Goal: Information Seeking & Learning: Learn about a topic

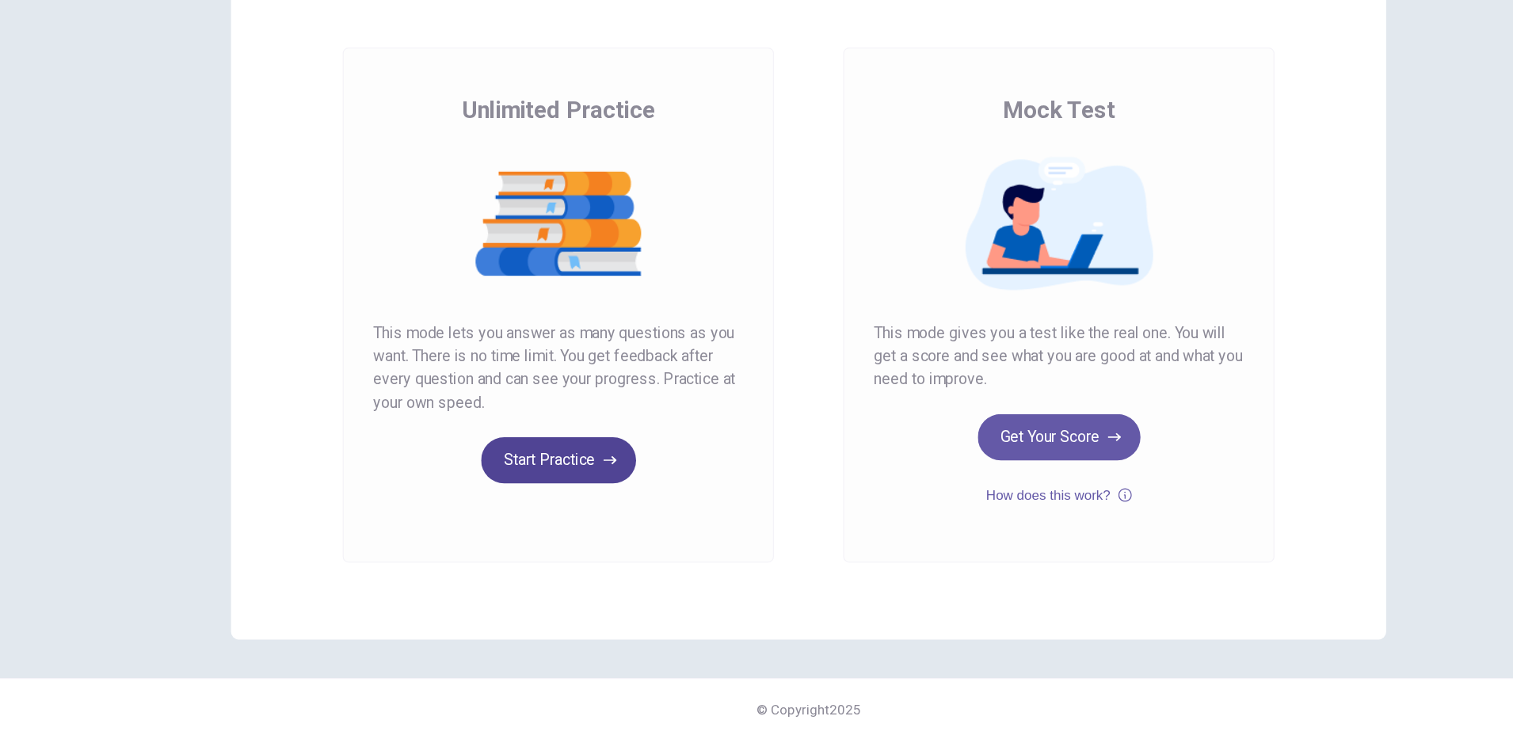
click at [557, 509] on button "Start Practice" at bounding box center [551, 509] width 128 height 38
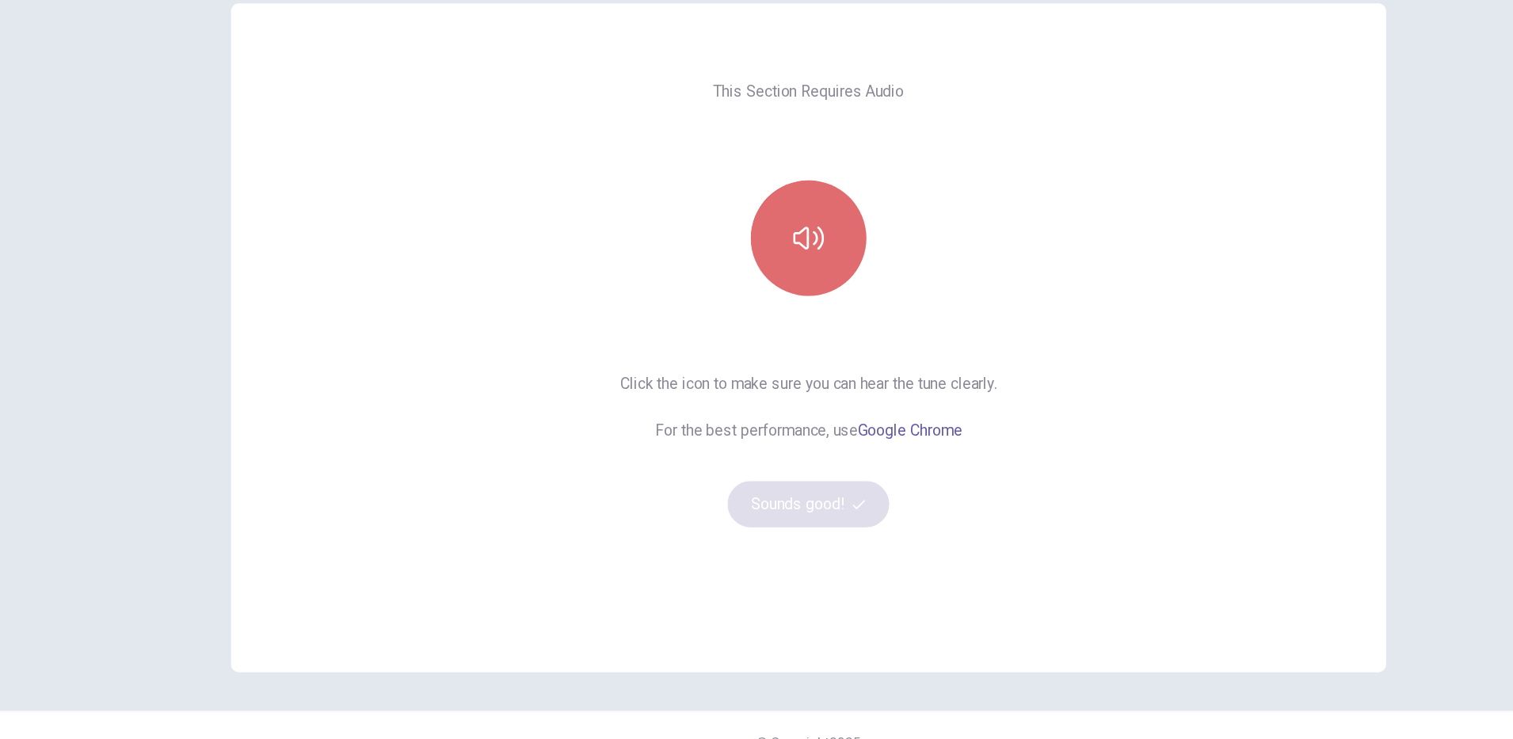
click at [766, 318] on button "button" at bounding box center [756, 326] width 95 height 95
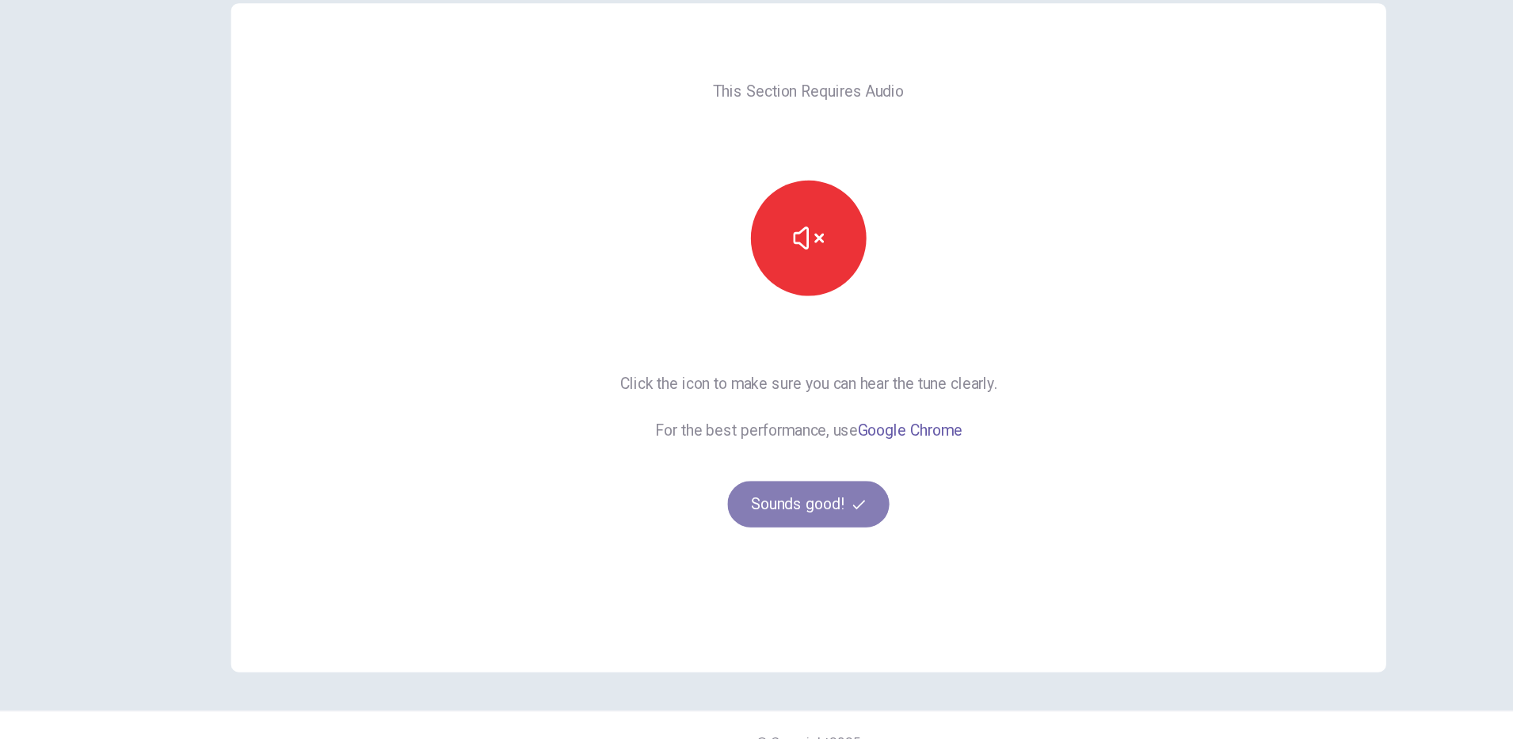
click at [731, 534] on button "Sounds good!" at bounding box center [756, 545] width 133 height 38
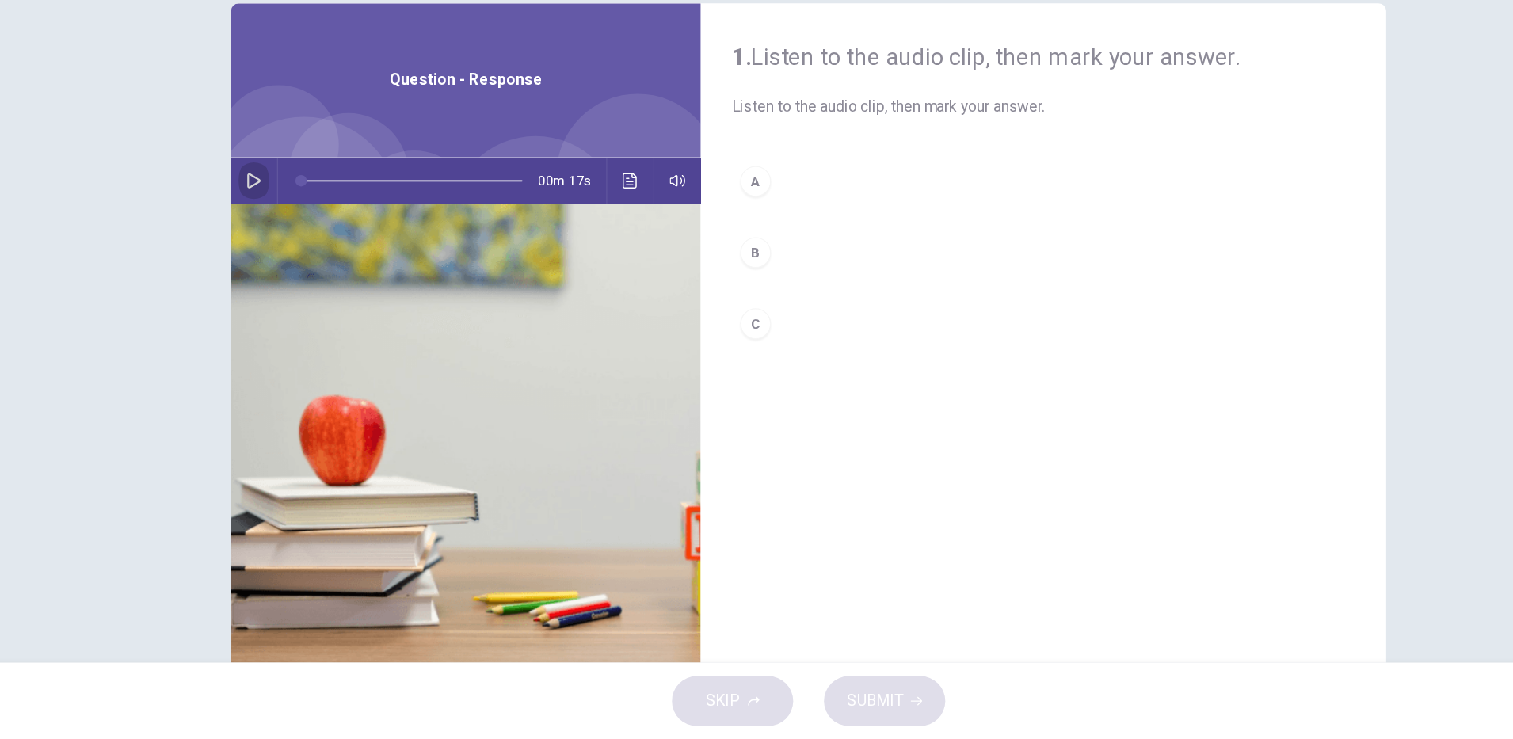
click at [296, 286] on button "button" at bounding box center [300, 279] width 25 height 38
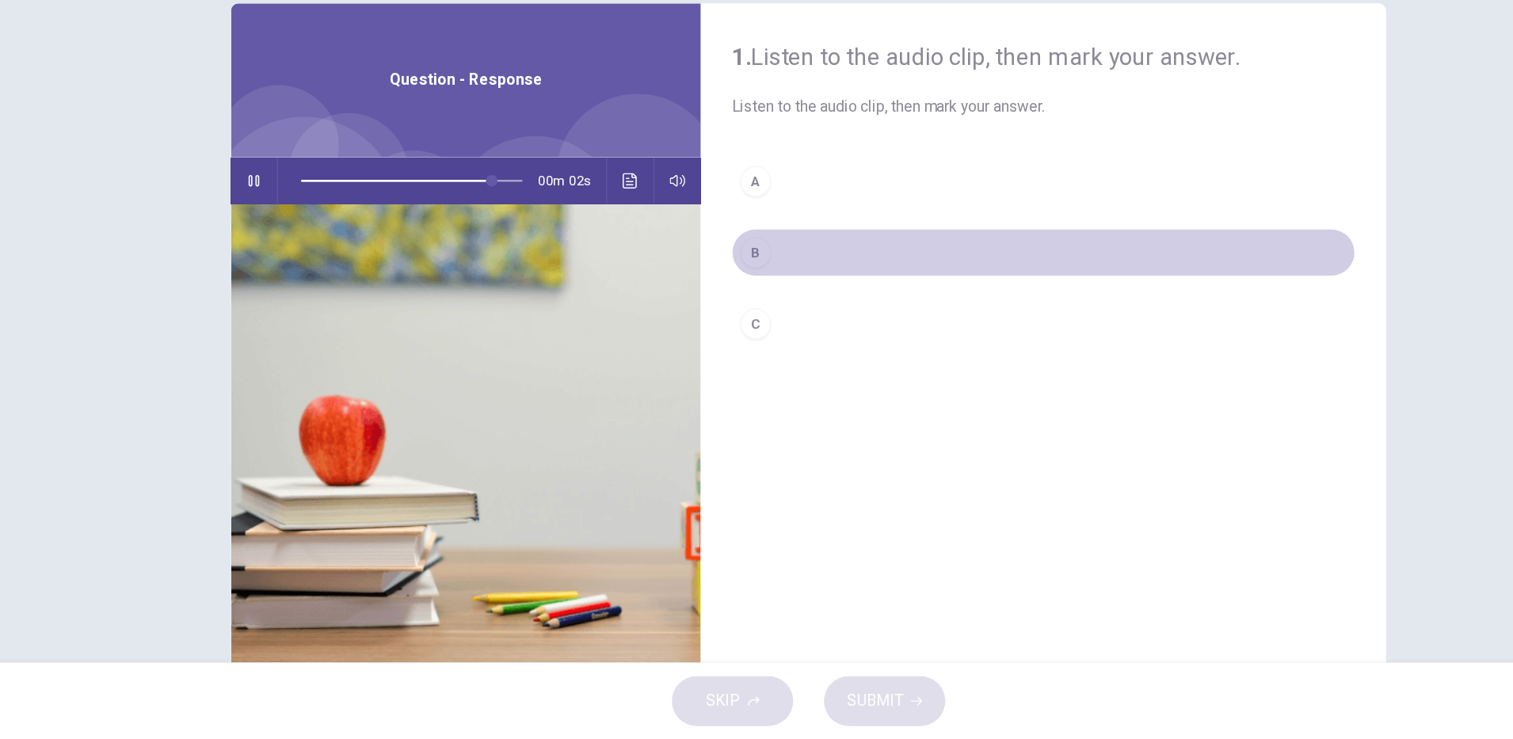
click at [711, 341] on div "B" at bounding box center [712, 338] width 25 height 25
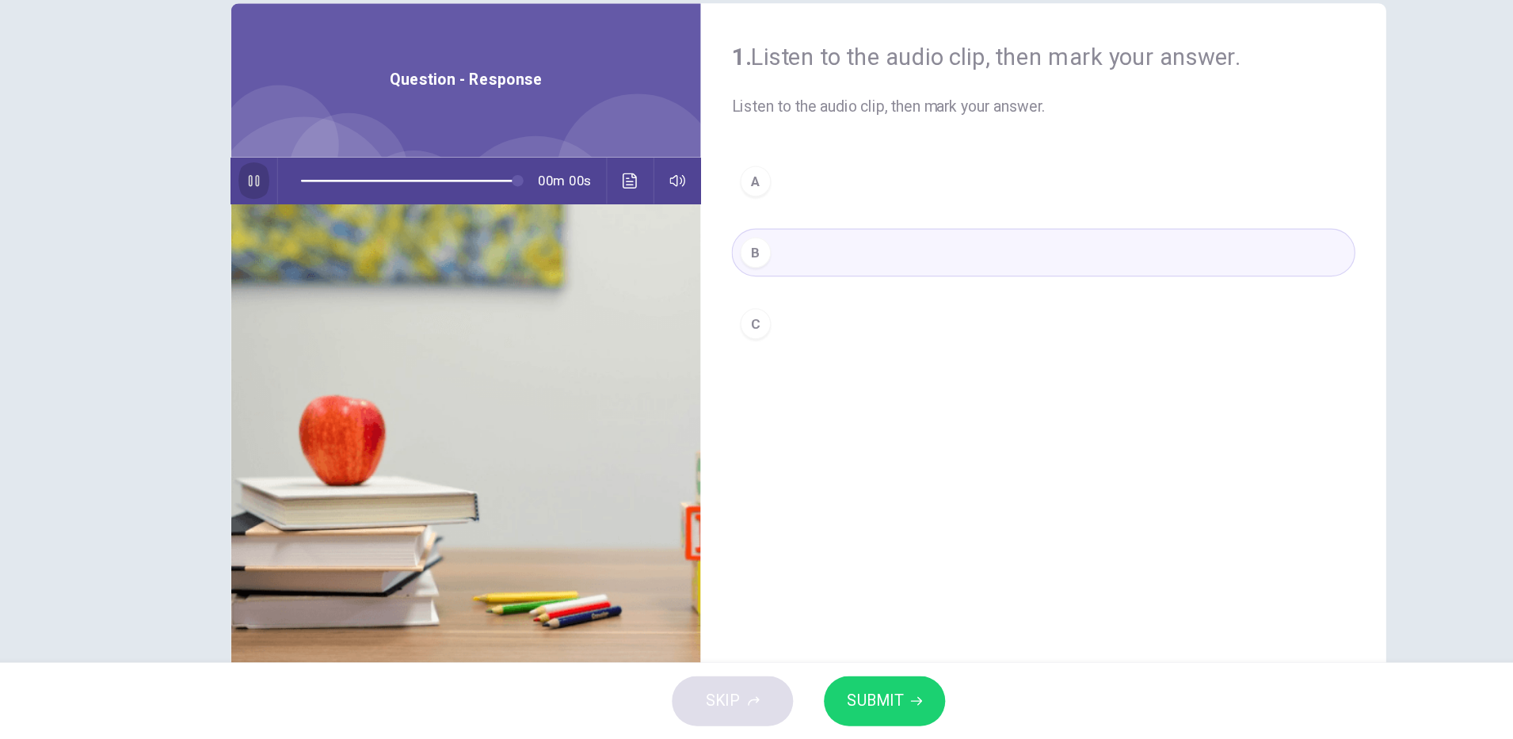
click at [295, 275] on icon "button" at bounding box center [299, 279] width 9 height 10
click at [294, 275] on icon "button" at bounding box center [300, 278] width 13 height 13
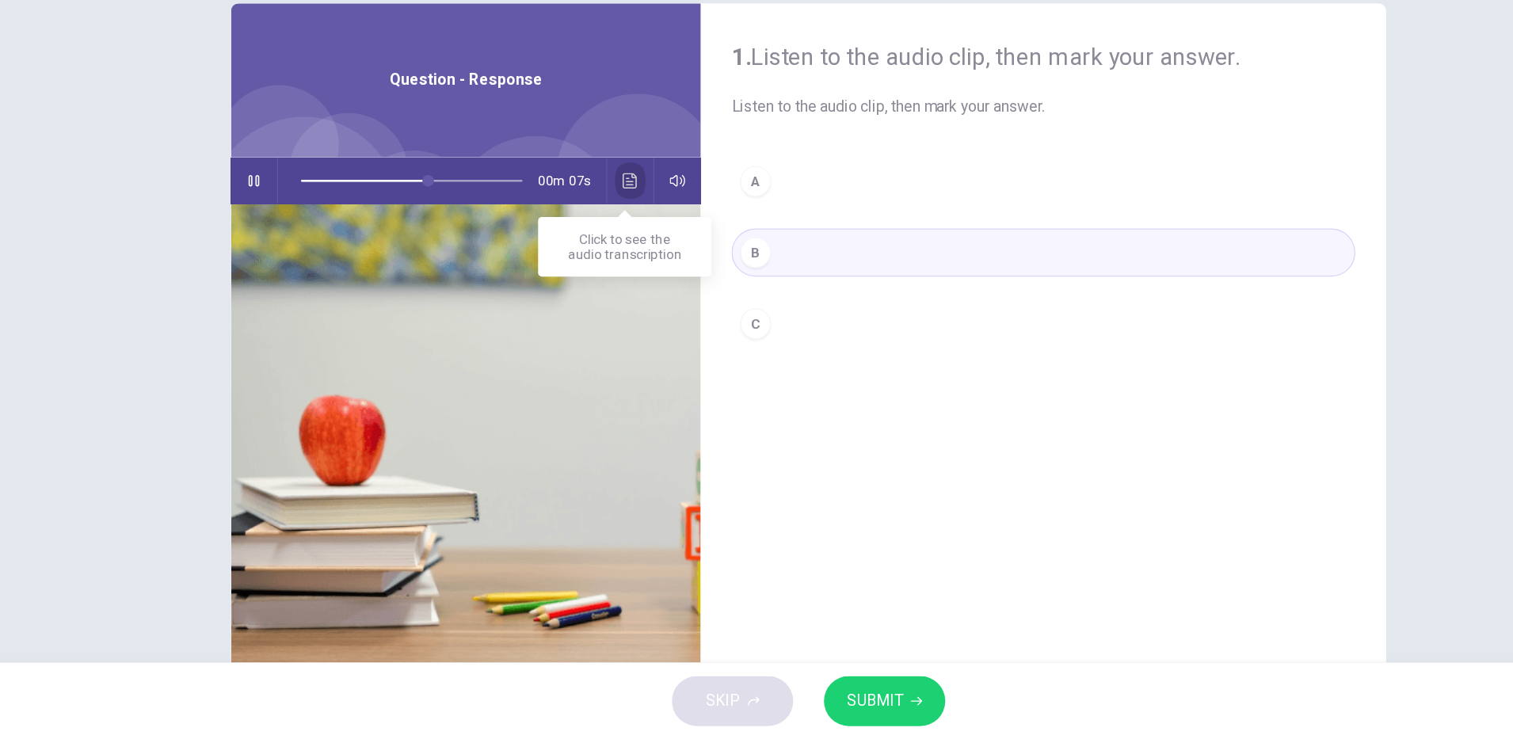
click at [612, 282] on button "Click to see the audio transcription" at bounding box center [609, 279] width 25 height 38
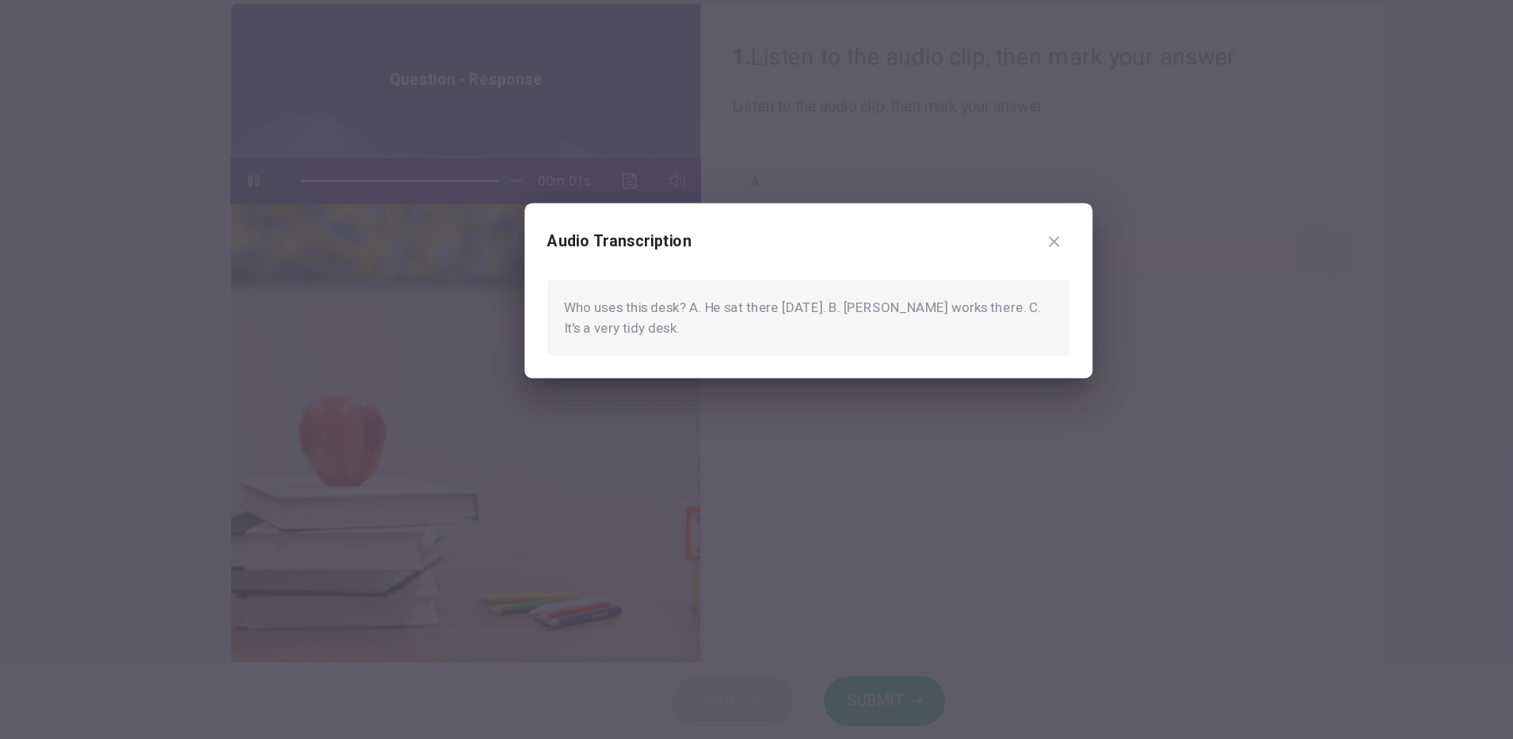
click at [1115, 306] on div at bounding box center [756, 369] width 1513 height 739
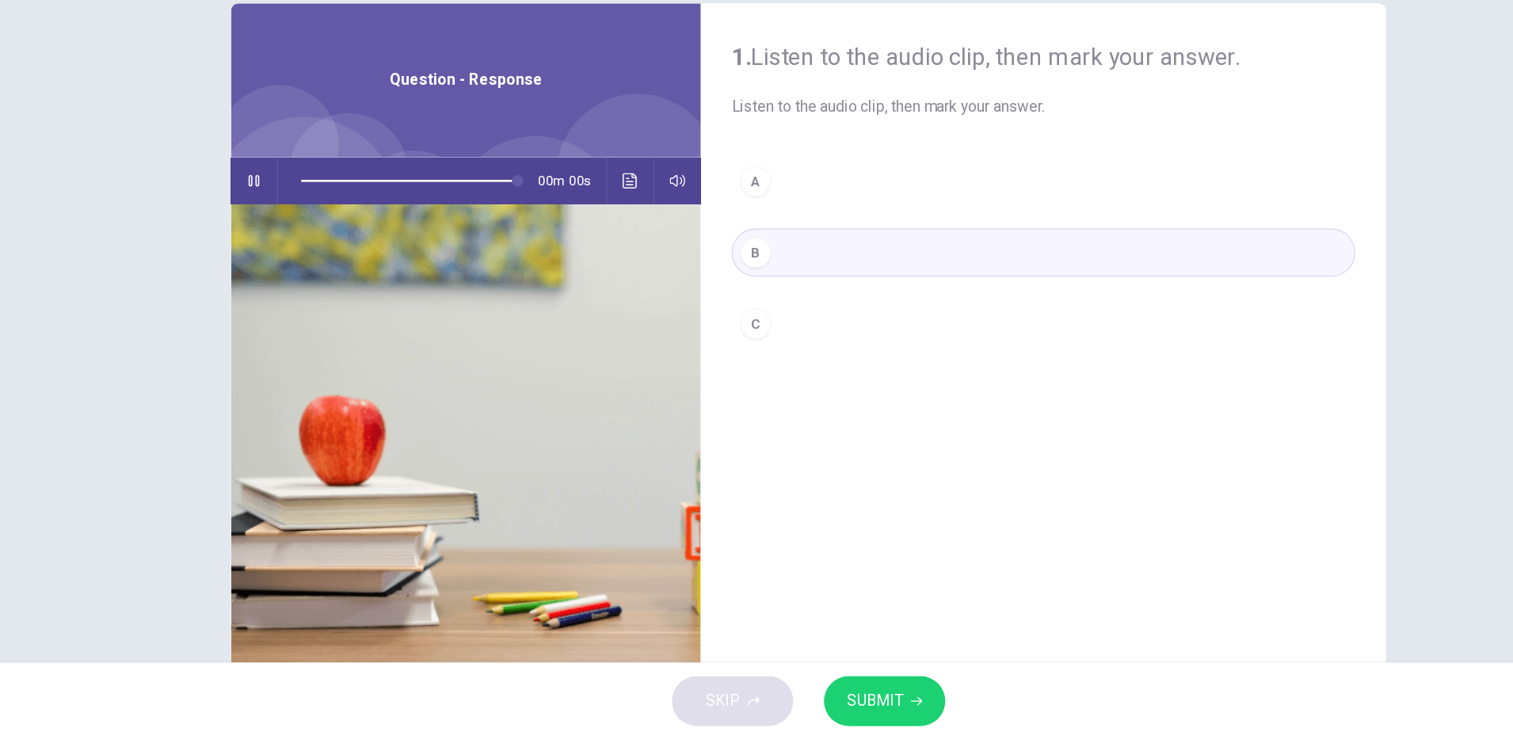
type input "*"
click at [823, 718] on span "SUBMIT" at bounding box center [811, 707] width 46 height 22
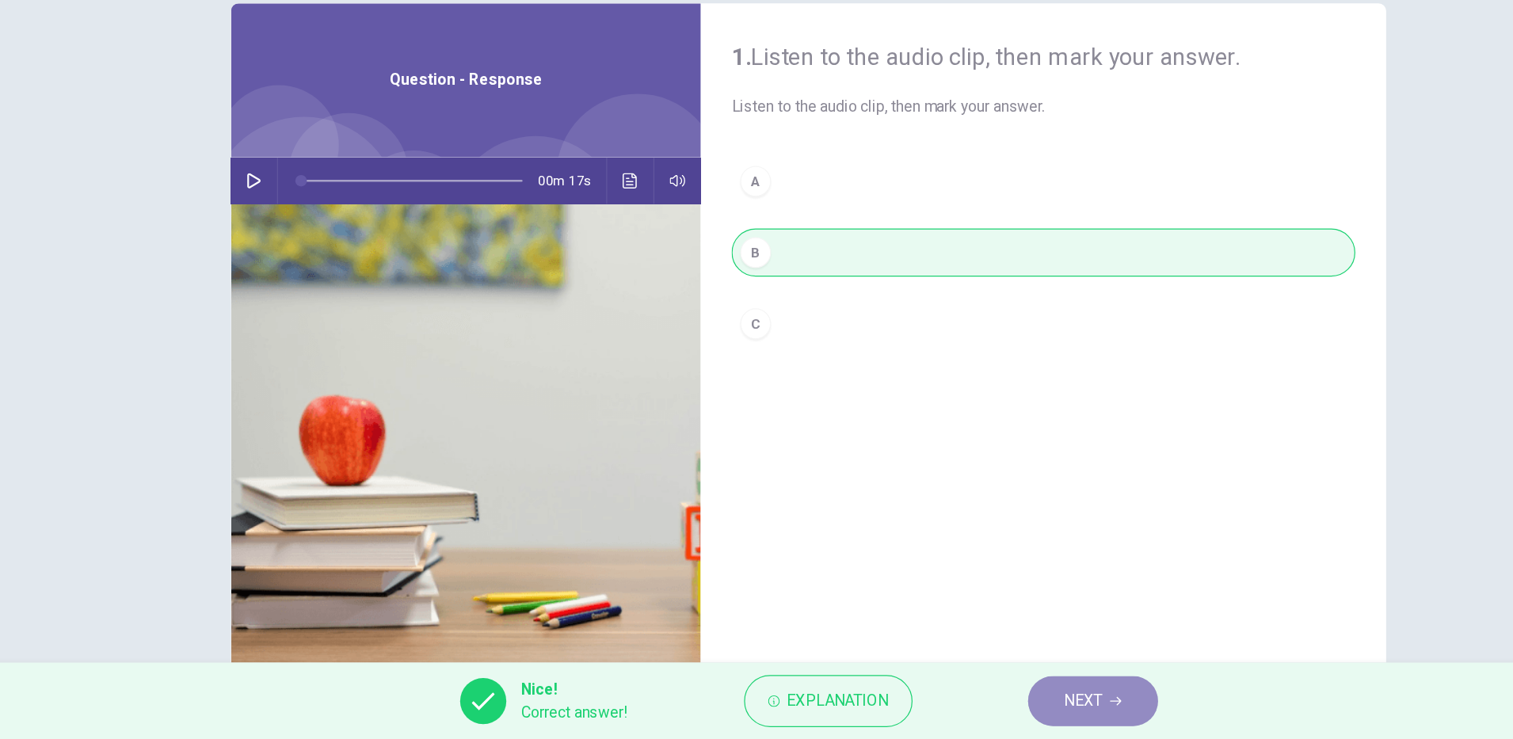
click at [993, 716] on span "NEXT" at bounding box center [982, 707] width 31 height 22
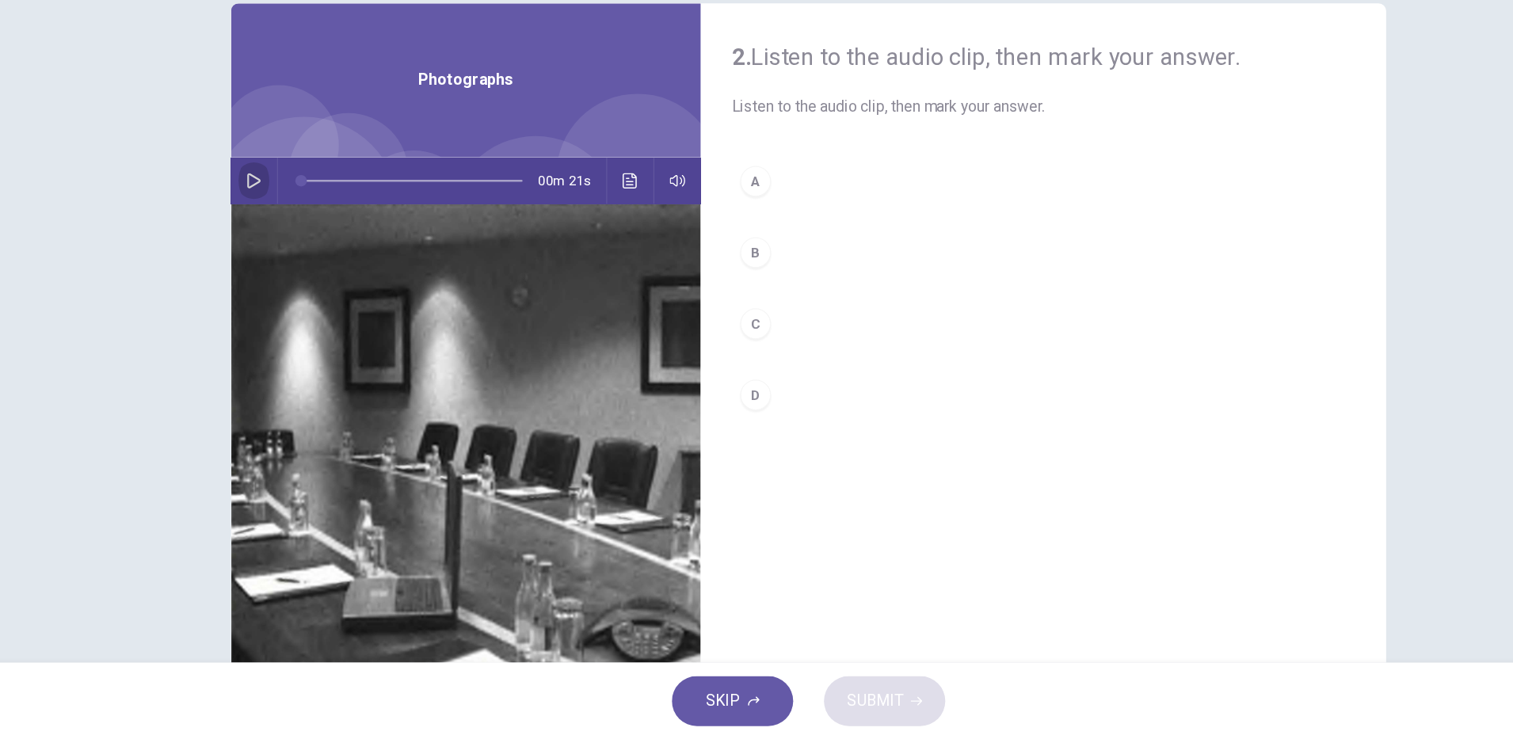
click at [299, 276] on icon "button" at bounding box center [300, 278] width 13 height 13
type input "*"
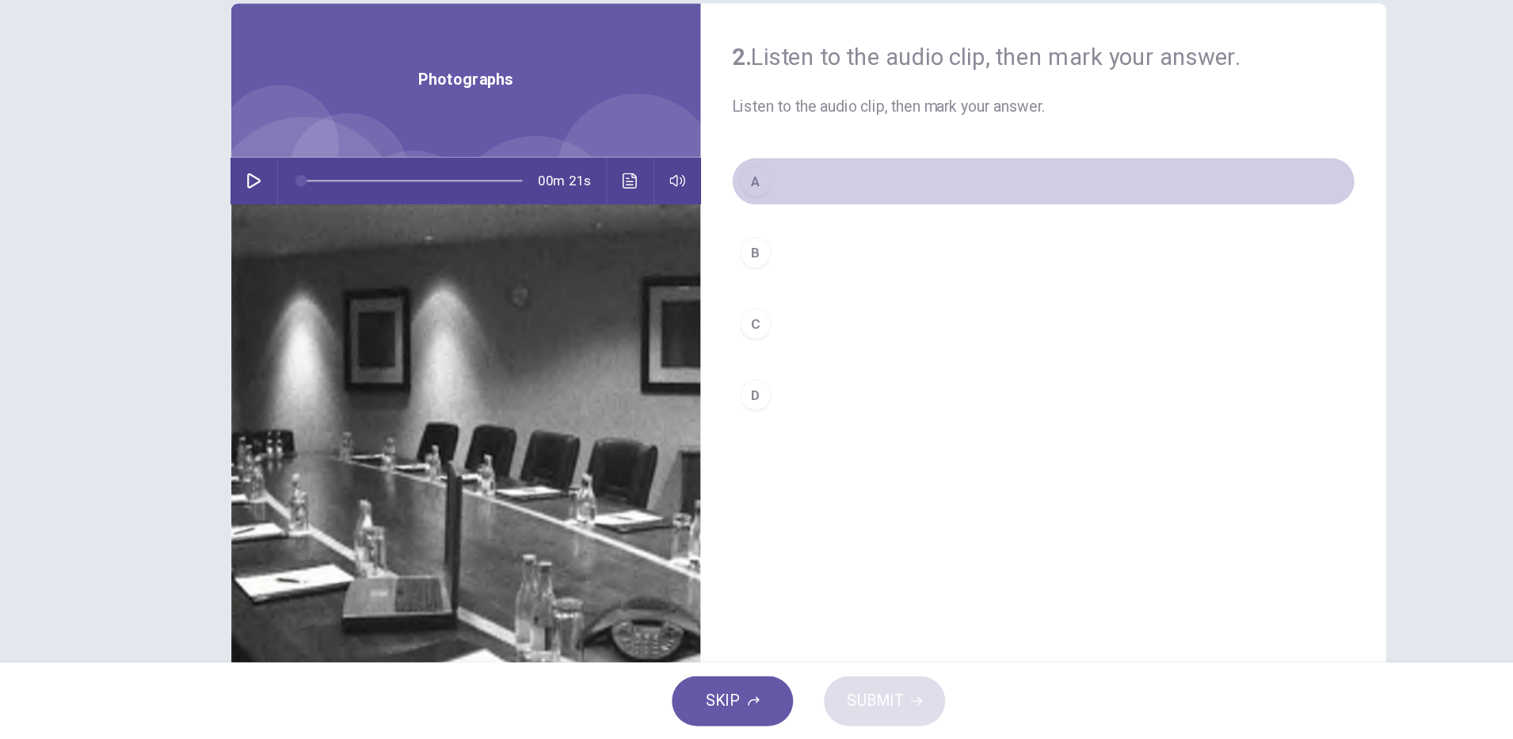
click at [730, 277] on button "A" at bounding box center [949, 280] width 513 height 40
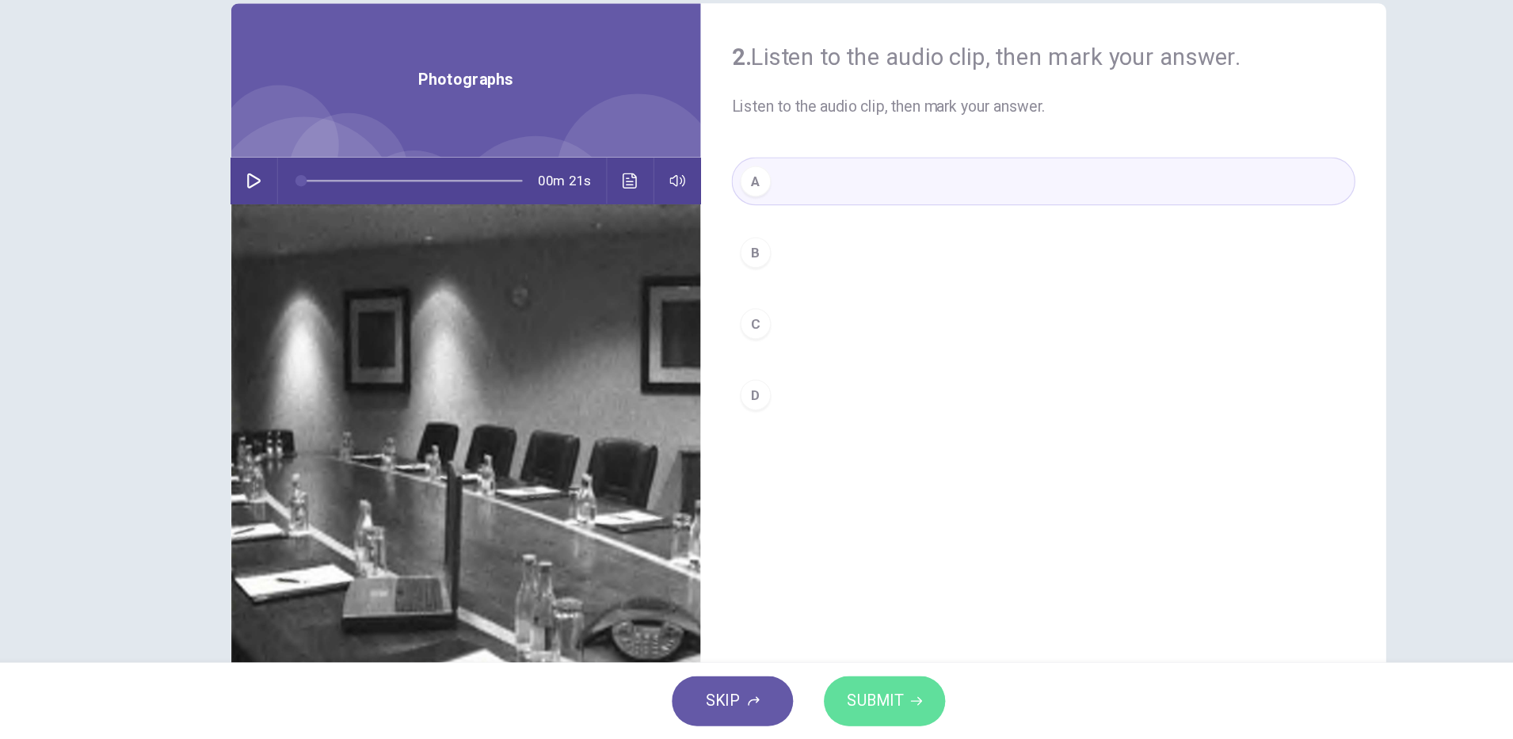
click at [802, 698] on span "SUBMIT" at bounding box center [811, 707] width 46 height 22
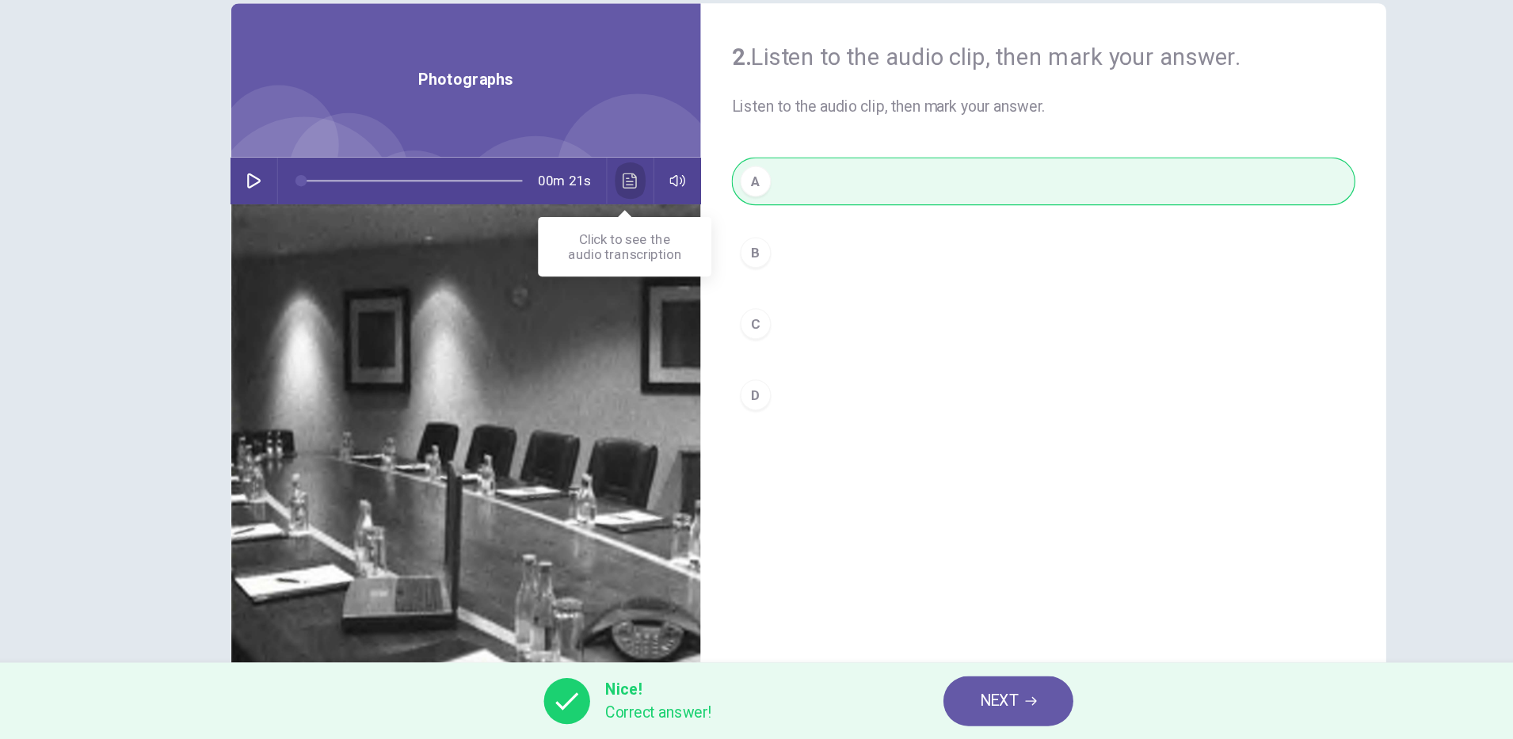
click at [608, 280] on icon "Click to see the audio transcription" at bounding box center [610, 278] width 13 height 13
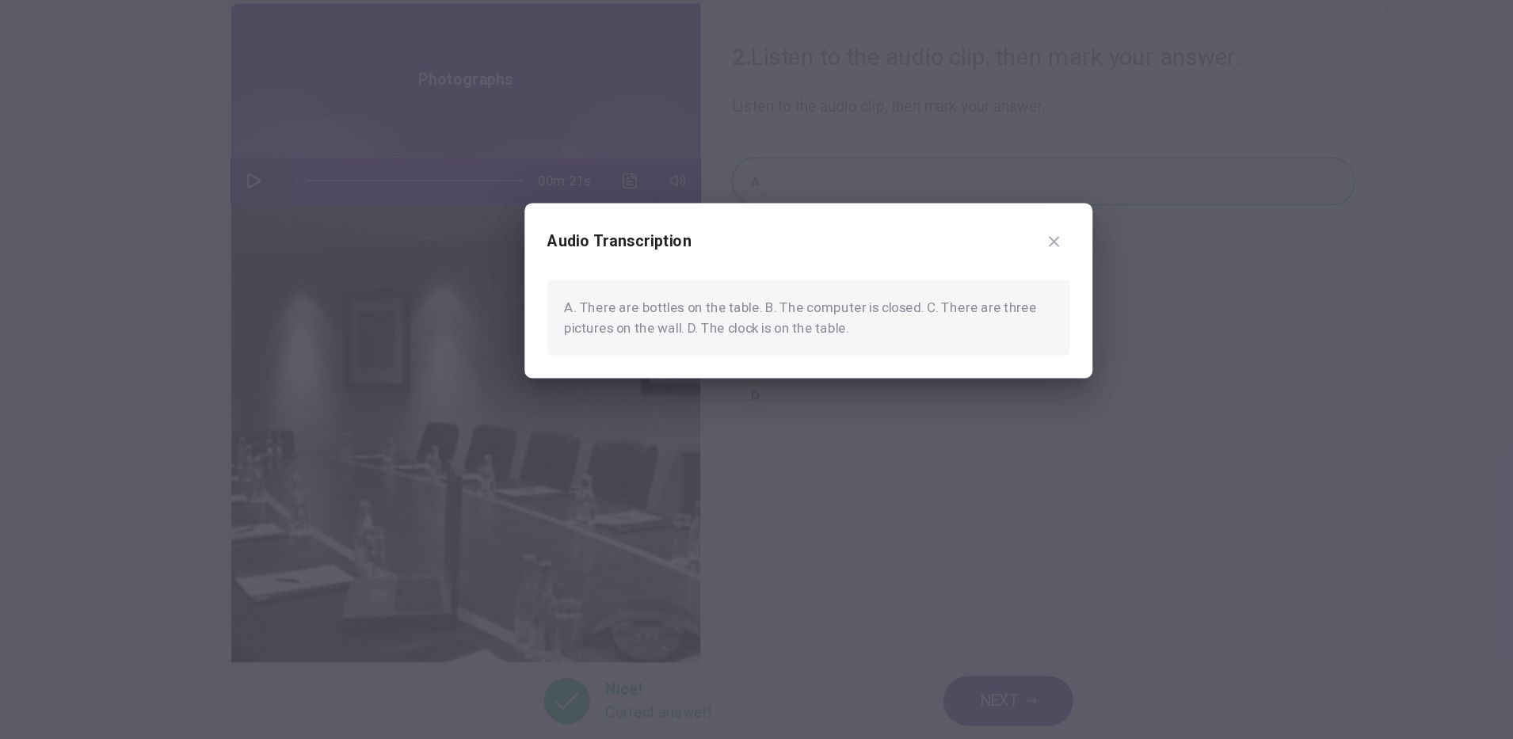
click at [760, 563] on div at bounding box center [756, 369] width 1513 height 739
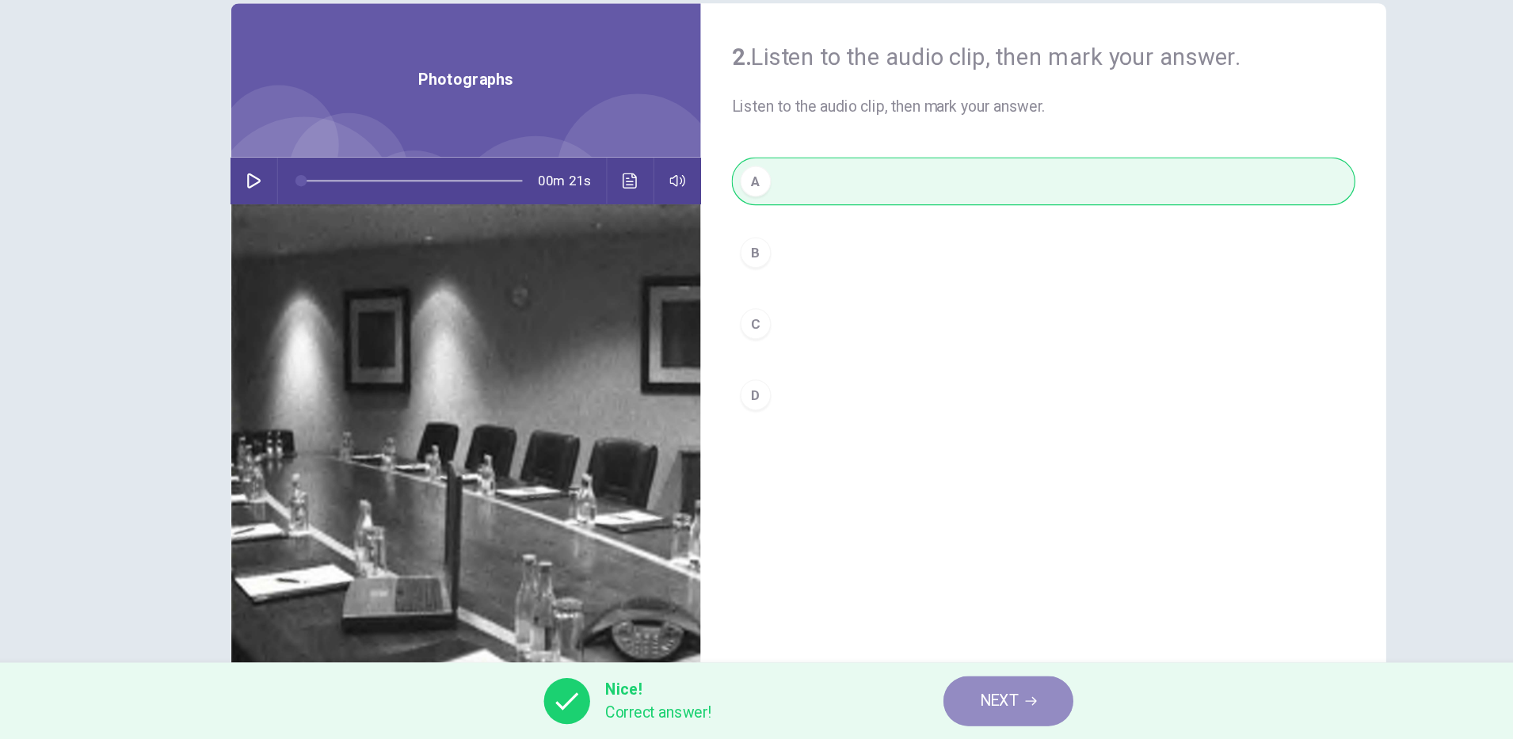
click at [910, 705] on span "NEXT" at bounding box center [912, 707] width 31 height 22
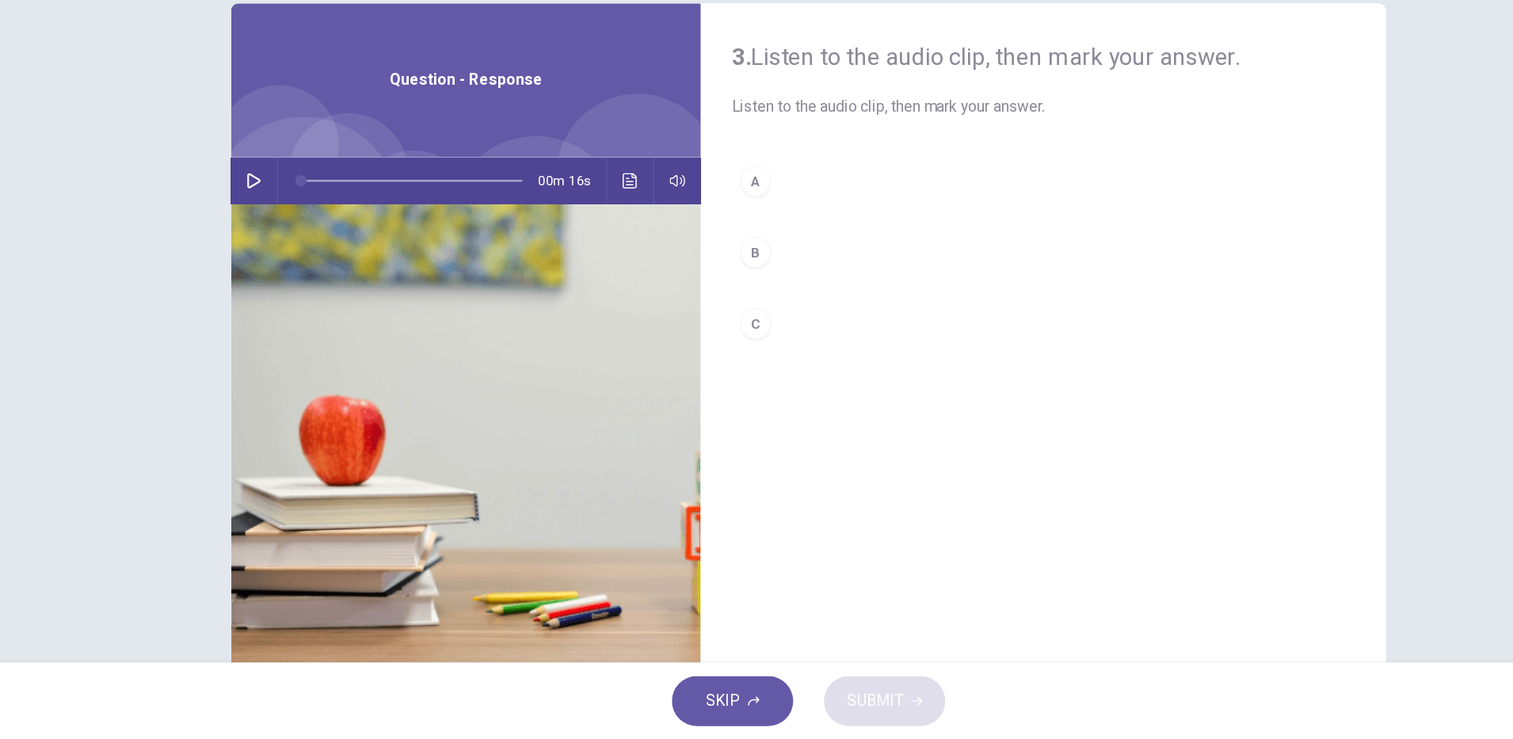
click at [295, 274] on icon "button" at bounding box center [300, 278] width 13 height 13
click at [291, 266] on button "button" at bounding box center [300, 279] width 25 height 38
type input "*"
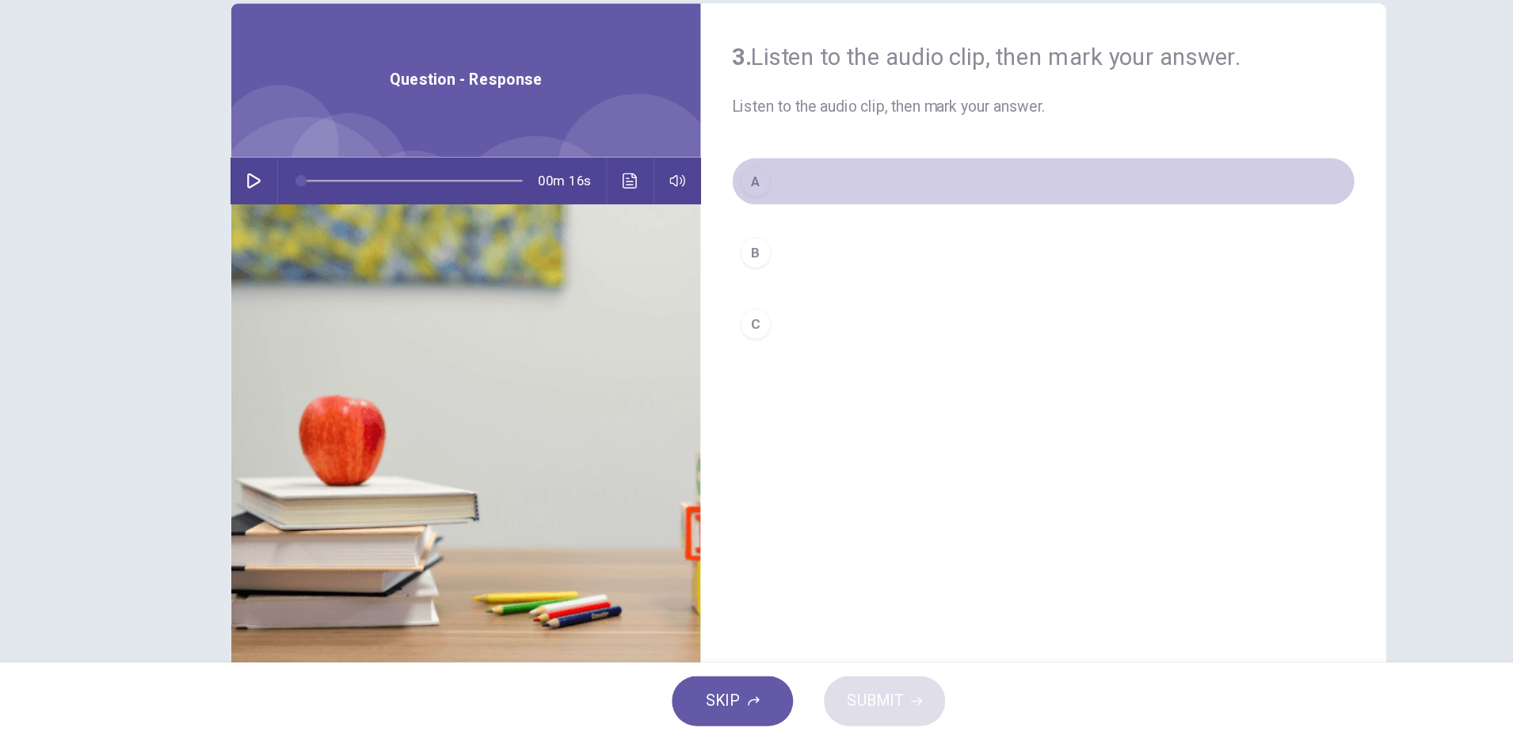
click at [712, 284] on div "A" at bounding box center [712, 279] width 25 height 25
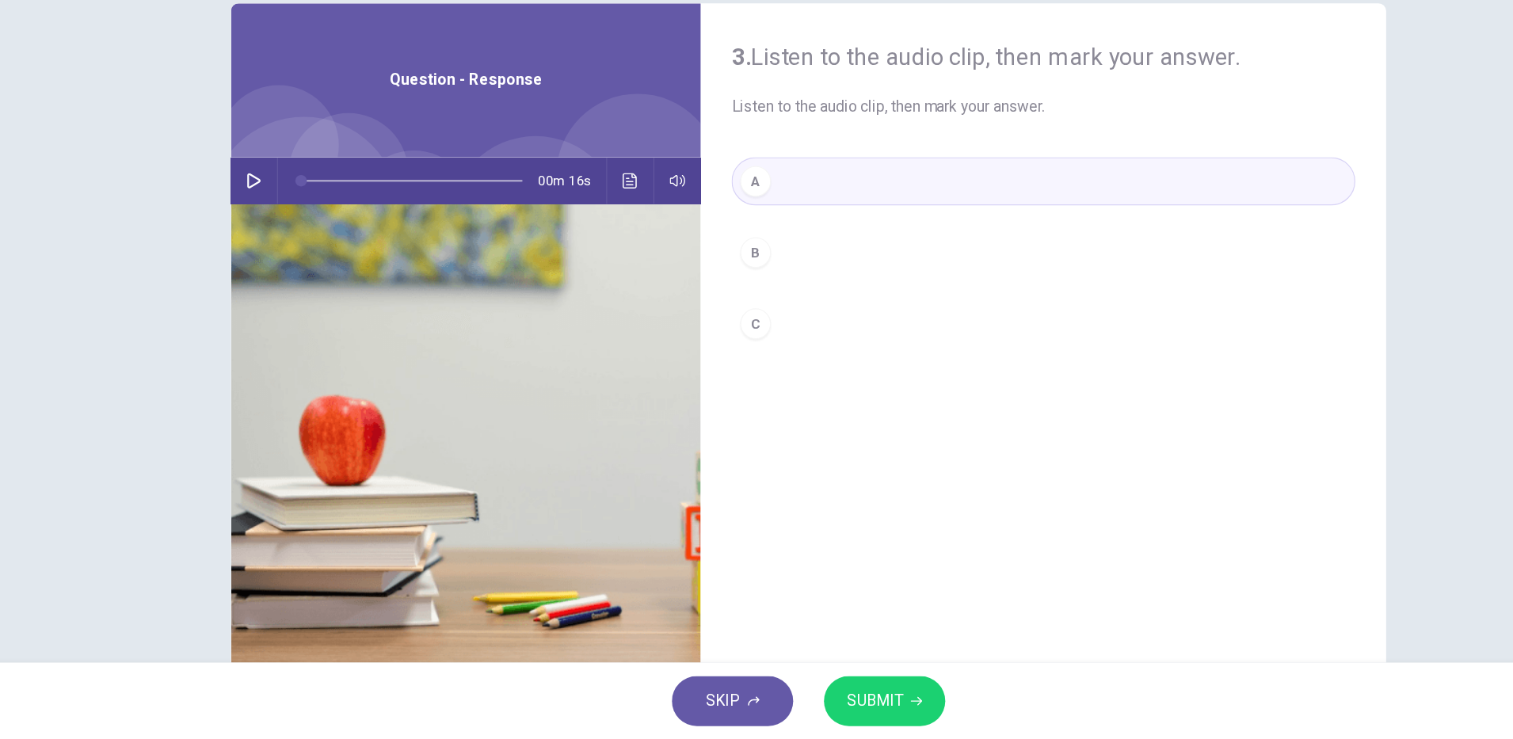
click at [816, 722] on button "SUBMIT" at bounding box center [819, 707] width 100 height 41
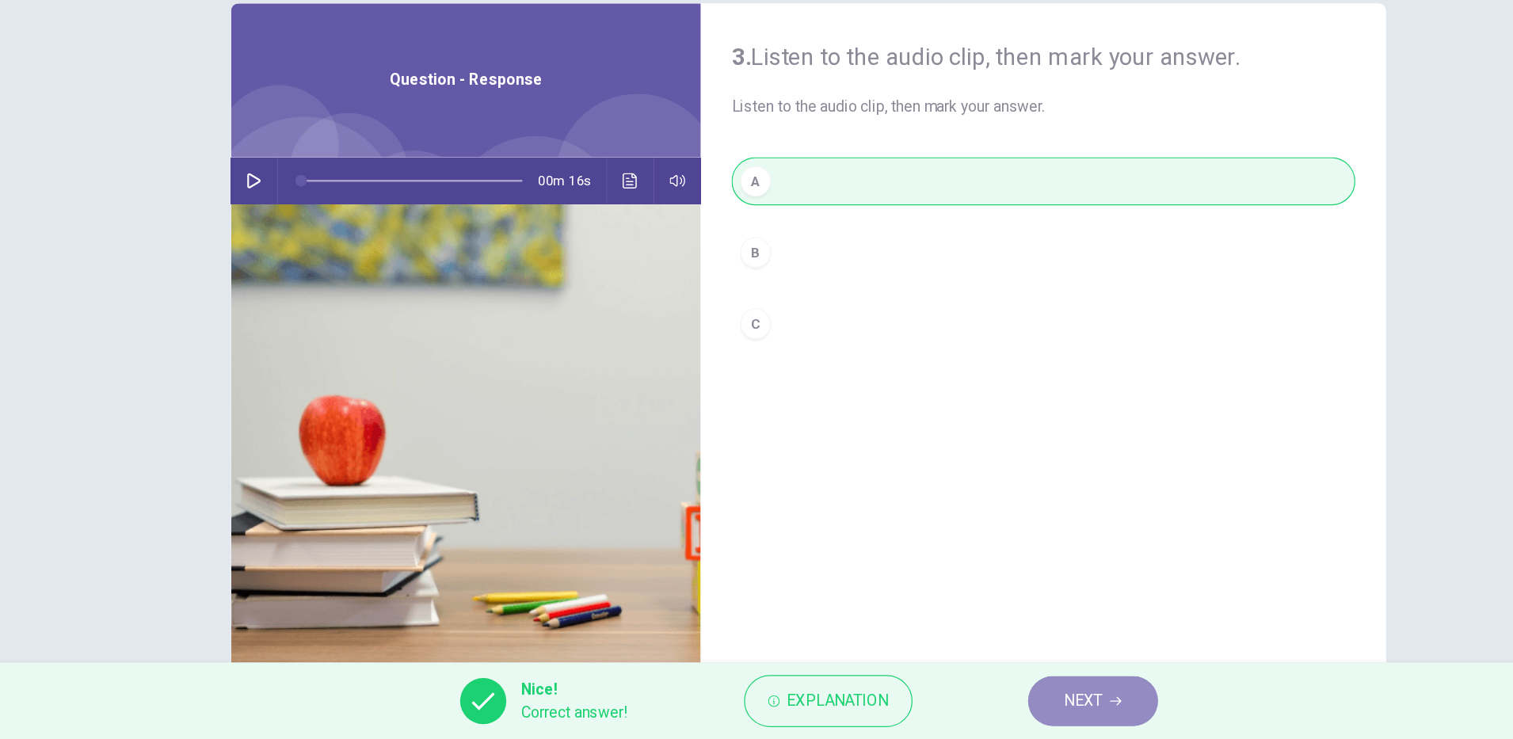
click at [1004, 695] on button "NEXT" at bounding box center [990, 707] width 107 height 41
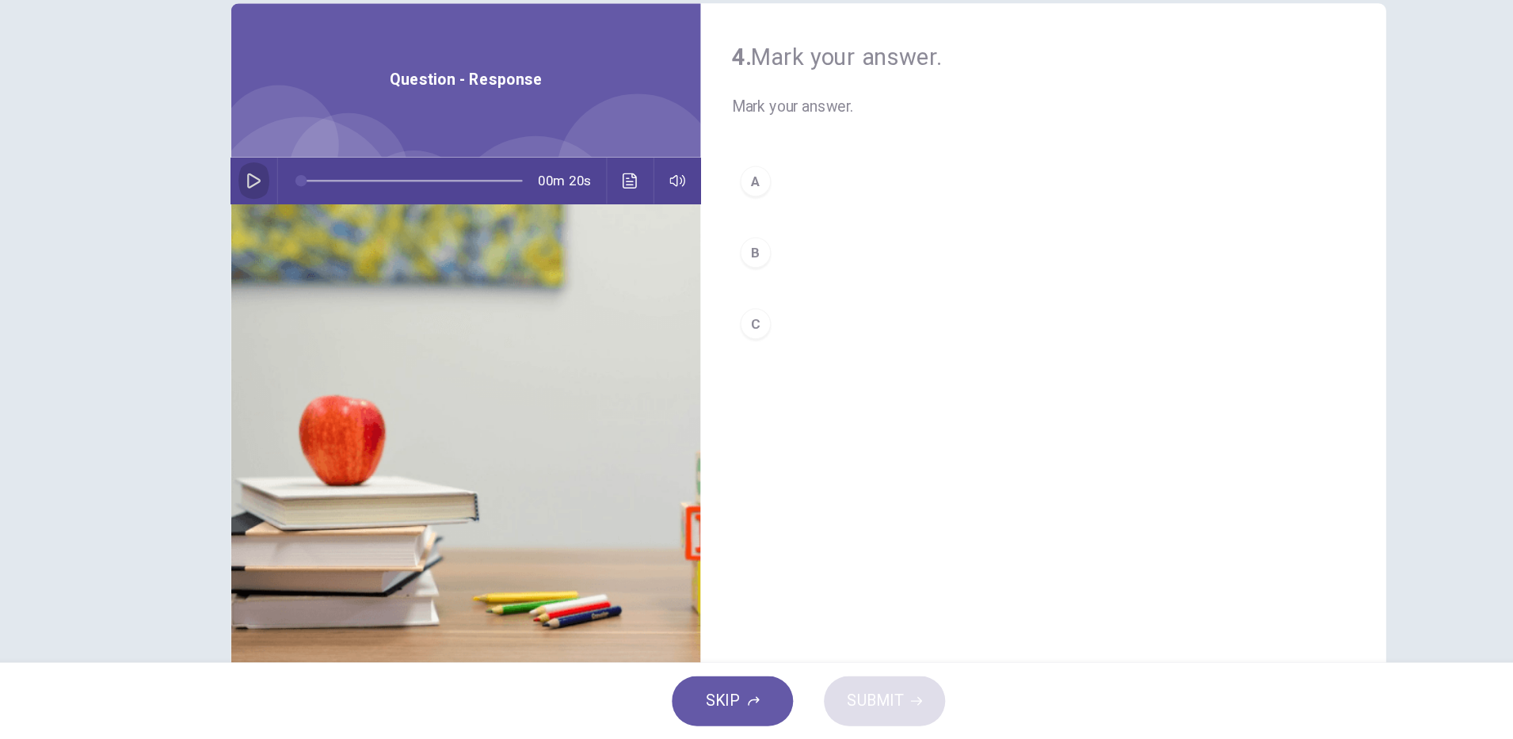
click at [294, 275] on icon "button" at bounding box center [300, 278] width 13 height 13
click at [288, 275] on button "button" at bounding box center [300, 279] width 25 height 38
click at [602, 286] on button "Click to see the audio transcription" at bounding box center [609, 279] width 25 height 38
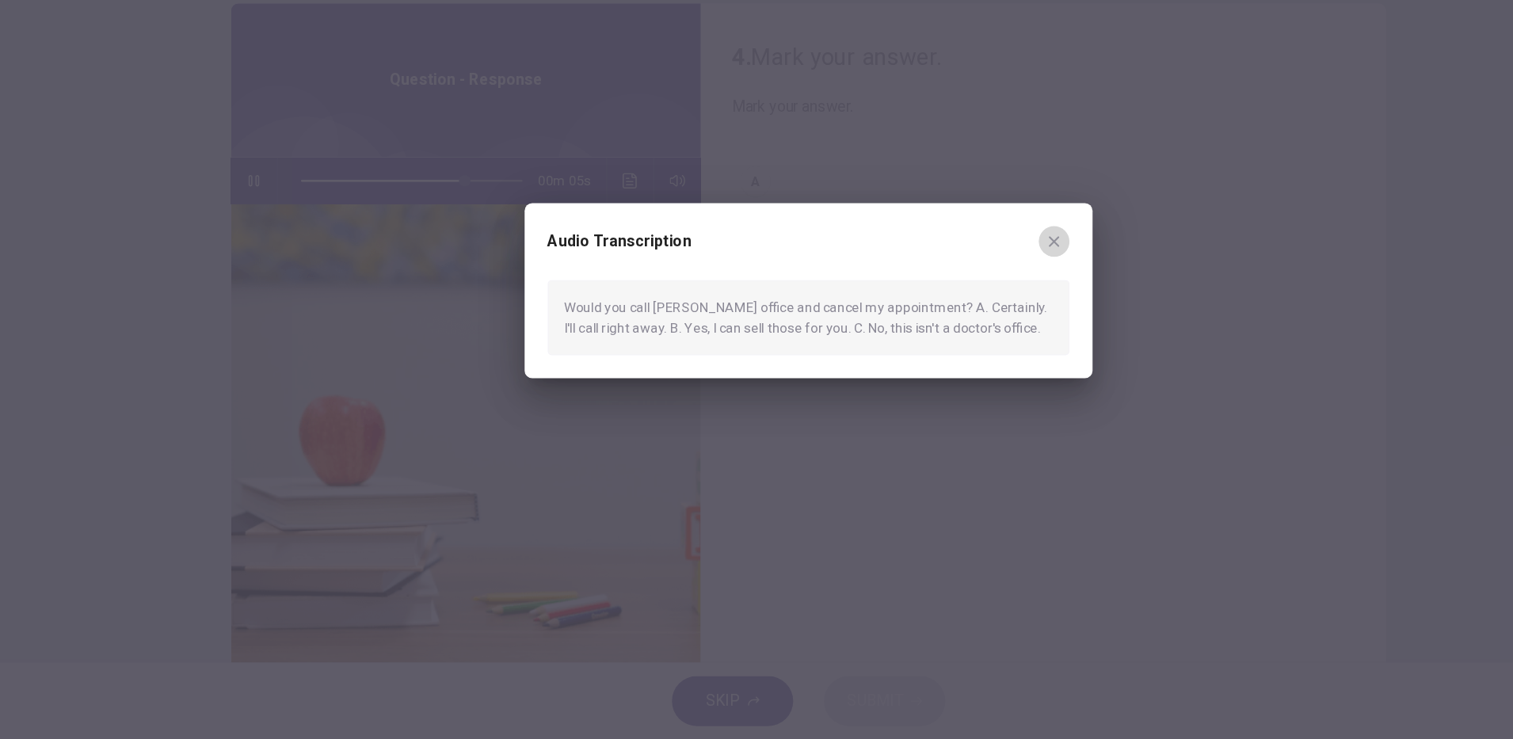
click at [962, 322] on icon "button" at bounding box center [958, 328] width 13 height 13
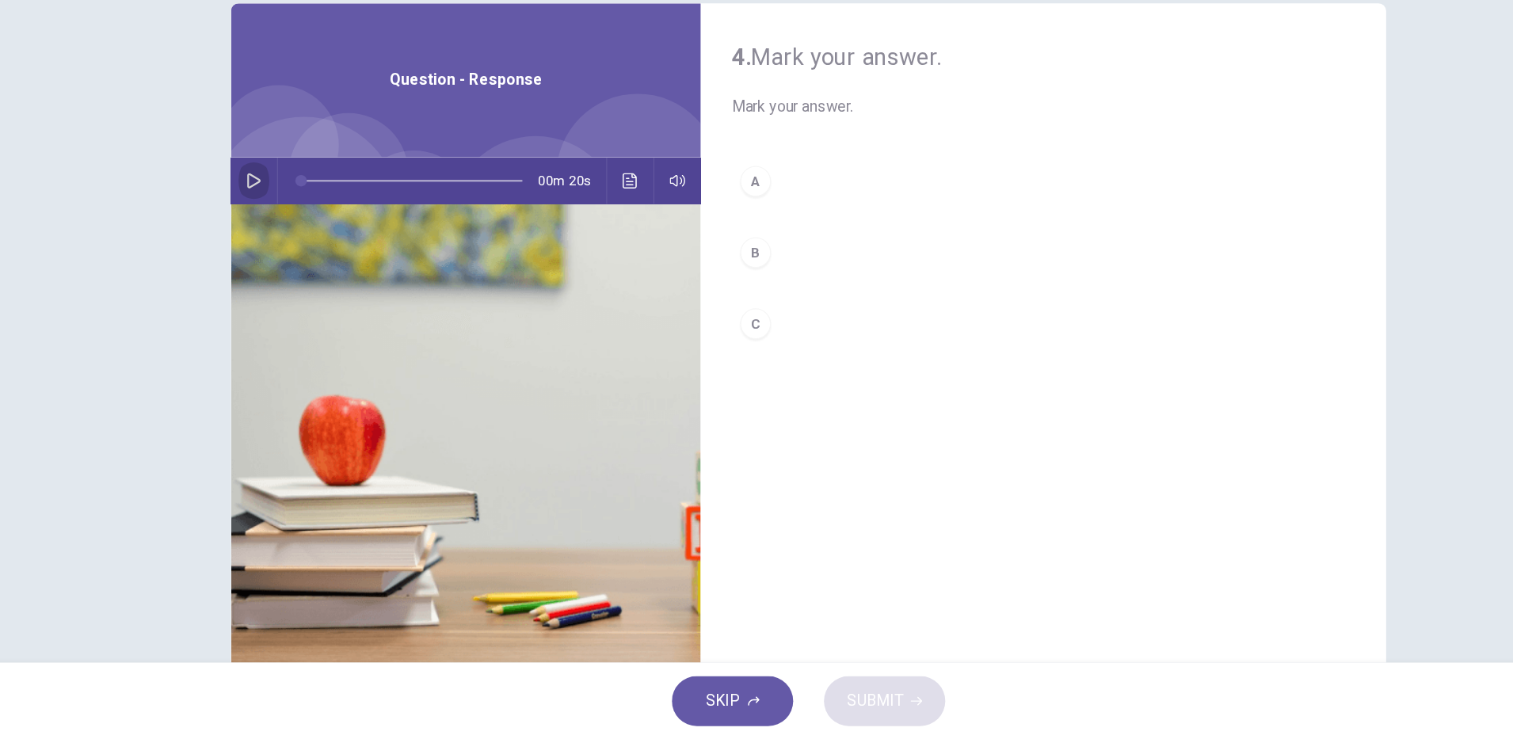
click at [295, 272] on icon "button" at bounding box center [300, 278] width 13 height 13
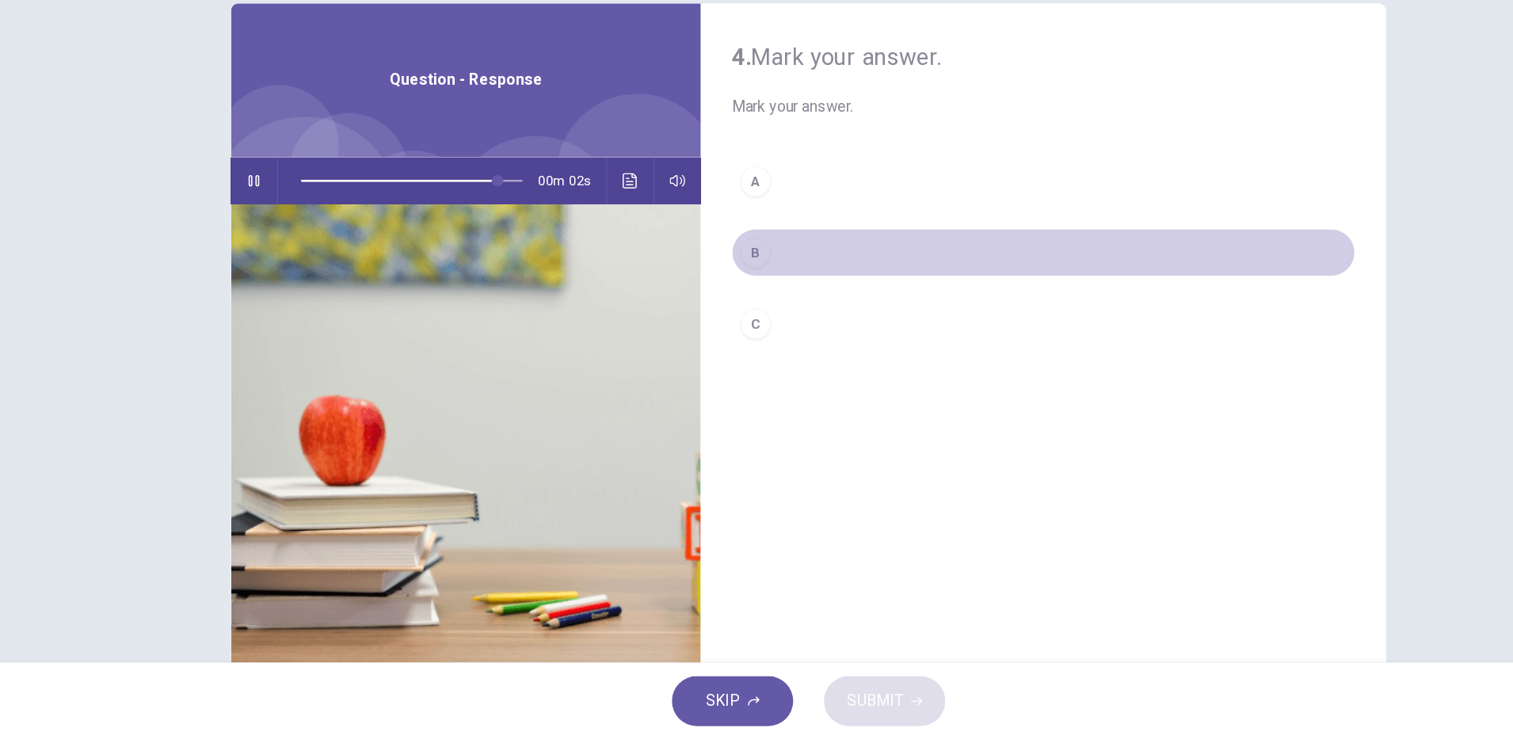
click at [715, 337] on div "B" at bounding box center [712, 338] width 25 height 25
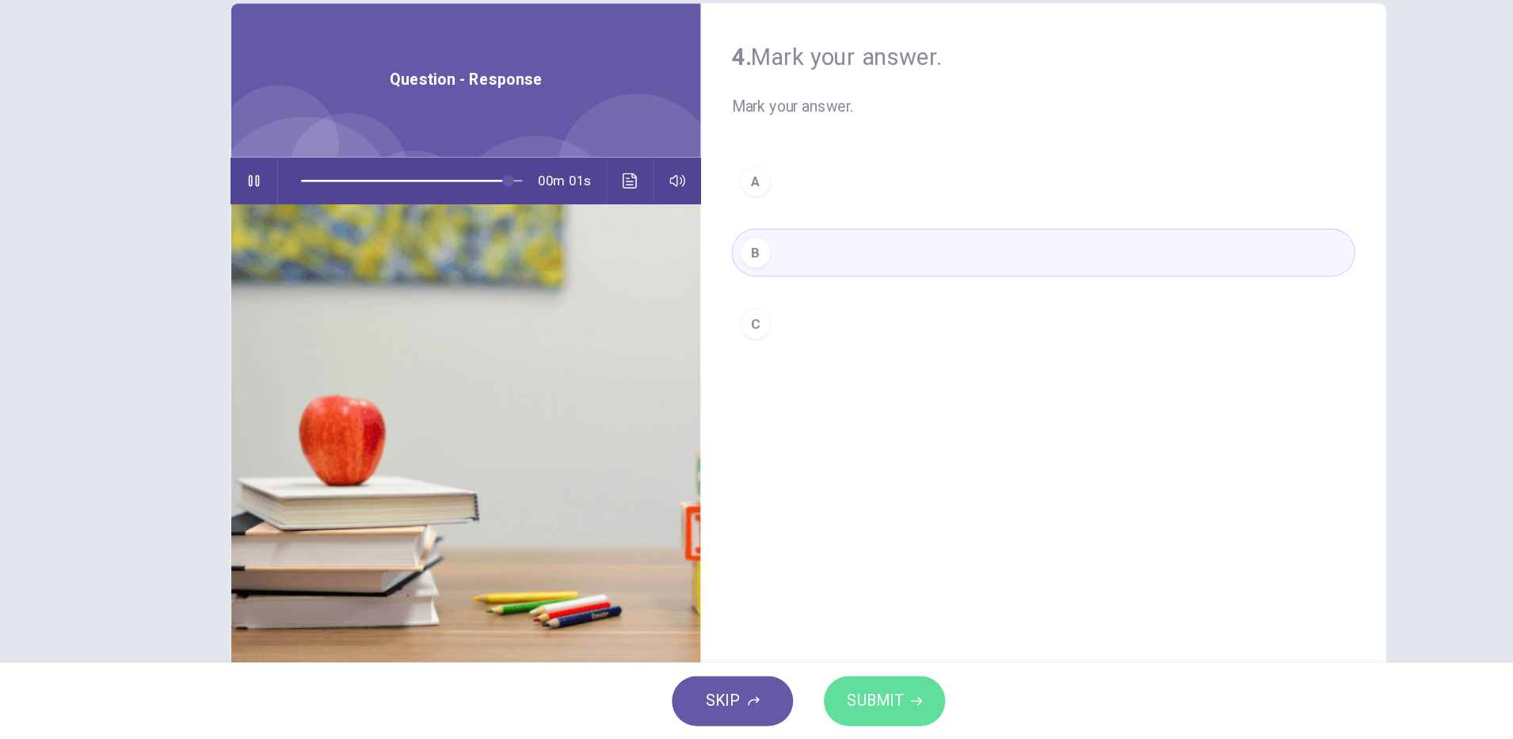
click at [804, 699] on span "SUBMIT" at bounding box center [811, 707] width 46 height 22
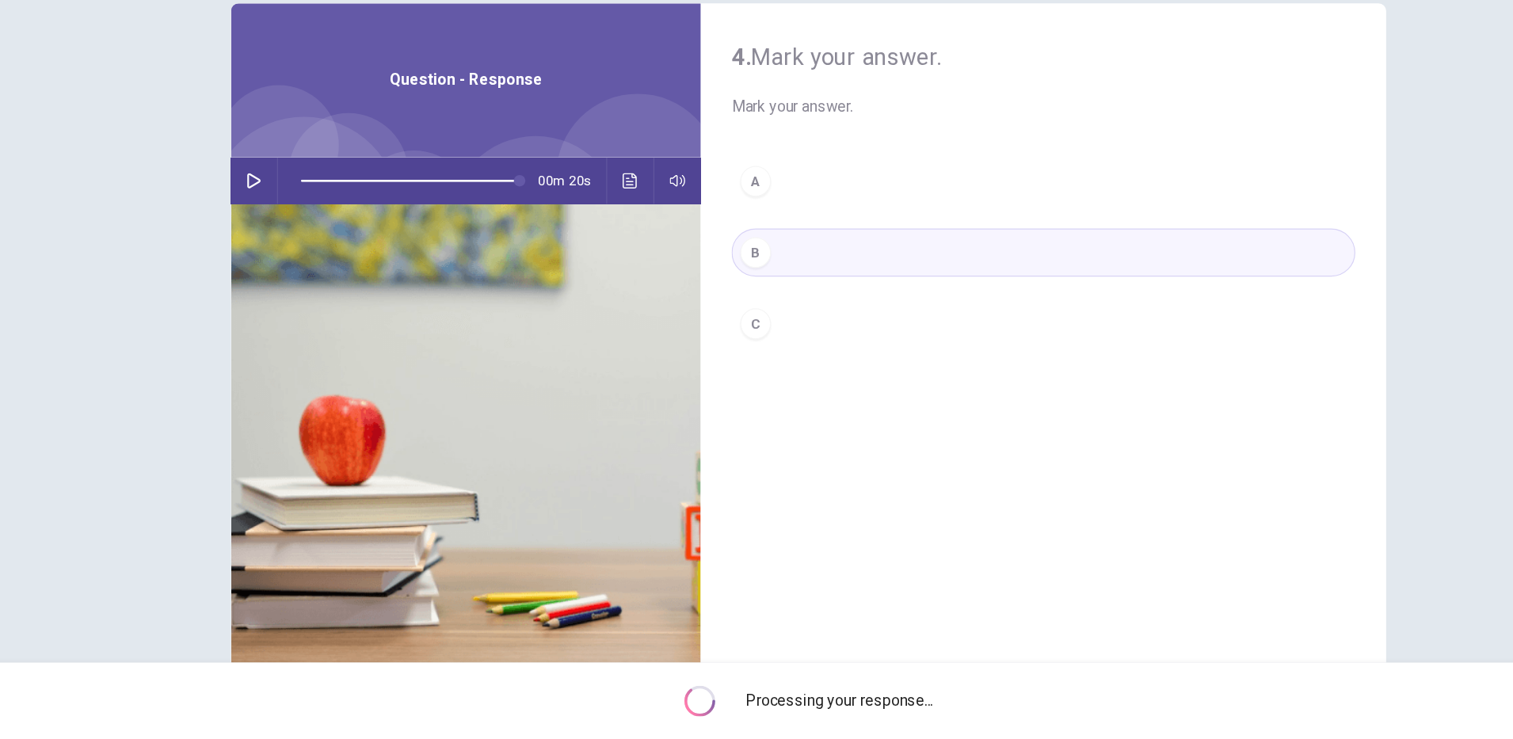
type input "*"
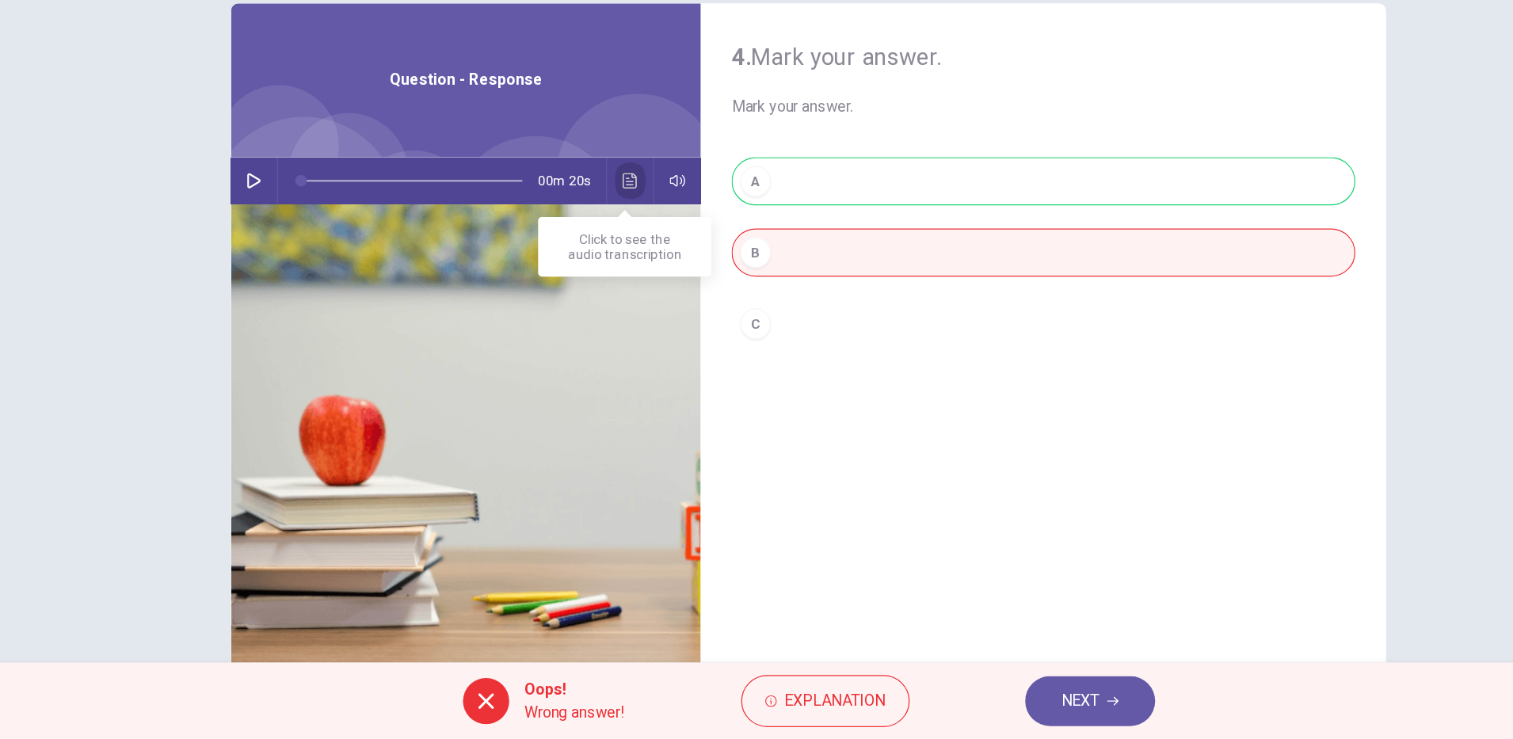
click at [604, 284] on icon "Click to see the audio transcription" at bounding box center [610, 278] width 12 height 13
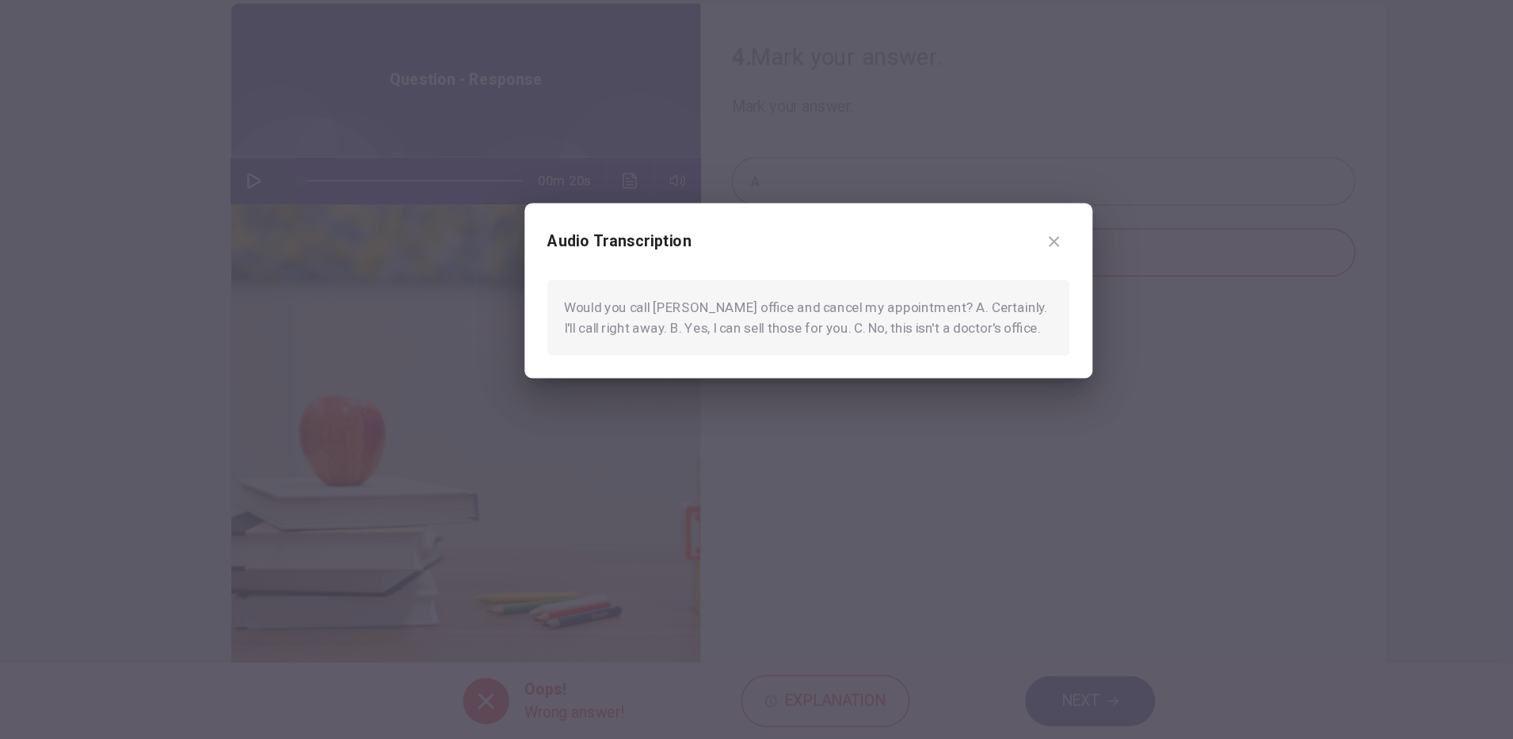
click at [1008, 691] on div at bounding box center [756, 369] width 1513 height 739
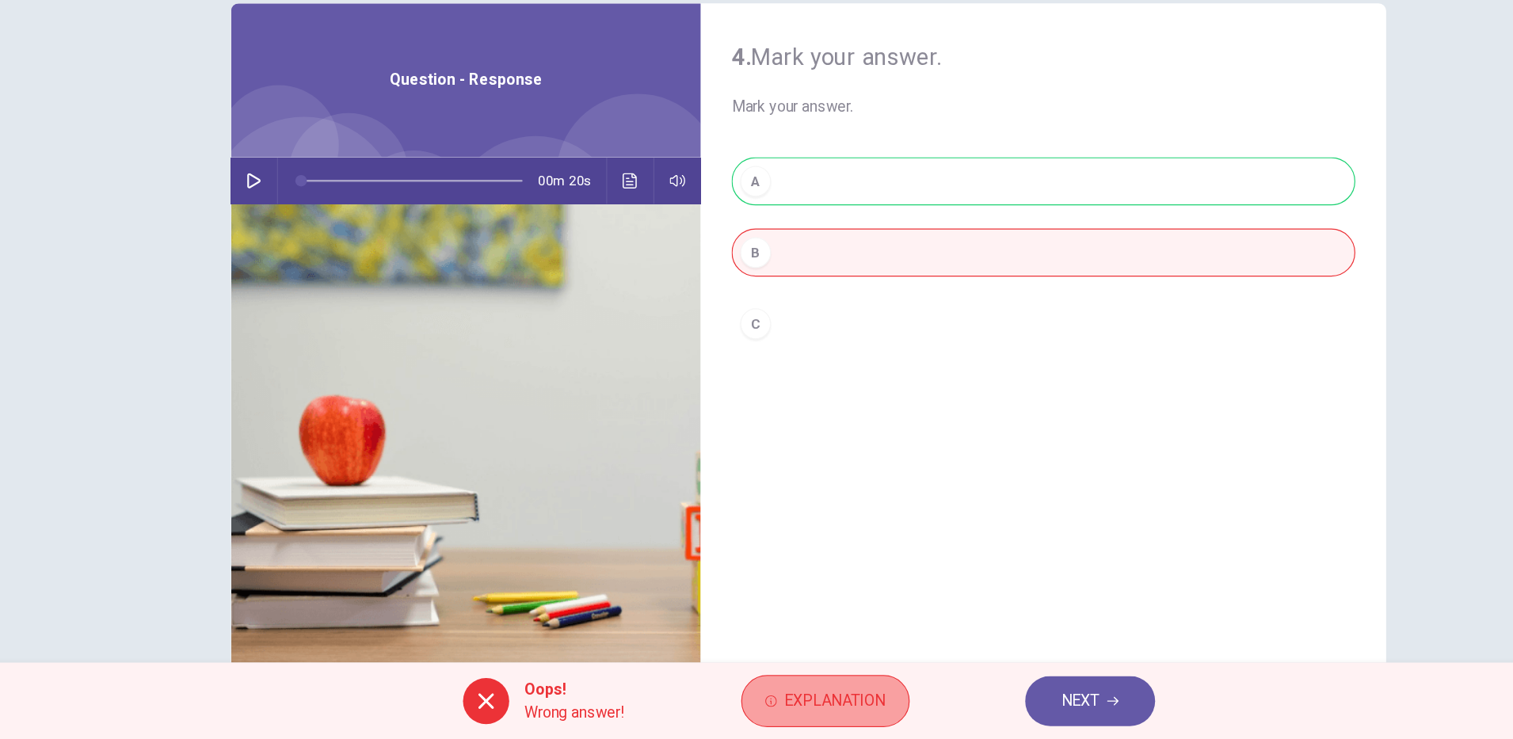
click at [798, 697] on span "Explanation" at bounding box center [778, 707] width 83 height 22
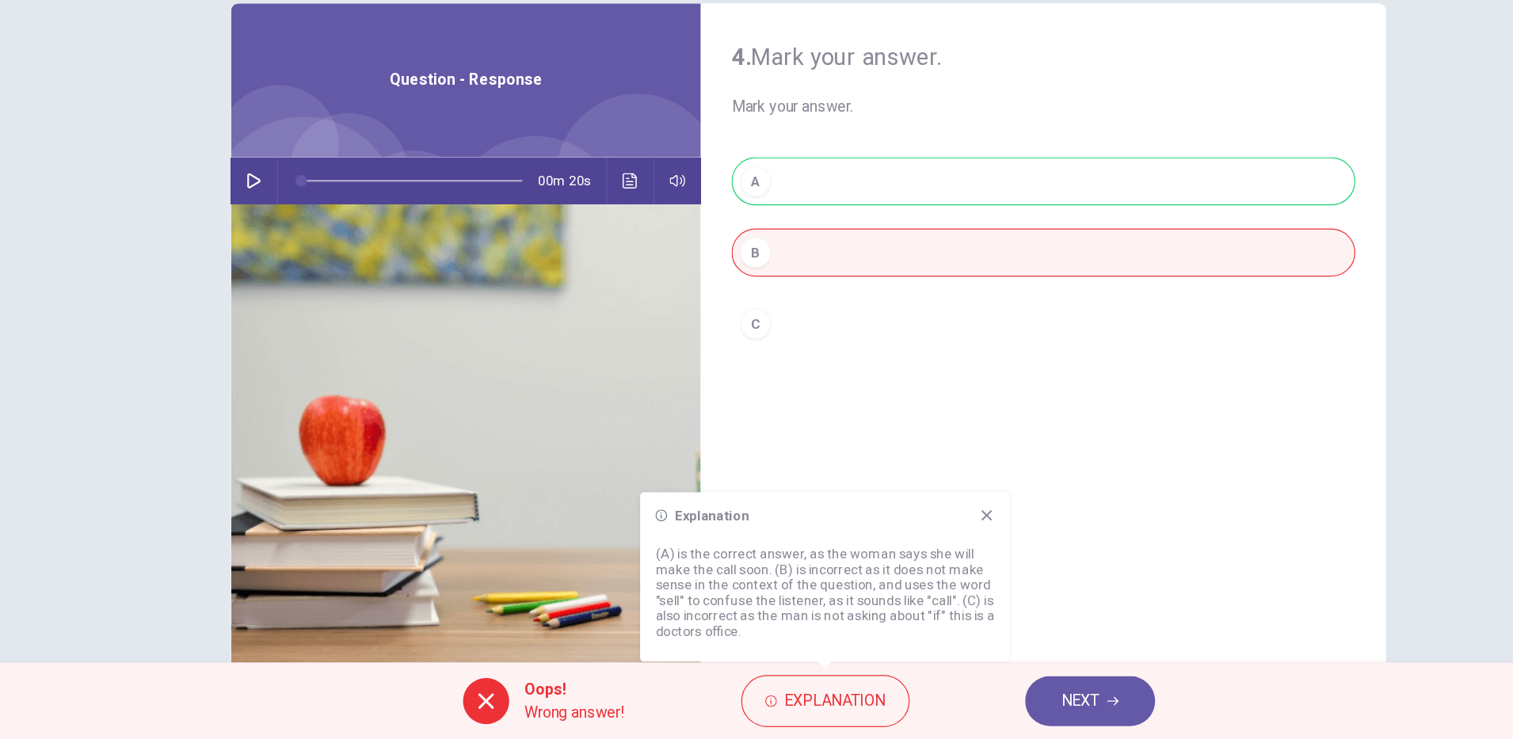
click at [983, 701] on span "NEXT" at bounding box center [980, 707] width 31 height 22
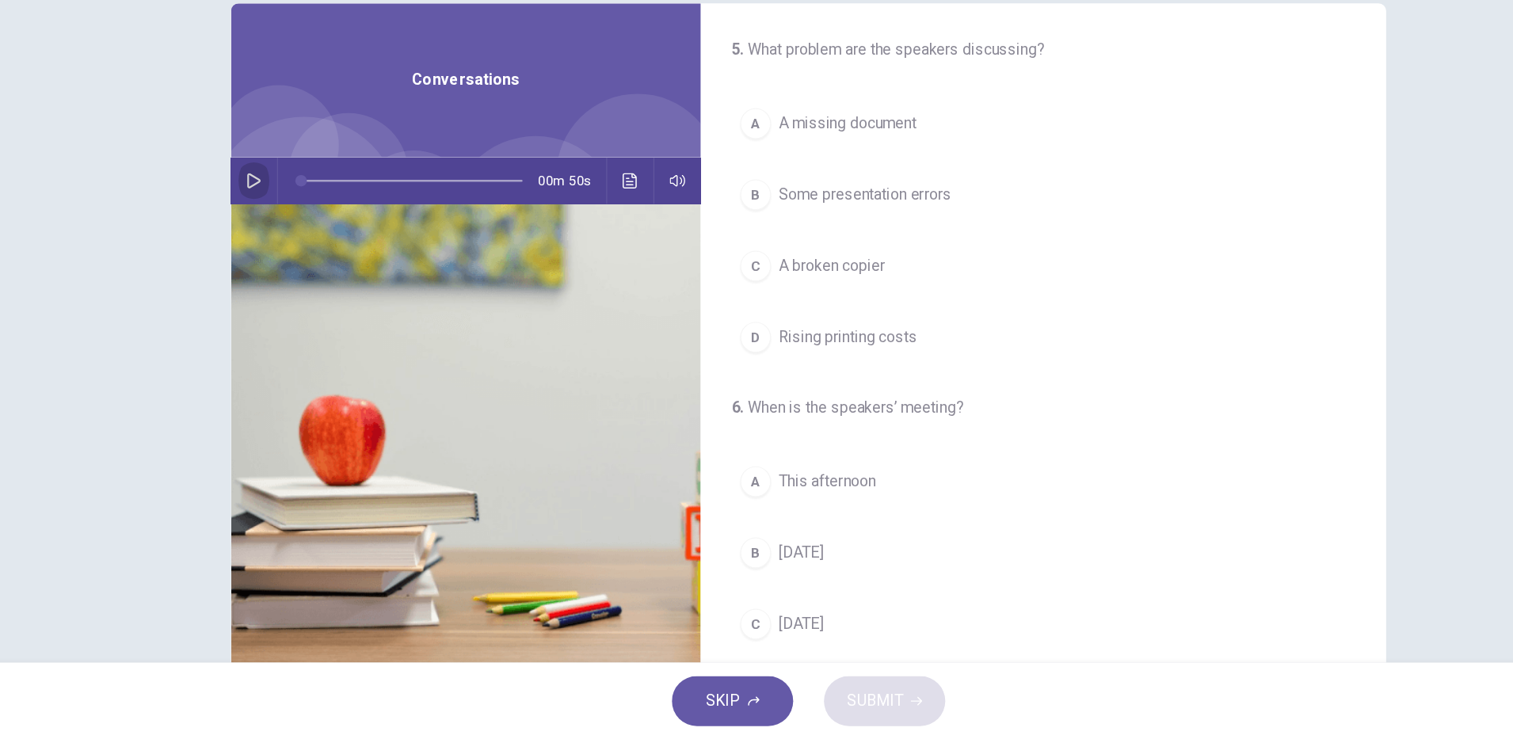
click at [303, 272] on button "button" at bounding box center [300, 279] width 25 height 38
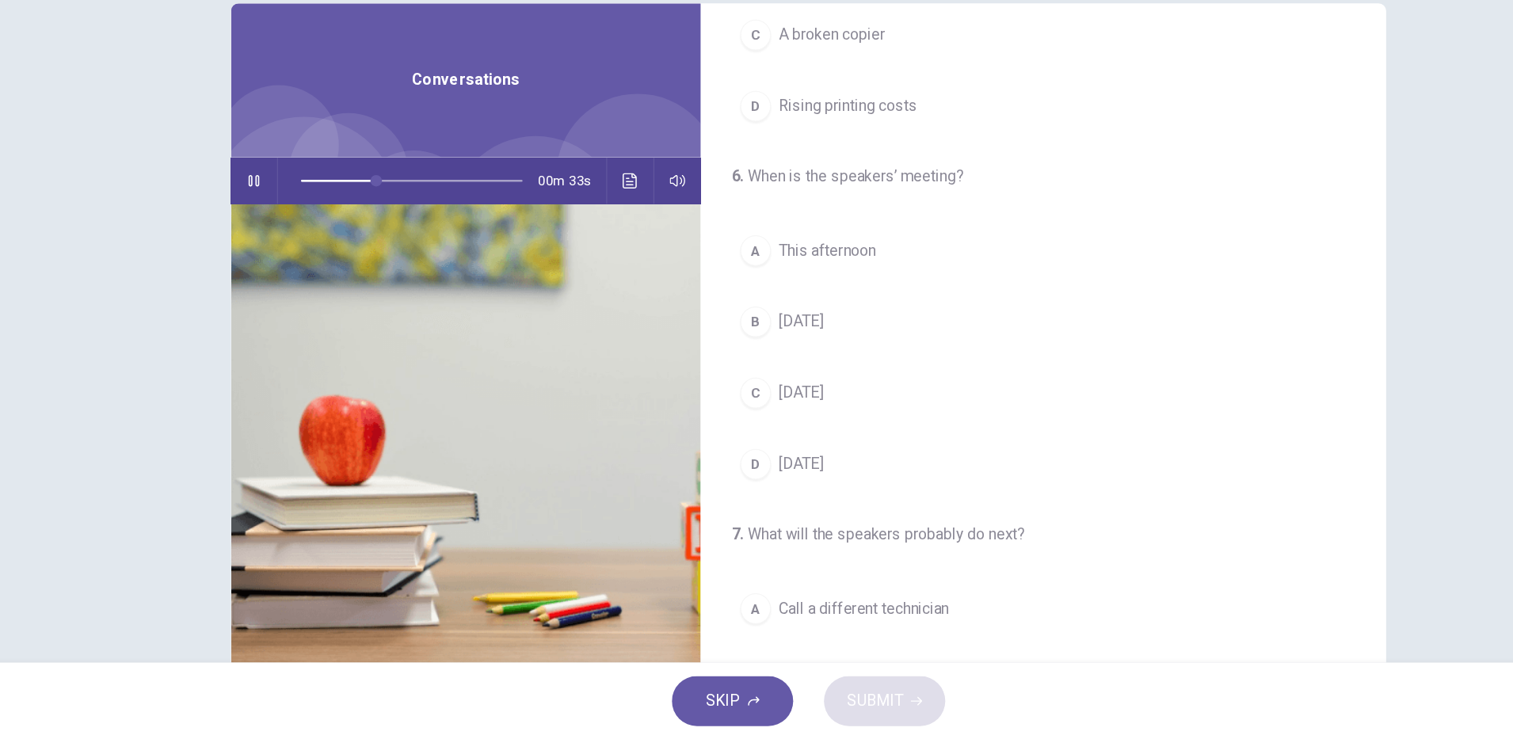
scroll to position [193, 0]
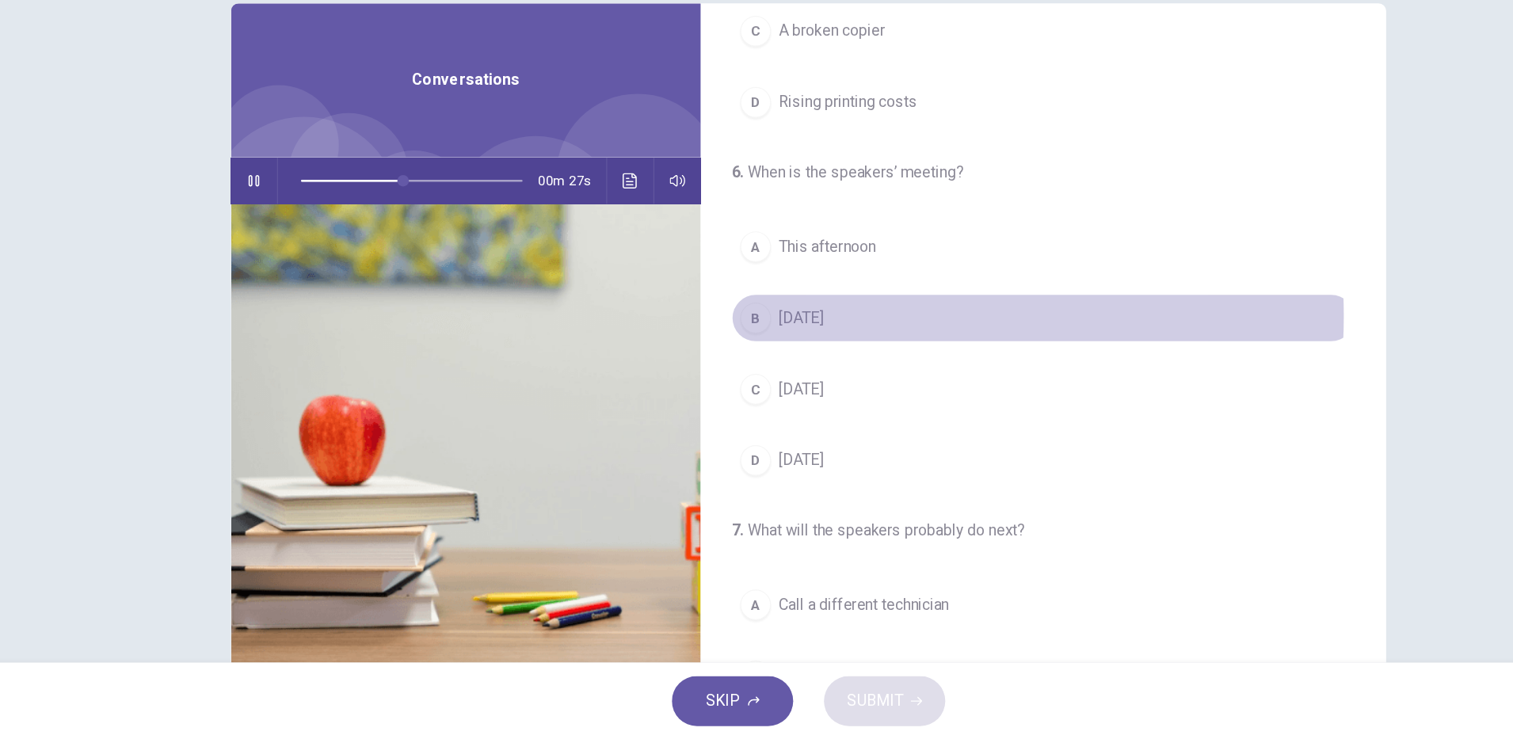
click at [764, 391] on span "[DATE]" at bounding box center [750, 392] width 36 height 19
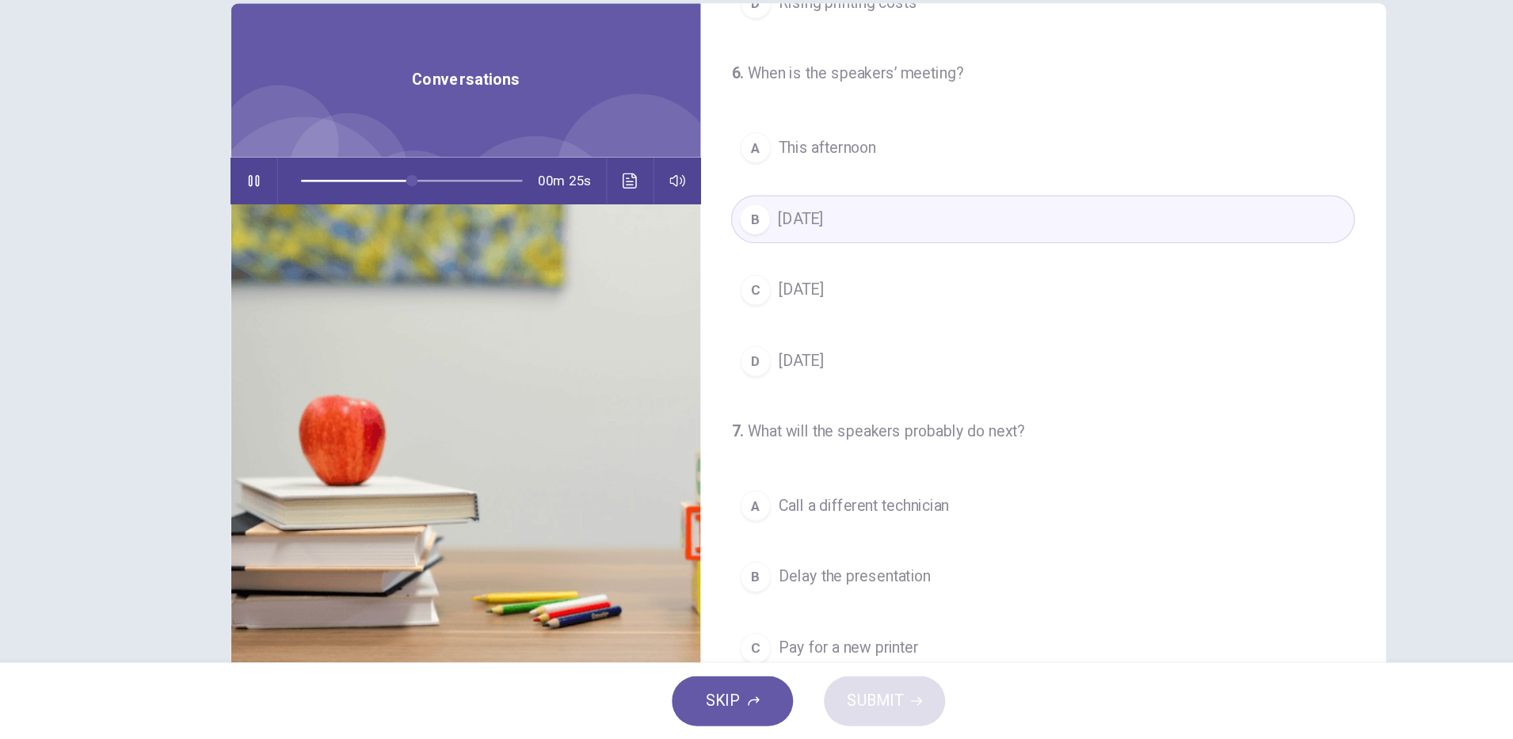
scroll to position [362, 0]
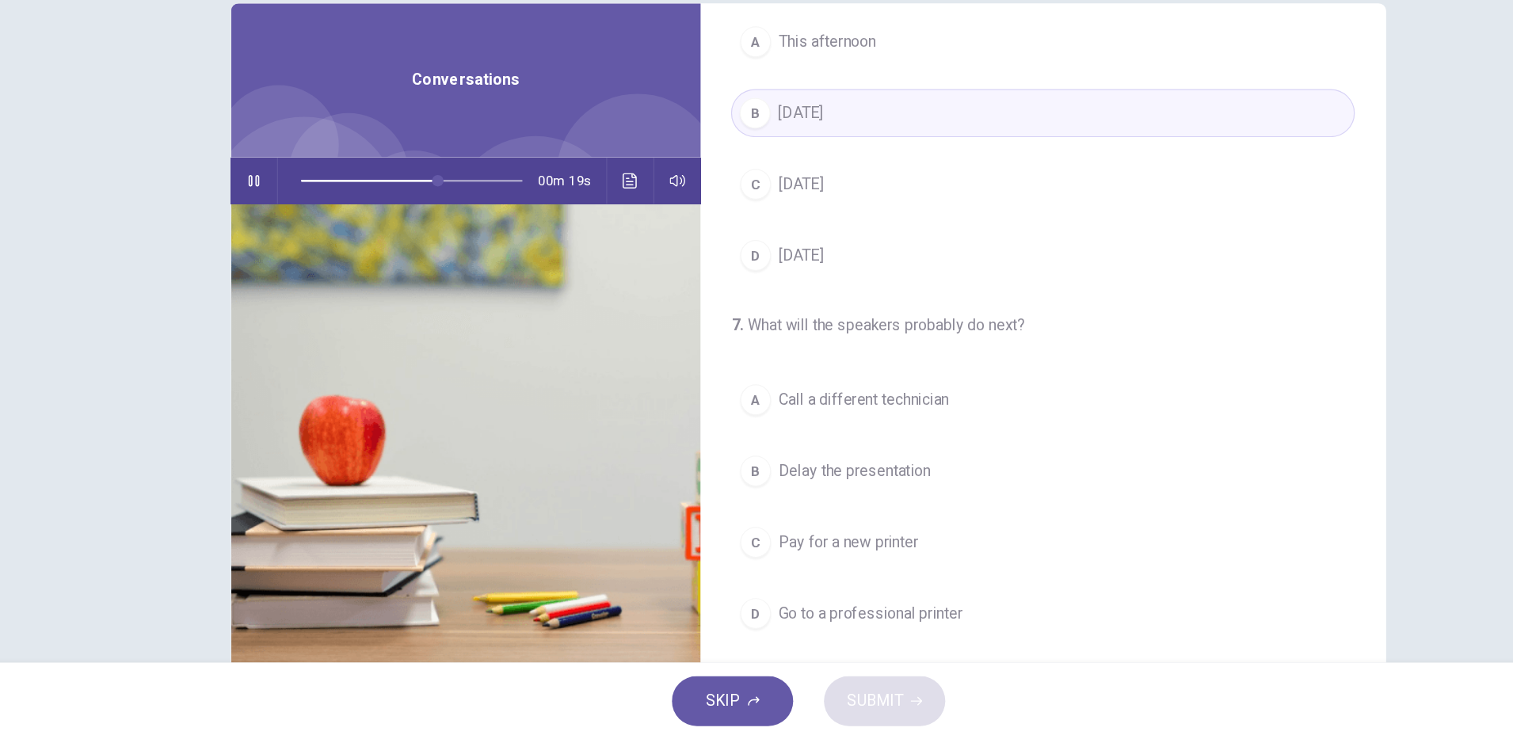
click at [845, 523] on span "Delay the presentation" at bounding box center [794, 518] width 125 height 19
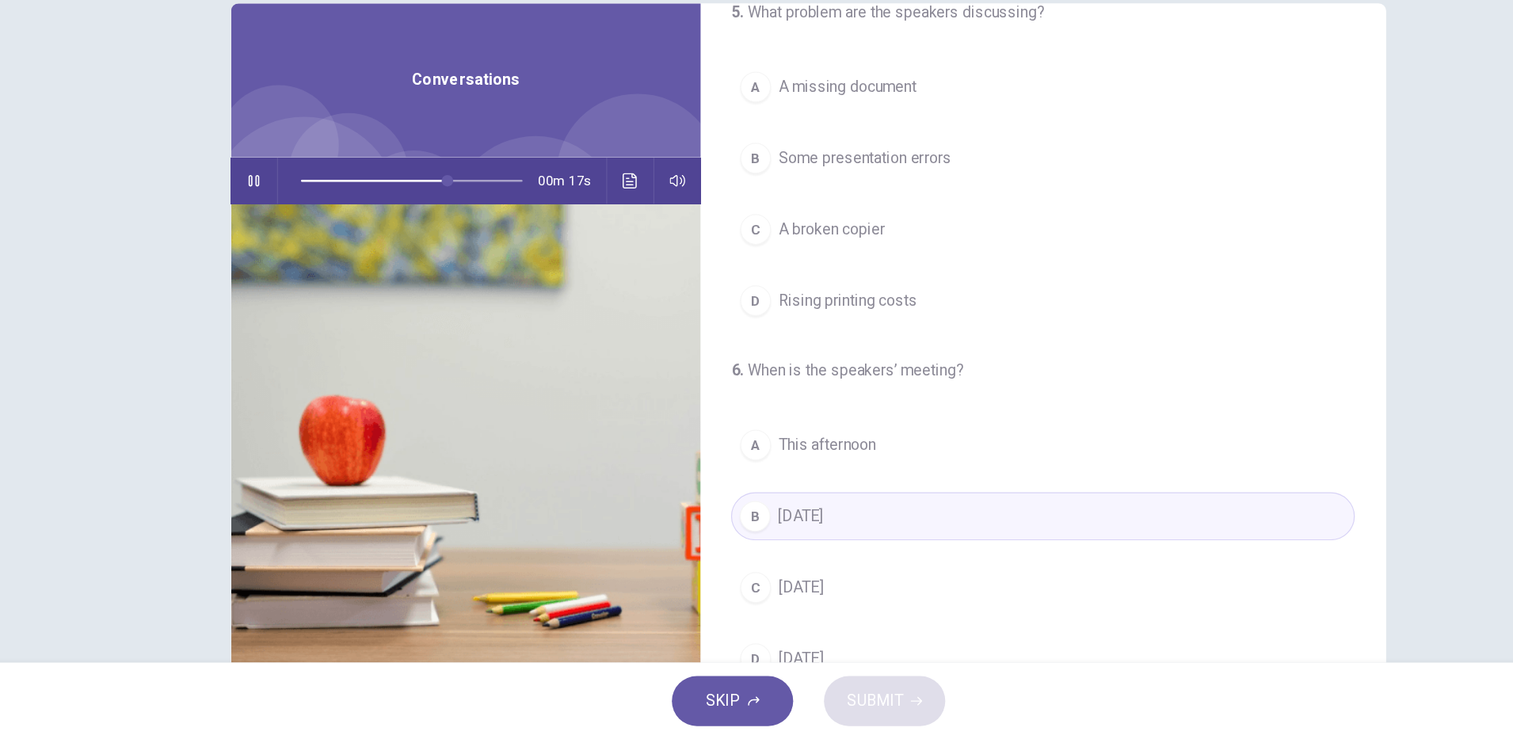
scroll to position [0, 0]
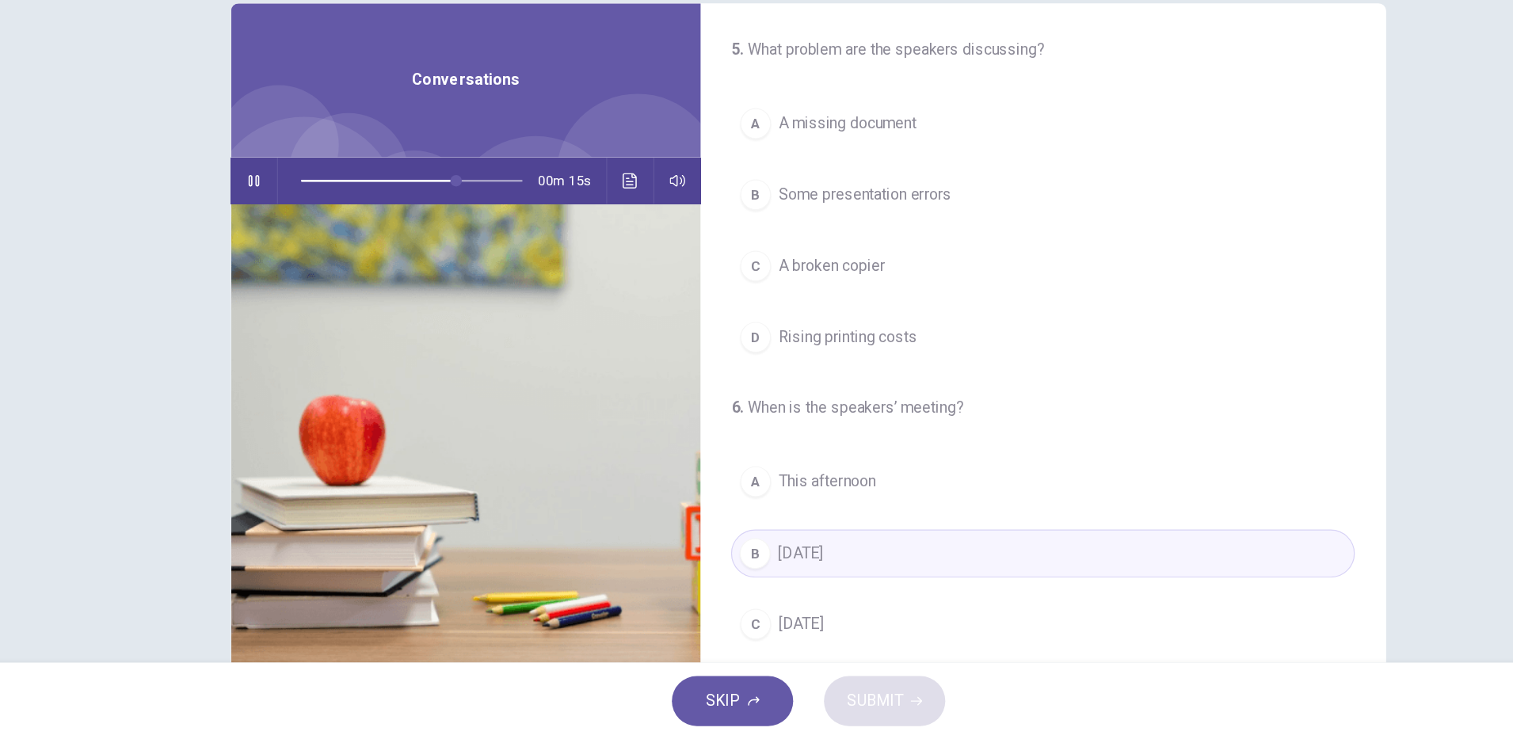
click at [869, 290] on span "Some presentation errors" at bounding box center [803, 290] width 142 height 19
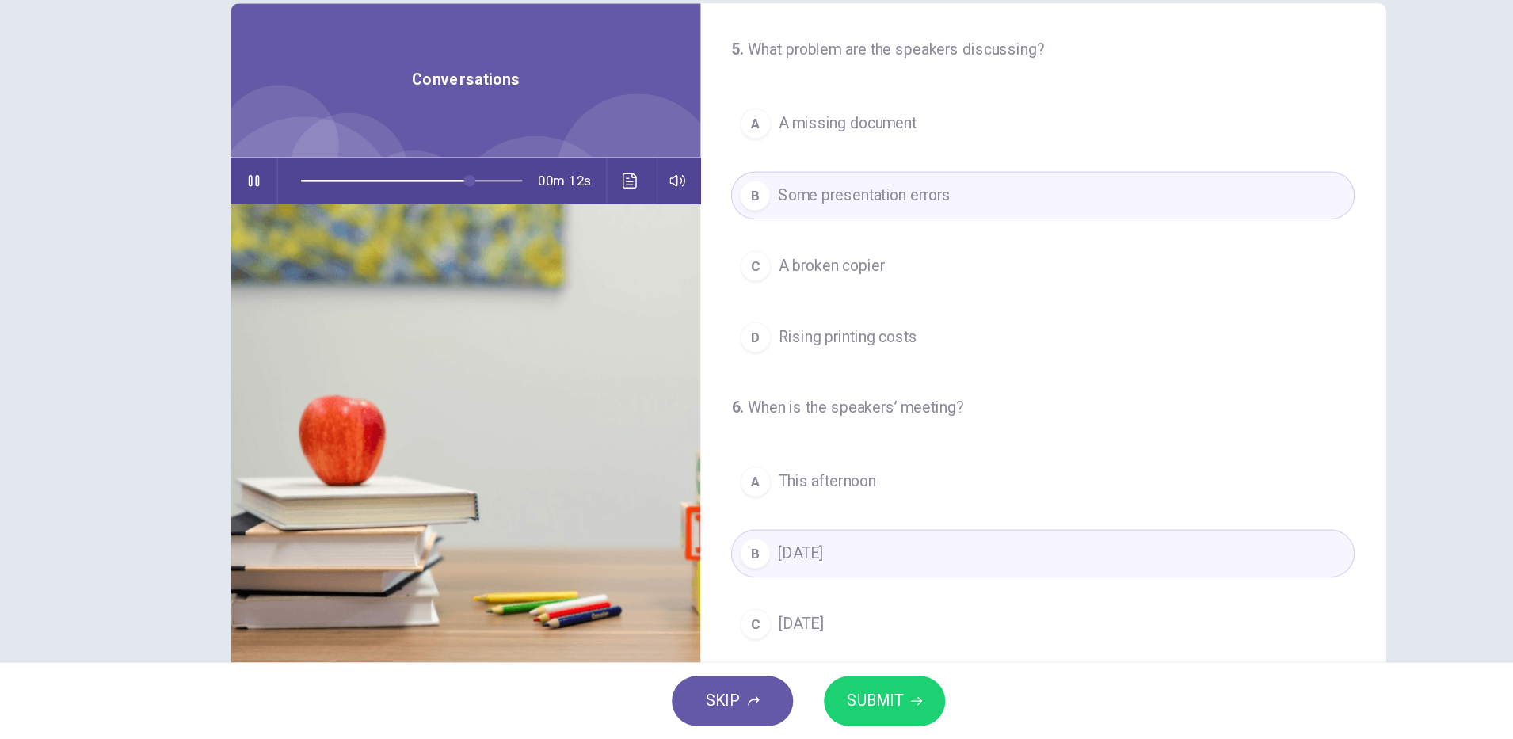
click at [825, 707] on span "SUBMIT" at bounding box center [811, 707] width 46 height 22
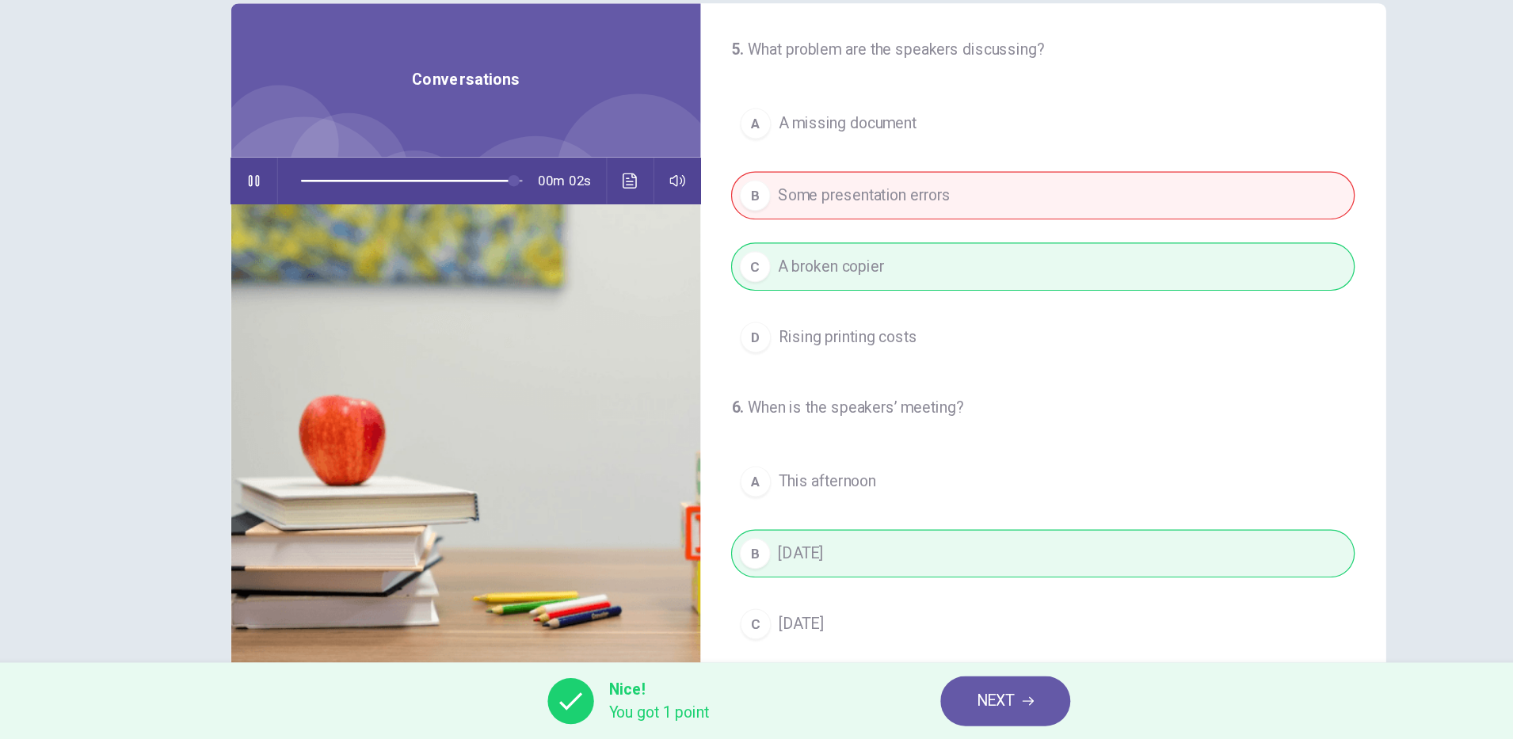
click at [604, 279] on icon "Click to see the audio transcription" at bounding box center [610, 278] width 13 height 13
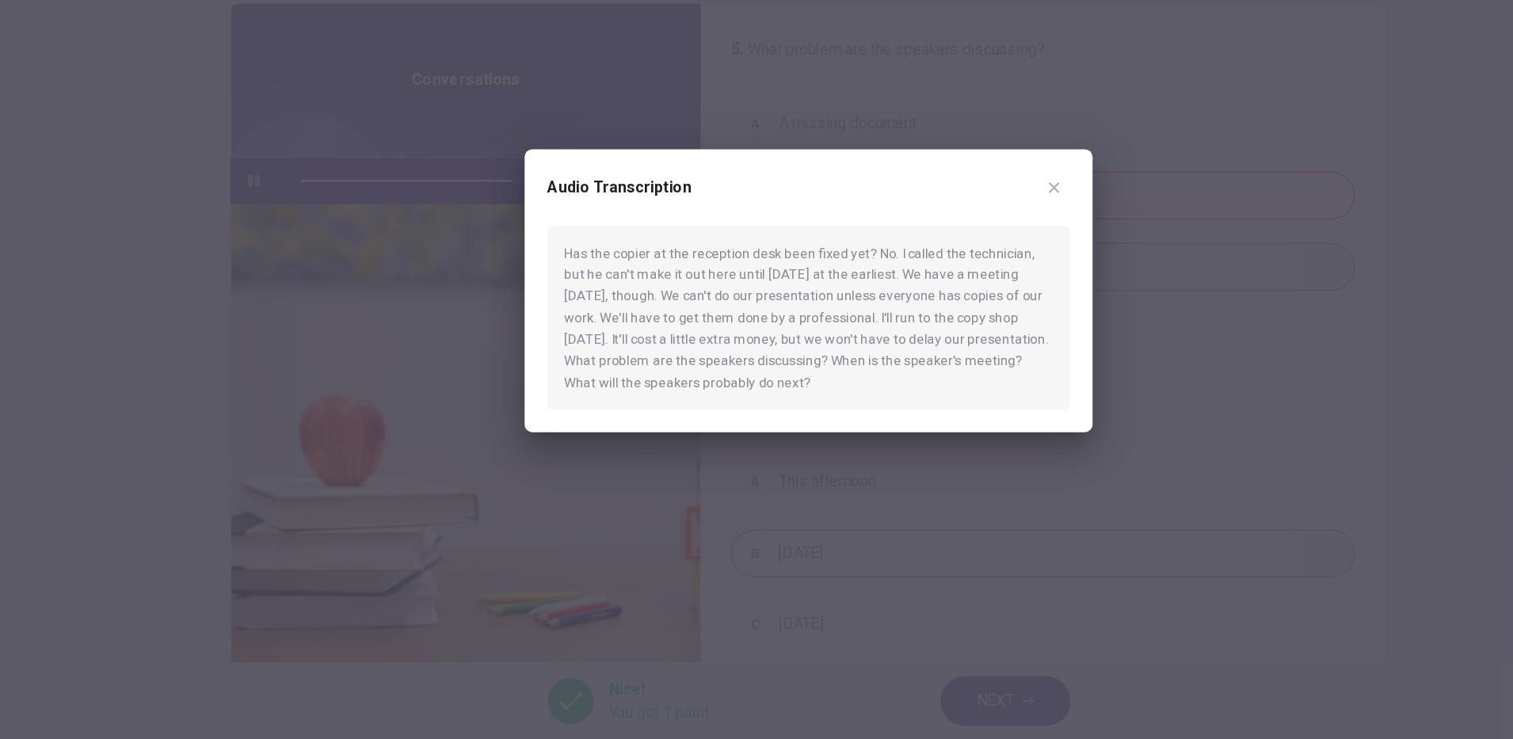
type input "*"
click at [1116, 447] on div at bounding box center [756, 369] width 1513 height 739
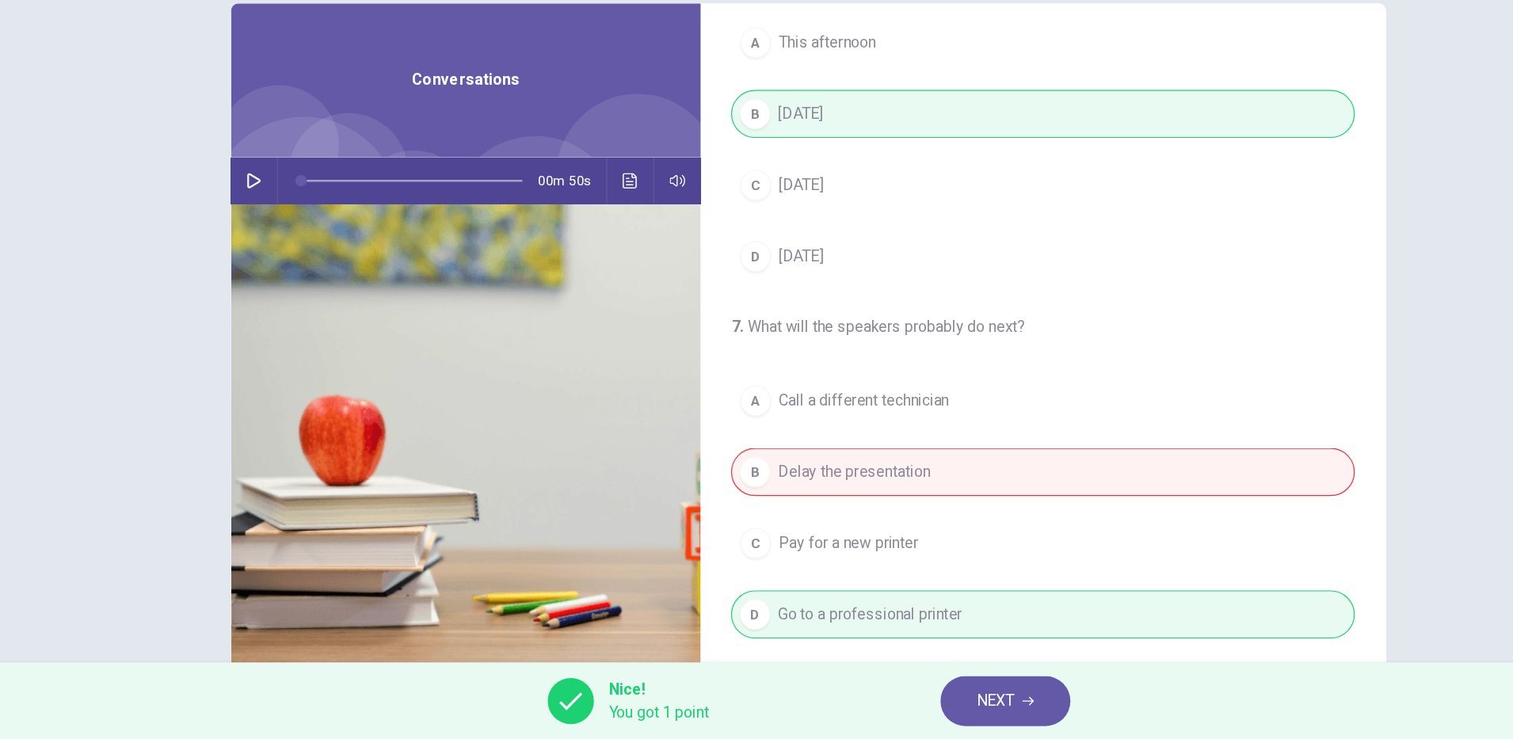
scroll to position [362, 0]
click at [938, 707] on icon "button" at bounding box center [937, 707] width 10 height 7
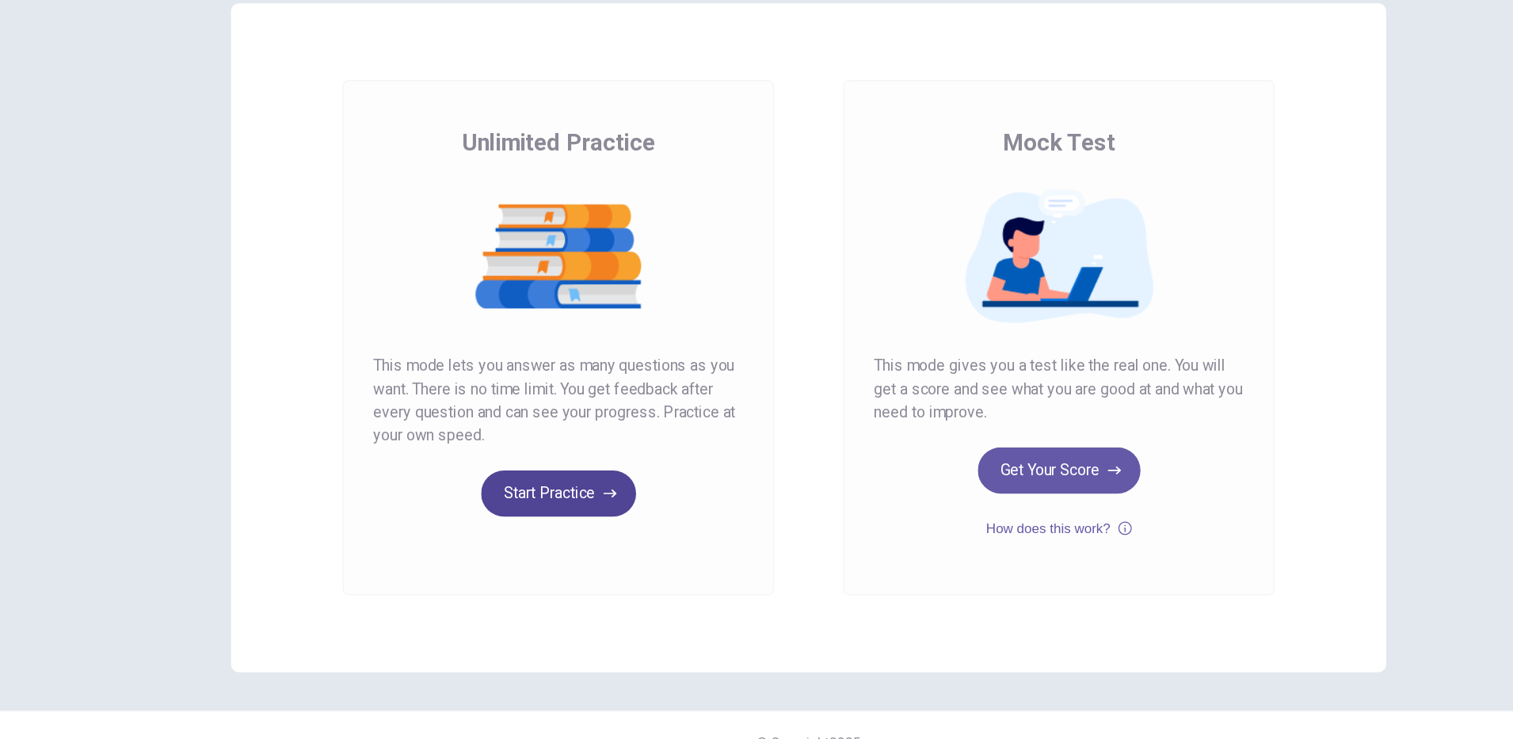
click at [564, 519] on button "Start Practice" at bounding box center [551, 536] width 128 height 38
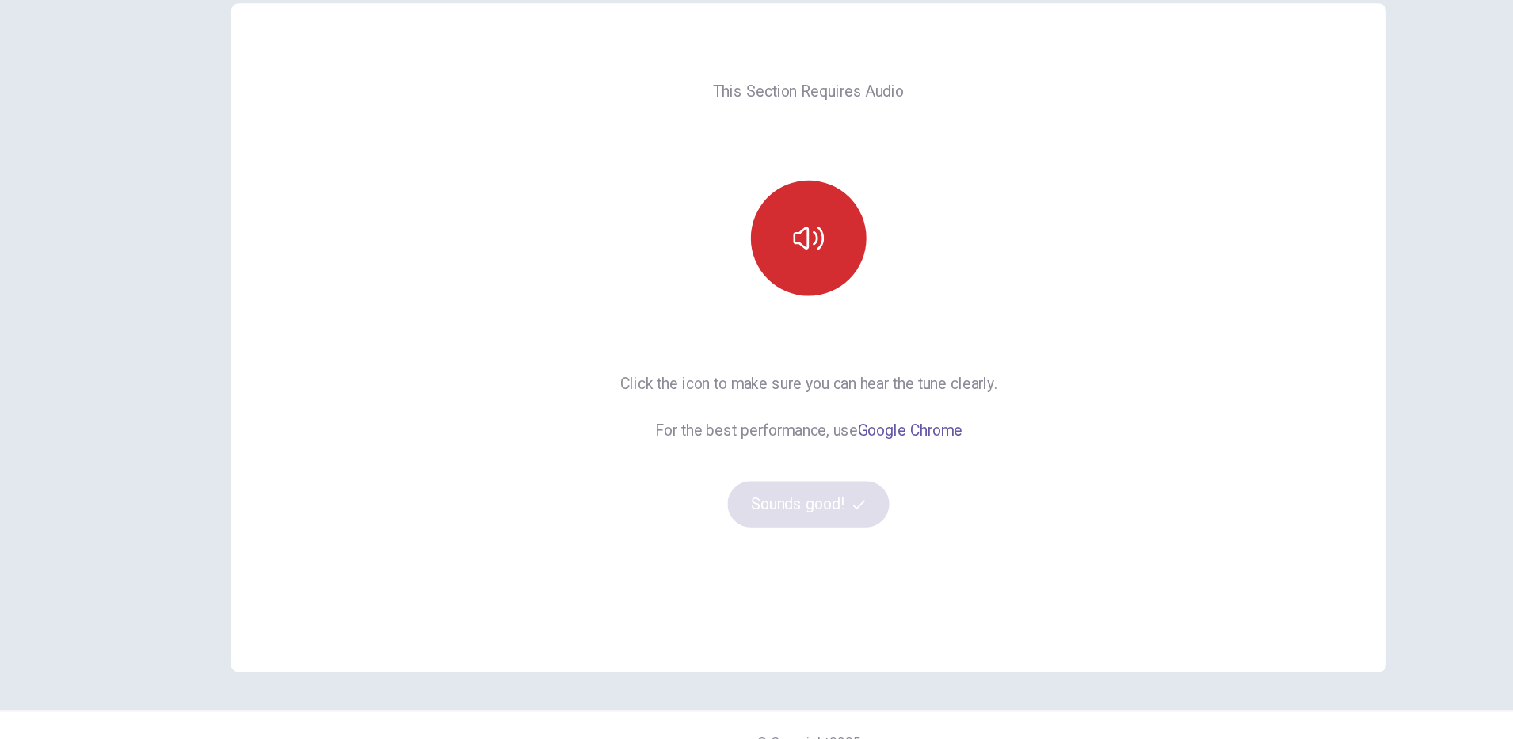
click at [752, 320] on icon "button" at bounding box center [756, 326] width 25 height 25
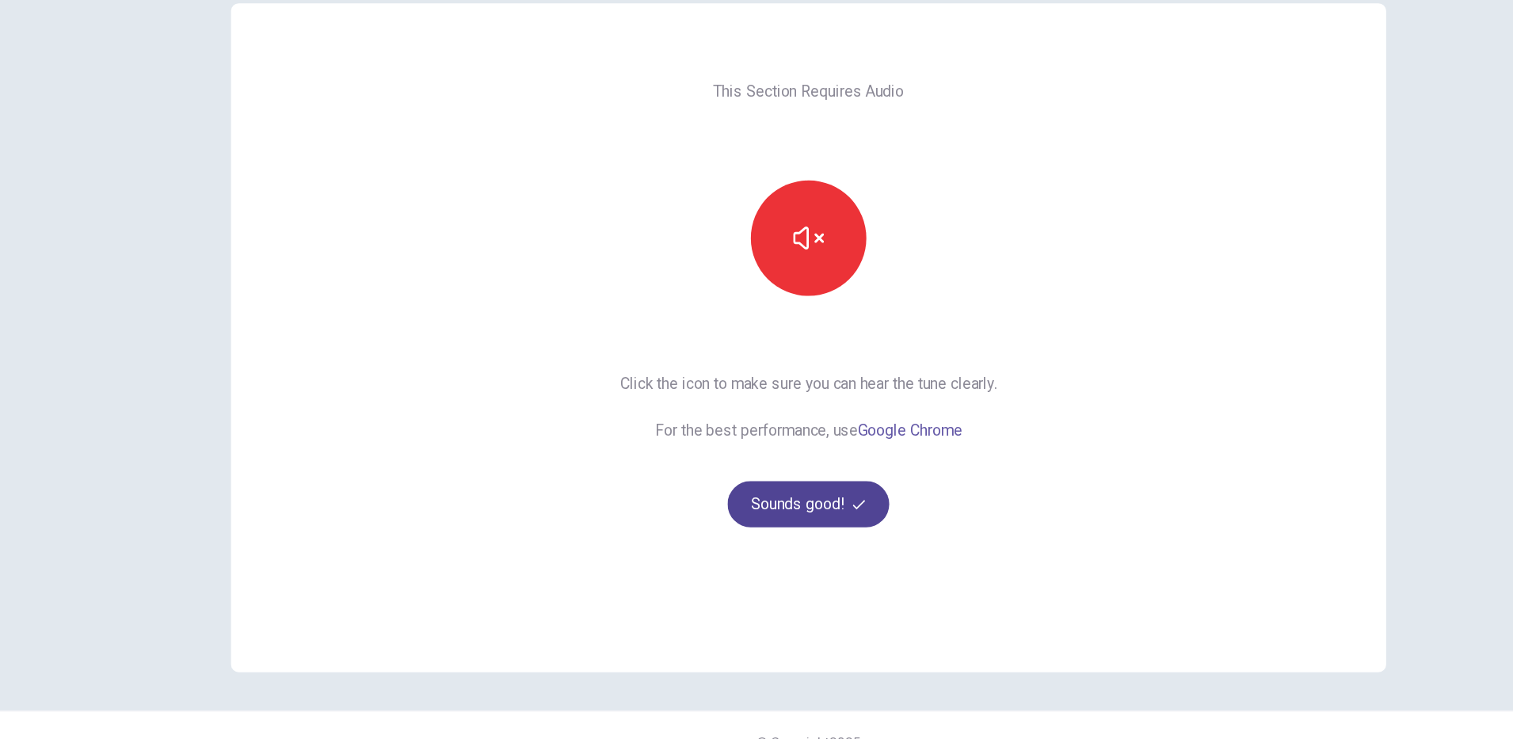
click at [793, 545] on icon "button" at bounding box center [798, 545] width 10 height 10
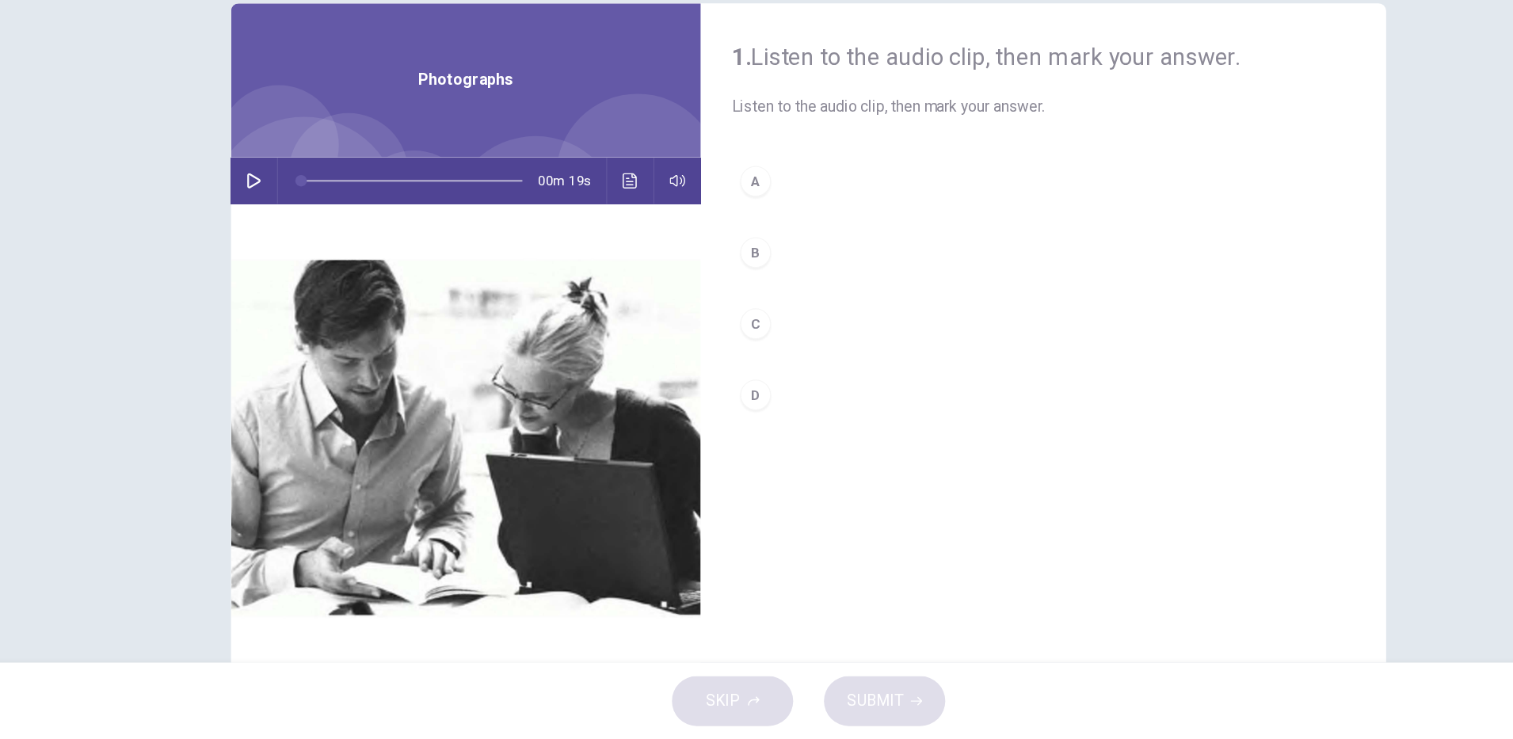
click at [292, 270] on button "button" at bounding box center [300, 279] width 25 height 38
click at [295, 284] on icon "button" at bounding box center [300, 278] width 11 height 13
click at [707, 279] on div "A" at bounding box center [712, 279] width 25 height 25
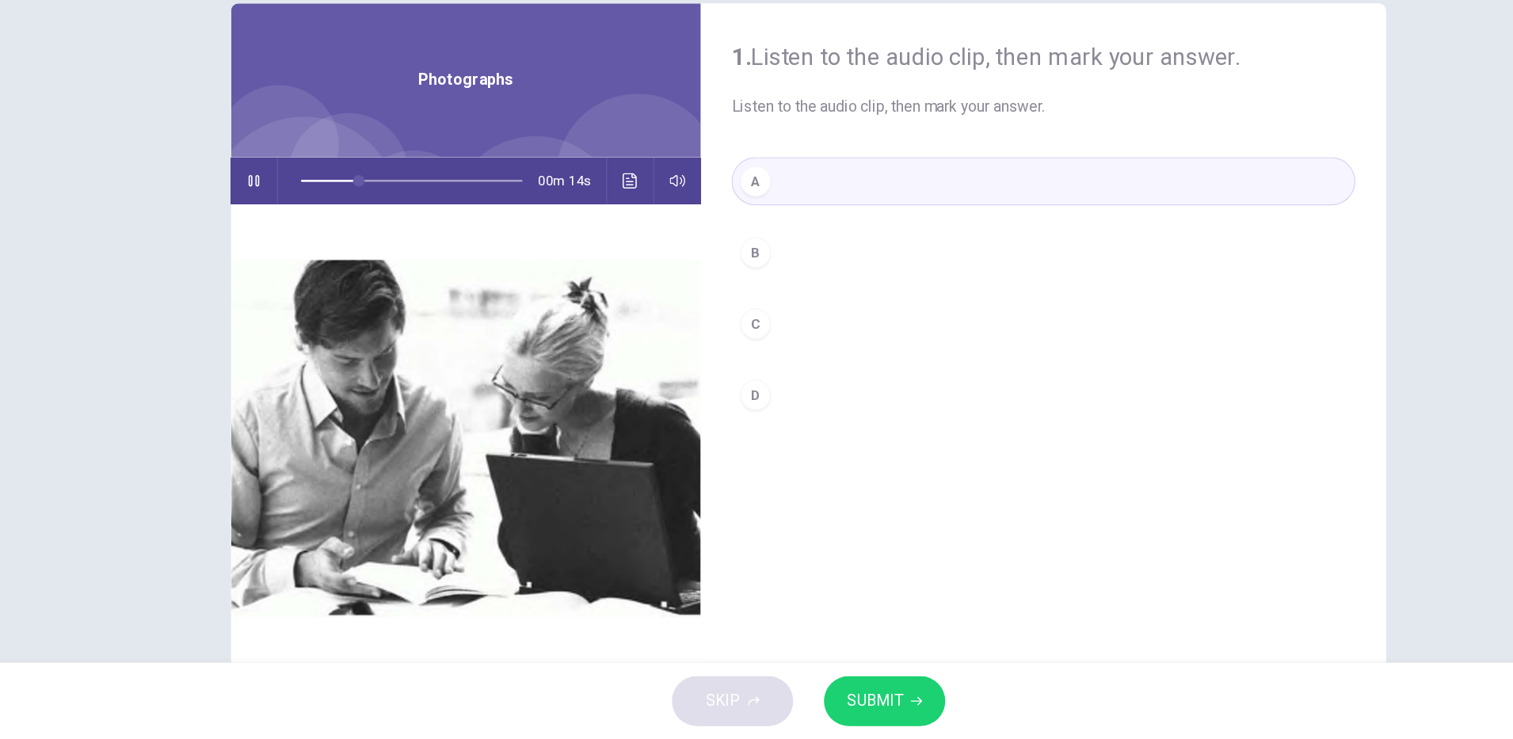
click at [823, 708] on span "SUBMIT" at bounding box center [811, 707] width 46 height 22
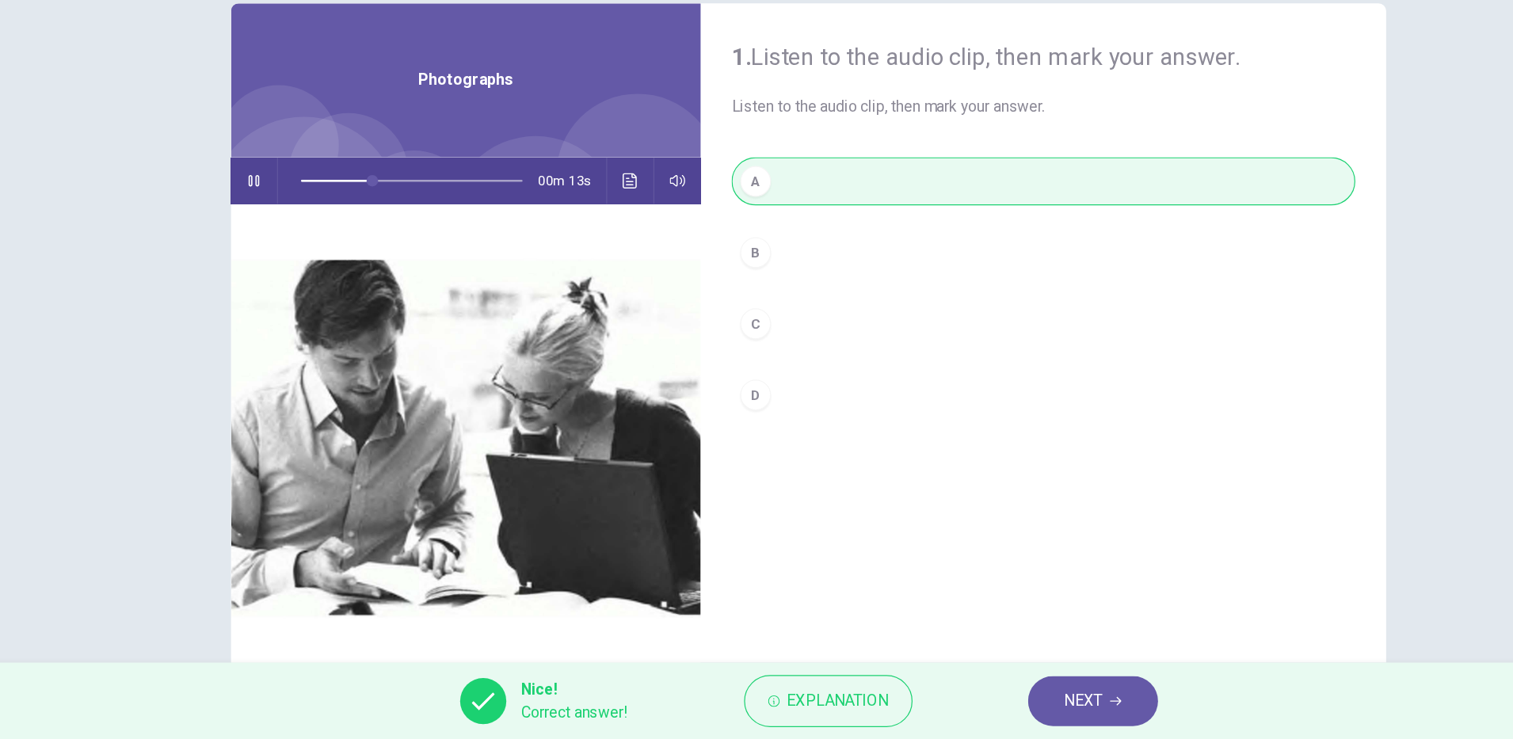
type input "**"
click at [982, 714] on span "NEXT" at bounding box center [982, 707] width 31 height 22
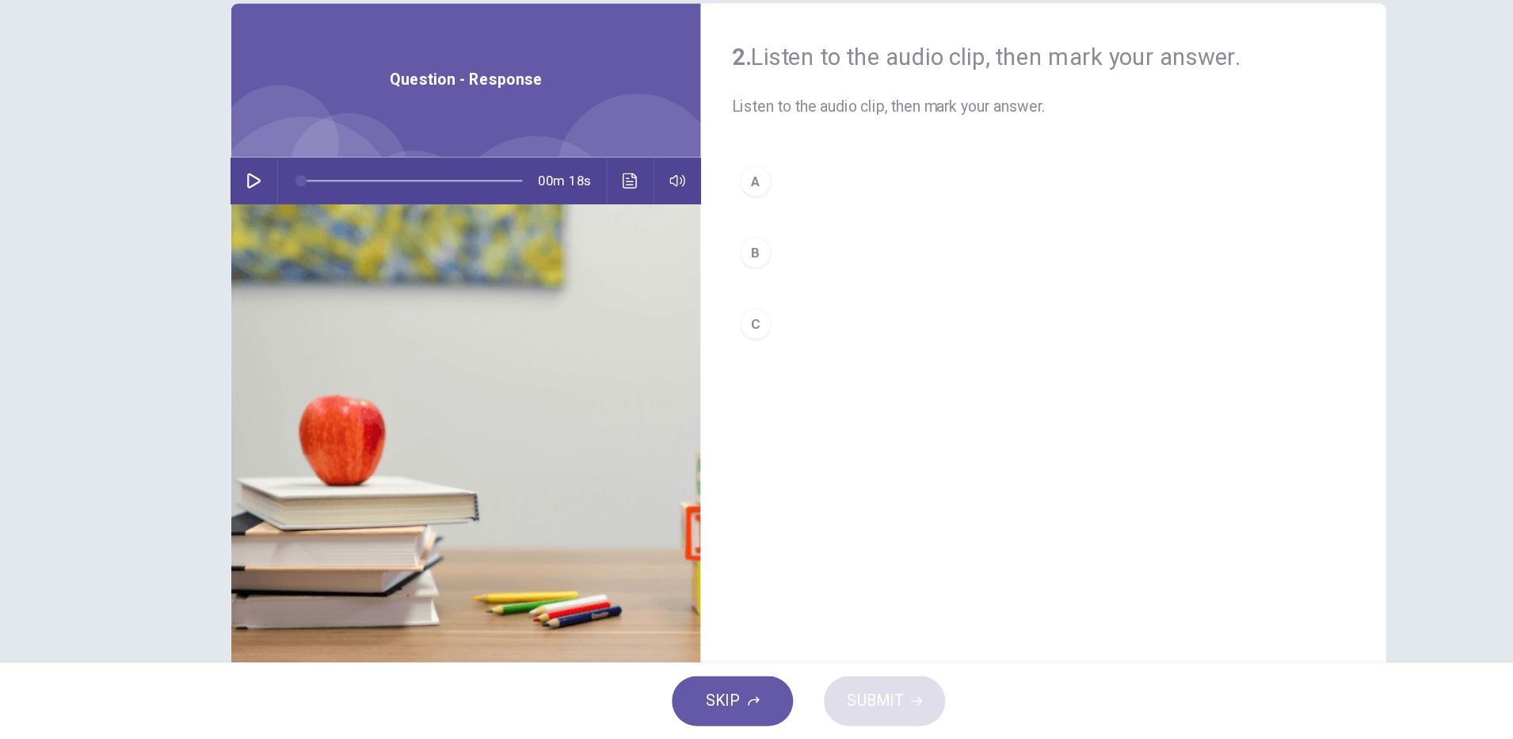
click at [295, 275] on icon "button" at bounding box center [300, 278] width 11 height 13
click at [707, 336] on div "B" at bounding box center [712, 338] width 25 height 25
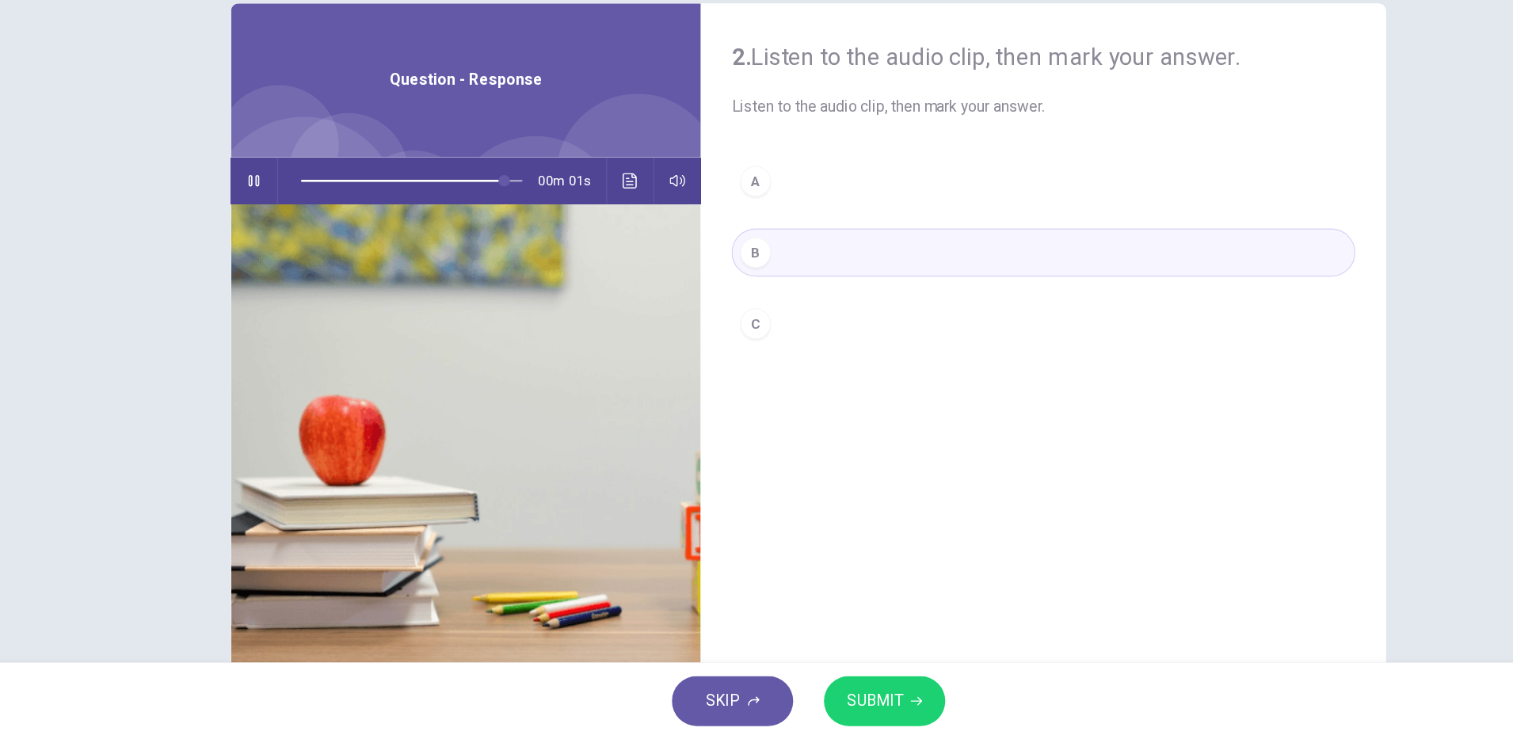
click at [843, 706] on icon "button" at bounding box center [845, 708] width 10 height 10
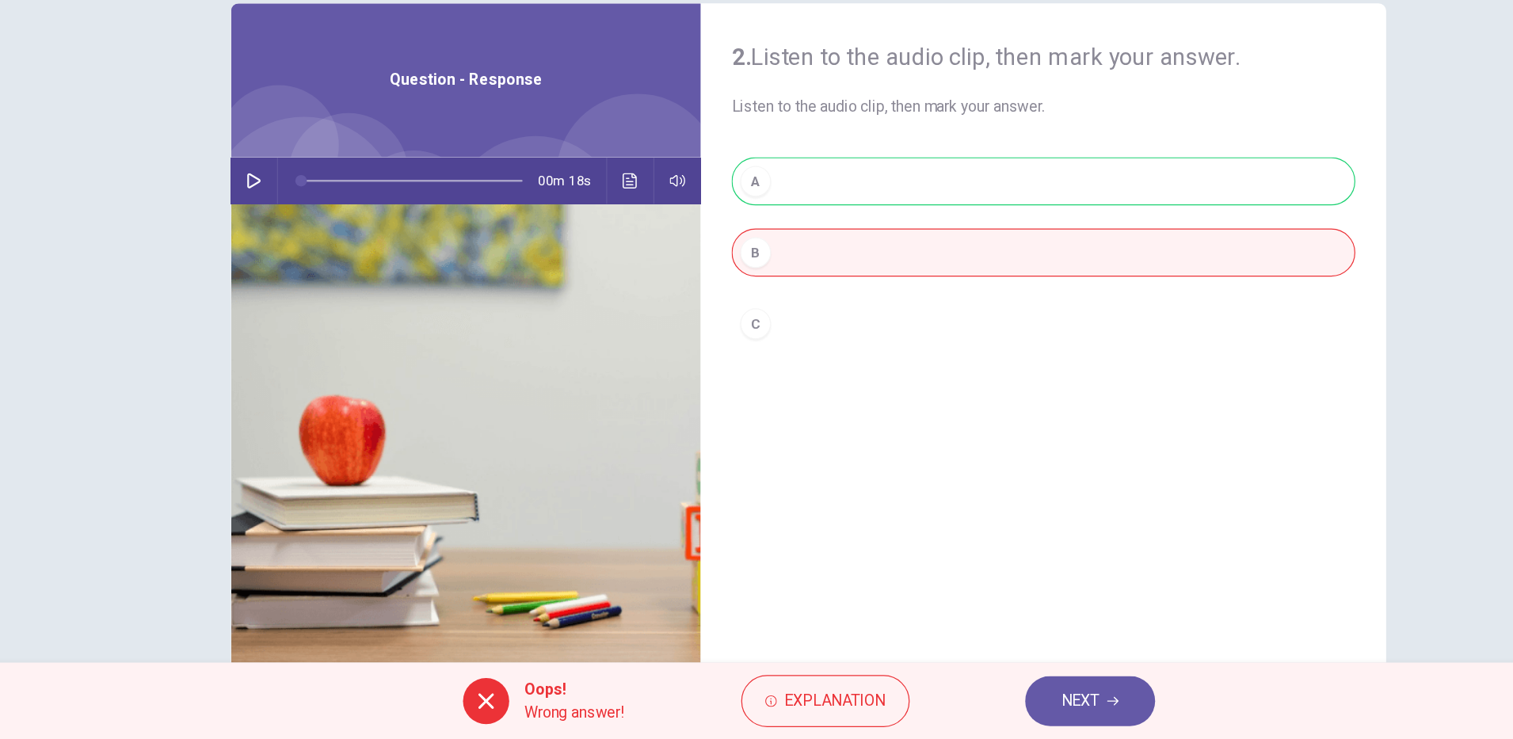
click at [295, 280] on icon "button" at bounding box center [300, 278] width 11 height 13
click at [604, 279] on icon "Click to see the audio transcription" at bounding box center [610, 278] width 13 height 13
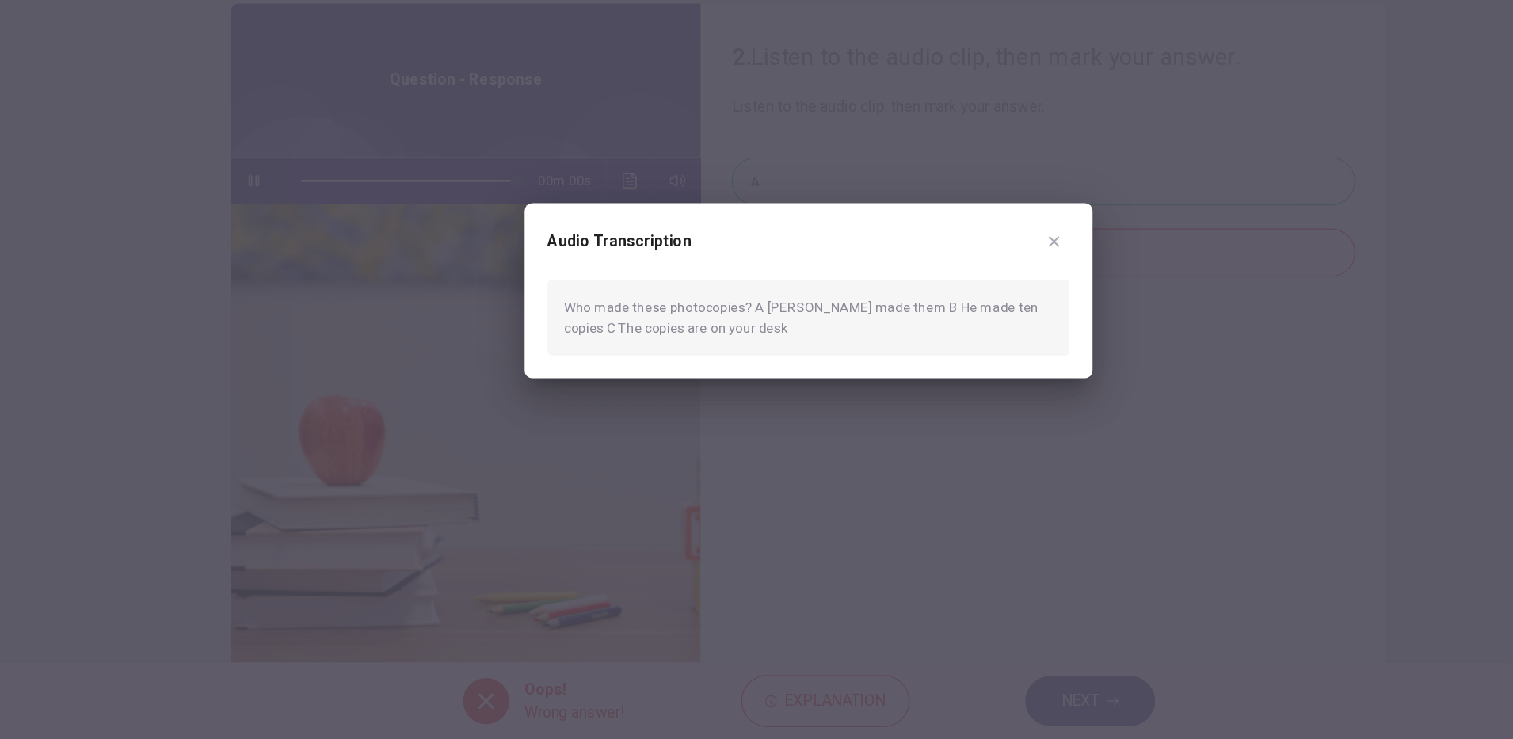
click at [928, 347] on div "Audio Transcription" at bounding box center [756, 338] width 429 height 44
click at [961, 325] on icon "button" at bounding box center [958, 328] width 13 height 13
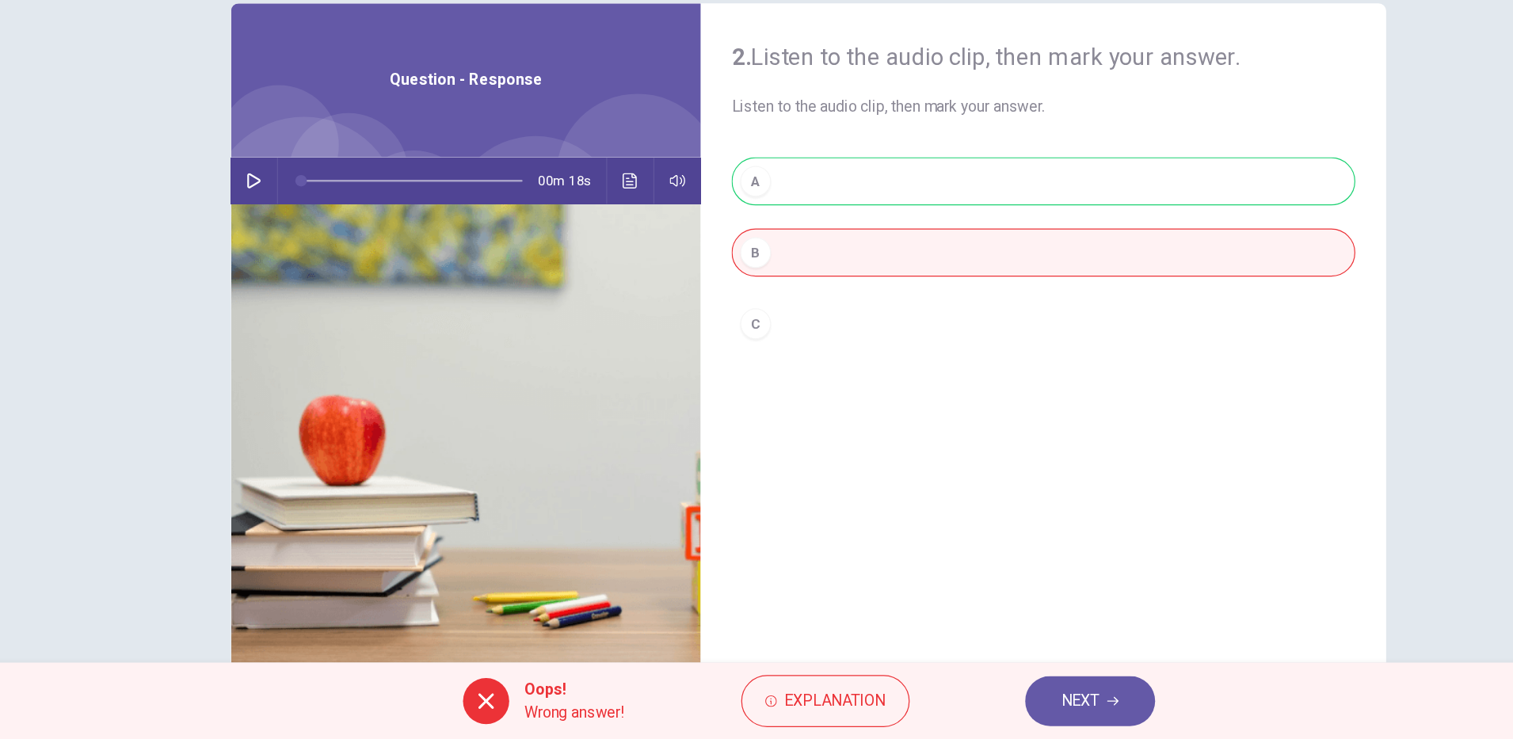
click at [295, 279] on icon "button" at bounding box center [300, 278] width 13 height 13
type input "**"
click at [1009, 707] on icon "button" at bounding box center [1007, 707] width 10 height 7
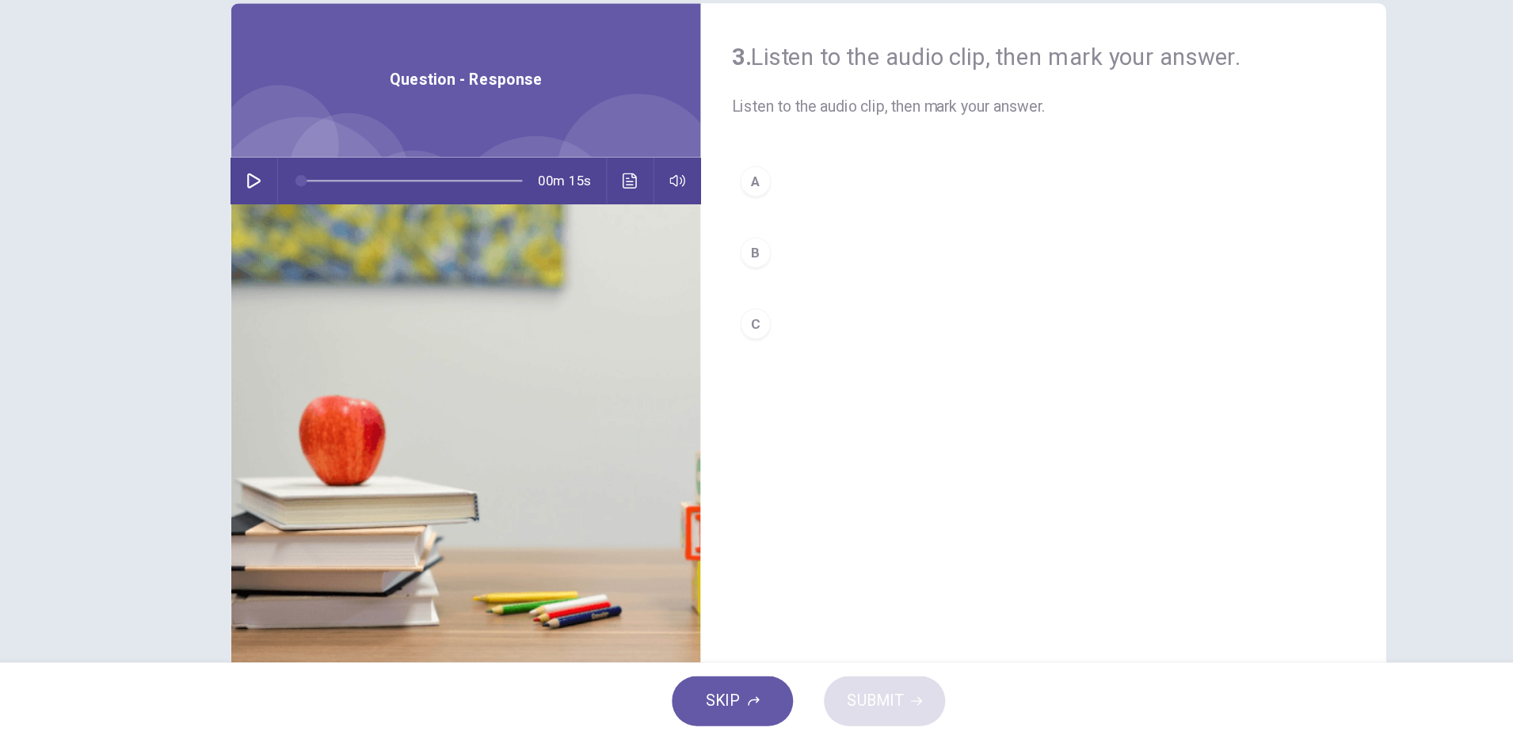
click at [738, 207] on div "3. Listen to the audio clip, then [PERSON_NAME] your answer. Listen to the audi…" at bounding box center [949, 196] width 513 height 63
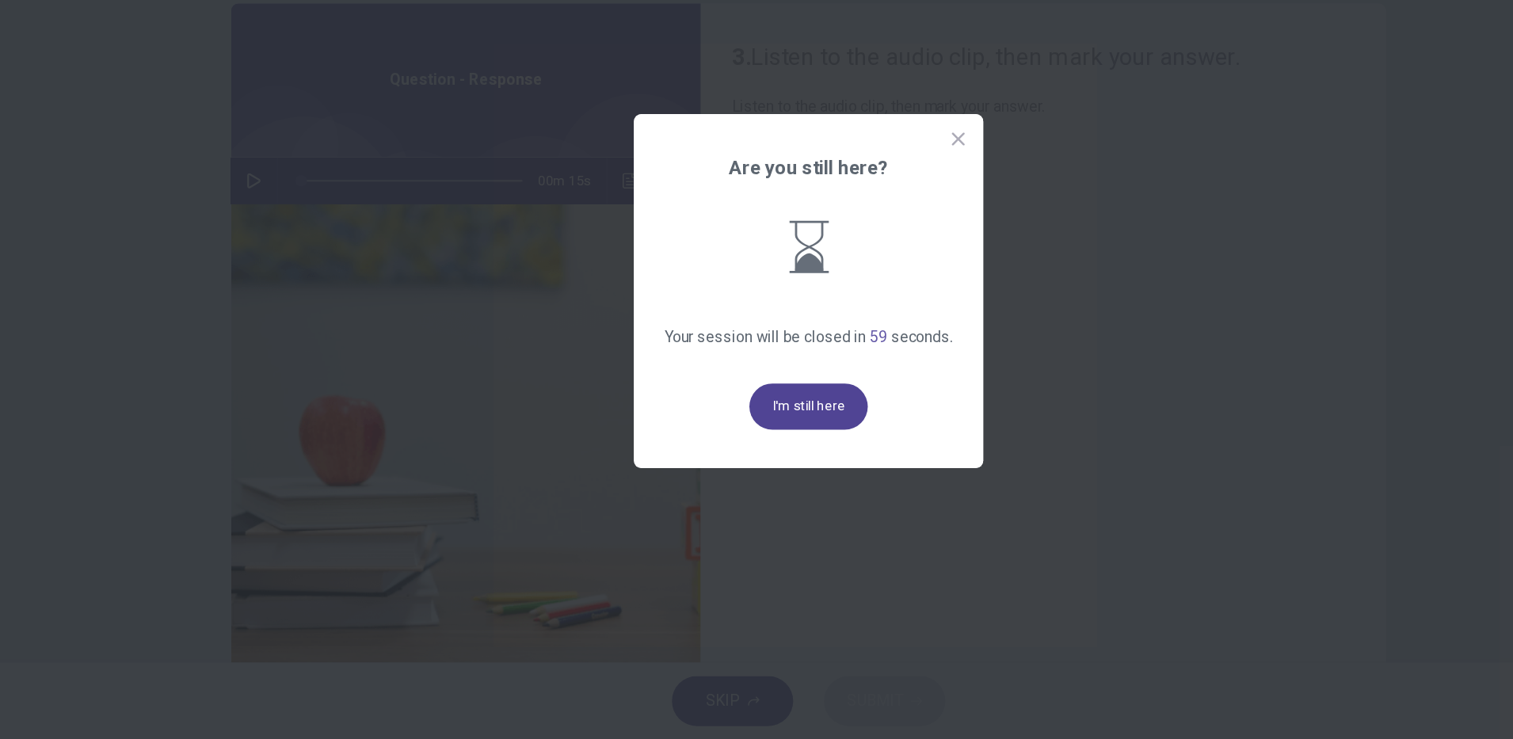
click at [764, 464] on button "I'm still here" at bounding box center [756, 465] width 97 height 38
click at [768, 460] on button "I'm still here" at bounding box center [756, 465] width 97 height 38
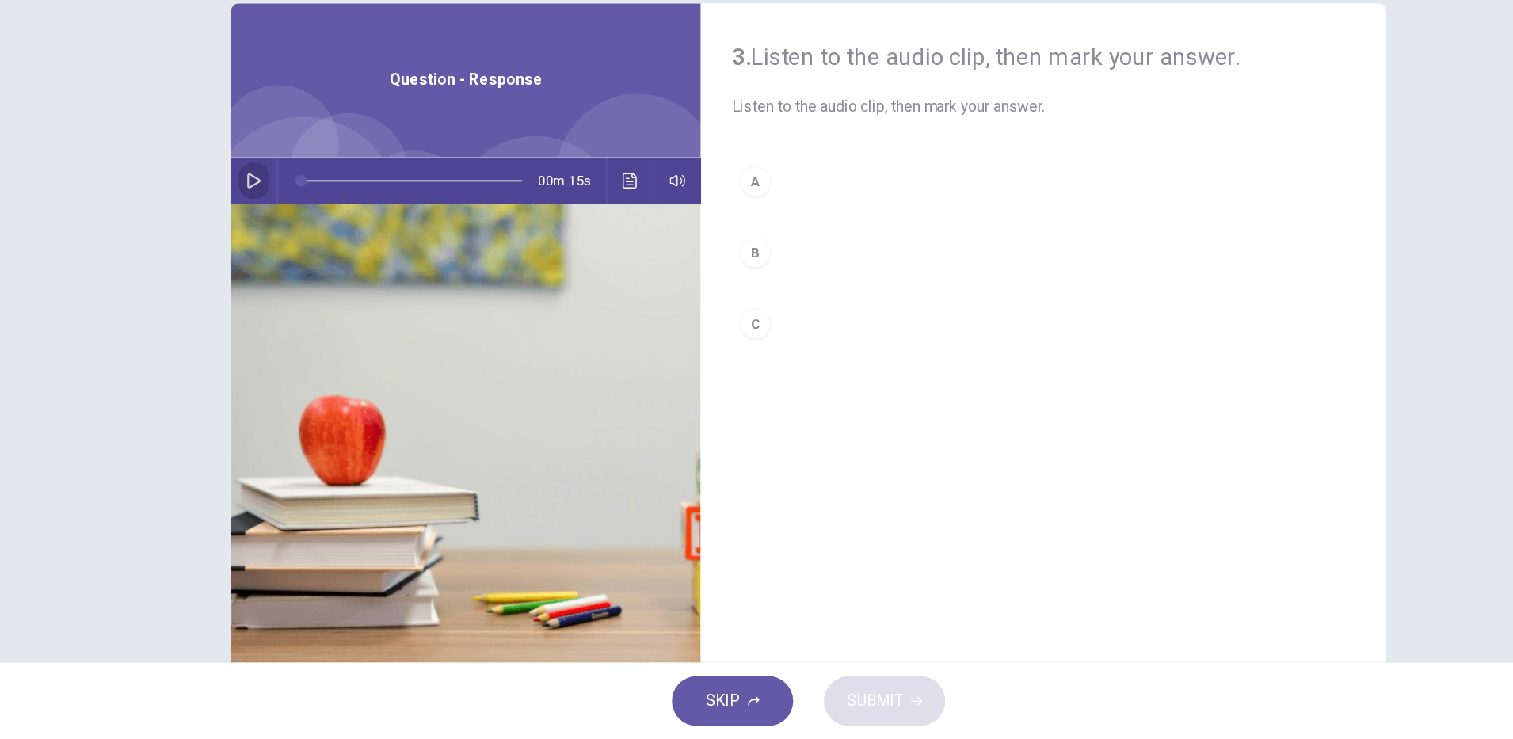
click at [295, 275] on icon "button" at bounding box center [300, 278] width 11 height 13
click at [295, 272] on icon "button" at bounding box center [300, 278] width 11 height 13
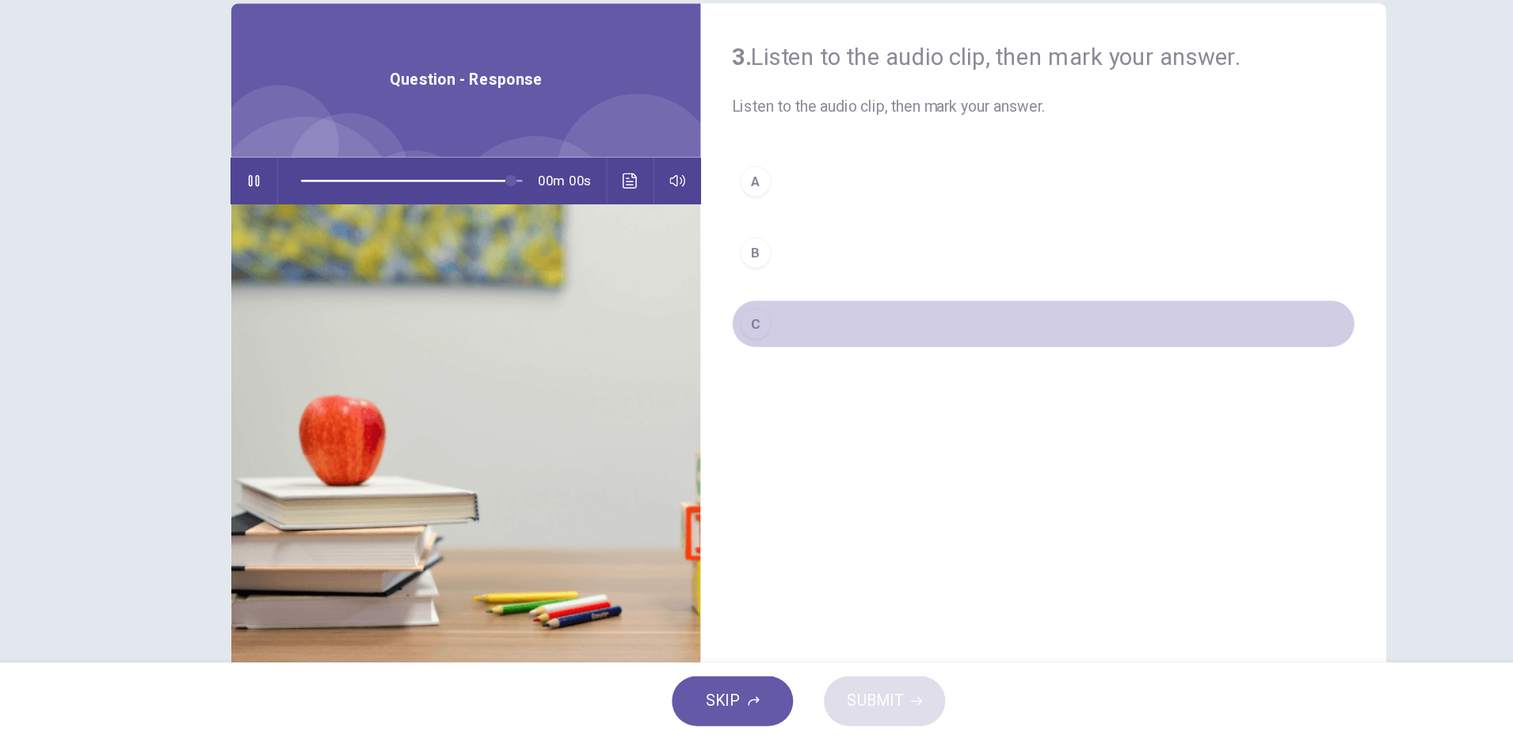
click at [718, 391] on div "C" at bounding box center [712, 396] width 25 height 25
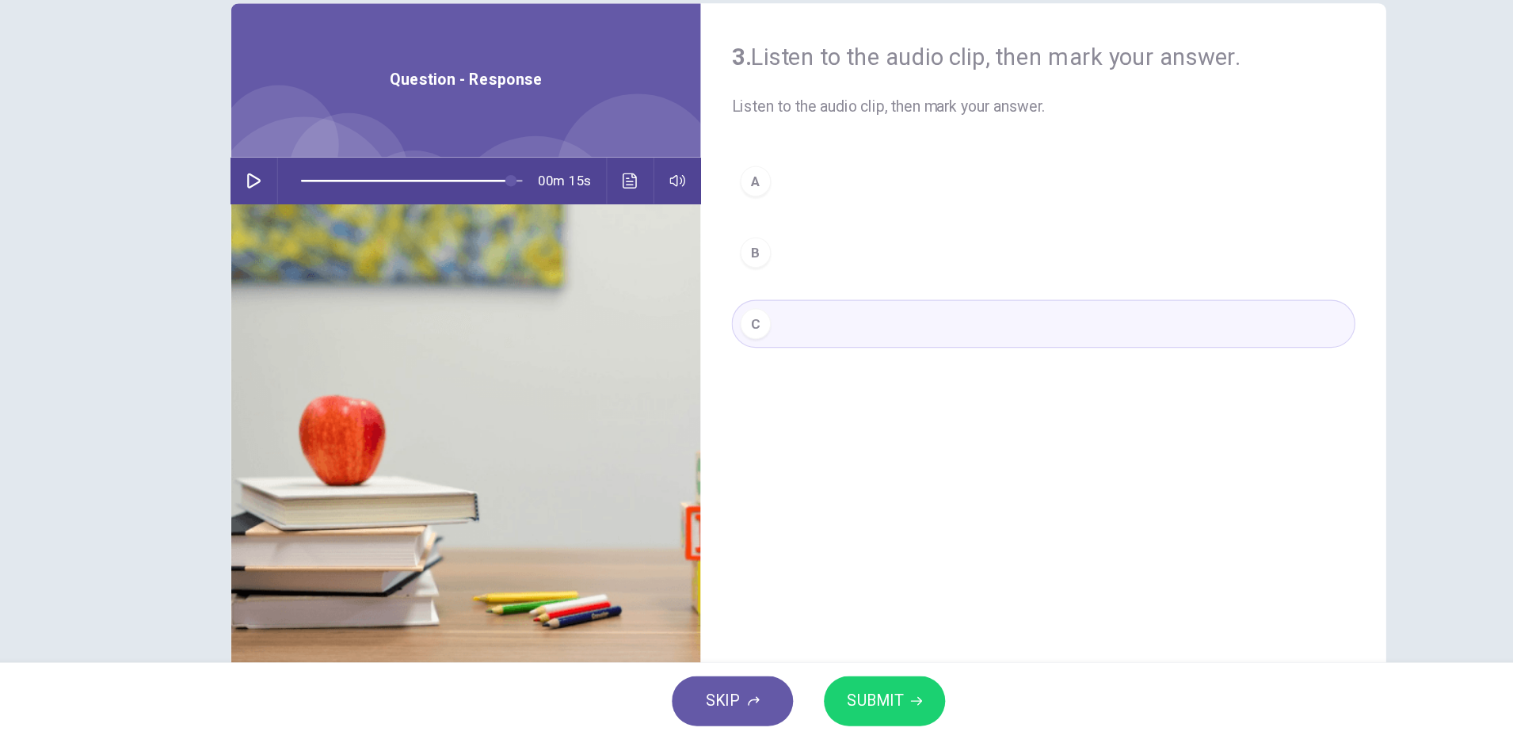
type input "*"
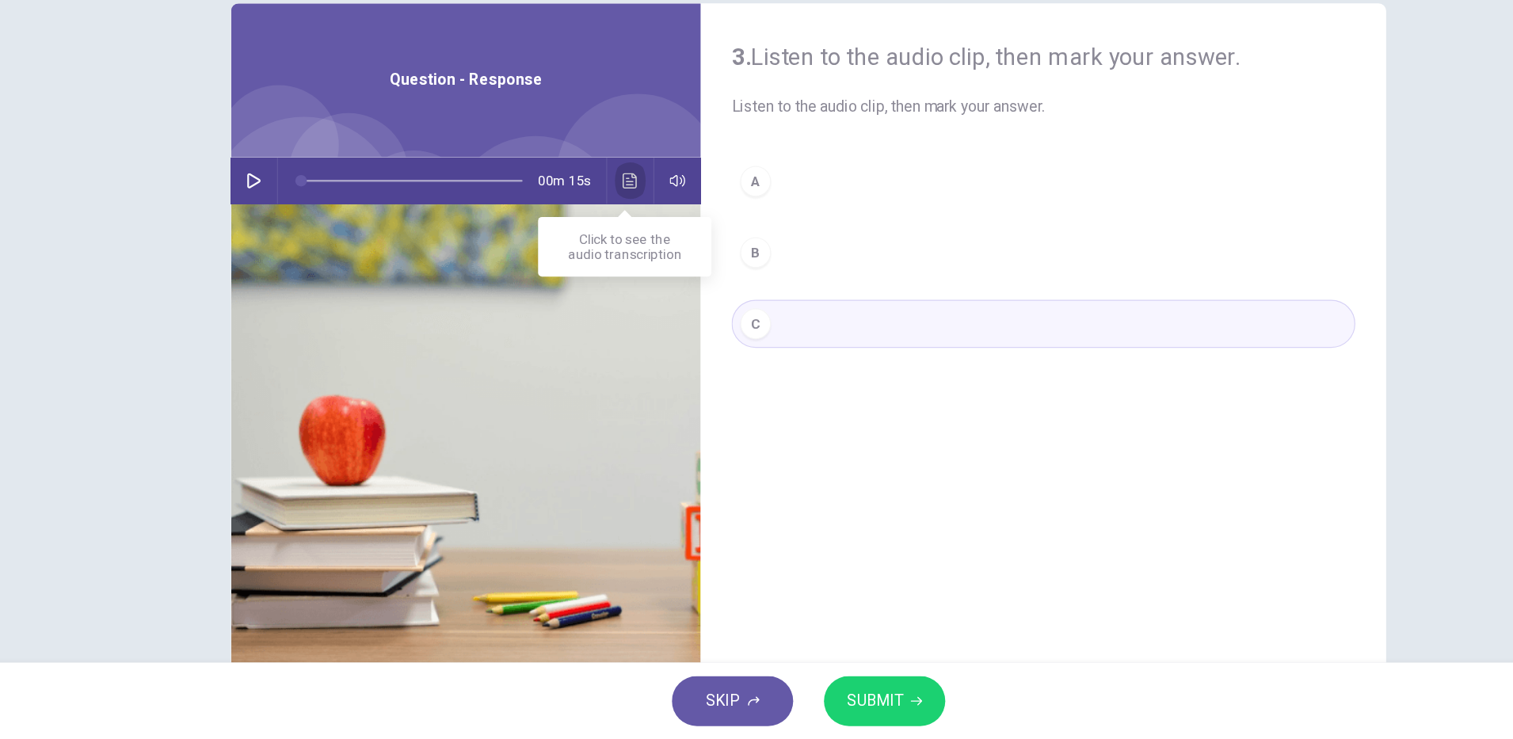
click at [610, 288] on button "Click to see the audio transcription" at bounding box center [609, 279] width 25 height 38
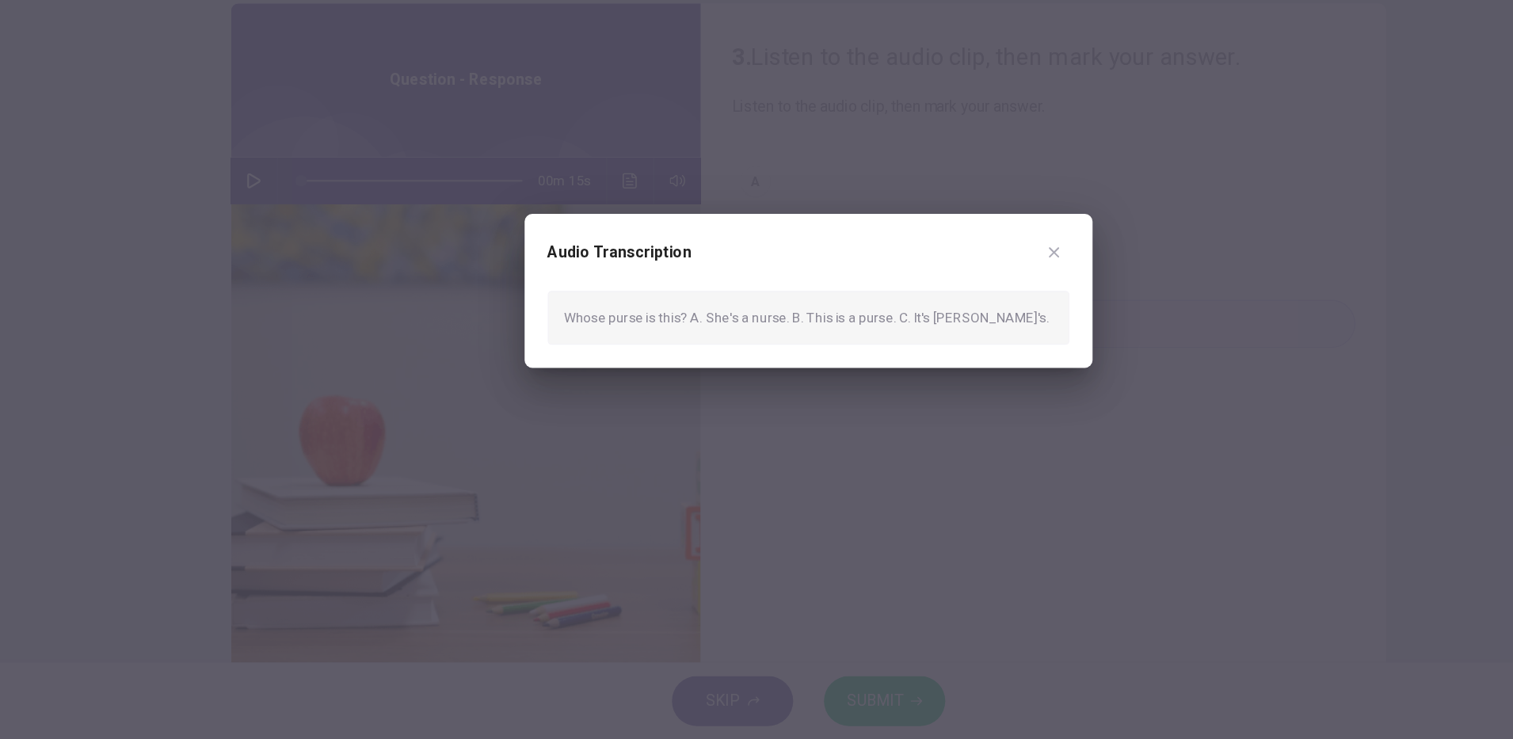
click at [965, 328] on button "button" at bounding box center [958, 337] width 25 height 25
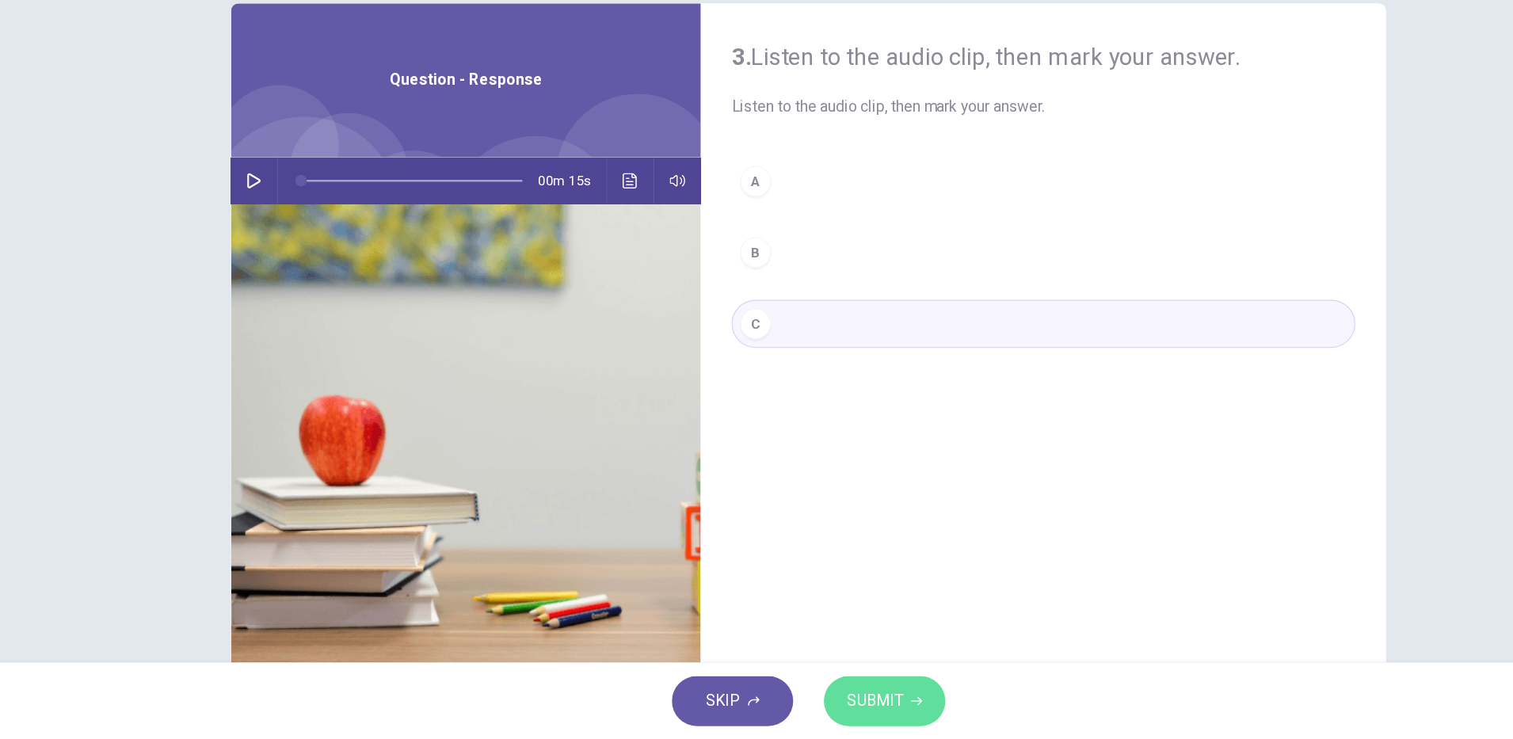
click at [810, 706] on span "SUBMIT" at bounding box center [811, 707] width 46 height 22
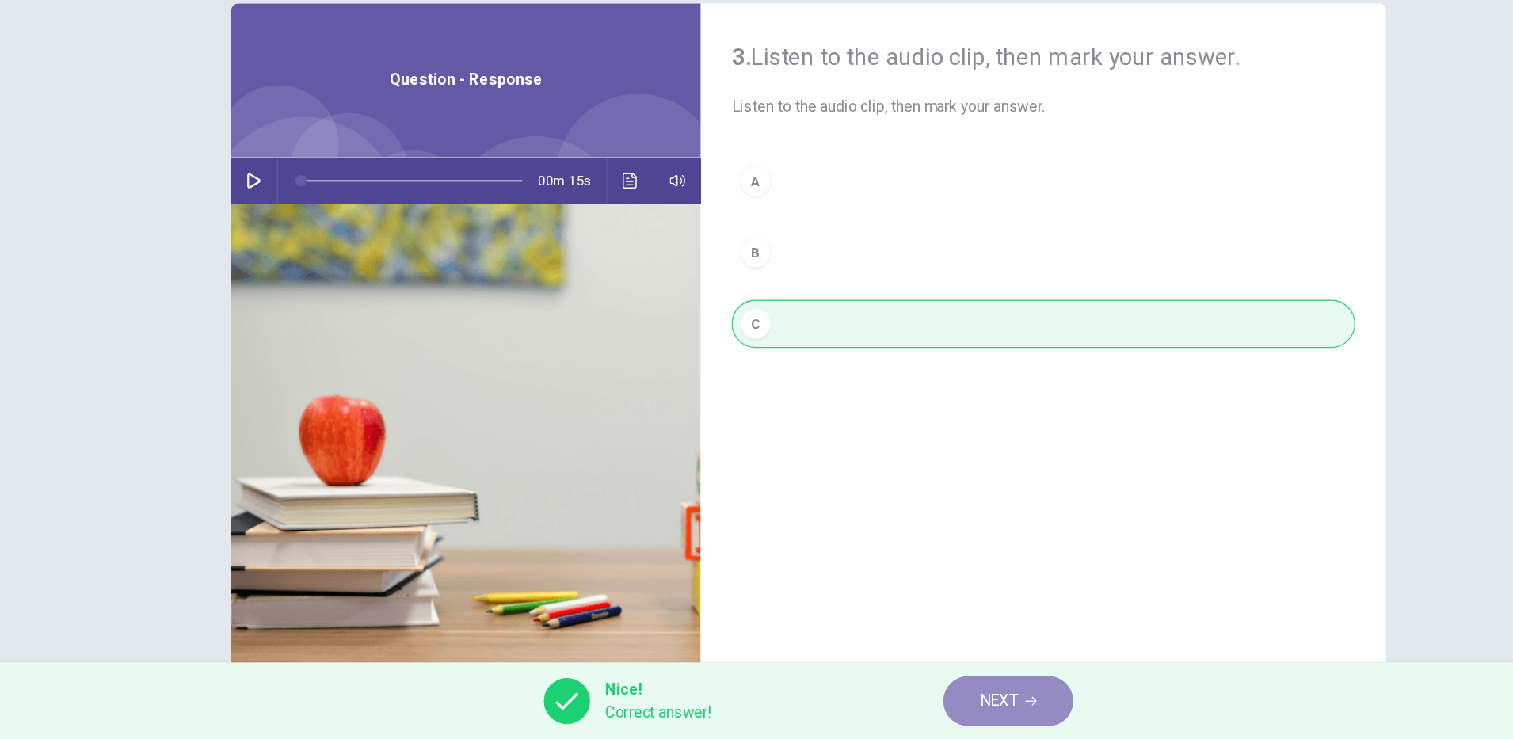
click at [905, 711] on span "NEXT" at bounding box center [912, 707] width 31 height 22
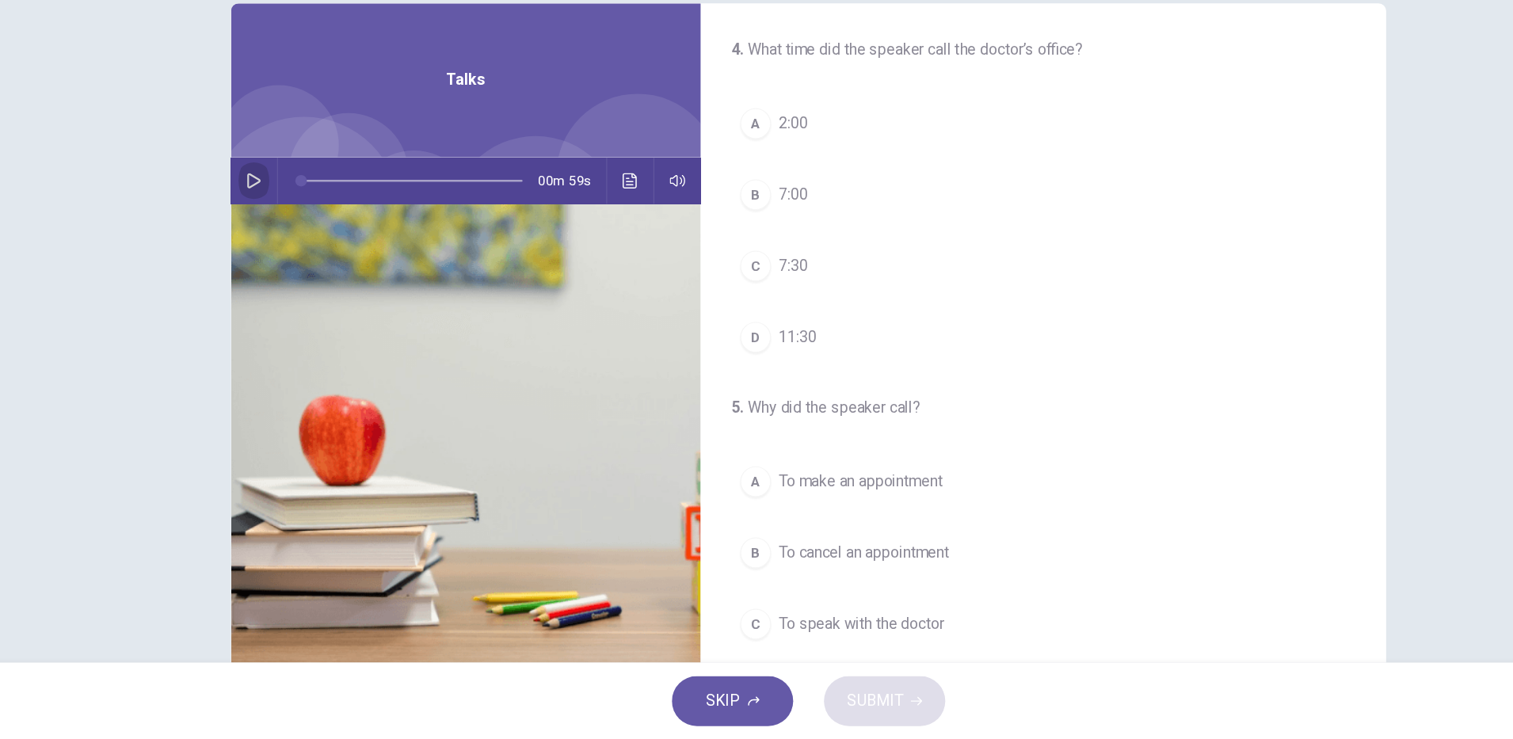
click at [288, 268] on button "button" at bounding box center [300, 279] width 25 height 38
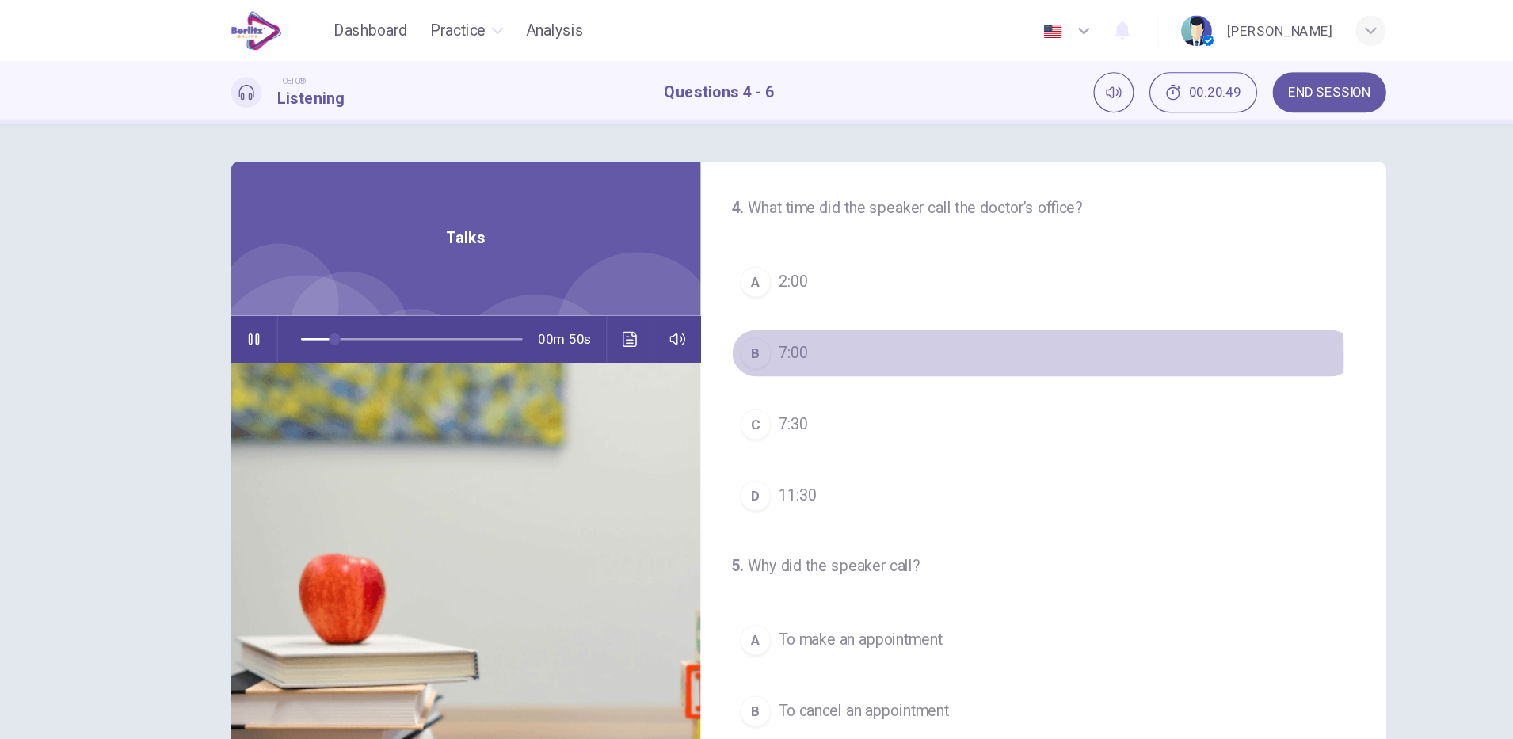
click at [710, 294] on div "B" at bounding box center [712, 290] width 25 height 25
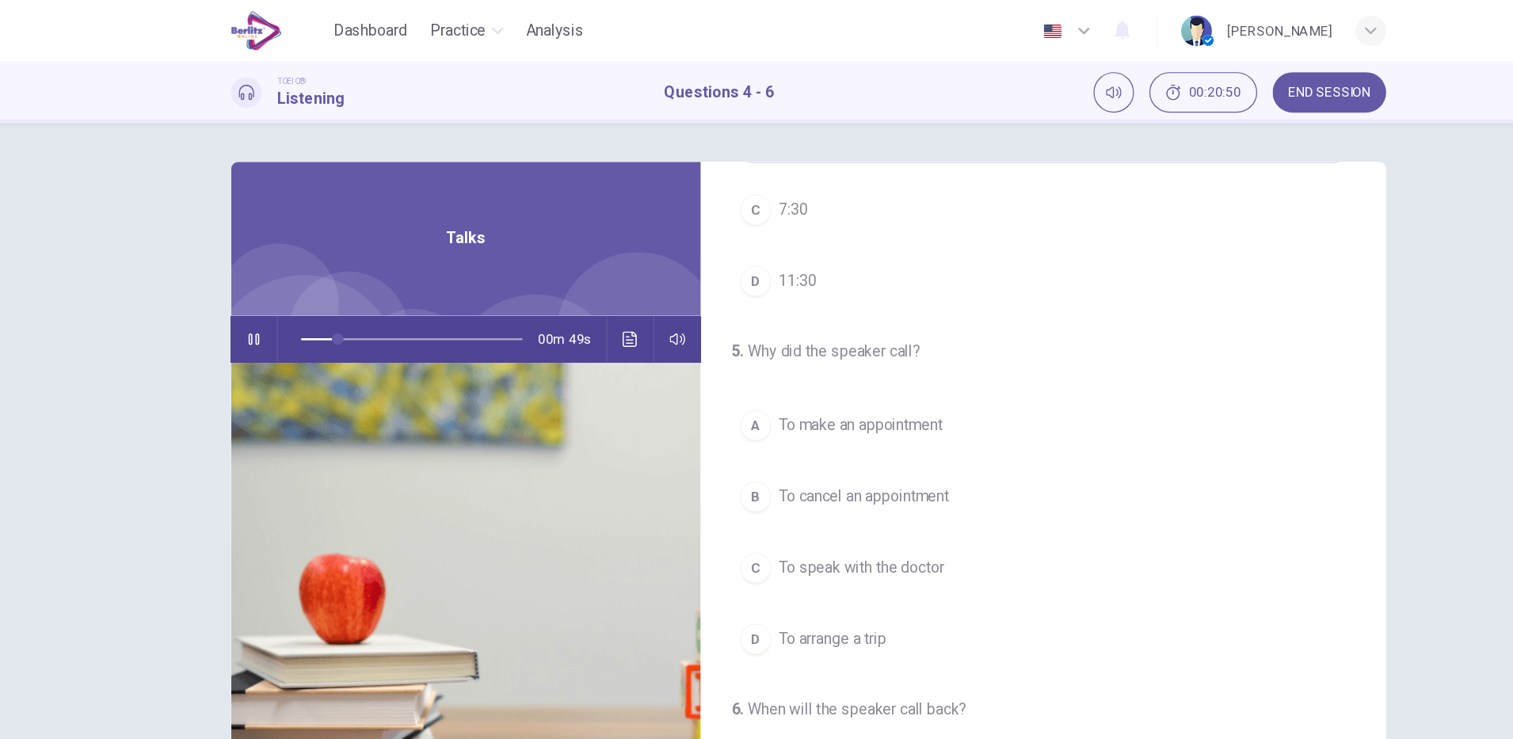
scroll to position [185, 0]
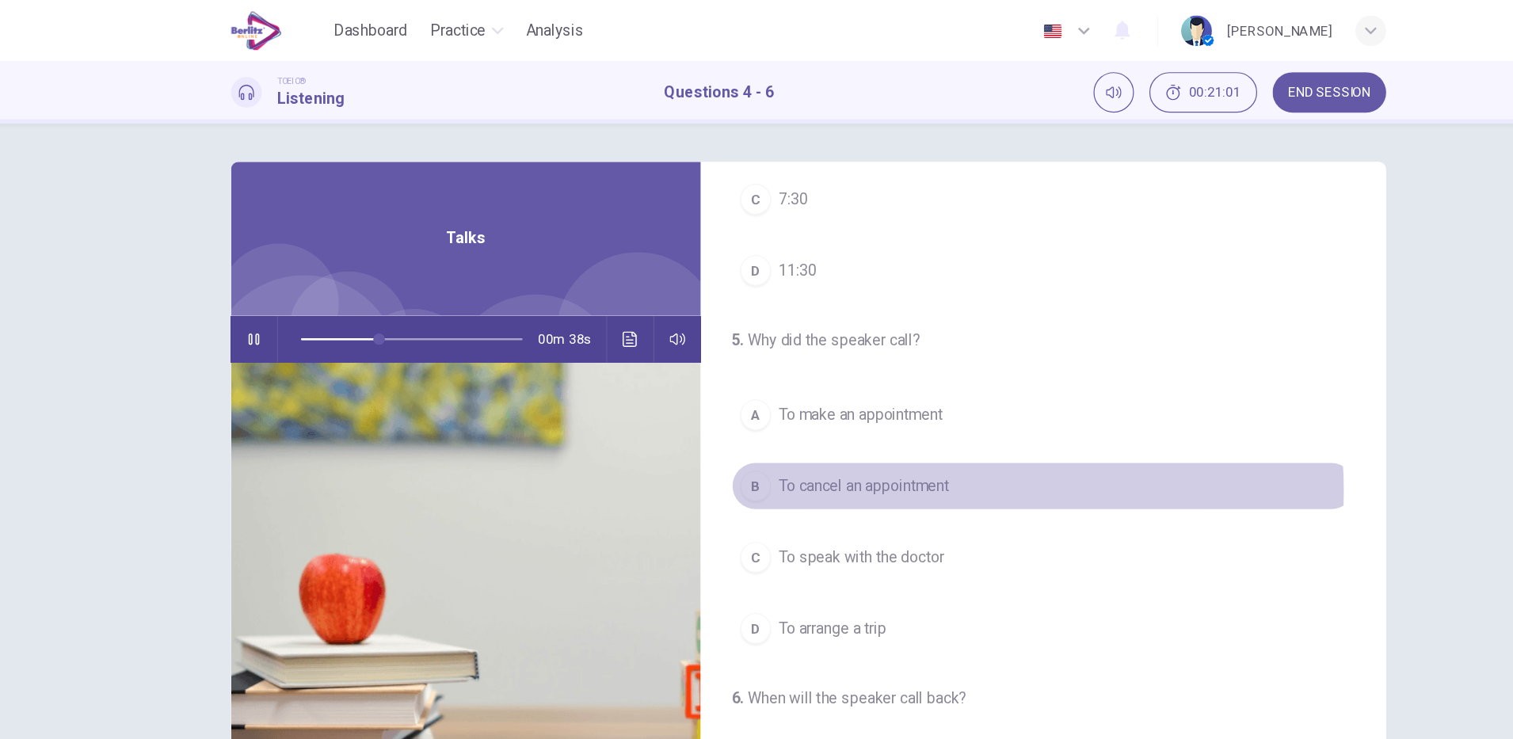
click at [863, 403] on span "To cancel an appointment" at bounding box center [802, 400] width 140 height 19
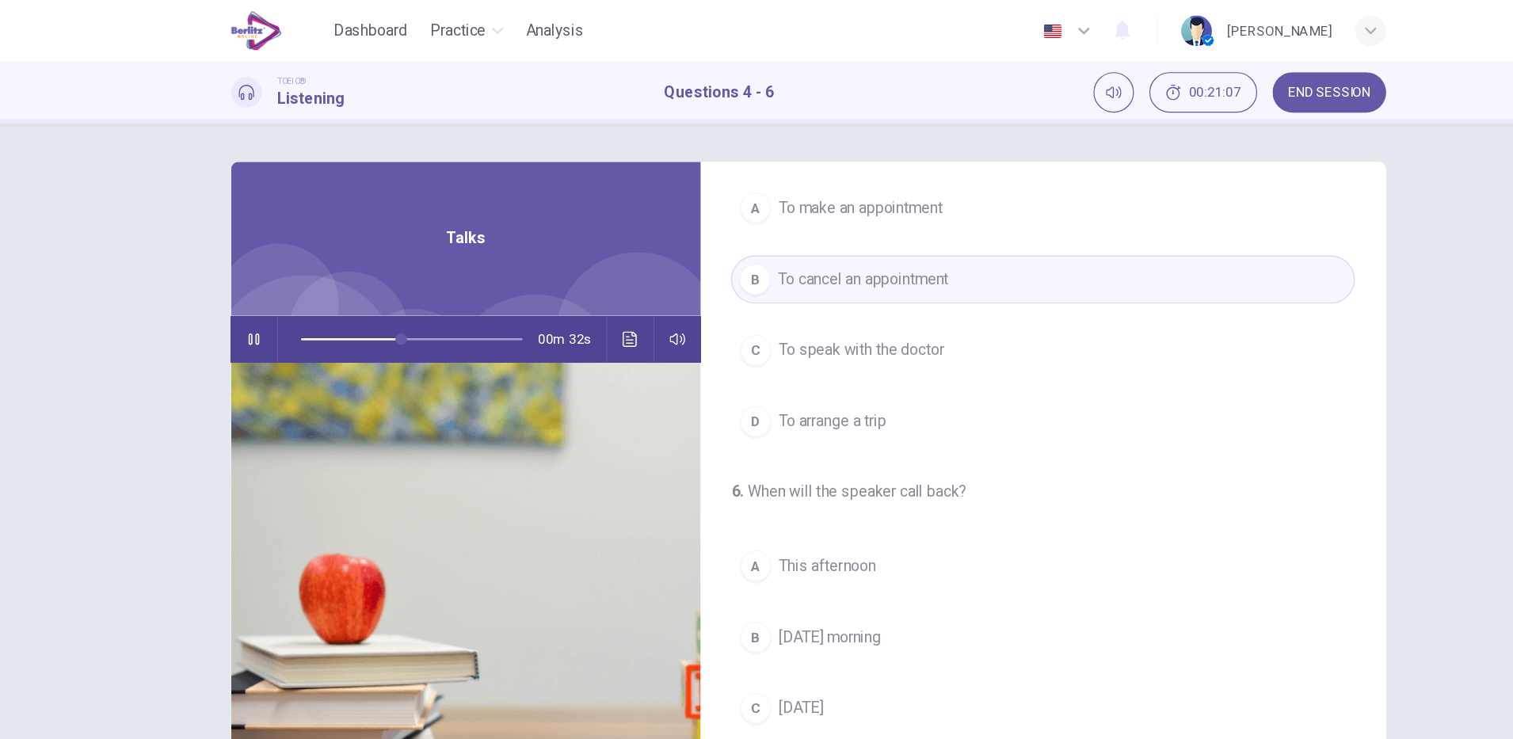
scroll to position [362, 0]
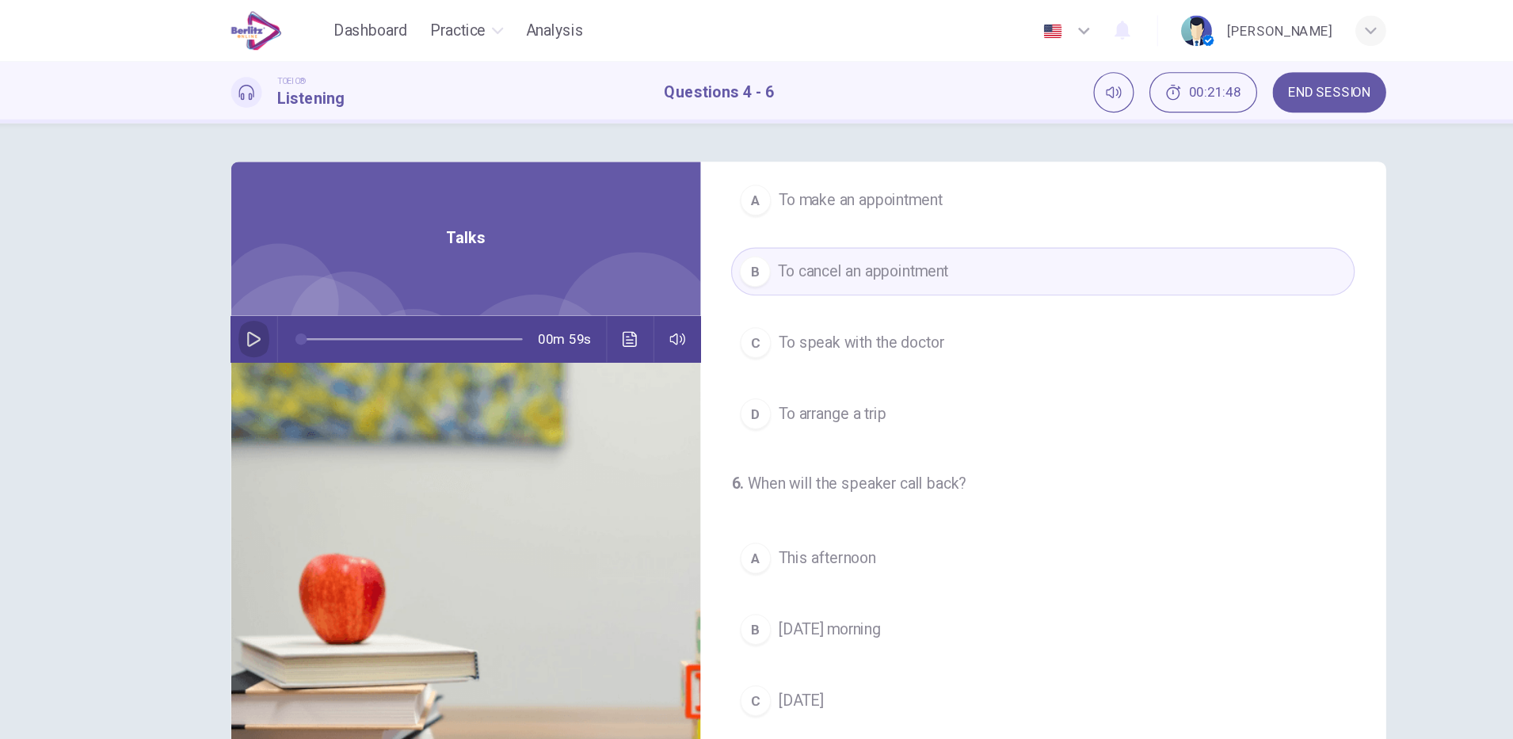
click at [295, 279] on icon "button" at bounding box center [300, 278] width 11 height 13
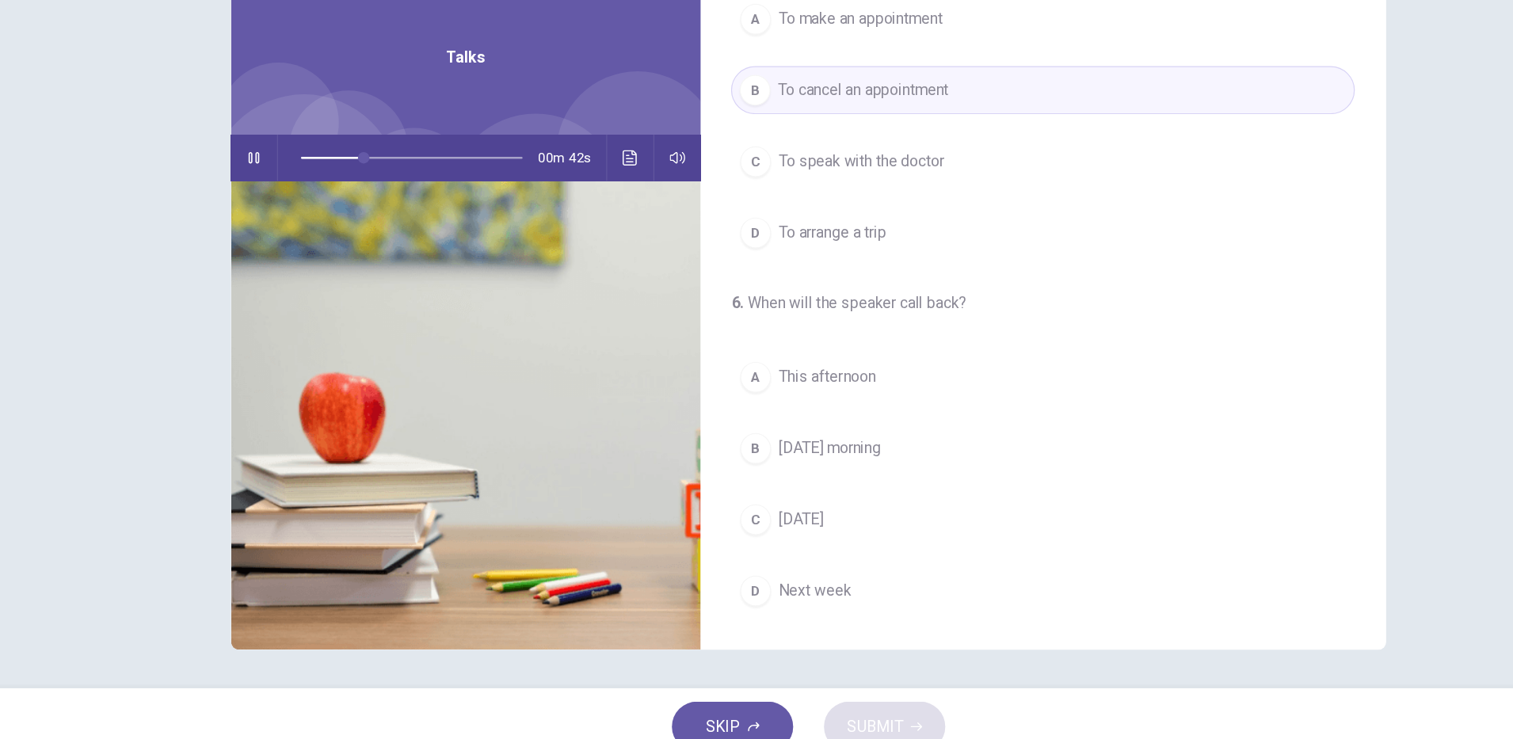
scroll to position [0, 0]
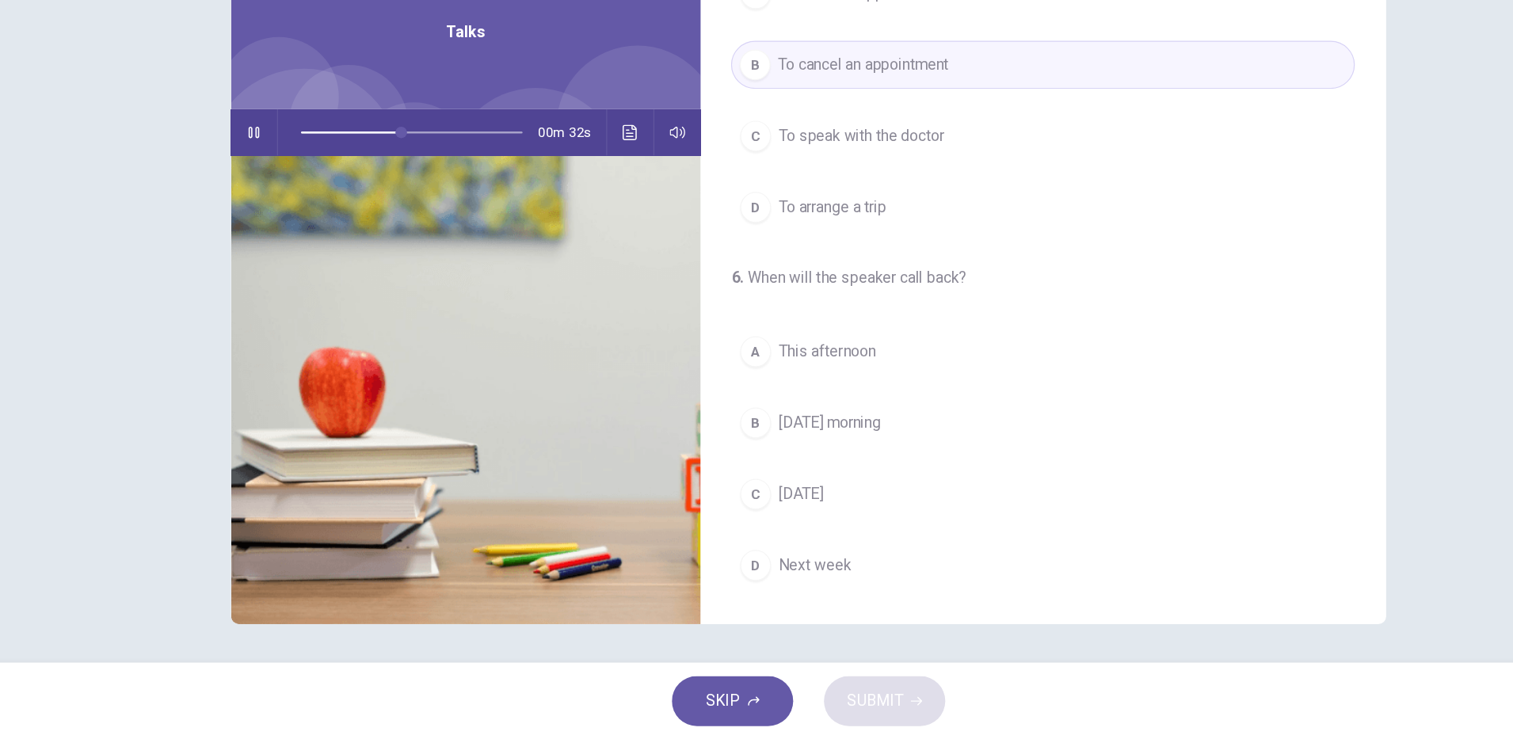
click at [840, 554] on button "C [DATE]" at bounding box center [949, 537] width 513 height 40
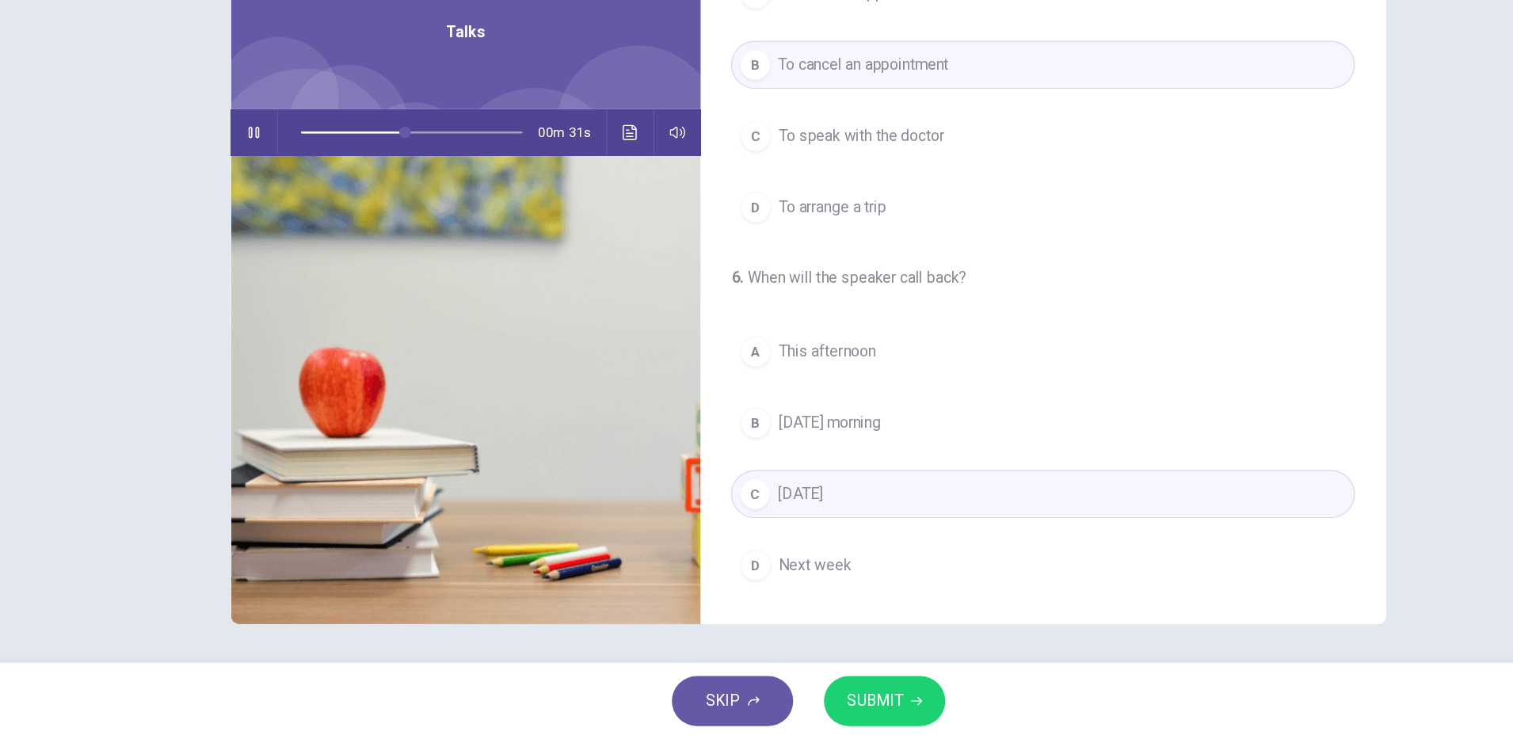
click at [821, 605] on button "D Next week" at bounding box center [949, 596] width 513 height 40
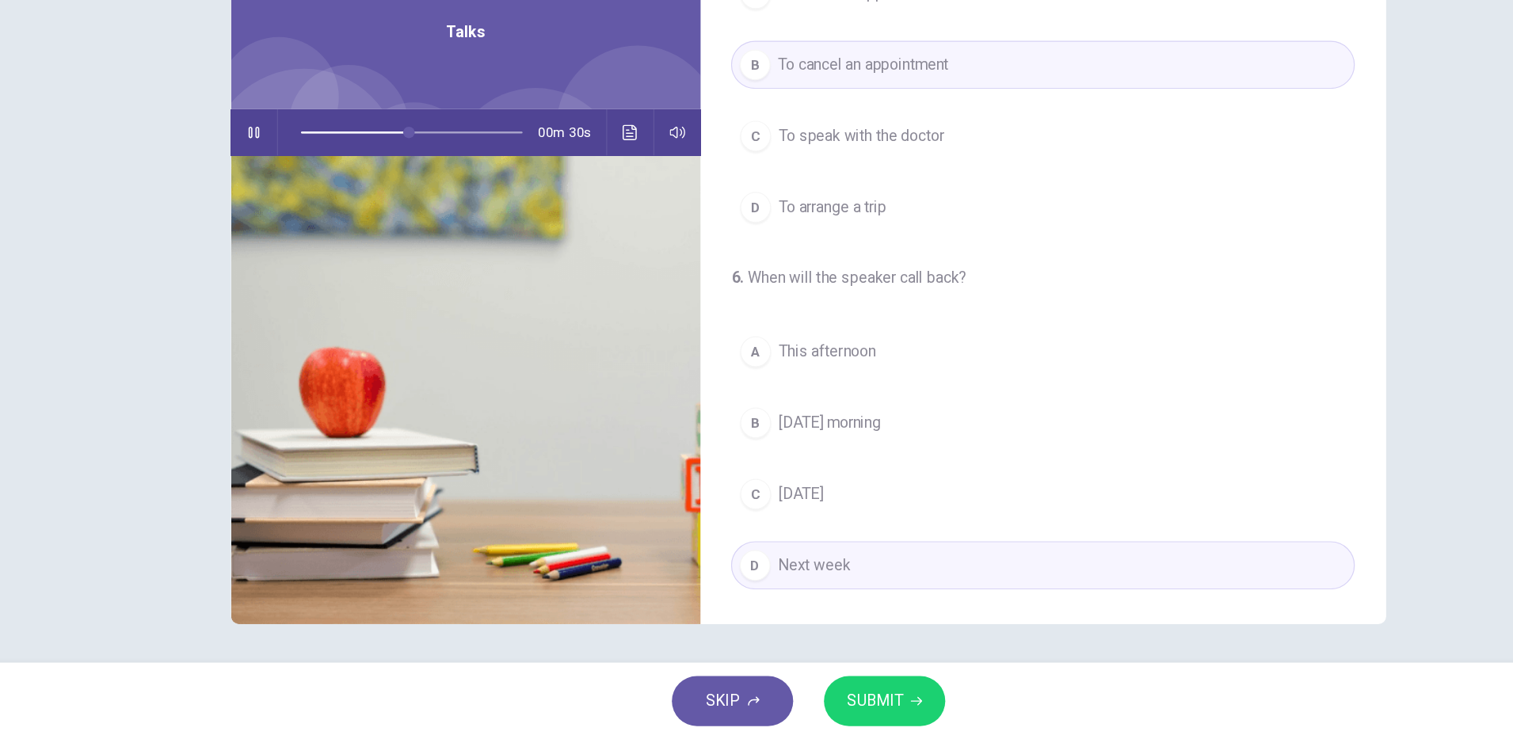
click at [829, 709] on span "SUBMIT" at bounding box center [811, 707] width 46 height 22
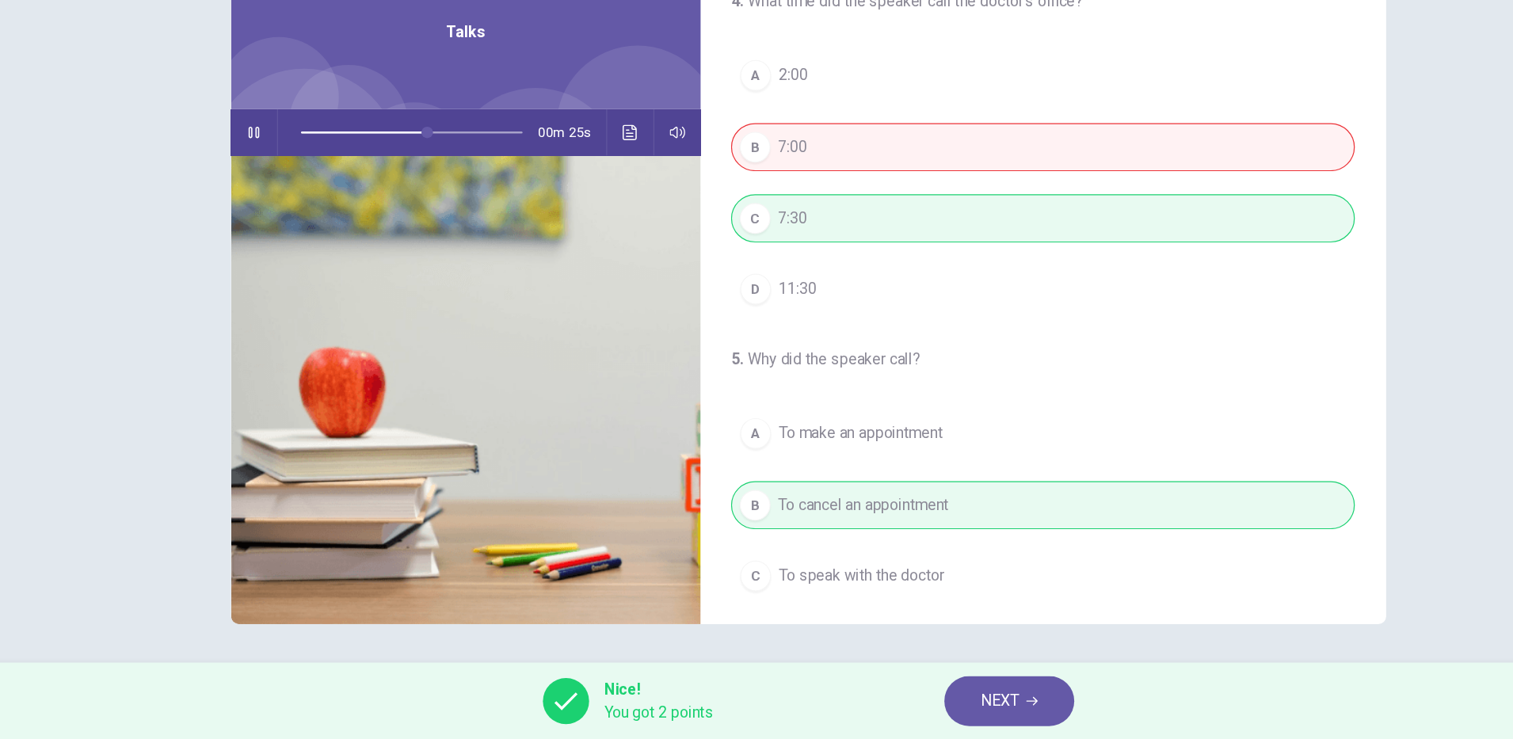
click at [604, 237] on icon "Click to see the audio transcription" at bounding box center [610, 239] width 12 height 13
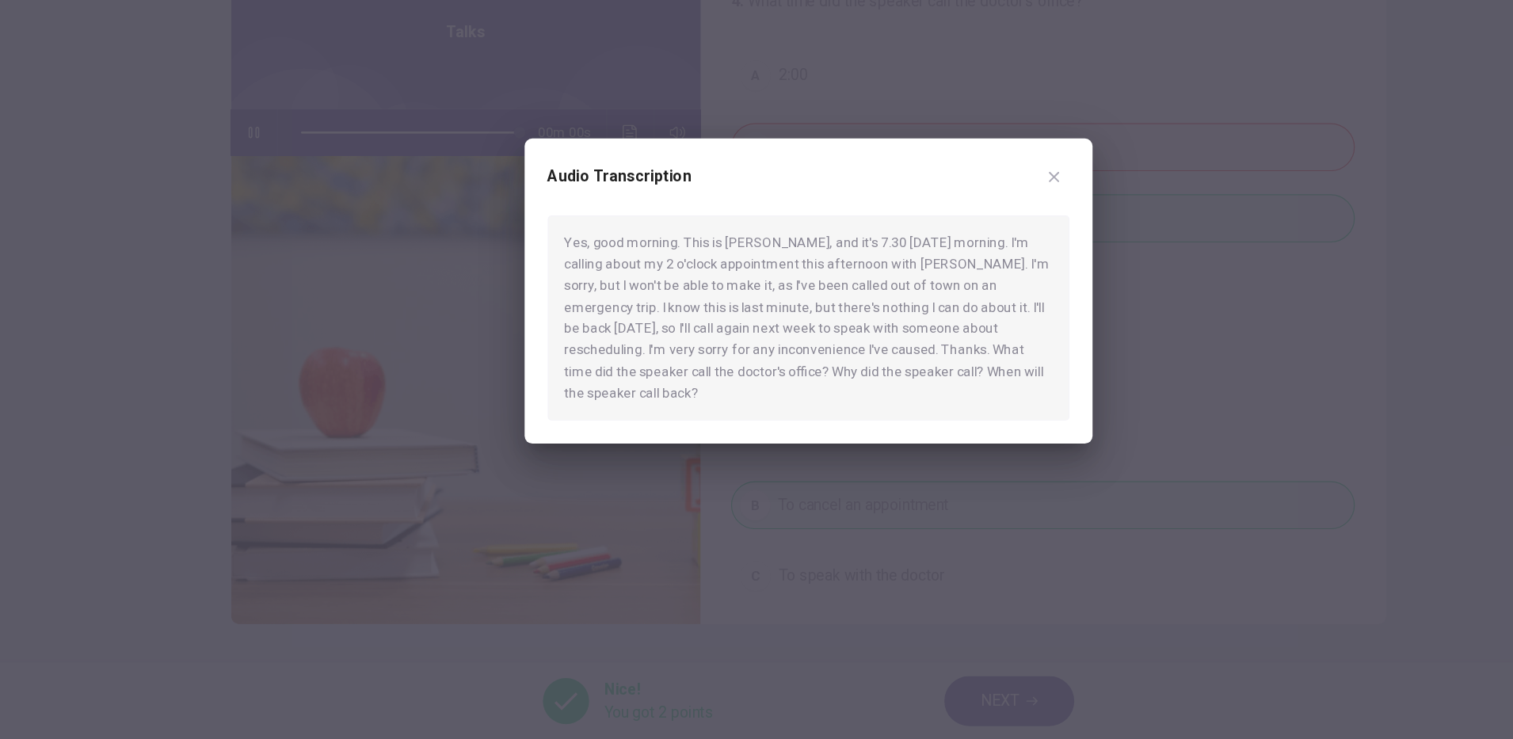
type input "*"
click at [939, 406] on div "Yes, good morning. This is [PERSON_NAME], and it's 7.30 [DATE] morning. I'm cal…" at bounding box center [756, 391] width 429 height 169
click at [958, 276] on icon "button" at bounding box center [959, 276] width 9 height 9
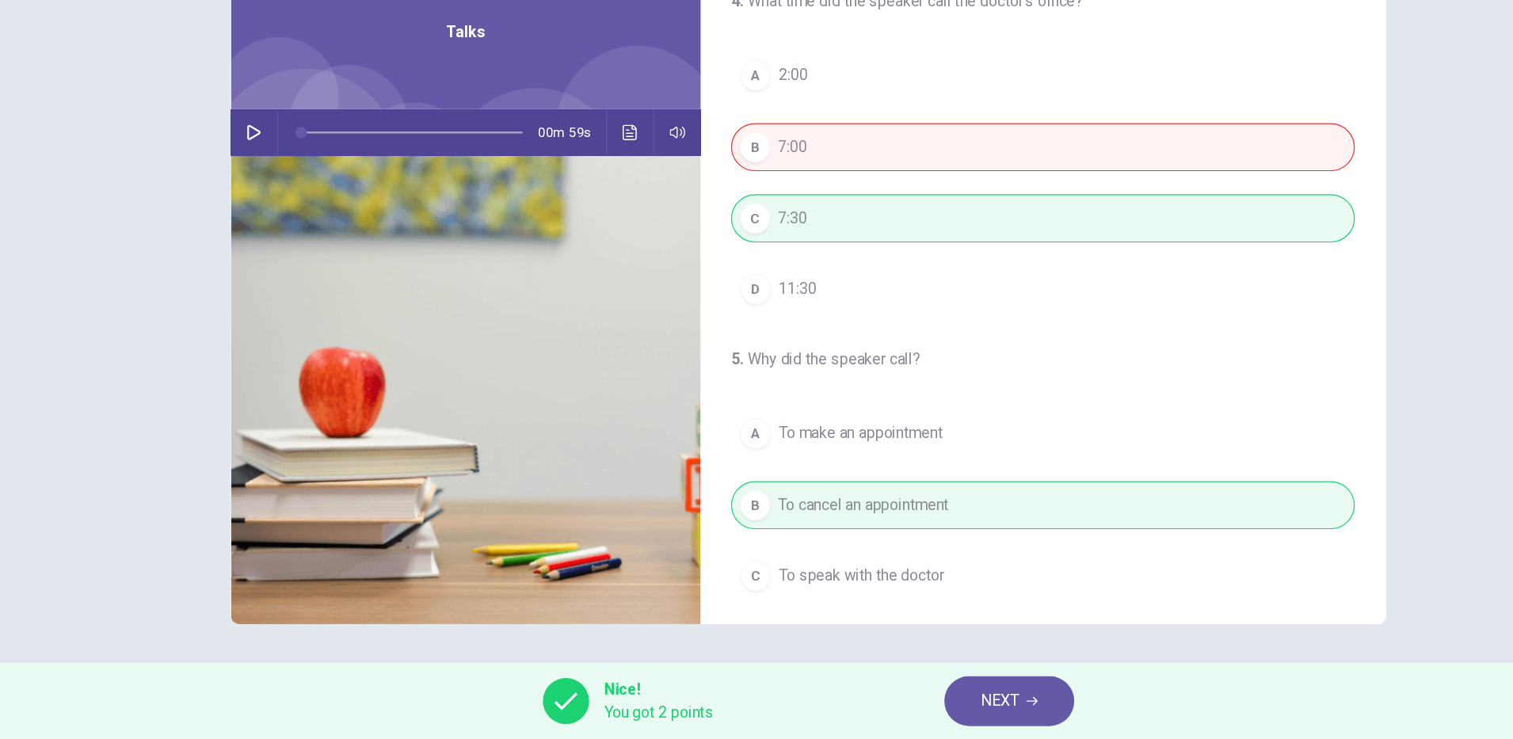
click at [941, 707] on icon "button" at bounding box center [941, 708] width 10 height 10
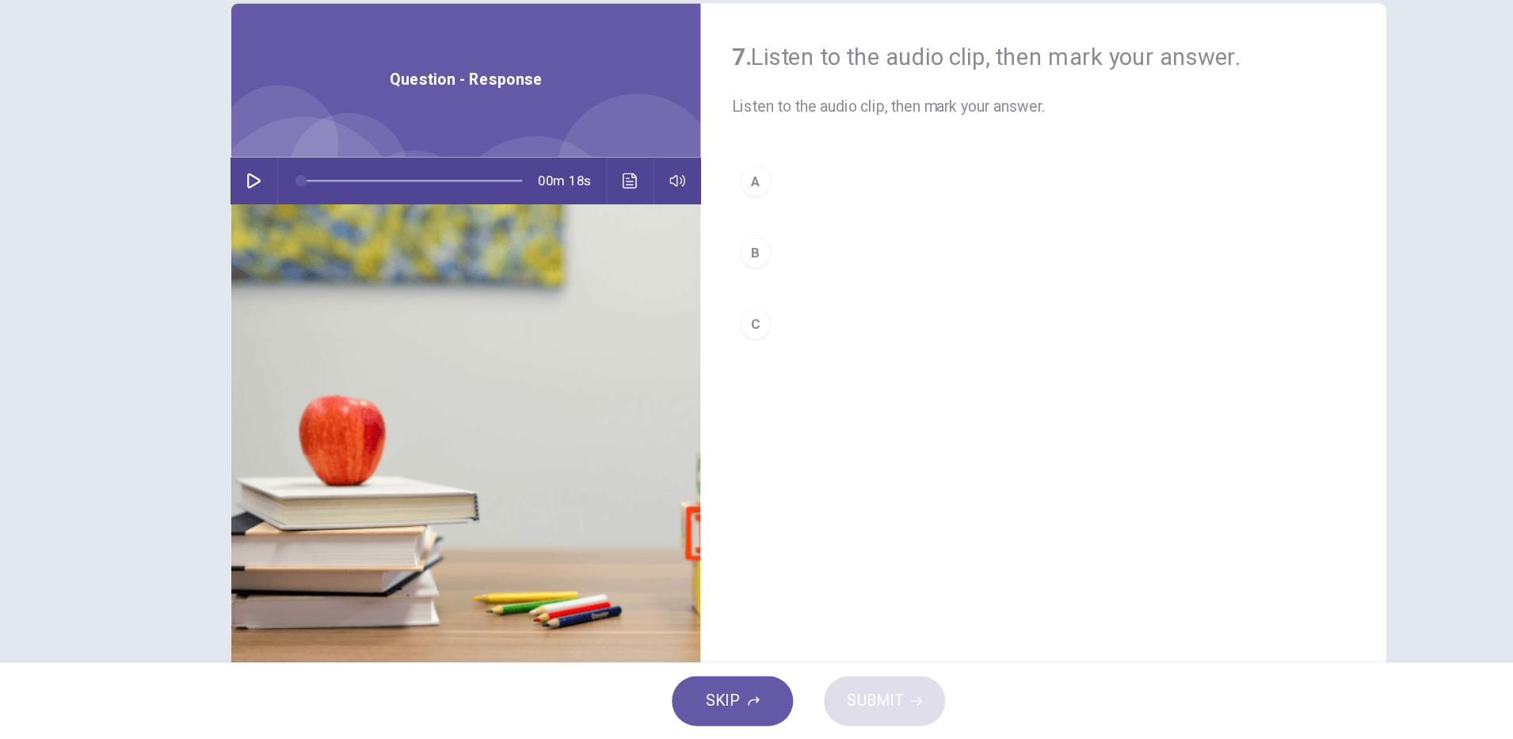
click at [295, 283] on icon "button" at bounding box center [300, 278] width 11 height 13
click at [707, 337] on div "B" at bounding box center [712, 338] width 25 height 25
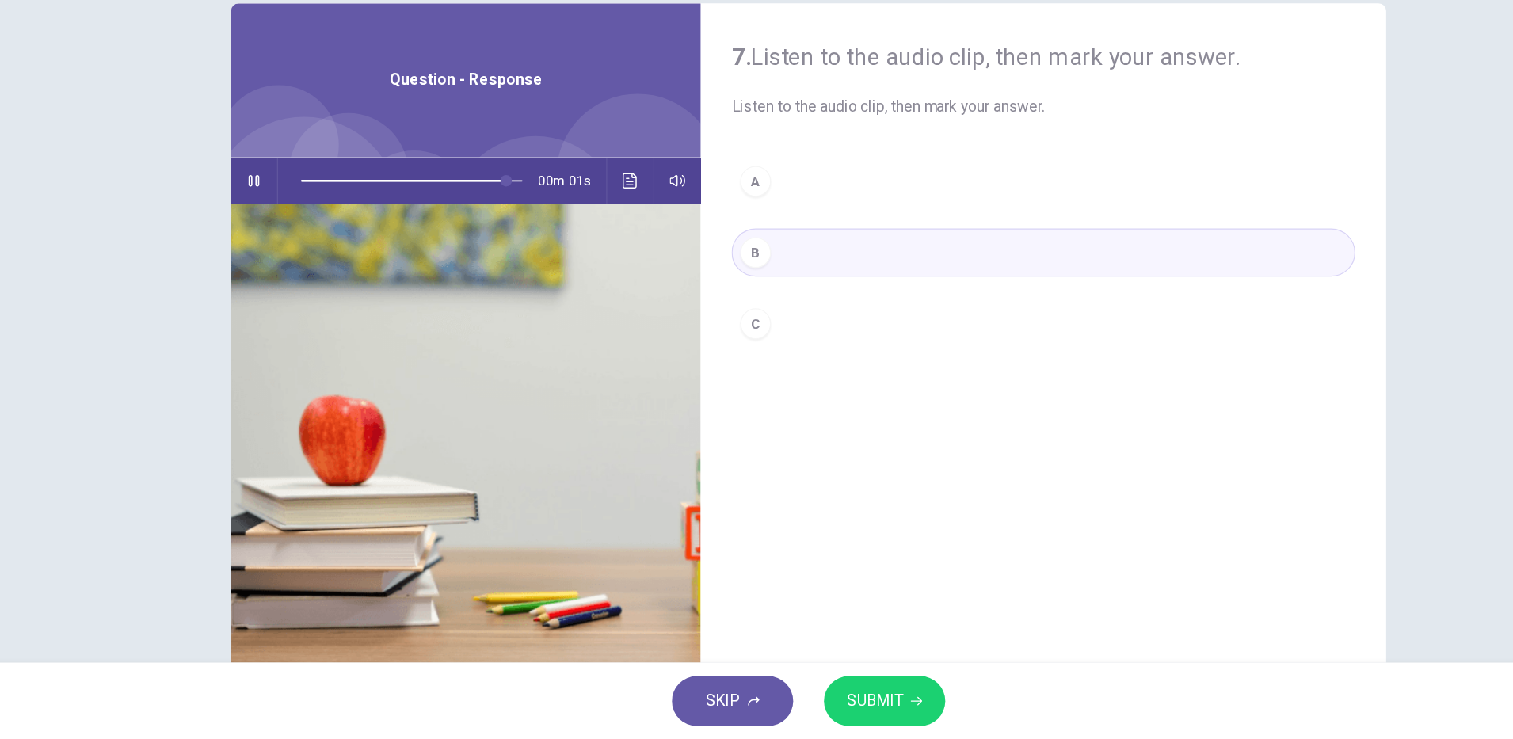
click at [844, 707] on icon "button" at bounding box center [845, 707] width 10 height 7
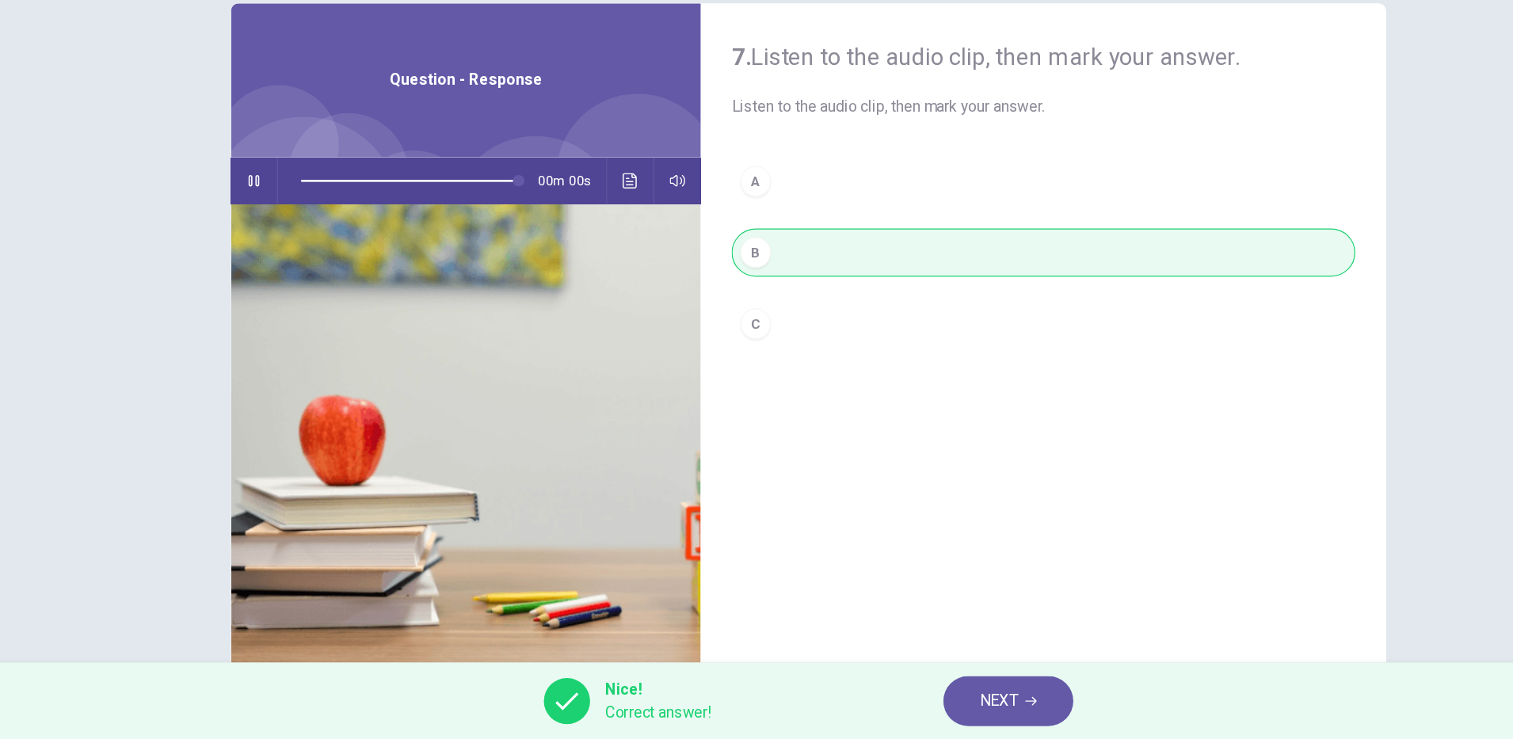
type input "*"
click at [924, 707] on span "NEXT" at bounding box center [912, 707] width 31 height 22
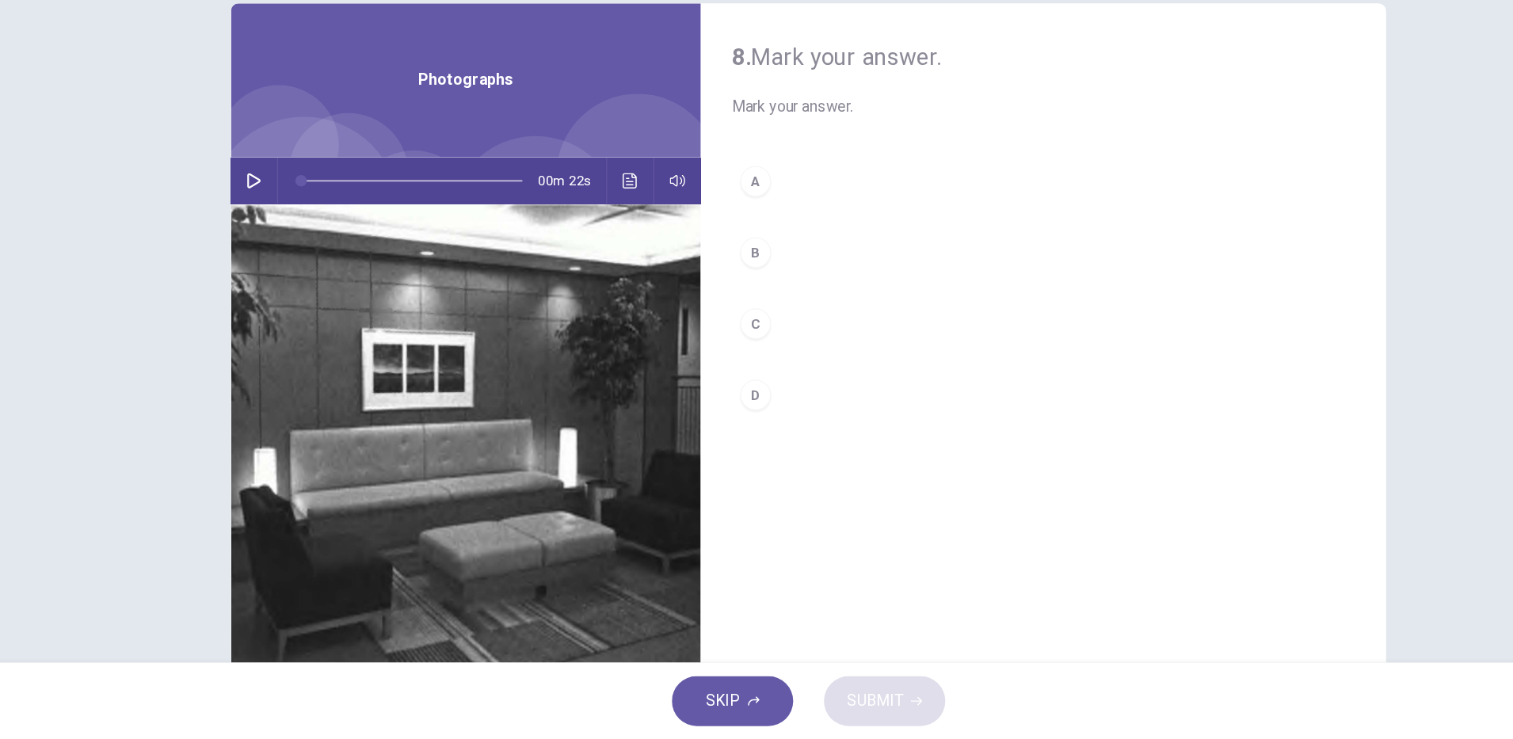
click at [295, 269] on button "button" at bounding box center [300, 279] width 25 height 38
type input "*"
click at [707, 398] on div "C" at bounding box center [712, 396] width 25 height 25
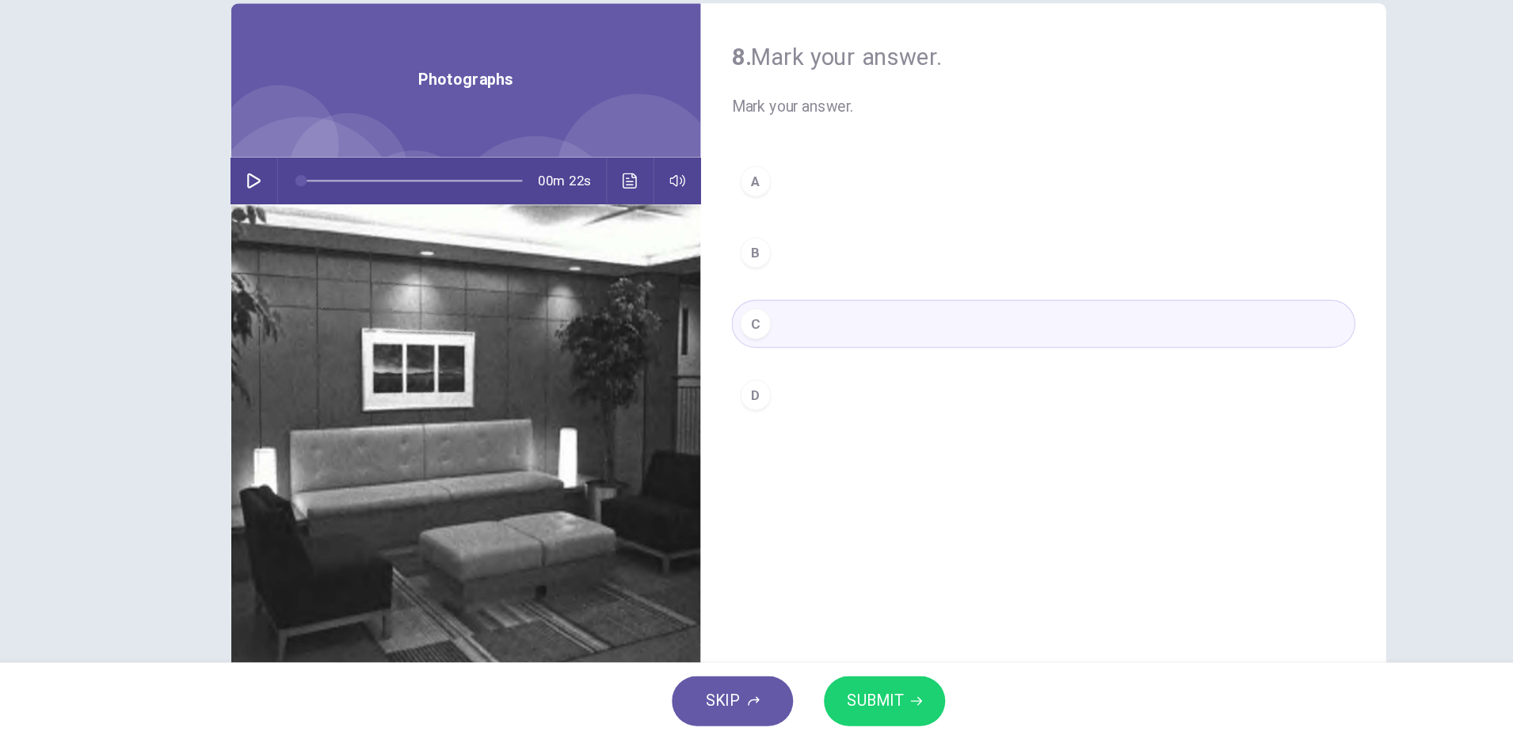
click at [832, 714] on span "SUBMIT" at bounding box center [811, 707] width 46 height 22
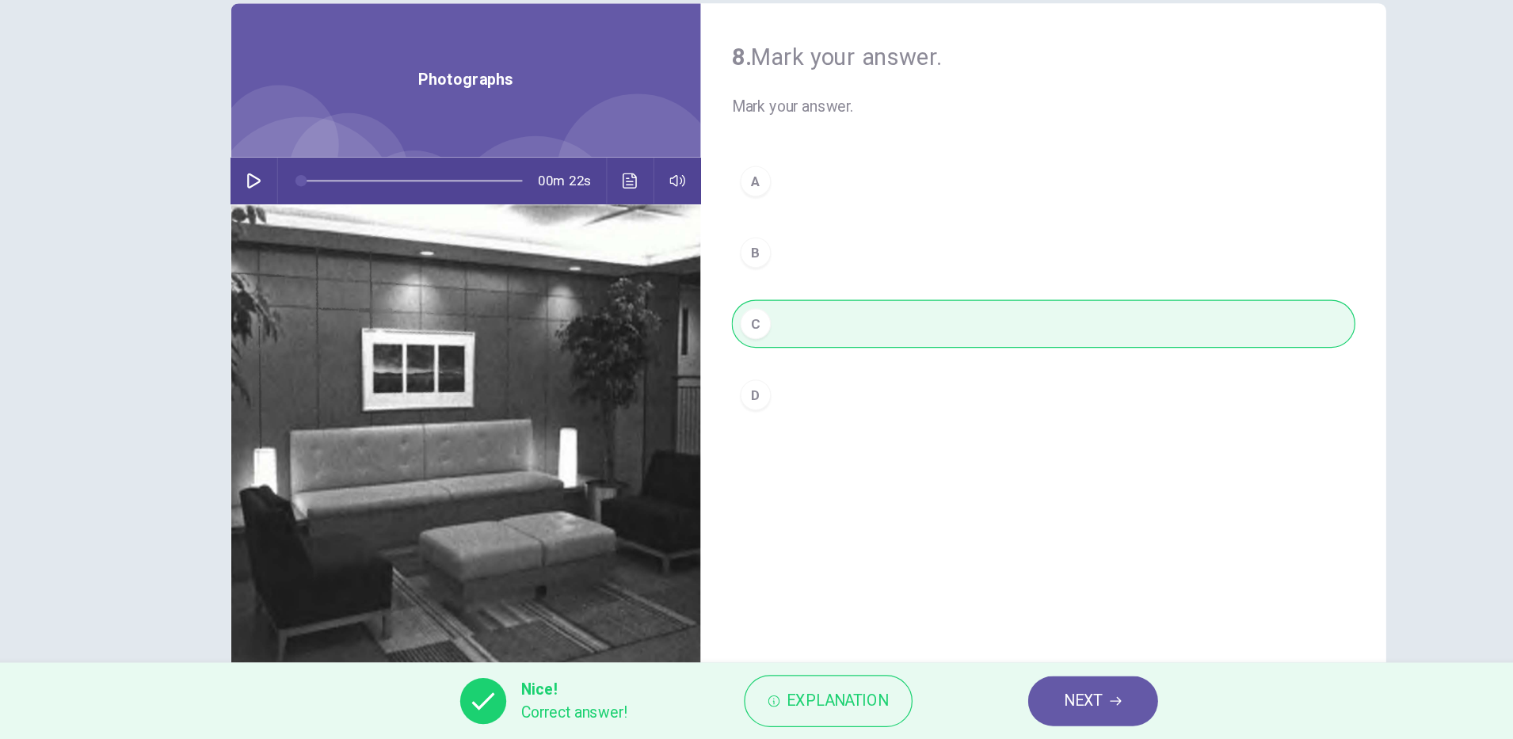
click at [990, 711] on span "NEXT" at bounding box center [982, 707] width 31 height 22
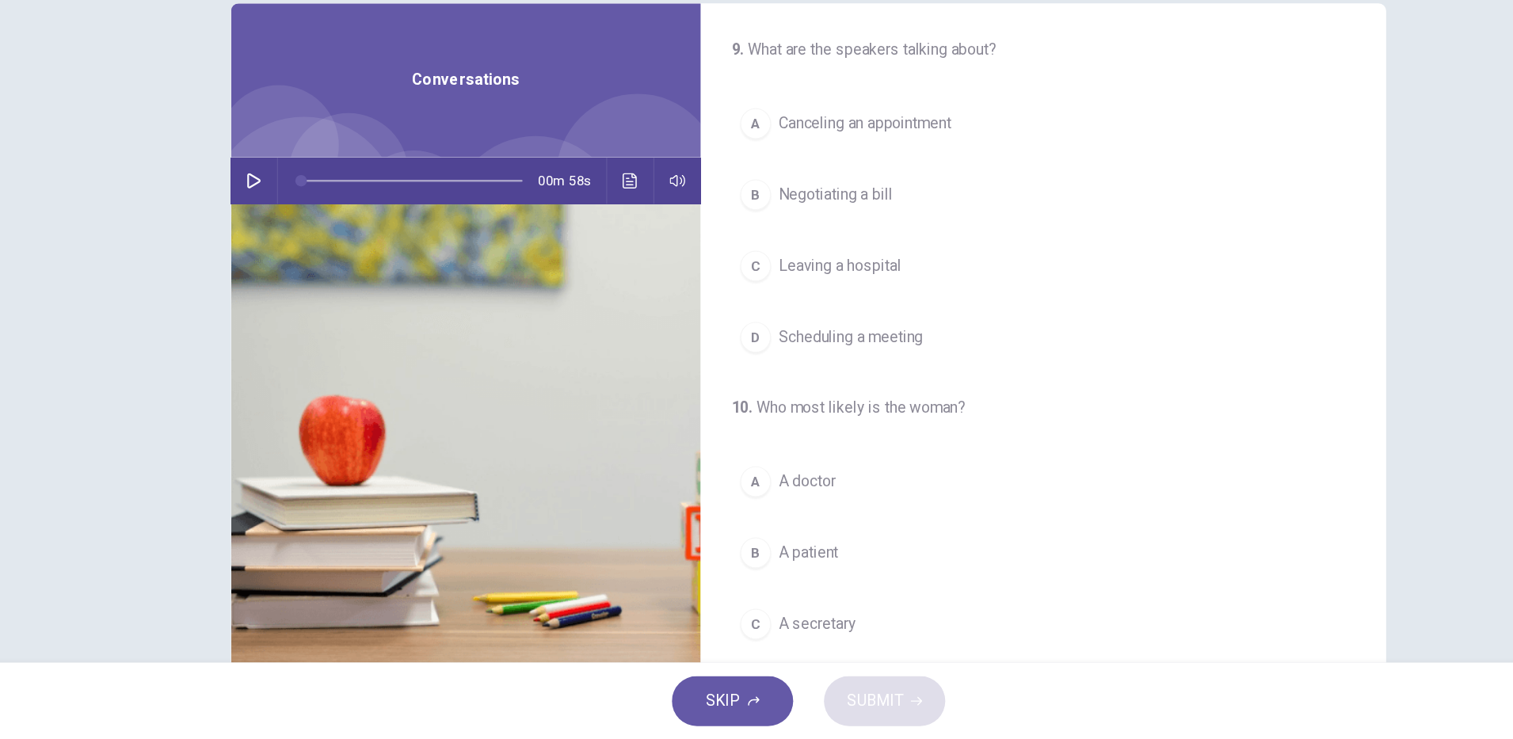
click at [295, 279] on icon "button" at bounding box center [300, 278] width 11 height 13
click at [294, 281] on icon "button" at bounding box center [300, 278] width 13 height 13
click at [817, 230] on span "Canceling an appointment" at bounding box center [803, 232] width 142 height 19
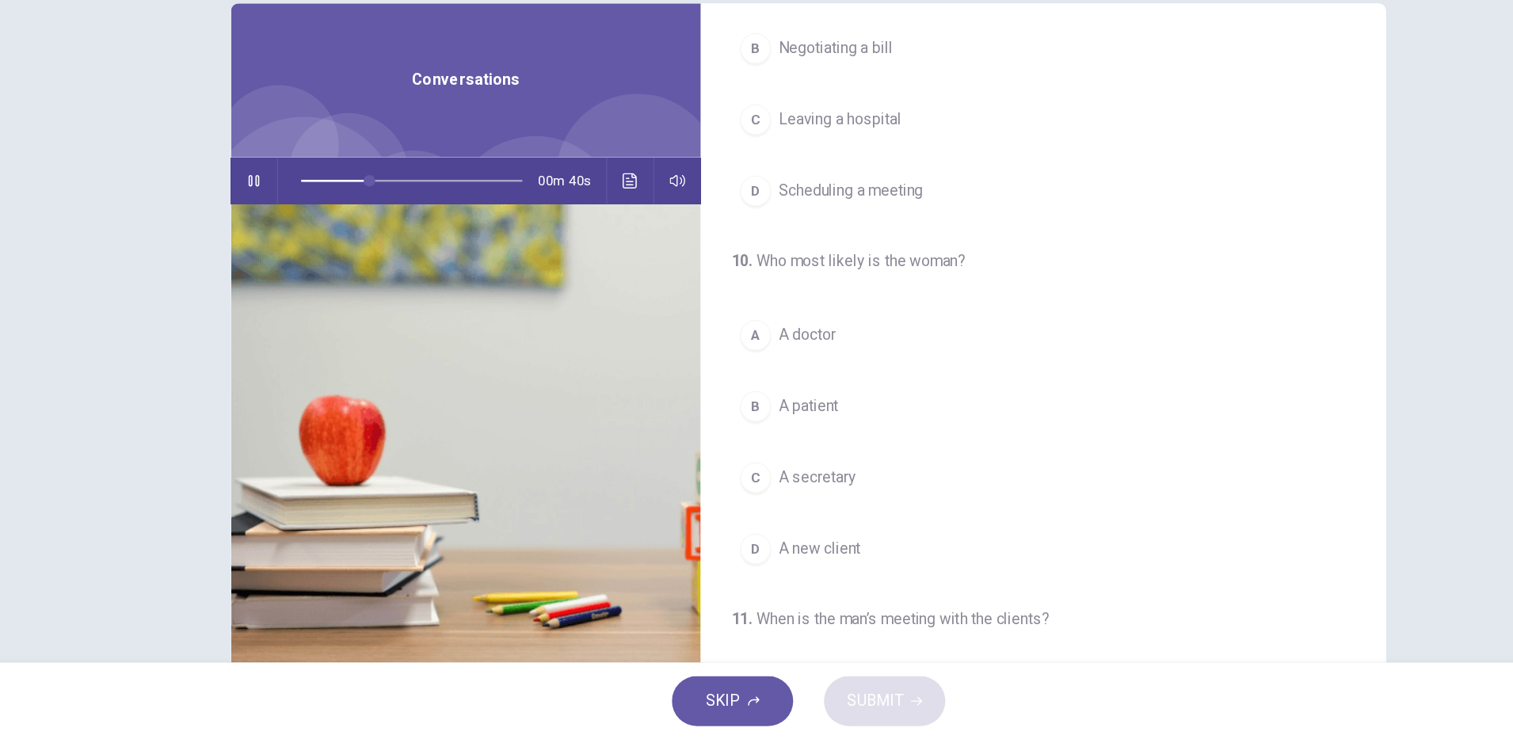
scroll to position [121, 0]
click at [770, 528] on span "A secretary" at bounding box center [763, 522] width 63 height 19
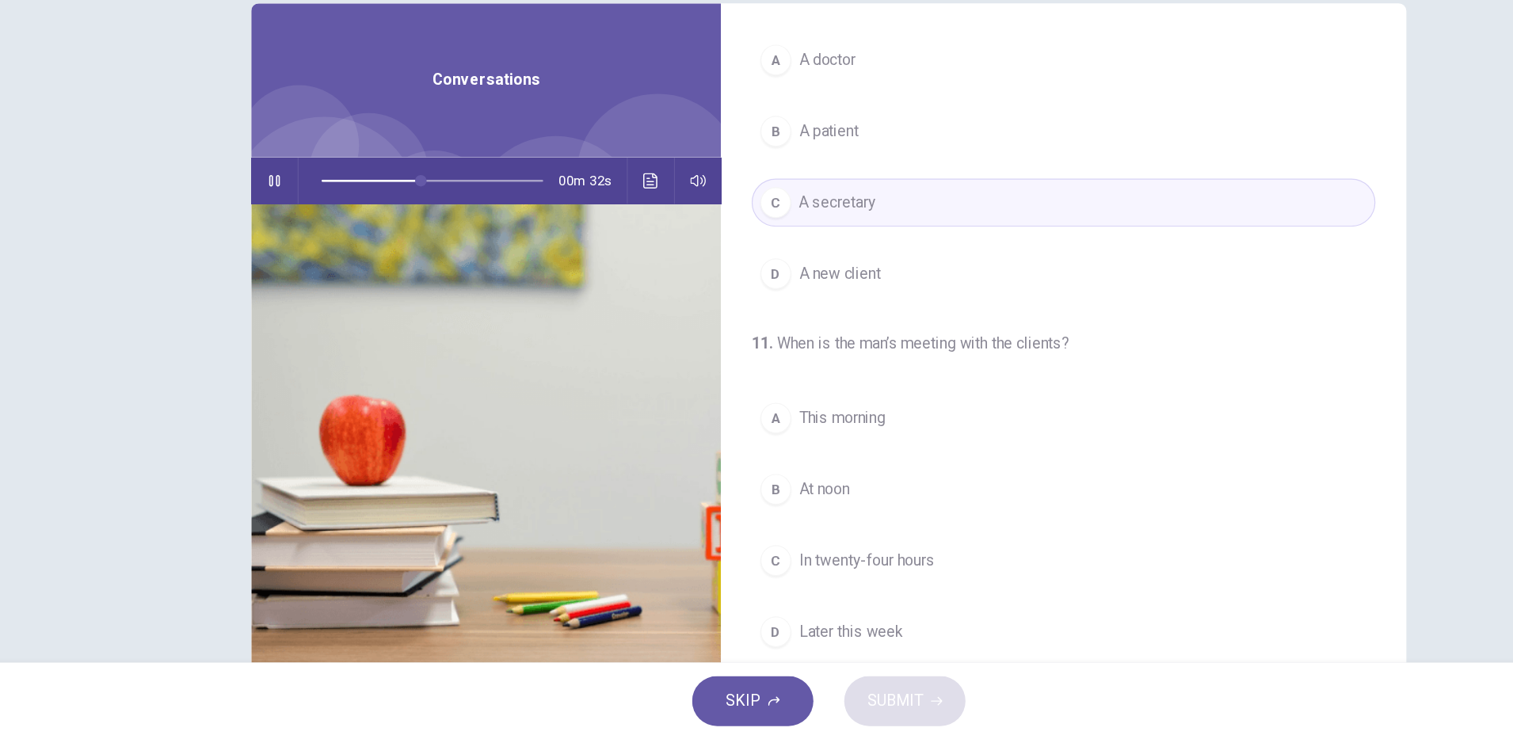
scroll to position [362, 0]
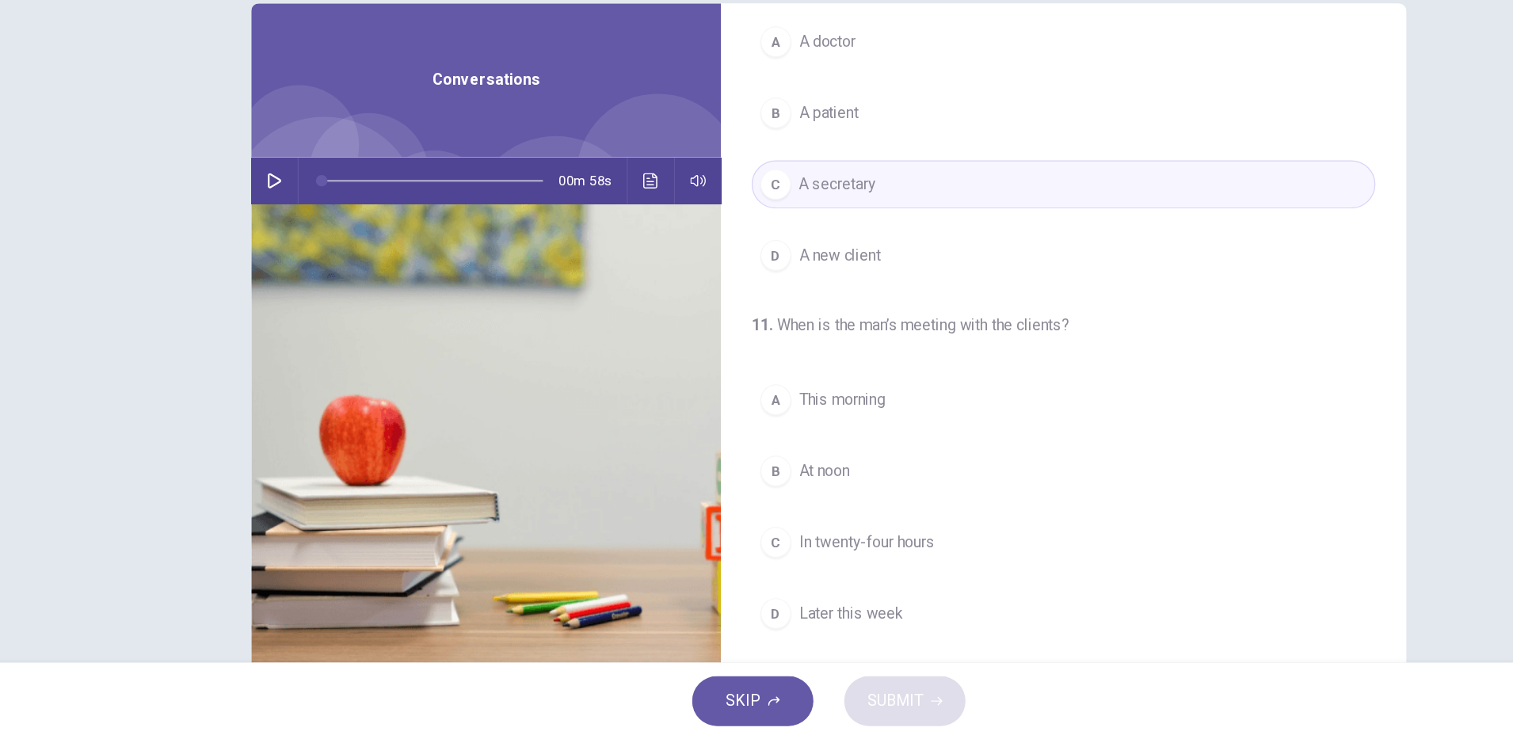
click at [319, 288] on hr at bounding box center [319, 279] width 1 height 38
click at [295, 280] on icon "button" at bounding box center [300, 278] width 13 height 13
click at [802, 642] on span "Later this week" at bounding box center [775, 635] width 86 height 19
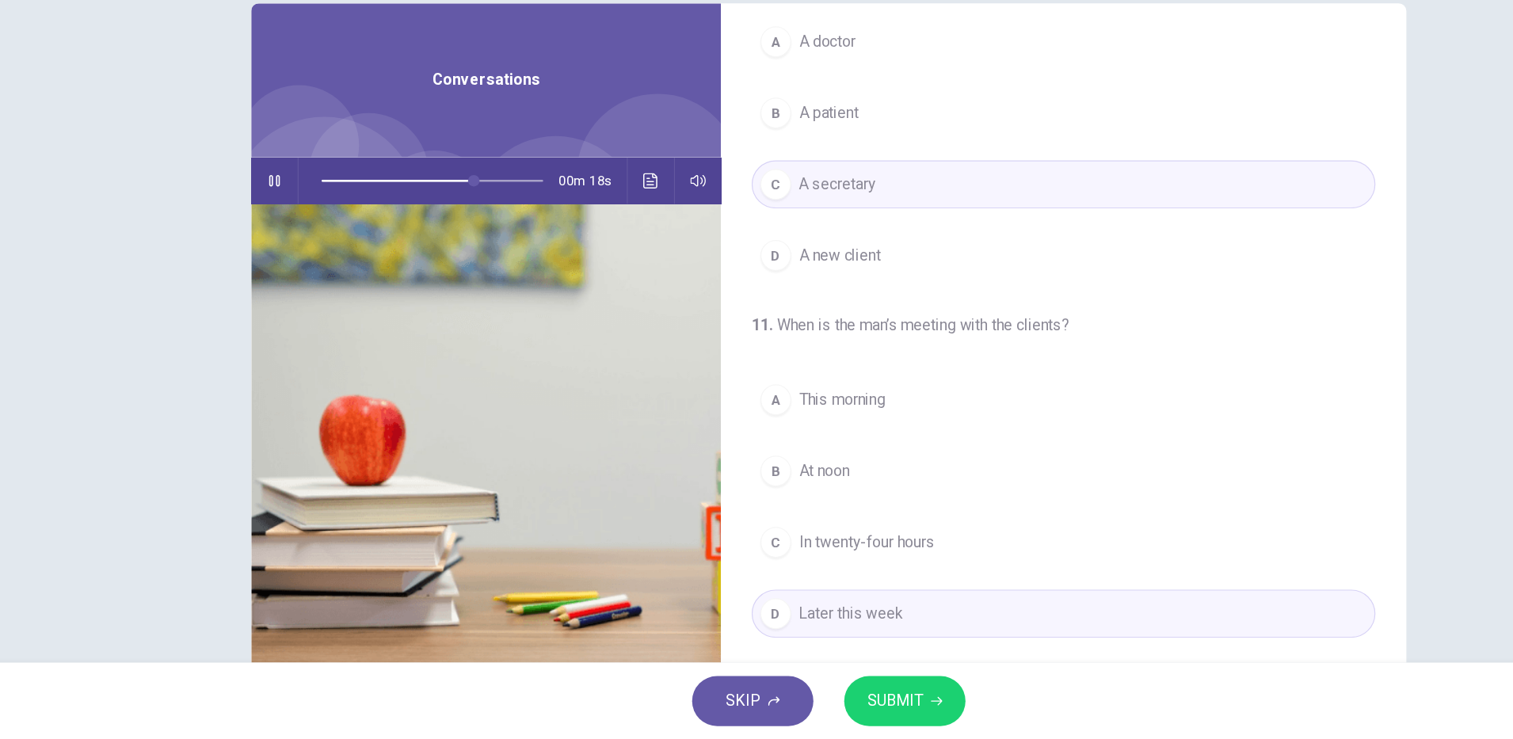
click at [844, 707] on icon "button" at bounding box center [845, 707] width 10 height 7
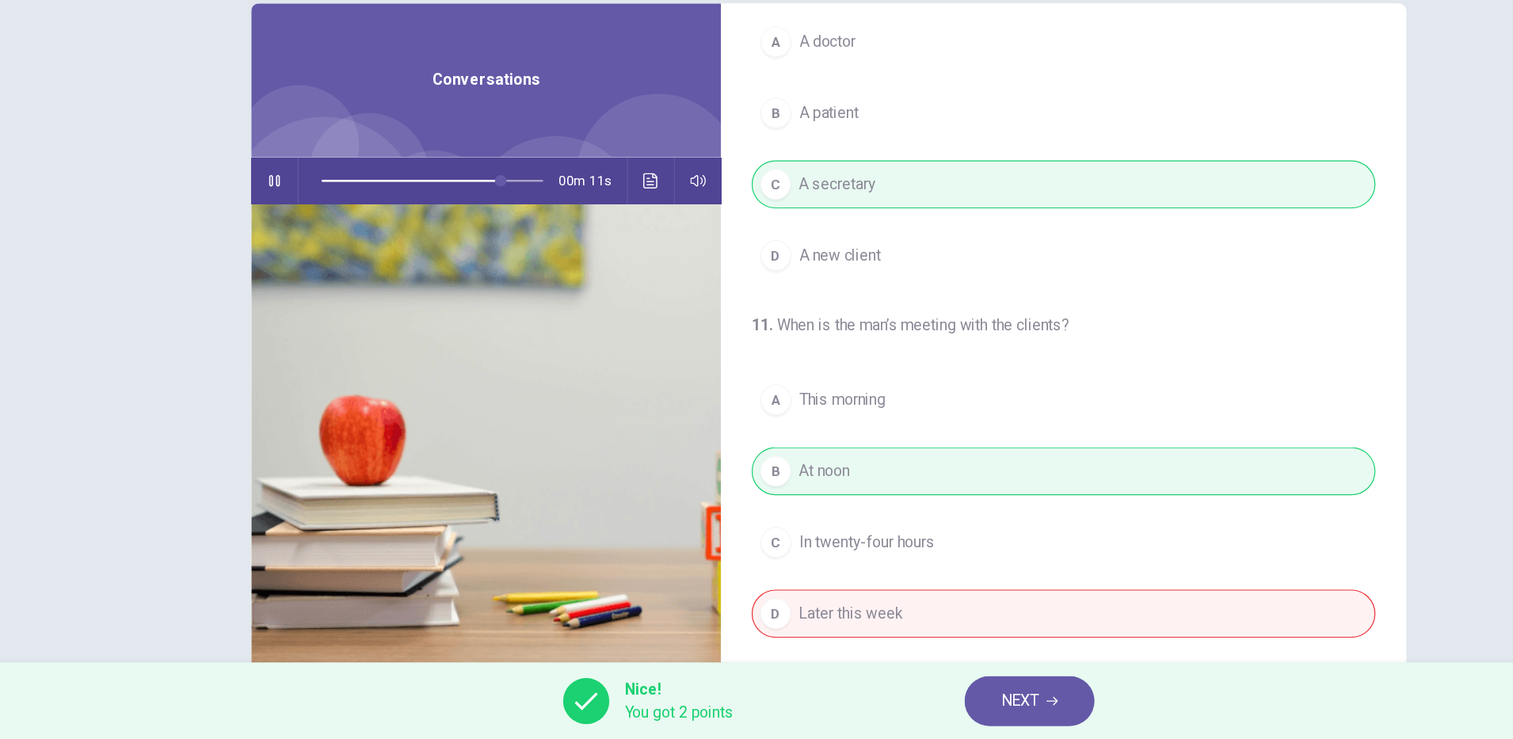
click at [604, 282] on icon "Click to see the audio transcription" at bounding box center [610, 278] width 12 height 13
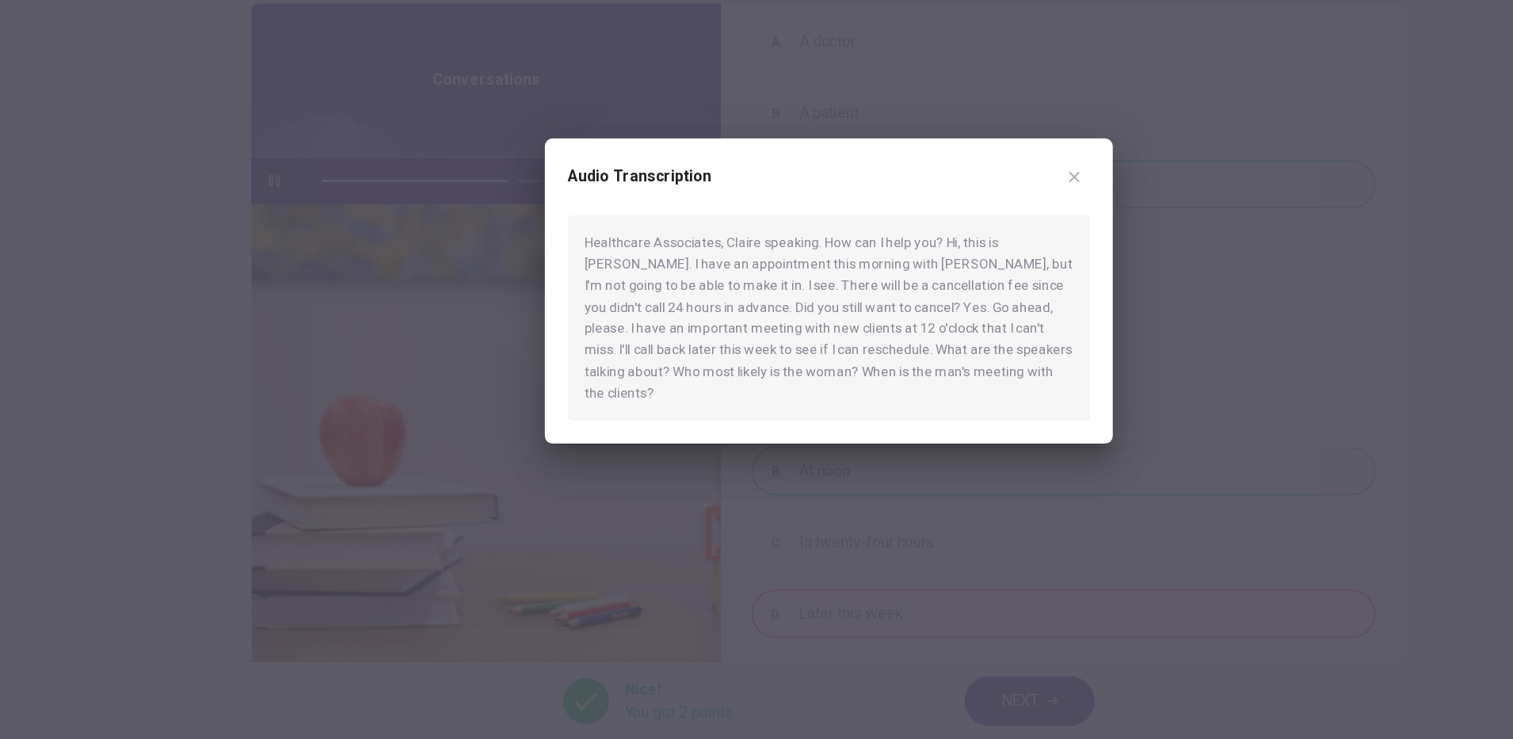
click at [958, 280] on icon "button" at bounding box center [959, 276] width 9 height 9
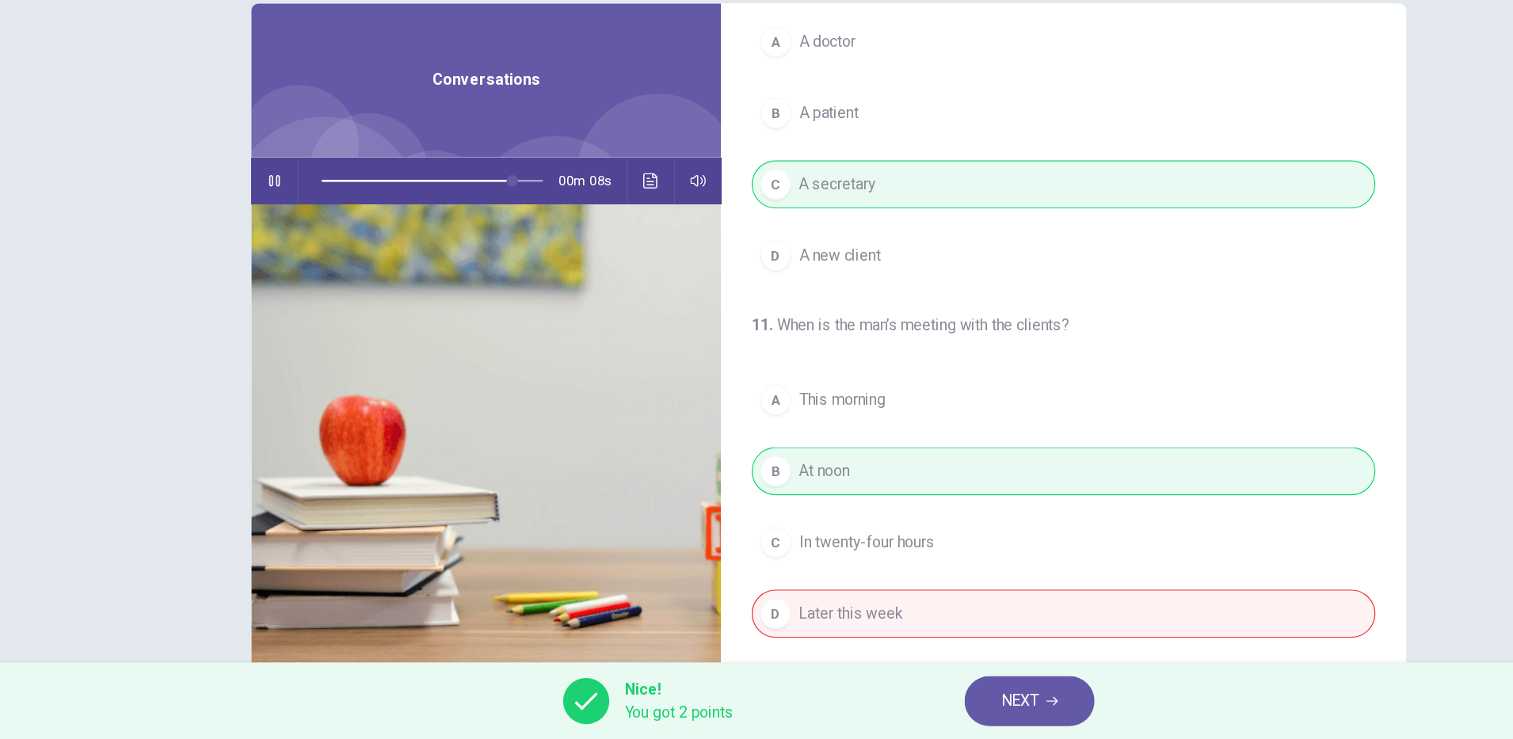
type input "**"
click at [941, 707] on icon "button" at bounding box center [941, 707] width 10 height 7
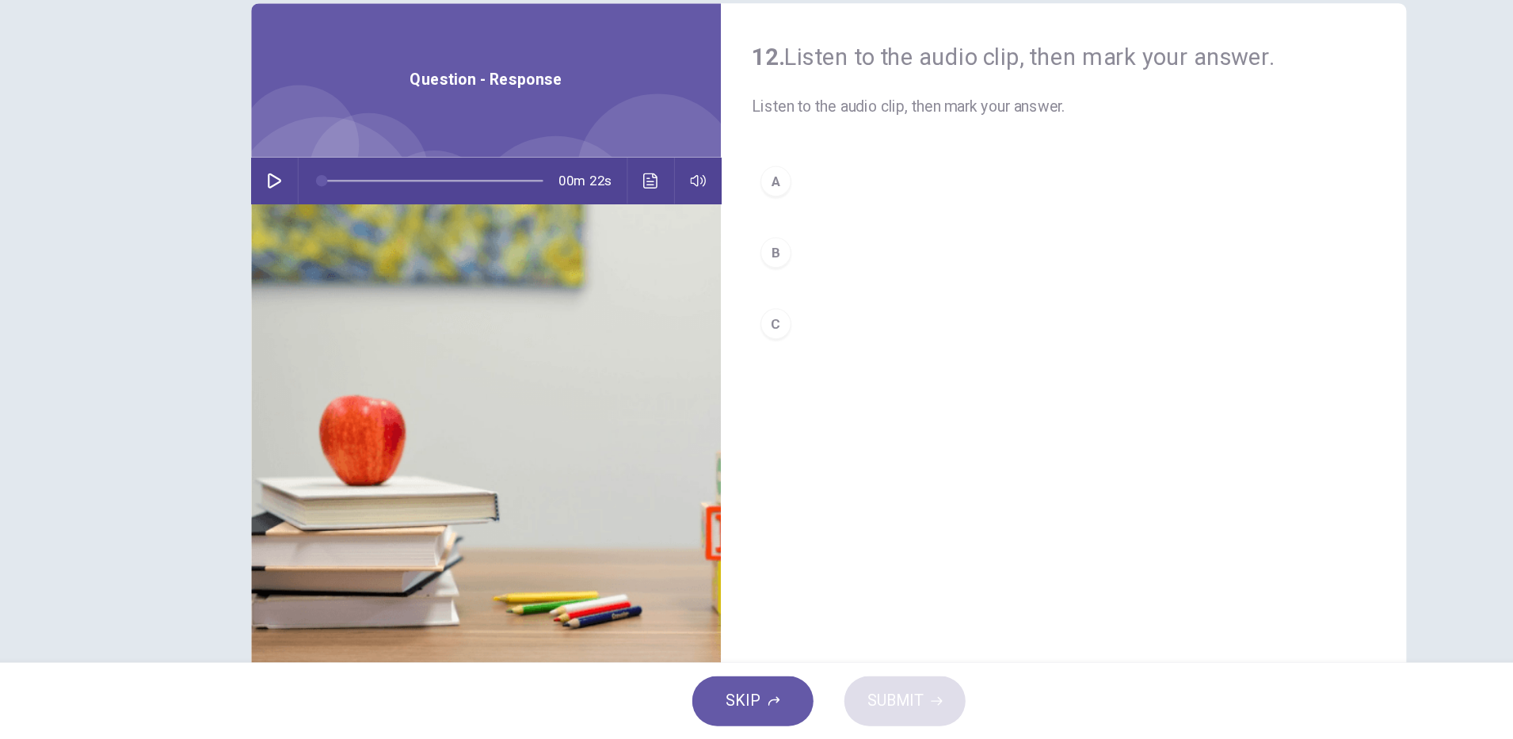
click at [294, 272] on icon "button" at bounding box center [300, 278] width 13 height 13
type input "*"
click at [707, 279] on div "A" at bounding box center [712, 279] width 25 height 25
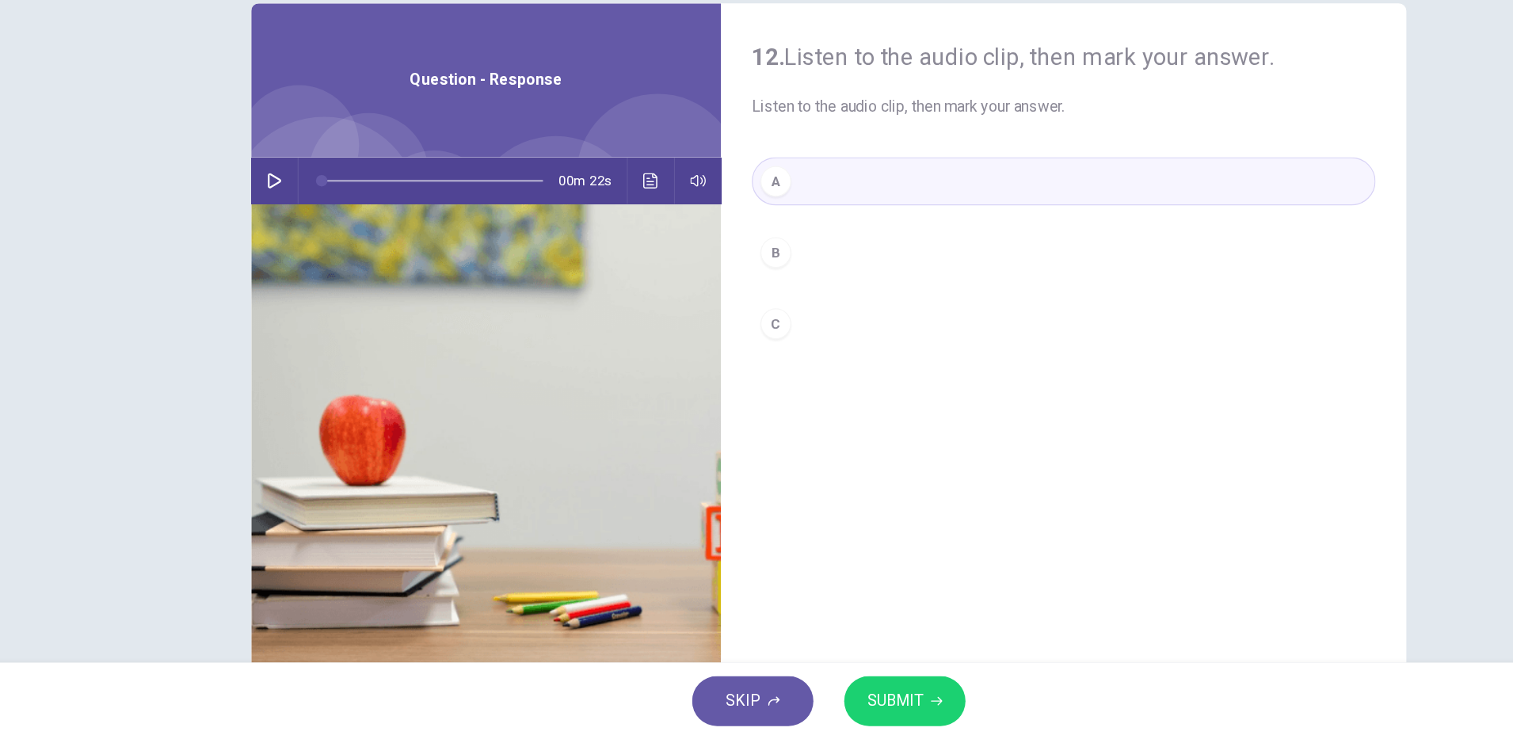
click at [843, 707] on icon "button" at bounding box center [845, 707] width 10 height 7
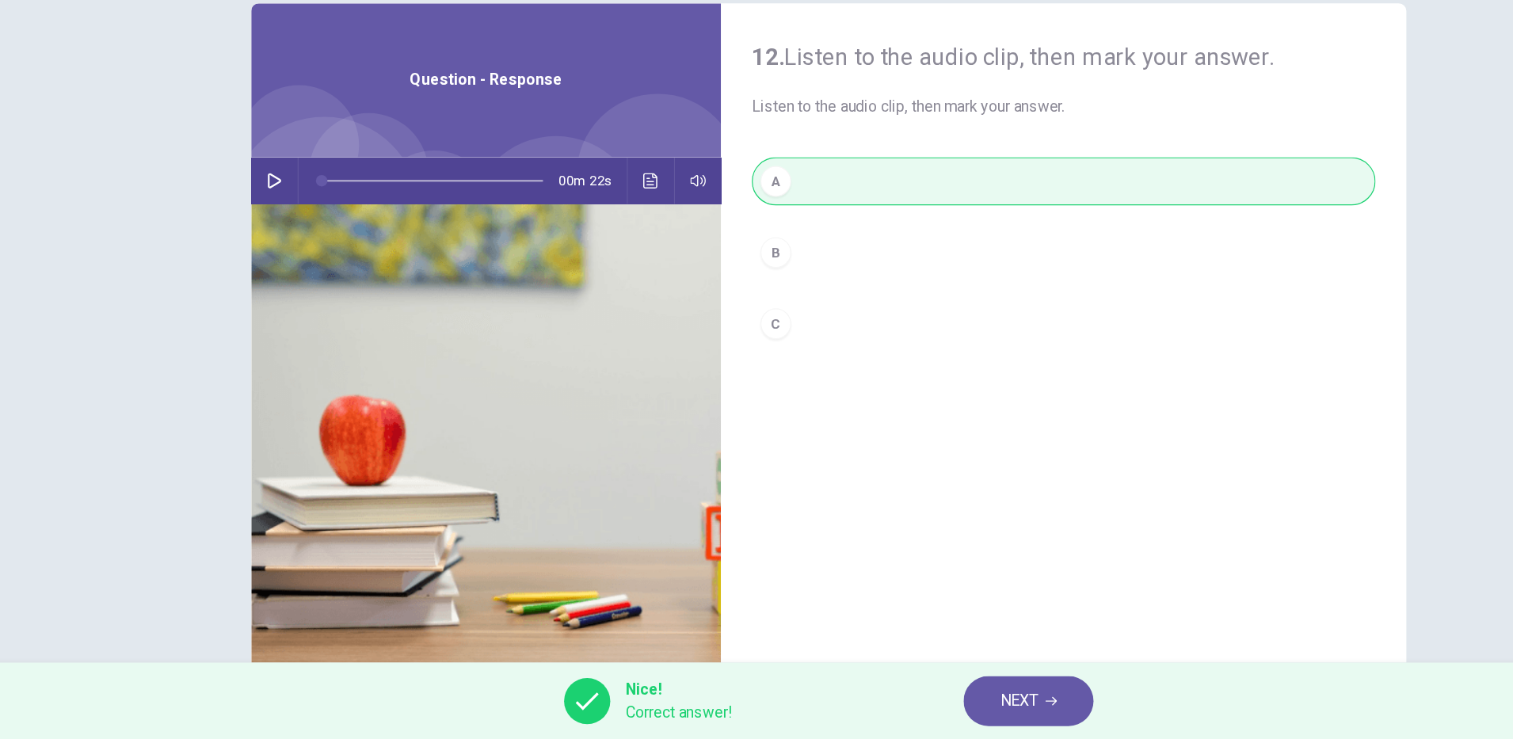
click at [939, 707] on icon "button" at bounding box center [940, 707] width 10 height 7
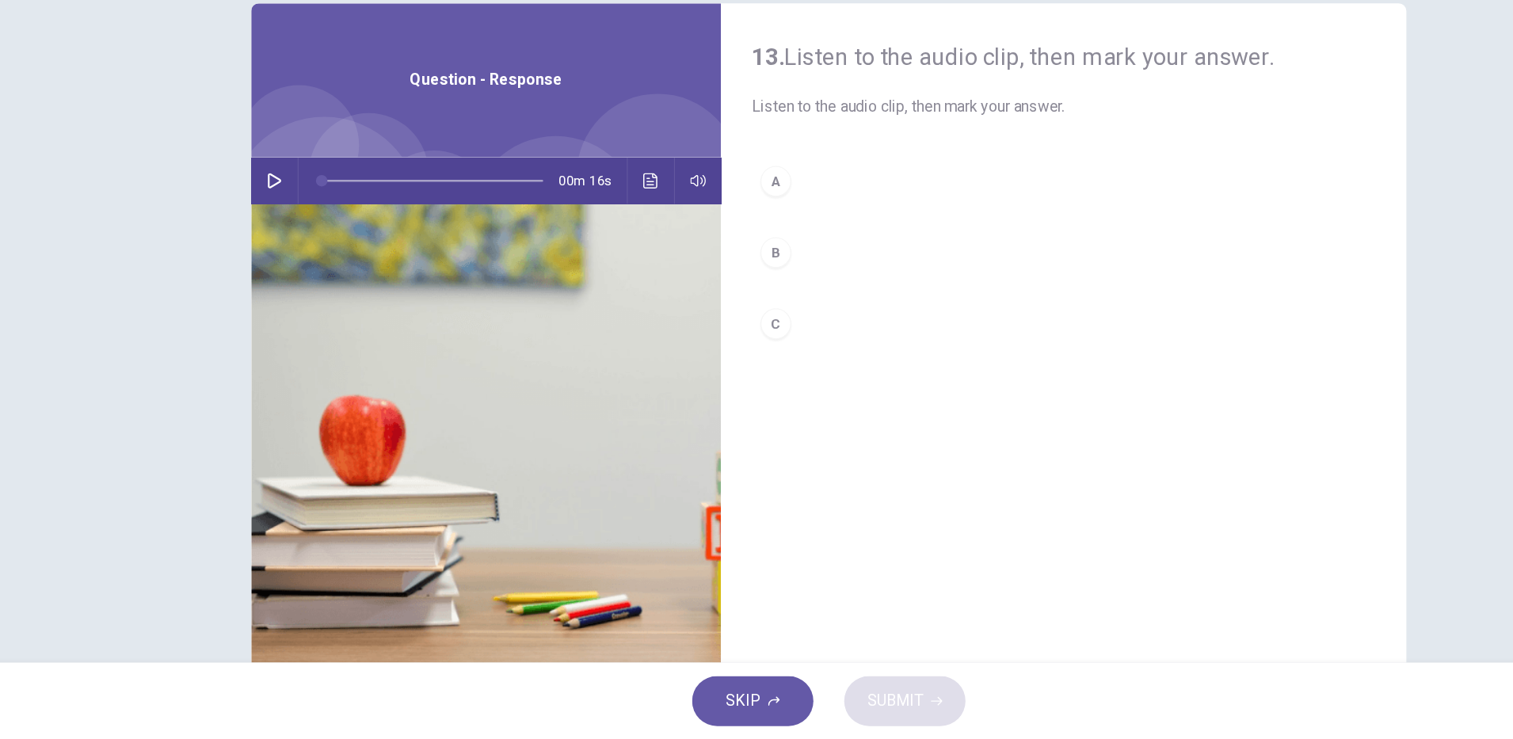
click at [294, 279] on icon "button" at bounding box center [300, 278] width 13 height 13
click at [295, 279] on icon "button" at bounding box center [300, 278] width 11 height 13
type input "*"
click at [707, 396] on div "C" at bounding box center [712, 396] width 25 height 25
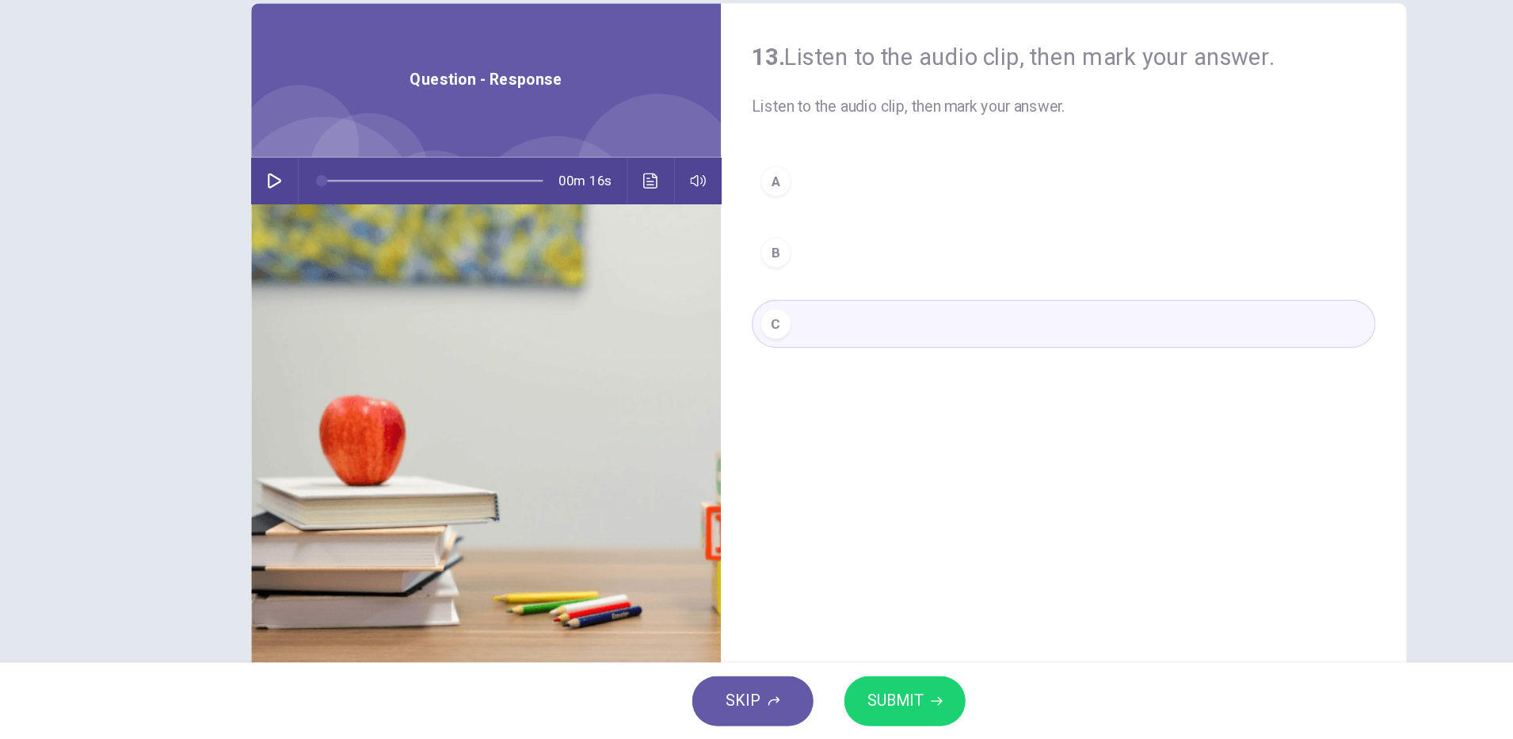
click at [825, 702] on span "SUBMIT" at bounding box center [811, 707] width 46 height 22
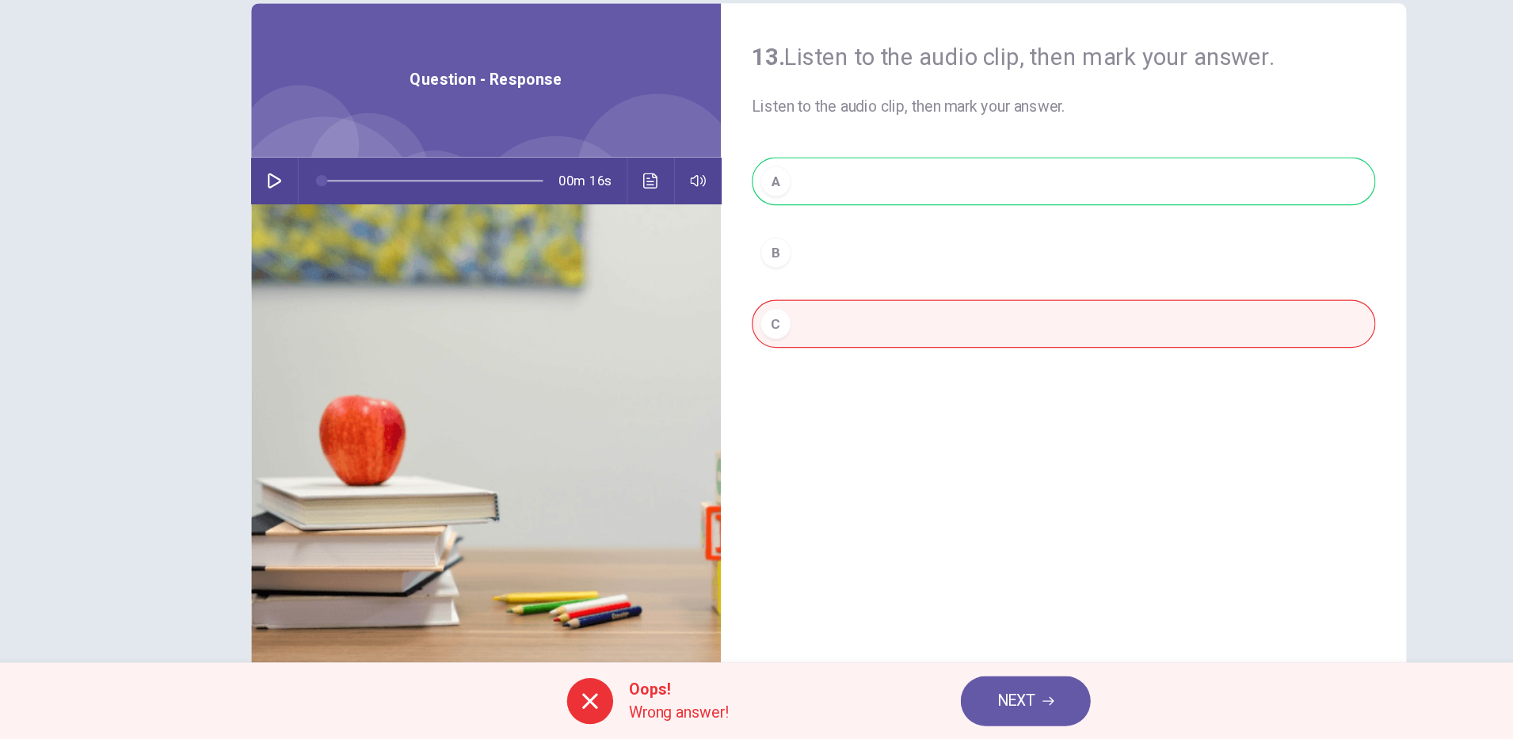
click at [597, 269] on button "Click to see the audio transcription" at bounding box center [609, 279] width 25 height 38
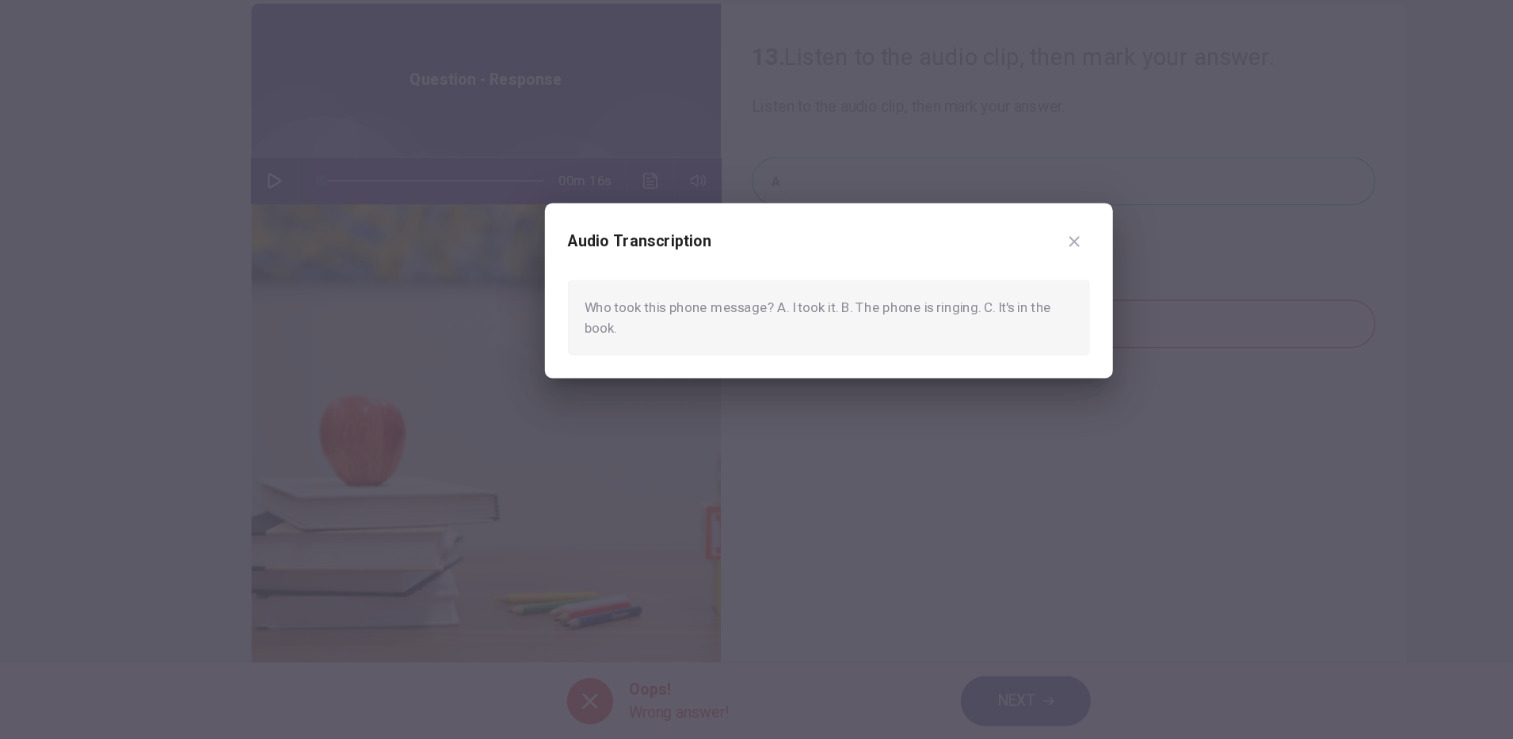
click at [958, 329] on icon "button" at bounding box center [959, 329] width 9 height 9
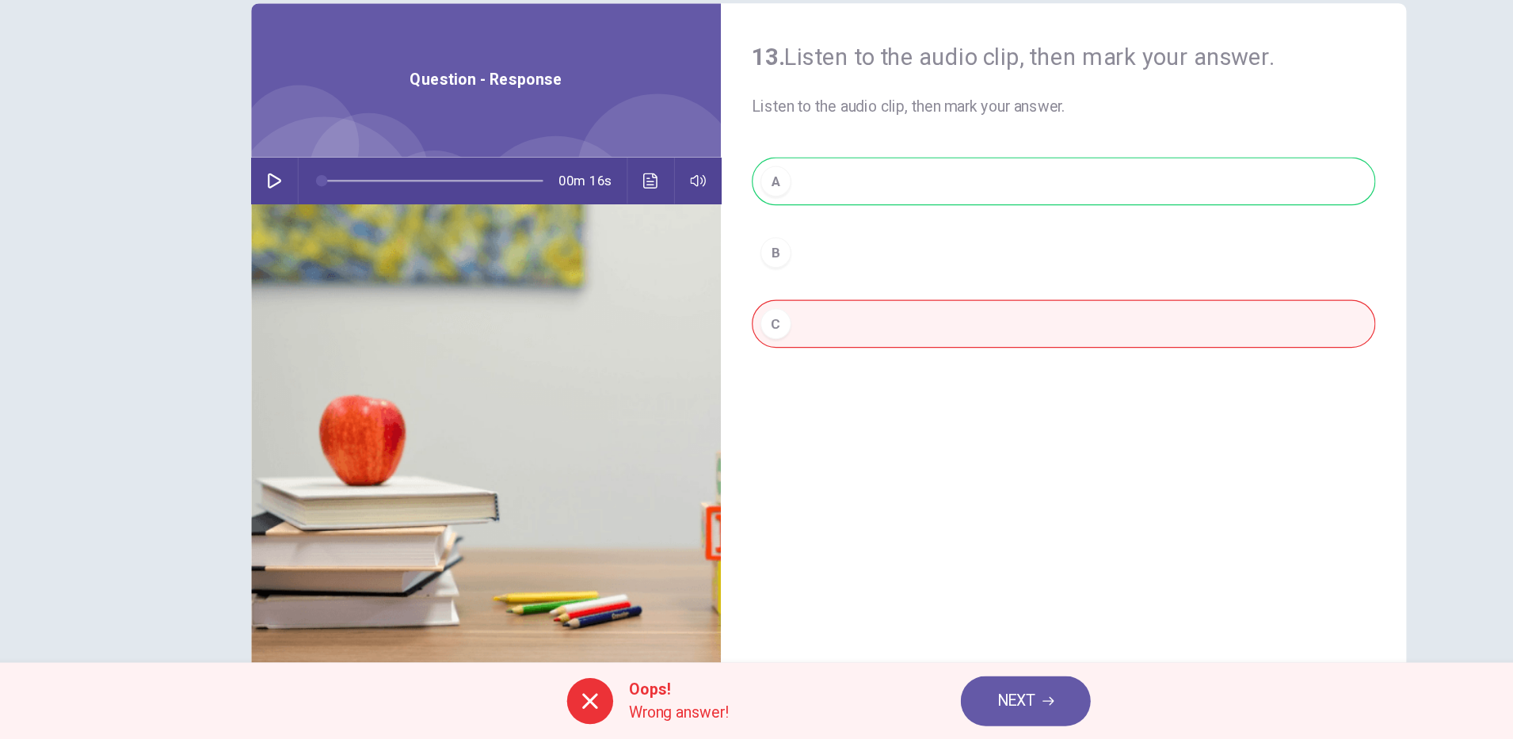
click at [938, 707] on icon "button" at bounding box center [937, 707] width 10 height 7
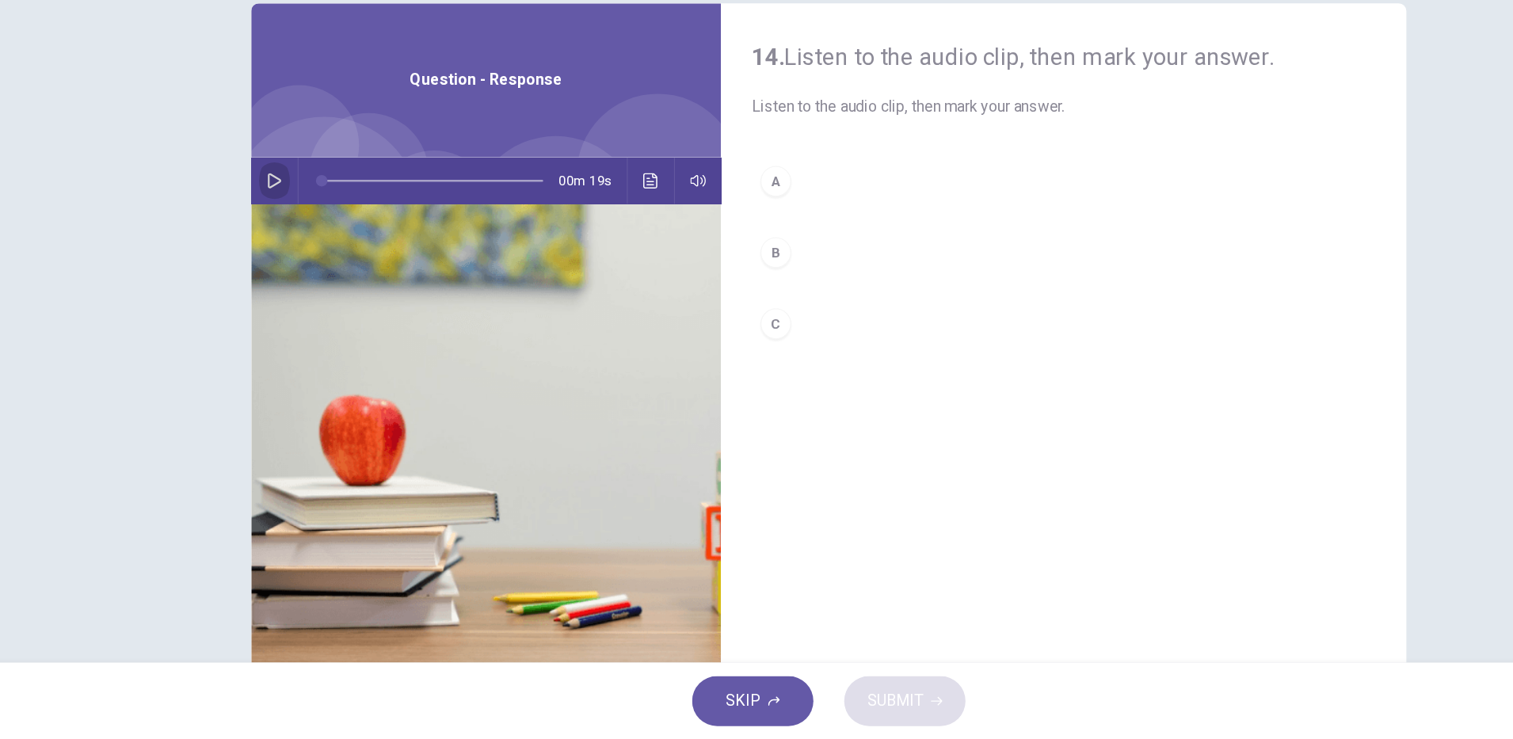
click at [303, 287] on button "button" at bounding box center [300, 279] width 25 height 38
type input "*"
click at [707, 279] on div "A" at bounding box center [712, 279] width 25 height 25
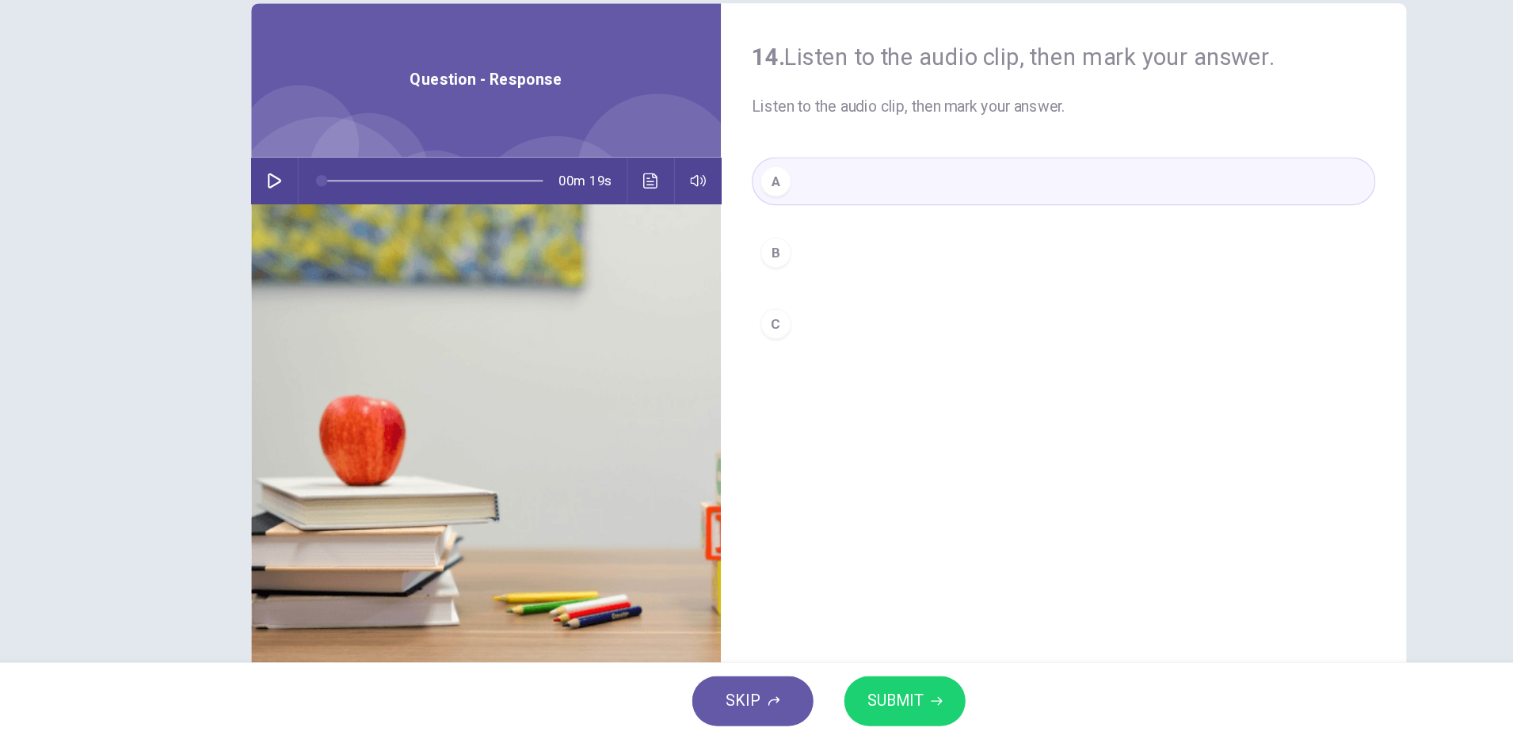
click at [827, 701] on span "SUBMIT" at bounding box center [811, 707] width 46 height 22
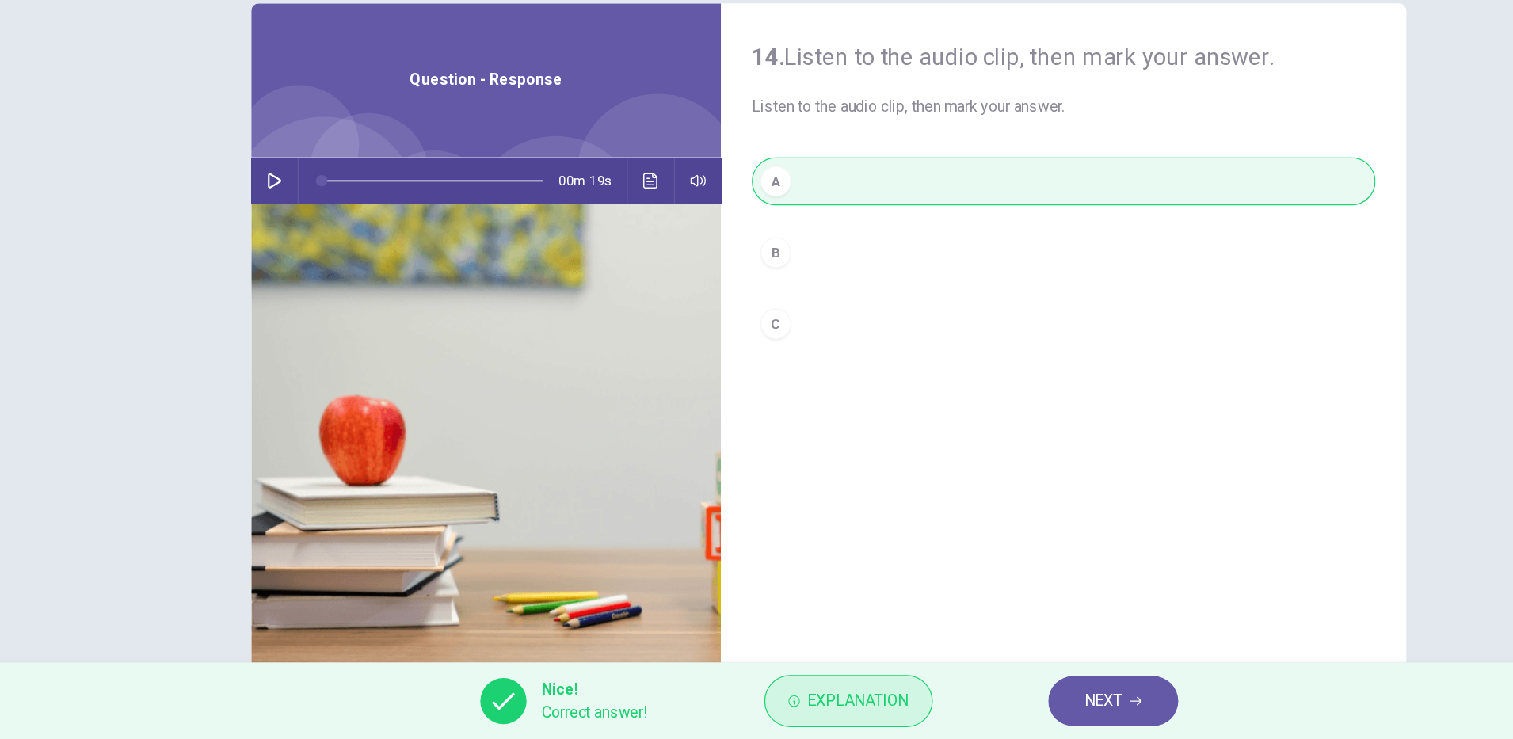
click at [787, 703] on span "Explanation" at bounding box center [780, 707] width 83 height 22
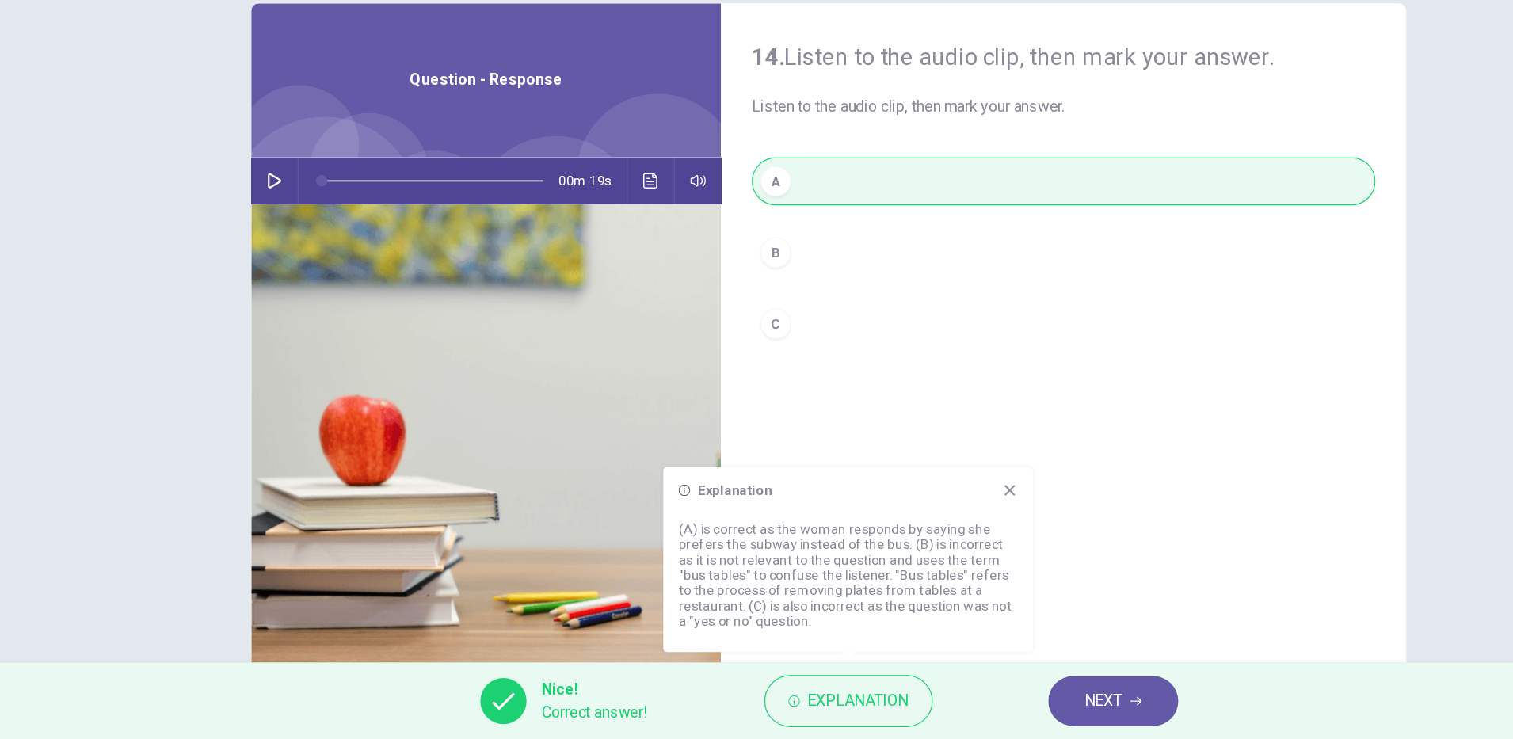
click at [981, 706] on span "NEXT" at bounding box center [982, 707] width 31 height 22
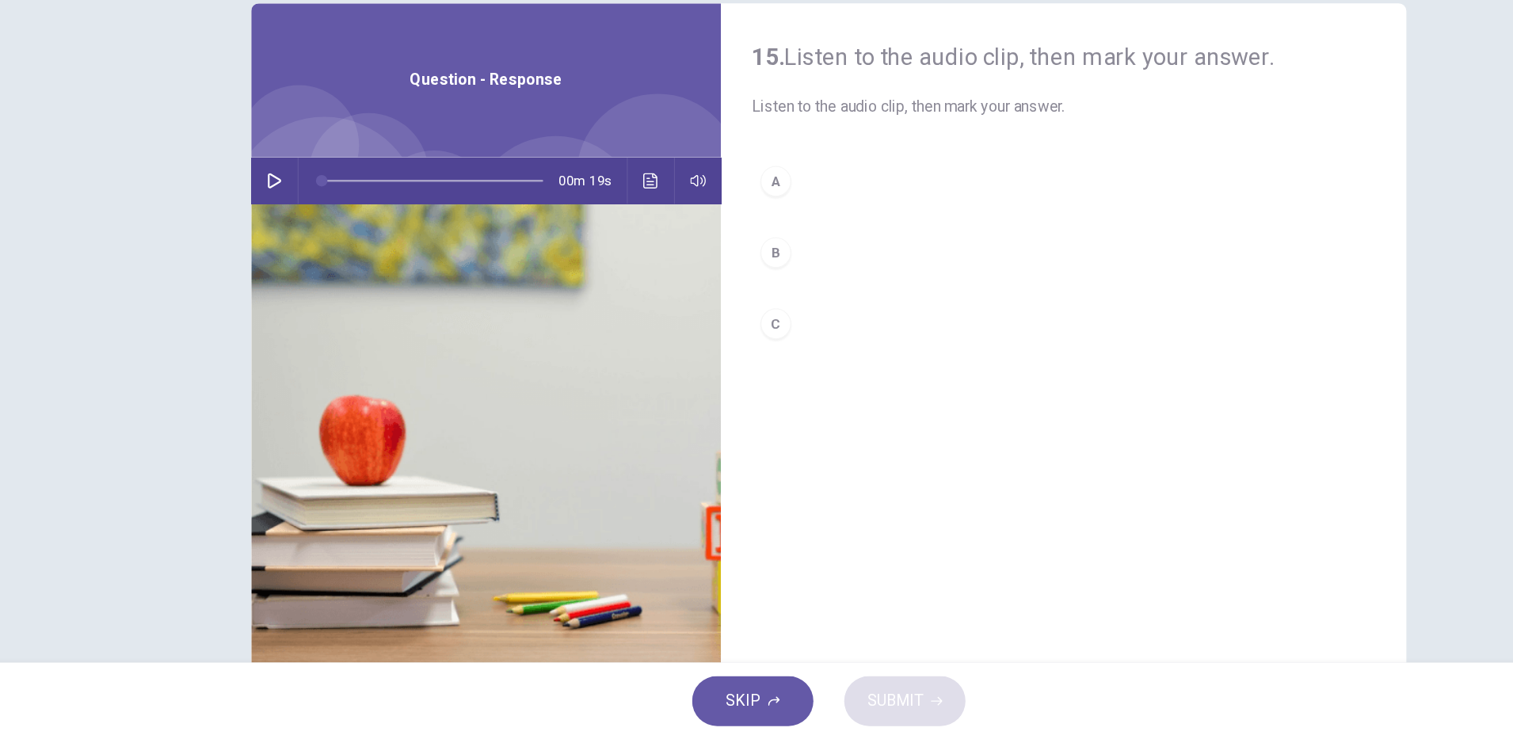
click at [295, 277] on icon "button" at bounding box center [300, 278] width 11 height 13
click at [319, 276] on hr at bounding box center [319, 279] width 1 height 38
click at [281, 307] on img at bounding box center [474, 491] width 387 height 386
click at [298, 303] on img at bounding box center [474, 491] width 387 height 386
click at [296, 303] on img at bounding box center [474, 491] width 387 height 386
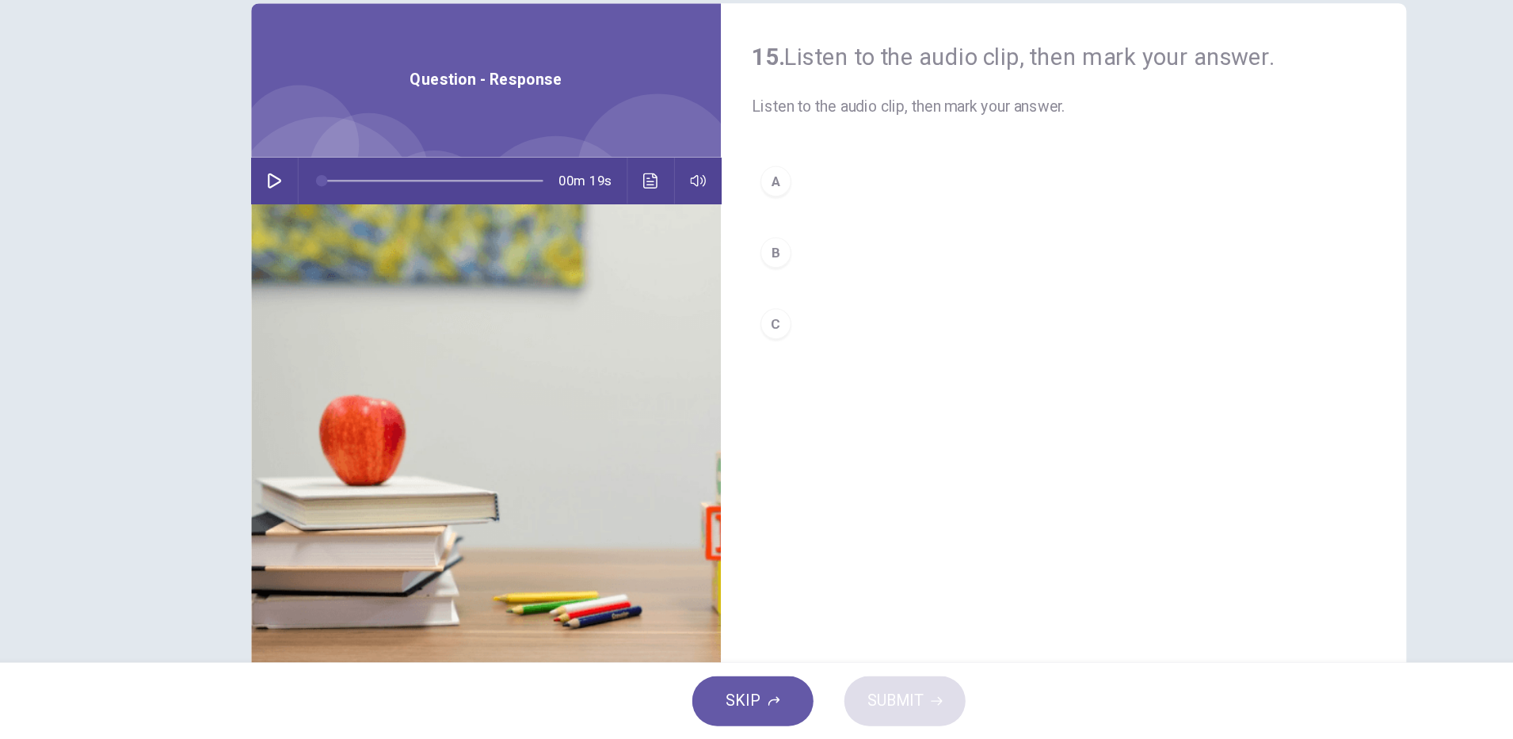
click at [297, 277] on icon "button" at bounding box center [300, 278] width 11 height 13
click at [709, 343] on div "B" at bounding box center [712, 338] width 25 height 25
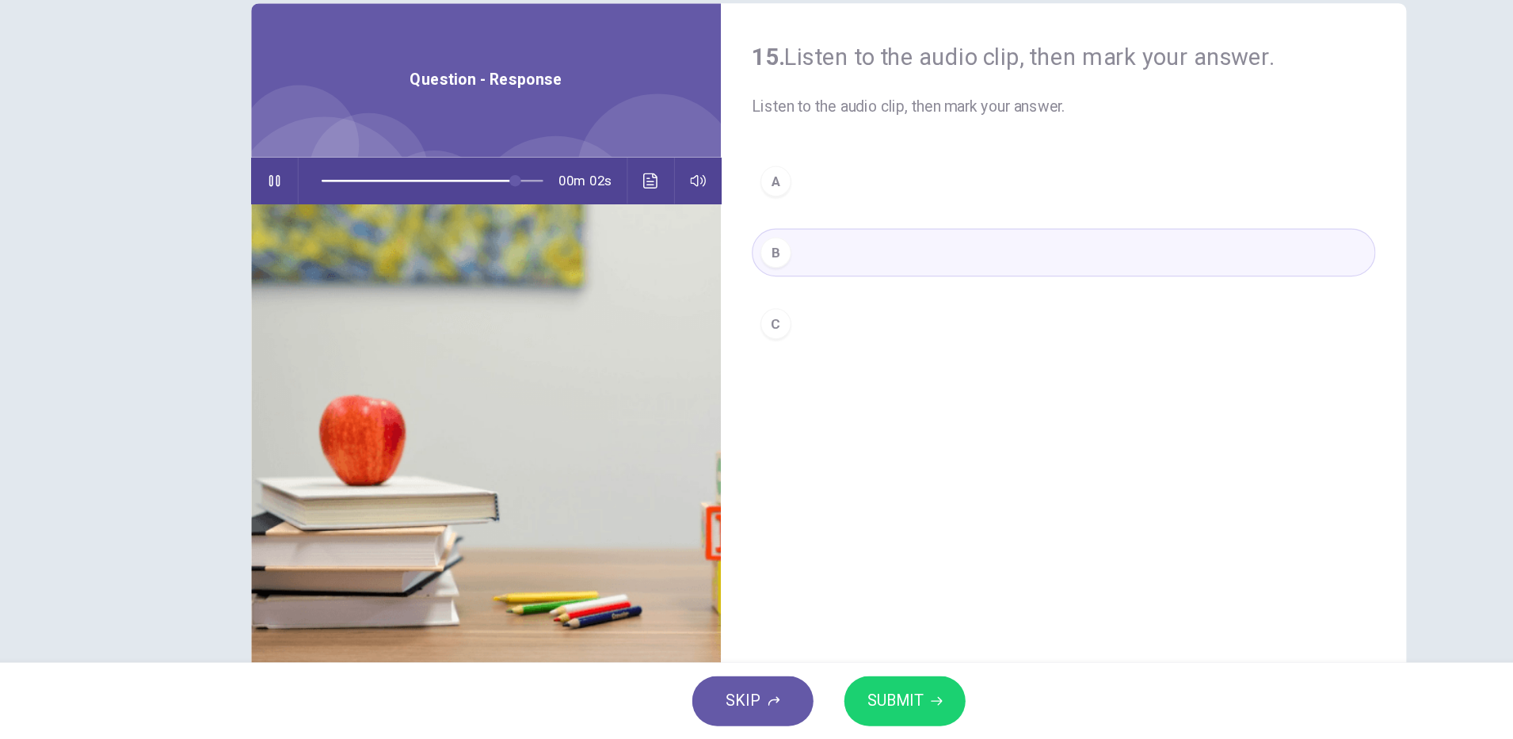
click at [844, 707] on icon "button" at bounding box center [845, 708] width 10 height 10
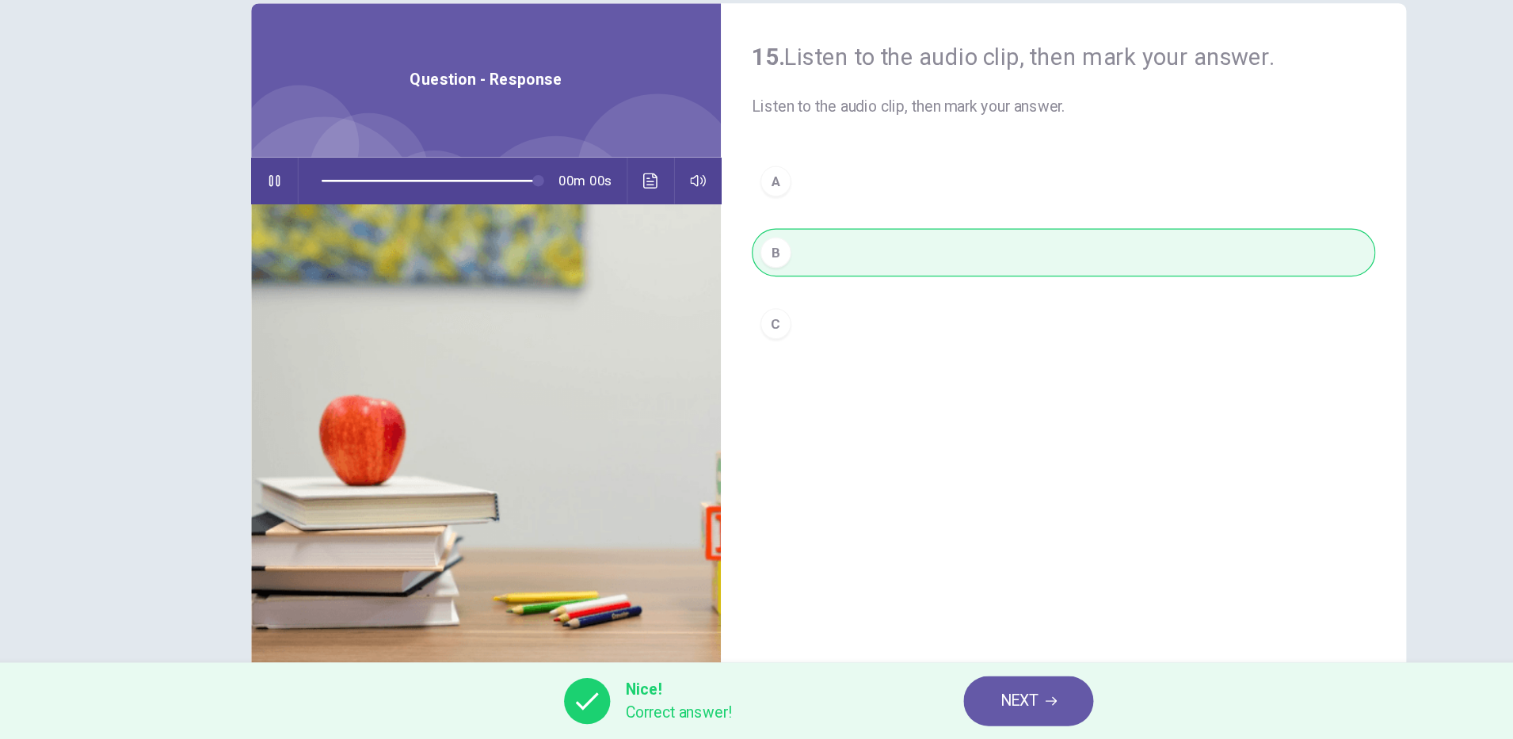
type input "*"
click at [607, 280] on icon "Click to see the audio transcription" at bounding box center [610, 278] width 13 height 13
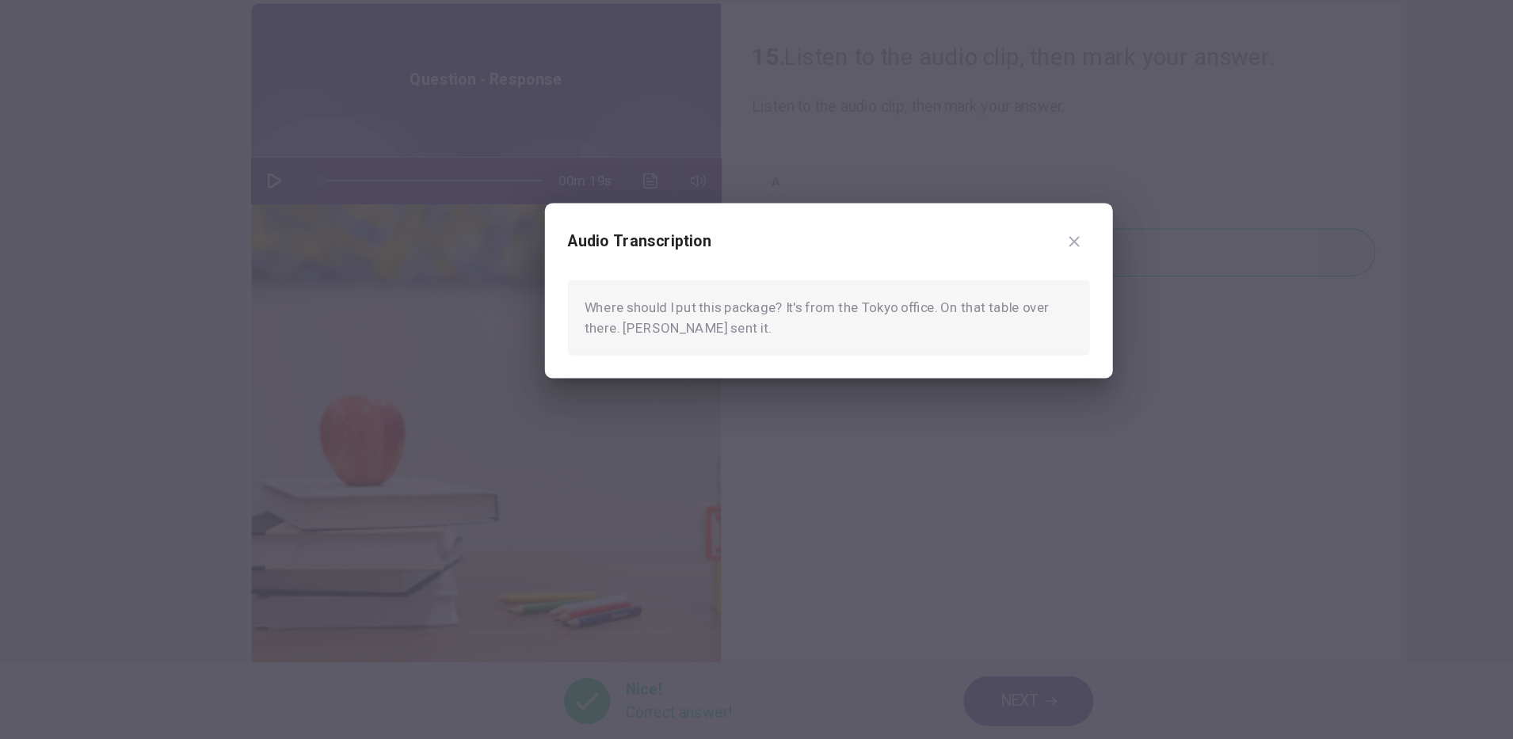
click at [958, 332] on icon "button" at bounding box center [958, 328] width 13 height 13
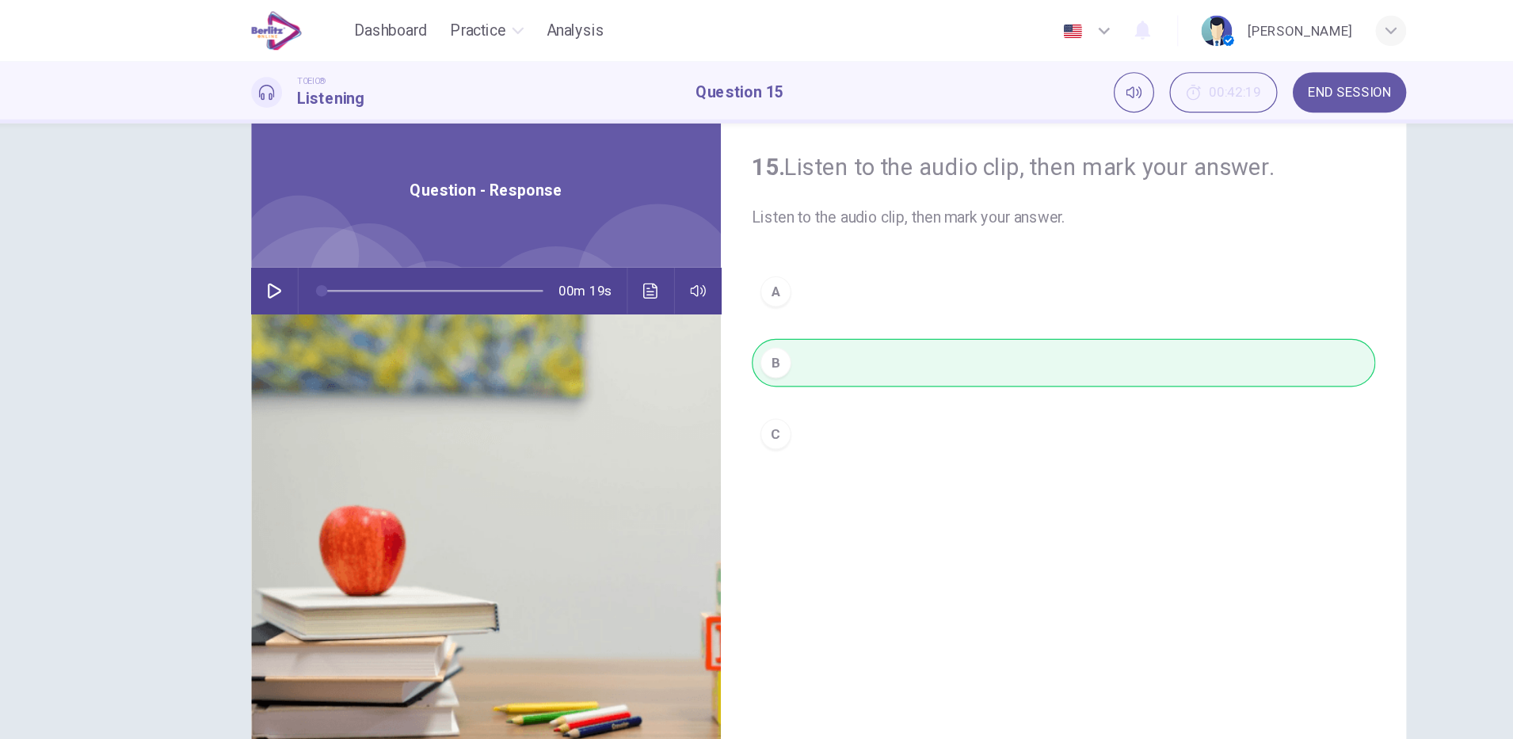
scroll to position [0, 0]
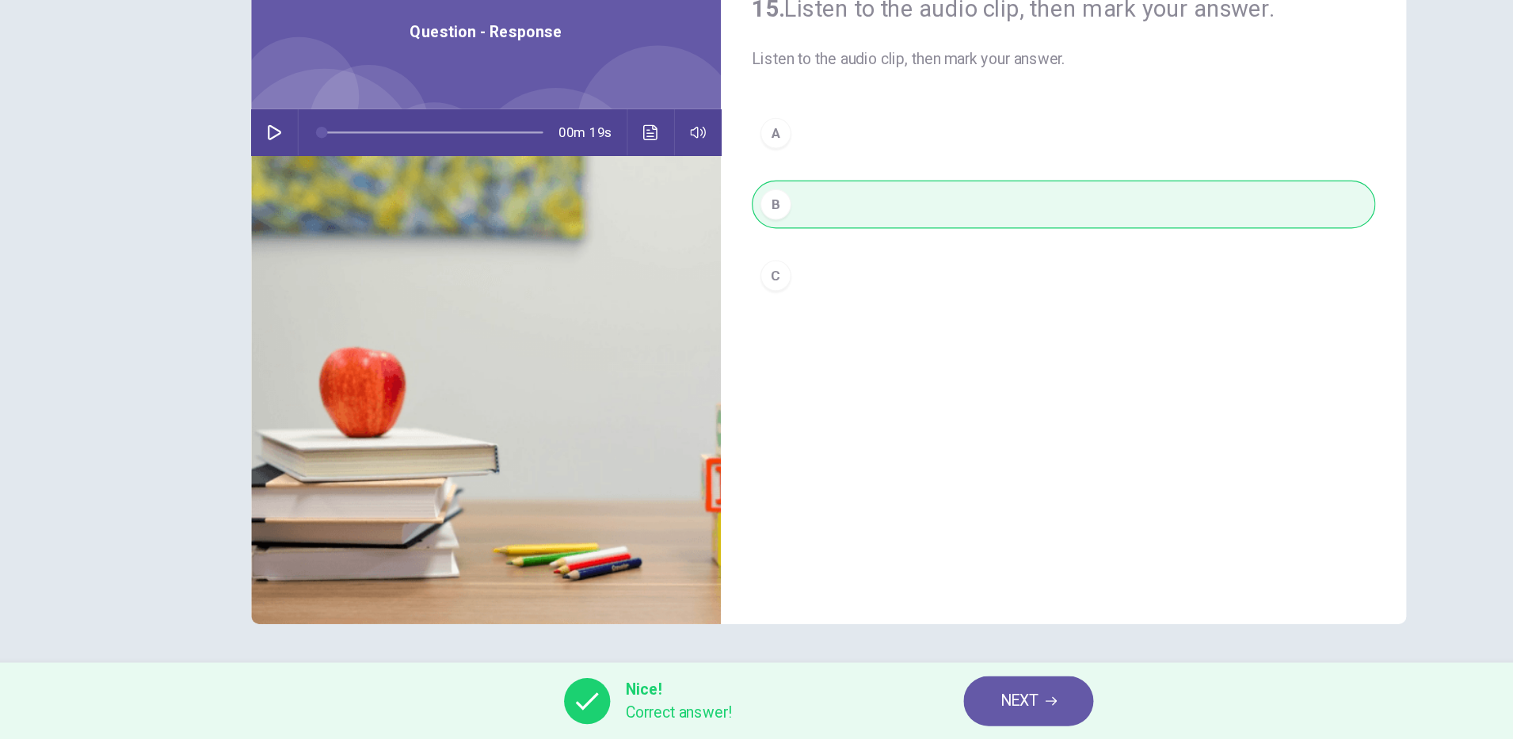
click at [940, 707] on icon "button" at bounding box center [940, 707] width 10 height 7
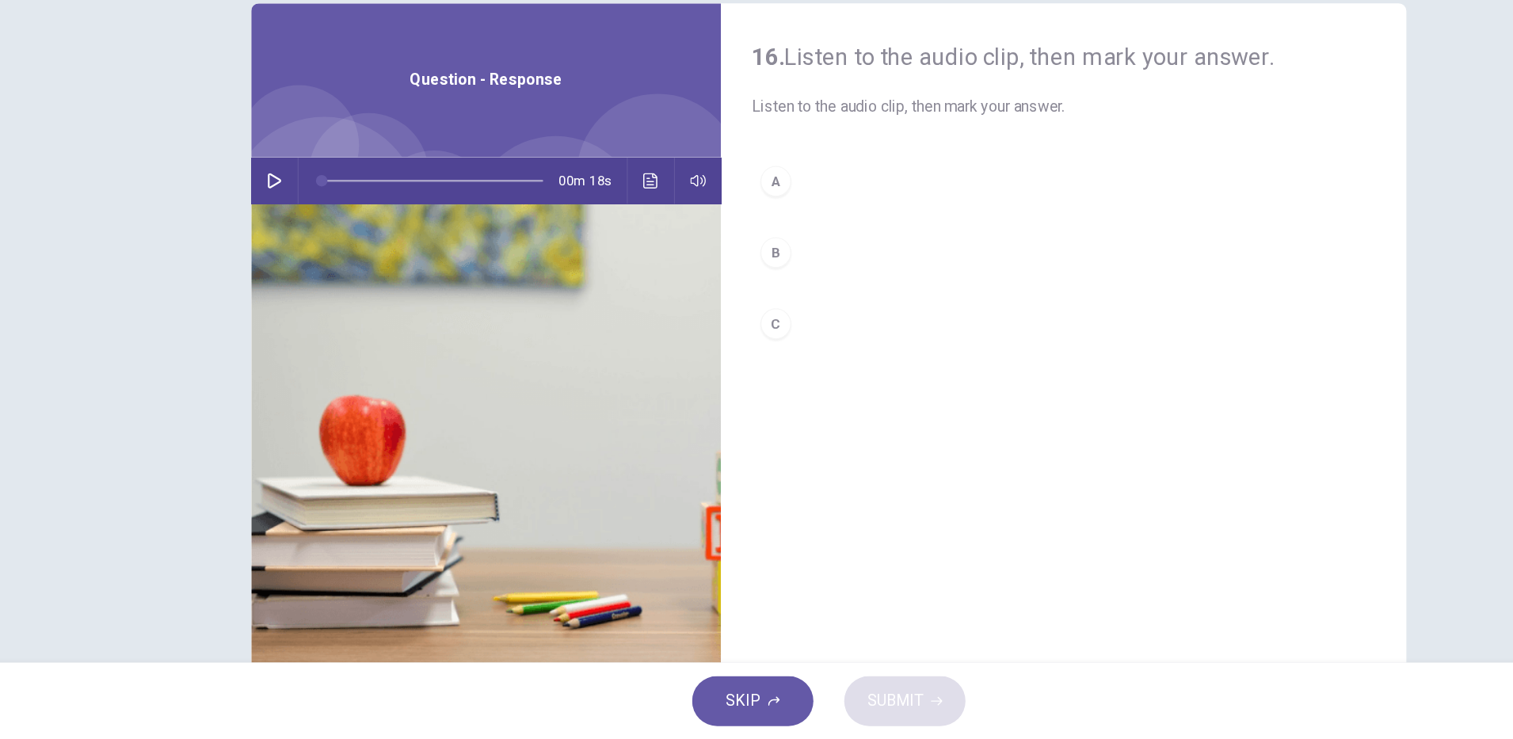
click at [295, 279] on icon "button" at bounding box center [300, 278] width 13 height 13
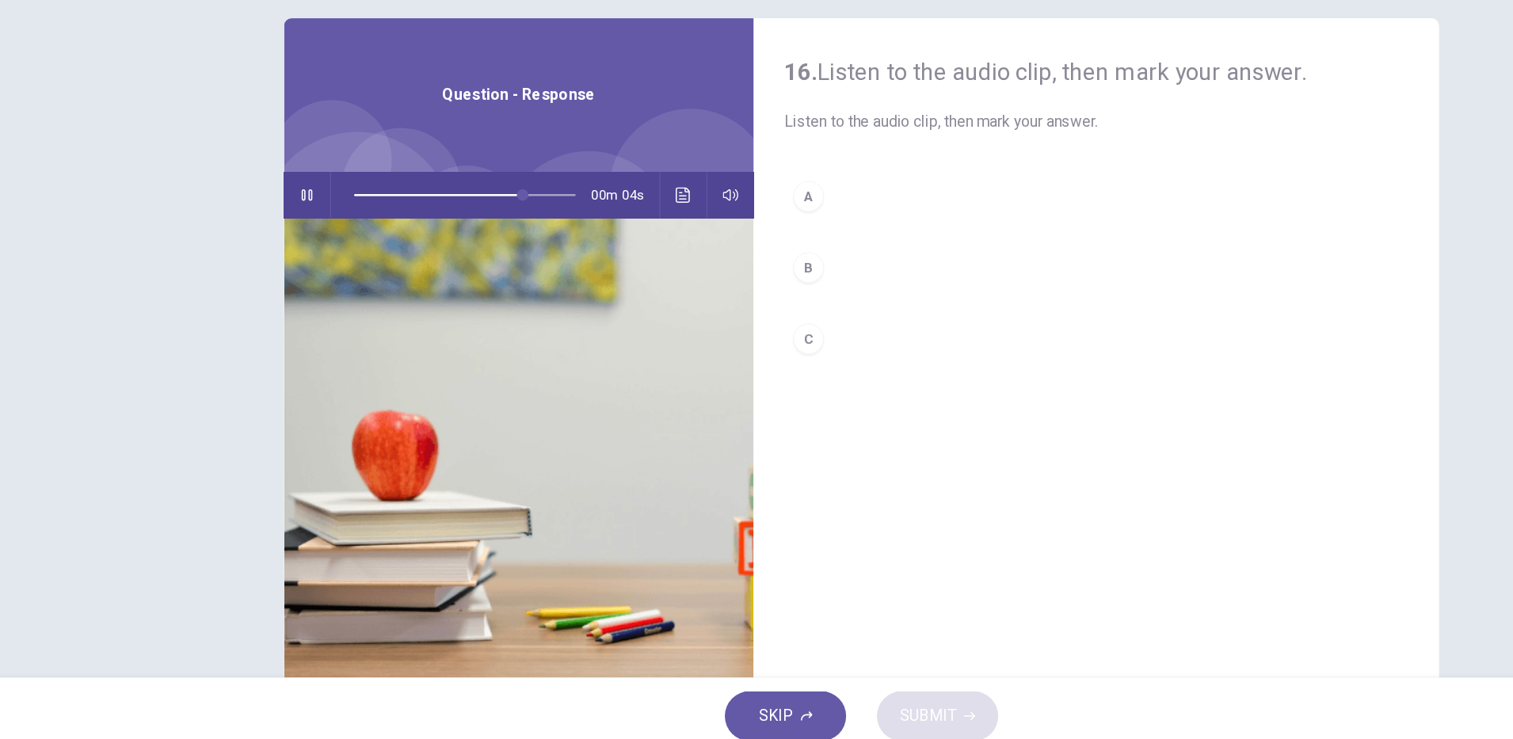
click at [708, 337] on div "B" at bounding box center [712, 338] width 25 height 25
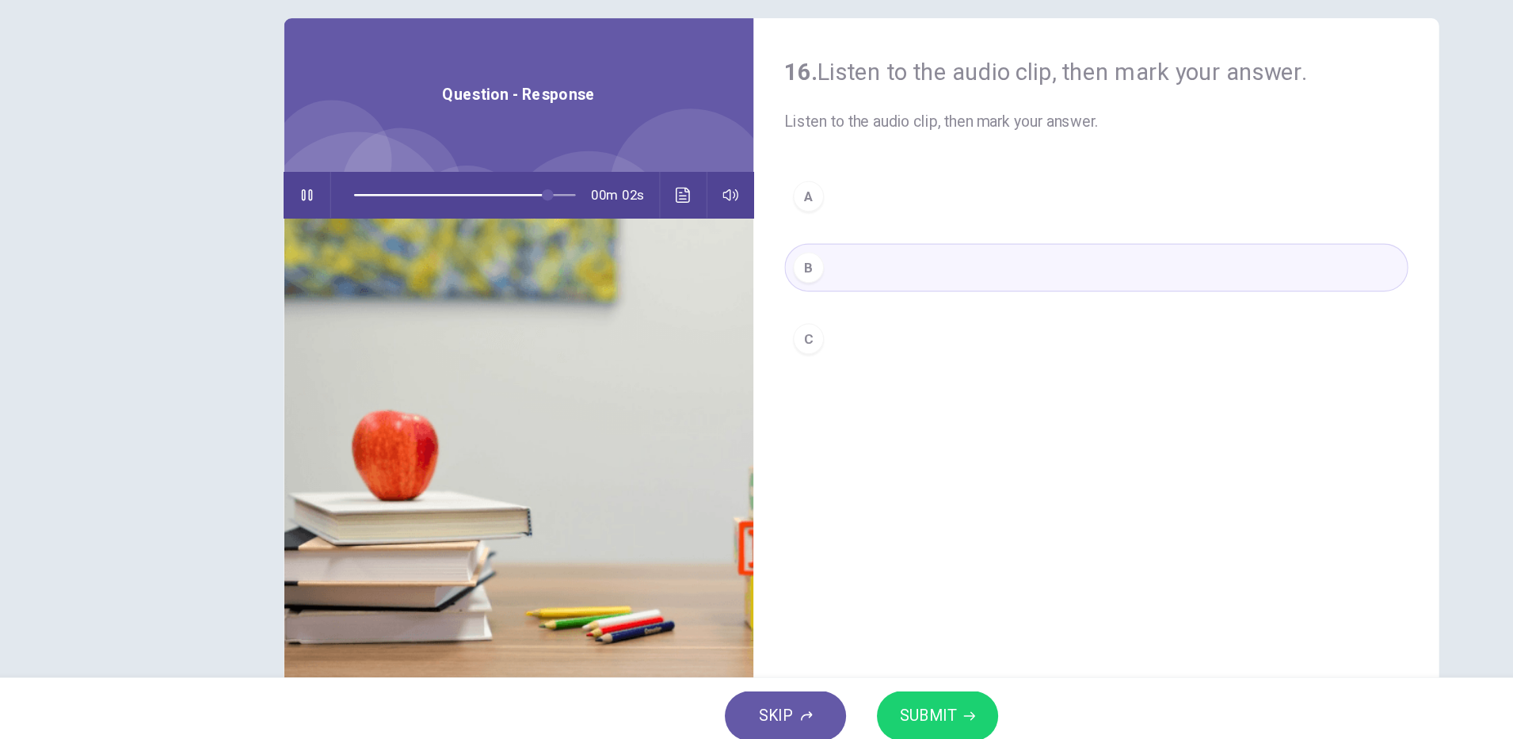
click at [811, 705] on span "SUBMIT" at bounding box center [811, 707] width 46 height 22
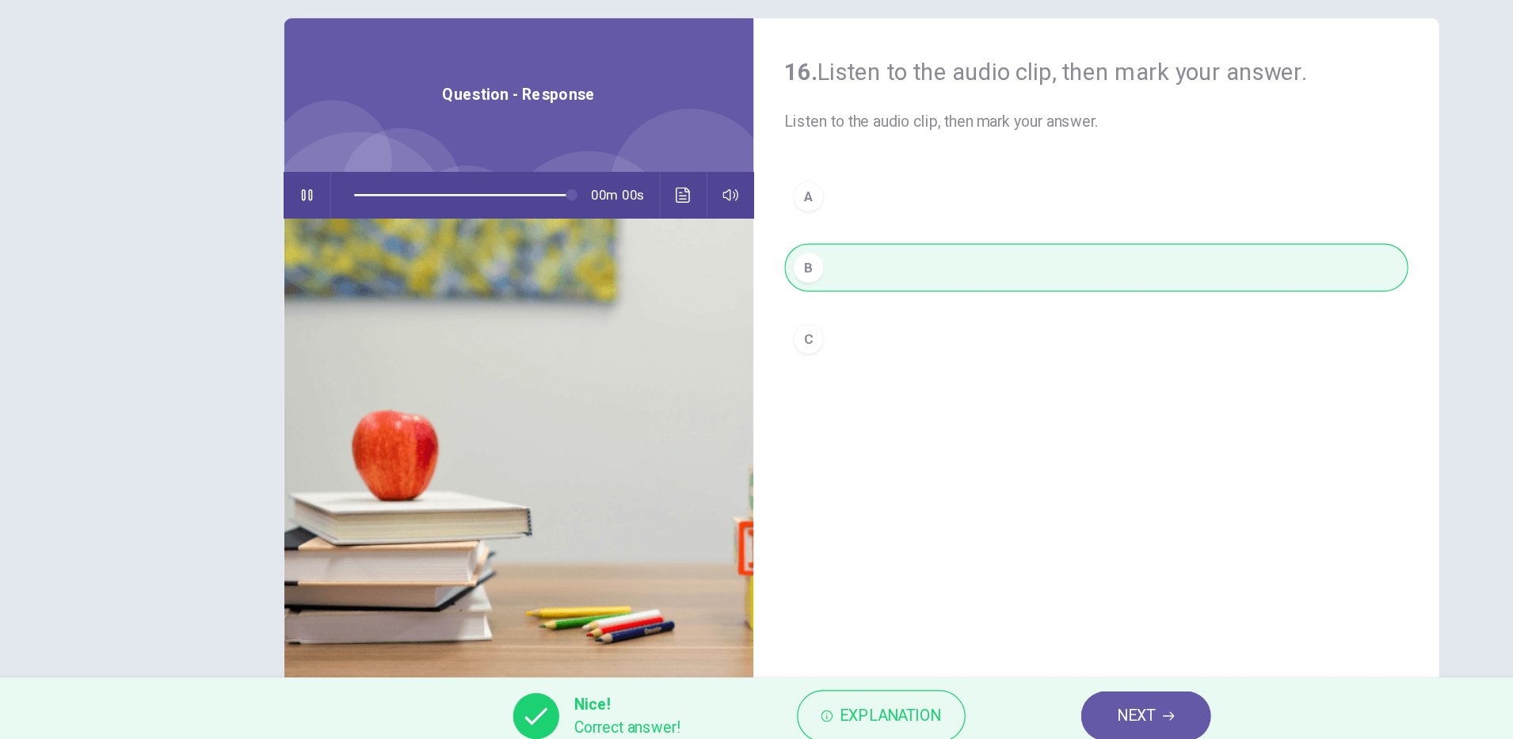
type input "*"
click at [750, 709] on span "Explanation" at bounding box center [780, 707] width 83 height 22
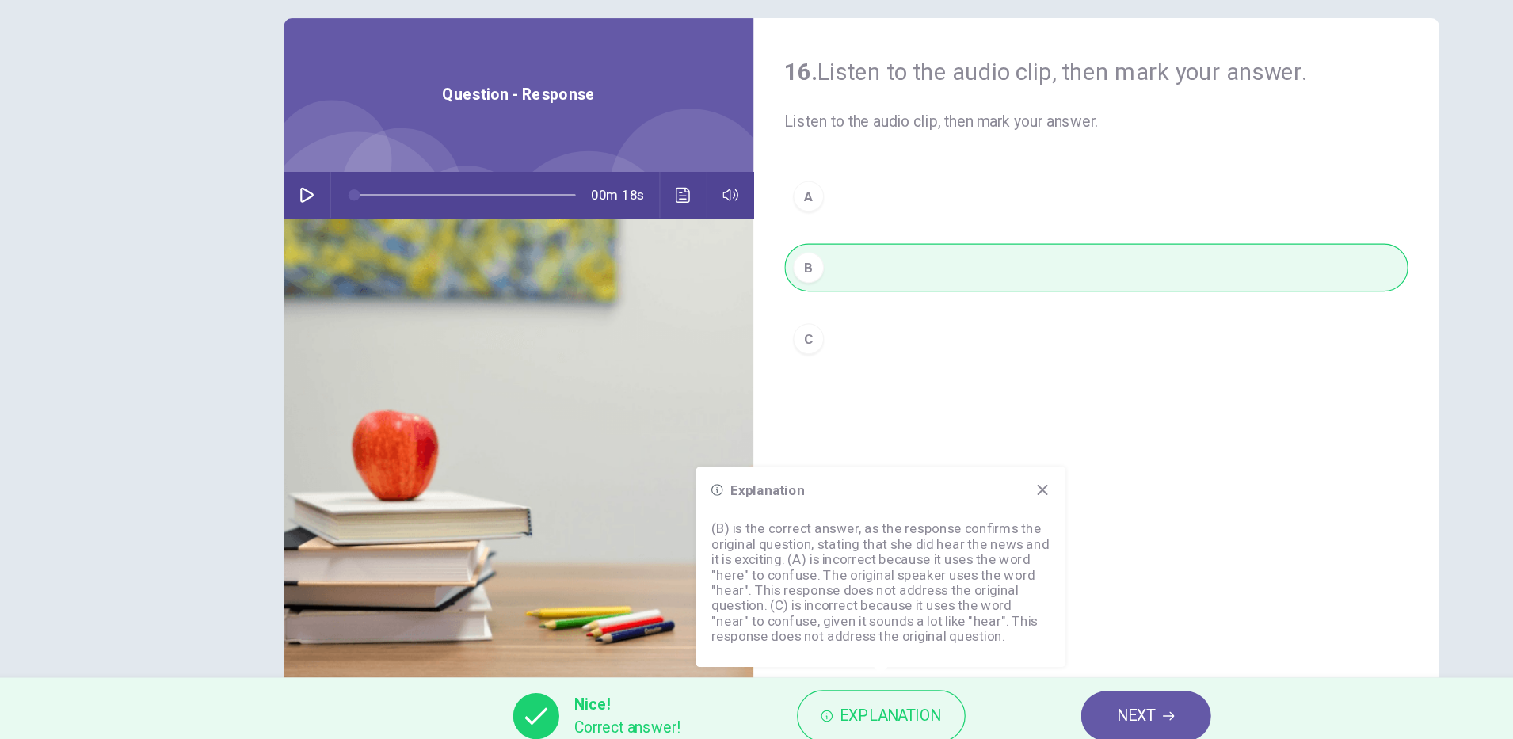
click at [608, 276] on icon "Click to see the audio transcription" at bounding box center [610, 278] width 13 height 13
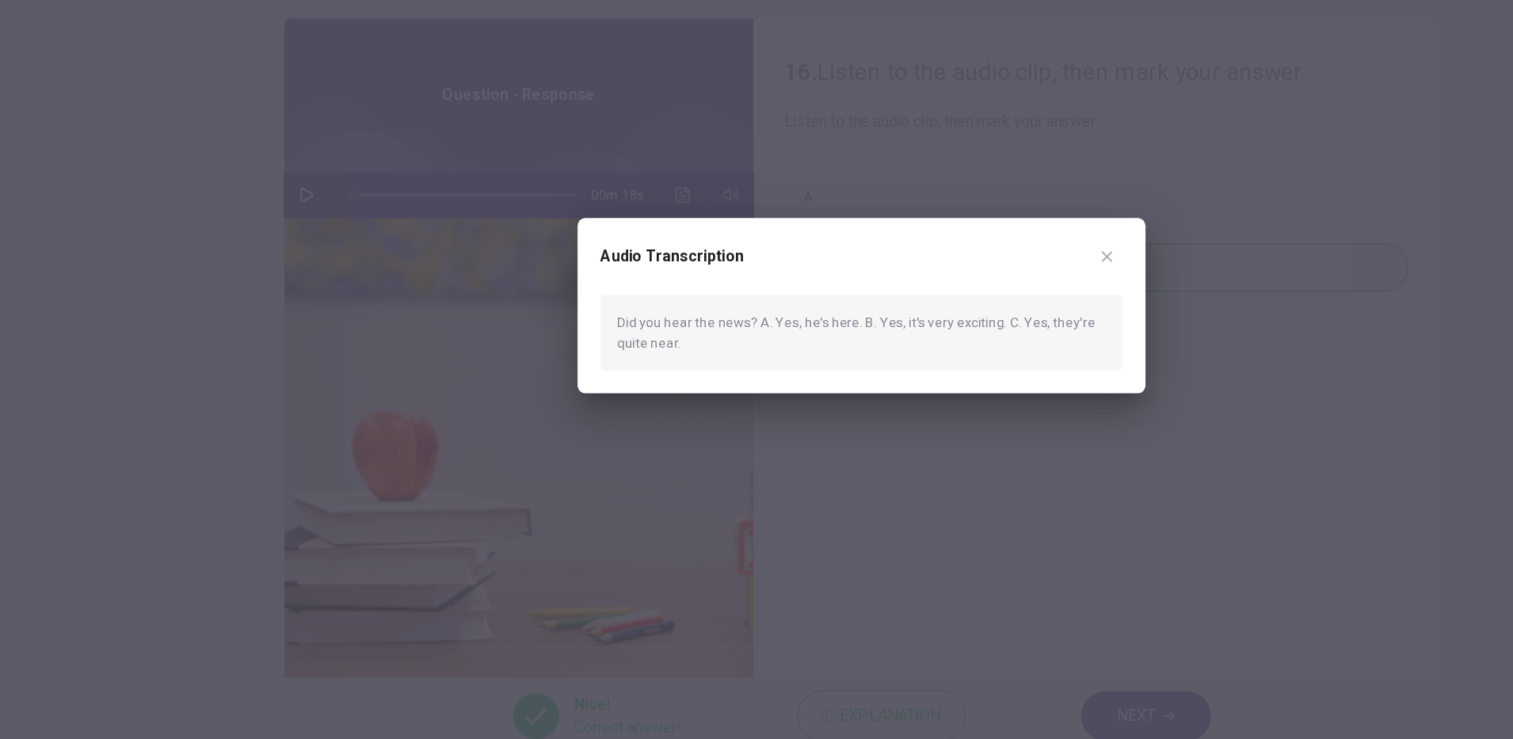
click at [959, 329] on icon "button" at bounding box center [959, 329] width 9 height 9
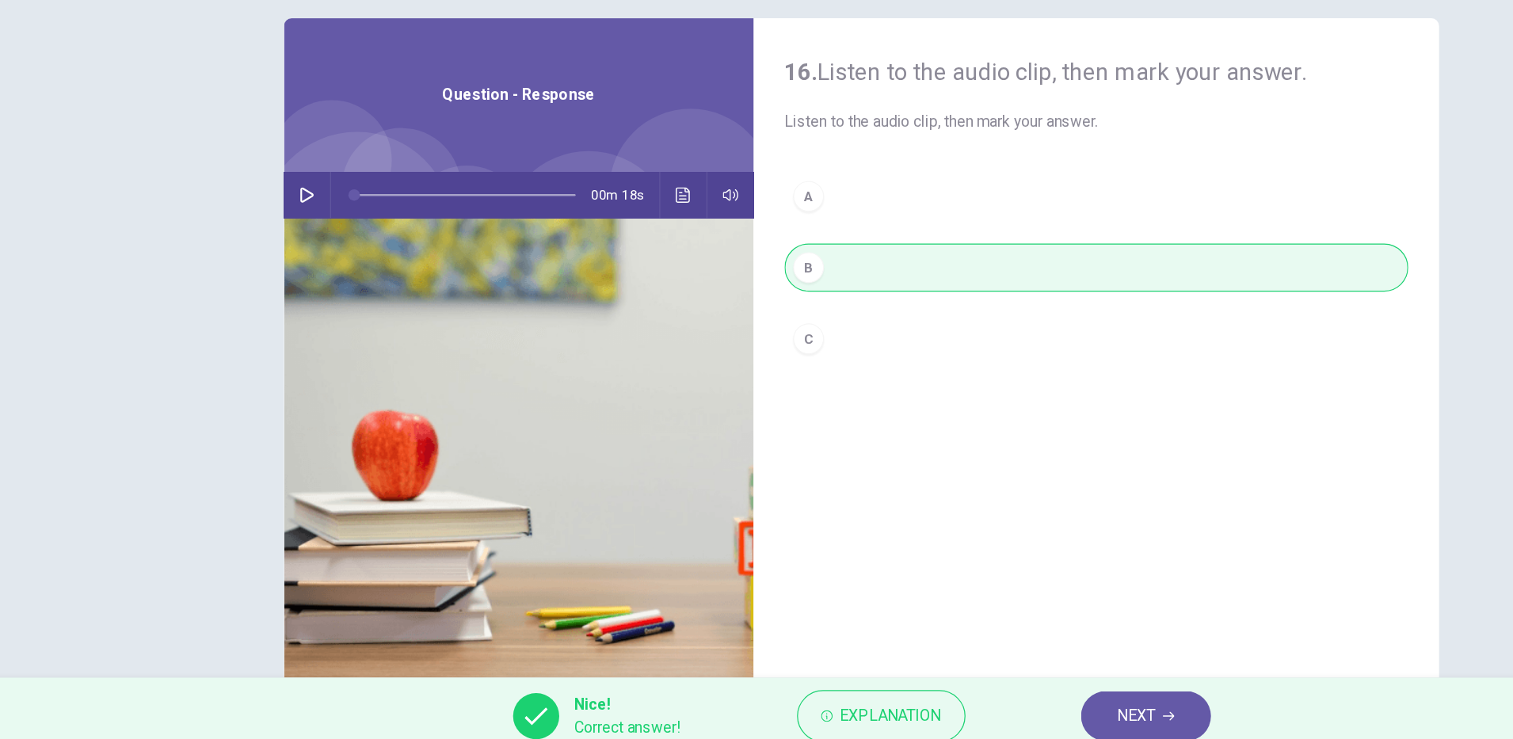
click at [993, 707] on span "NEXT" at bounding box center [982, 707] width 31 height 22
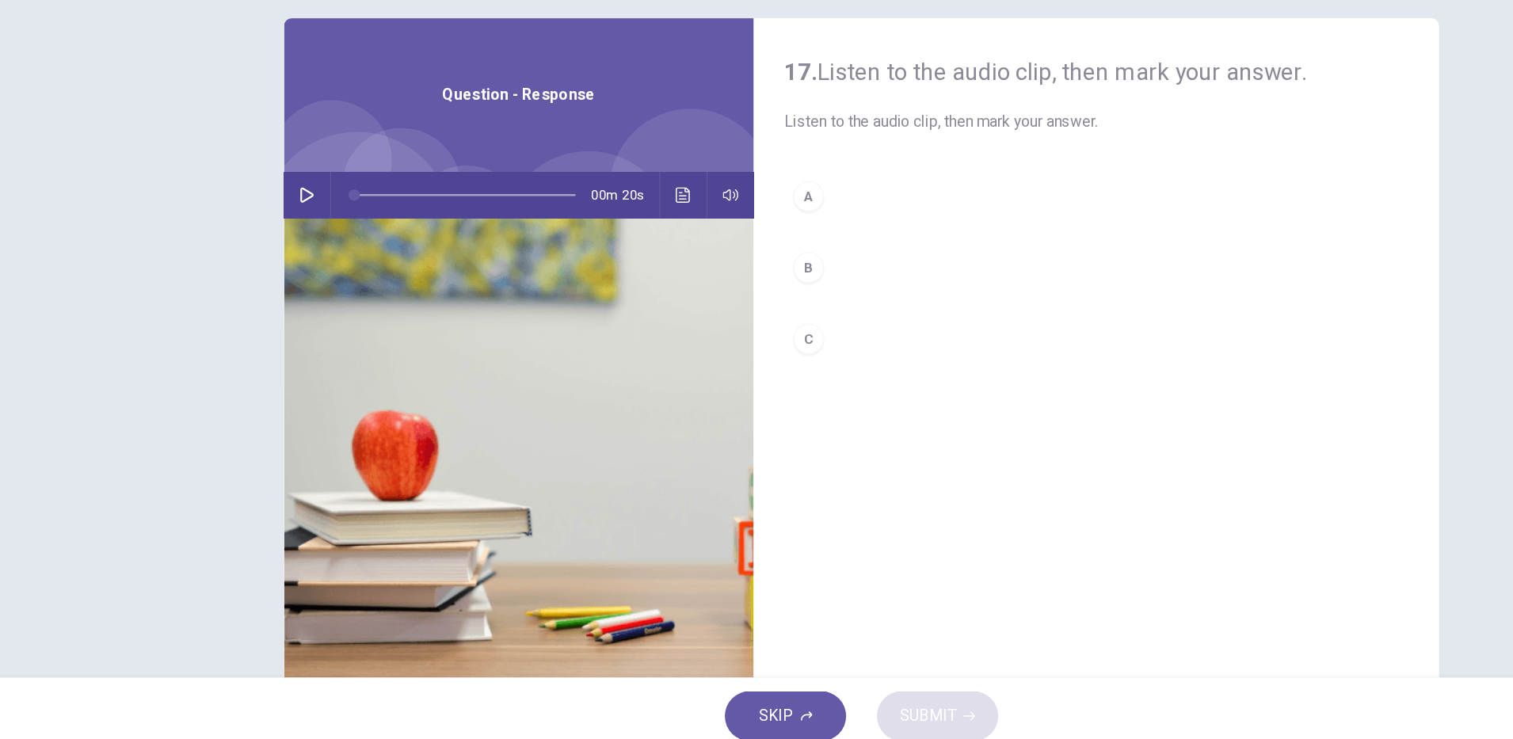
click at [303, 271] on button "button" at bounding box center [300, 279] width 25 height 38
click at [295, 279] on icon "button" at bounding box center [300, 278] width 13 height 13
click at [715, 398] on div "C" at bounding box center [712, 396] width 25 height 25
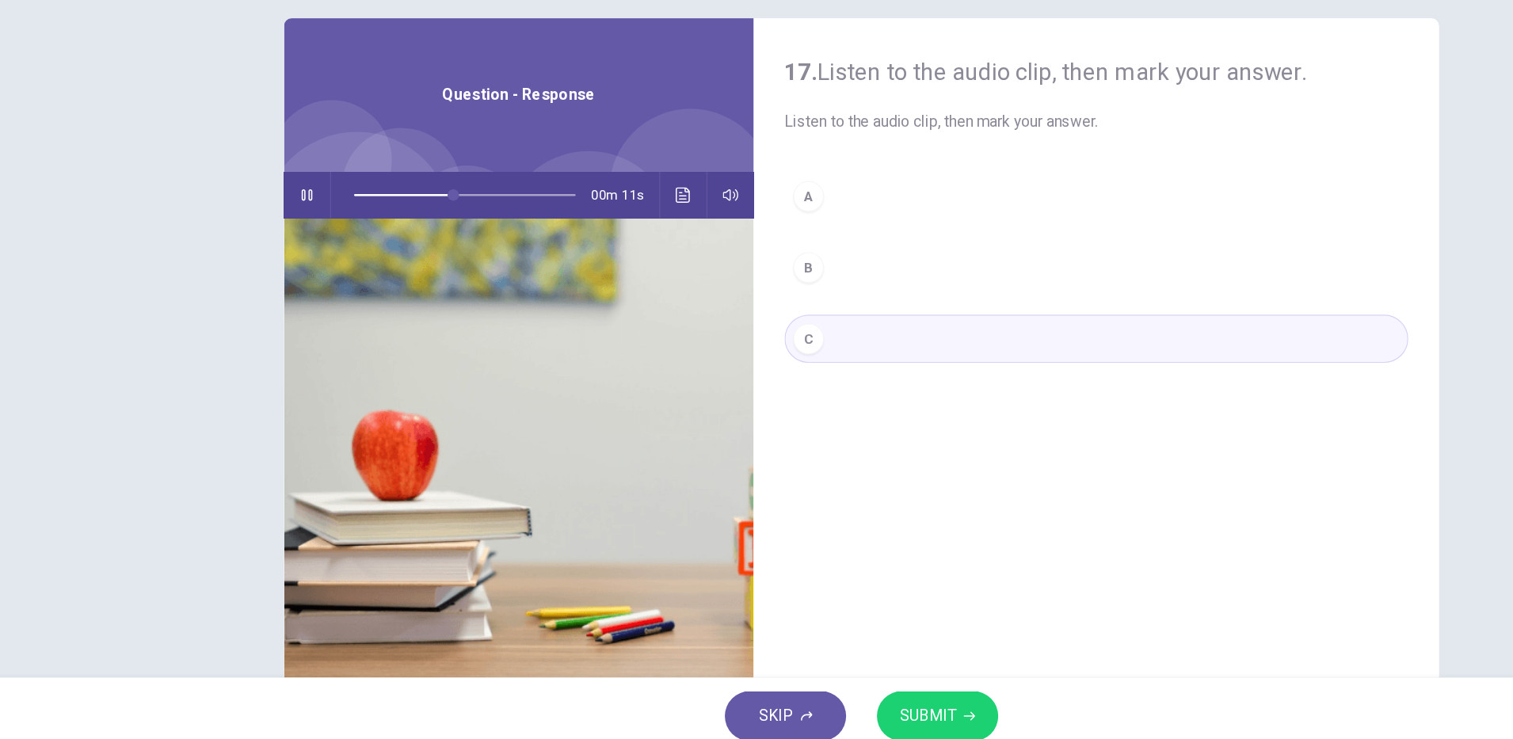
click at [604, 280] on icon "Click to see the audio transcription" at bounding box center [610, 278] width 13 height 13
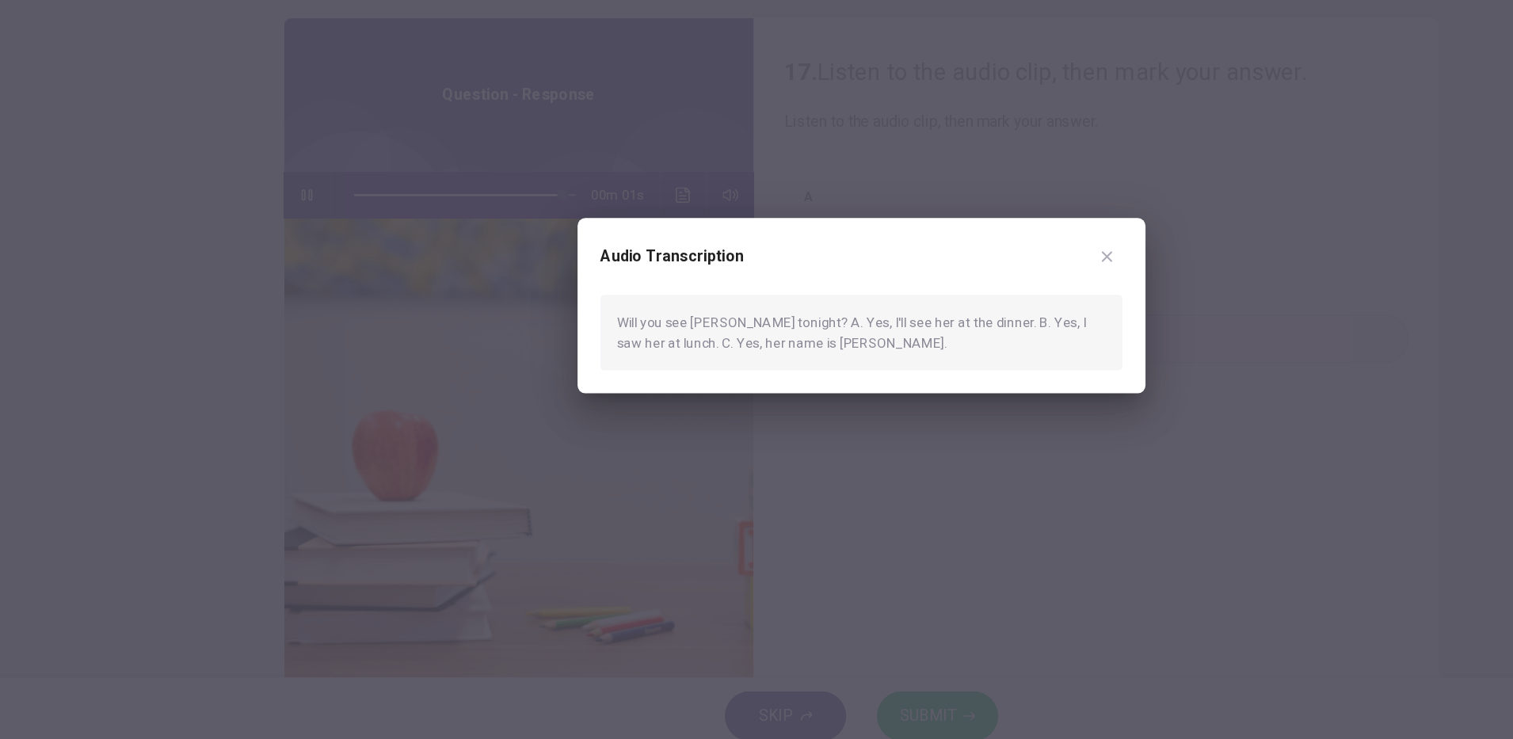
type input "*"
click at [958, 329] on icon "button" at bounding box center [959, 329] width 9 height 9
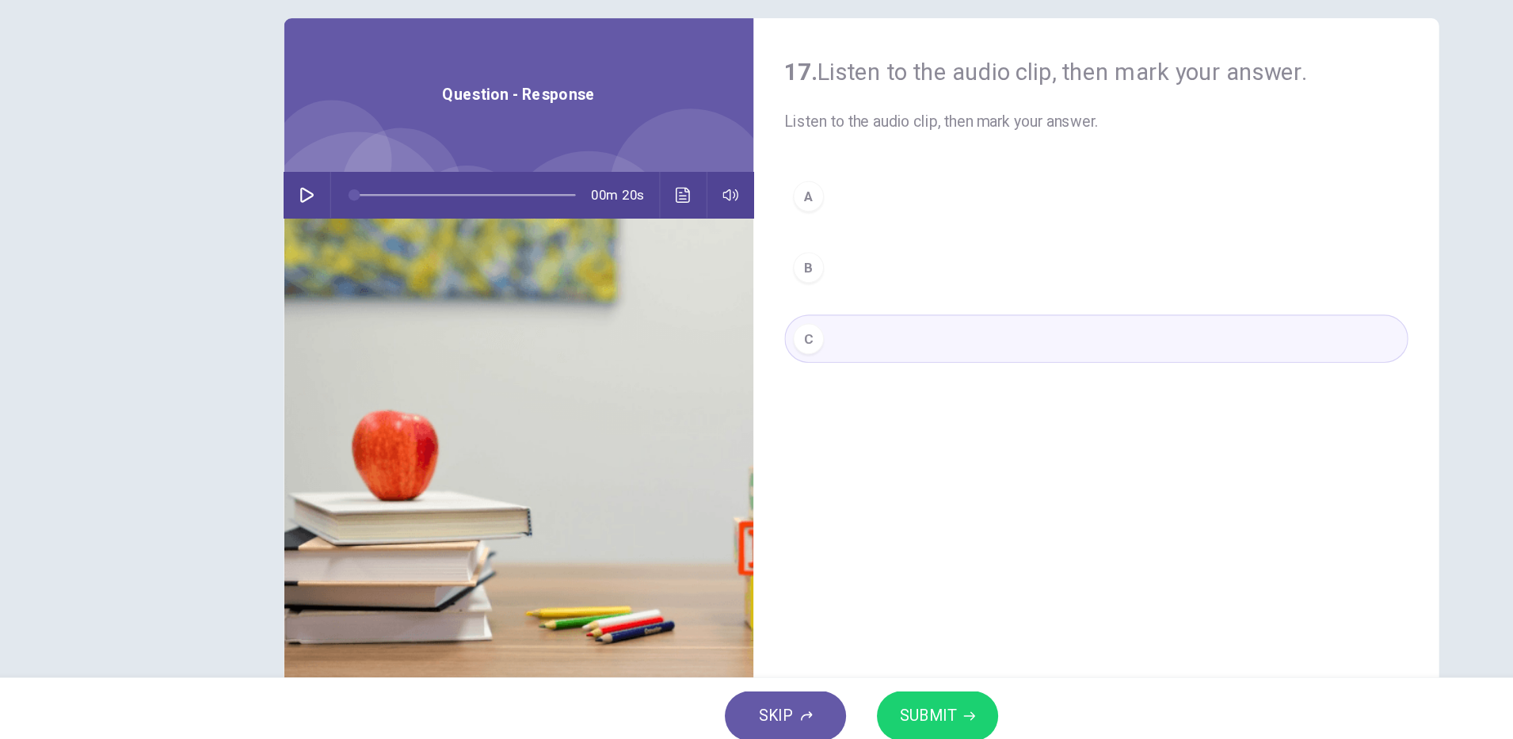
click at [704, 227] on span "Listen to the audio clip, then mark your answer." at bounding box center [949, 218] width 513 height 19
click at [707, 279] on div "A" at bounding box center [712, 279] width 25 height 25
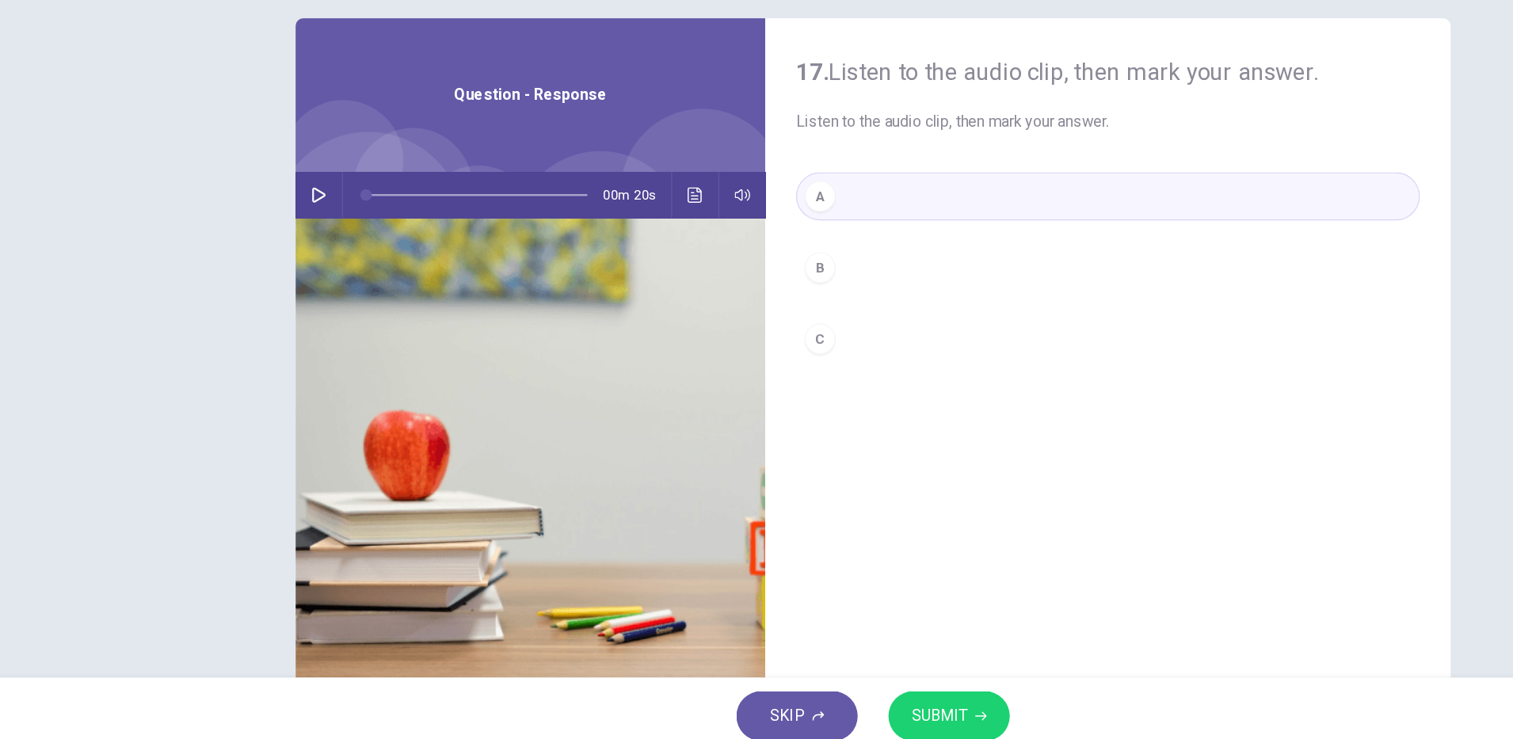
click at [817, 708] on span "SUBMIT" at bounding box center [811, 707] width 46 height 22
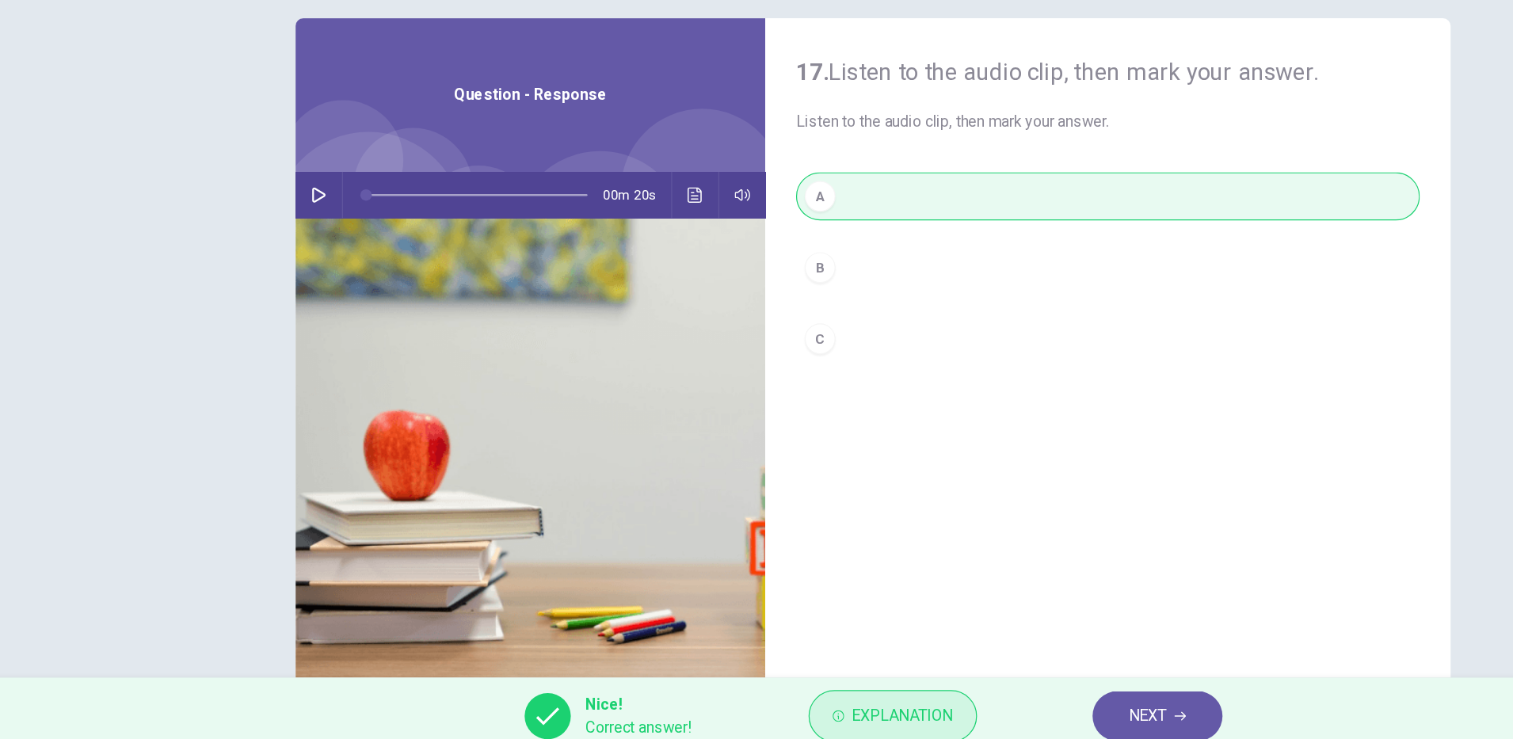
click at [772, 712] on span "Explanation" at bounding box center [780, 707] width 83 height 22
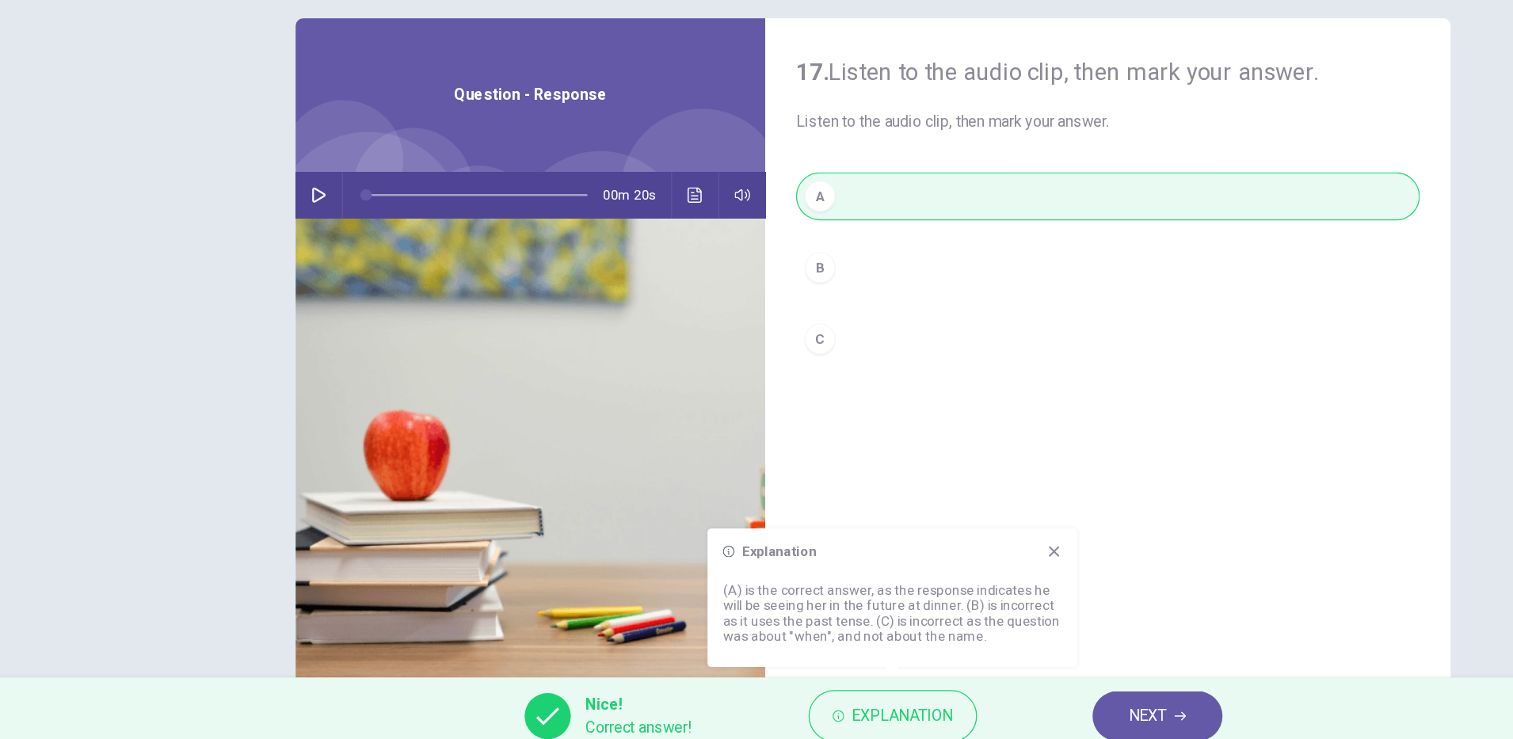
click at [987, 708] on span "NEXT" at bounding box center [982, 707] width 31 height 22
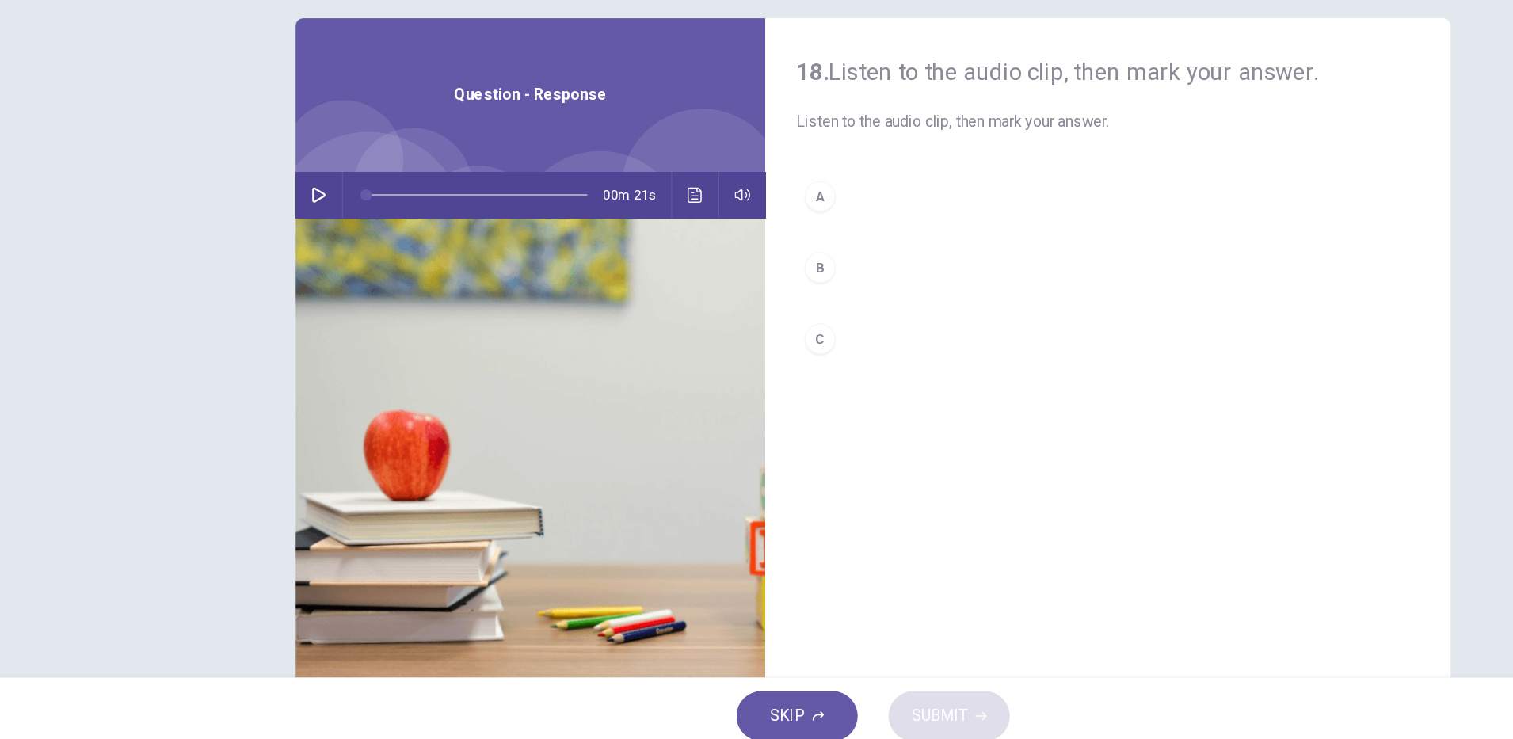
click at [299, 279] on icon "button" at bounding box center [300, 278] width 11 height 13
click at [295, 280] on icon "button" at bounding box center [300, 278] width 13 height 13
click at [707, 398] on div "C" at bounding box center [712, 396] width 25 height 25
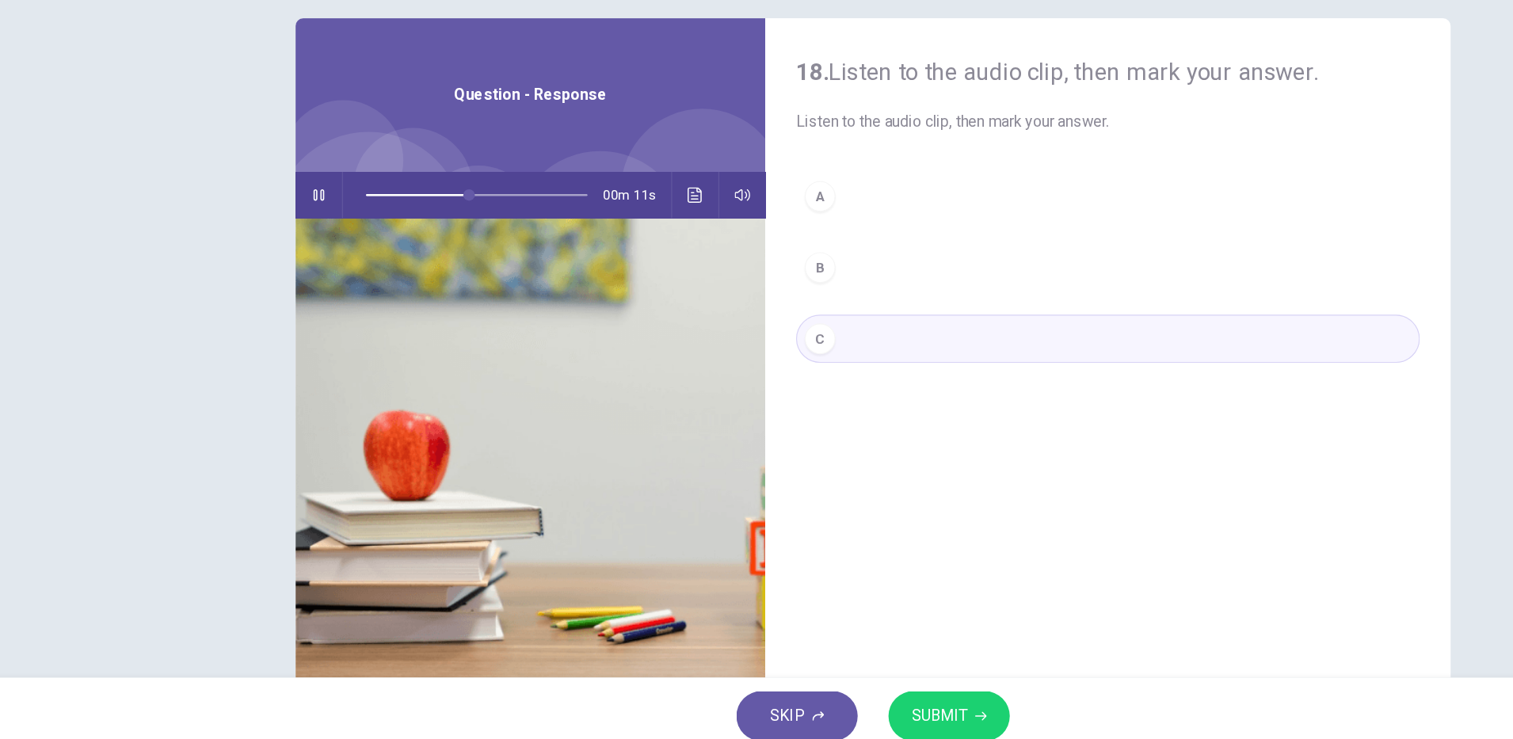
click at [629, 285] on hr at bounding box center [629, 279] width 1 height 38
click at [590, 287] on hr at bounding box center [590, 279] width 1 height 38
click at [604, 280] on icon "Click to see the audio transcription" at bounding box center [610, 278] width 13 height 13
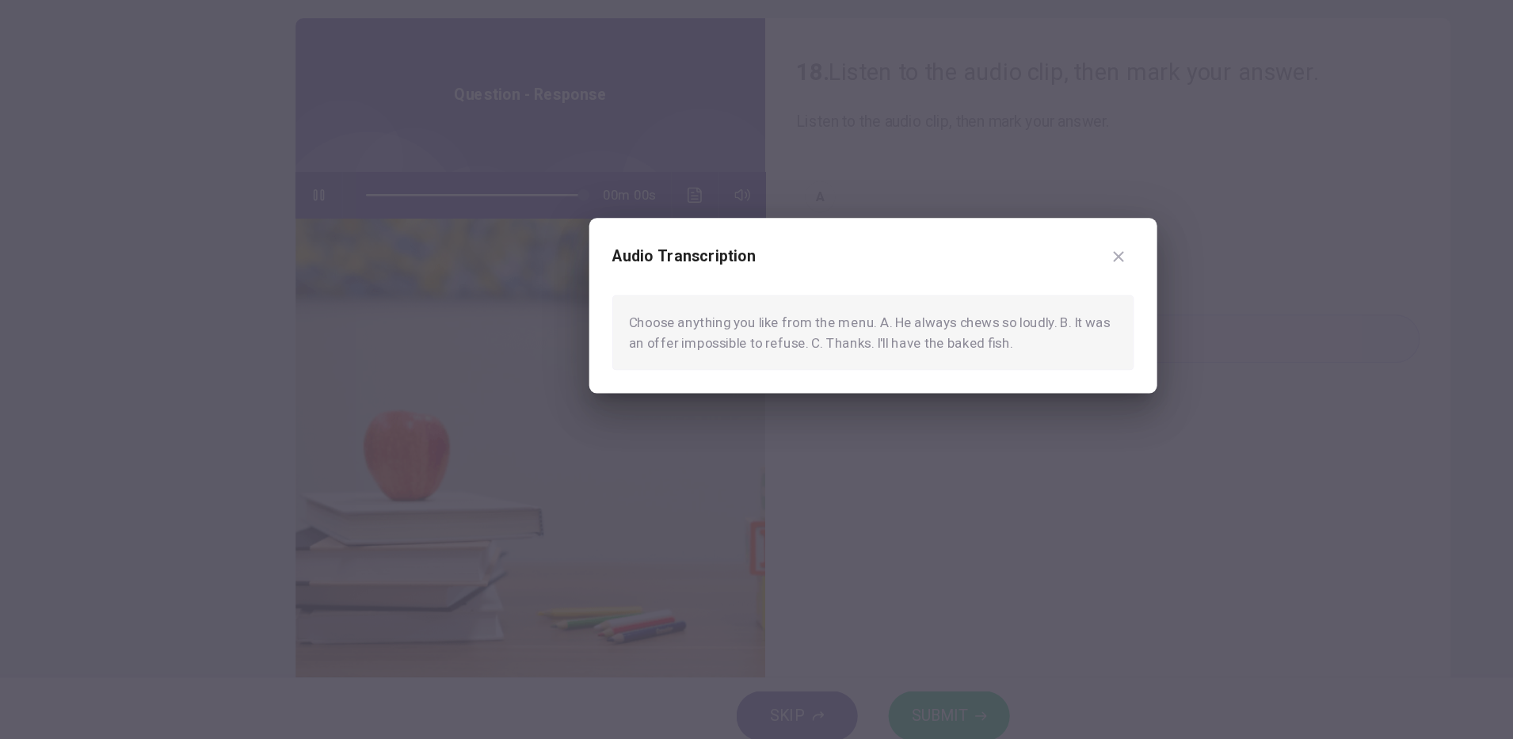
type input "*"
click at [958, 329] on icon "button" at bounding box center [959, 329] width 9 height 9
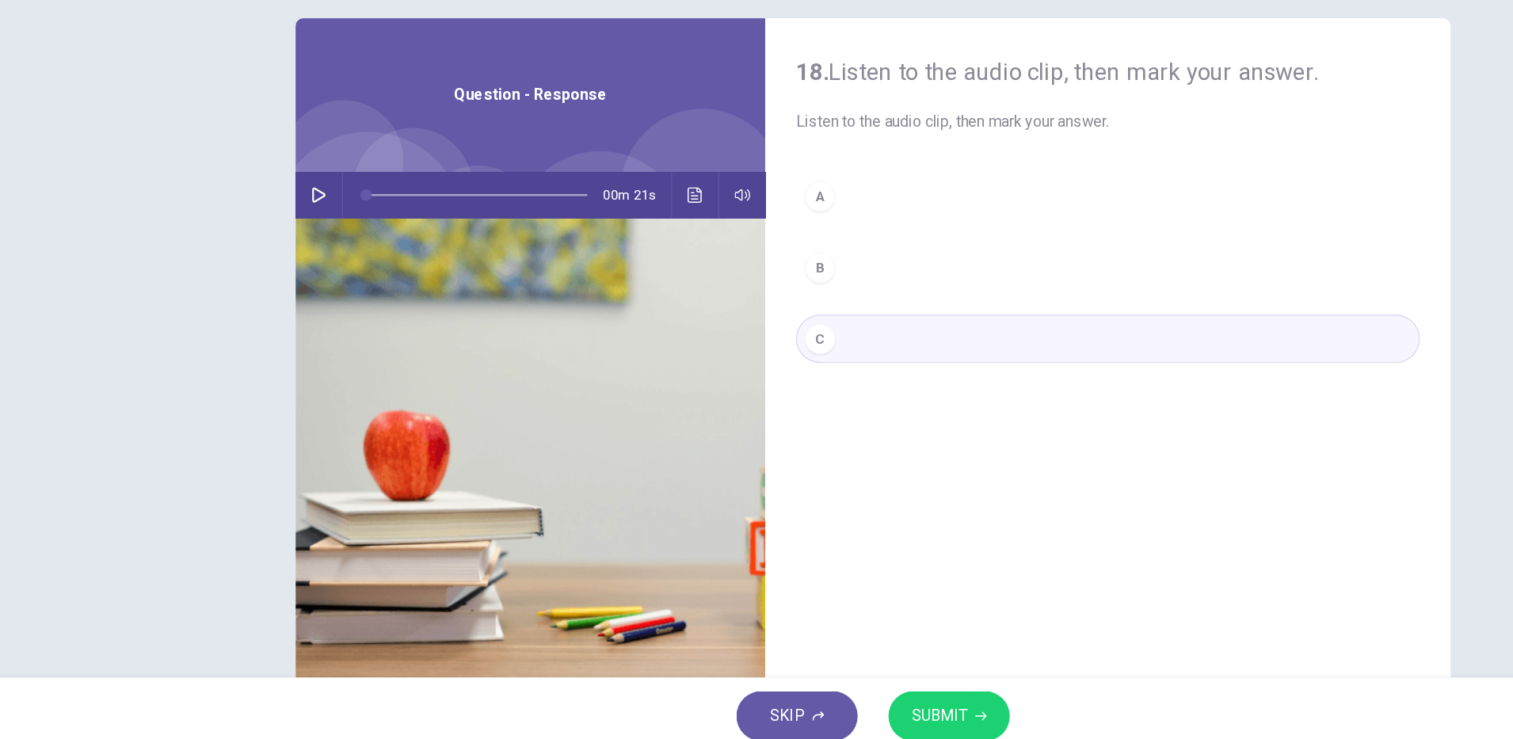
click at [825, 712] on span "SUBMIT" at bounding box center [811, 707] width 46 height 22
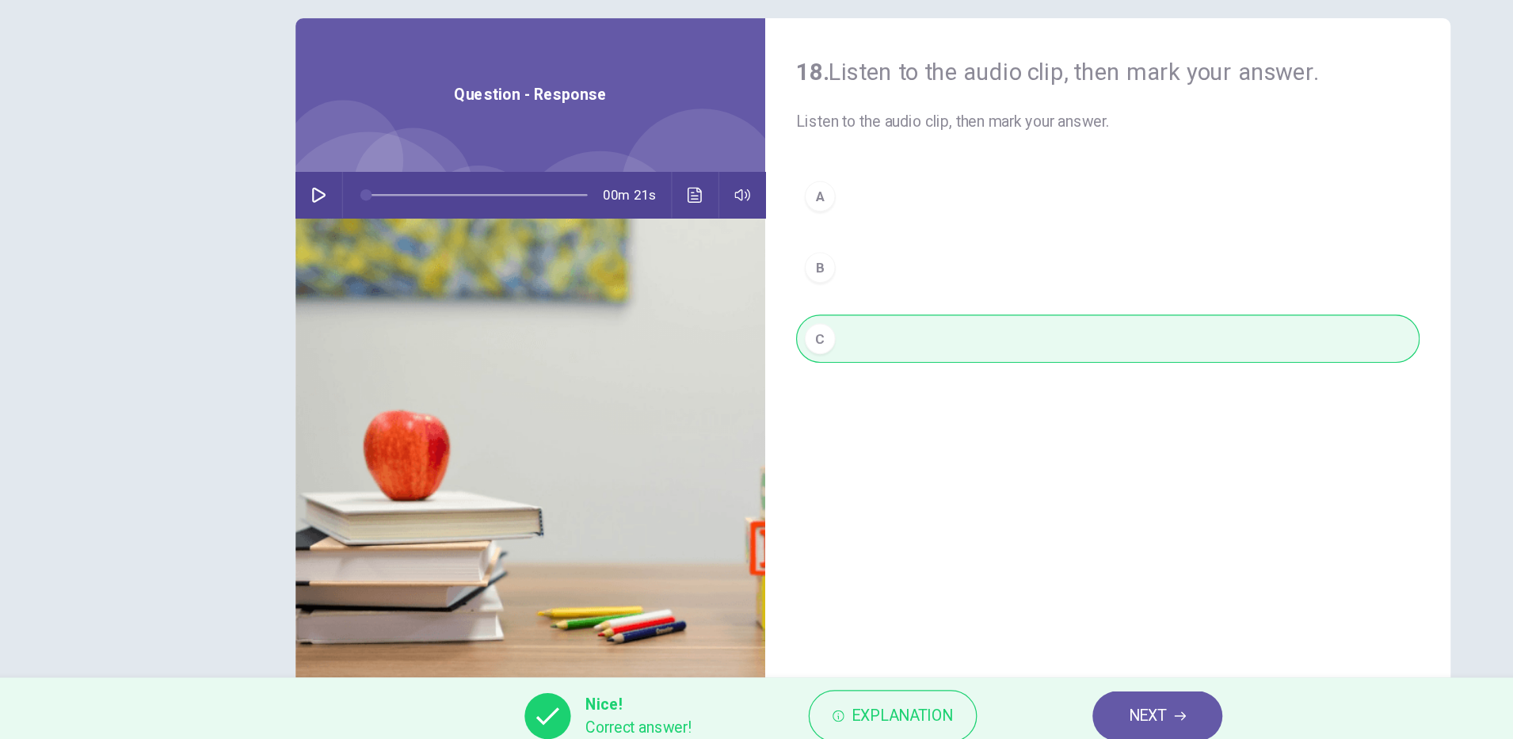
click at [832, 680] on div "Nice! Correct answer! Explanation NEXT" at bounding box center [756, 707] width 1513 height 63
click at [800, 703] on span "Explanation" at bounding box center [780, 707] width 83 height 22
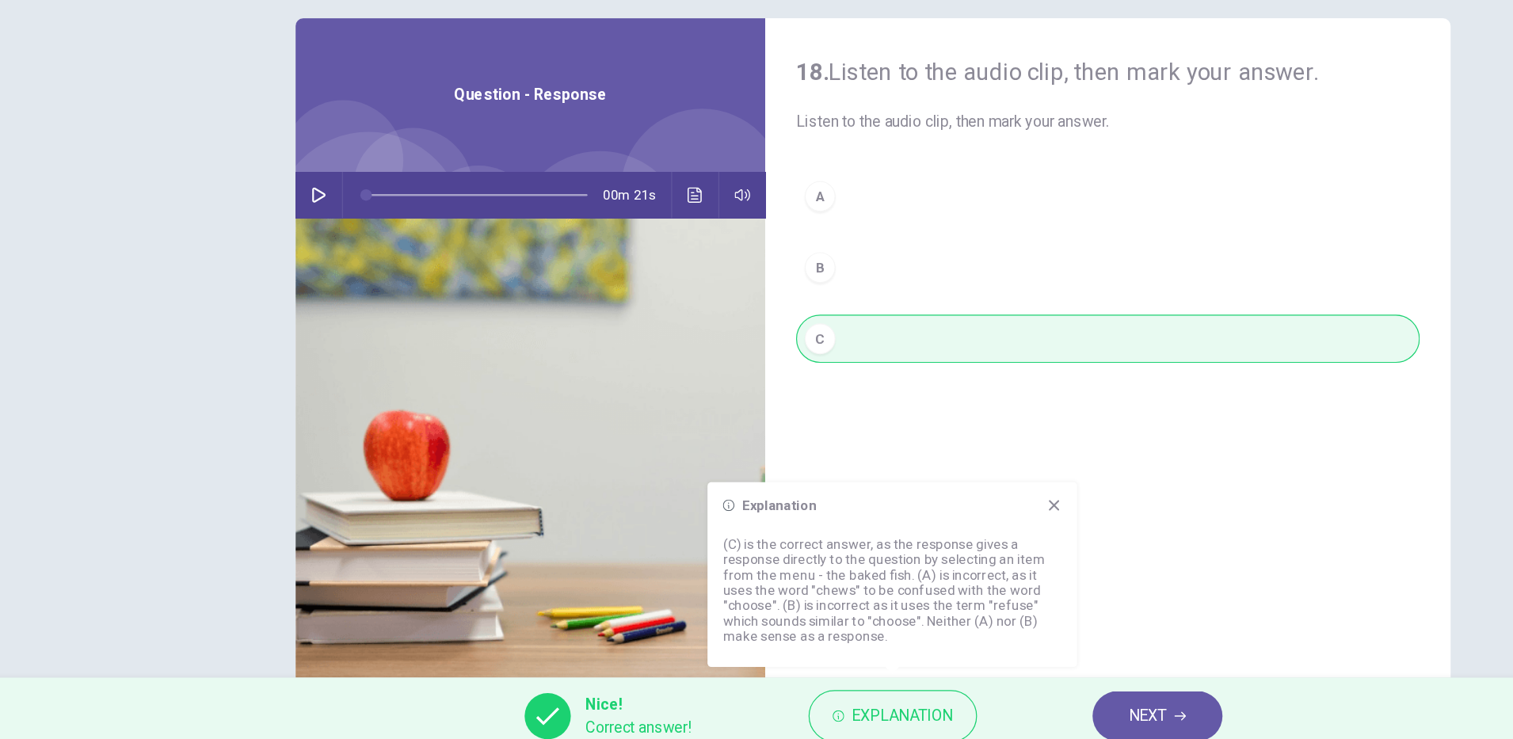
click at [986, 699] on span "NEXT" at bounding box center [982, 707] width 31 height 22
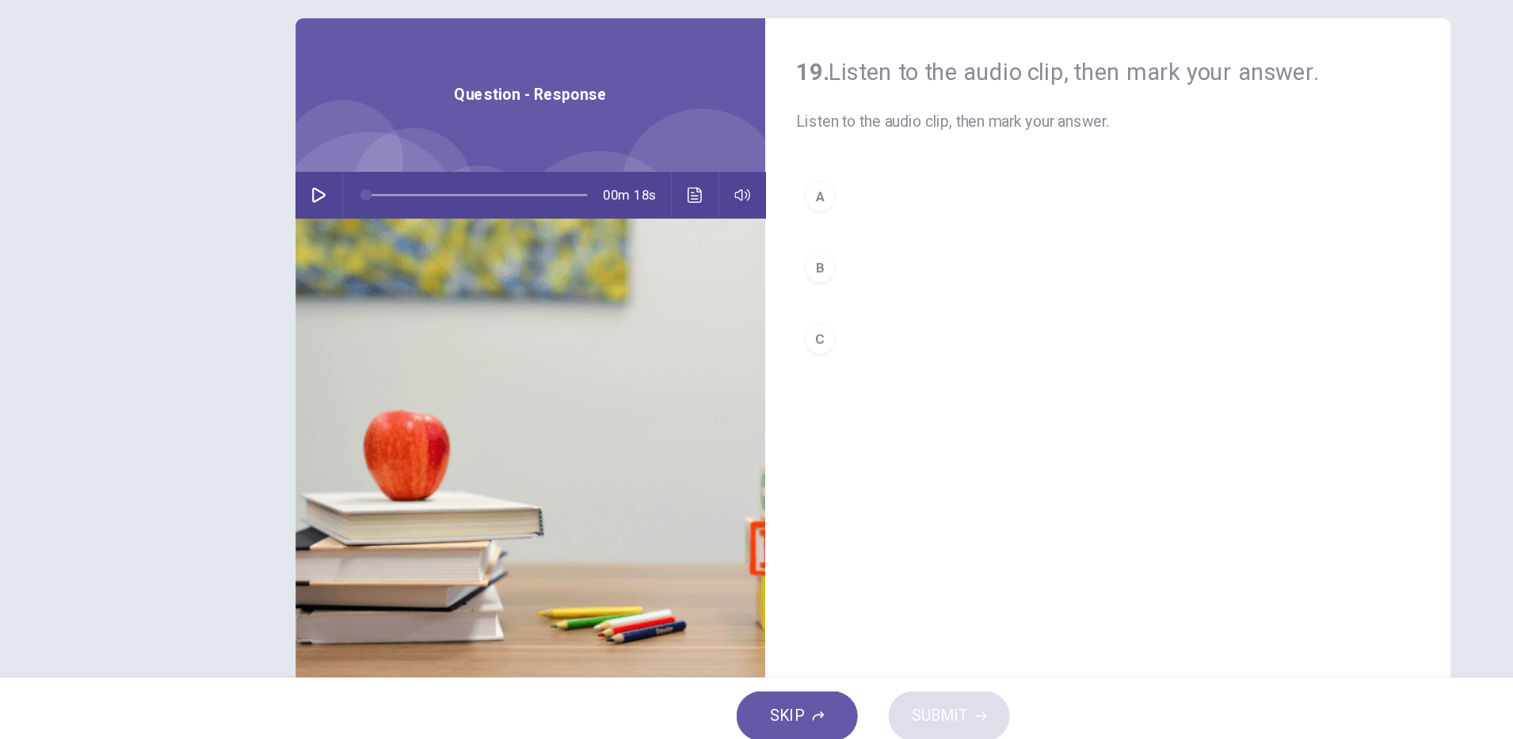
click at [319, 288] on hr at bounding box center [319, 279] width 1 height 38
click at [295, 280] on icon "button" at bounding box center [300, 278] width 13 height 13
click at [288, 272] on button "button" at bounding box center [300, 279] width 25 height 38
click at [610, 280] on icon "Click to see the audio transcription" at bounding box center [610, 278] width 12 height 13
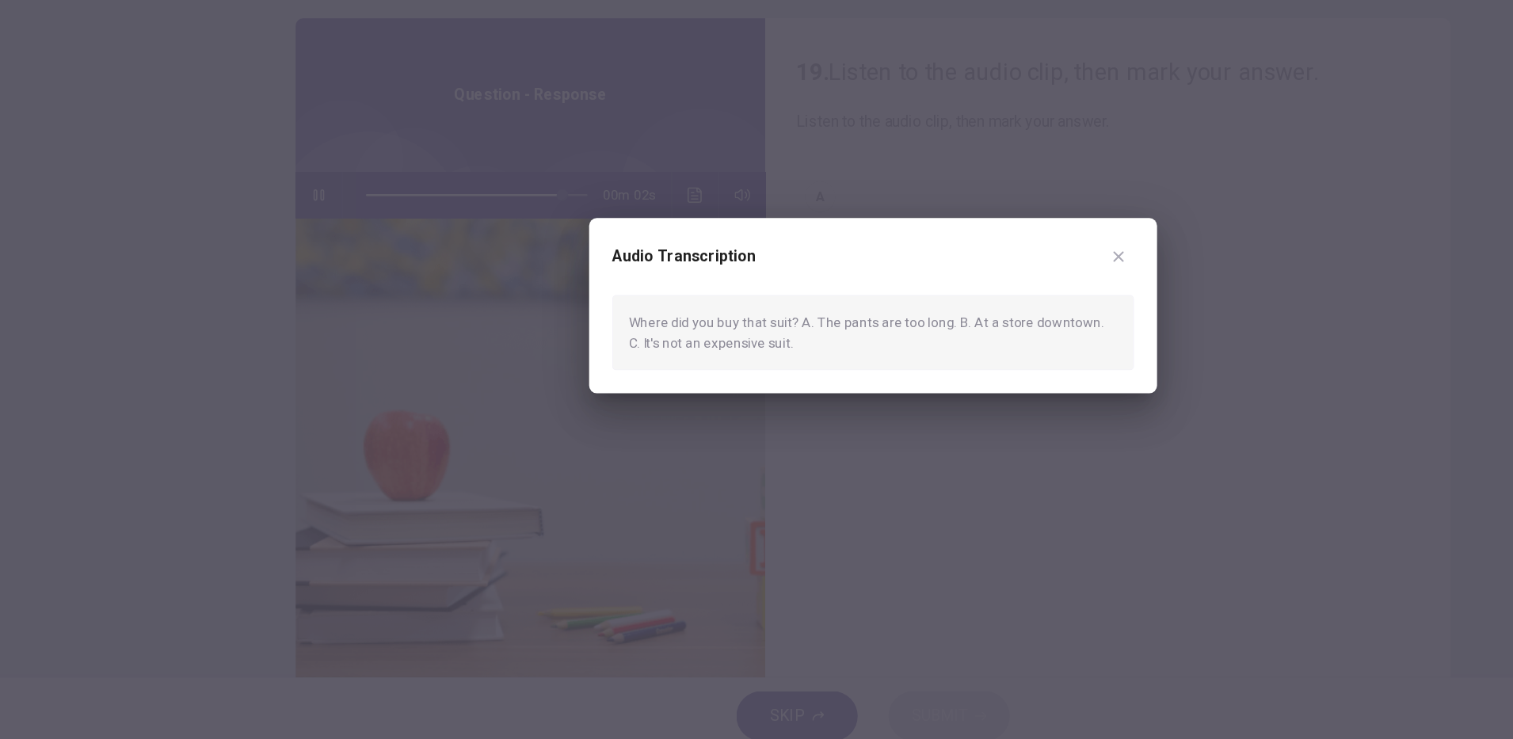
click at [960, 329] on icon "button" at bounding box center [958, 328] width 13 height 13
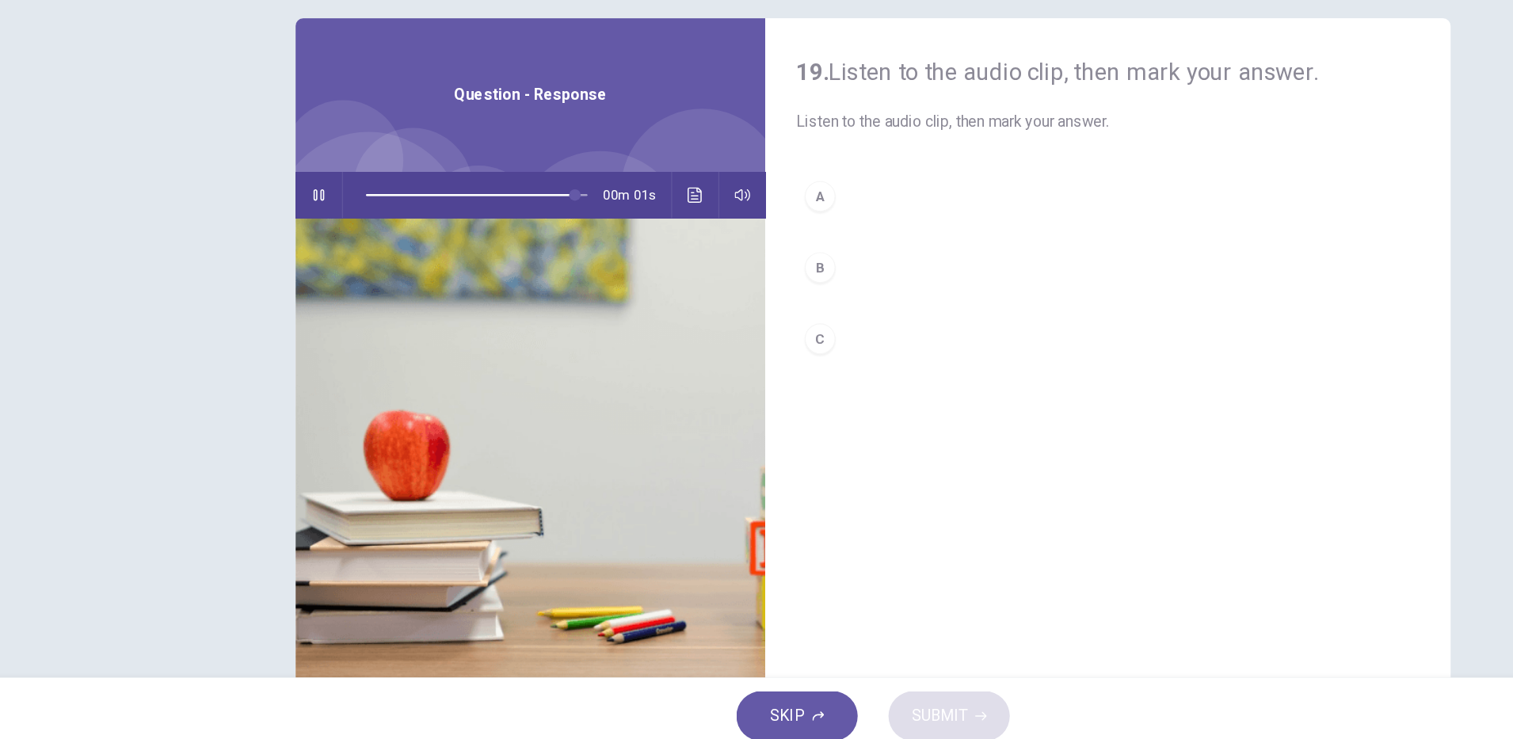
click at [707, 340] on div "B" at bounding box center [712, 338] width 25 height 25
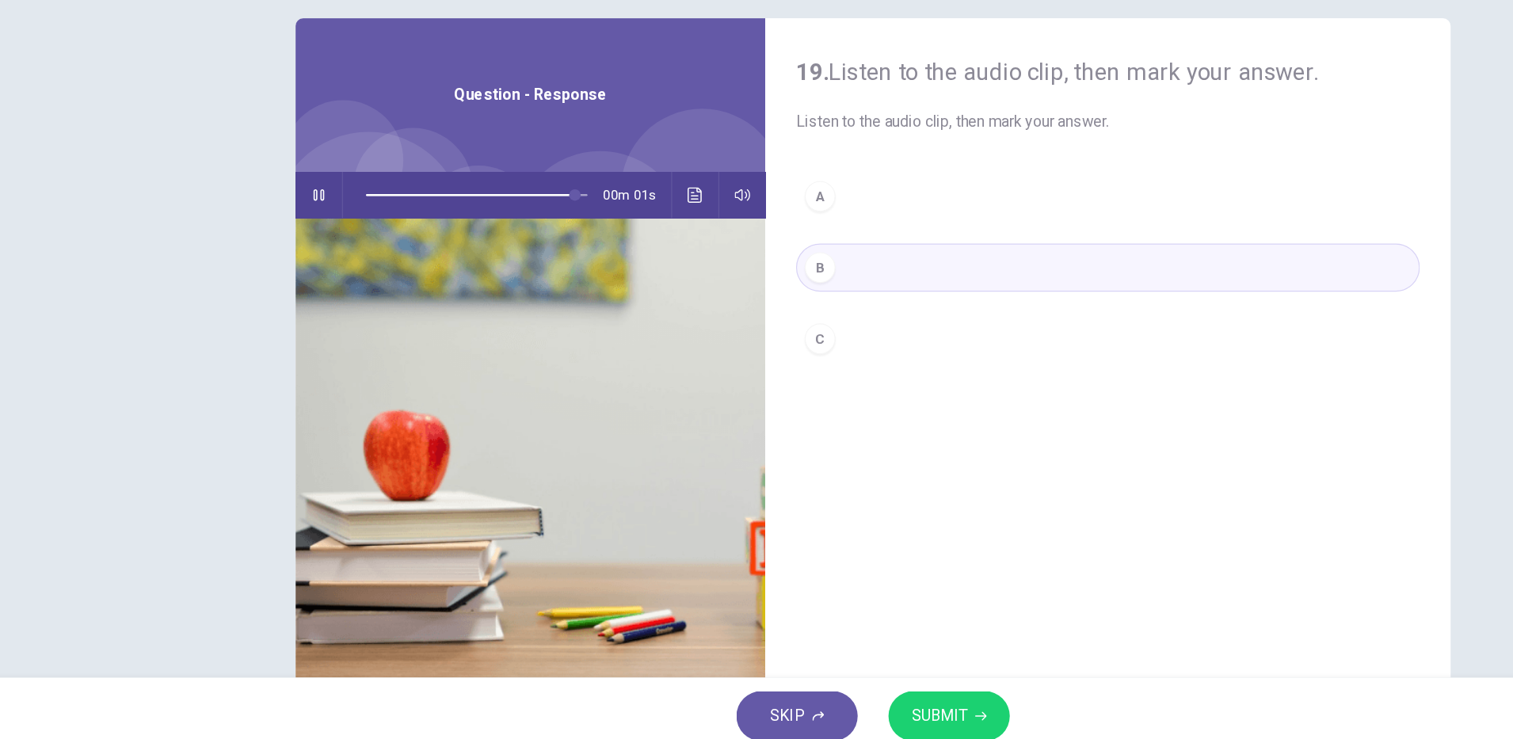
type input "*"
click at [844, 707] on icon "button" at bounding box center [845, 707] width 10 height 7
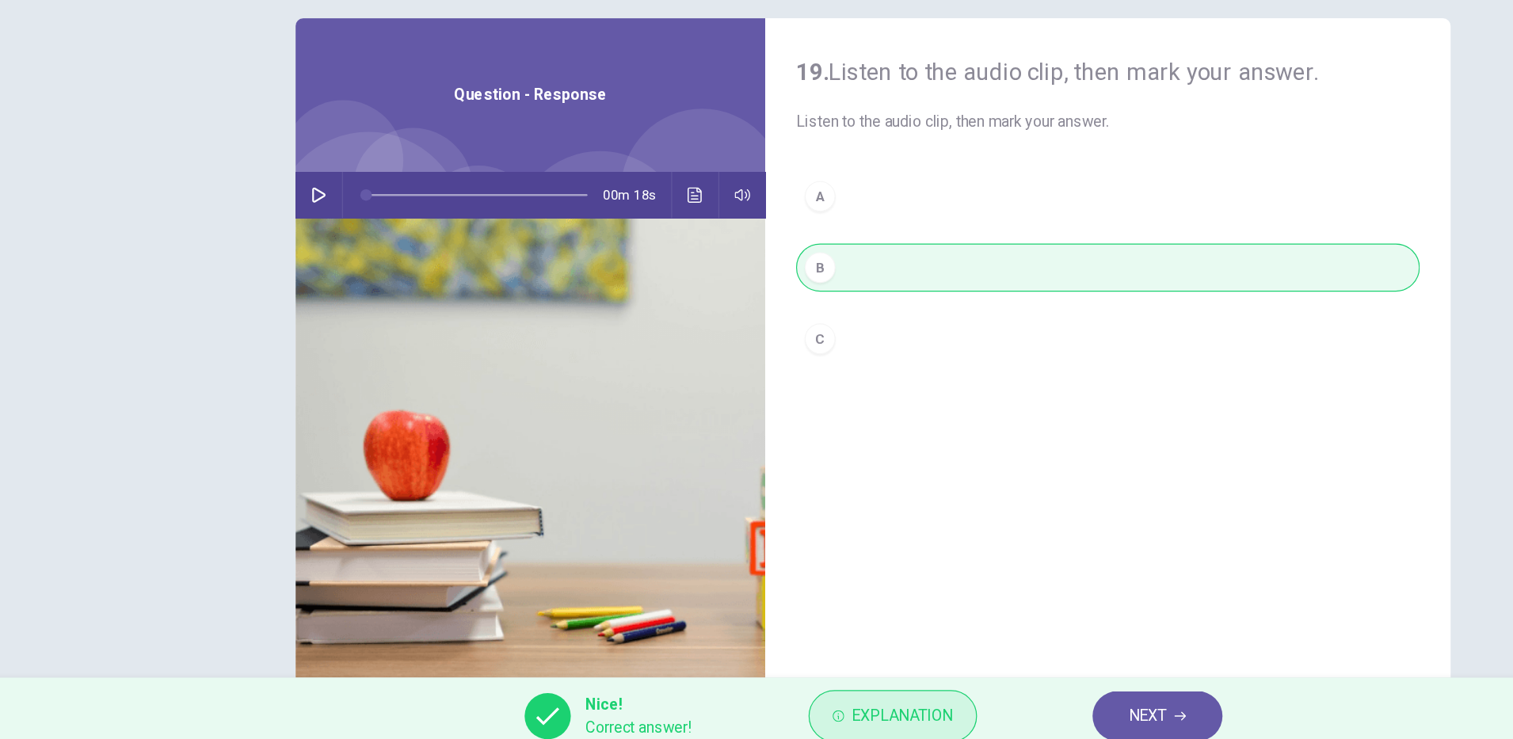
click at [806, 715] on span "Explanation" at bounding box center [780, 707] width 83 height 22
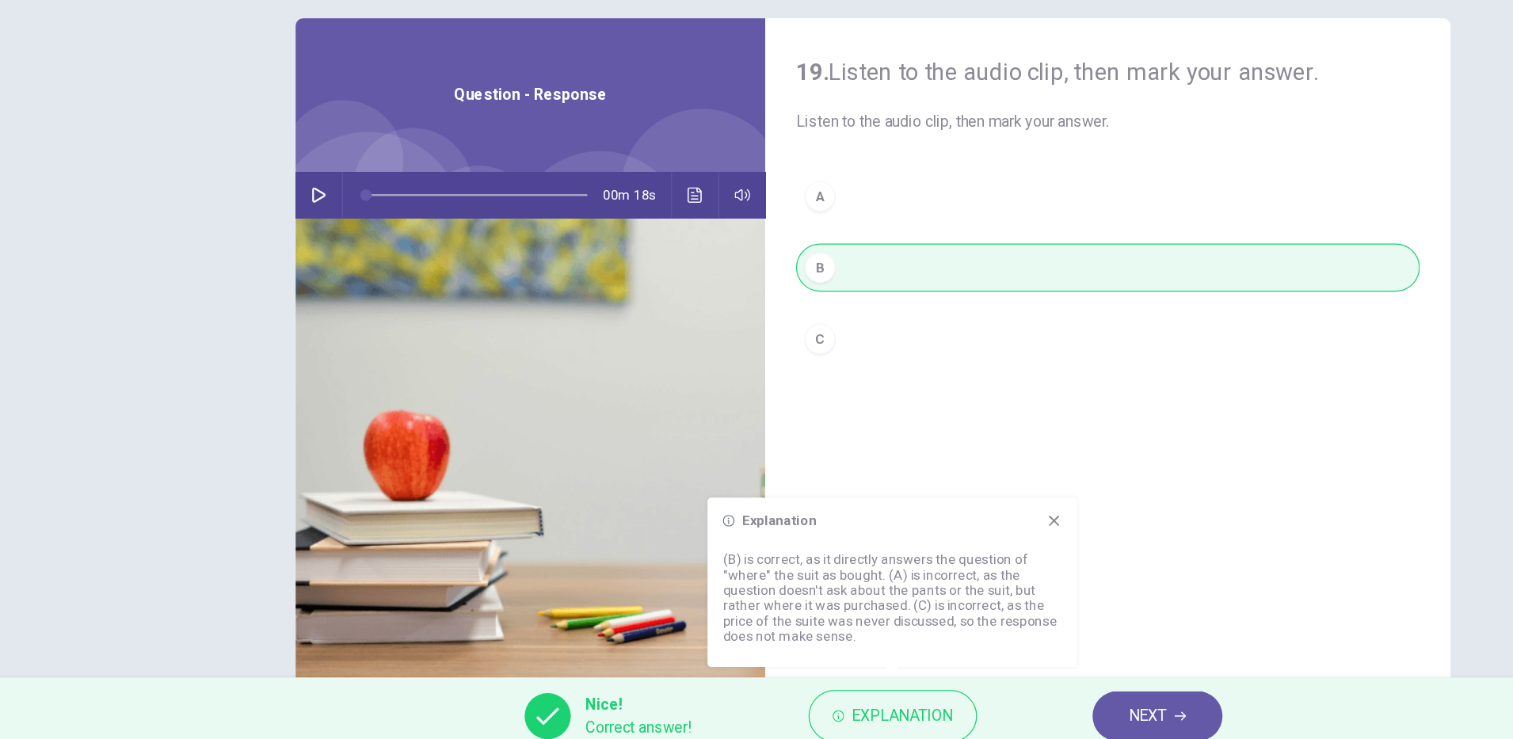
click at [1009, 708] on icon "button" at bounding box center [1009, 708] width 10 height 10
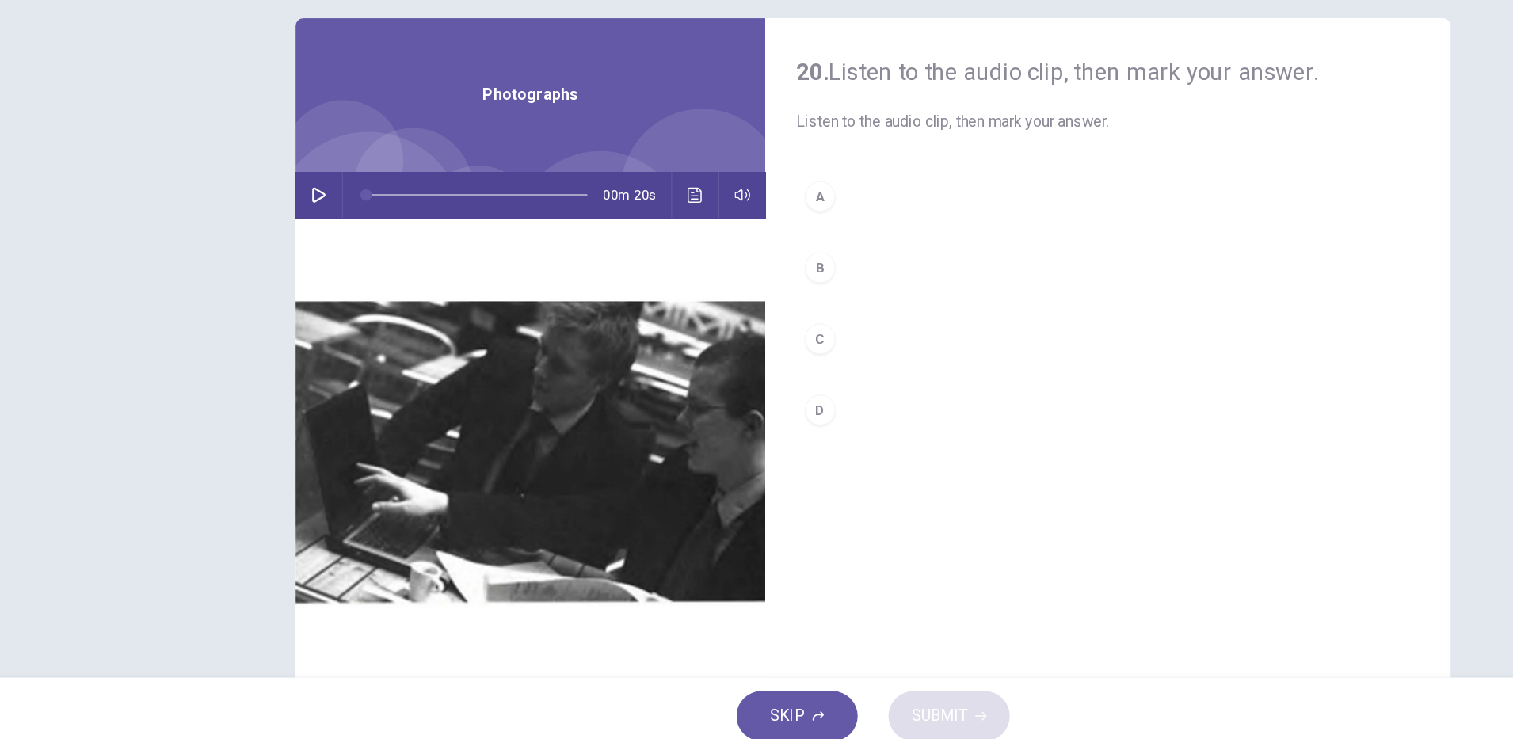
click at [300, 270] on button "button" at bounding box center [300, 279] width 25 height 38
type input "*"
click at [714, 288] on div "A" at bounding box center [712, 279] width 25 height 25
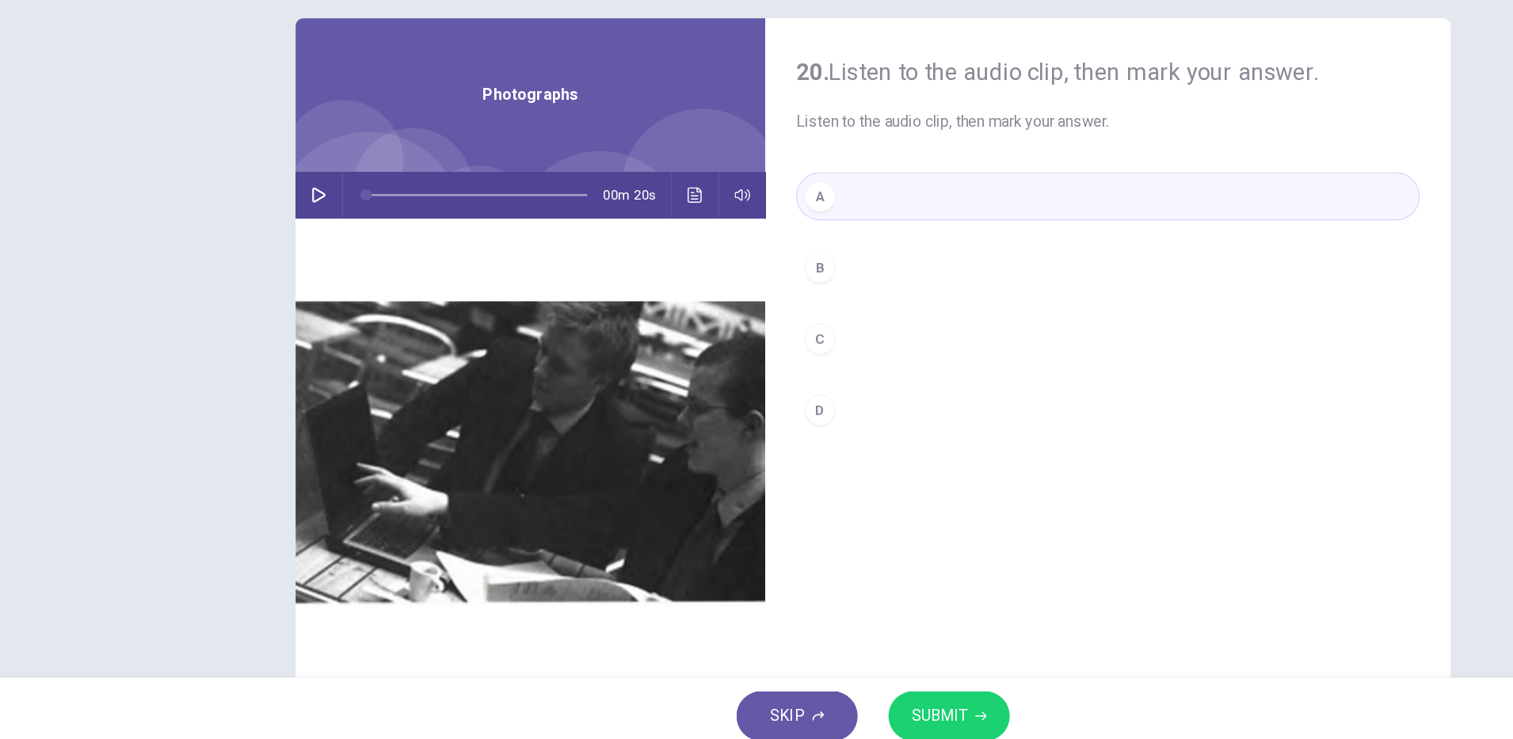
click at [829, 699] on span "SUBMIT" at bounding box center [811, 707] width 46 height 22
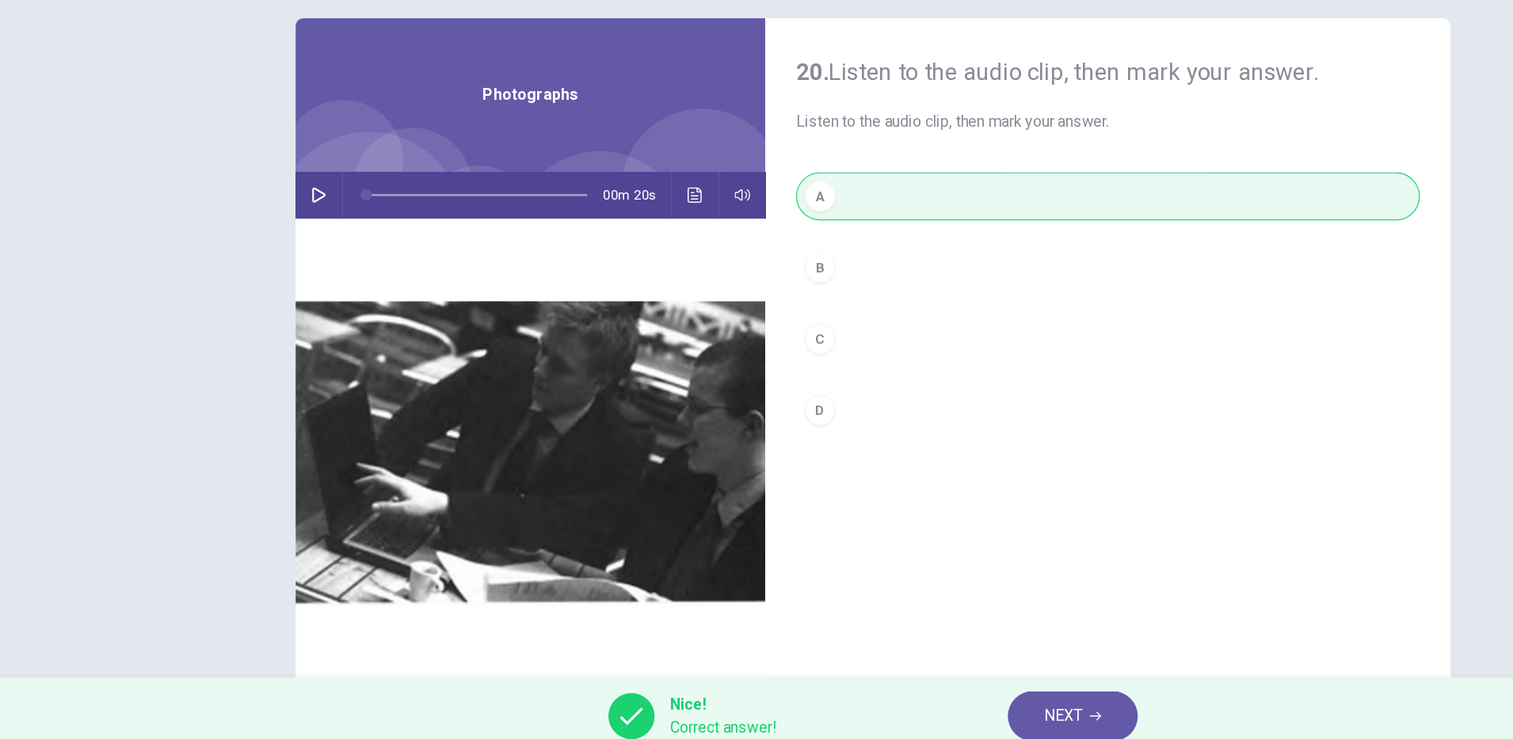
click at [939, 707] on icon "button" at bounding box center [940, 707] width 10 height 7
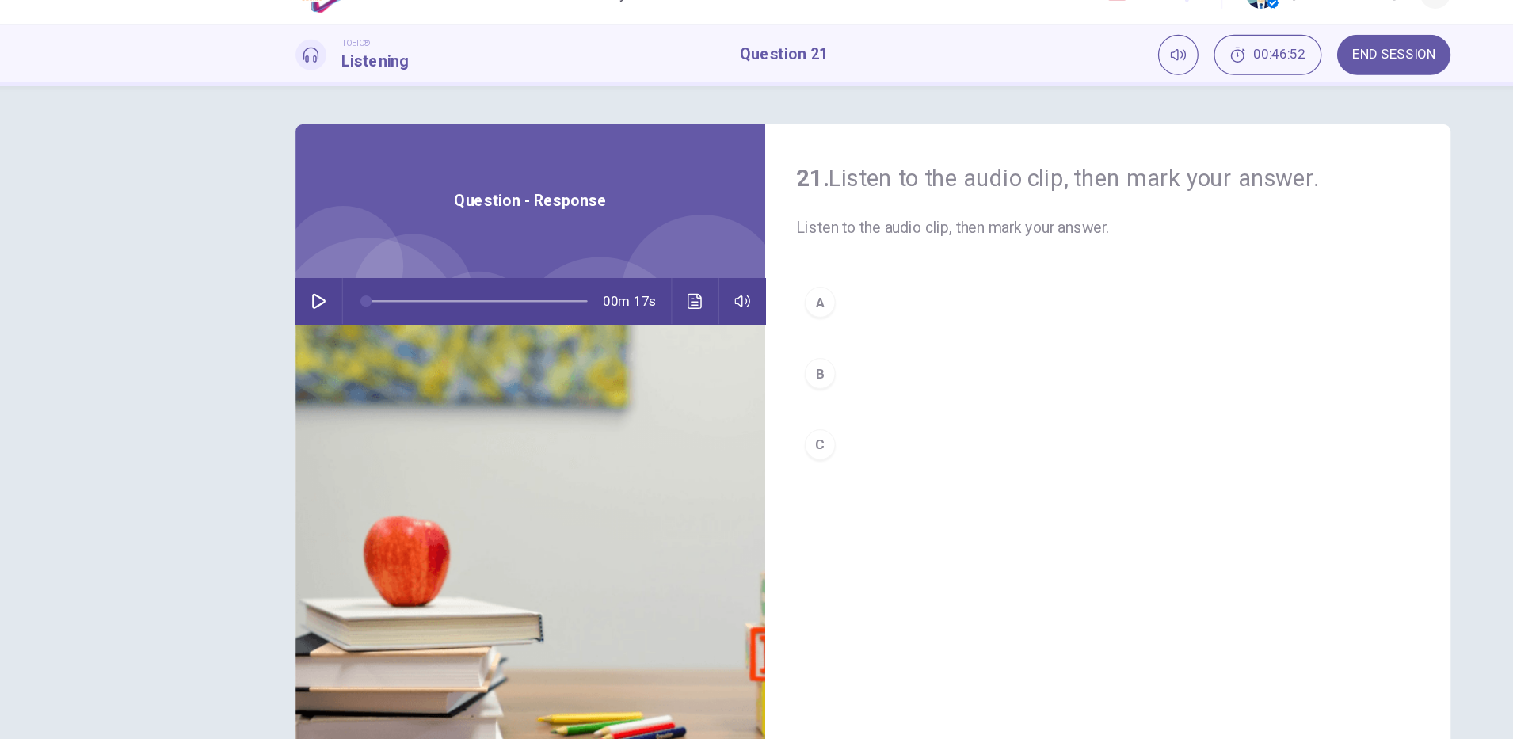
click at [295, 276] on icon "button" at bounding box center [300, 278] width 11 height 13
click at [294, 279] on icon "button" at bounding box center [300, 278] width 13 height 13
click at [604, 284] on icon "Click to see the audio transcription" at bounding box center [610, 278] width 13 height 13
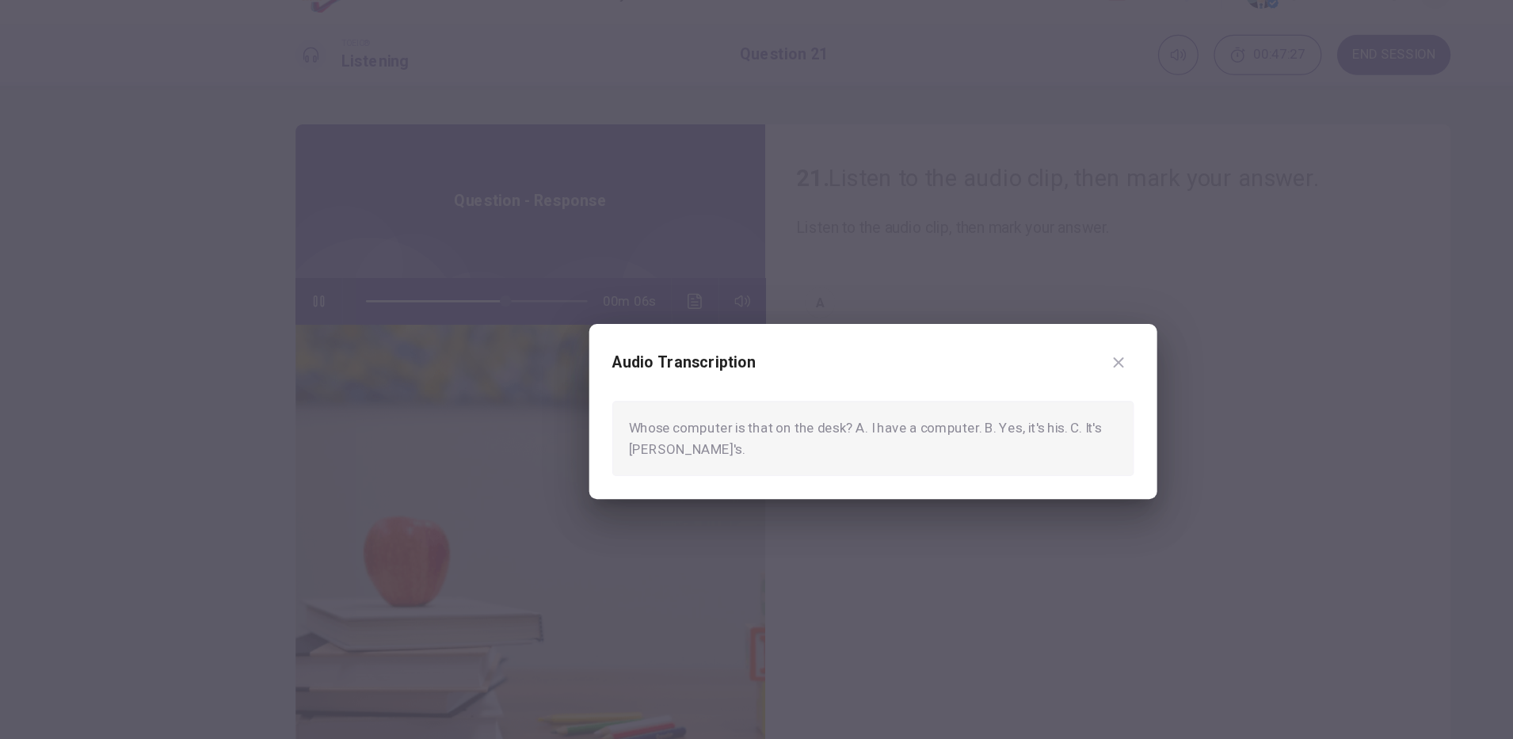
click at [829, 551] on div at bounding box center [756, 369] width 1513 height 739
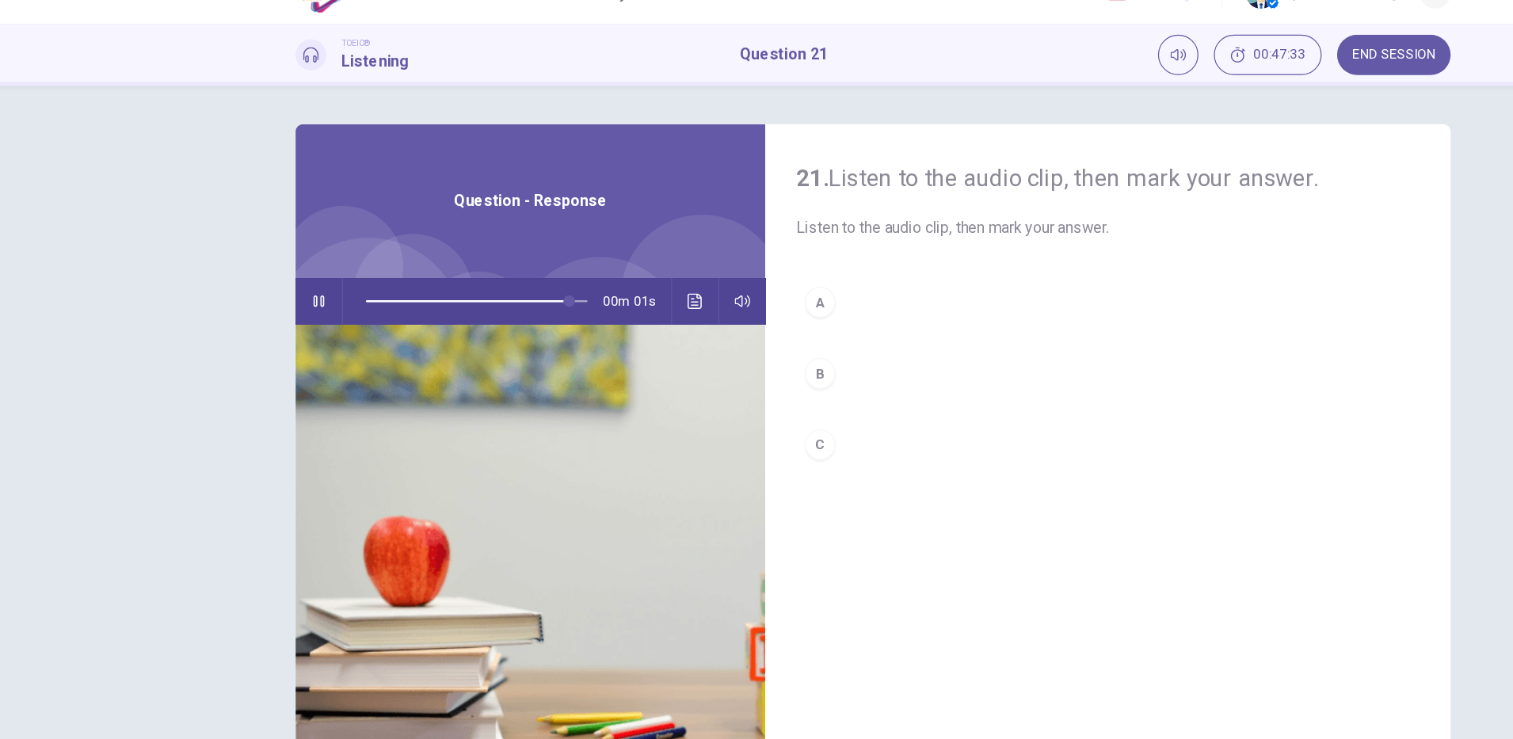
click at [695, 402] on button "C" at bounding box center [949, 397] width 513 height 40
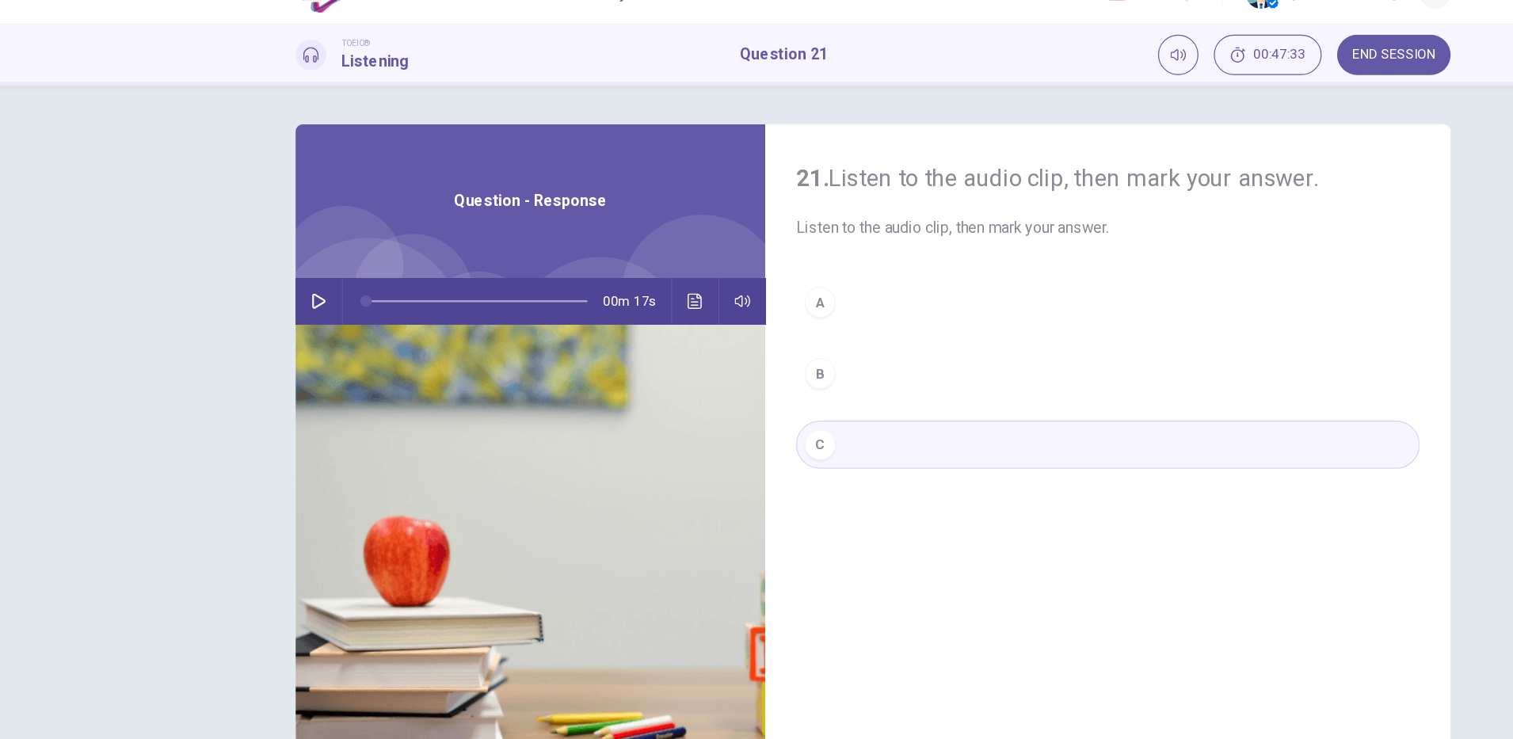
type input "*"
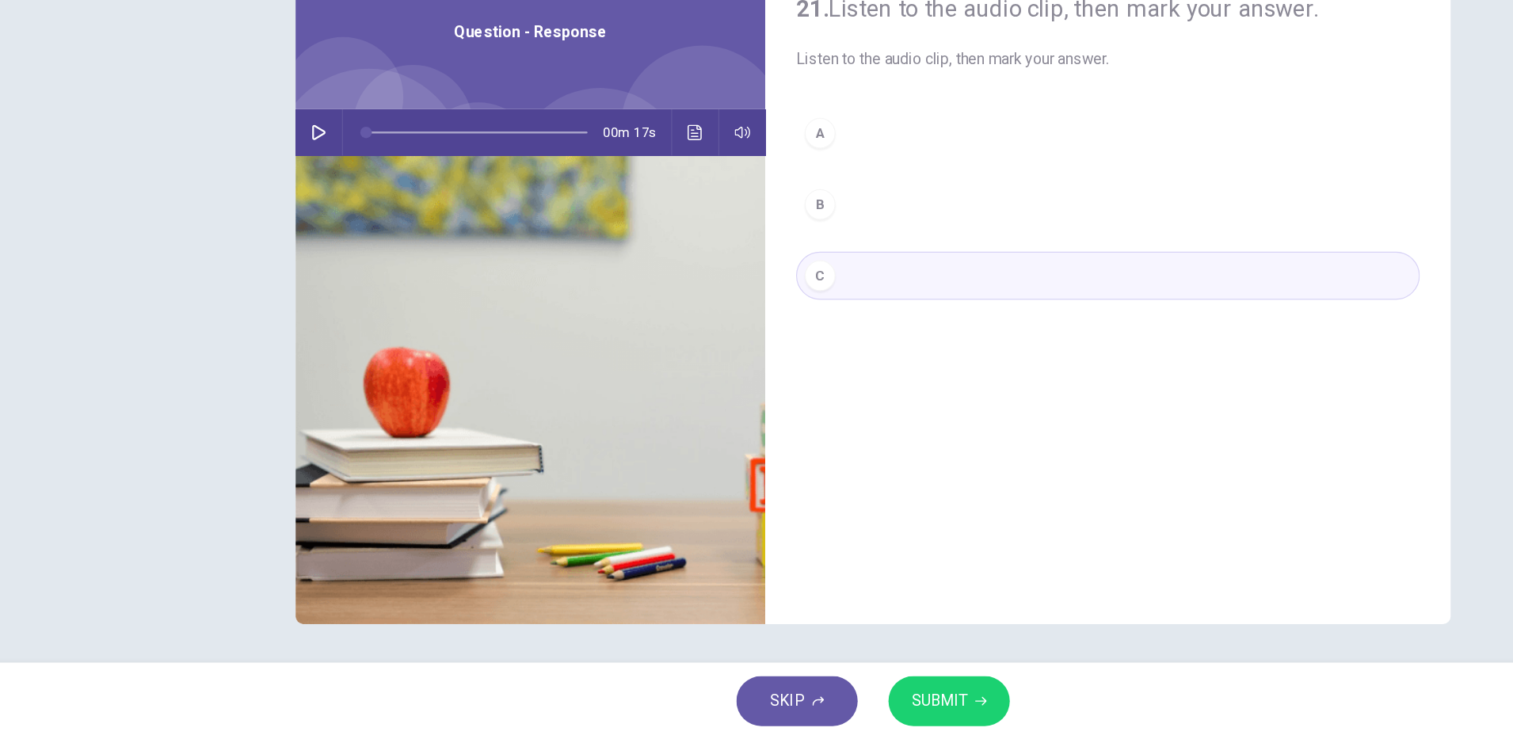
click at [829, 702] on span "SUBMIT" at bounding box center [811, 707] width 46 height 22
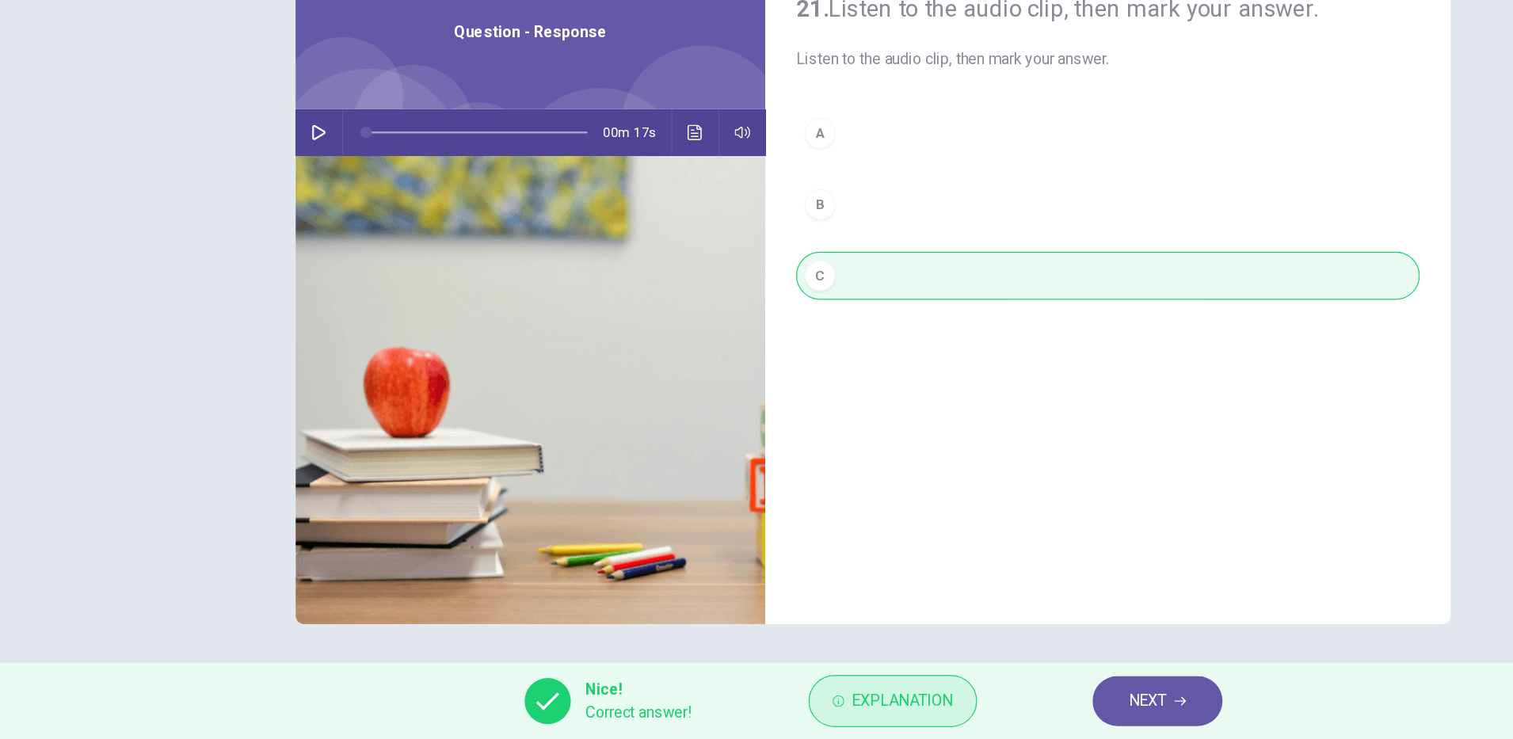
click at [796, 709] on span "Explanation" at bounding box center [780, 707] width 83 height 22
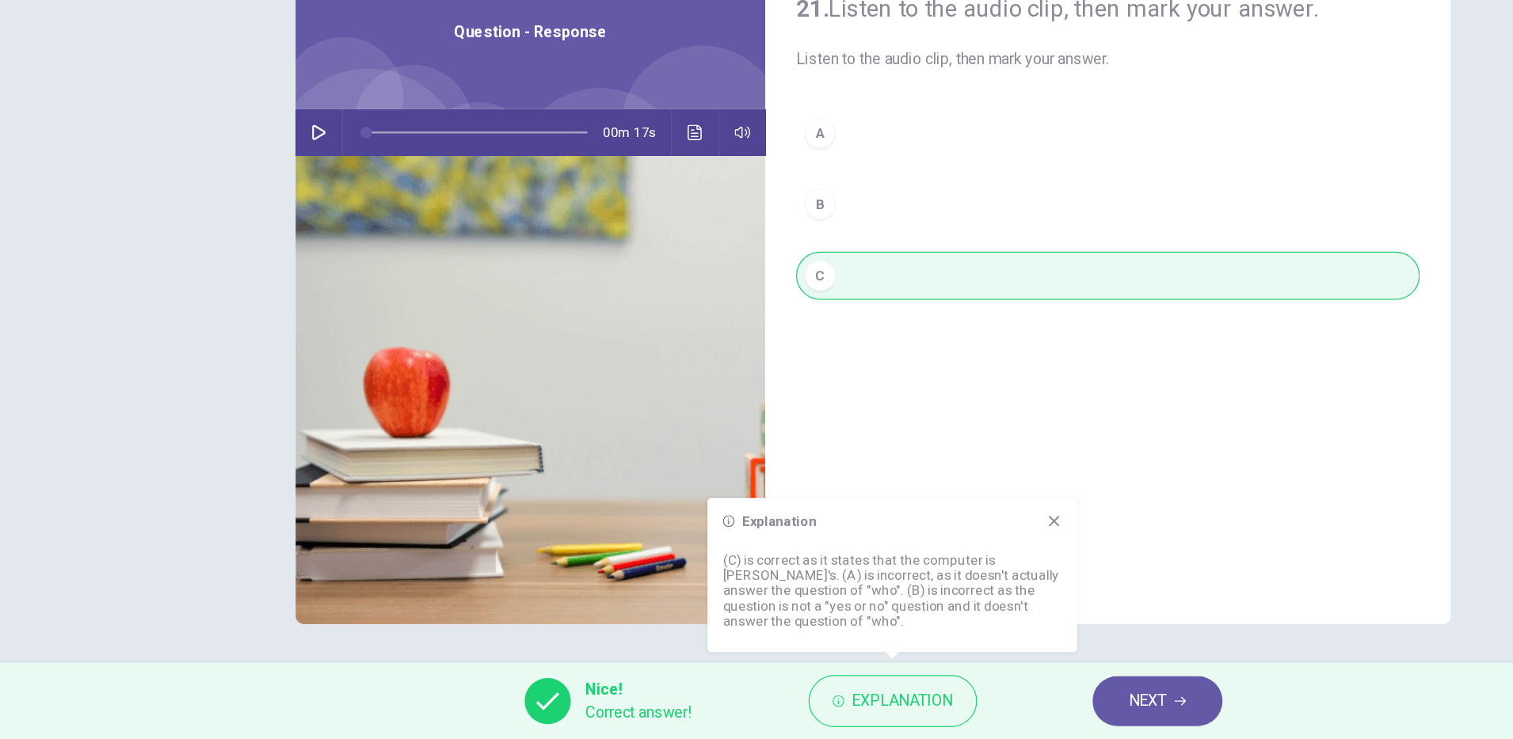
click at [1000, 723] on button "NEXT" at bounding box center [990, 707] width 107 height 41
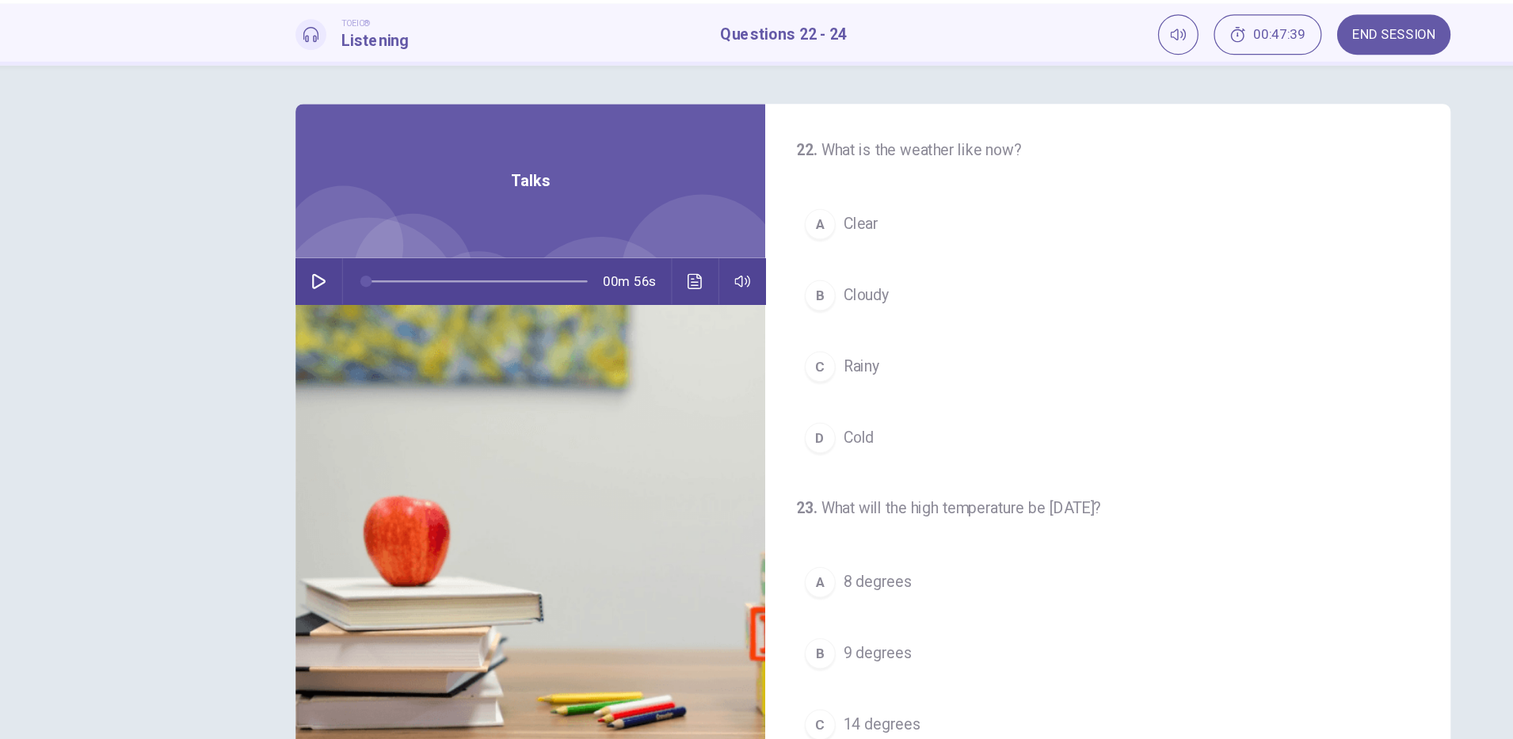
click at [319, 287] on hr at bounding box center [319, 279] width 1 height 38
click at [319, 279] on hr at bounding box center [319, 279] width 1 height 38
click at [295, 281] on icon "button" at bounding box center [300, 278] width 13 height 13
click at [804, 298] on button "B Cloudy" at bounding box center [949, 291] width 513 height 40
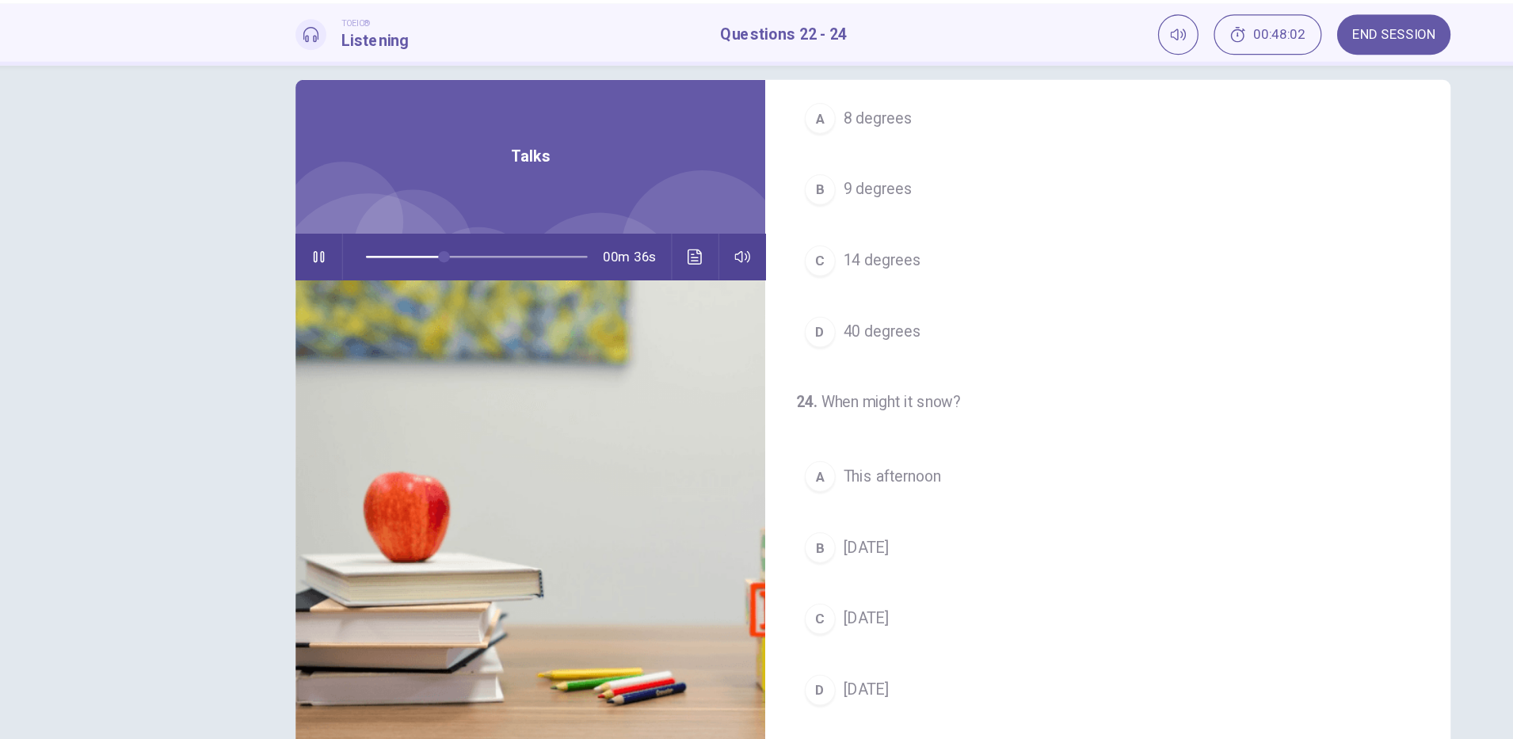
scroll to position [40, 0]
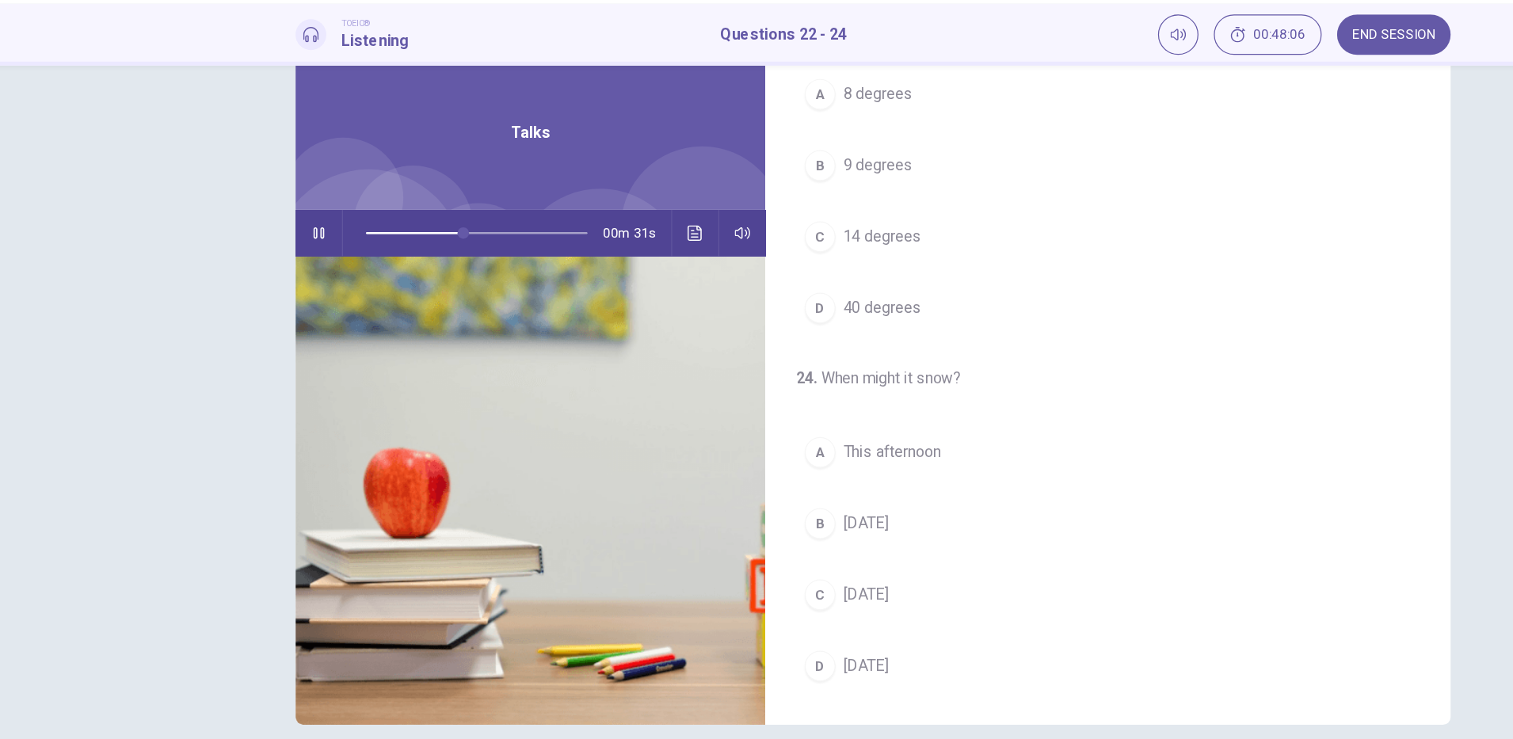
click at [805, 493] on button "B [DATE]" at bounding box center [949, 479] width 513 height 40
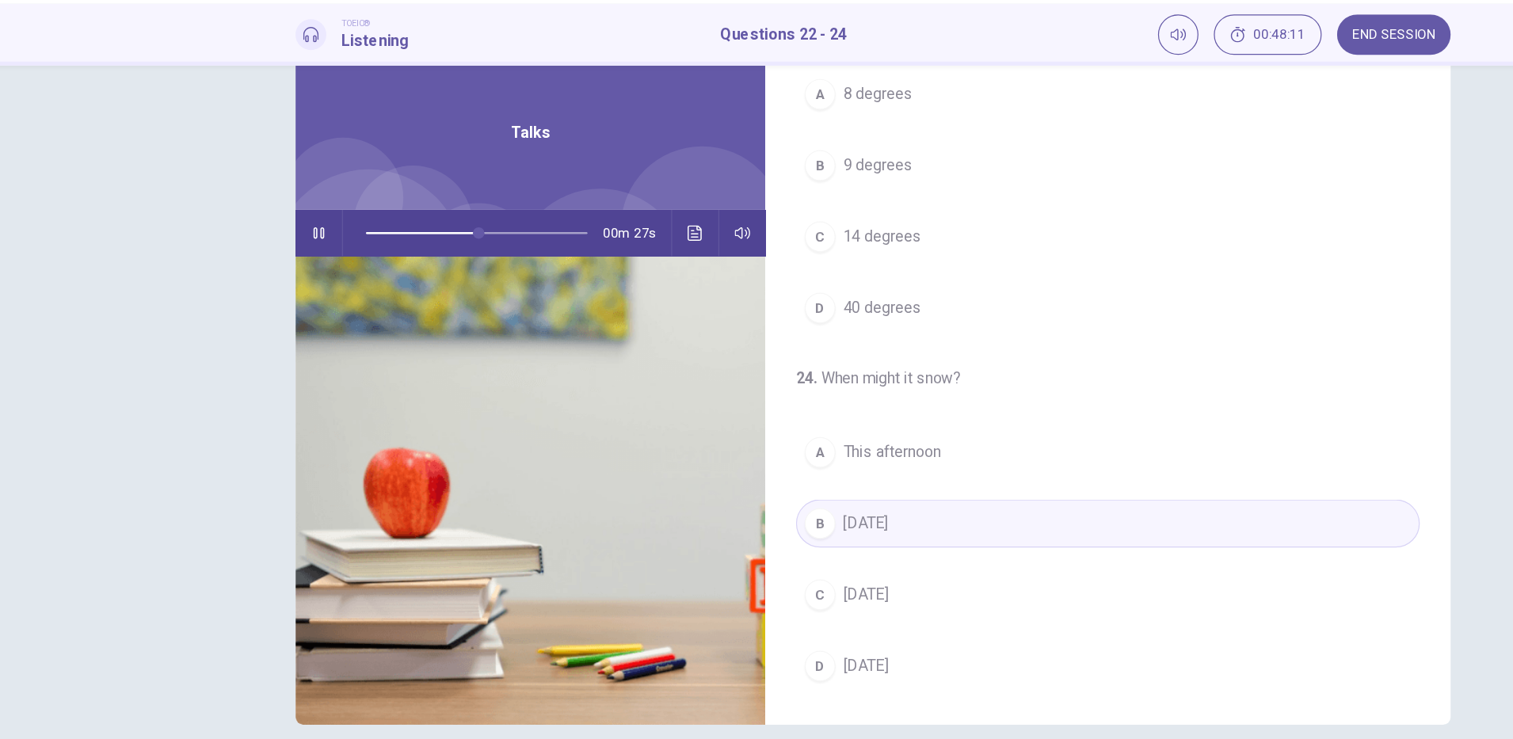
click at [803, 541] on button "C [DATE]" at bounding box center [949, 537] width 513 height 40
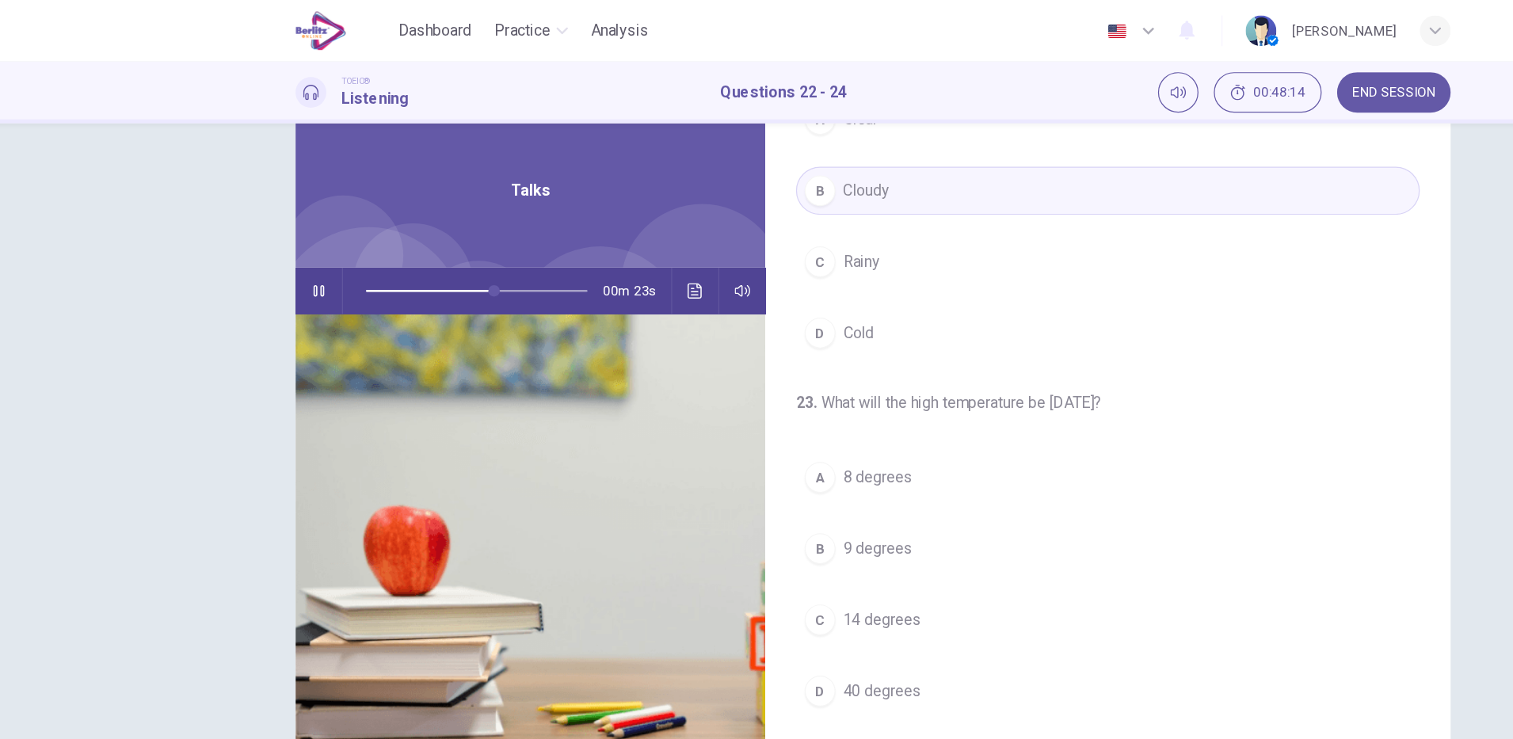
scroll to position [0, 0]
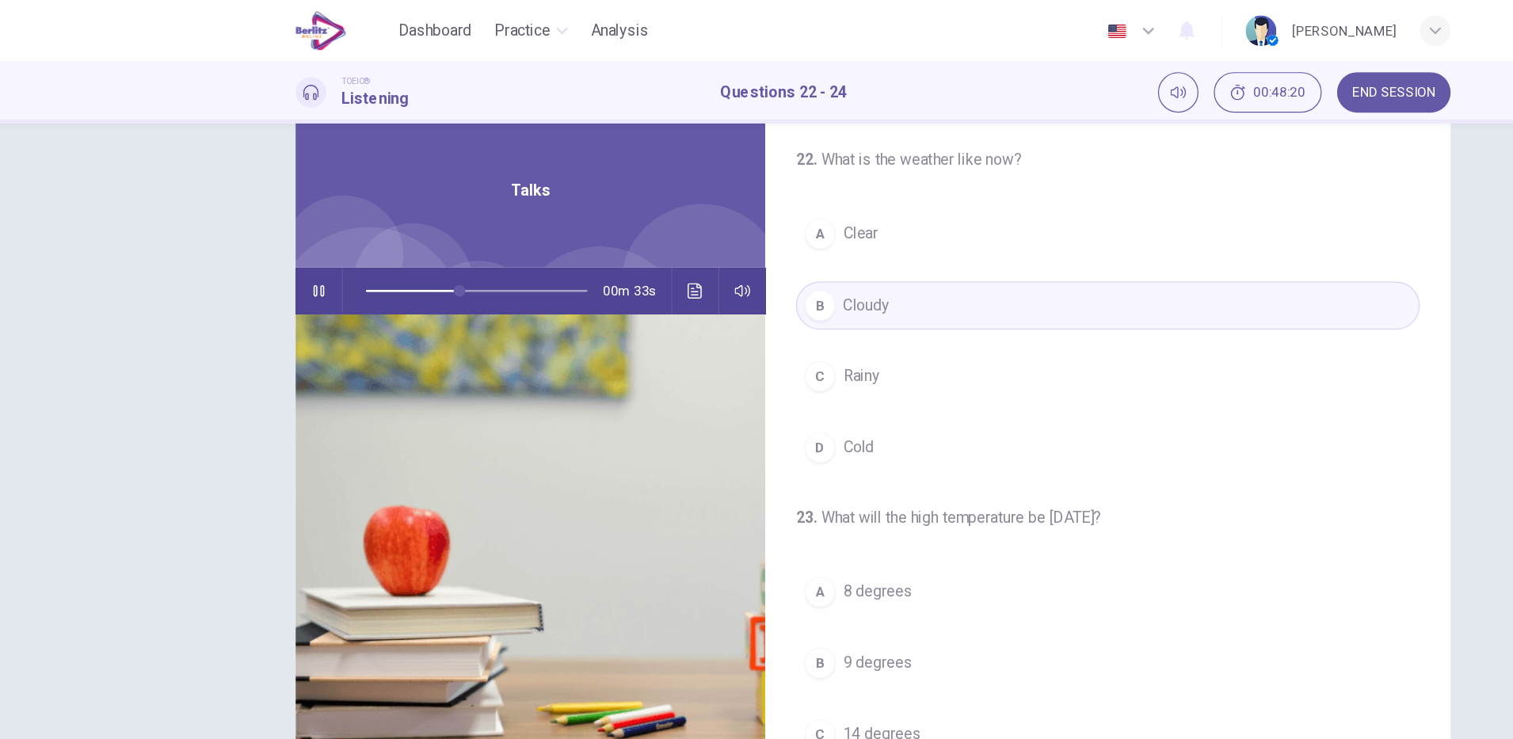
click at [604, 239] on icon "Click to see the audio transcription" at bounding box center [610, 239] width 13 height 13
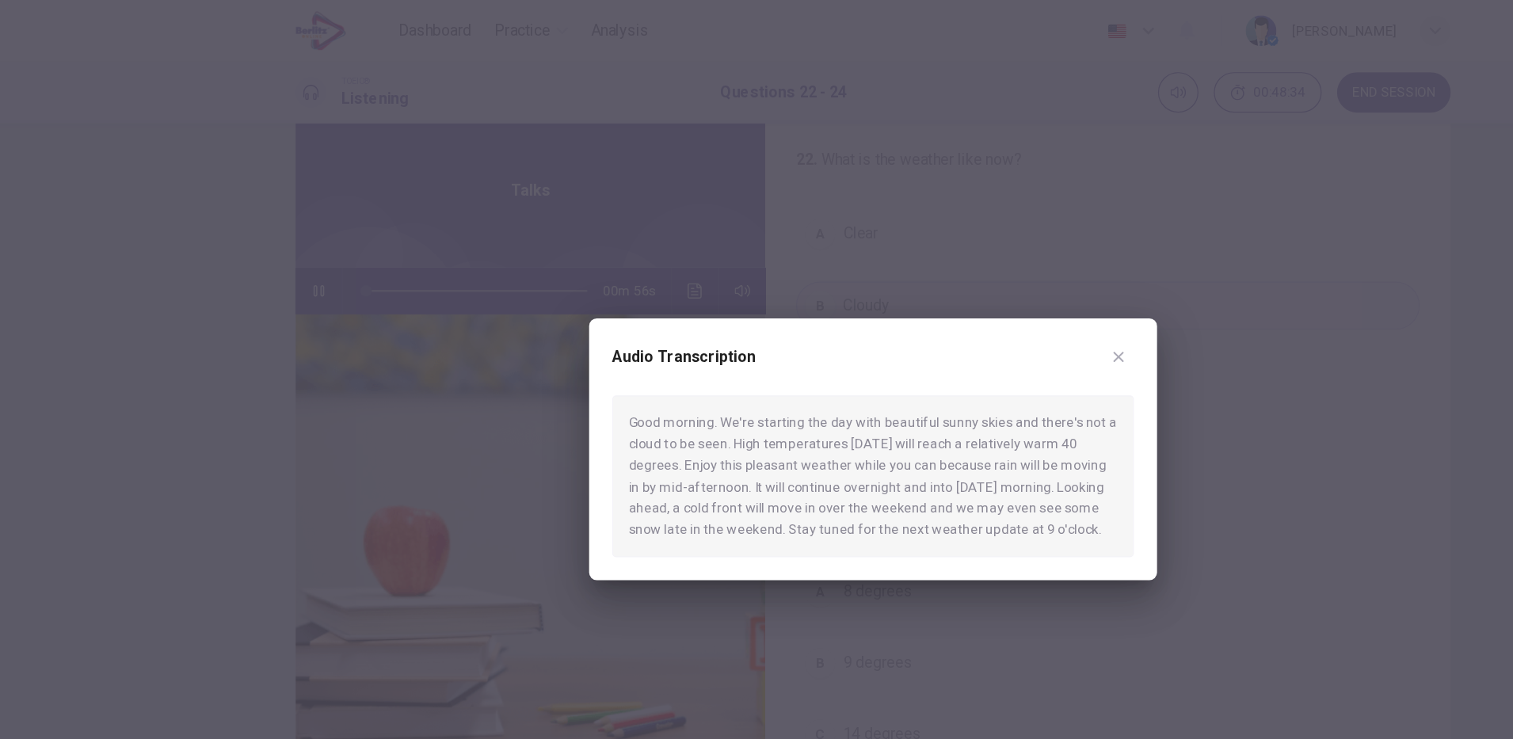
click at [1060, 413] on div at bounding box center [756, 369] width 1513 height 739
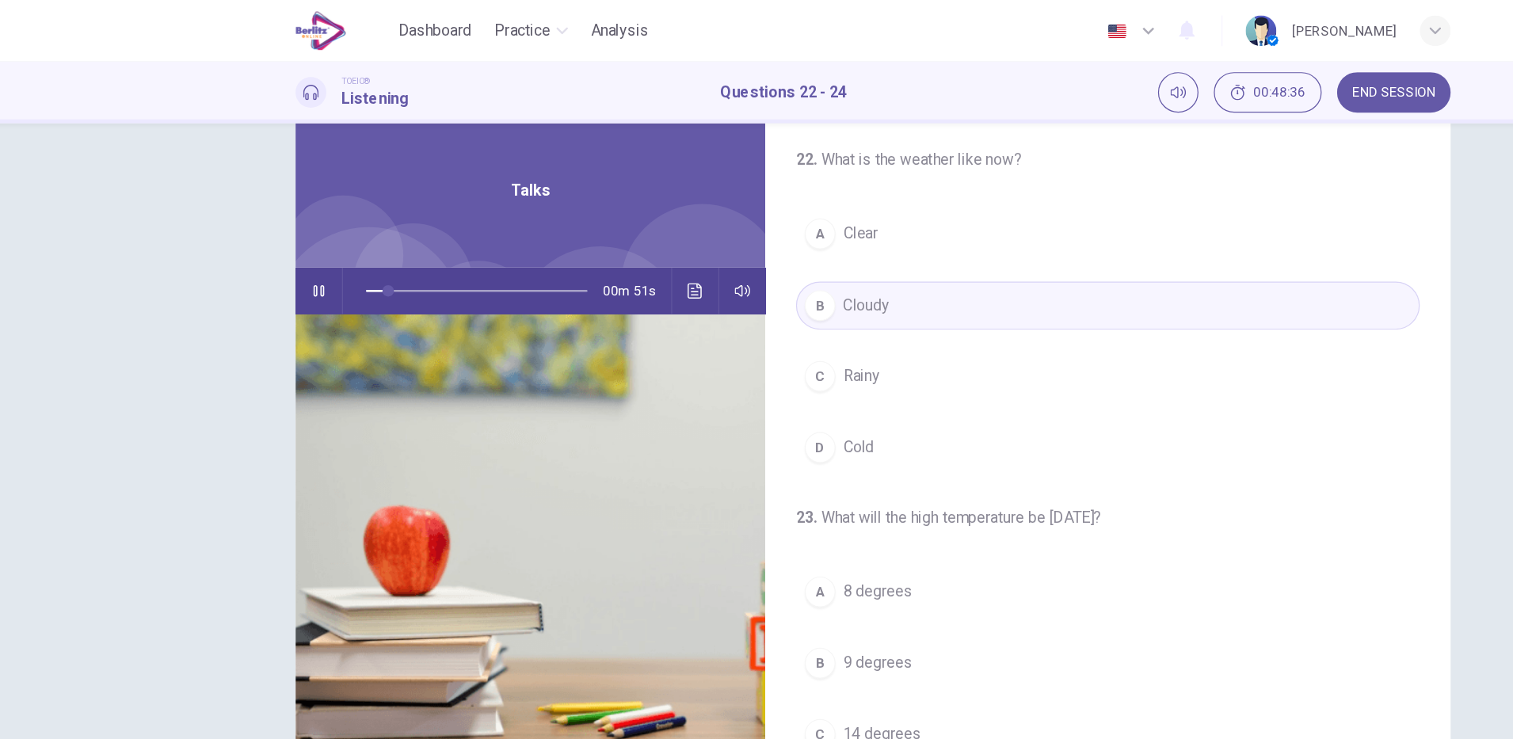
click at [791, 204] on button "A Clear" at bounding box center [949, 193] width 513 height 40
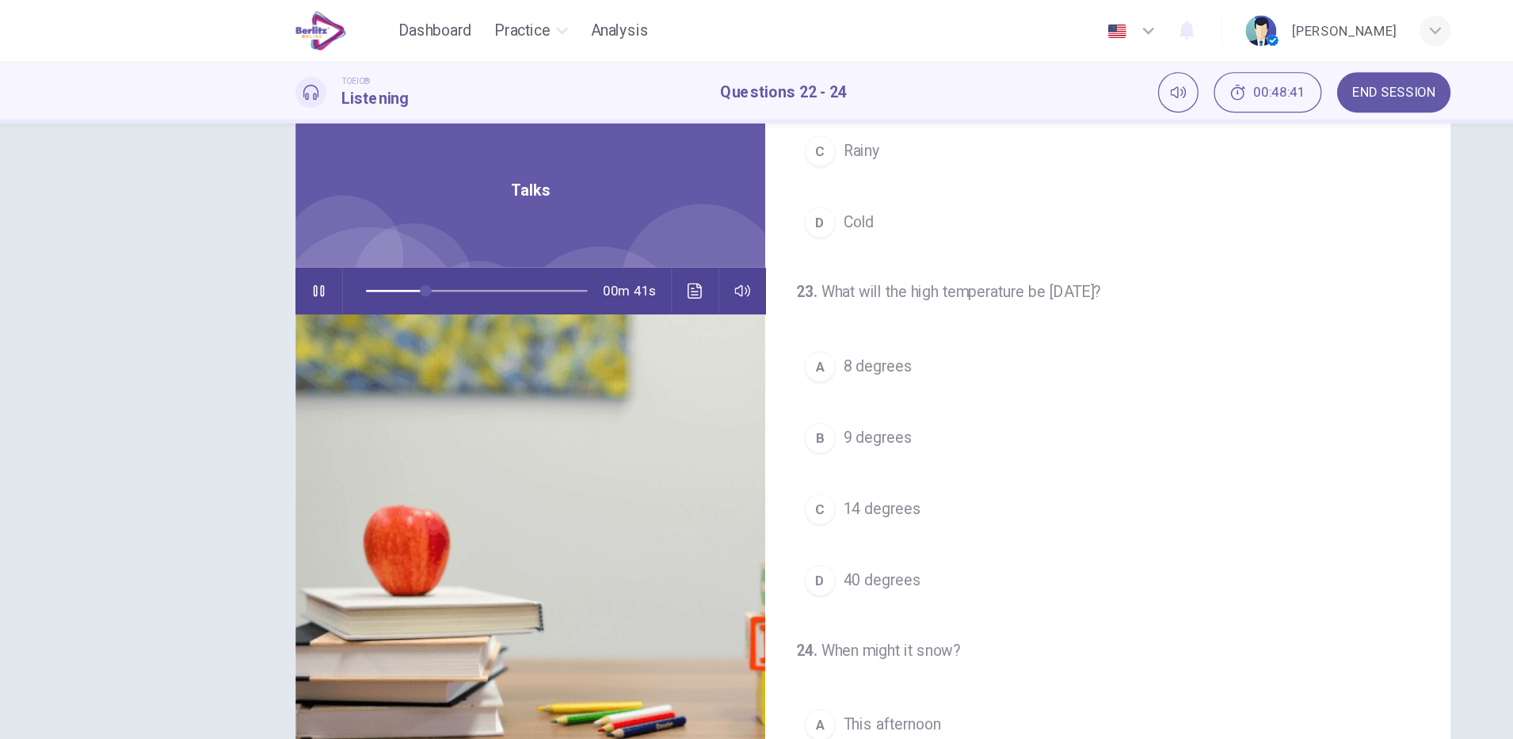
scroll to position [186, 0]
click at [783, 482] on span "40 degrees" at bounding box center [764, 476] width 64 height 19
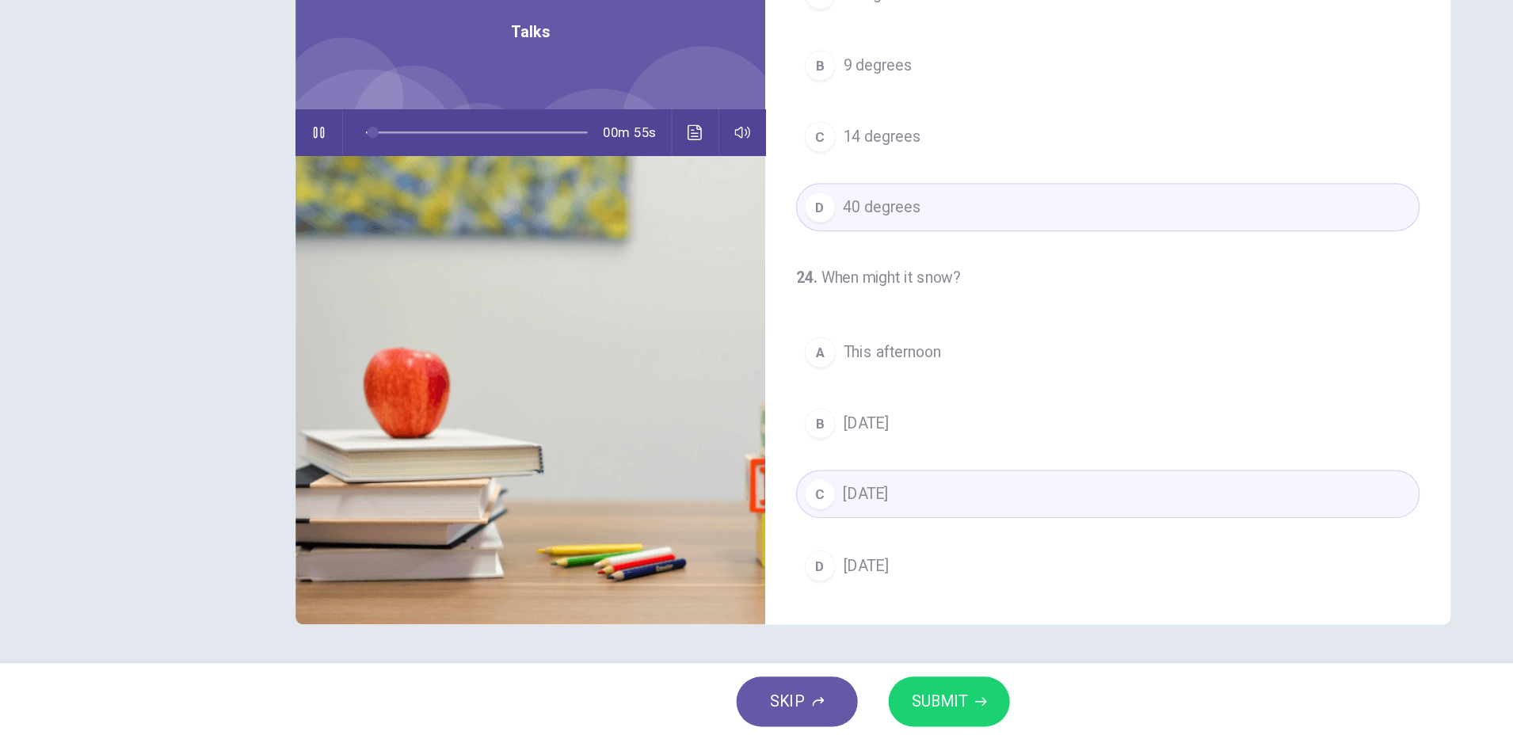
scroll to position [0, 0]
click at [590, 239] on hr at bounding box center [590, 239] width 1 height 38
click at [590, 245] on hr at bounding box center [590, 239] width 1 height 38
click at [629, 244] on hr at bounding box center [629, 239] width 1 height 38
click at [590, 247] on hr at bounding box center [590, 239] width 1 height 38
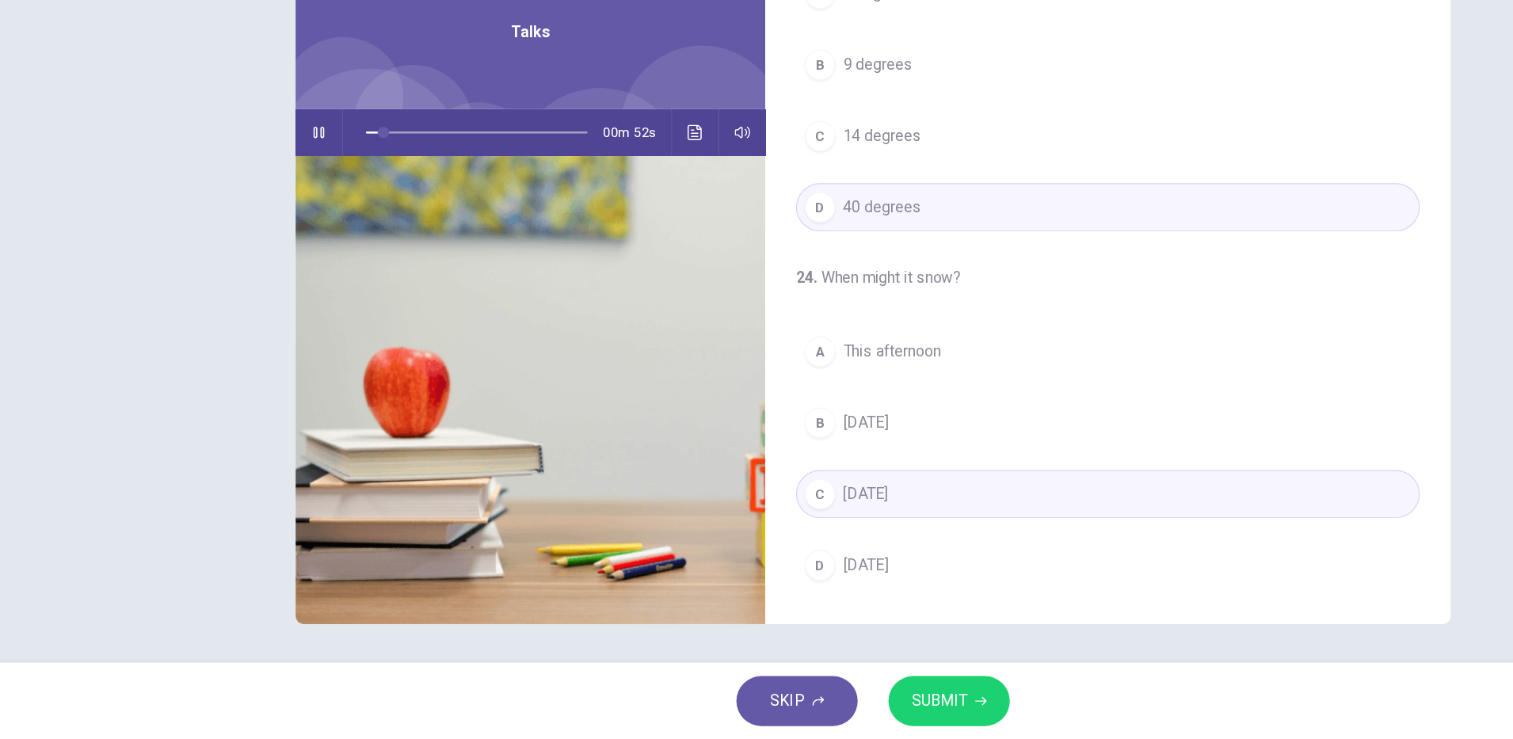
click at [828, 717] on span "SUBMIT" at bounding box center [811, 707] width 46 height 22
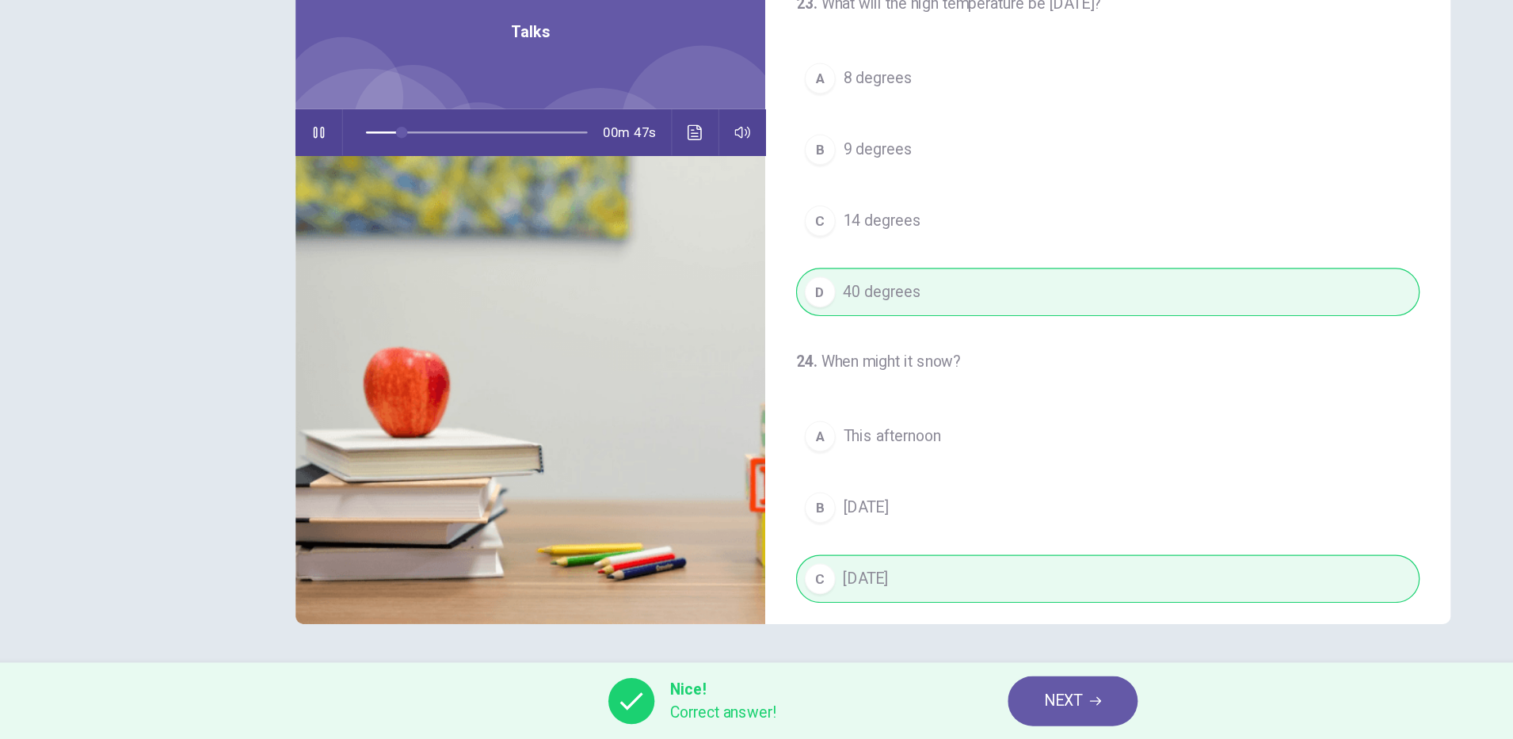
scroll to position [362, 0]
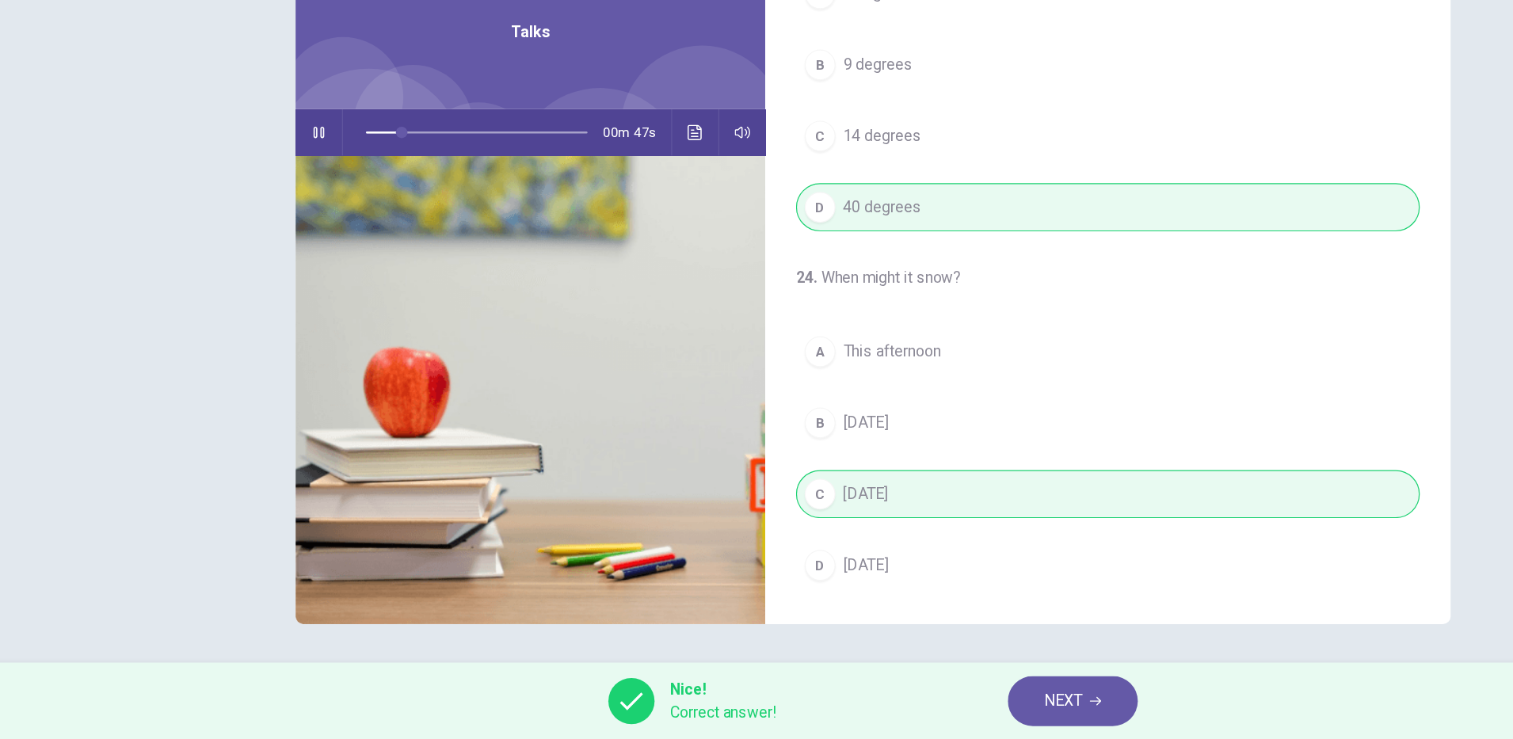
type input "**"
click at [917, 711] on span "NEXT" at bounding box center [912, 707] width 31 height 22
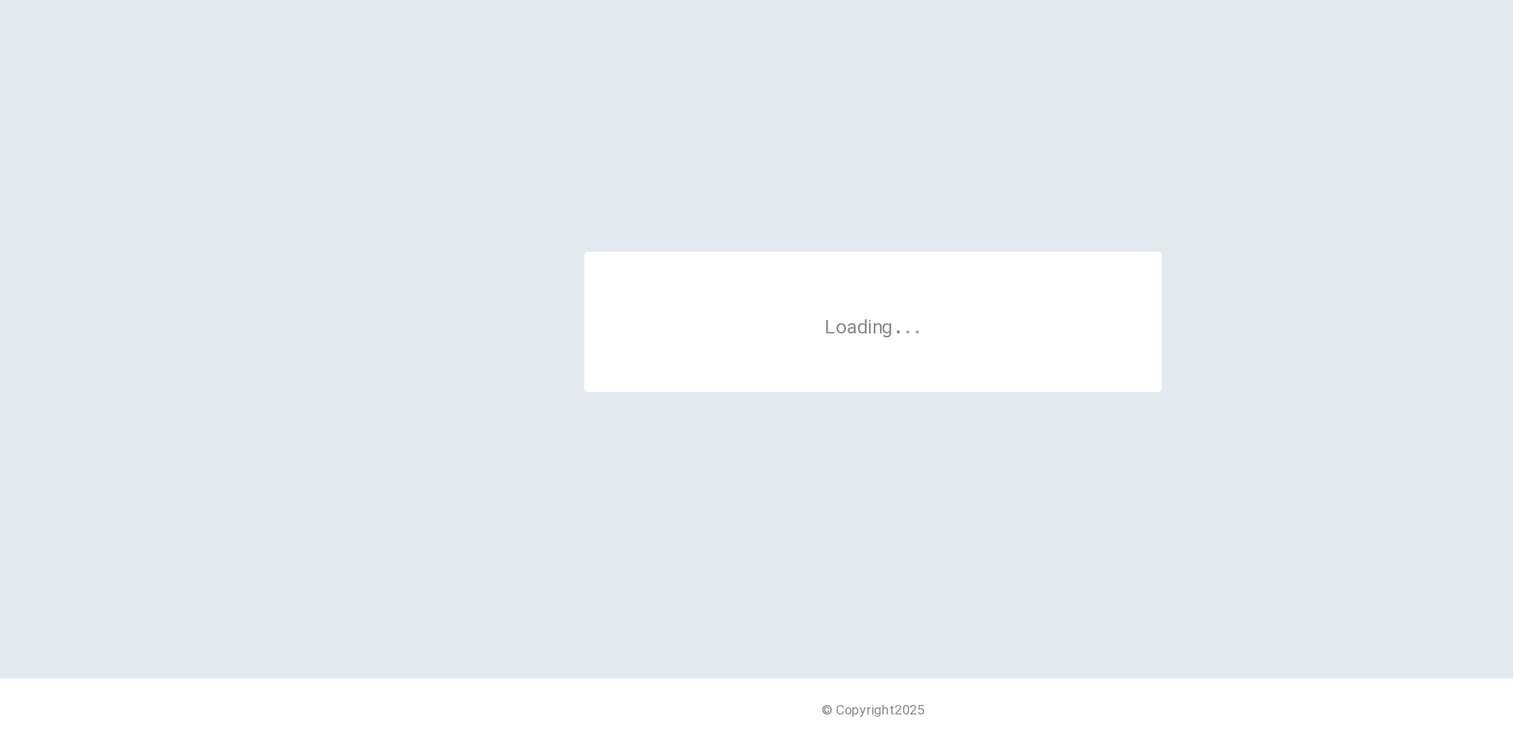
scroll to position [0, 0]
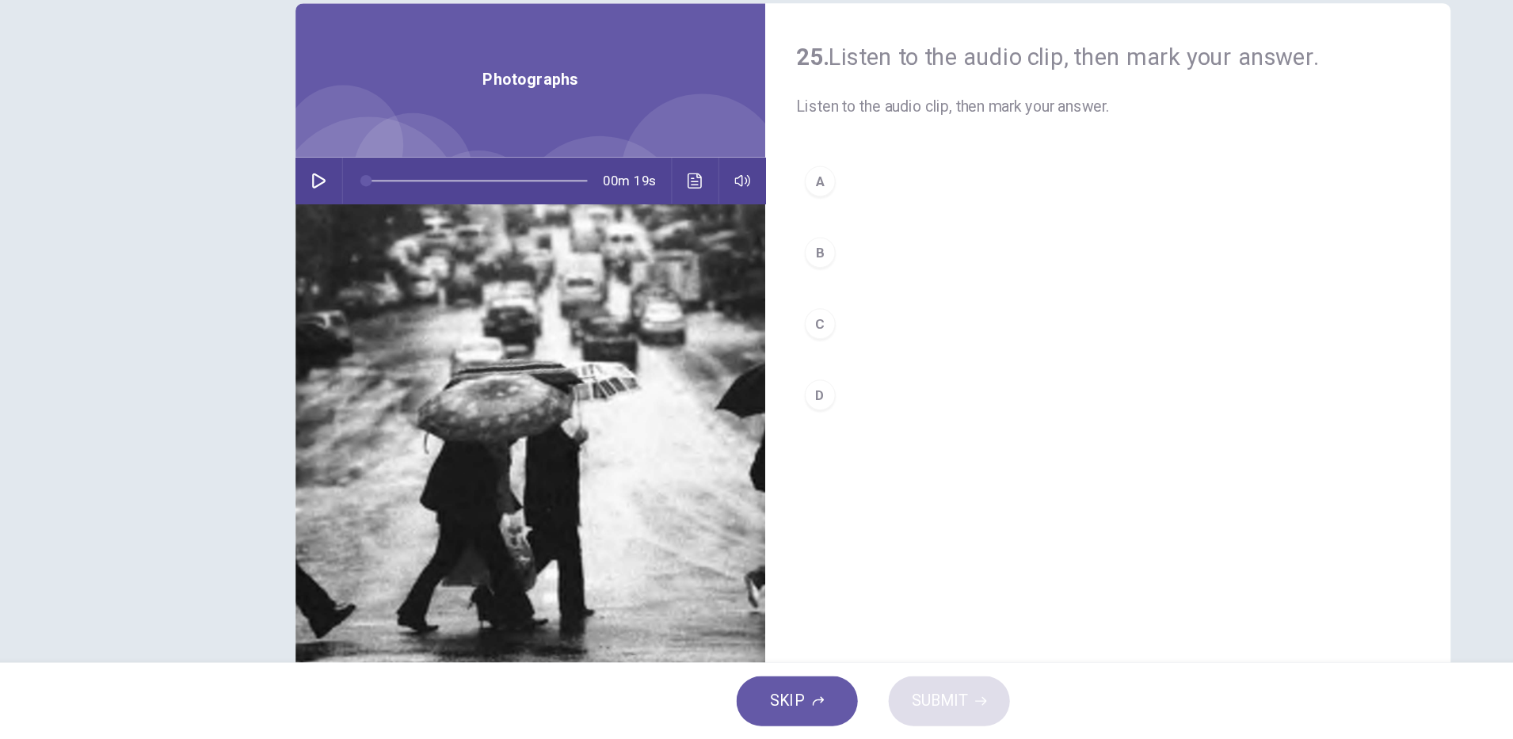
click at [295, 270] on button "button" at bounding box center [300, 279] width 25 height 38
click at [294, 280] on icon "button" at bounding box center [300, 278] width 13 height 13
click at [707, 335] on div "B" at bounding box center [712, 338] width 25 height 25
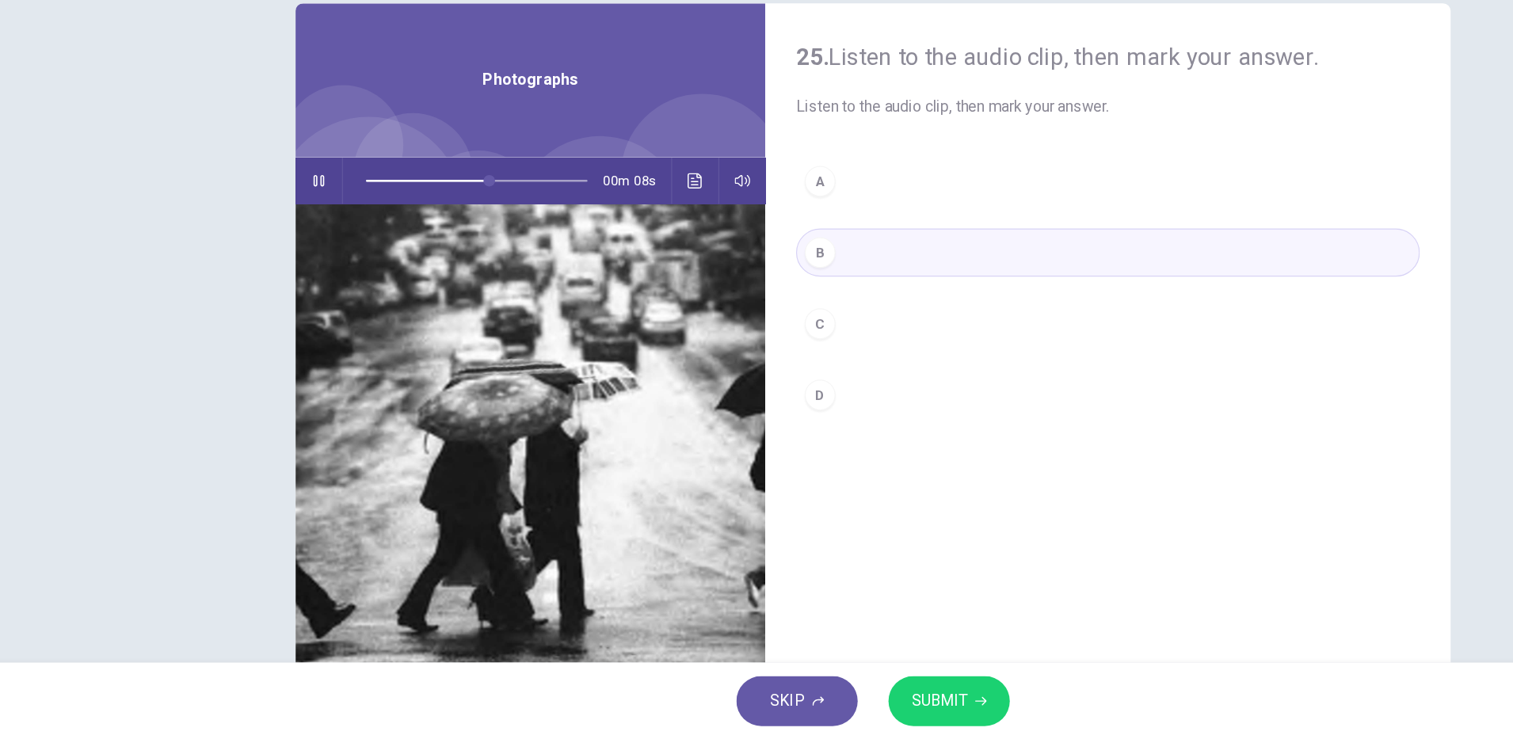
click at [817, 705] on span "SUBMIT" at bounding box center [811, 707] width 46 height 22
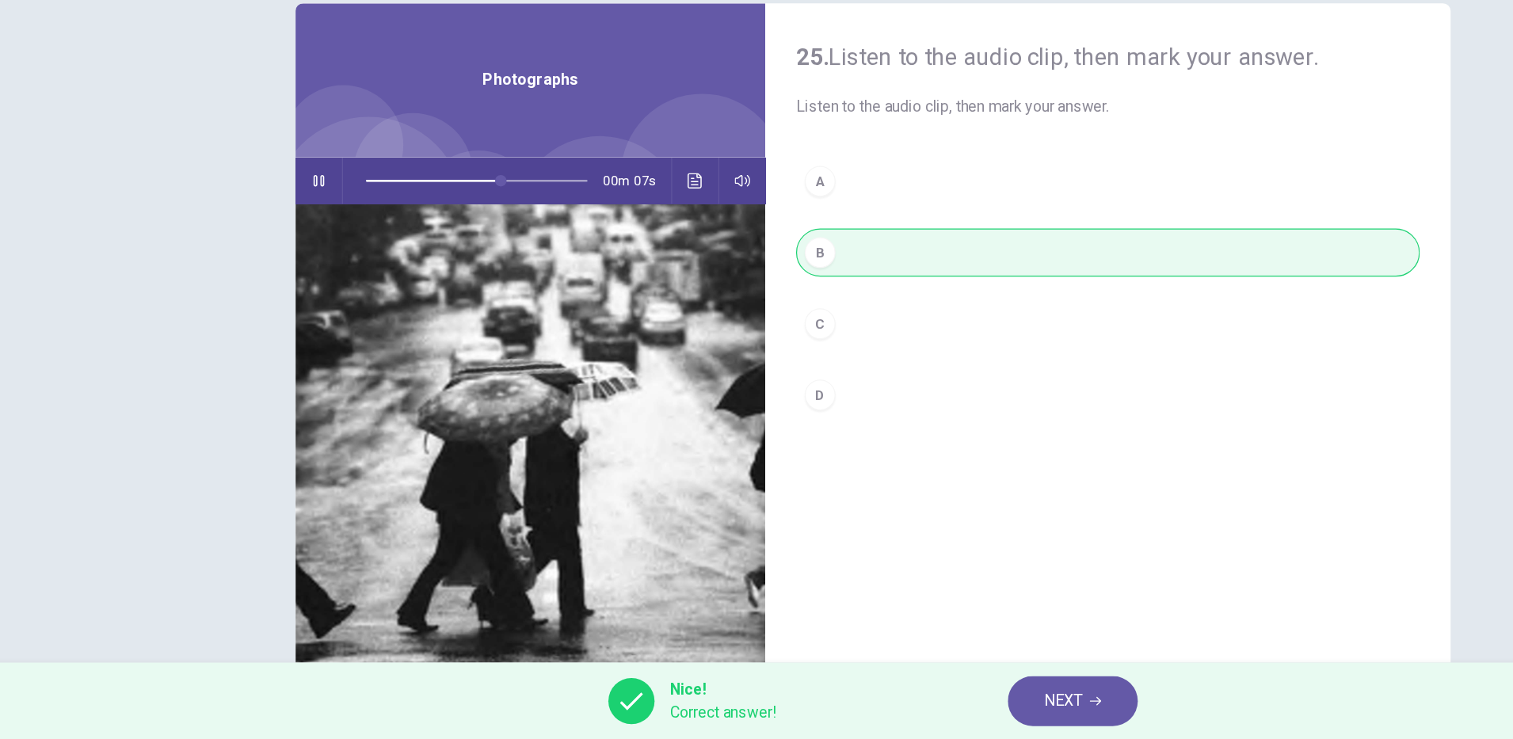
type input "**"
click at [921, 708] on span "NEXT" at bounding box center [912, 707] width 31 height 22
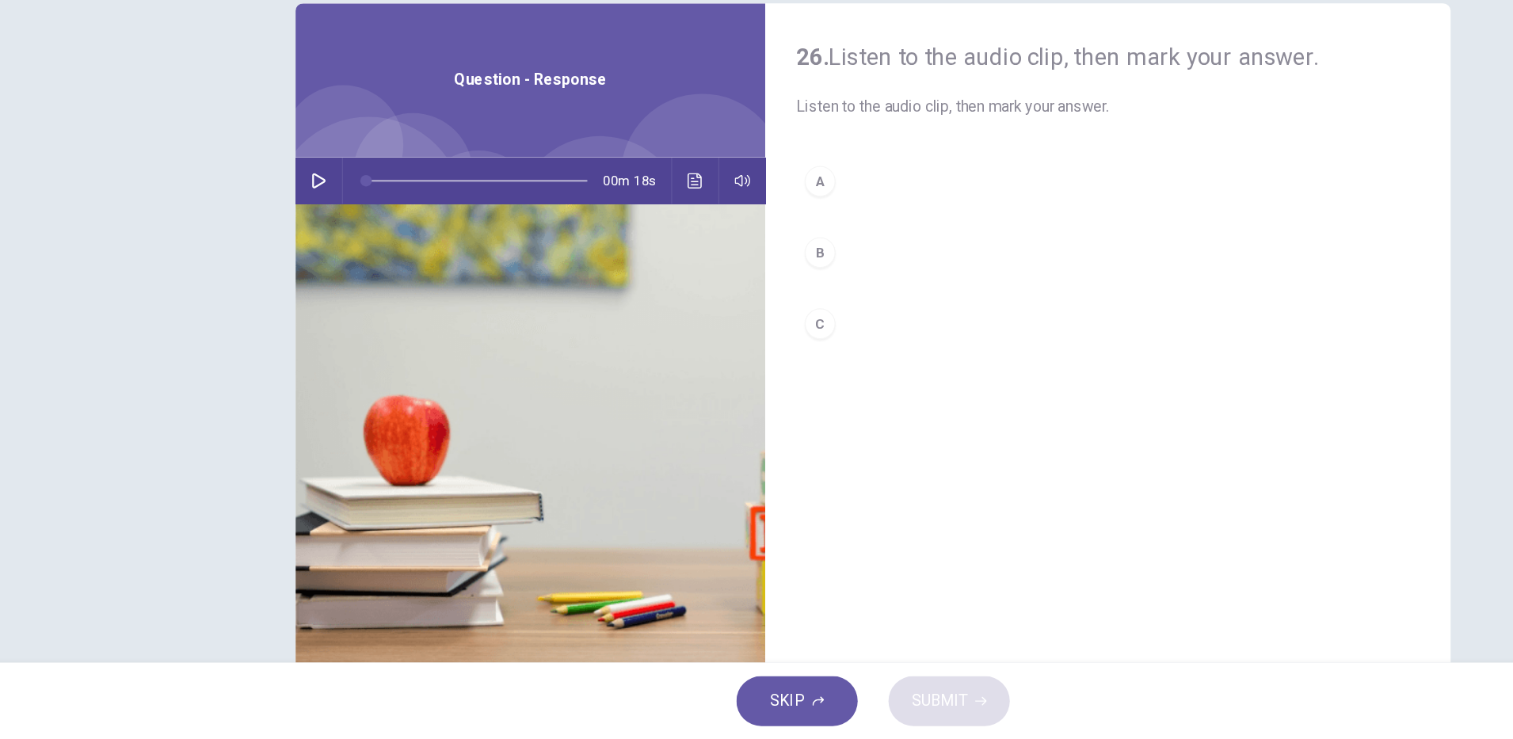
click at [298, 276] on icon "button" at bounding box center [300, 278] width 13 height 13
click at [711, 400] on div "C" at bounding box center [712, 396] width 25 height 25
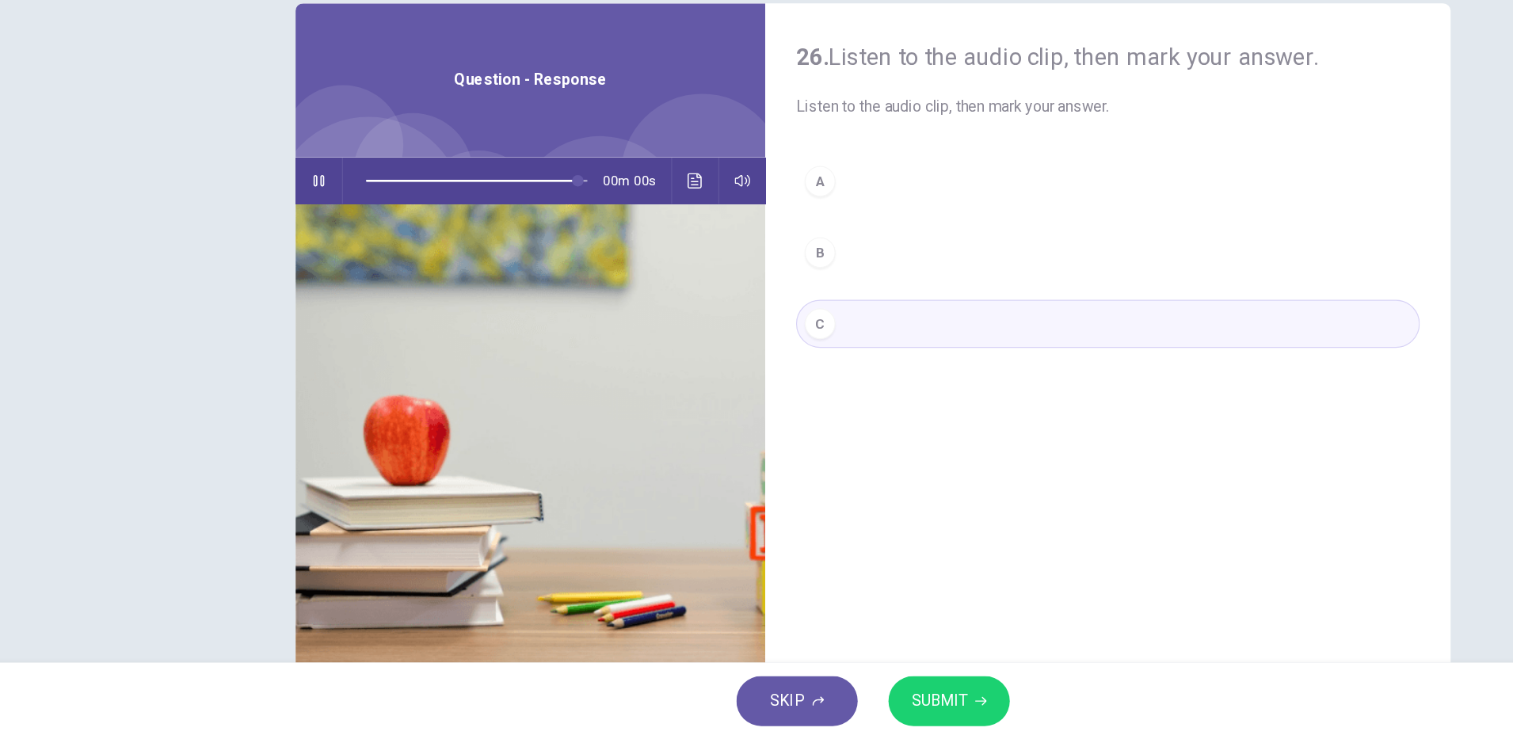
click at [818, 711] on span "SUBMIT" at bounding box center [811, 707] width 46 height 22
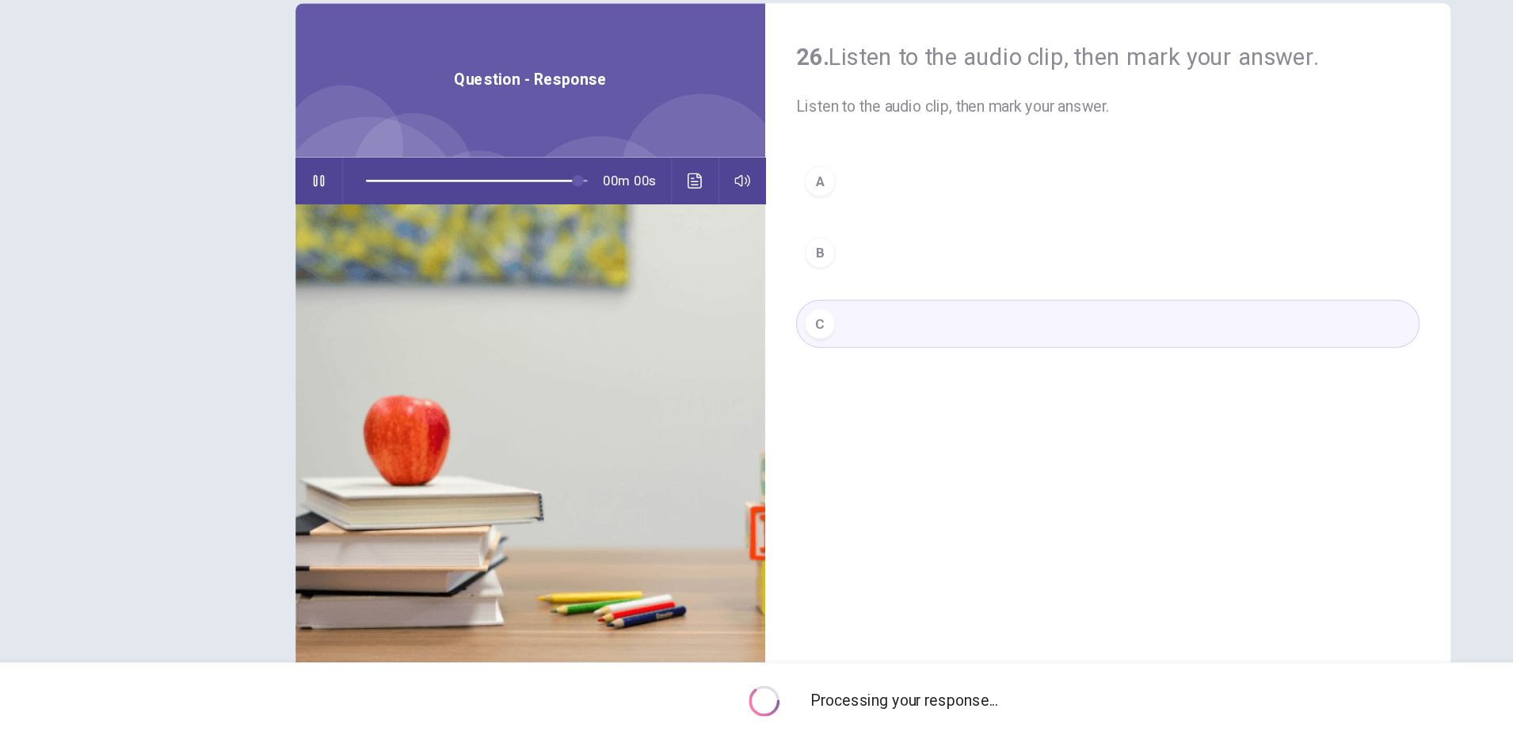
type input "*"
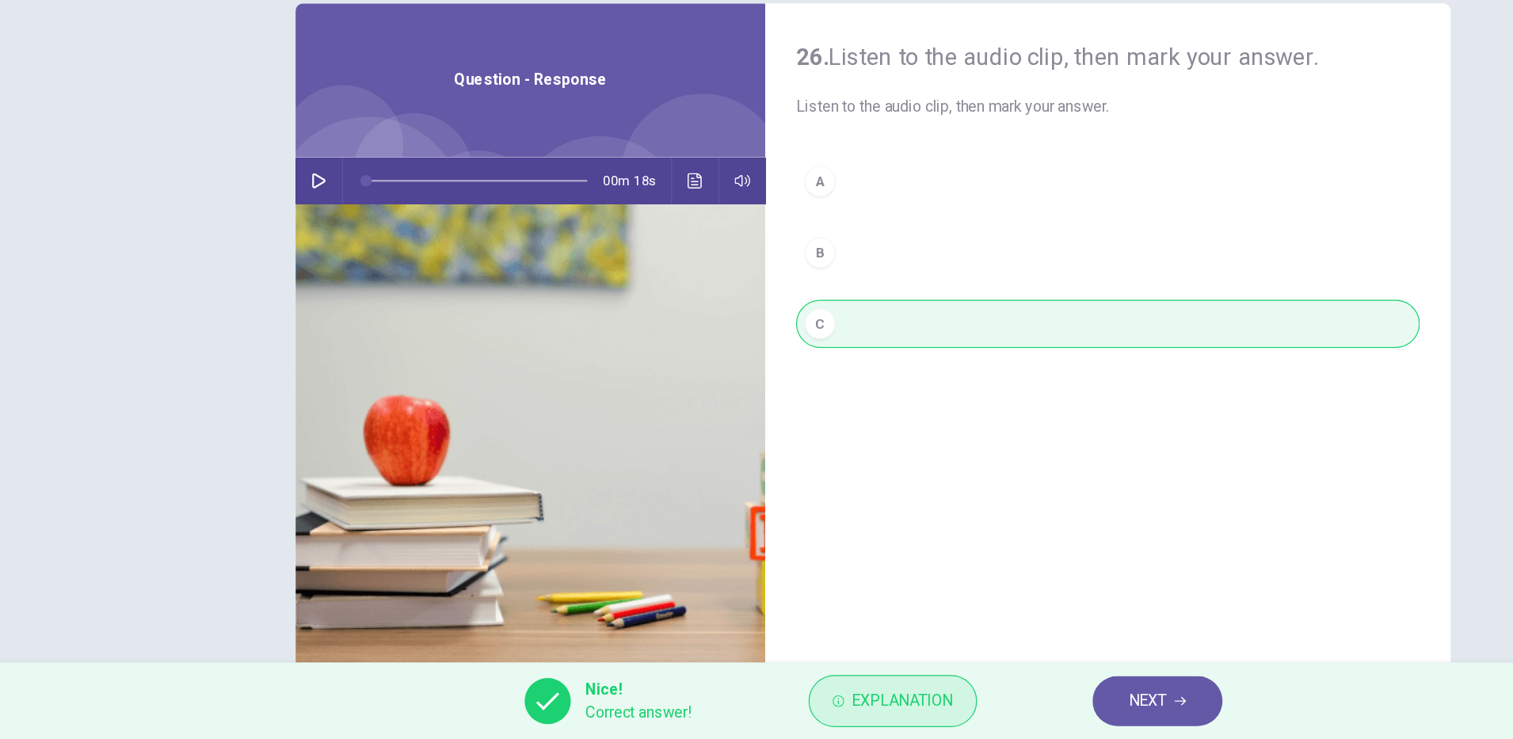
click at [789, 716] on span "Explanation" at bounding box center [780, 707] width 83 height 22
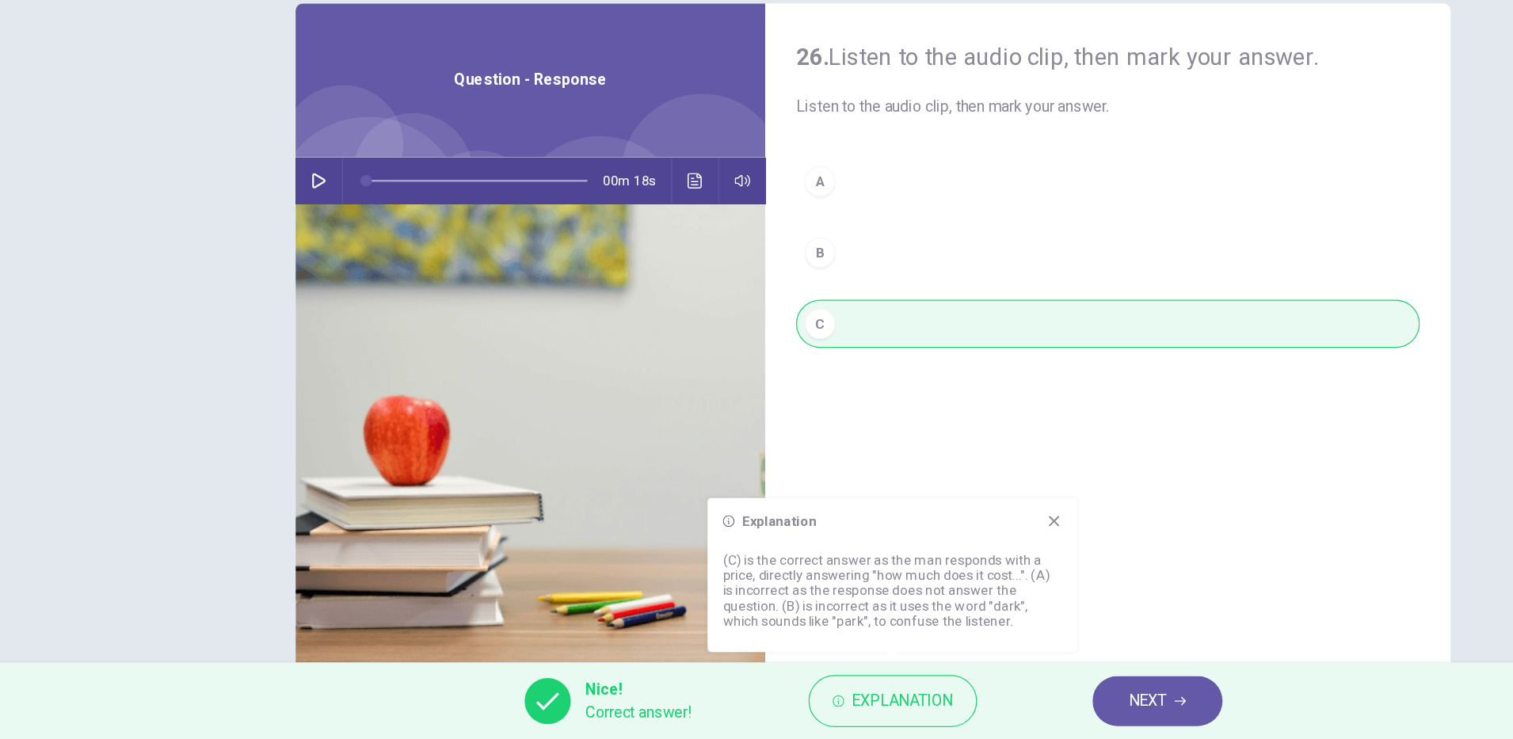
click at [987, 699] on span "NEXT" at bounding box center [982, 707] width 31 height 22
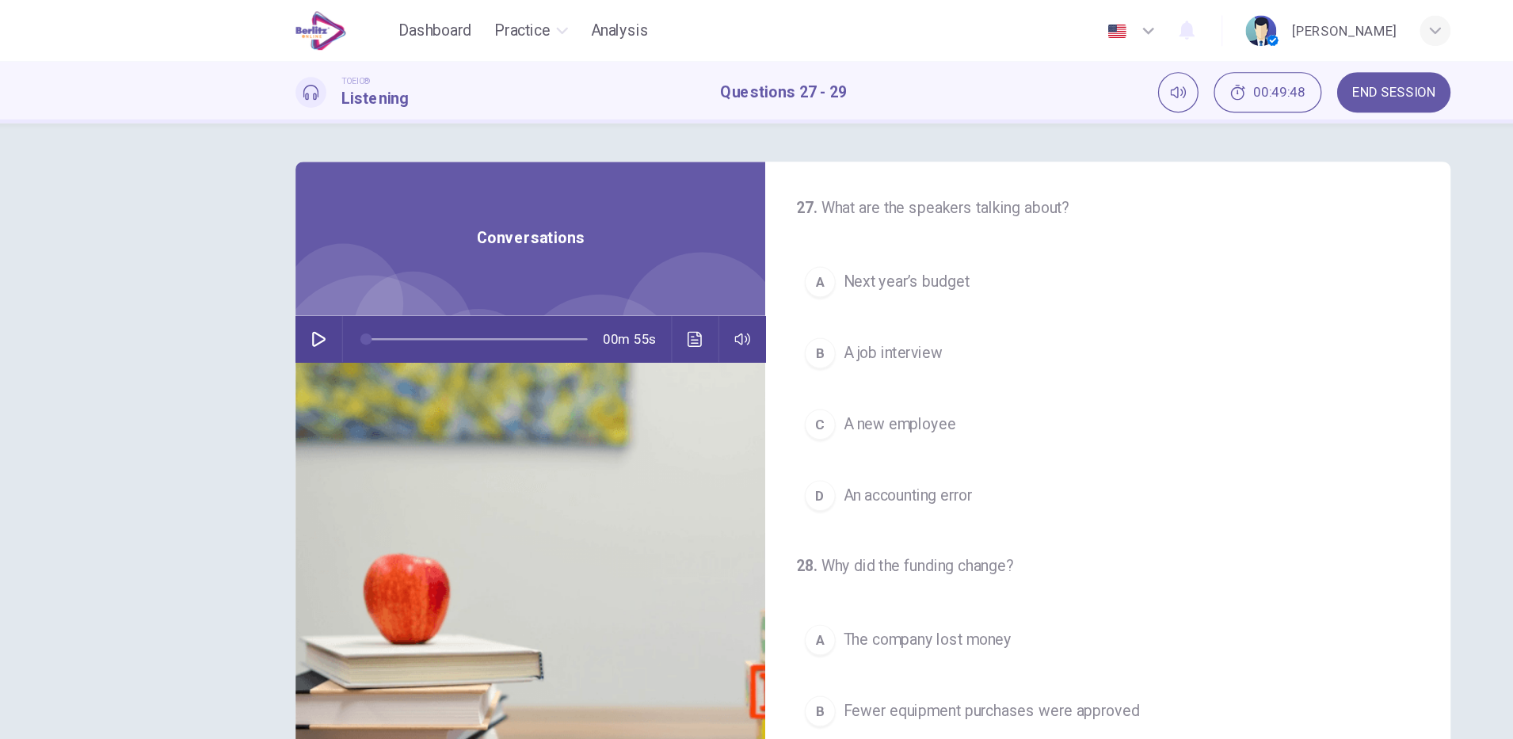
click at [1198, 74] on span "END SESSION" at bounding box center [1185, 76] width 68 height 13
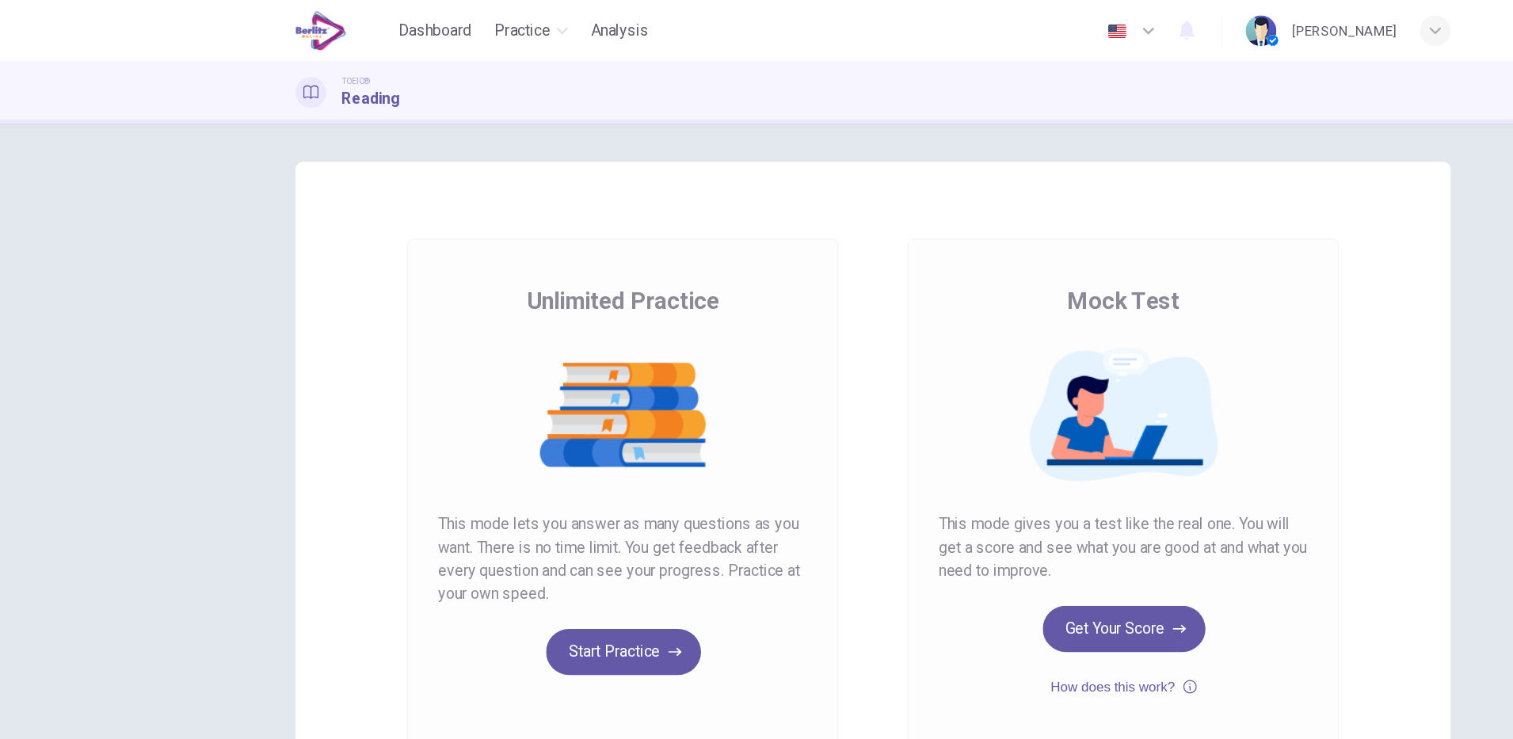
scroll to position [27, 0]
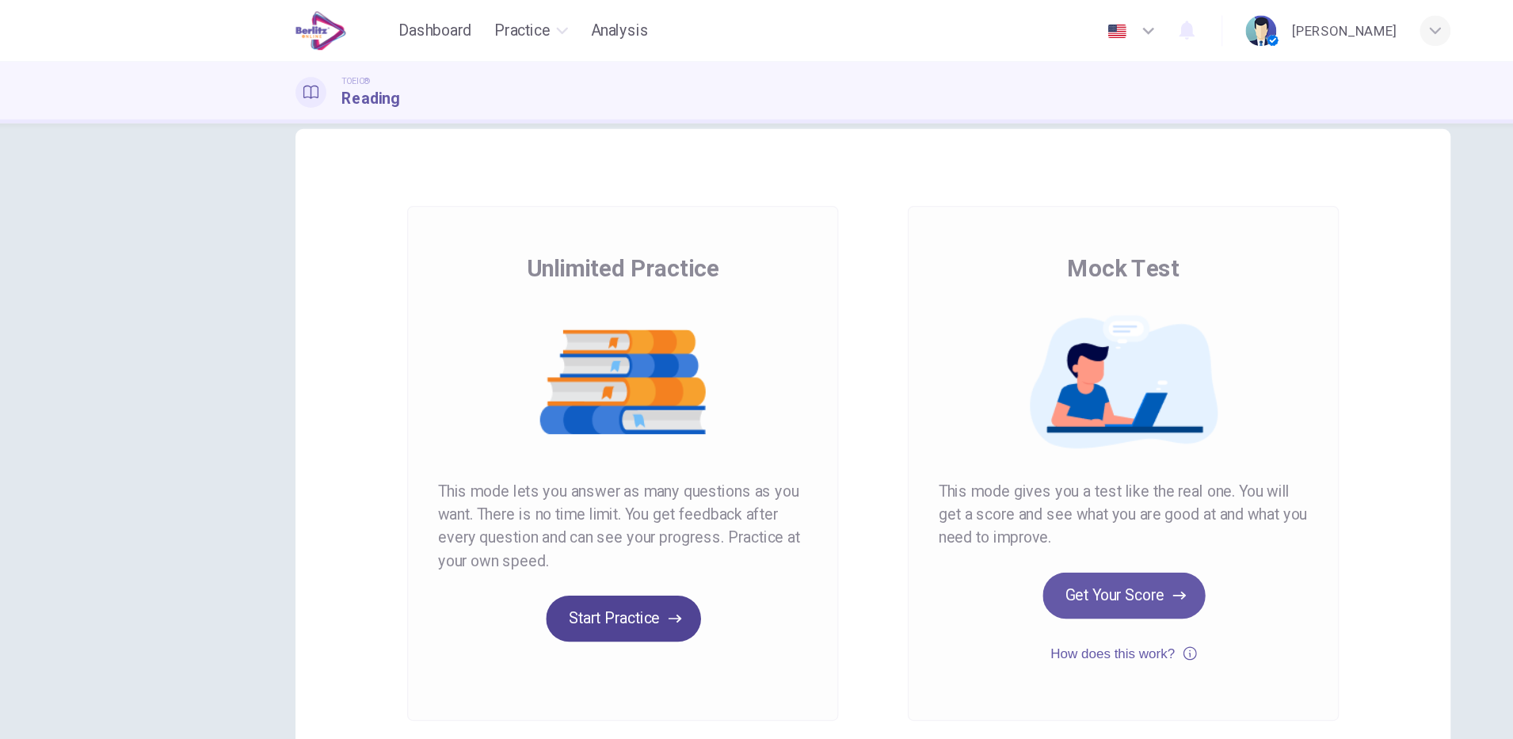
click at [569, 523] on button "Start Practice" at bounding box center [551, 509] width 128 height 38
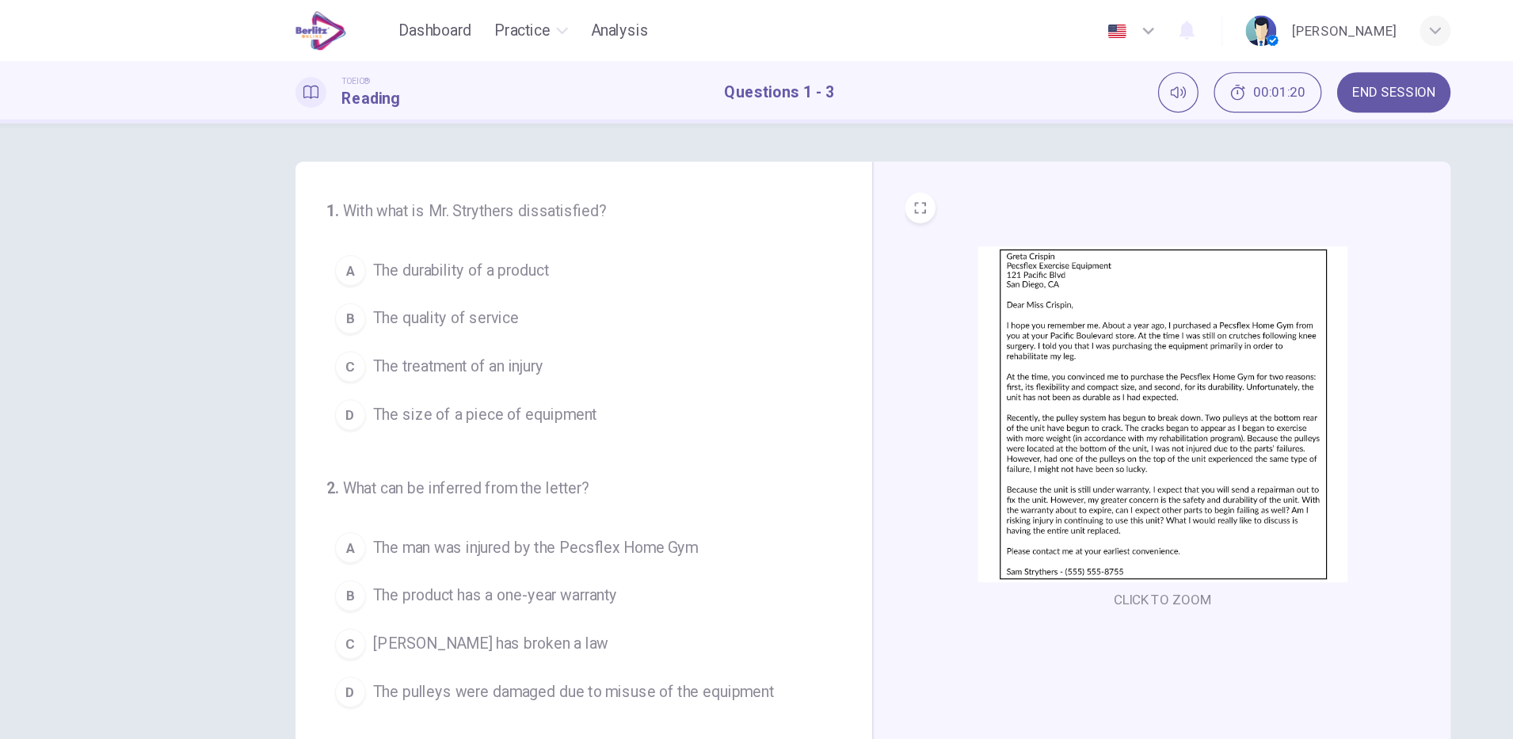
click at [1006, 368] on img at bounding box center [995, 341] width 304 height 276
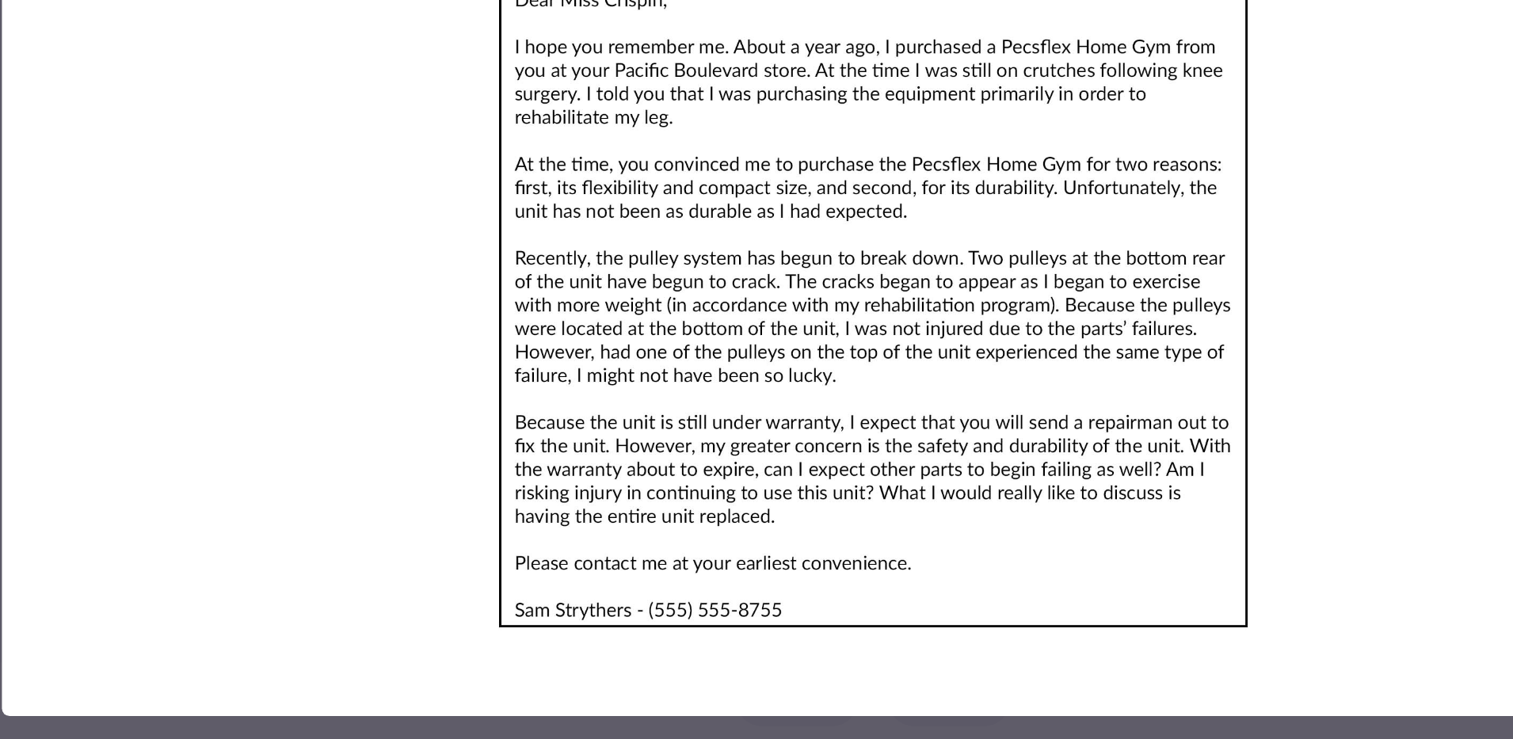
click at [956, 512] on img at bounding box center [757, 336] width 1434 height 632
click at [967, 524] on img at bounding box center [757, 336] width 1434 height 632
click at [983, 520] on img at bounding box center [757, 336] width 1434 height 632
click at [996, 535] on img at bounding box center [757, 336] width 1434 height 632
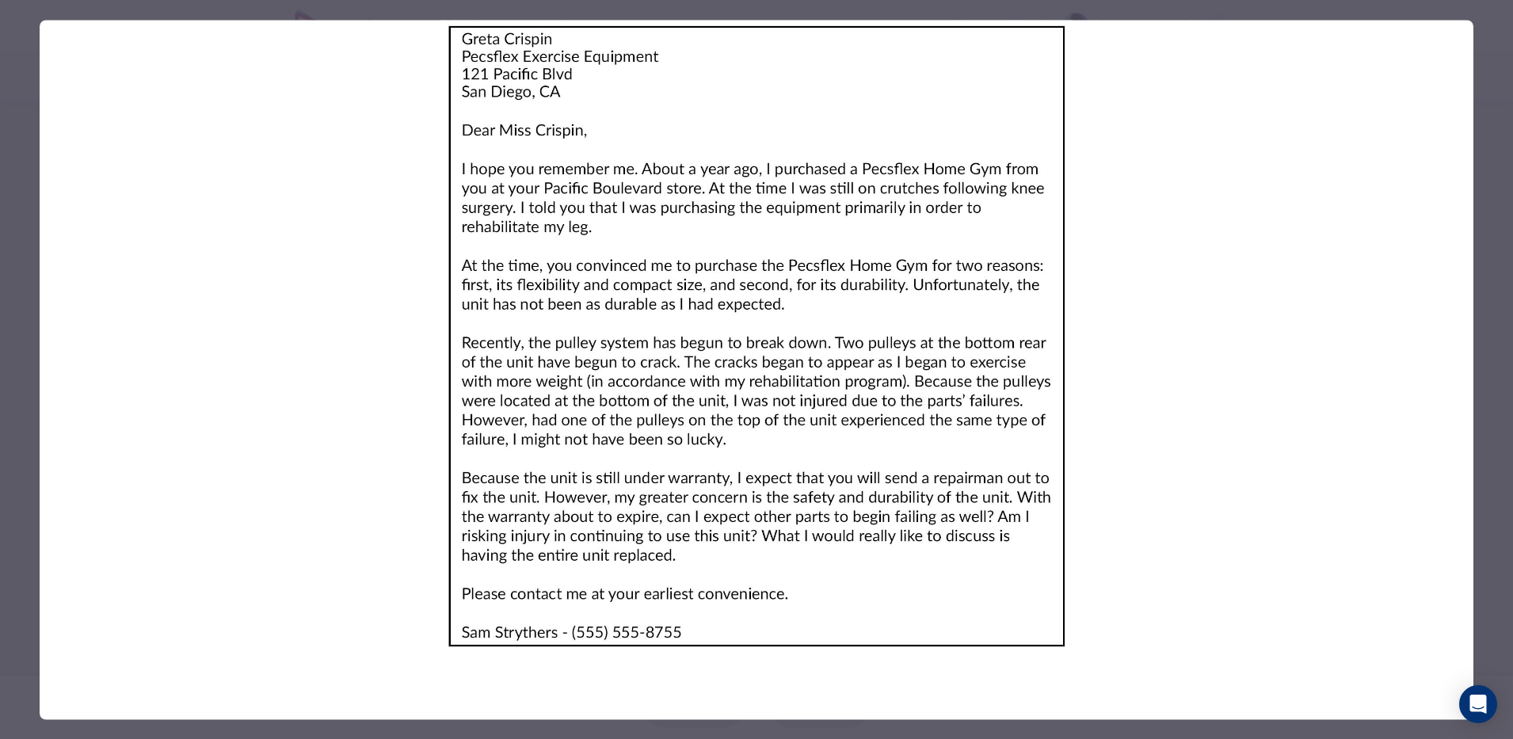
click at [859, 416] on img at bounding box center [757, 336] width 1434 height 632
click at [864, 430] on img at bounding box center [757, 336] width 1434 height 632
click at [901, 406] on img at bounding box center [757, 336] width 1434 height 632
click at [946, 409] on img at bounding box center [757, 336] width 1434 height 632
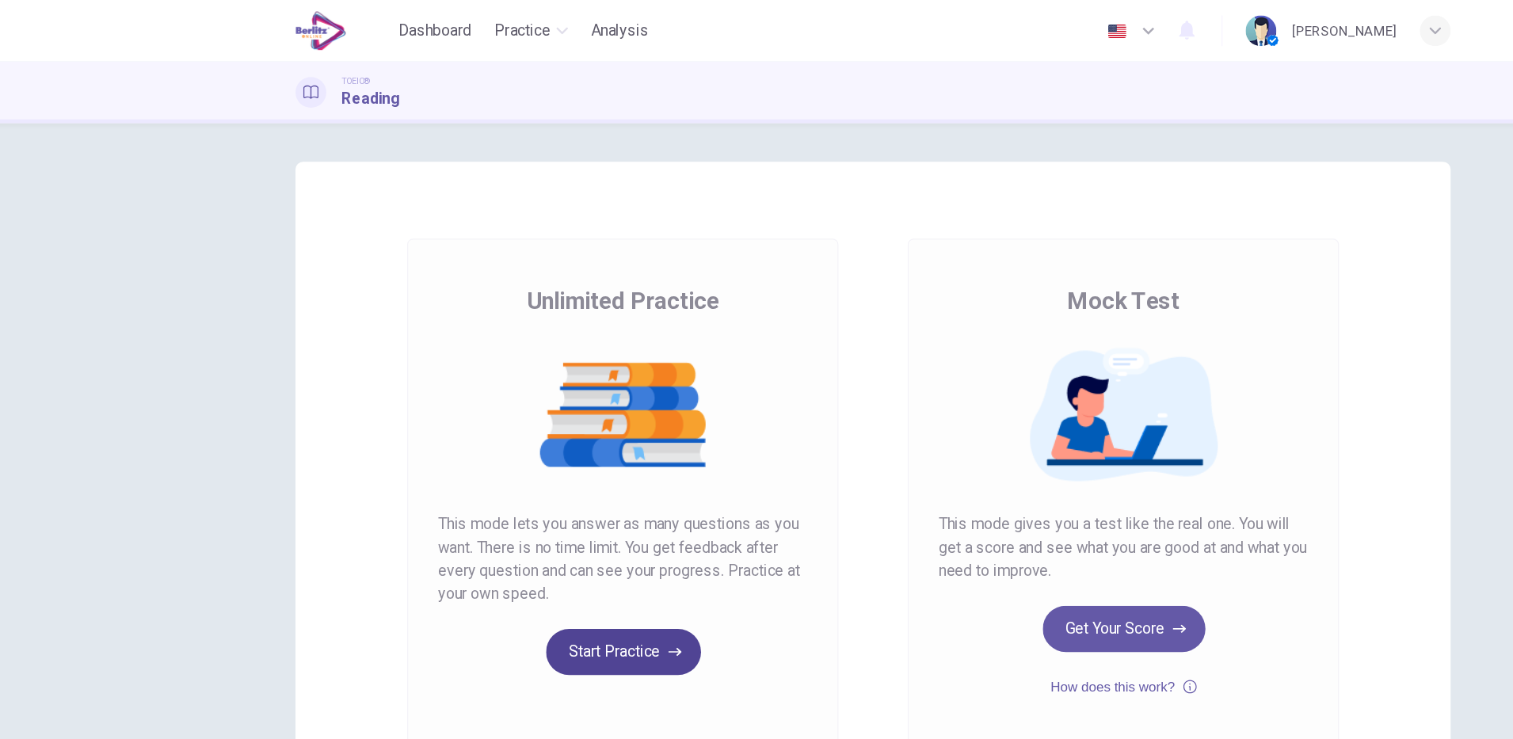
click at [545, 551] on button "Start Practice" at bounding box center [551, 536] width 128 height 38
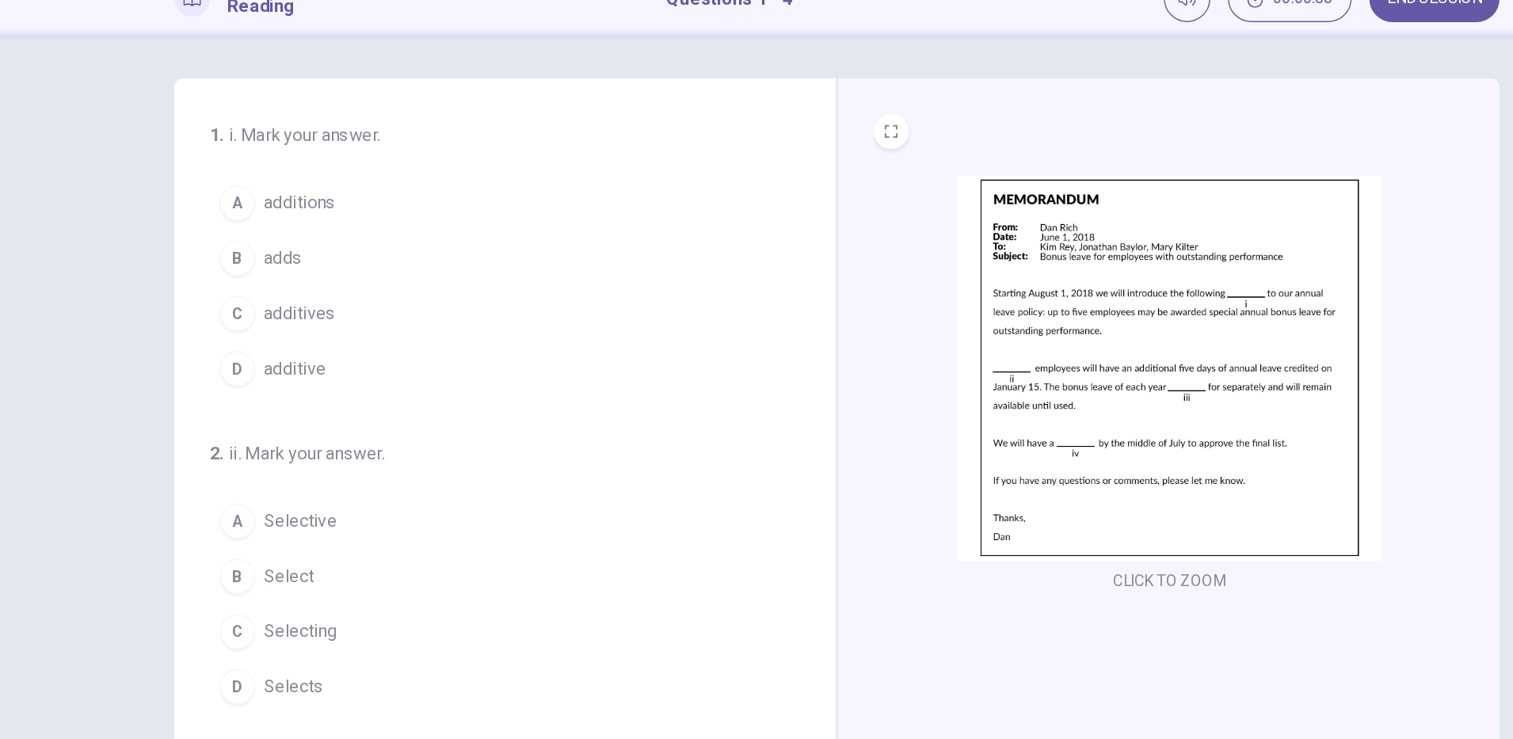
click at [382, 225] on span "additions" at bounding box center [370, 222] width 51 height 19
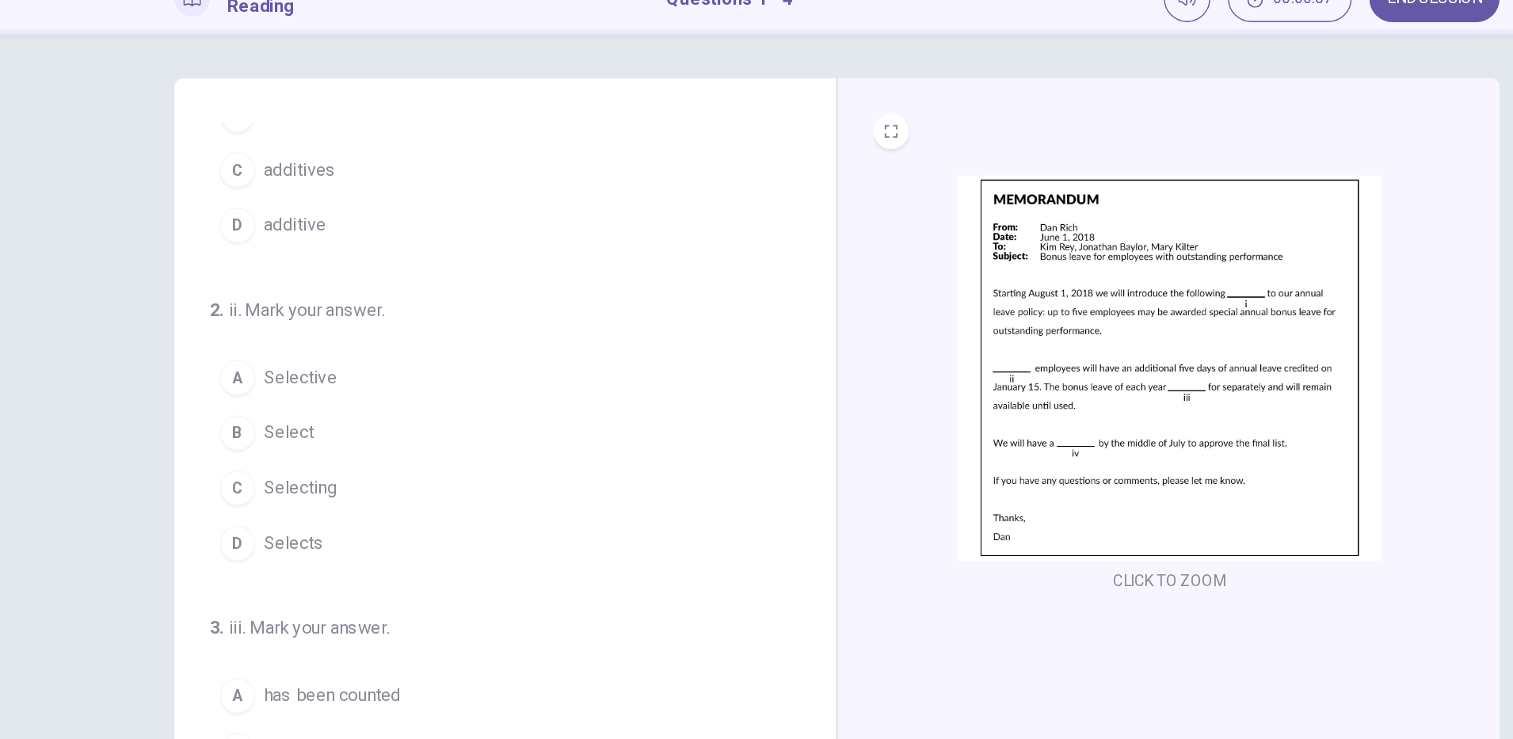
scroll to position [113, 0]
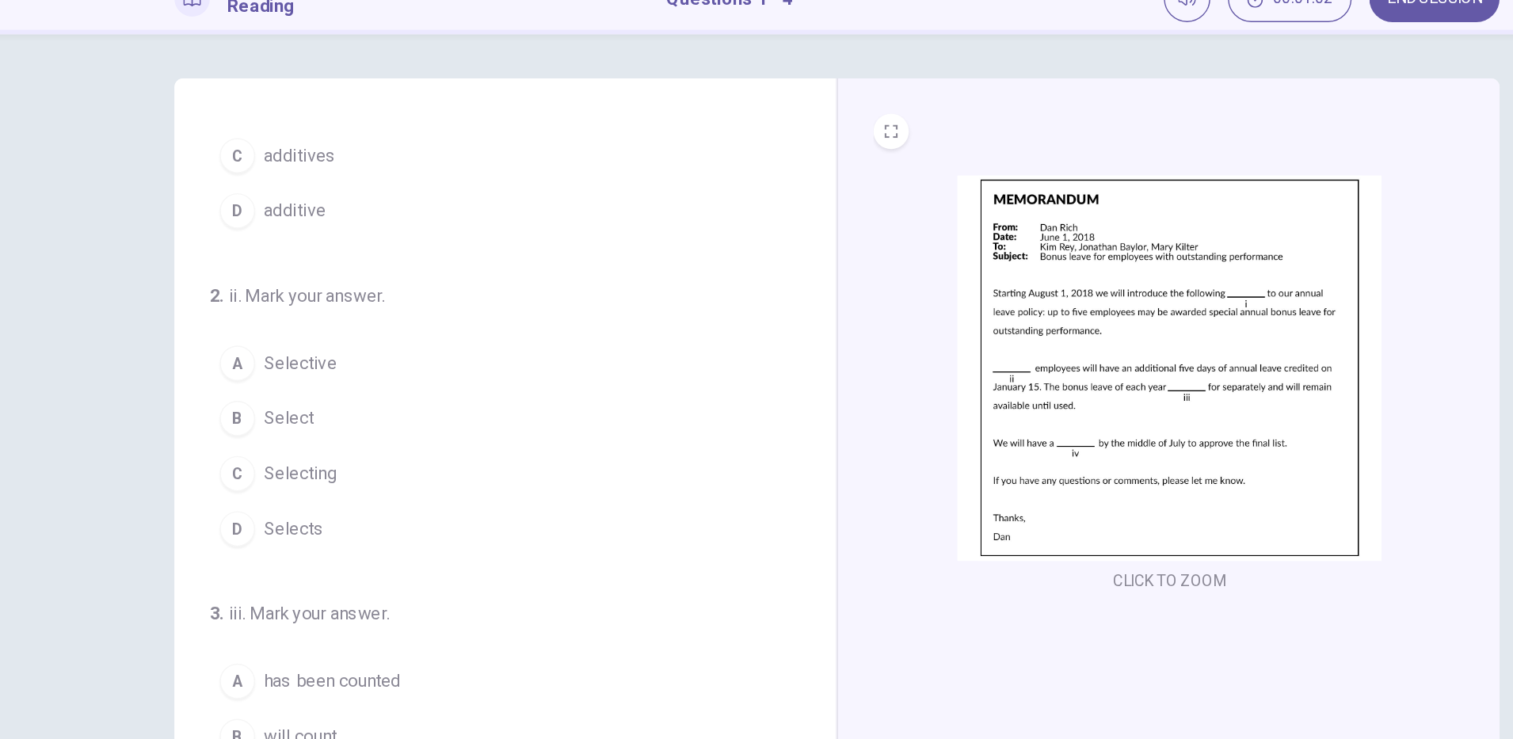
click at [360, 408] on span "Selecting" at bounding box center [371, 416] width 52 height 19
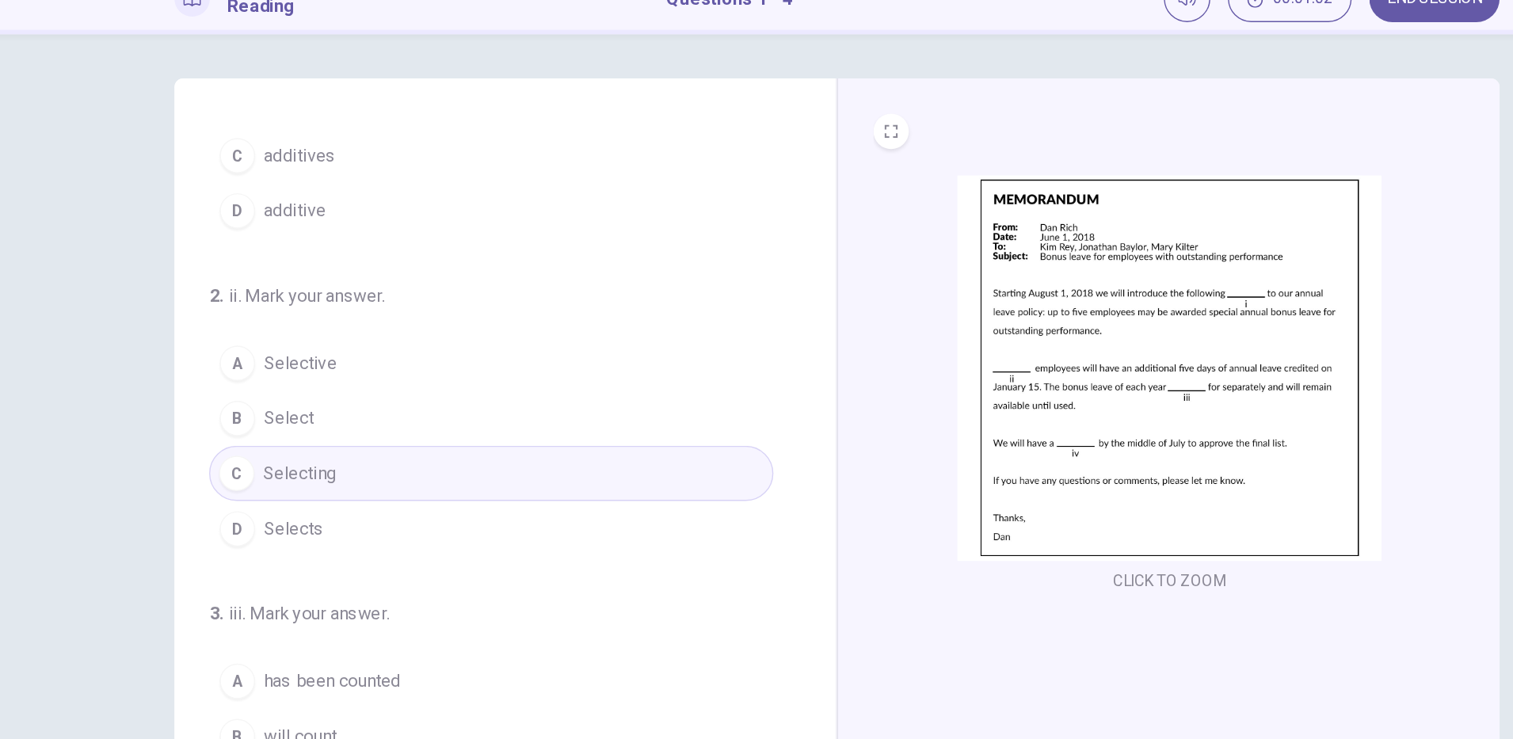
click at [410, 388] on button "B Select" at bounding box center [509, 377] width 405 height 40
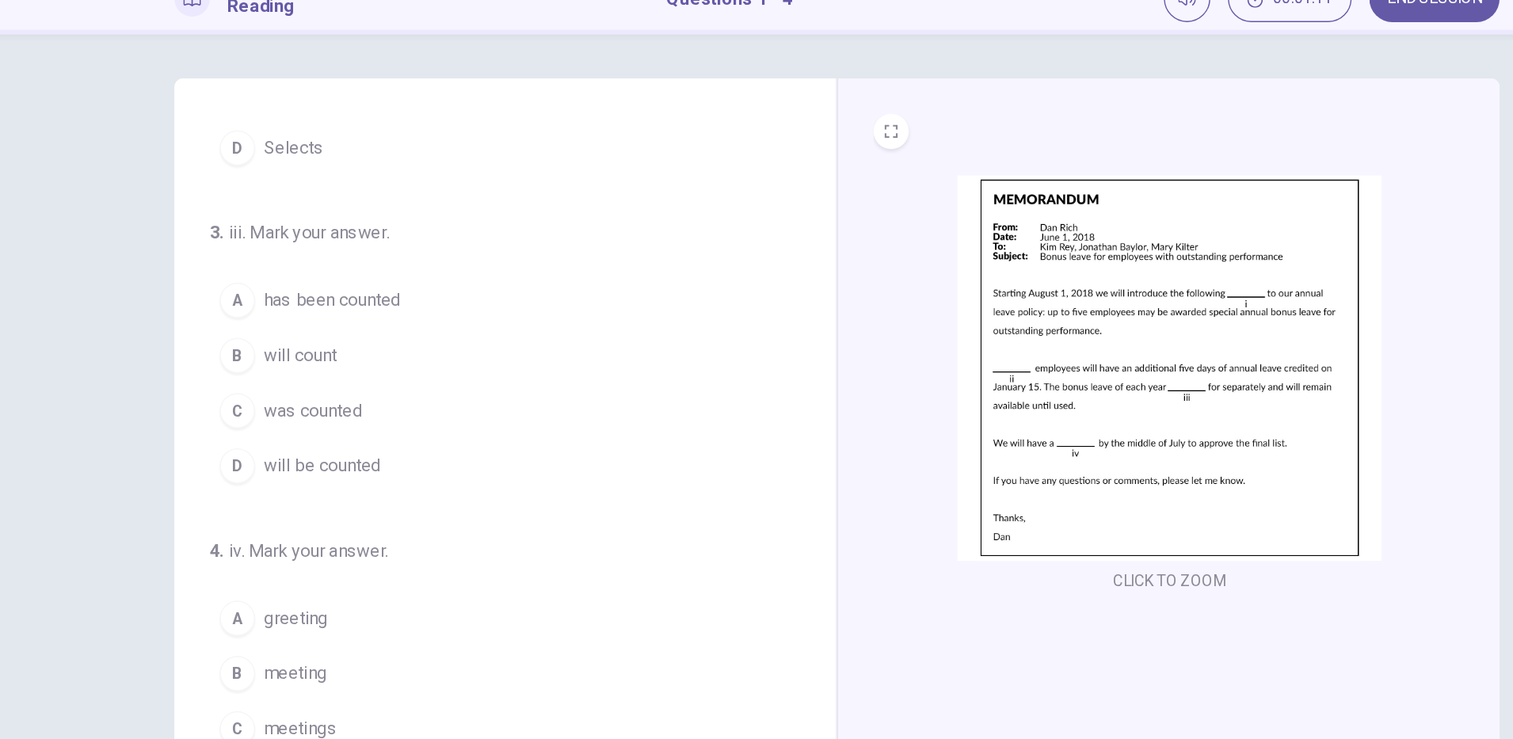
scroll to position [387, 0]
click at [464, 420] on button "D will be counted" at bounding box center [509, 411] width 405 height 40
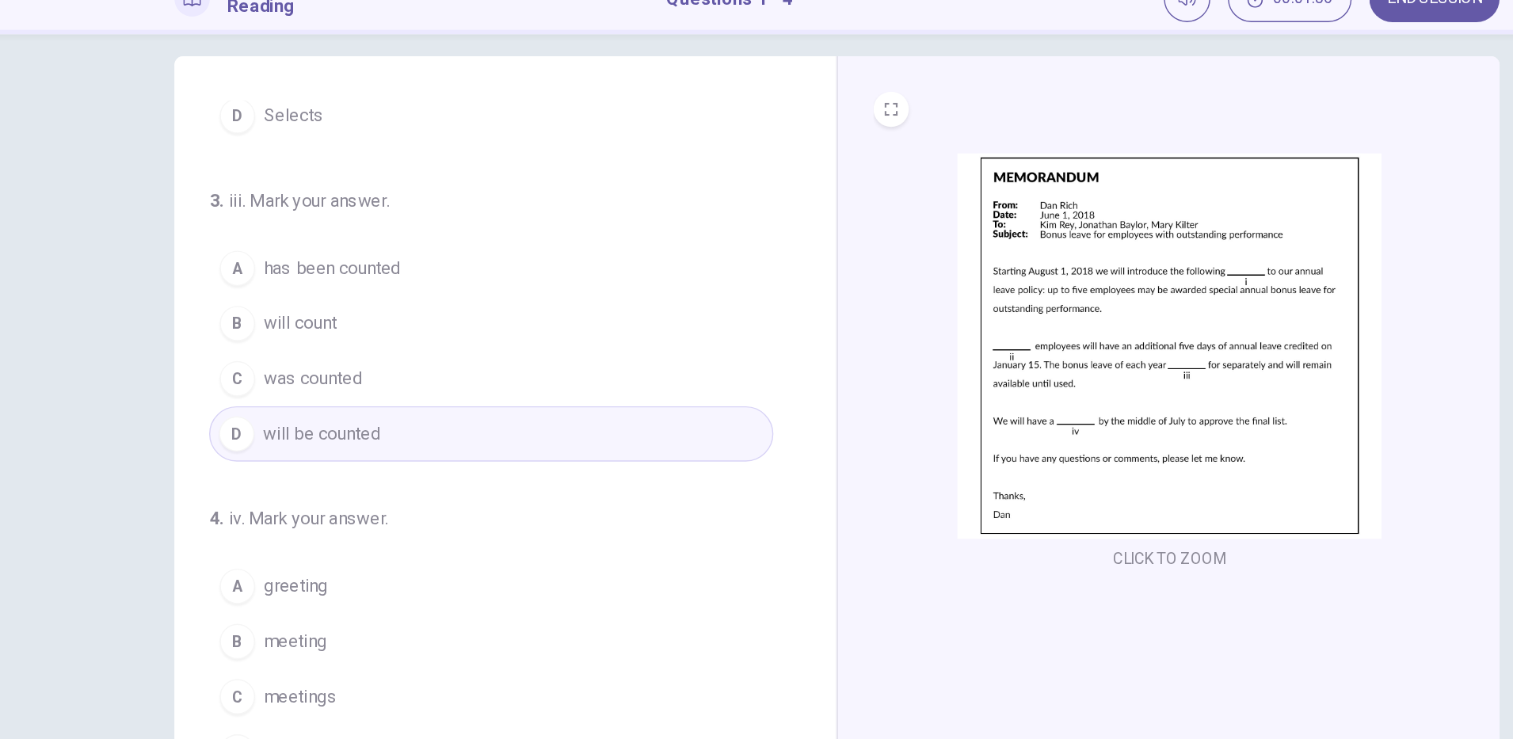
scroll to position [40, 0]
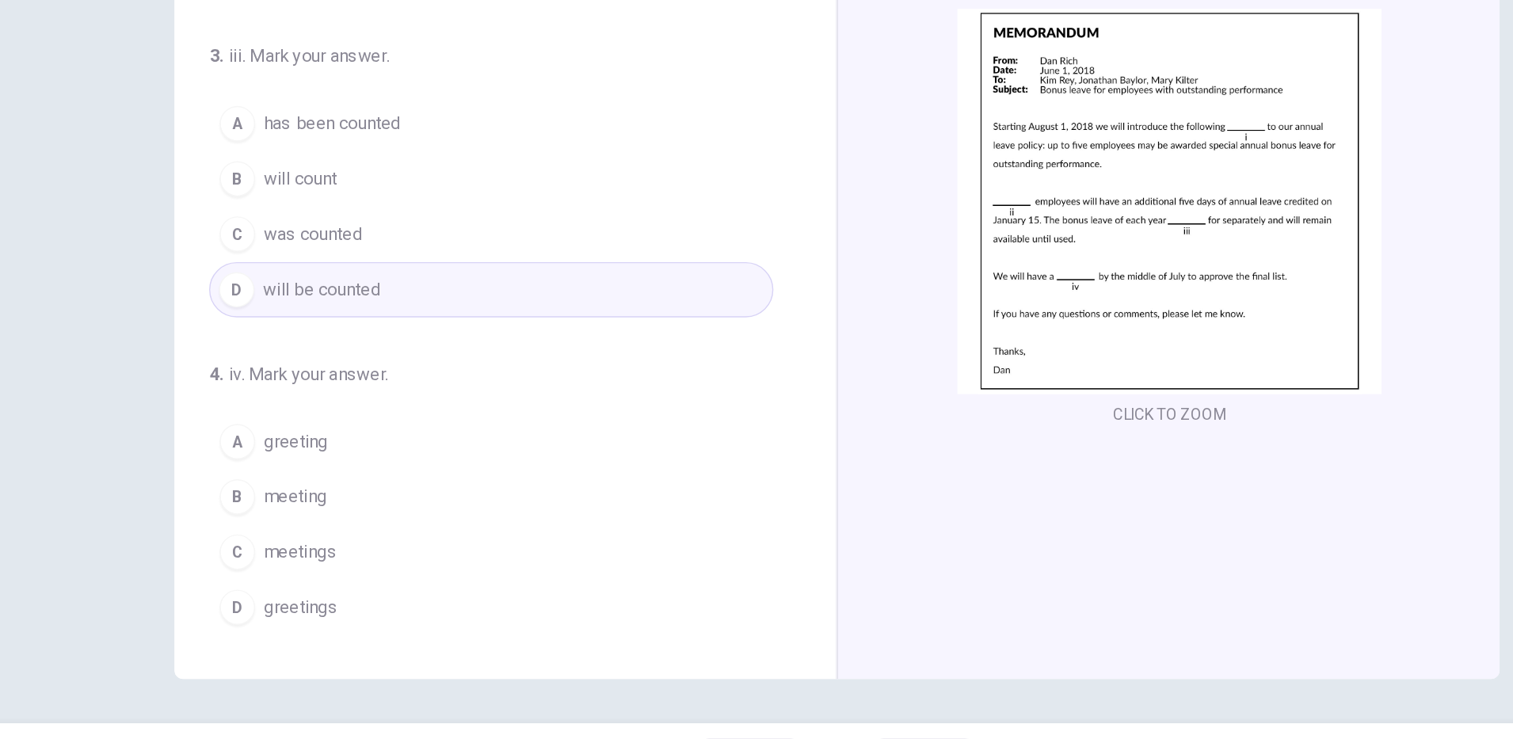
click at [451, 519] on button "B meeting" at bounding box center [509, 513] width 405 height 40
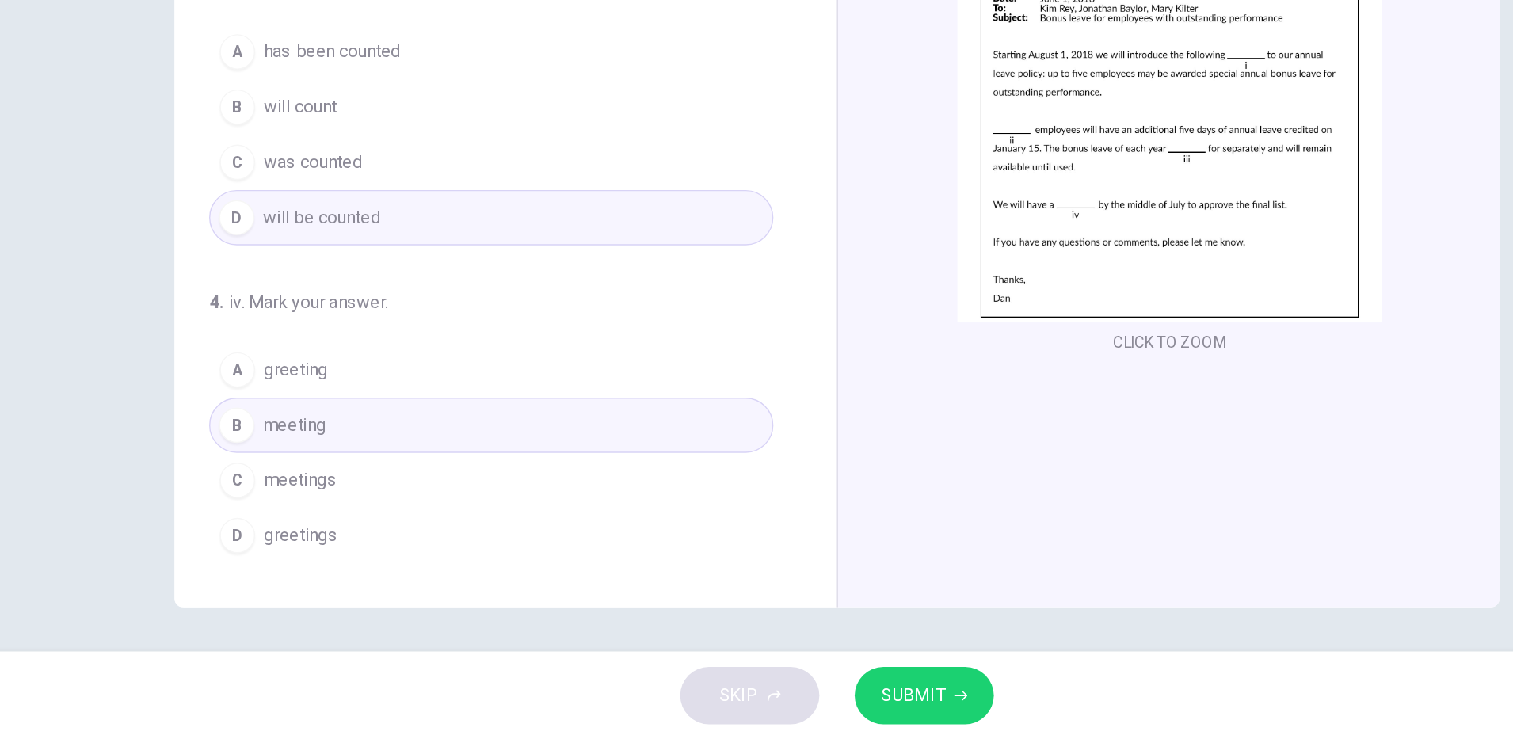
click at [842, 708] on icon "button" at bounding box center [845, 708] width 10 height 10
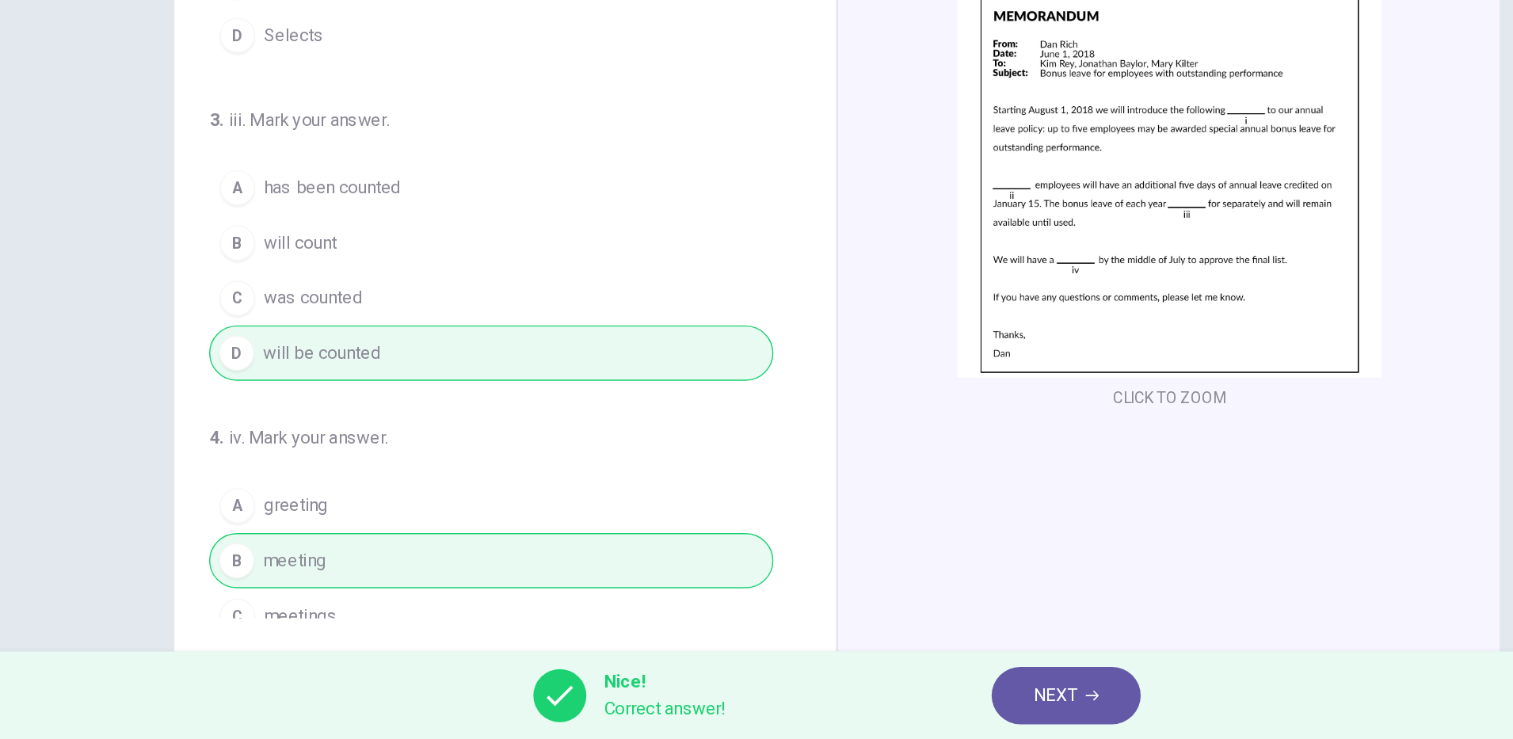
scroll to position [394, 0]
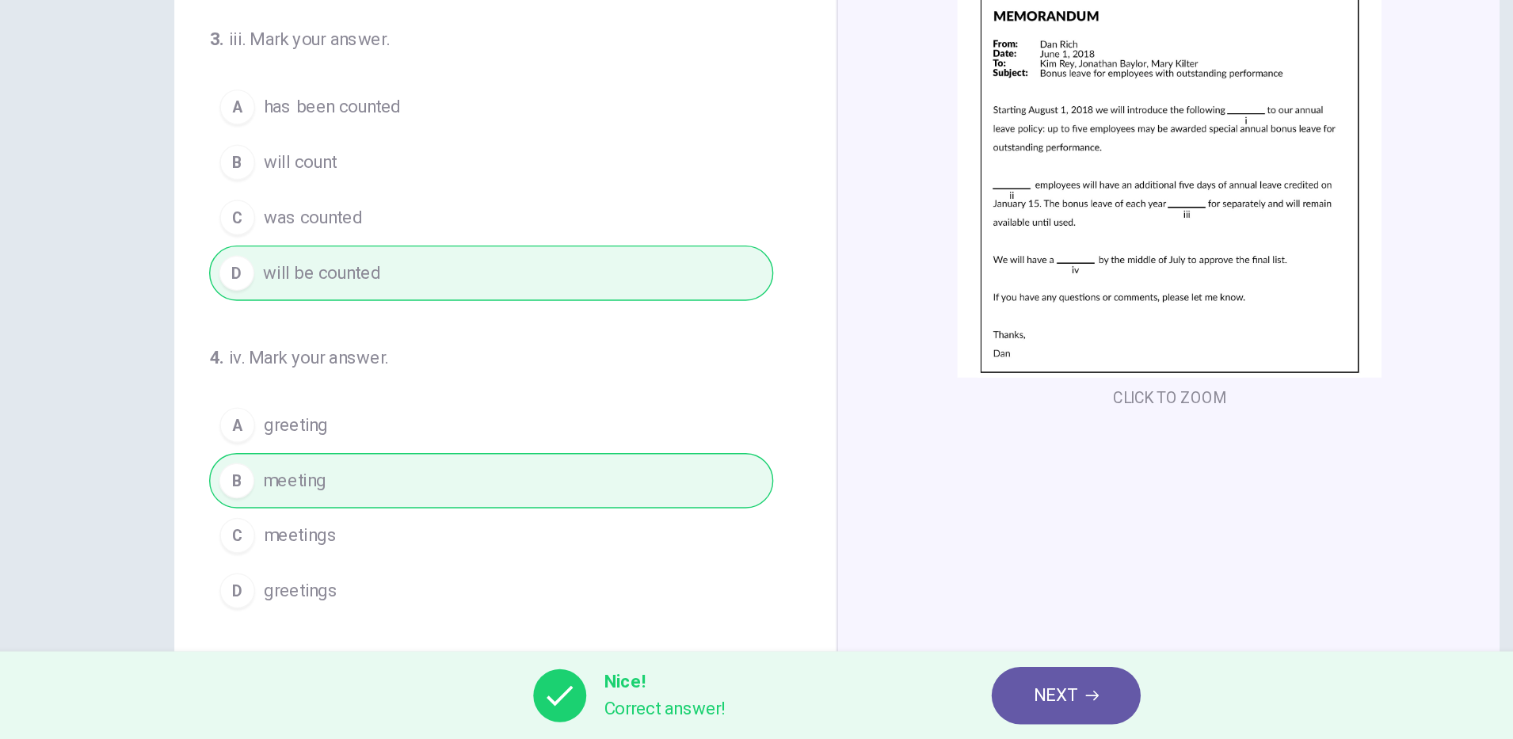
click at [940, 709] on icon "button" at bounding box center [940, 708] width 10 height 10
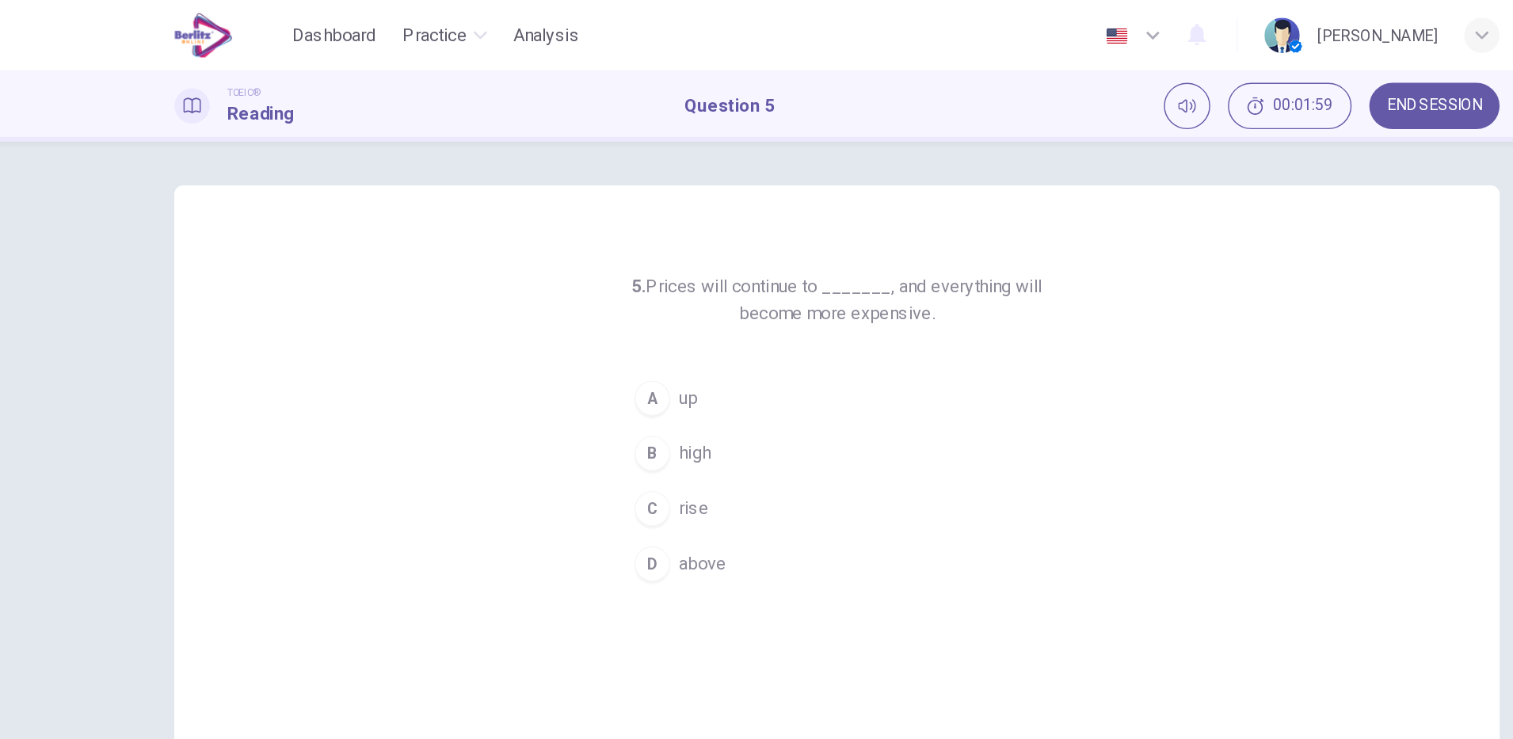
click at [696, 332] on button "B high" at bounding box center [756, 326] width 304 height 40
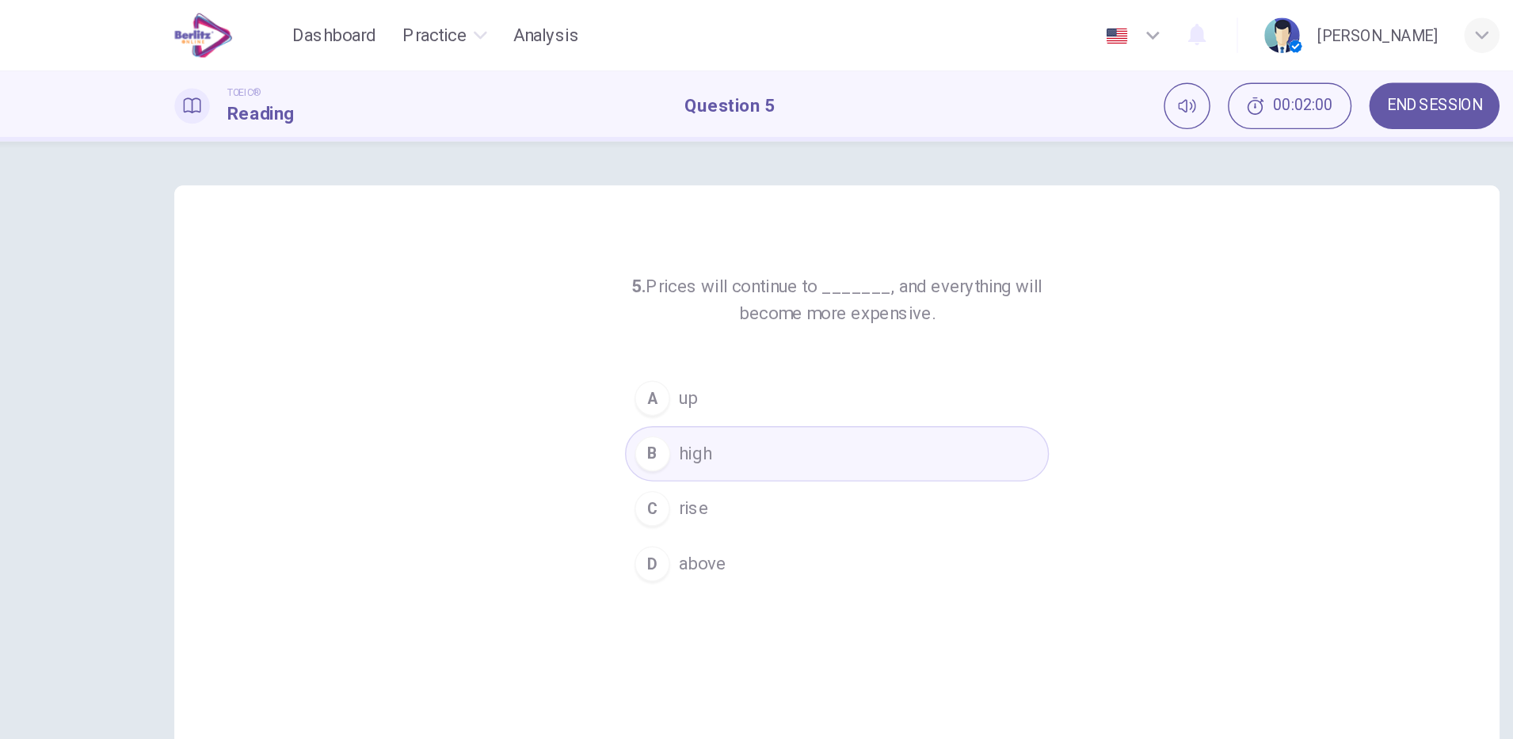
scroll to position [40, 0]
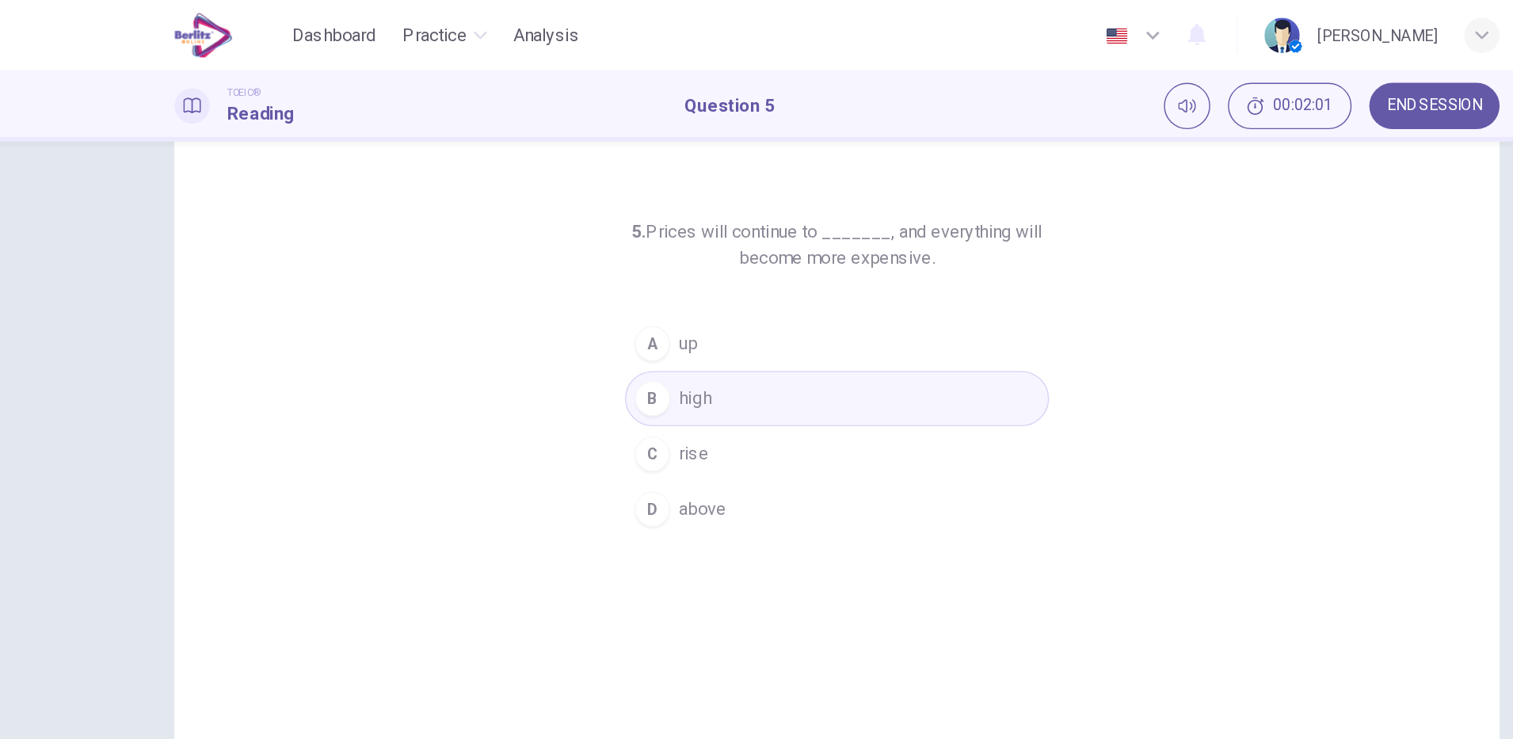
click at [691, 326] on button "C rise" at bounding box center [756, 326] width 304 height 40
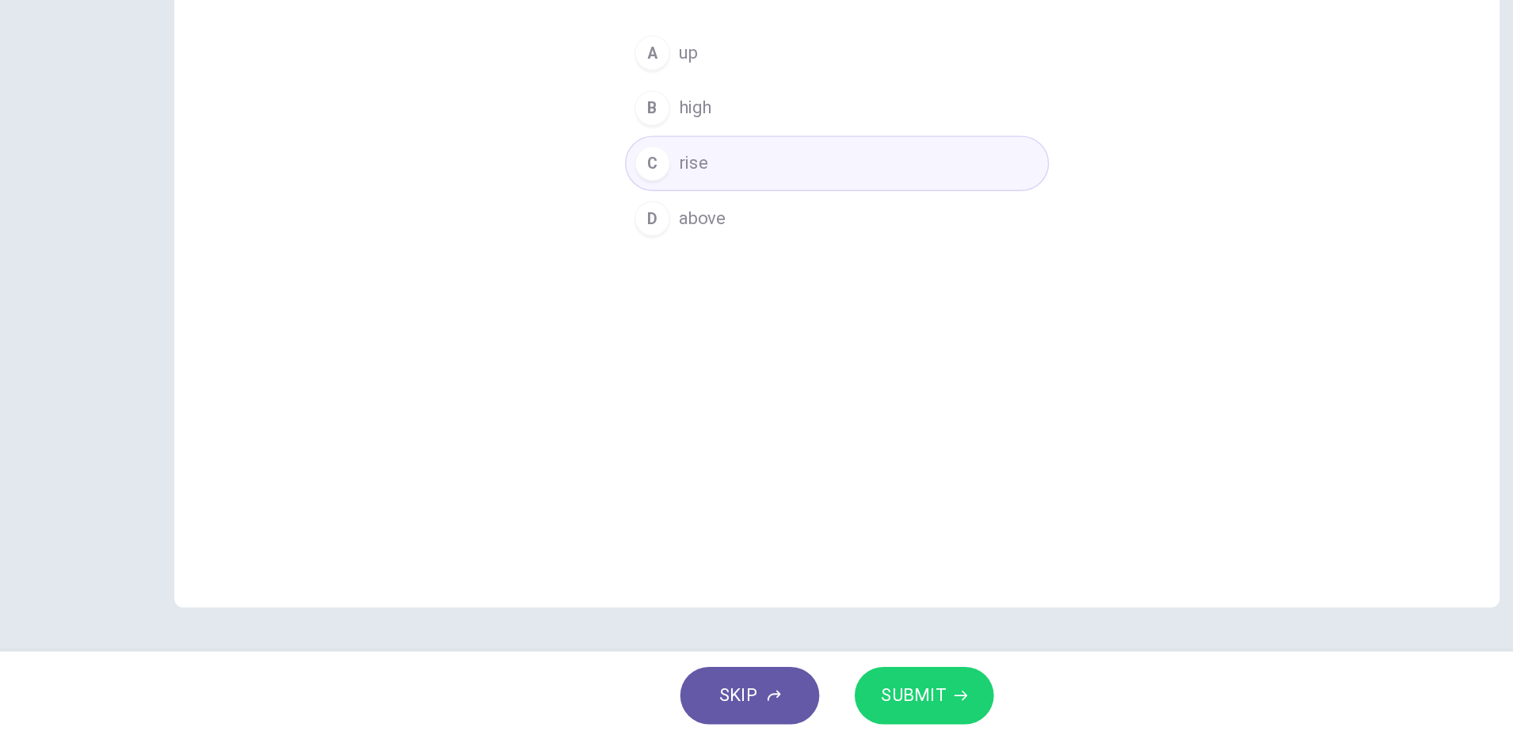
click at [844, 707] on icon "button" at bounding box center [845, 707] width 10 height 7
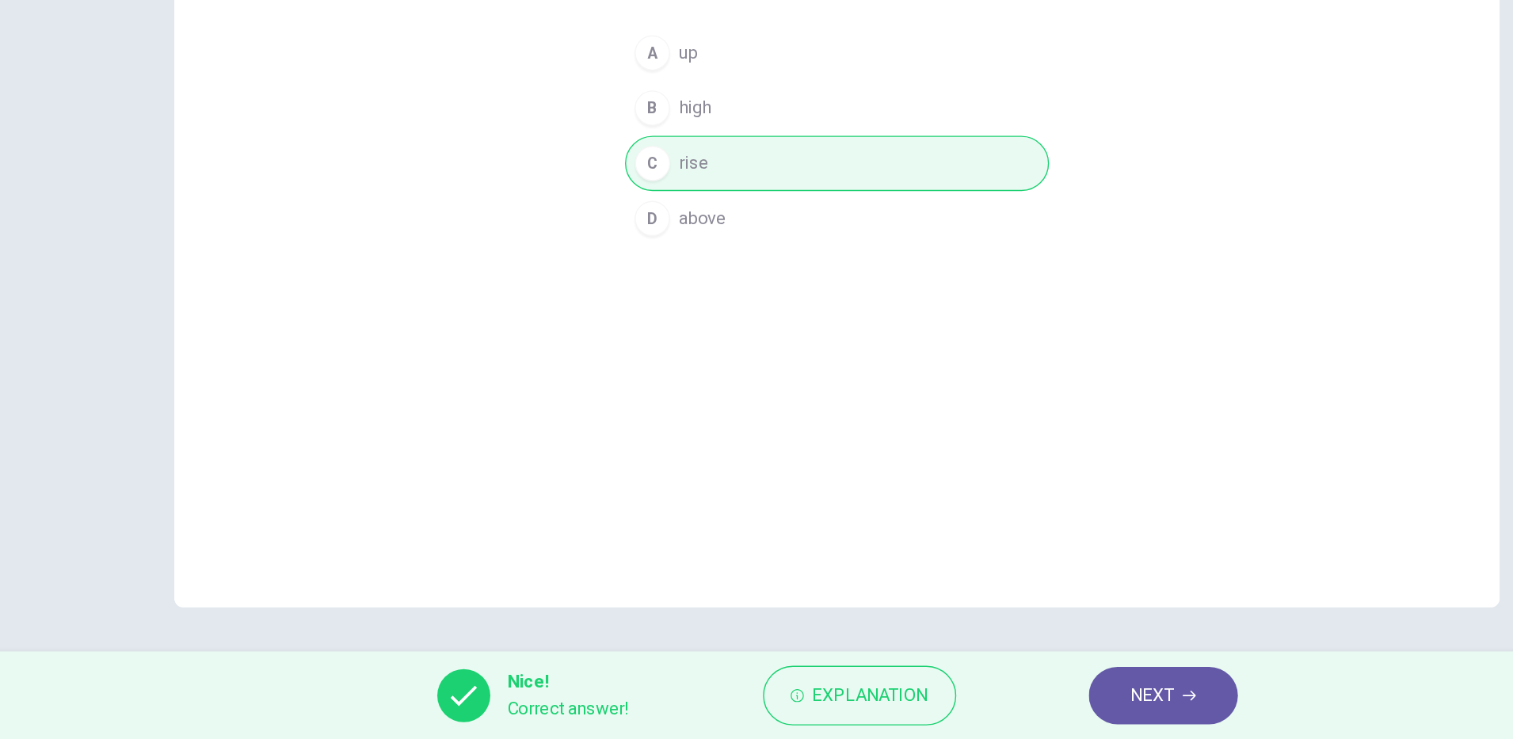
scroll to position [0, 0]
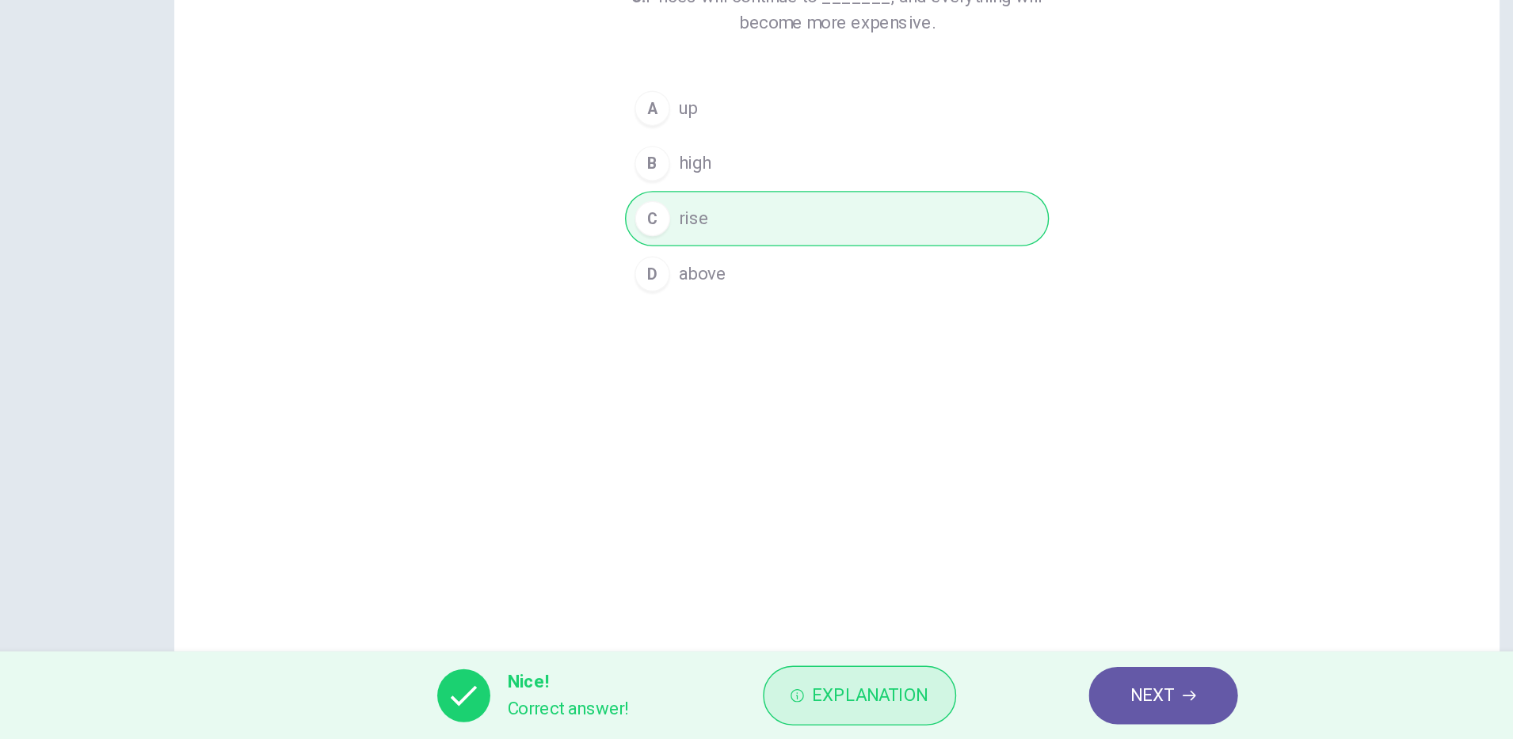
click at [818, 708] on span "Explanation" at bounding box center [780, 707] width 83 height 22
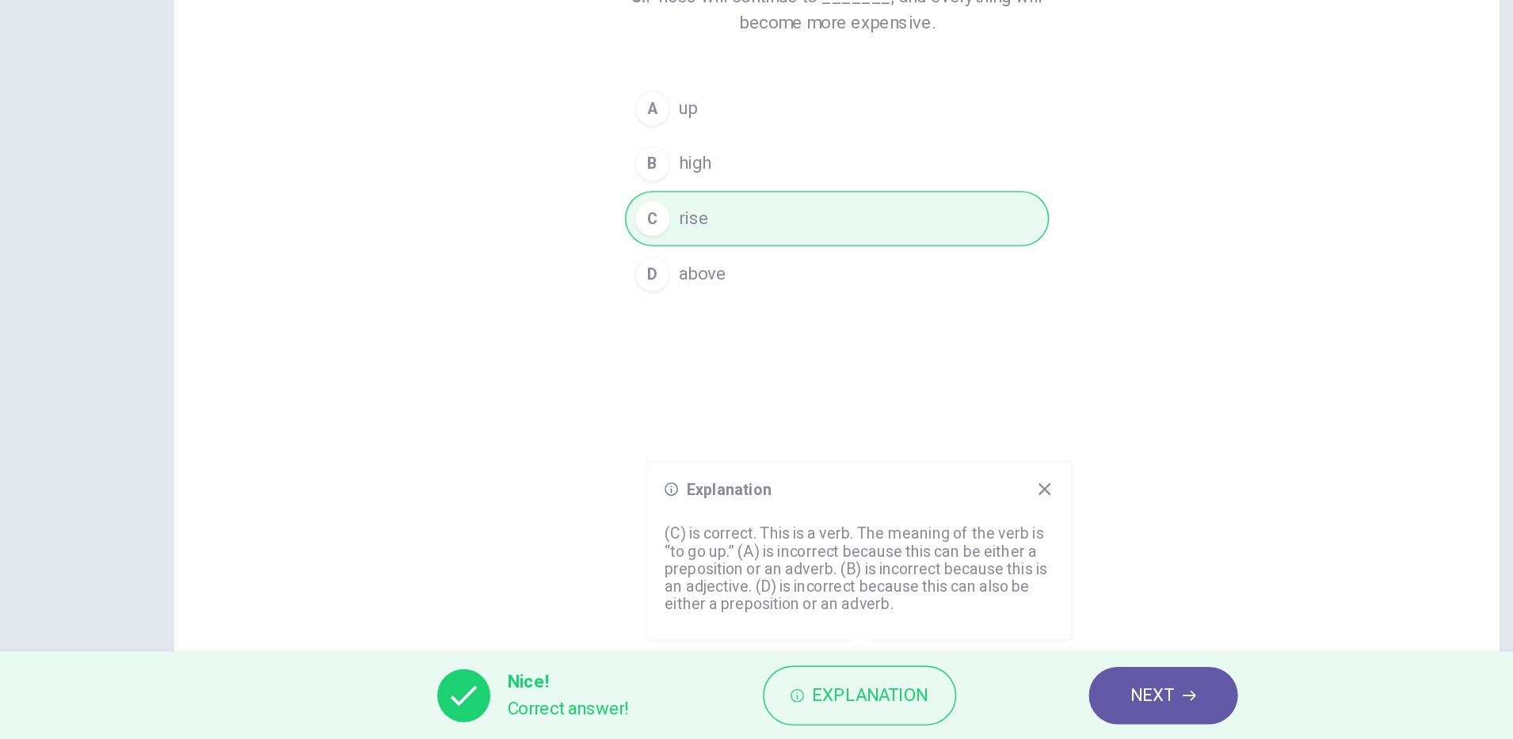
click at [991, 716] on span "NEXT" at bounding box center [982, 707] width 31 height 22
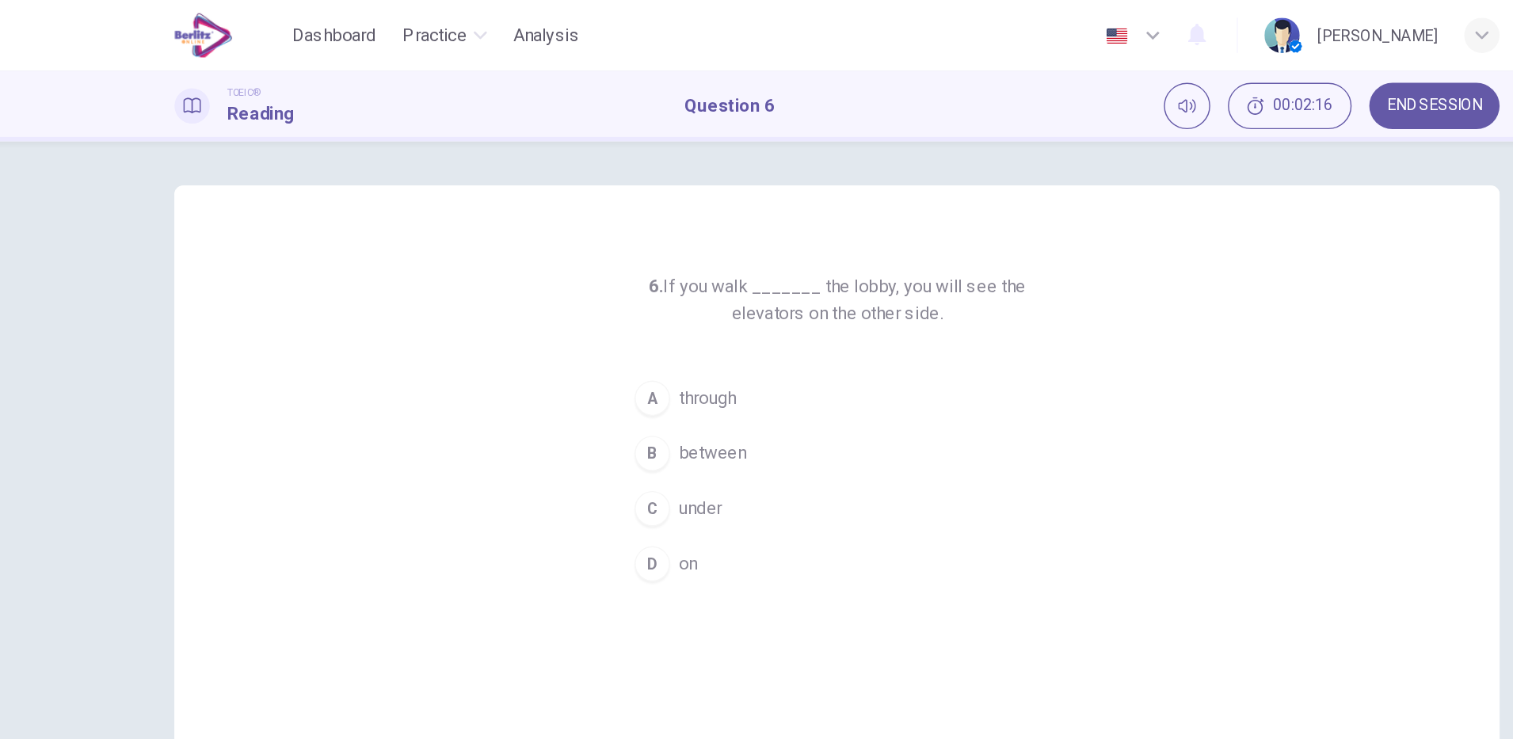
click at [619, 404] on div "D" at bounding box center [624, 404] width 25 height 25
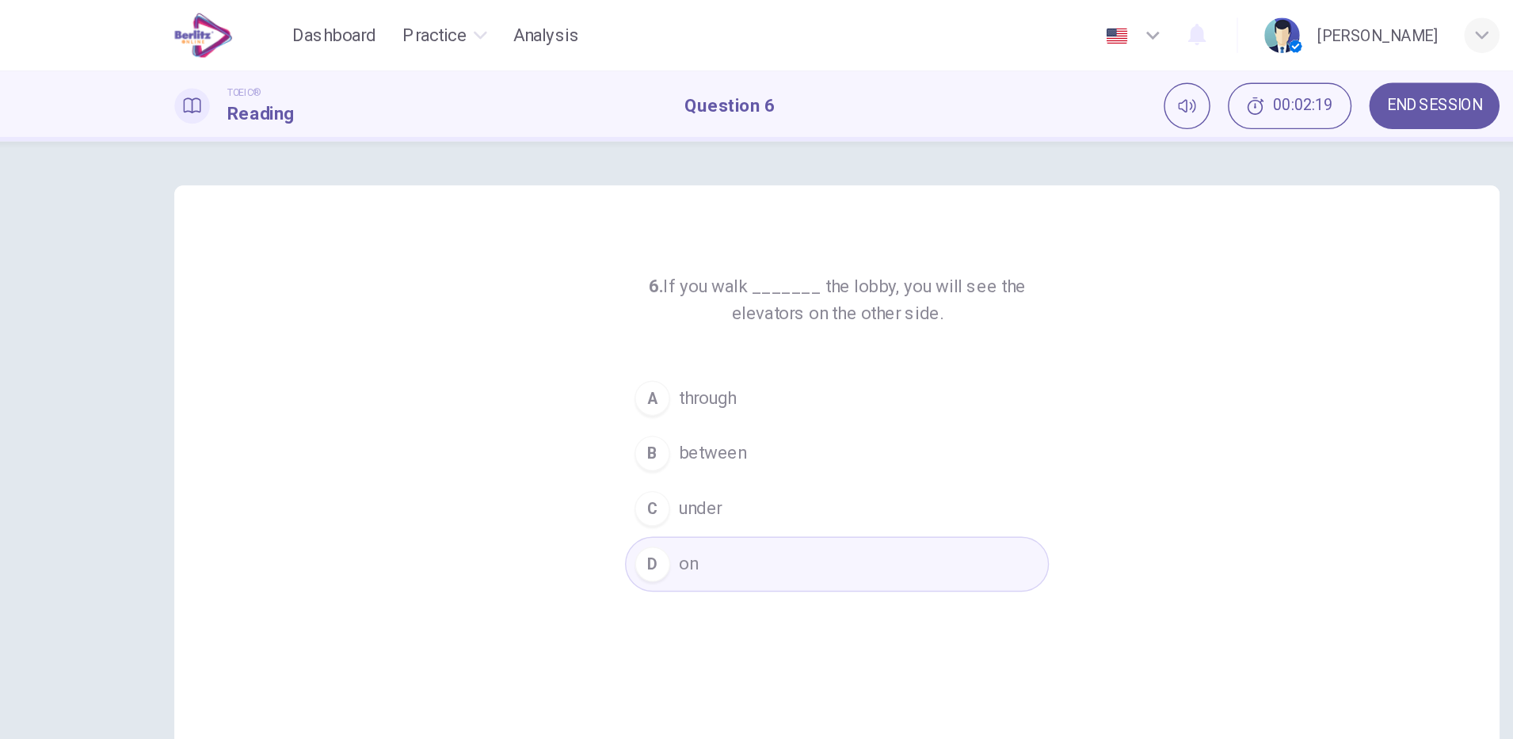
scroll to position [40, 0]
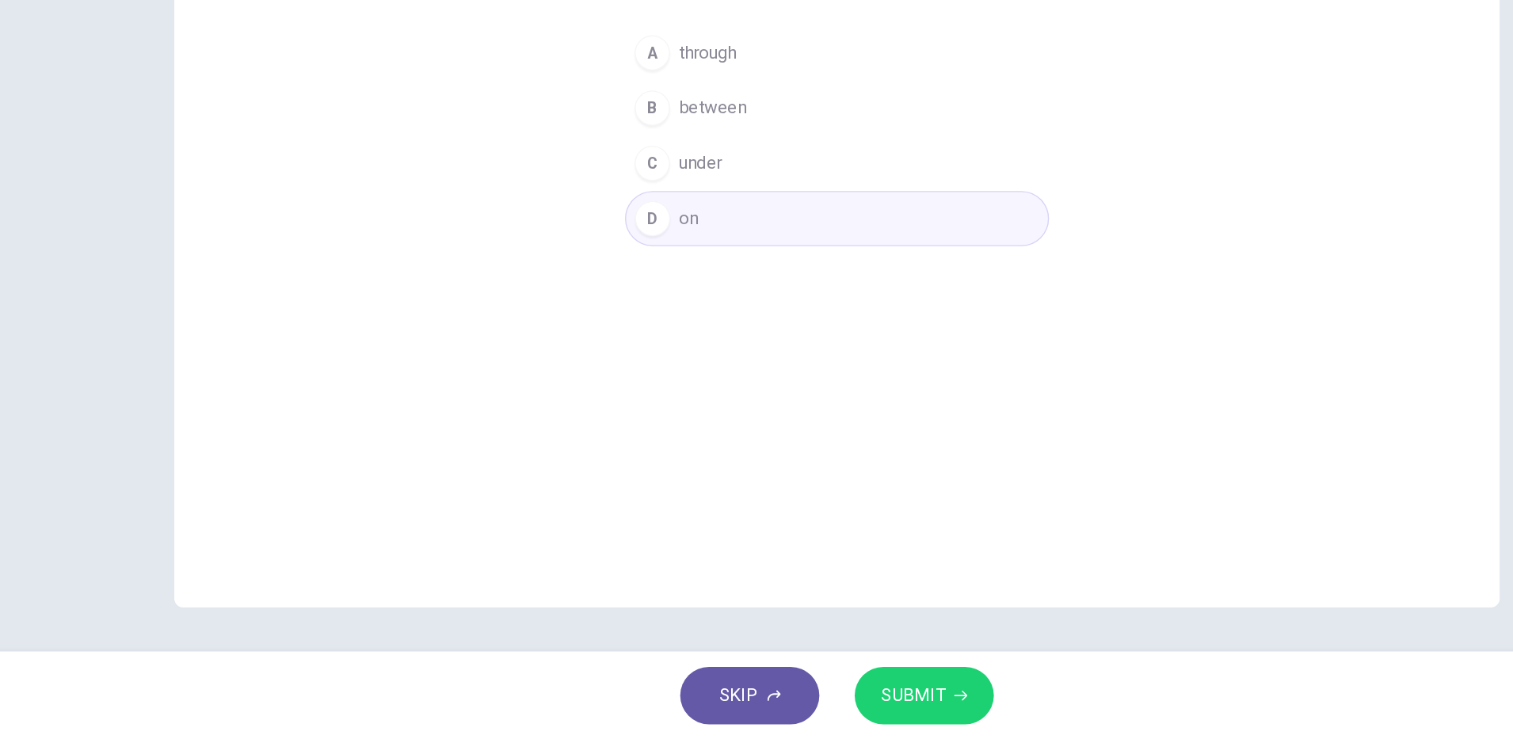
click at [824, 710] on span "SUBMIT" at bounding box center [811, 707] width 46 height 22
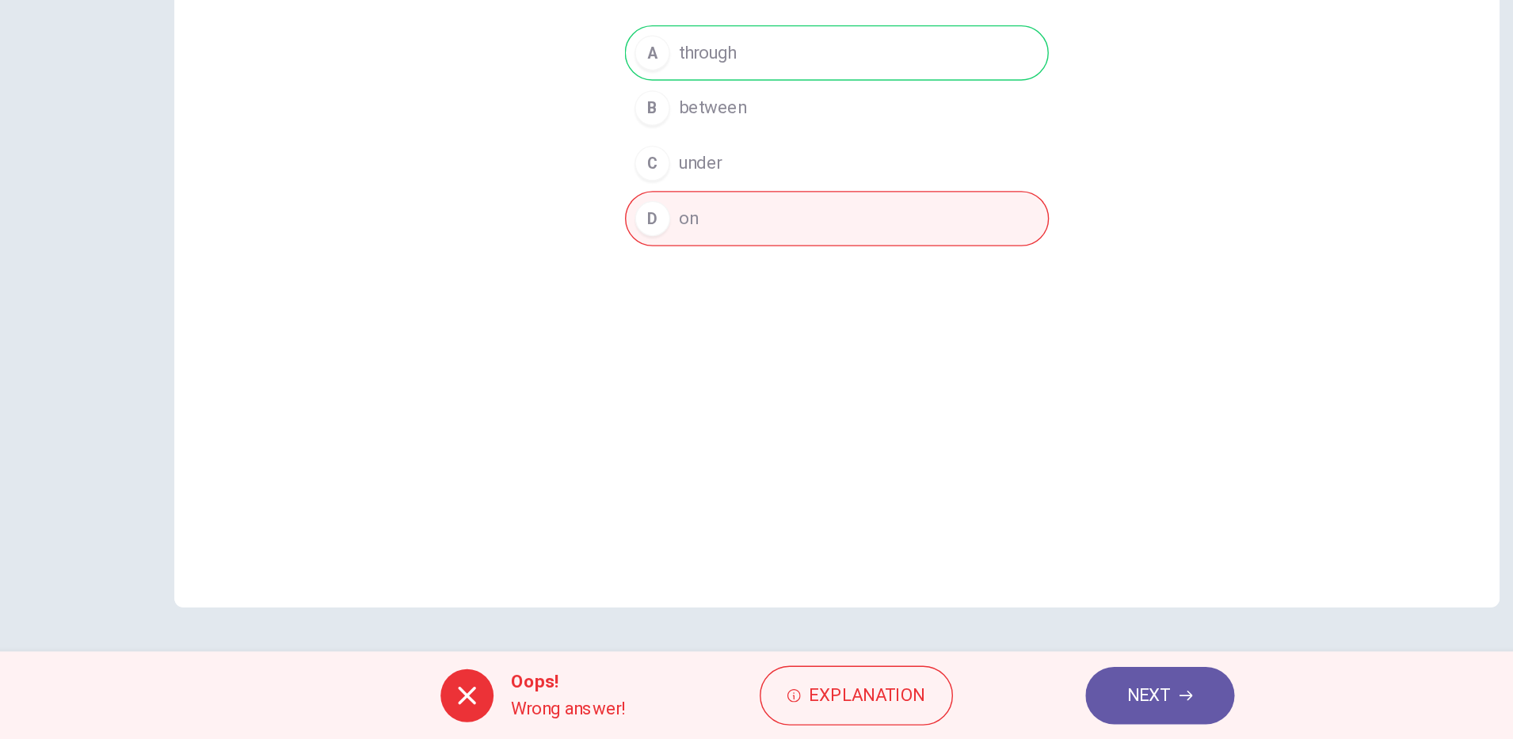
scroll to position [0, 0]
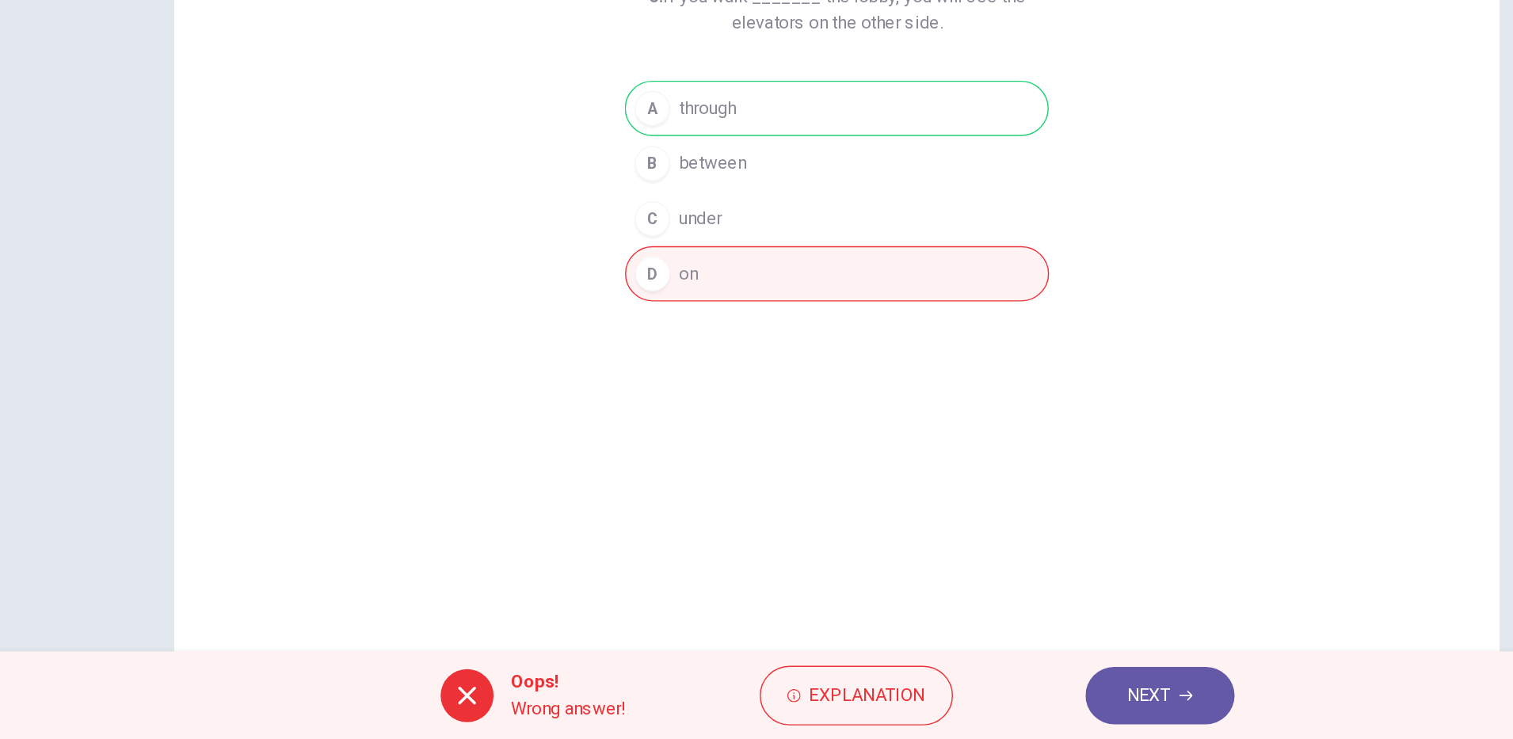
click at [972, 717] on span "NEXT" at bounding box center [980, 707] width 31 height 22
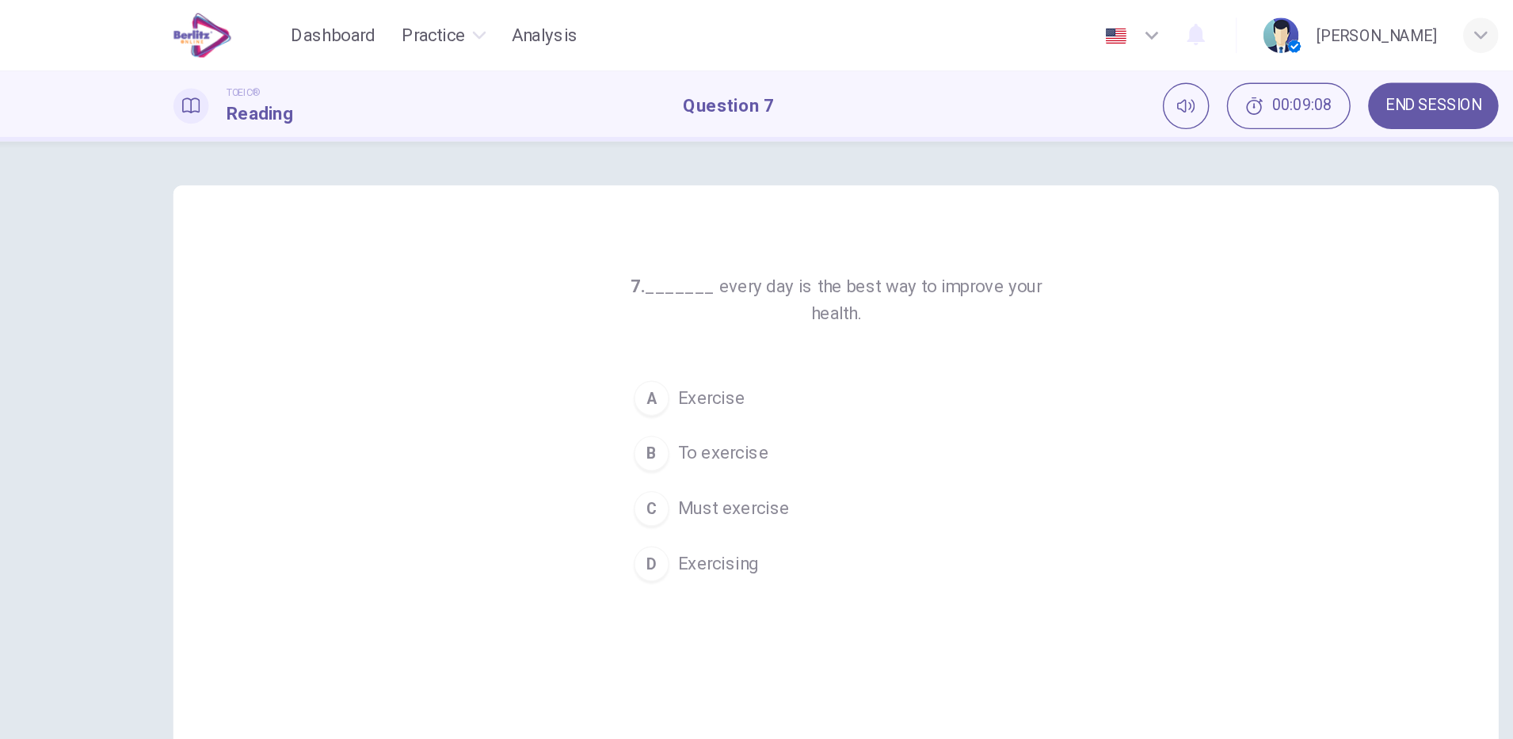
scroll to position [40, 0]
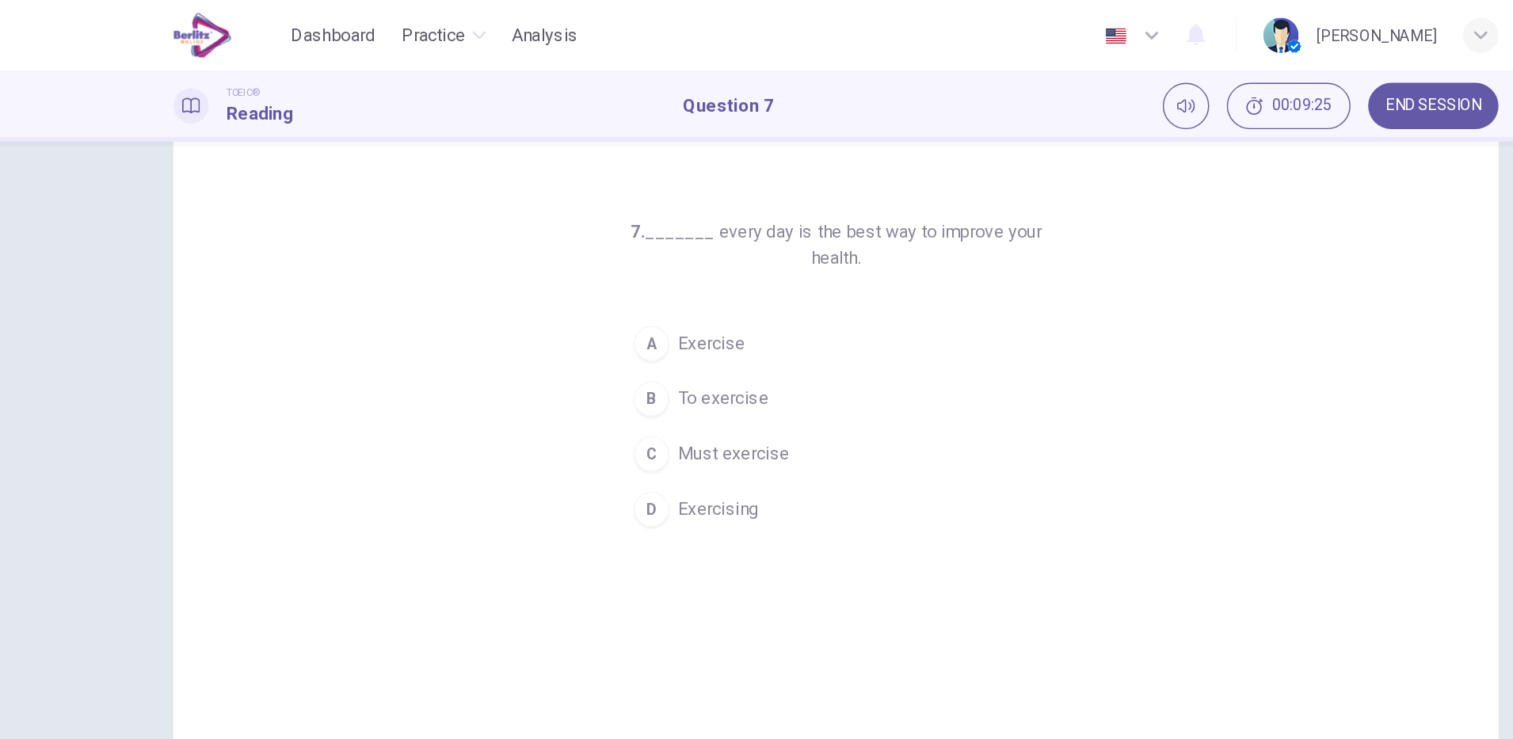
click at [718, 378] on button "D Exercising" at bounding box center [756, 365] width 304 height 40
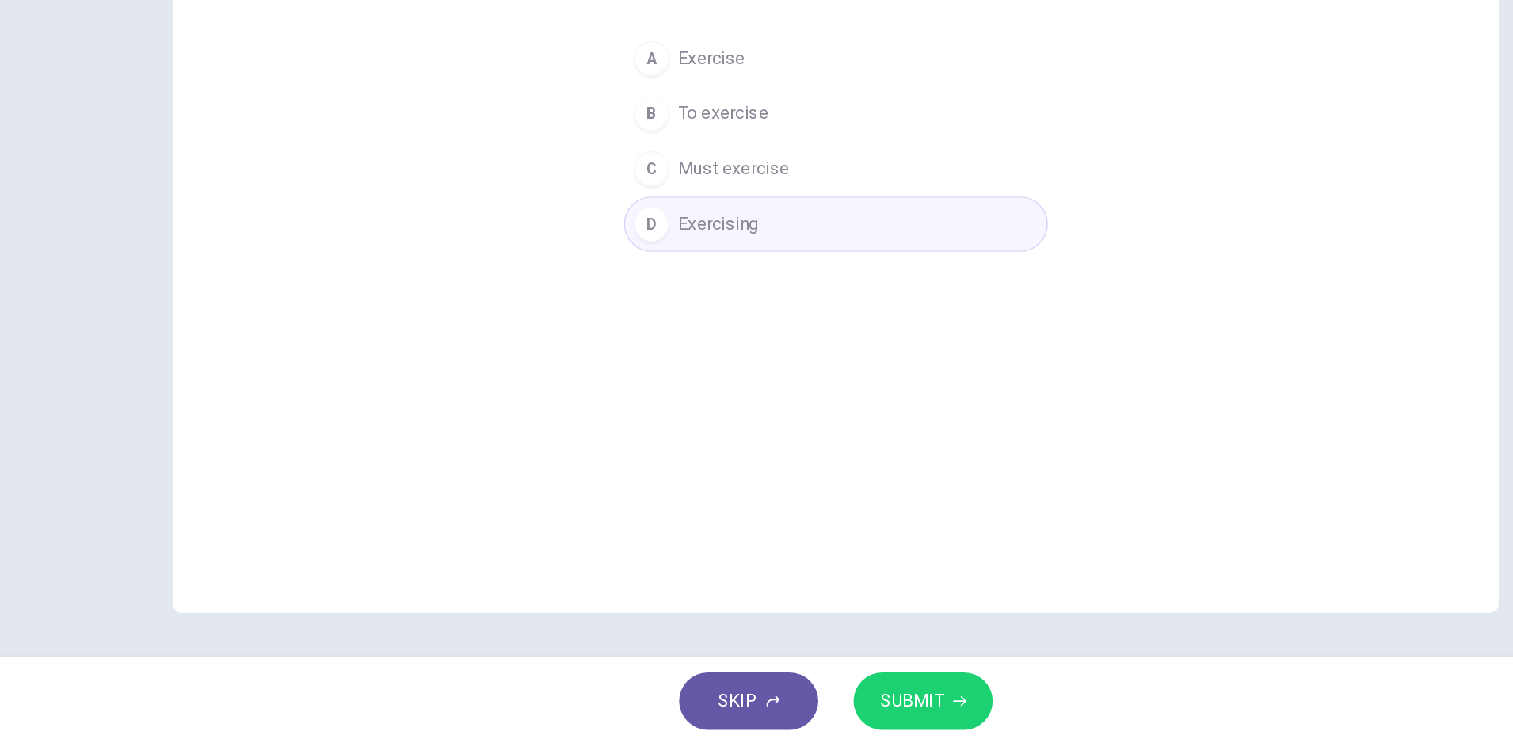
click at [815, 715] on span "SUBMIT" at bounding box center [811, 707] width 46 height 22
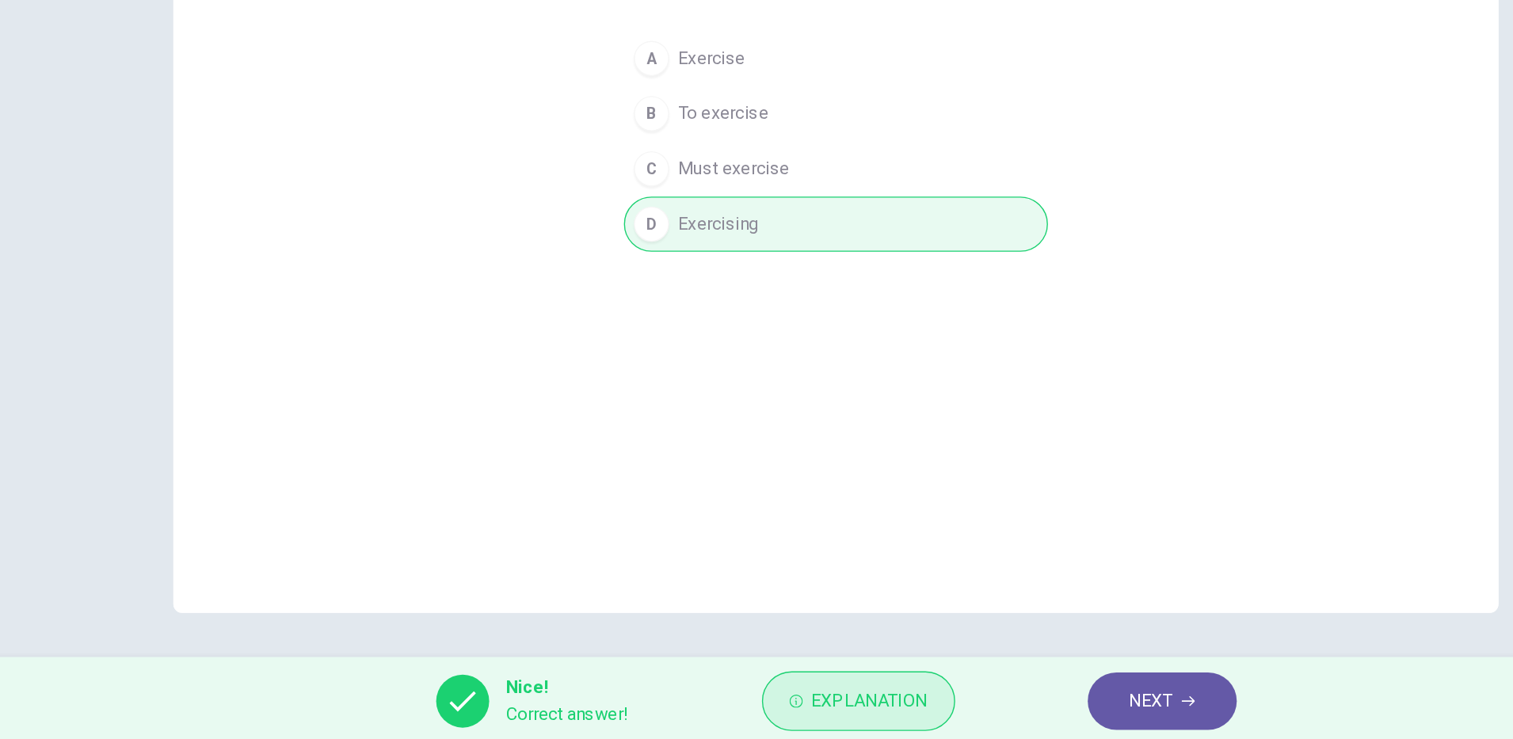
click at [813, 715] on span "Explanation" at bounding box center [780, 707] width 83 height 22
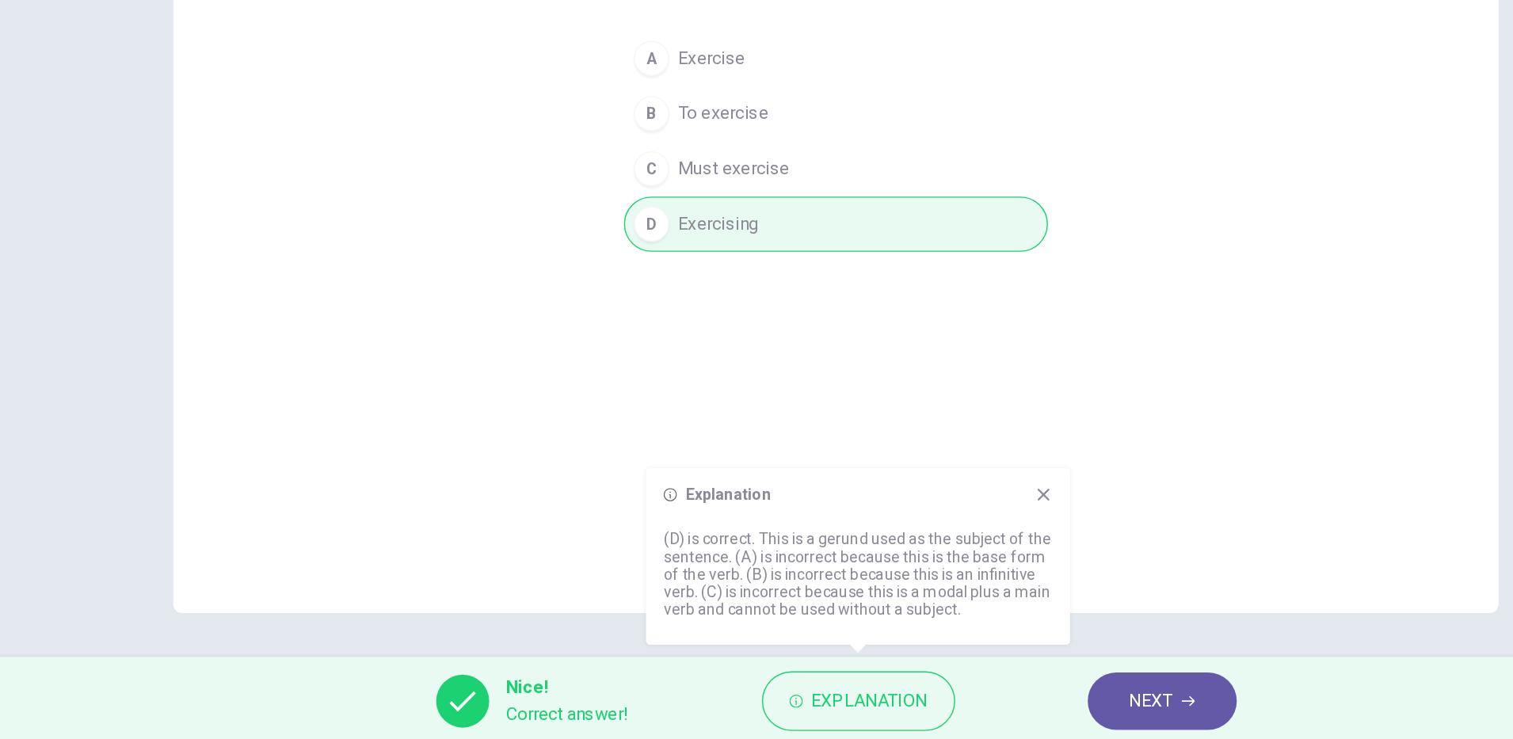
click at [1009, 707] on icon "button" at bounding box center [1009, 707] width 10 height 7
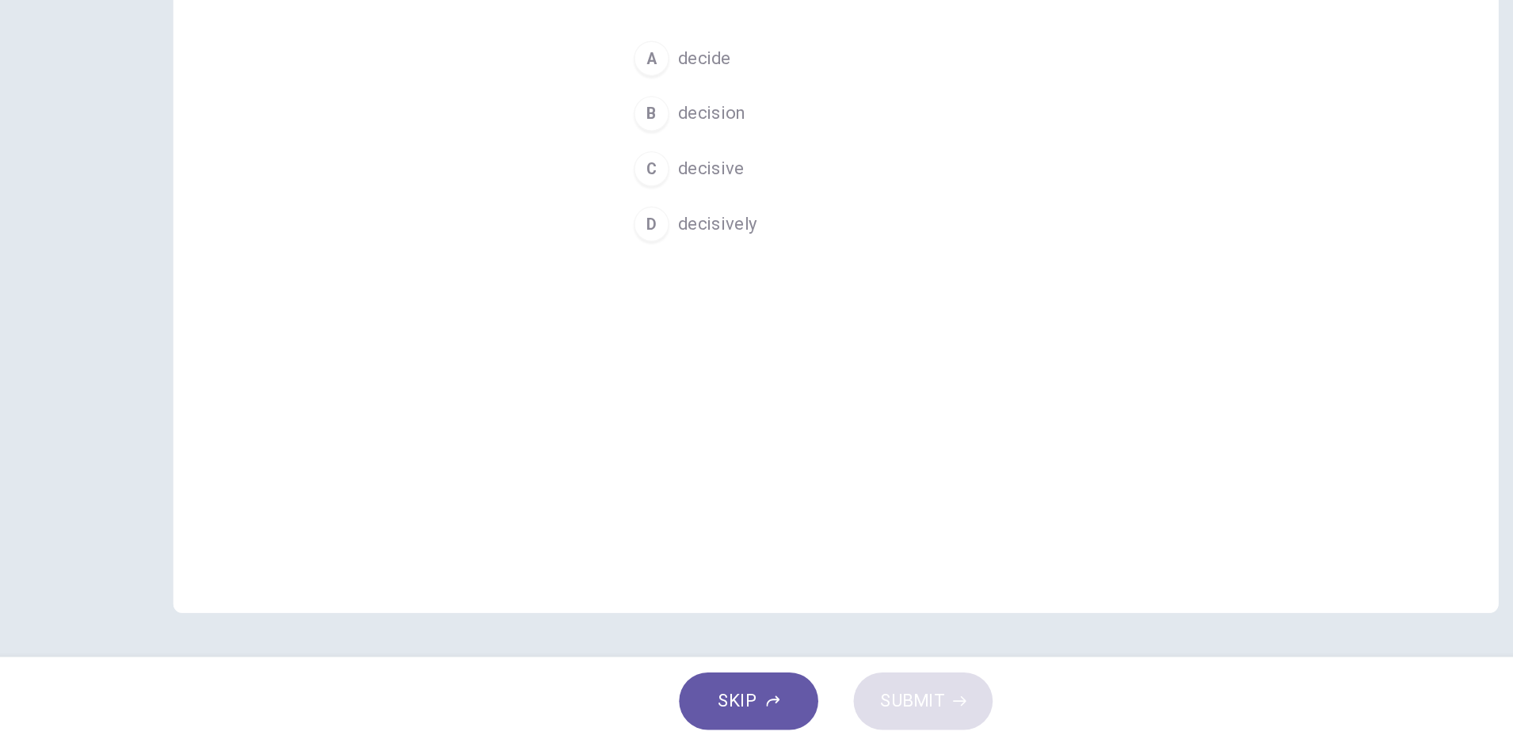
scroll to position [0, 0]
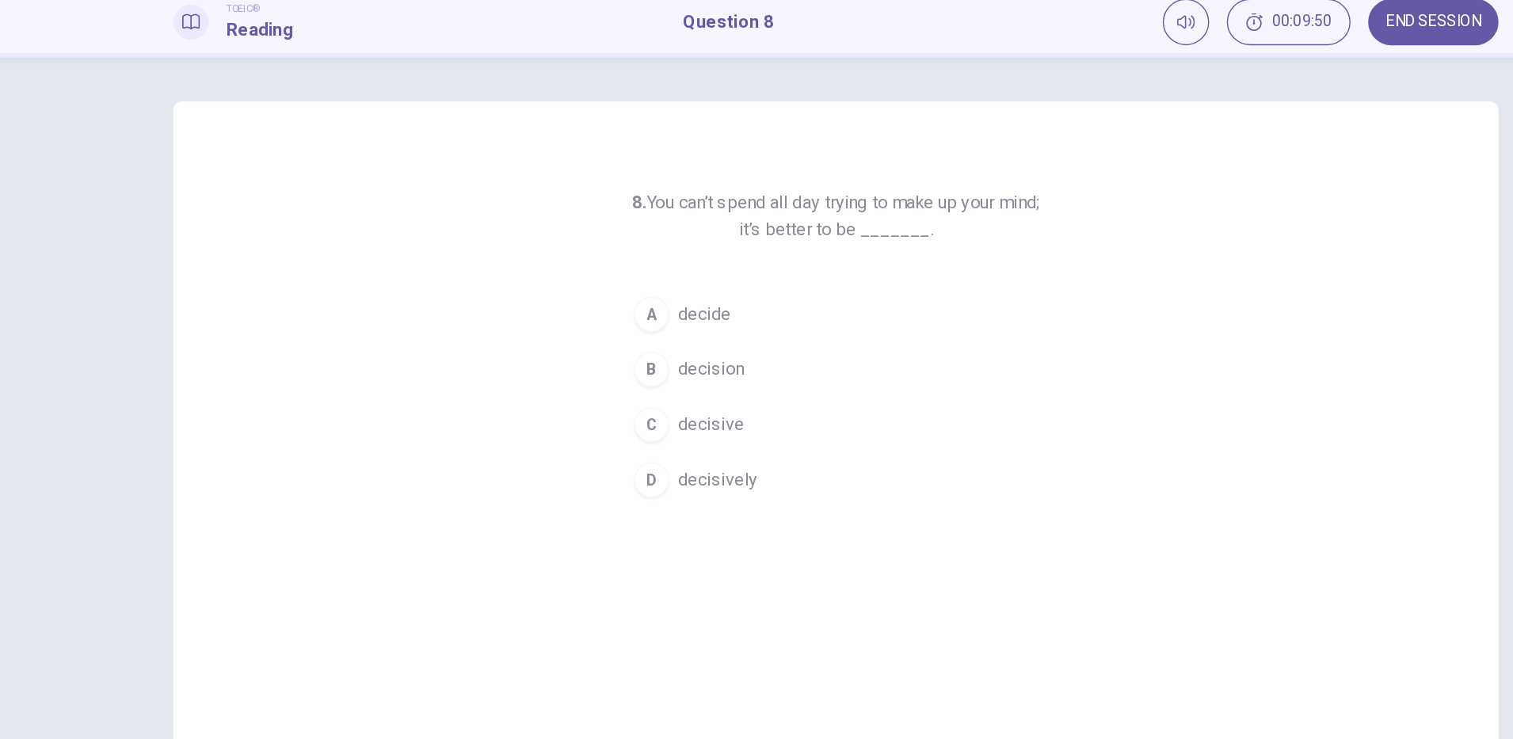
click at [745, 371] on button "C decisive" at bounding box center [756, 365] width 304 height 40
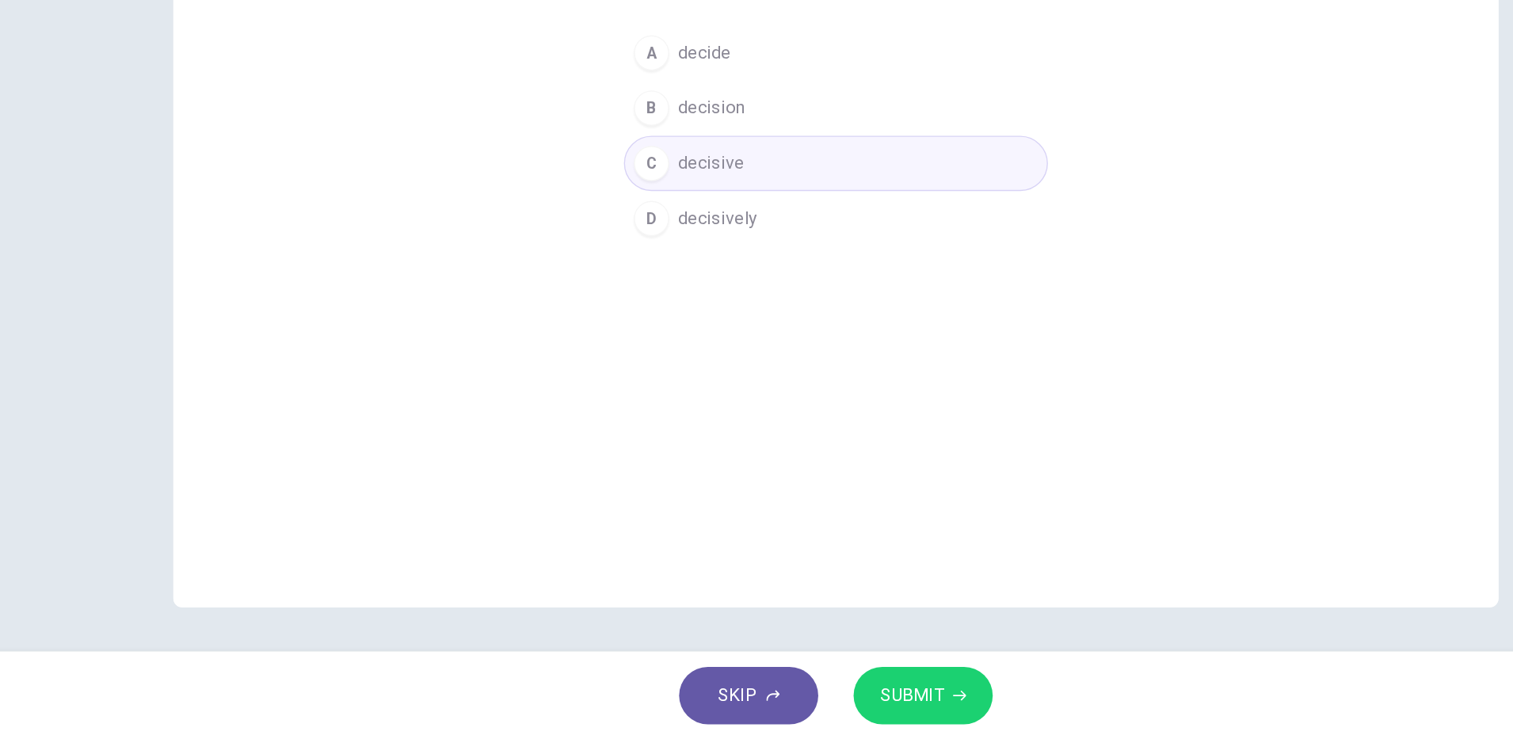
click at [827, 704] on span "SUBMIT" at bounding box center [811, 707] width 46 height 22
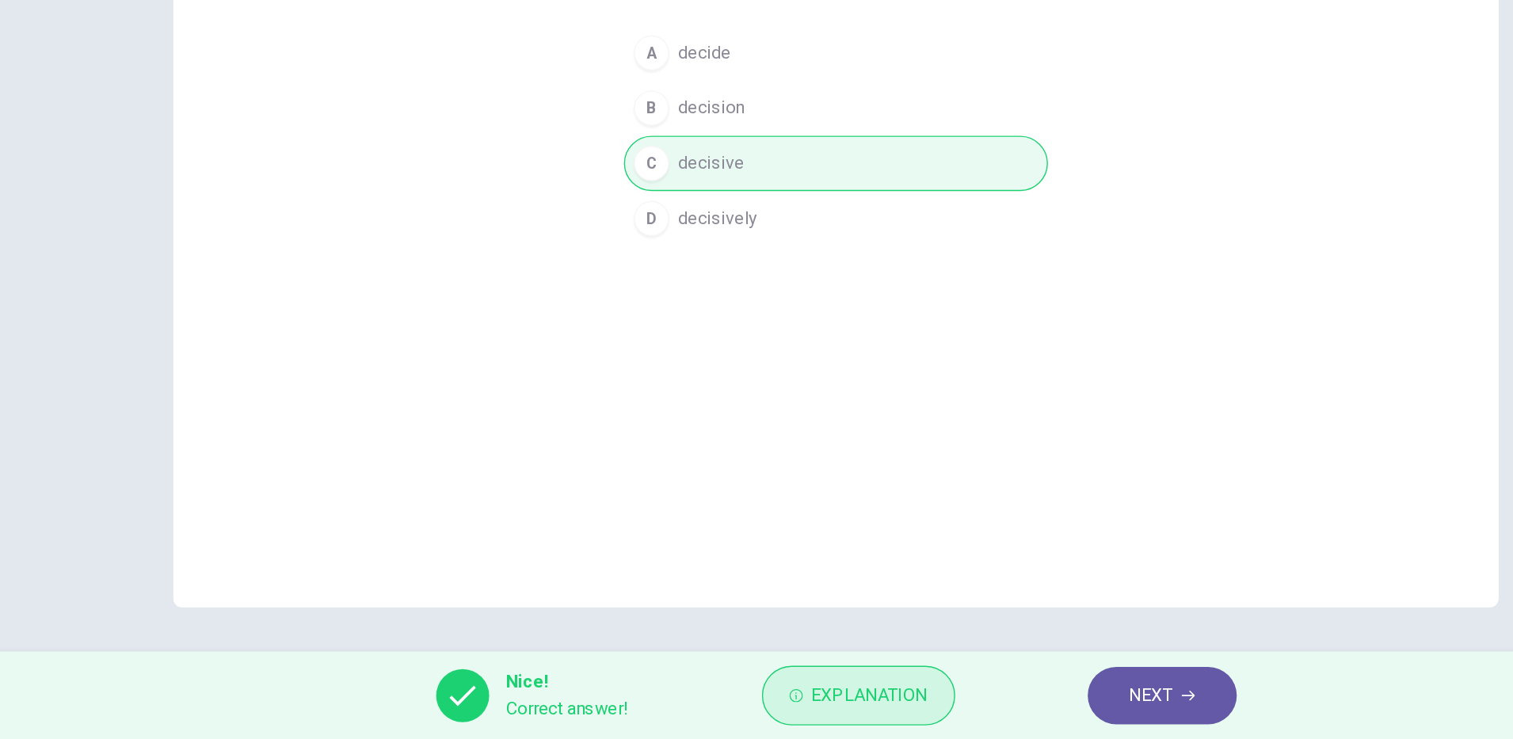
click at [776, 703] on span "Explanation" at bounding box center [780, 707] width 83 height 22
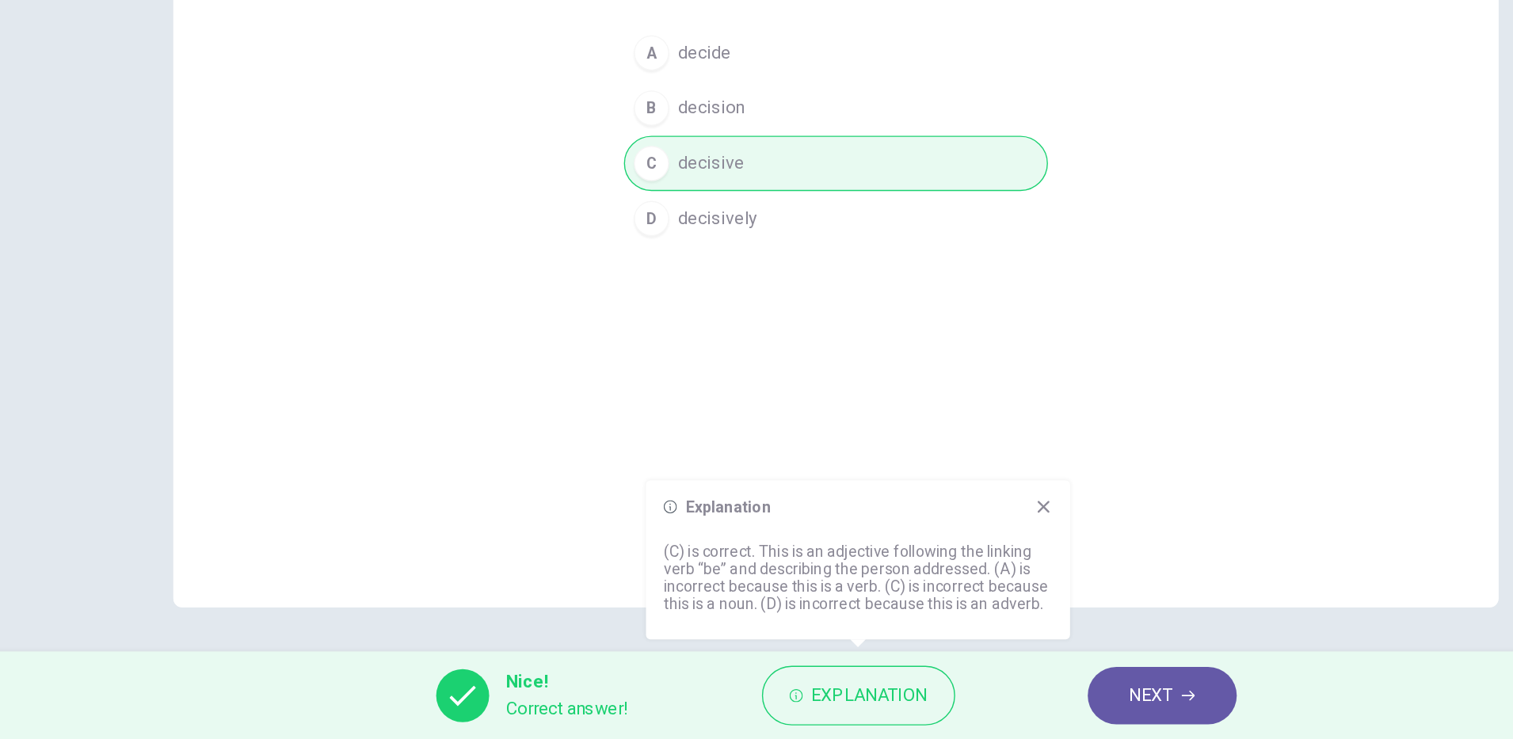
click at [995, 716] on span "NEXT" at bounding box center [982, 707] width 31 height 22
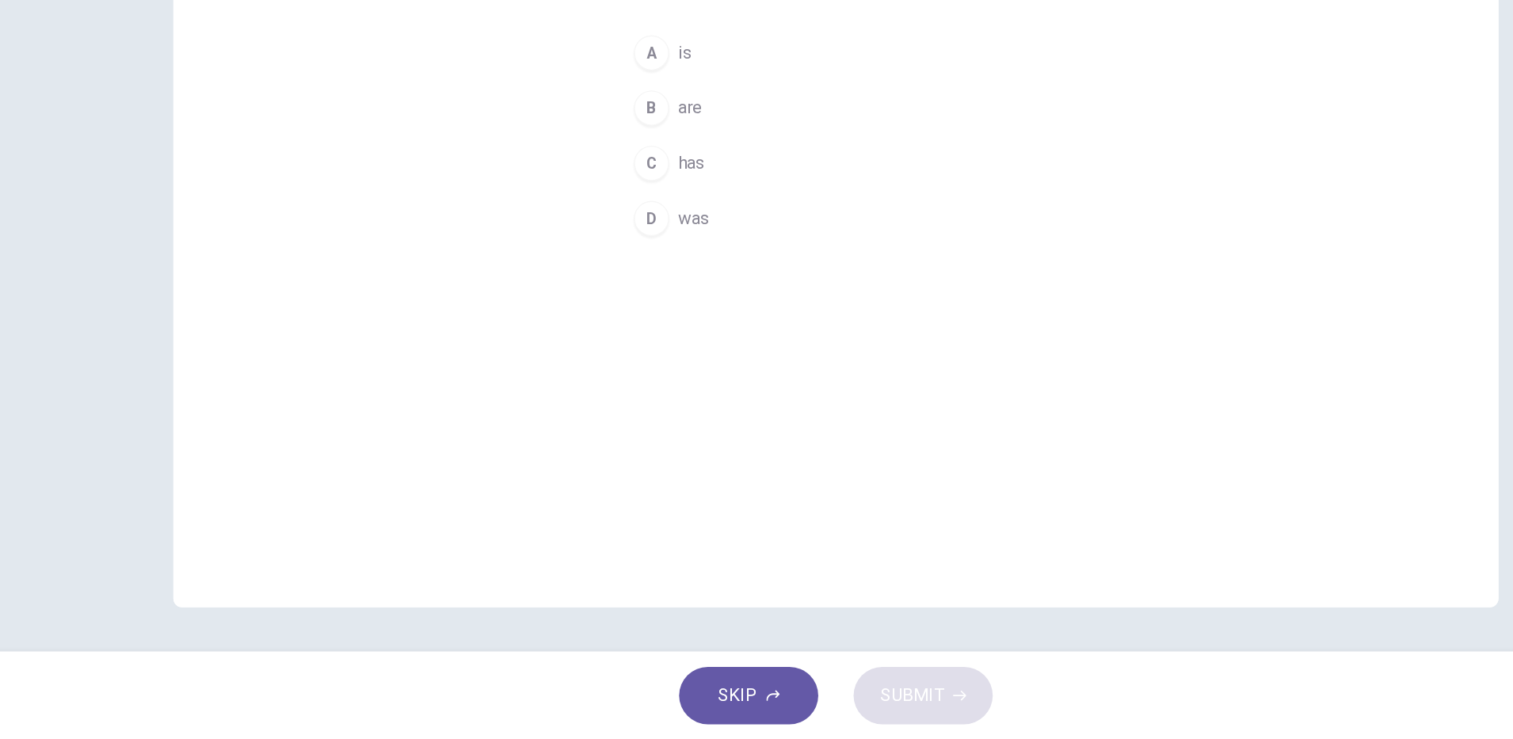
scroll to position [0, 0]
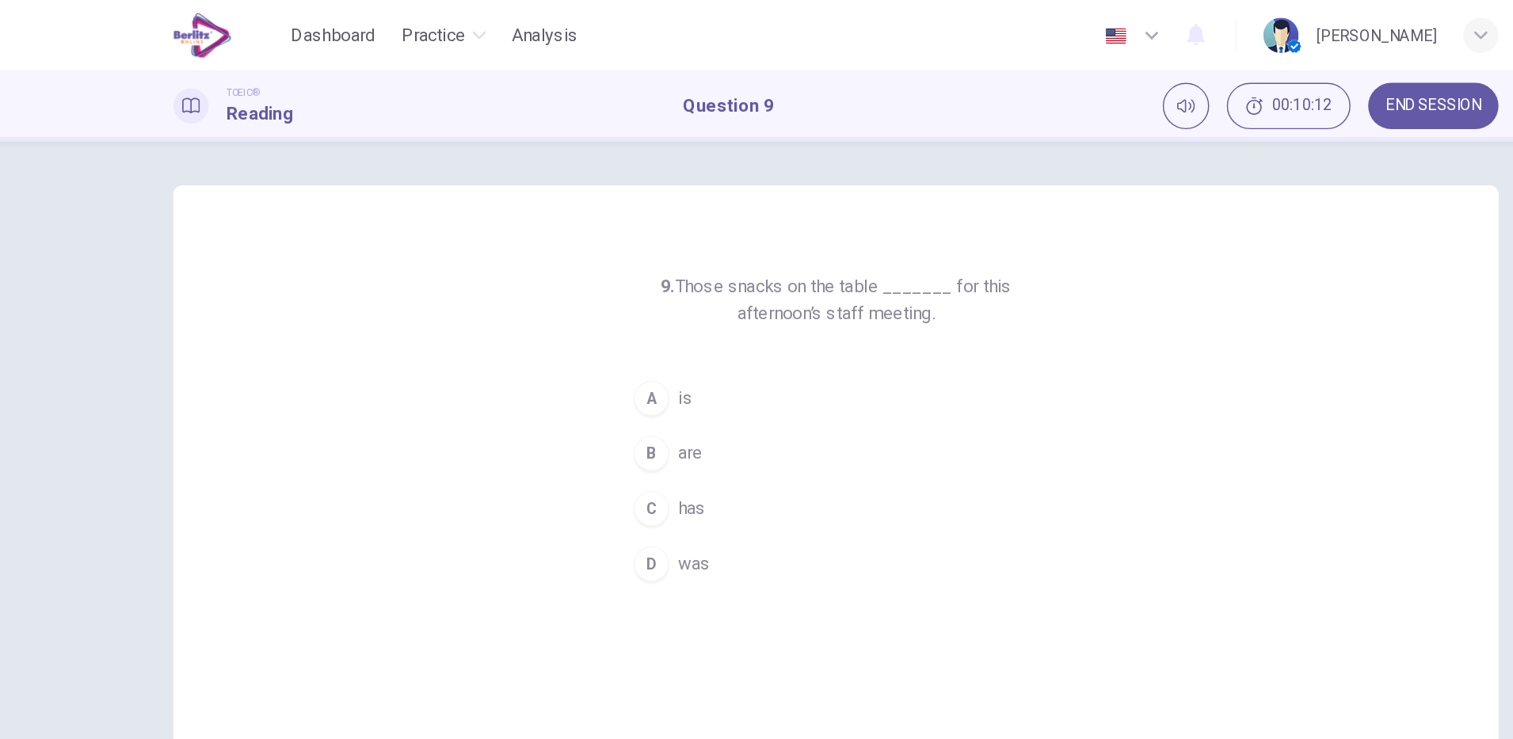
click at [619, 326] on div "B" at bounding box center [624, 325] width 25 height 25
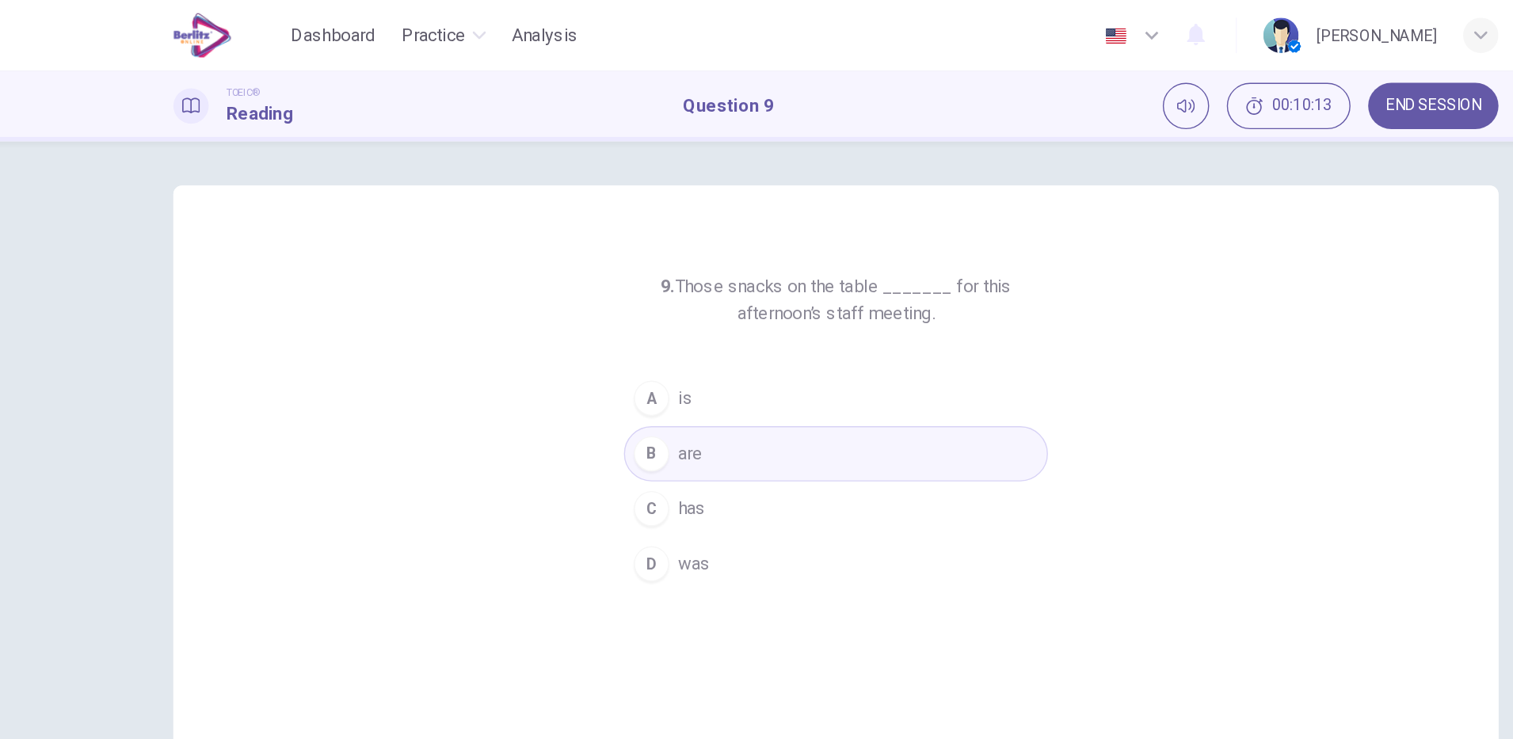
scroll to position [40, 0]
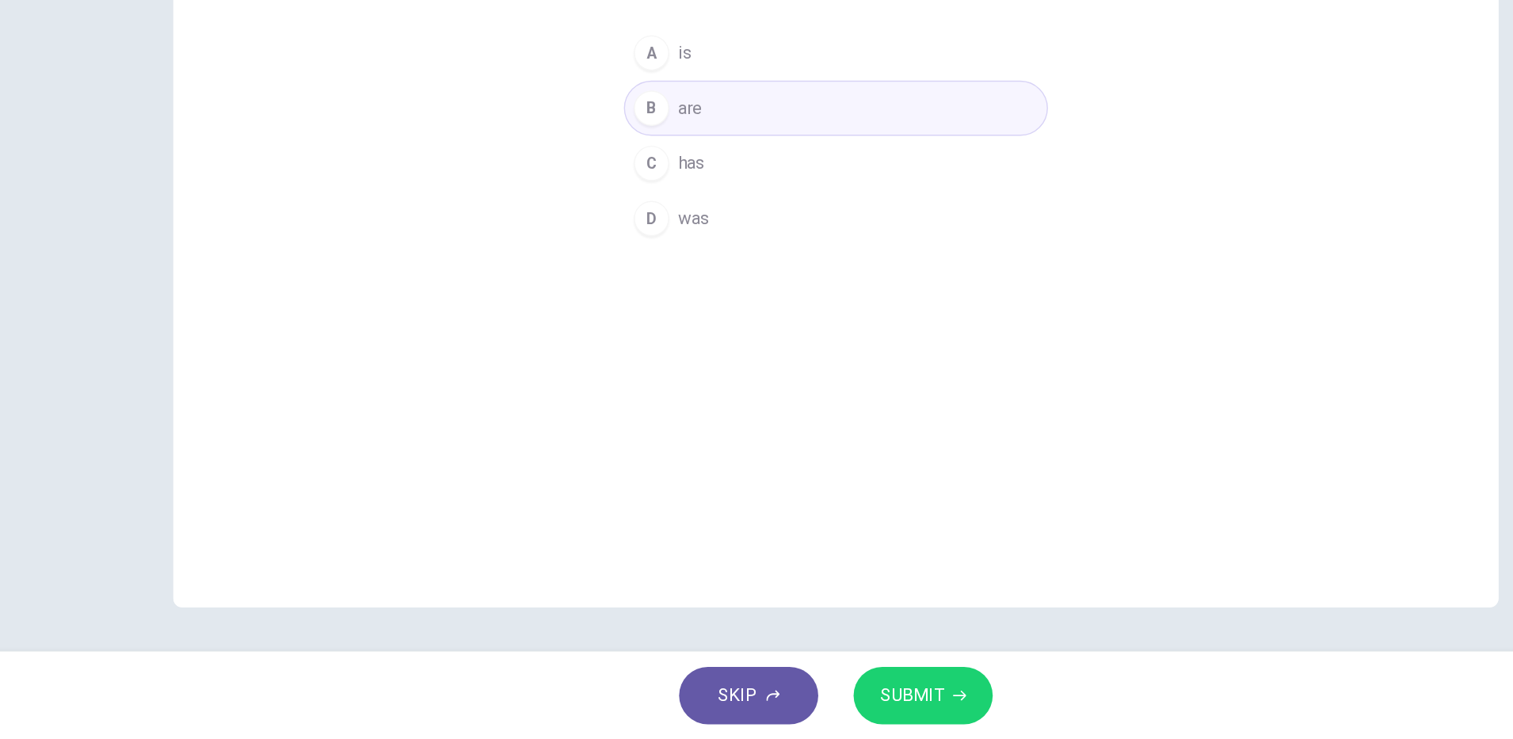
click at [825, 713] on span "SUBMIT" at bounding box center [811, 707] width 46 height 22
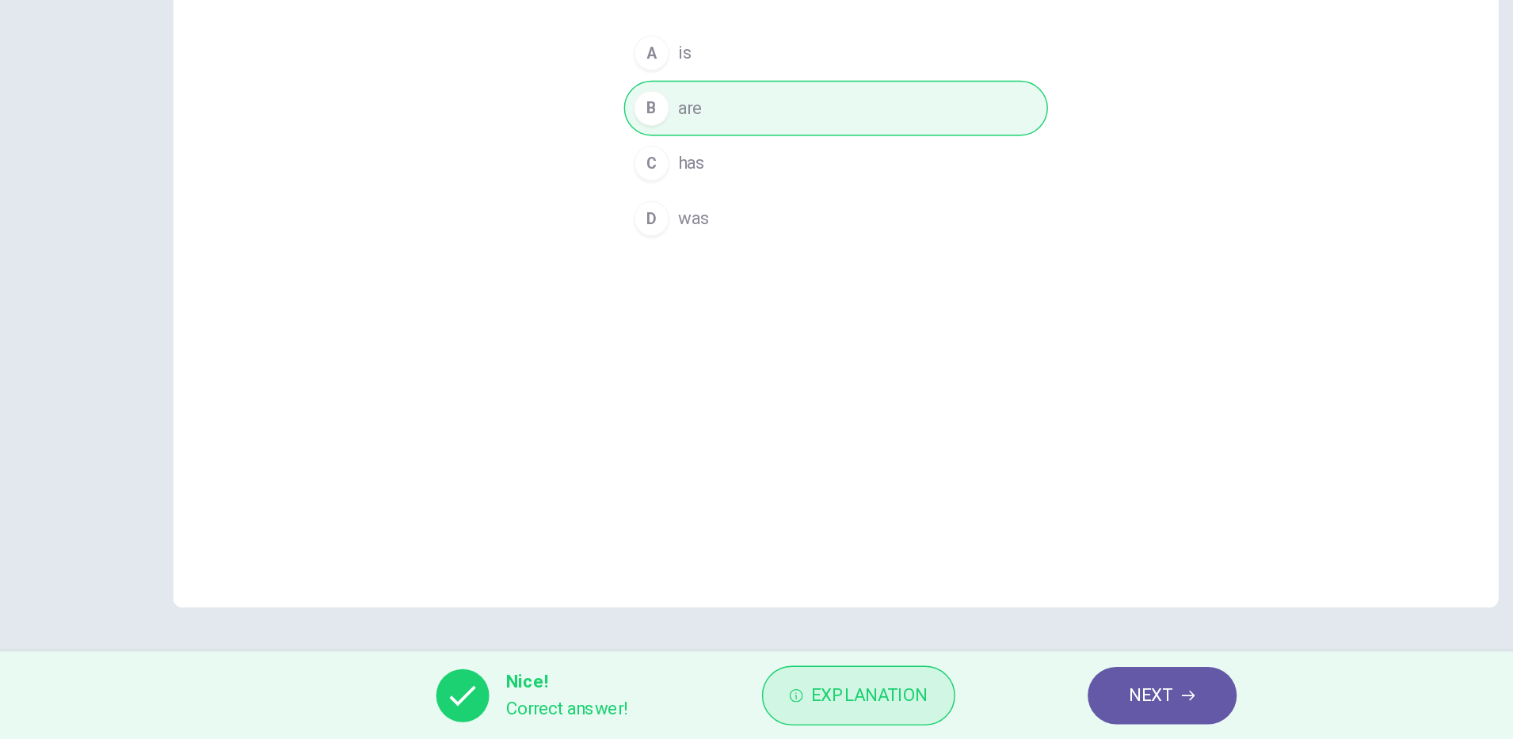
click at [779, 701] on span "Explanation" at bounding box center [780, 707] width 83 height 22
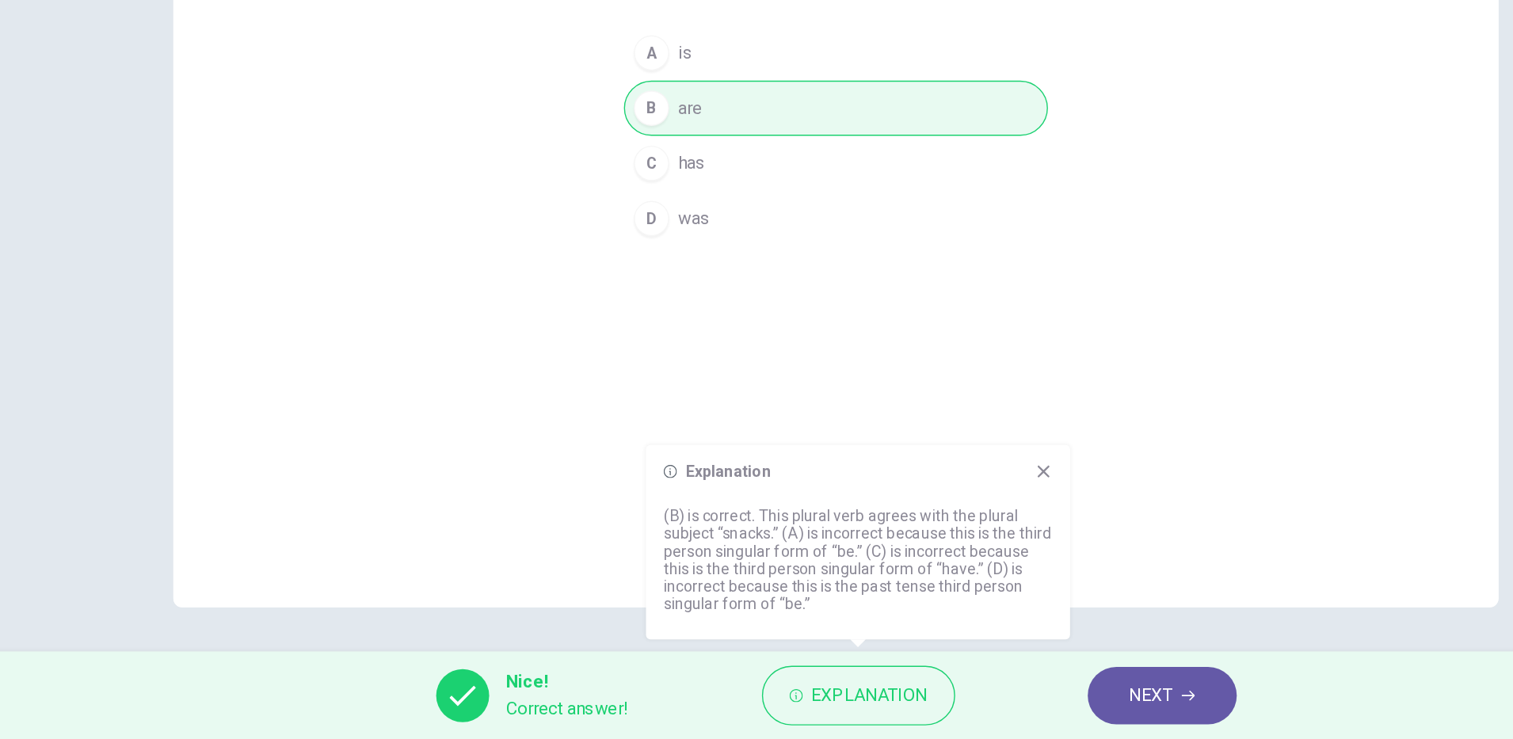
click at [1009, 709] on icon "button" at bounding box center [1009, 708] width 10 height 10
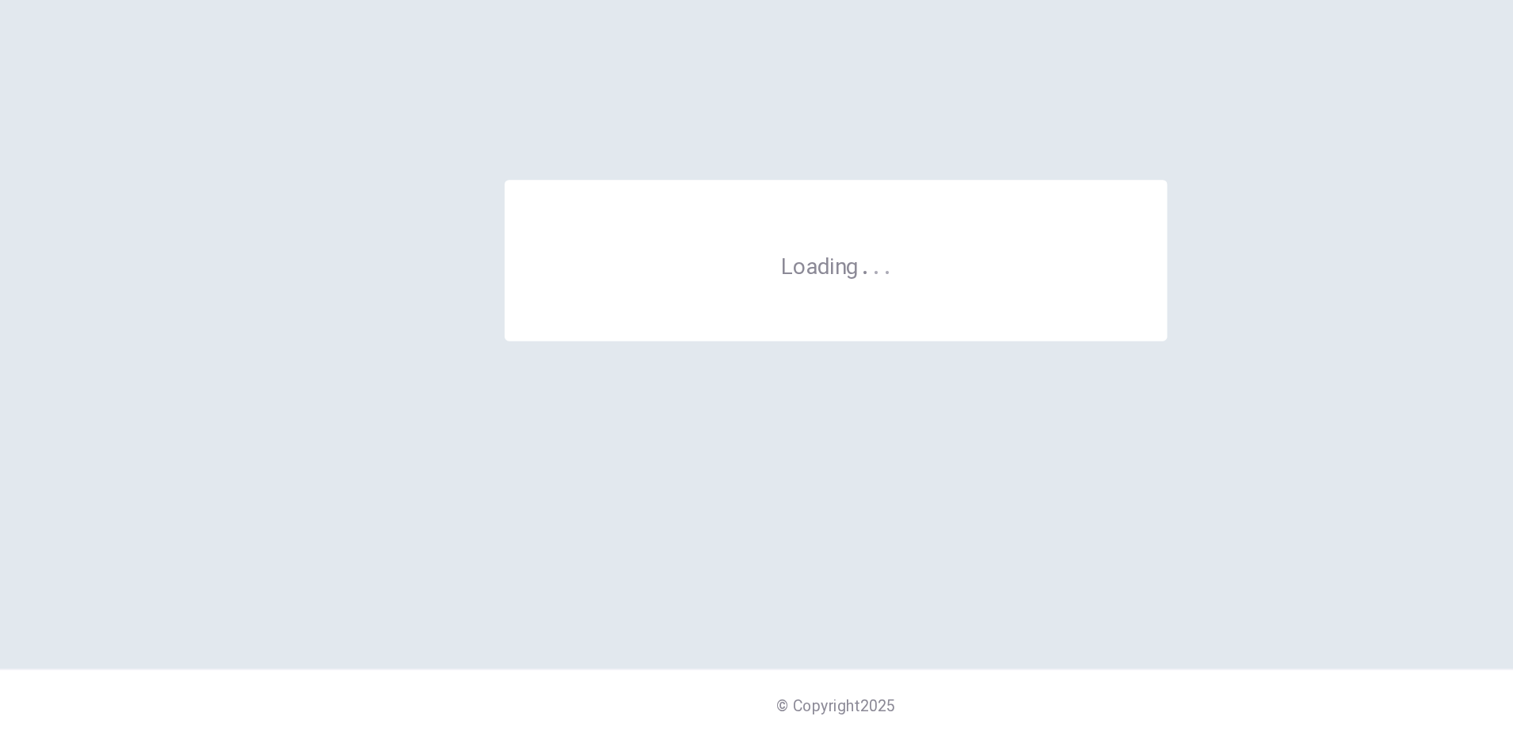
scroll to position [0, 0]
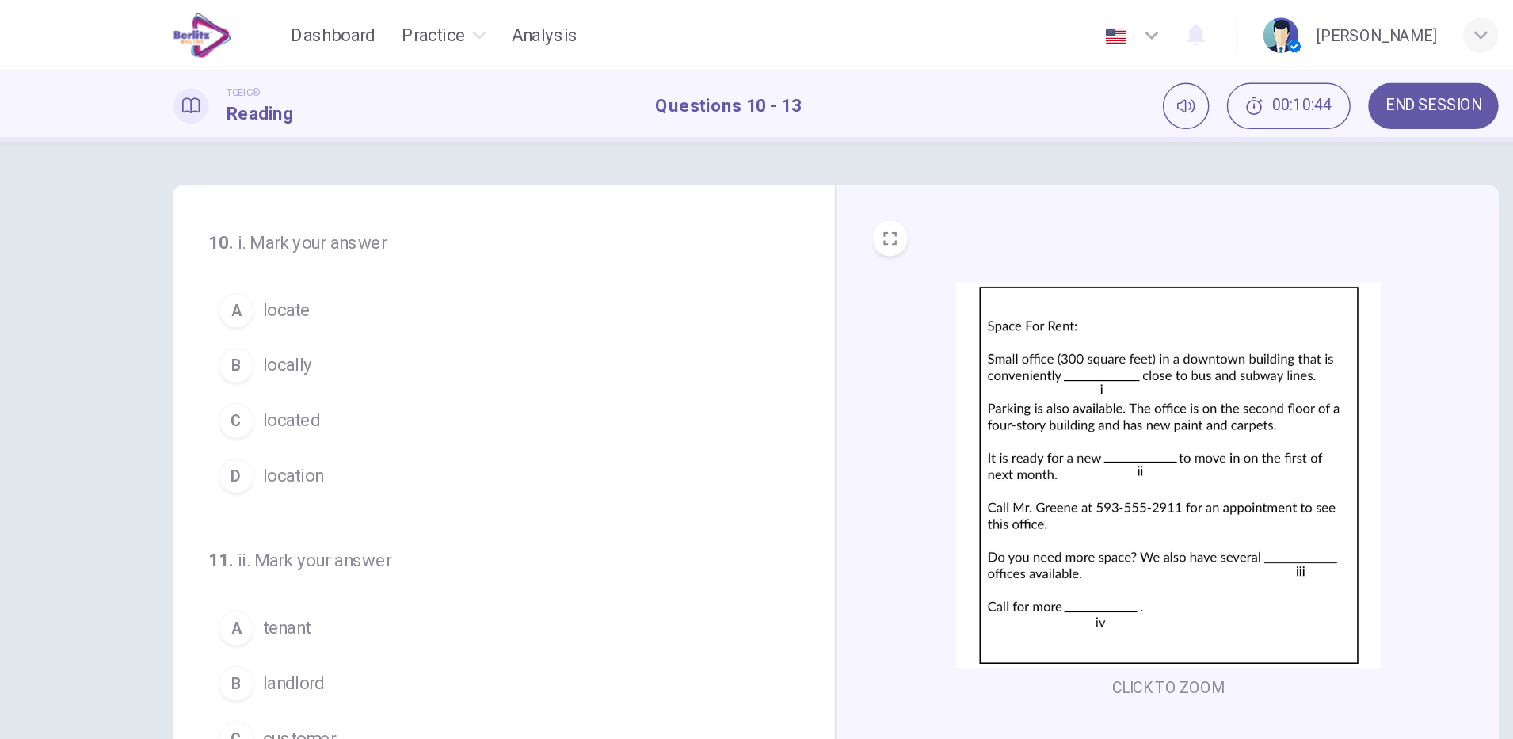
click at [360, 215] on span "locate" at bounding box center [362, 222] width 34 height 19
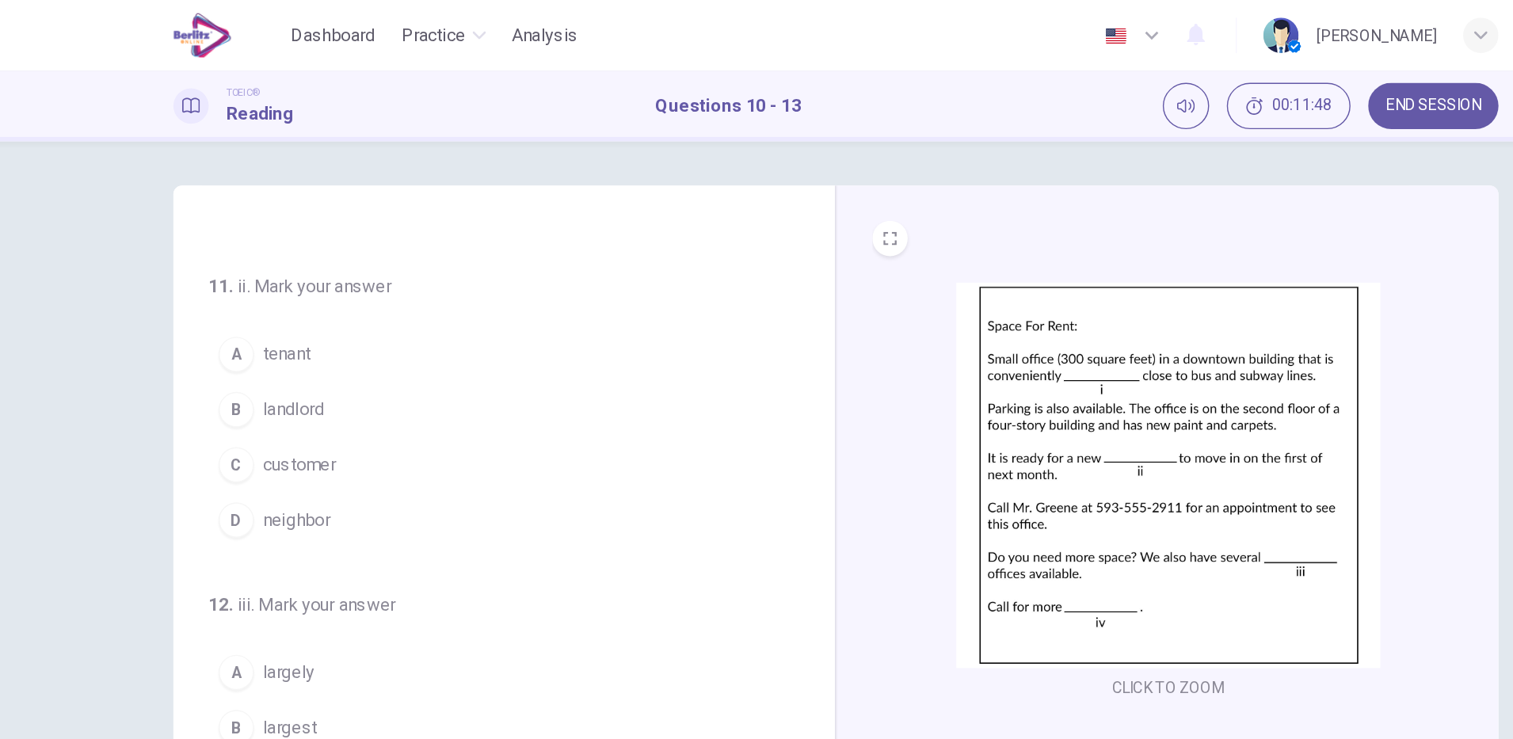
scroll to position [196, 0]
click at [359, 248] on span "tenant" at bounding box center [362, 255] width 34 height 19
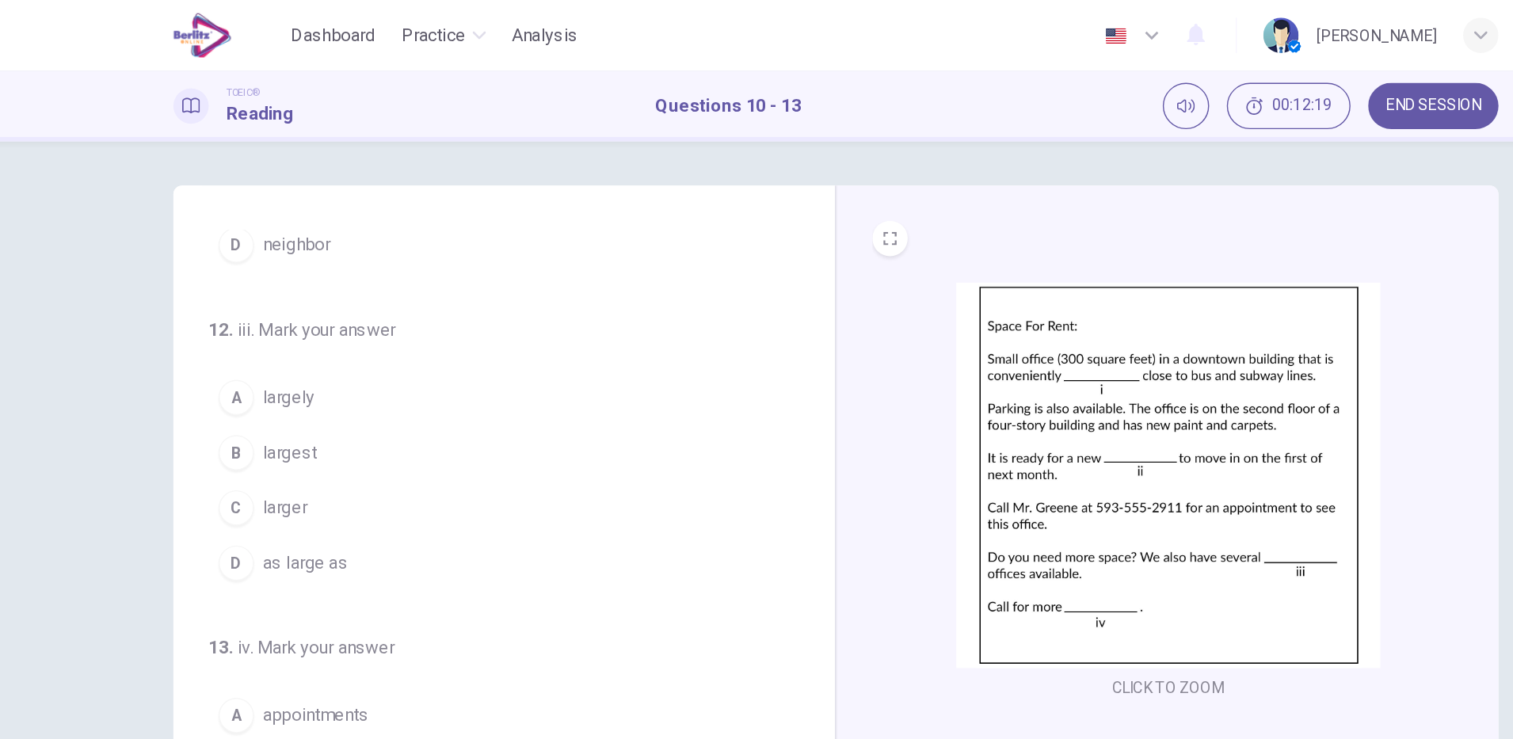
scroll to position [40, 0]
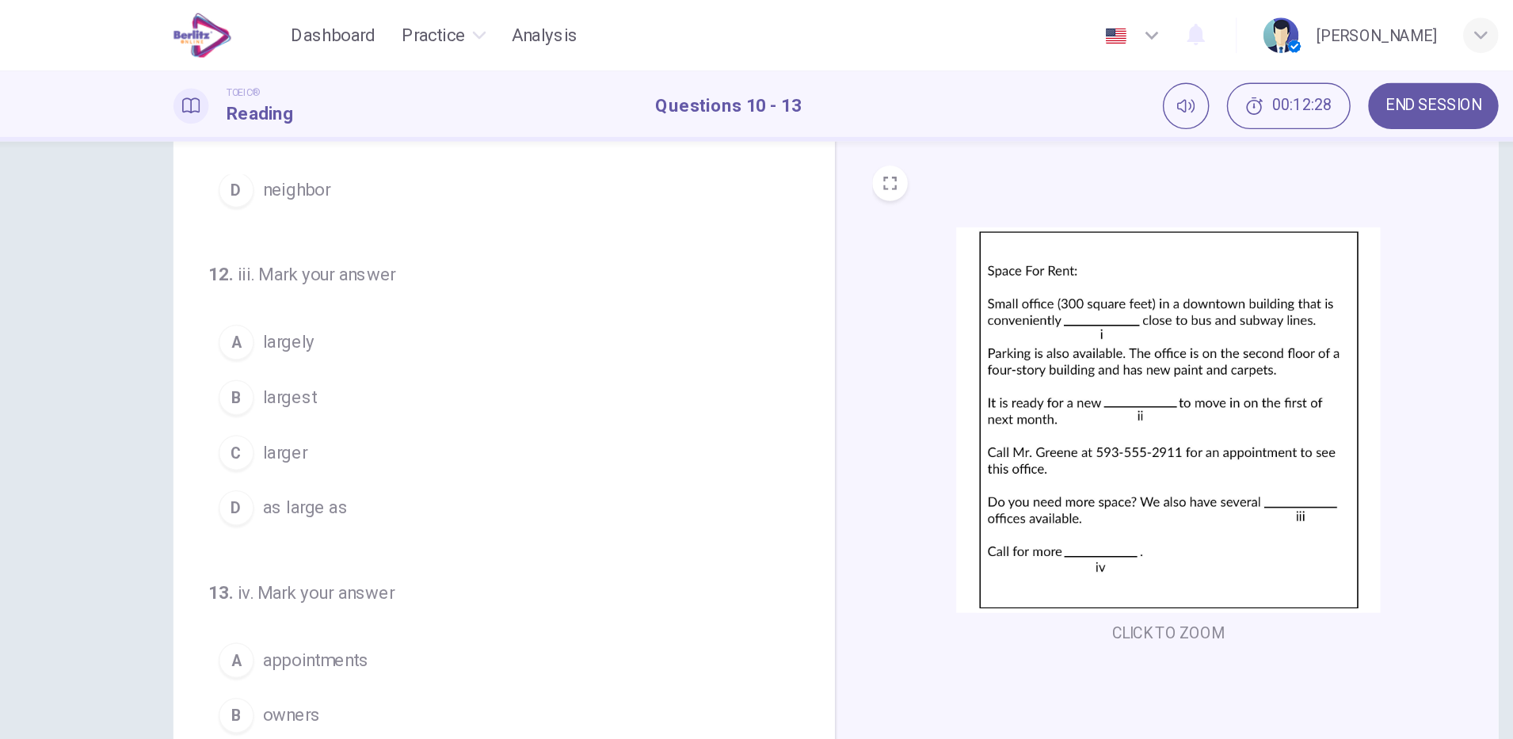
click at [397, 282] on button "B largest" at bounding box center [509, 285] width 405 height 40
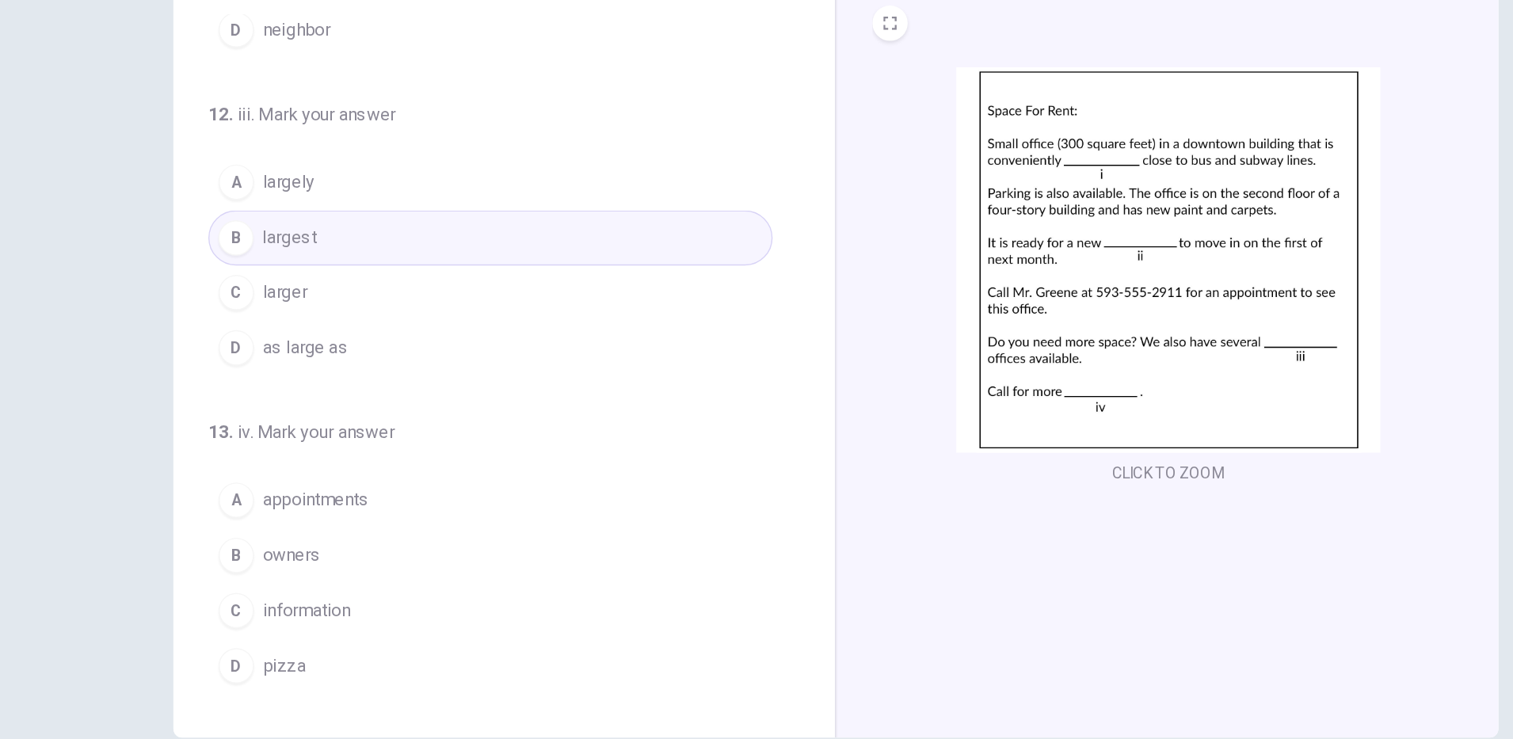
click at [467, 555] on button "C information" at bounding box center [509, 553] width 405 height 40
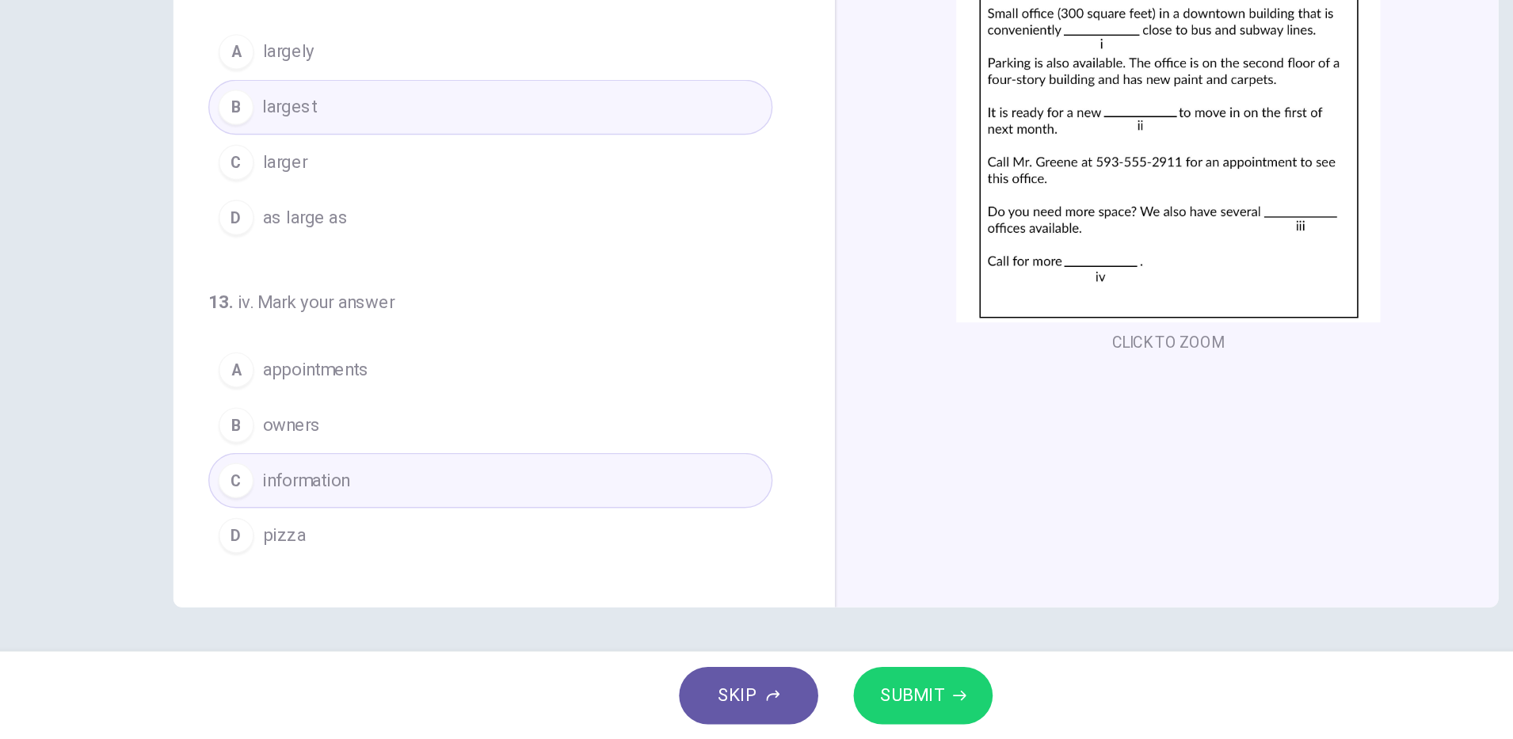
click at [822, 725] on button "SUBMIT" at bounding box center [819, 707] width 100 height 41
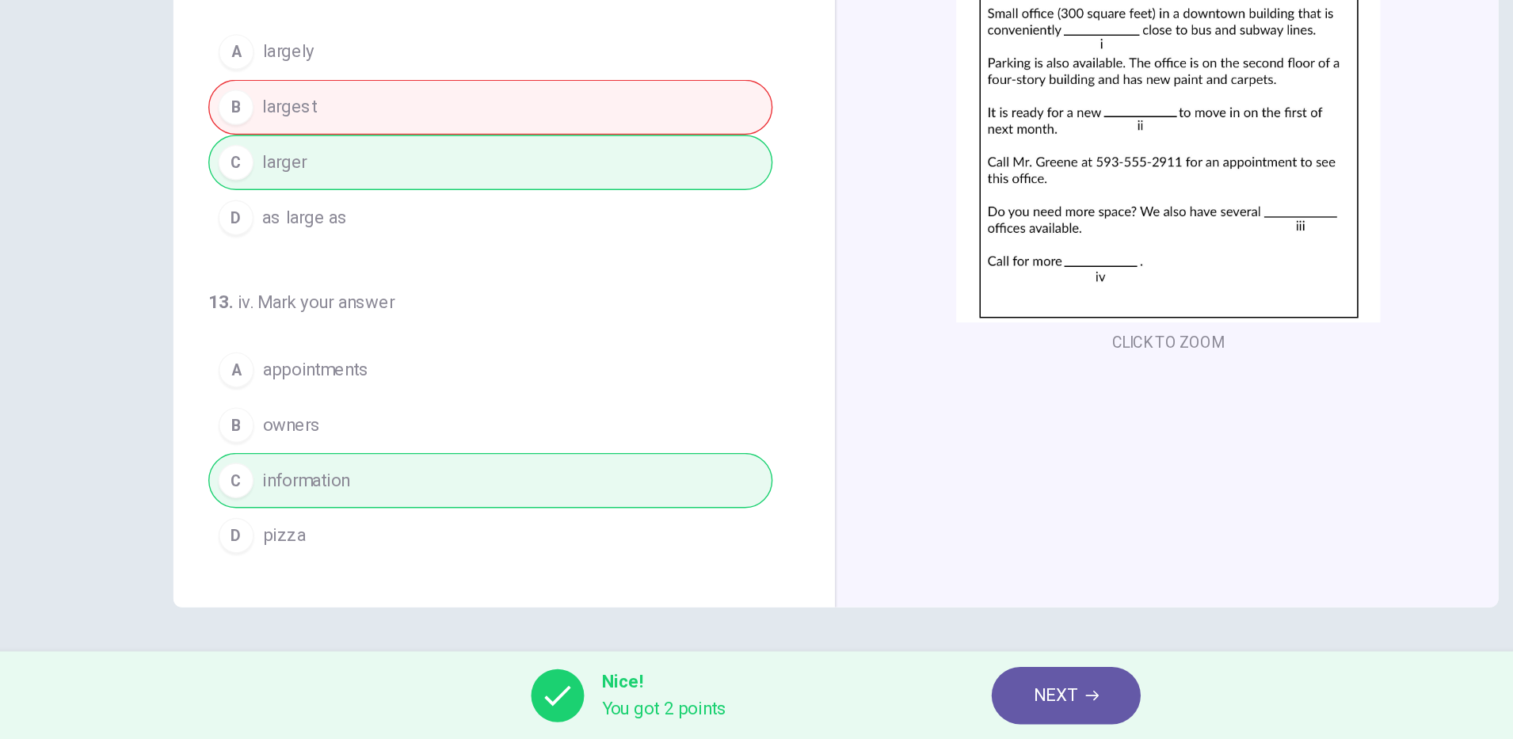
click at [940, 707] on icon "button" at bounding box center [941, 707] width 10 height 7
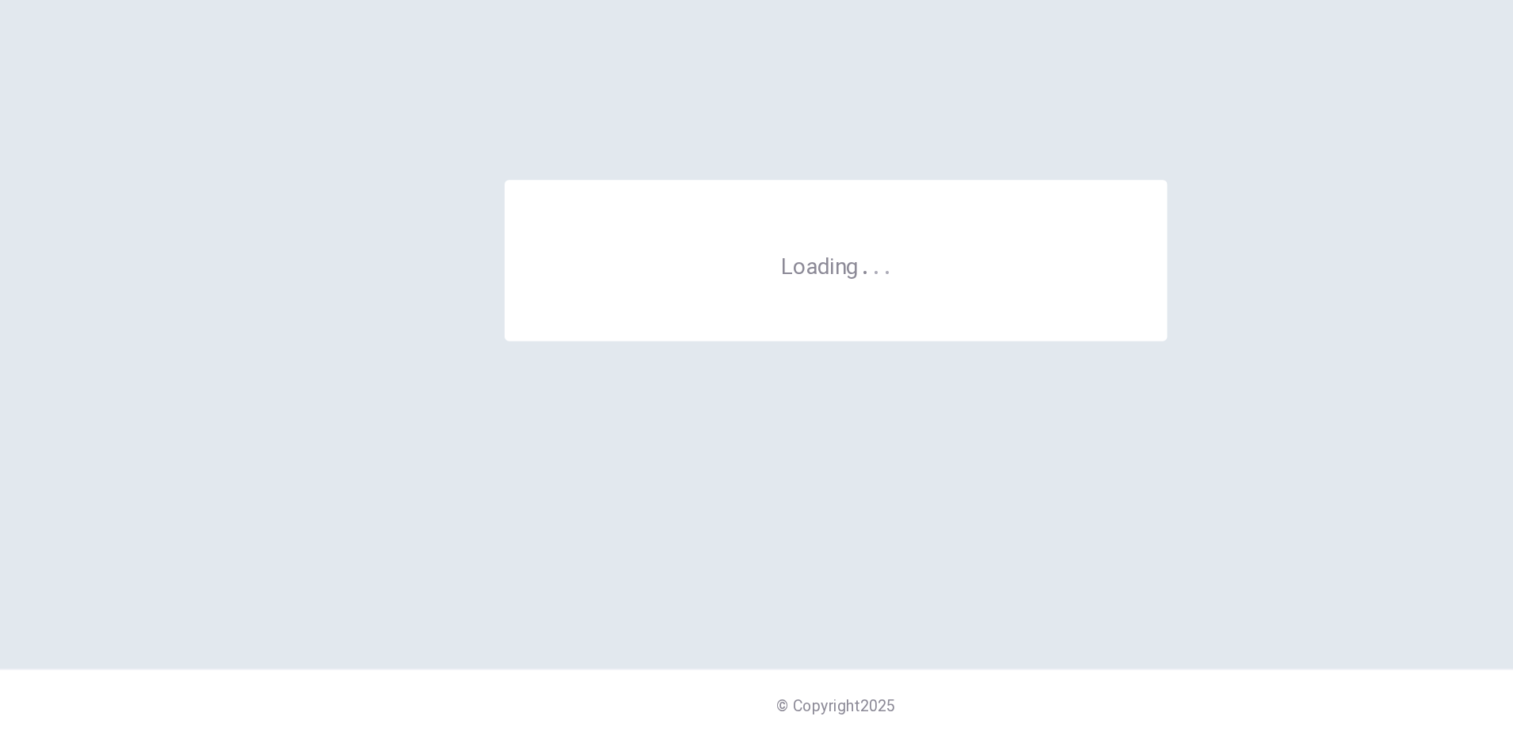
scroll to position [0, 0]
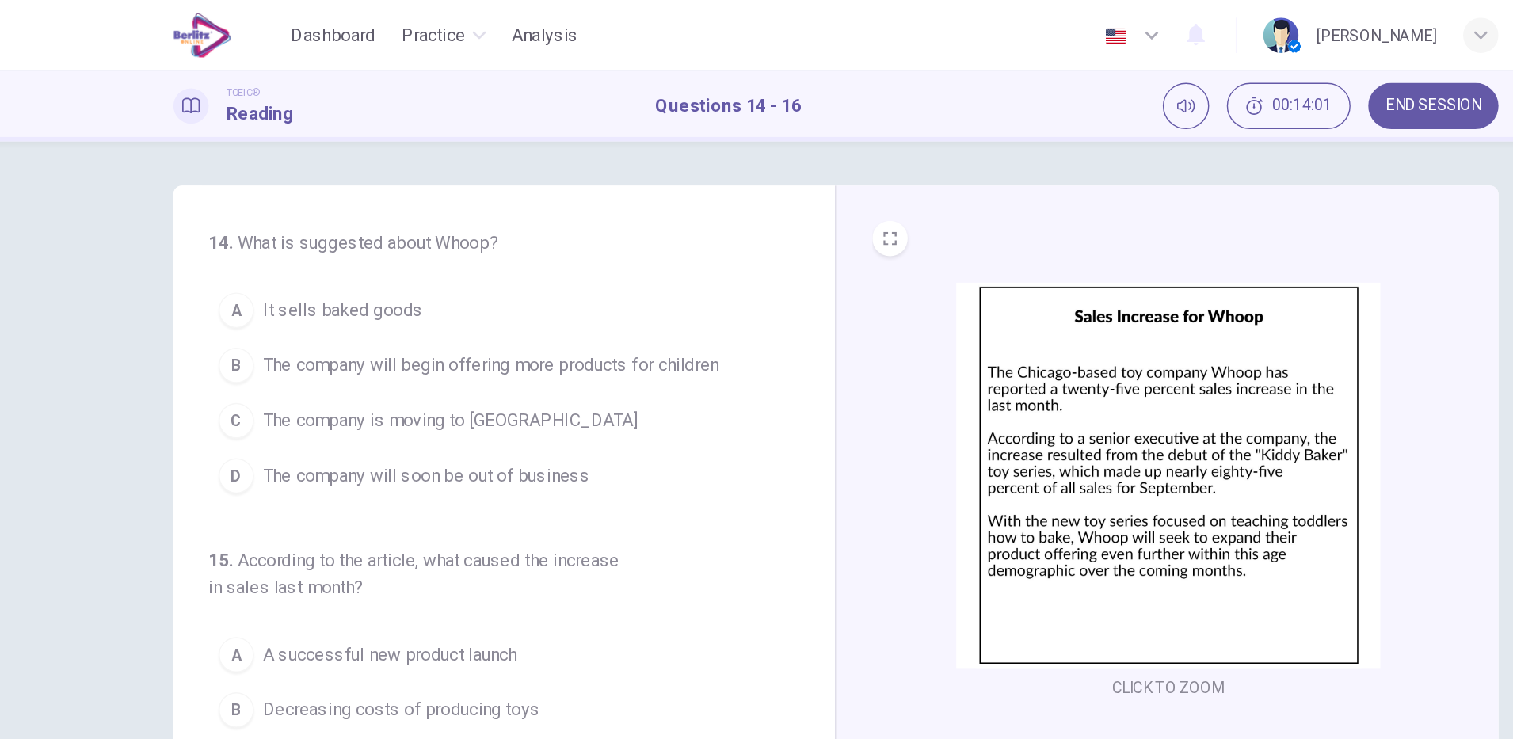
click at [656, 288] on button "C The company is moving to Chicago" at bounding box center [509, 302] width 405 height 40
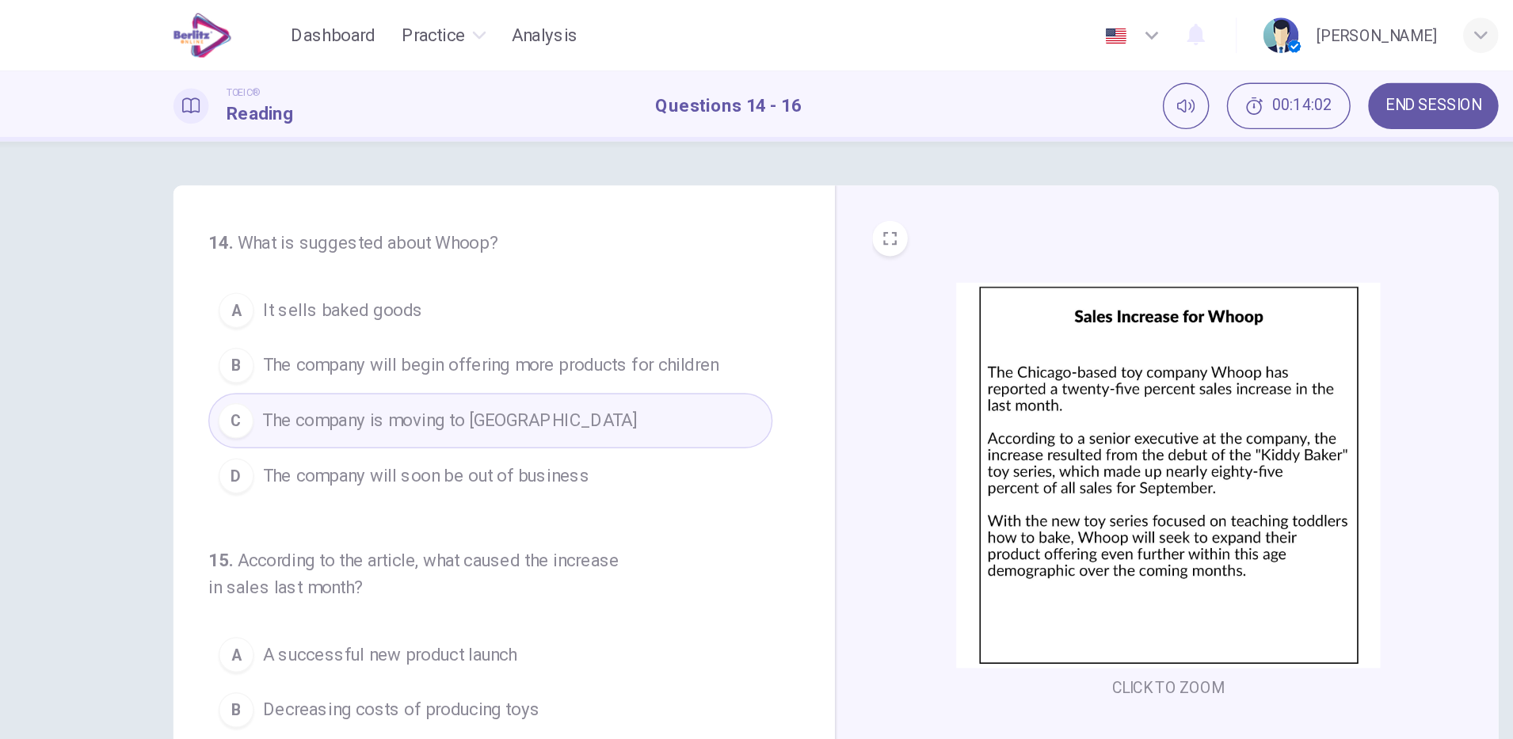
click at [642, 268] on span "The company will begin offering more products for children" at bounding box center [508, 262] width 327 height 19
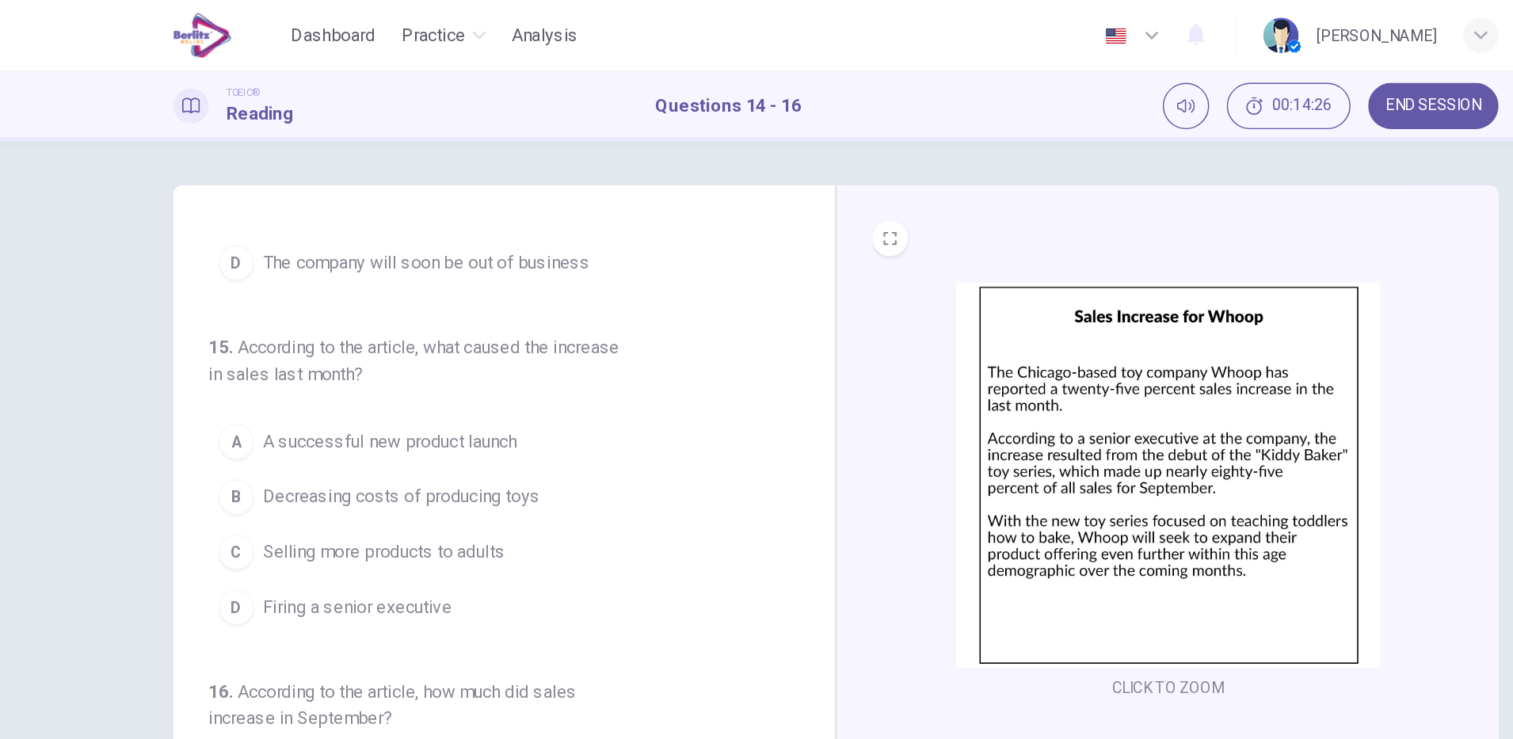
scroll to position [170, 0]
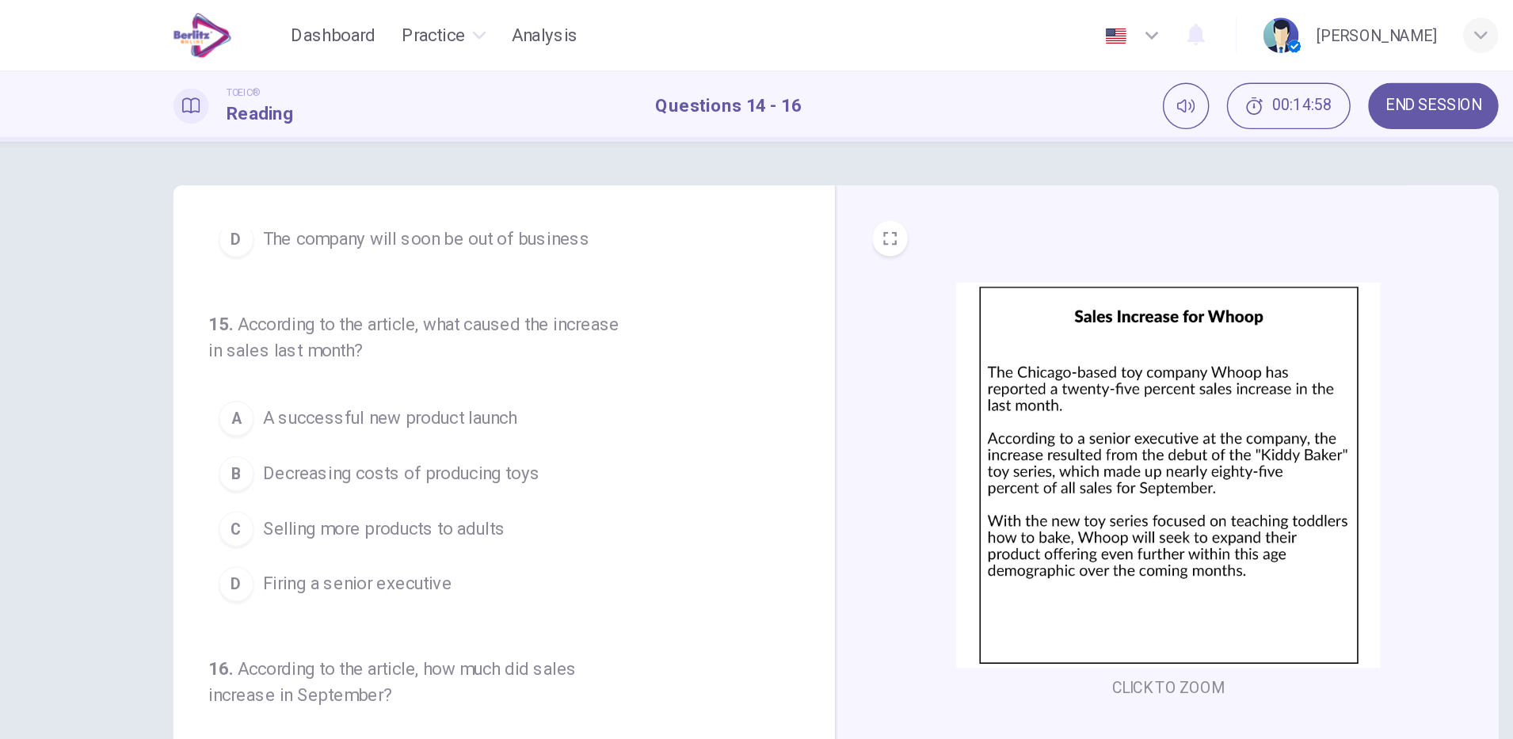
click at [524, 300] on span "A successful new product launch" at bounding box center [436, 300] width 182 height 19
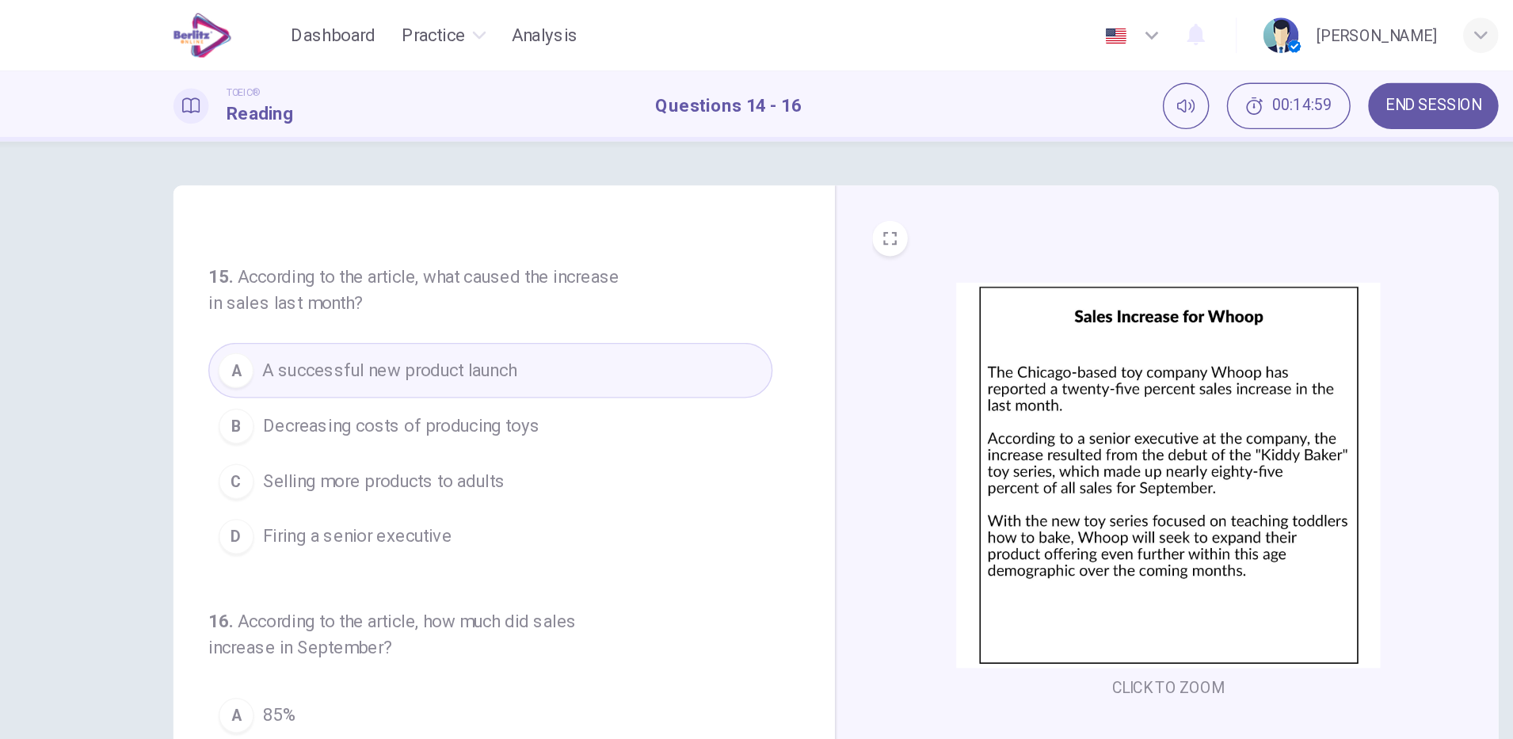
scroll to position [40, 0]
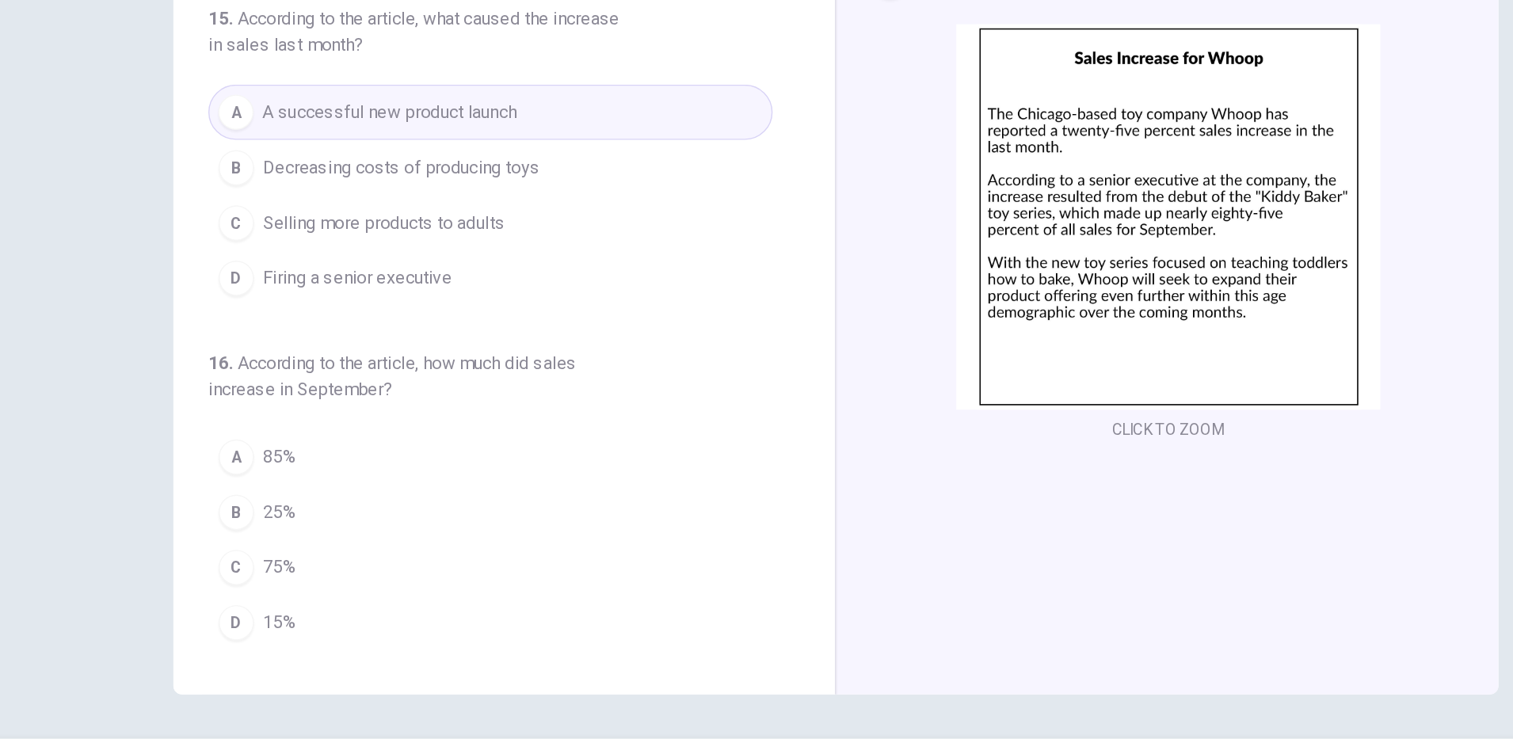
click at [440, 479] on button "A 85%" at bounding box center [509, 474] width 405 height 40
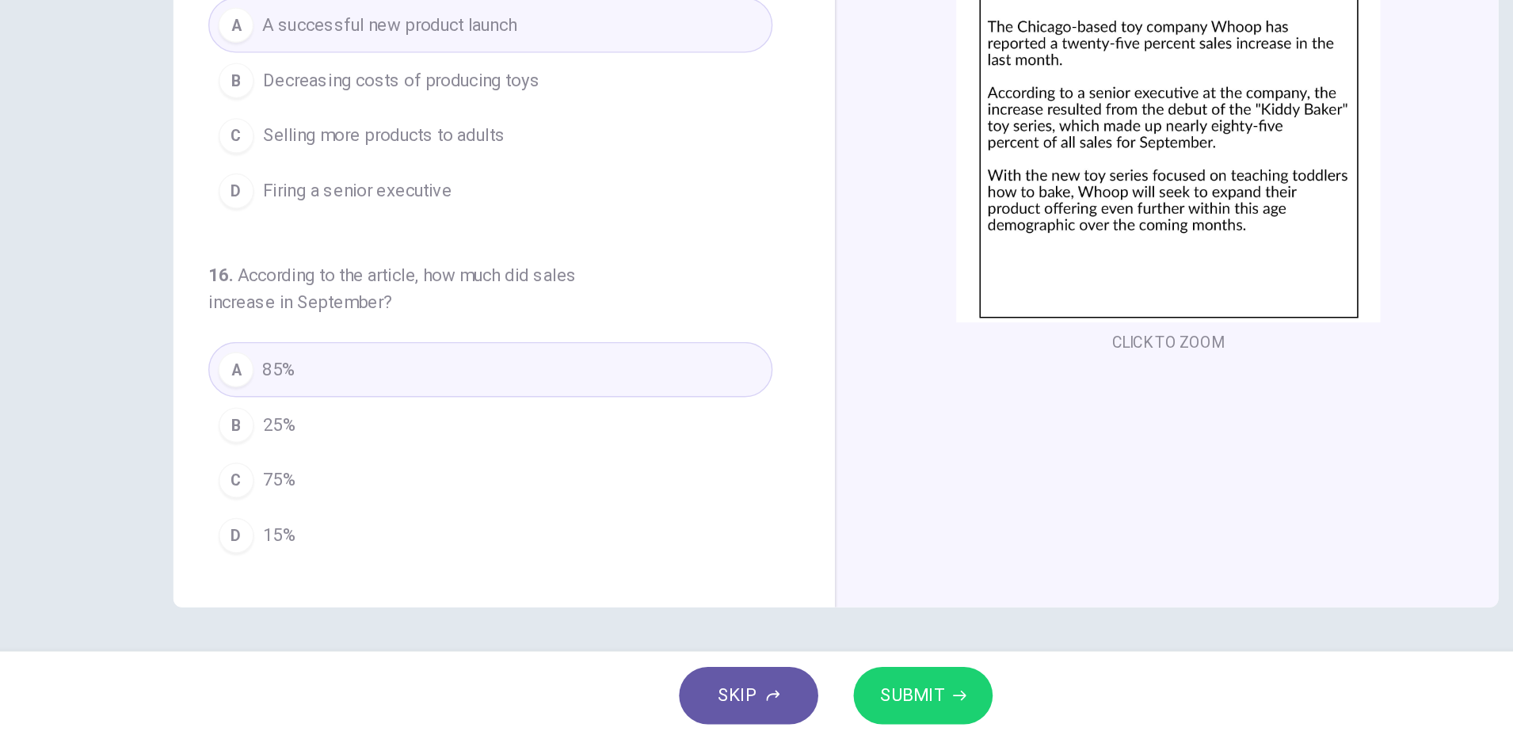
click at [822, 709] on span "SUBMIT" at bounding box center [811, 707] width 46 height 22
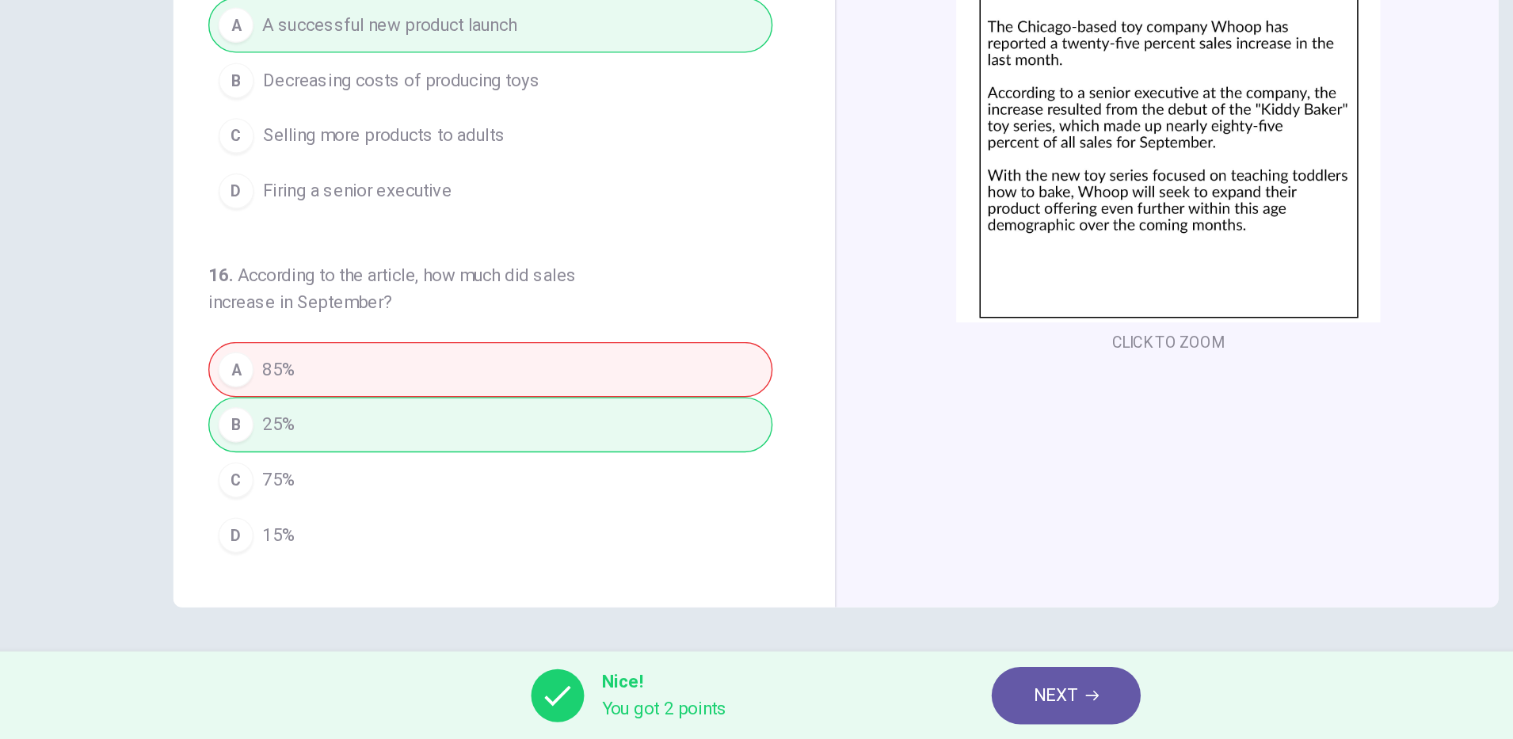
click at [941, 707] on icon "button" at bounding box center [941, 707] width 10 height 7
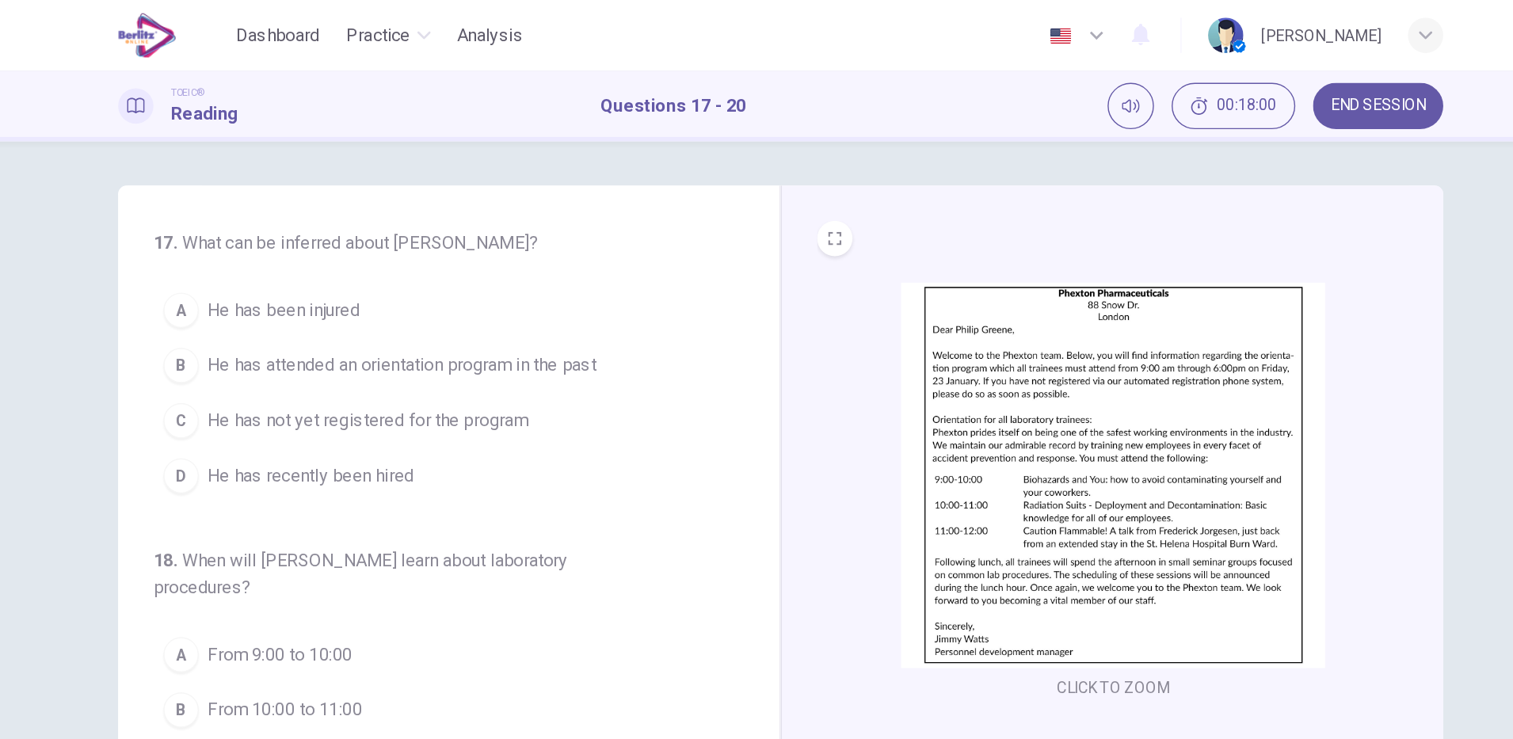
click at [513, 295] on span "He has not yet registered for the program" at bounding box center [460, 301] width 230 height 19
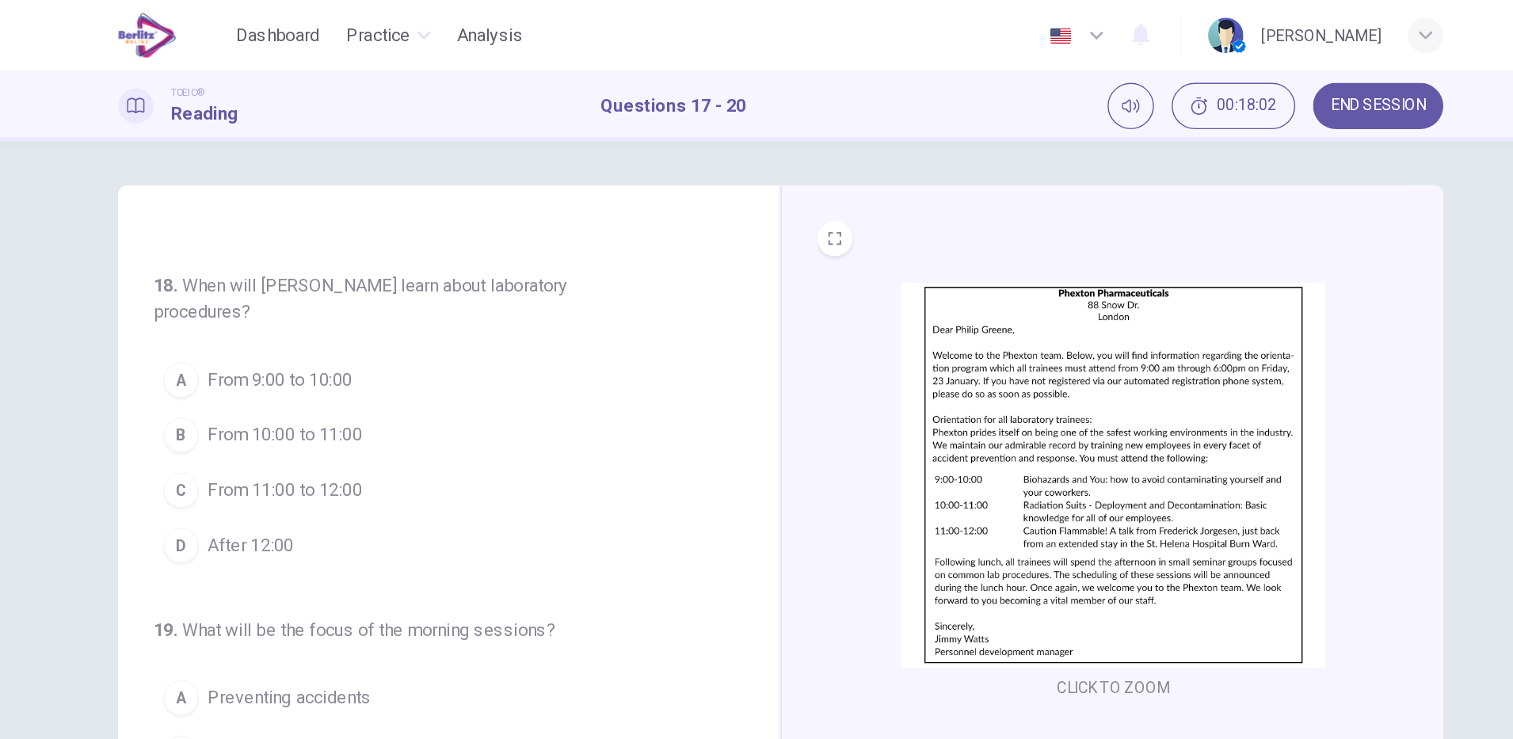
scroll to position [198, 0]
click at [392, 392] on span "After 12:00" at bounding box center [376, 390] width 62 height 19
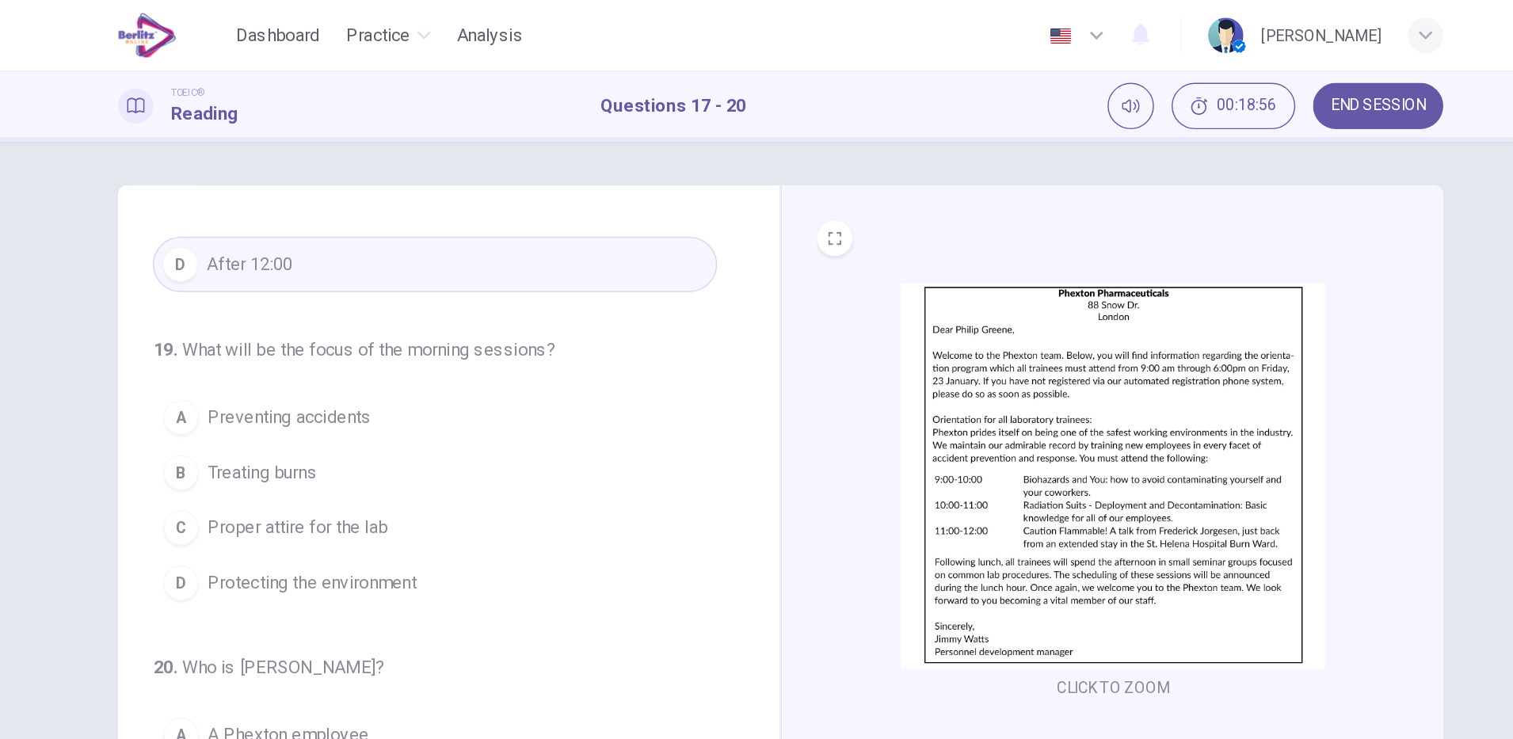
scroll to position [413, 0]
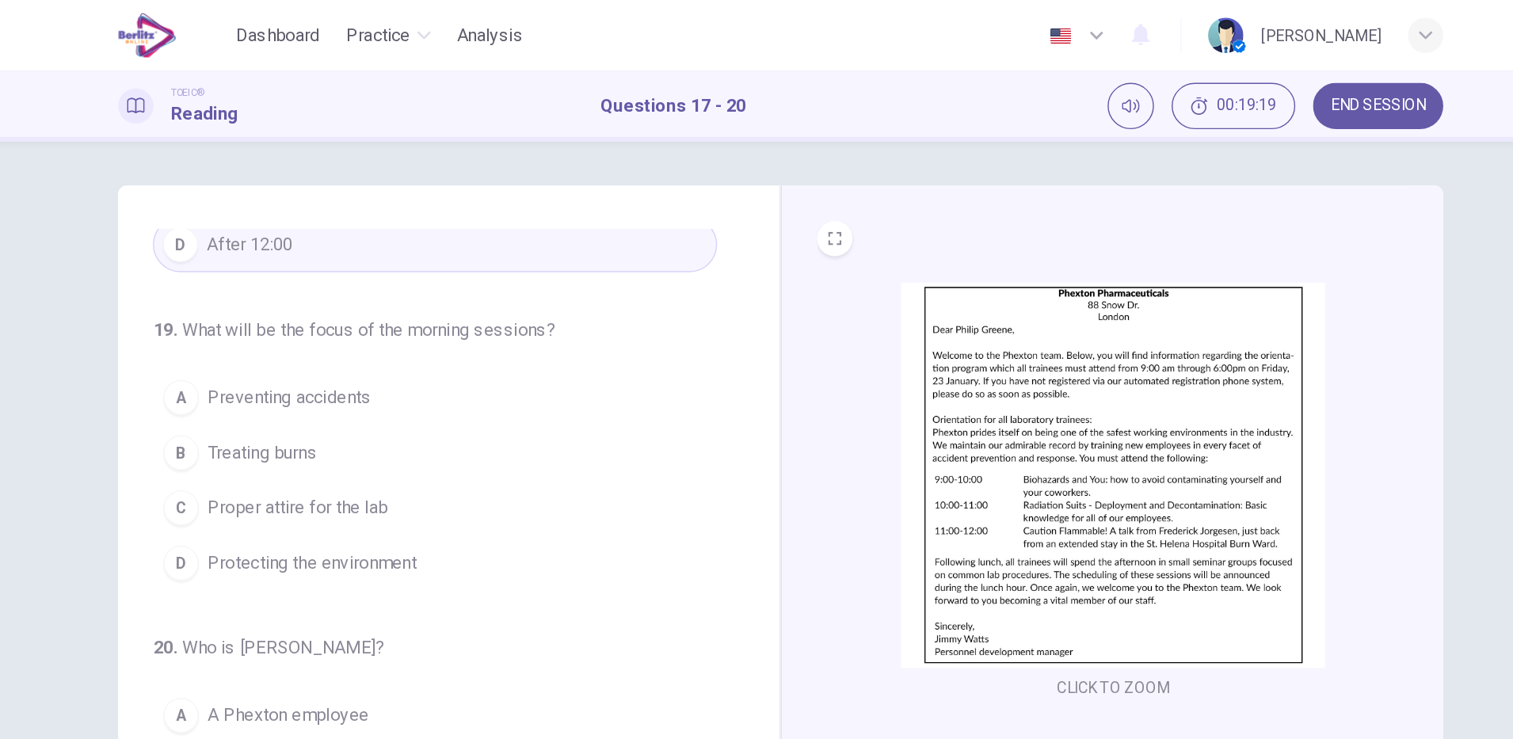
click at [481, 402] on span "Protecting the environment" at bounding box center [420, 403] width 150 height 19
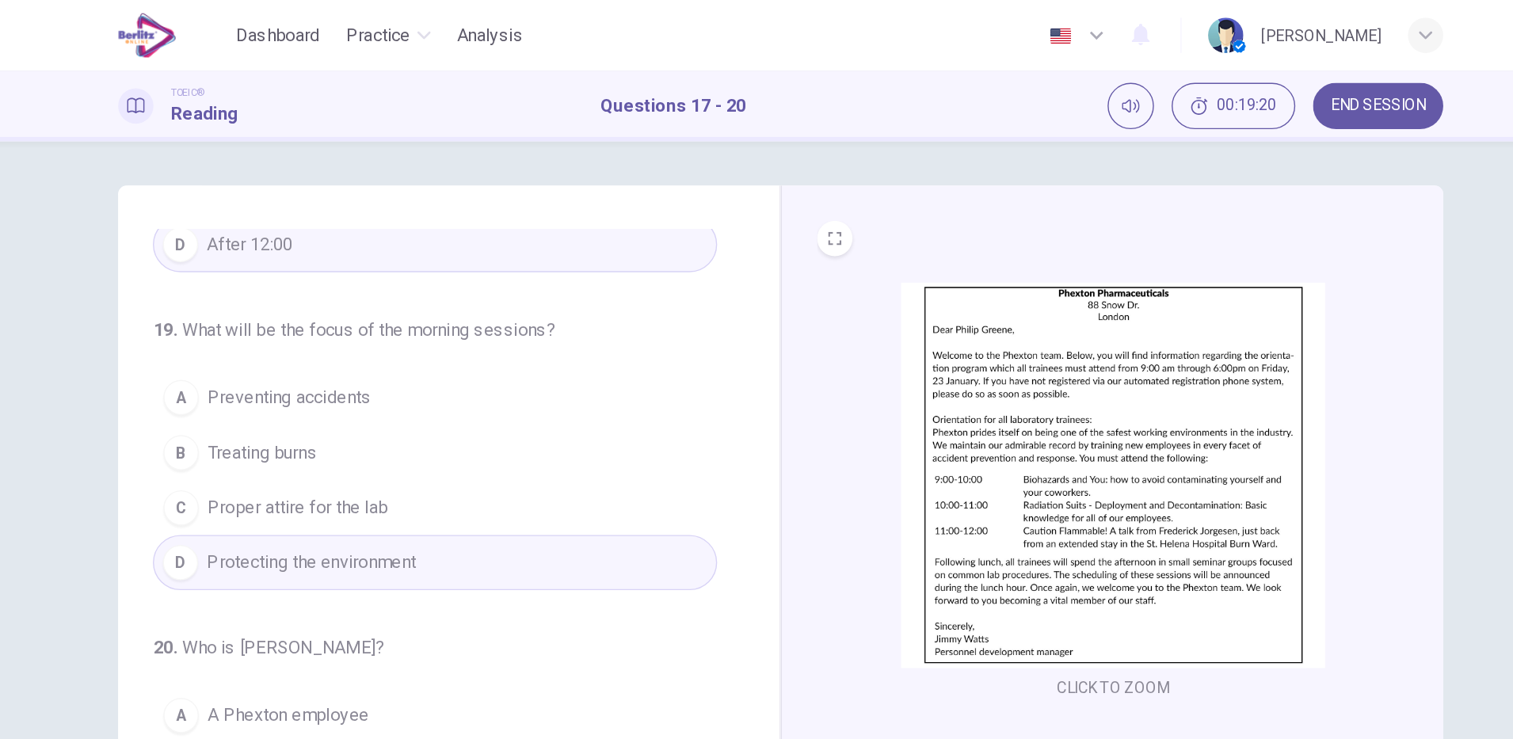
scroll to position [40, 0]
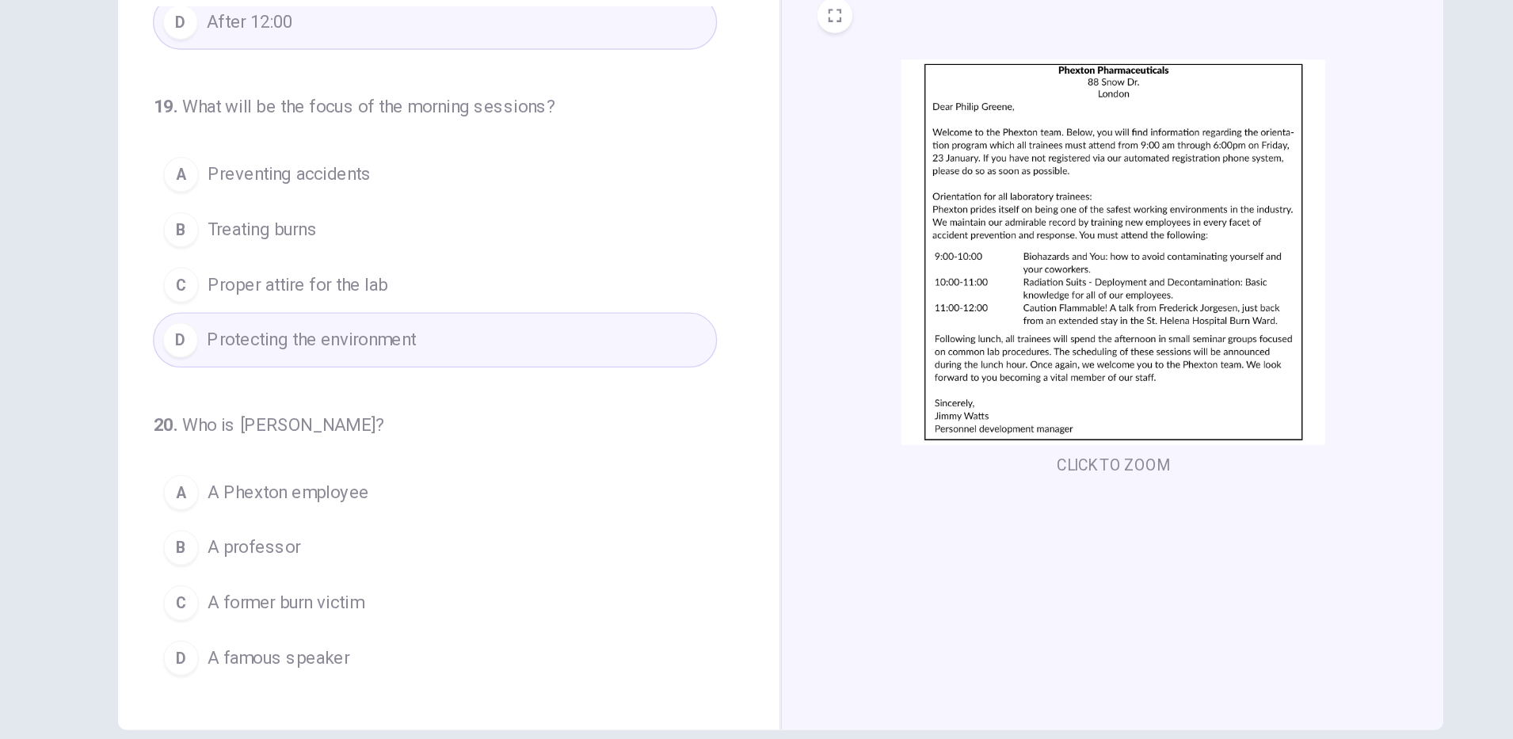
click at [440, 549] on span "A former burn victim" at bounding box center [401, 552] width 112 height 19
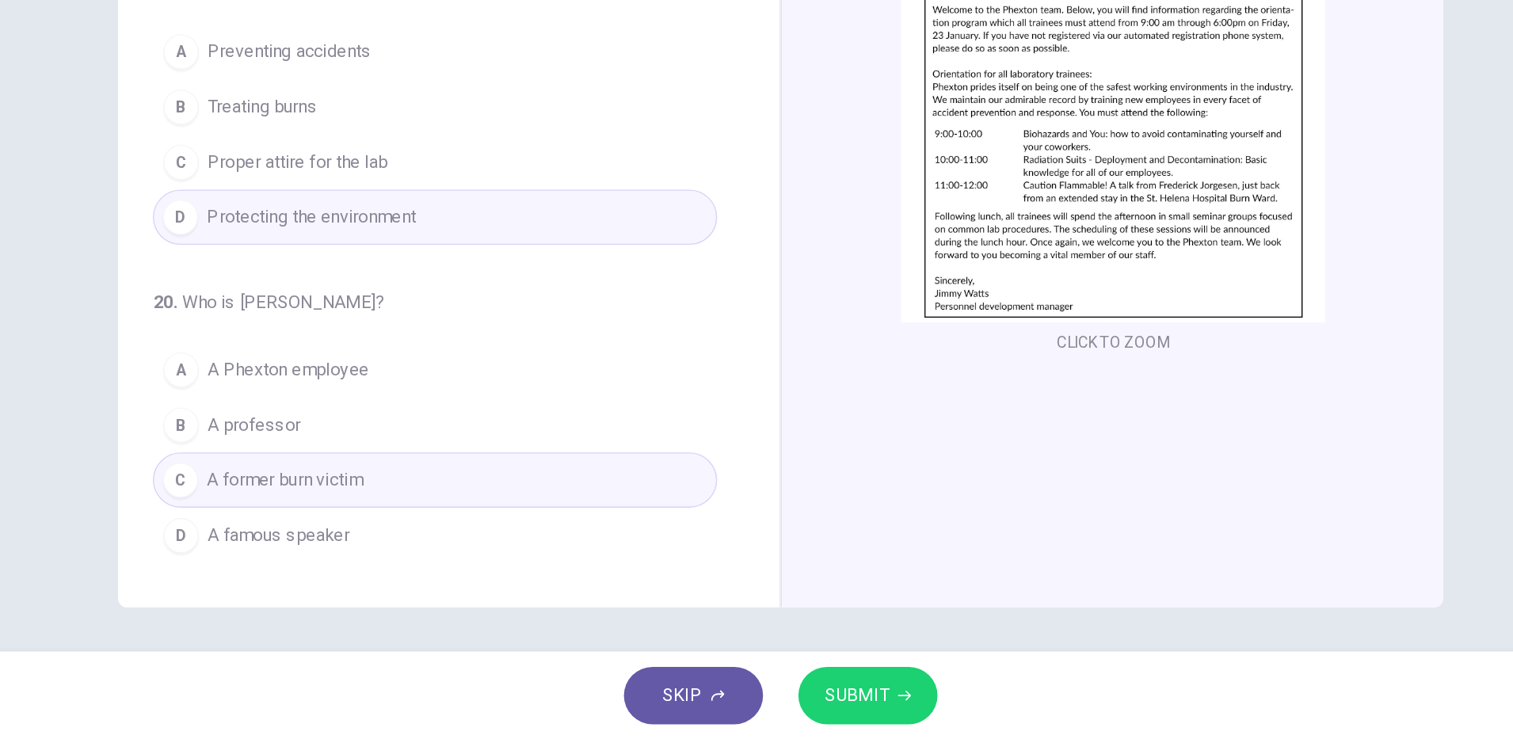
click at [826, 715] on span "SUBMIT" at bounding box center [811, 707] width 46 height 22
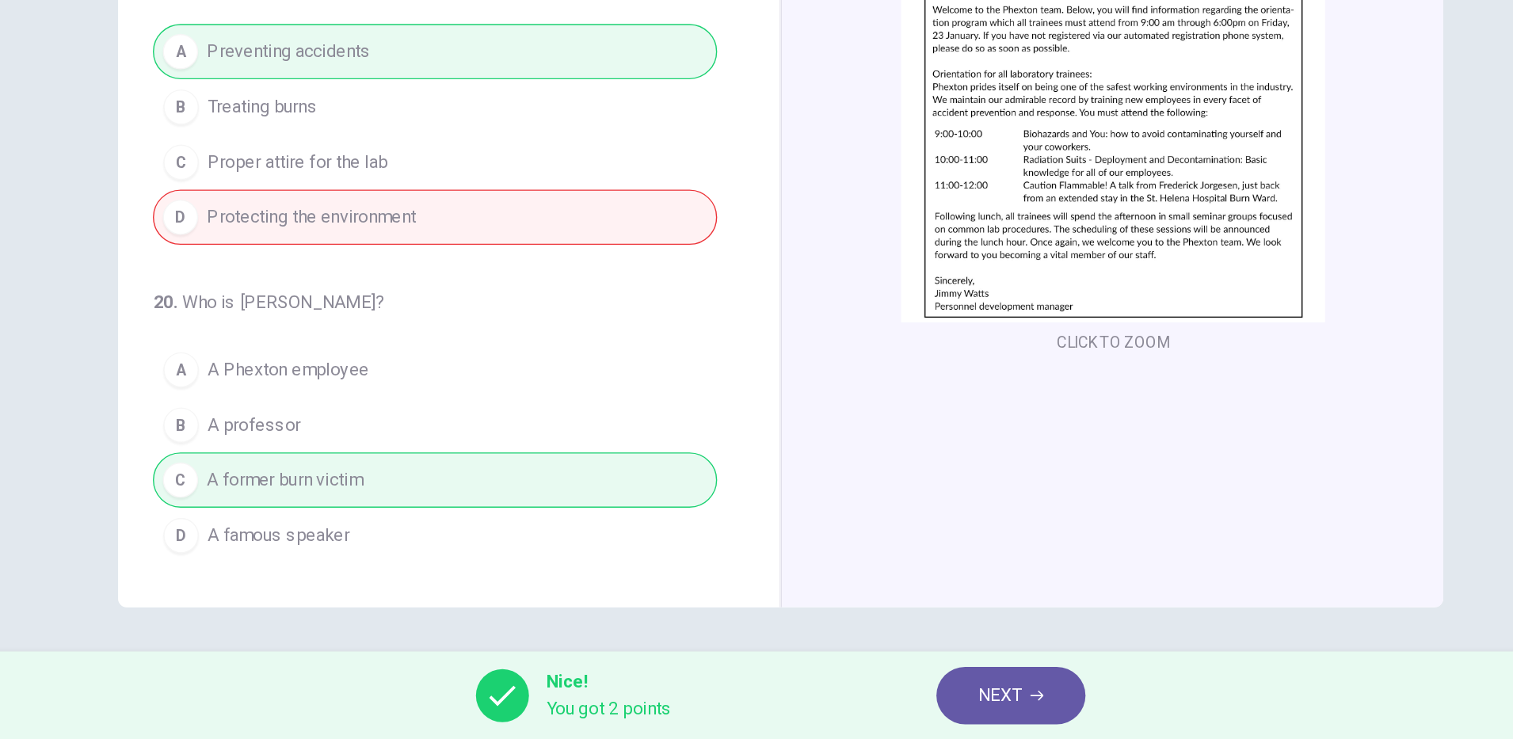
click at [941, 707] on icon "button" at bounding box center [941, 707] width 10 height 7
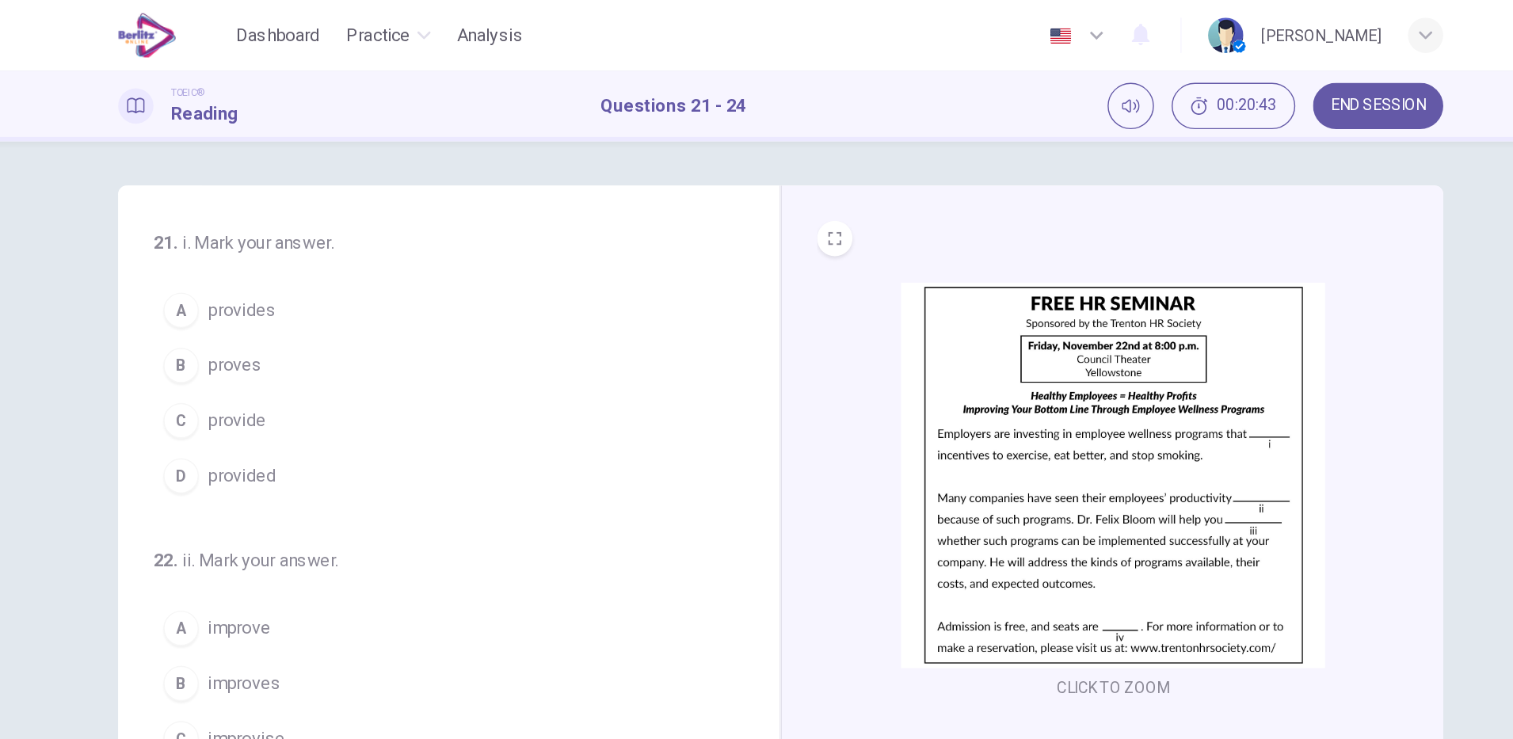
click at [409, 338] on button "D provided" at bounding box center [509, 342] width 405 height 40
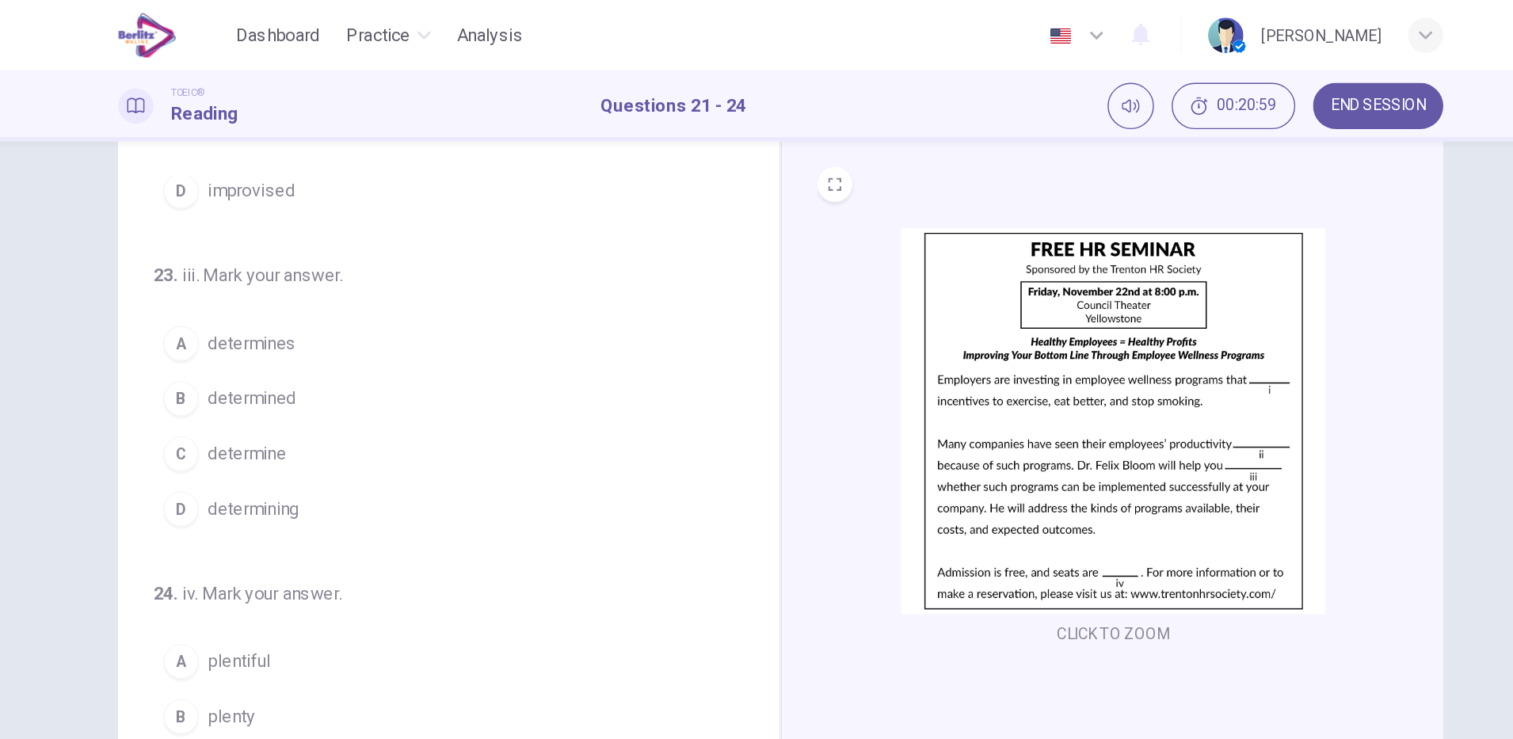
scroll to position [40, 0]
click at [454, 339] on button "C determine" at bounding box center [509, 325] width 405 height 40
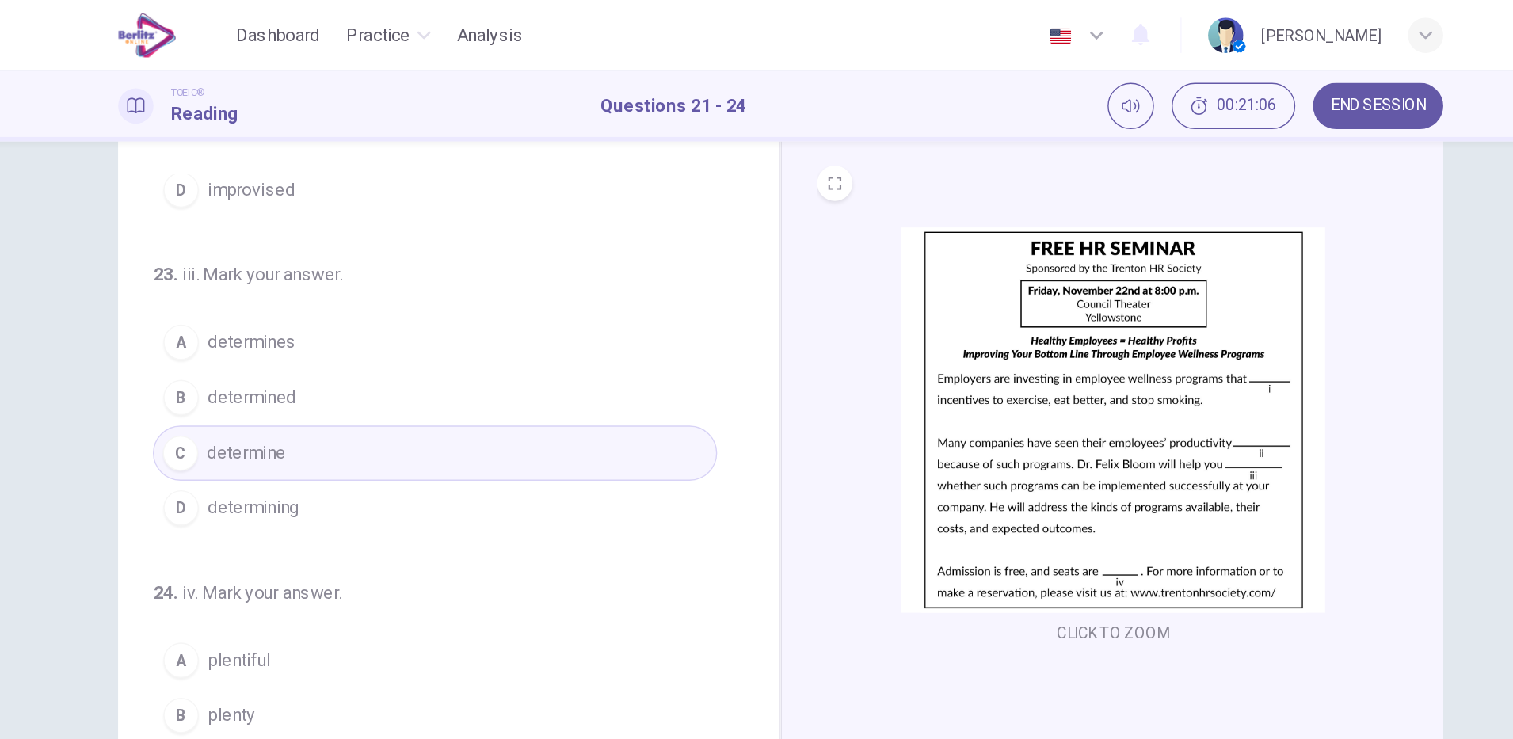
click at [447, 377] on button "D determining" at bounding box center [509, 365] width 405 height 40
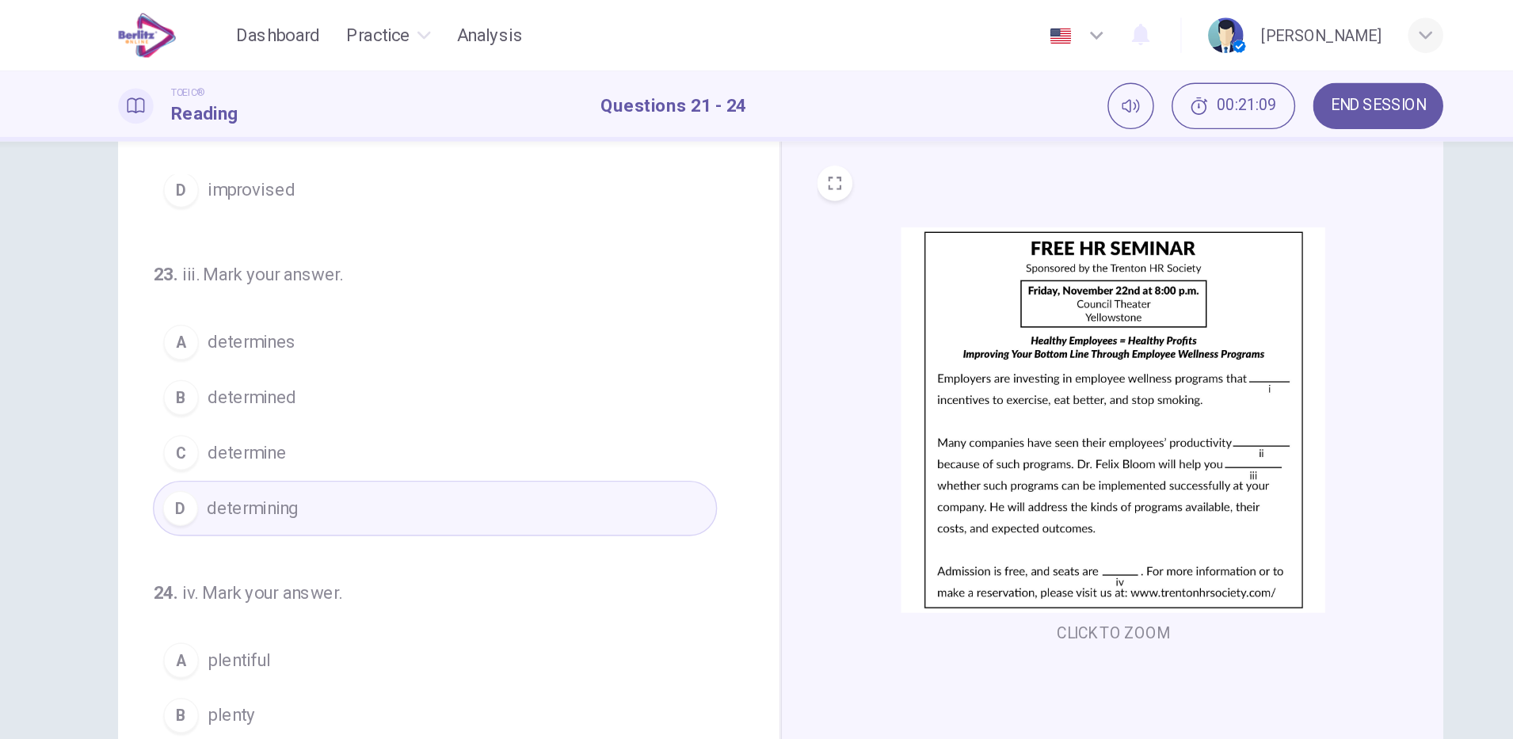
click at [471, 322] on button "C determine" at bounding box center [509, 325] width 405 height 40
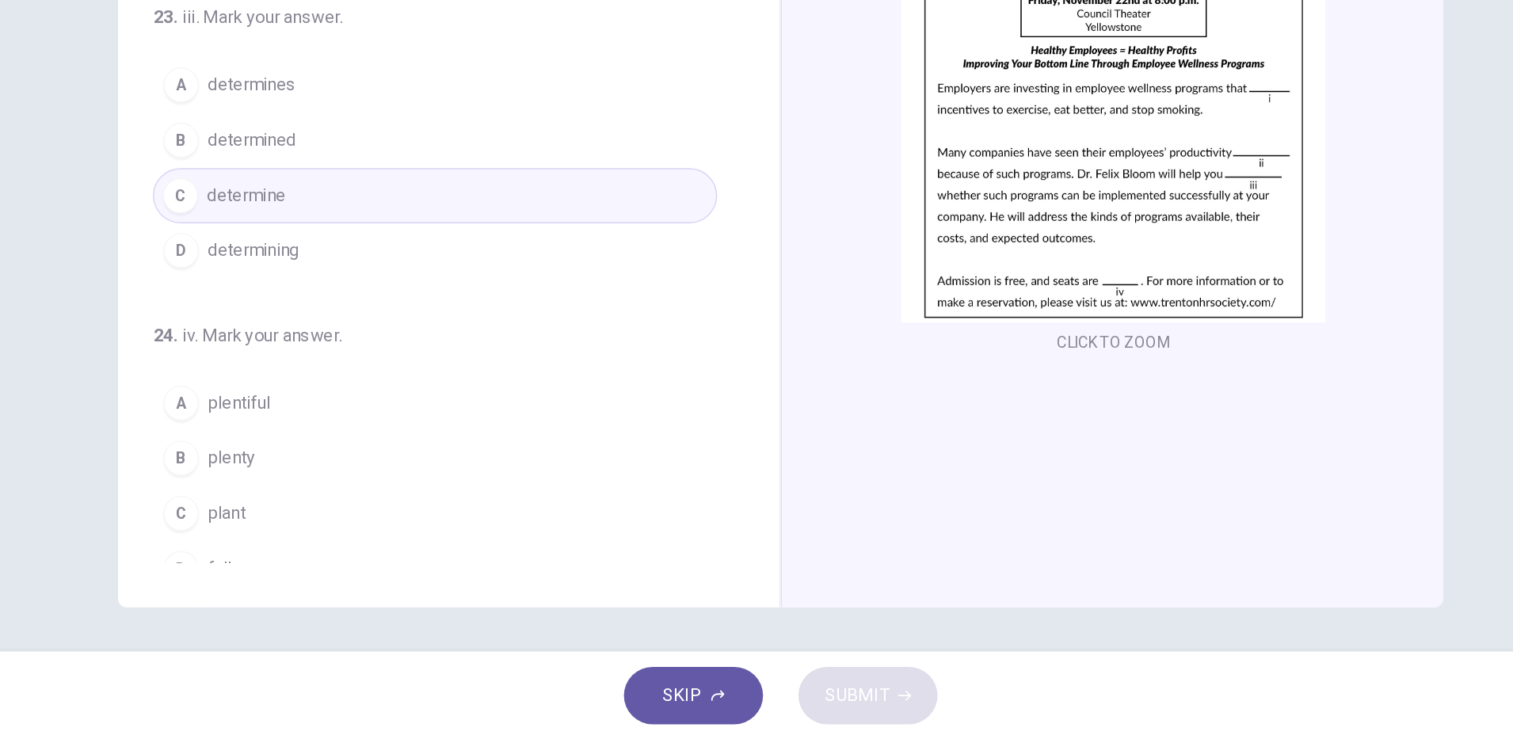
scroll to position [394, 0]
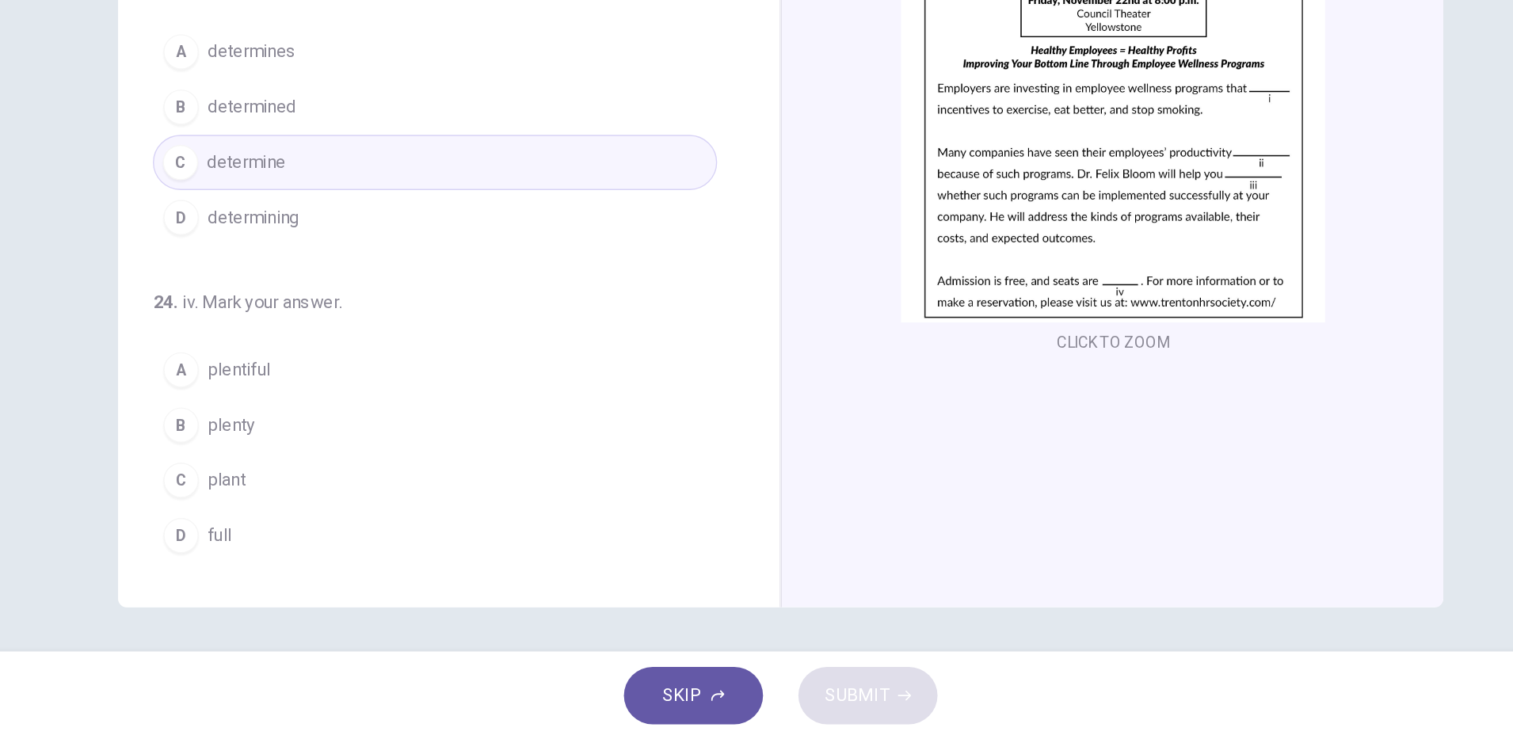
click at [436, 521] on button "B plenty" at bounding box center [509, 513] width 405 height 40
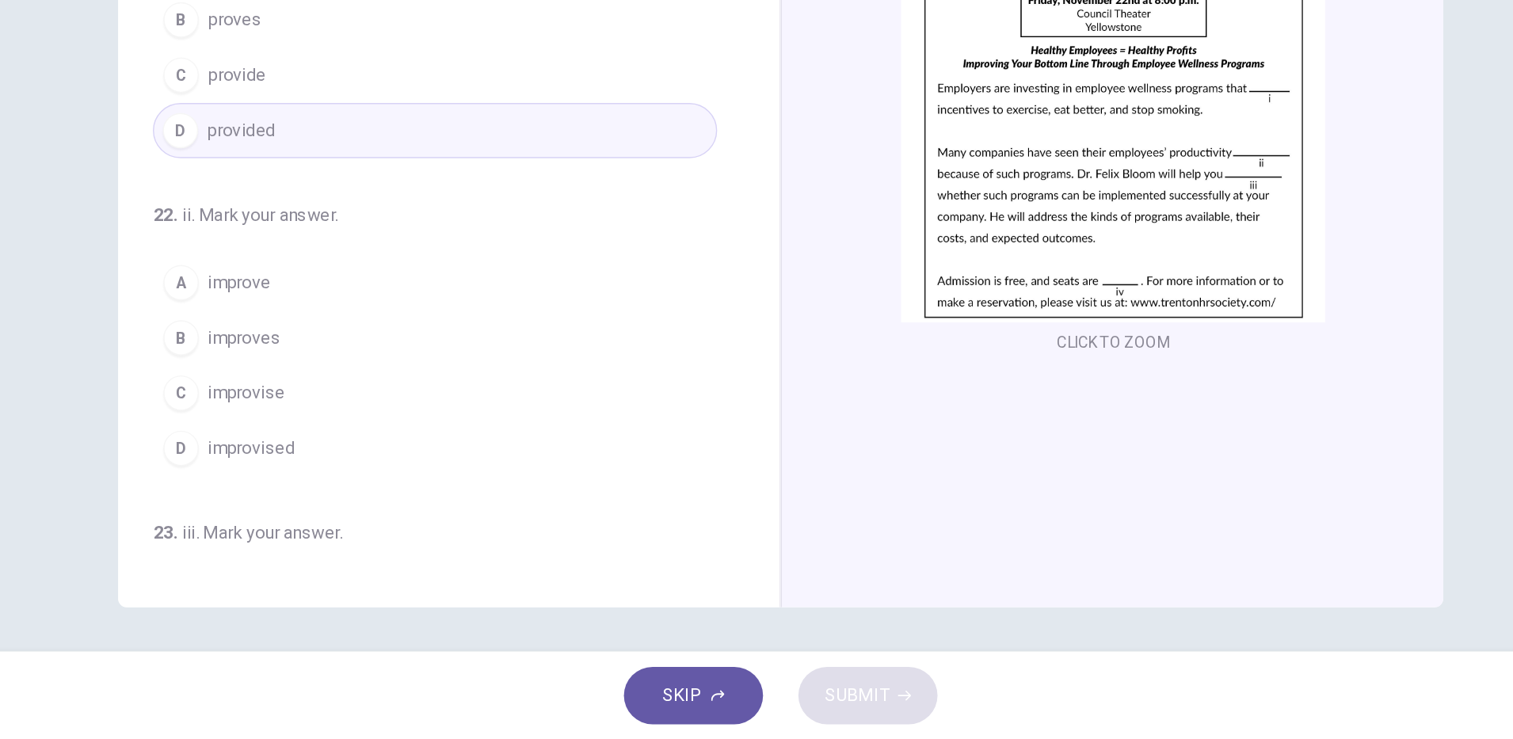
scroll to position [0, 0]
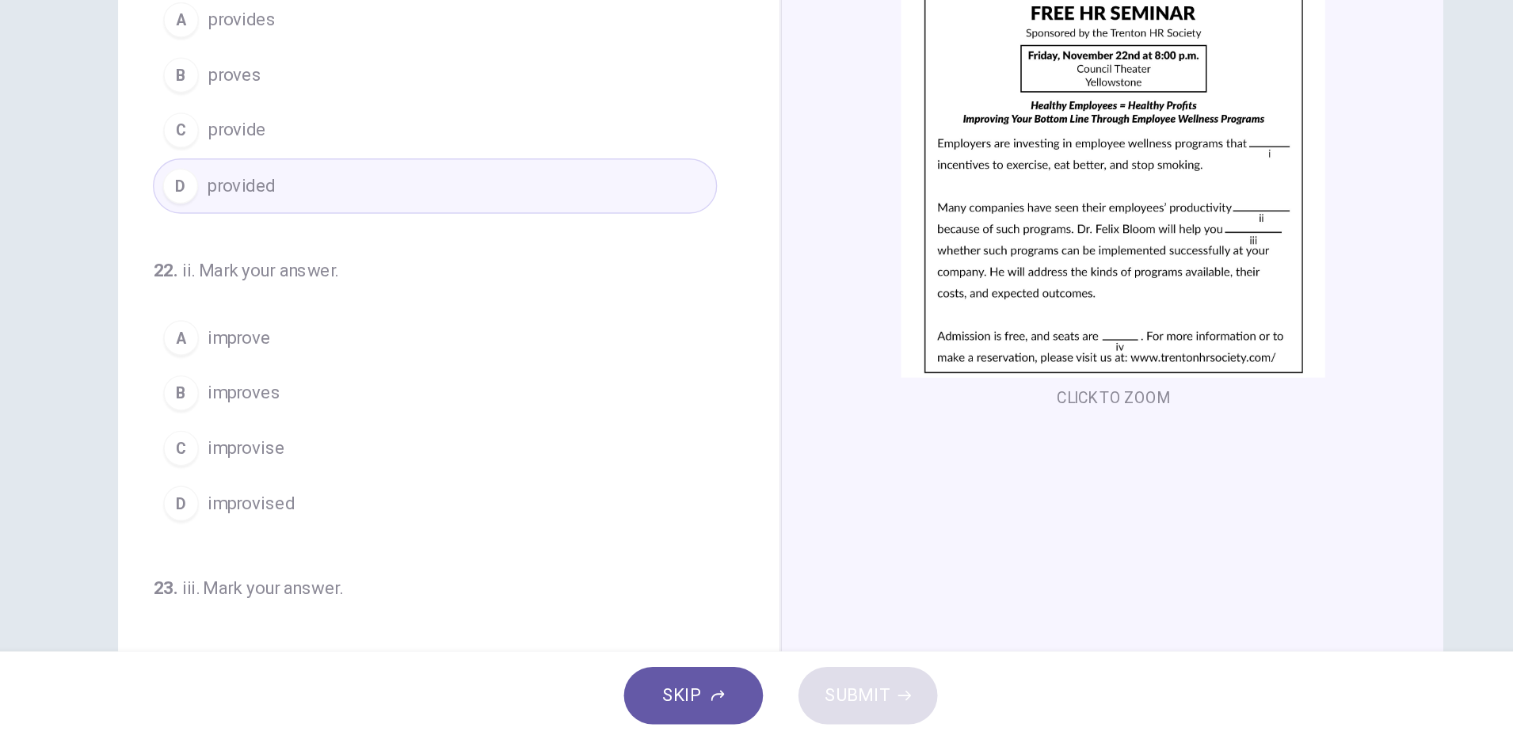
click at [495, 454] on button "A improve" at bounding box center [509, 451] width 405 height 40
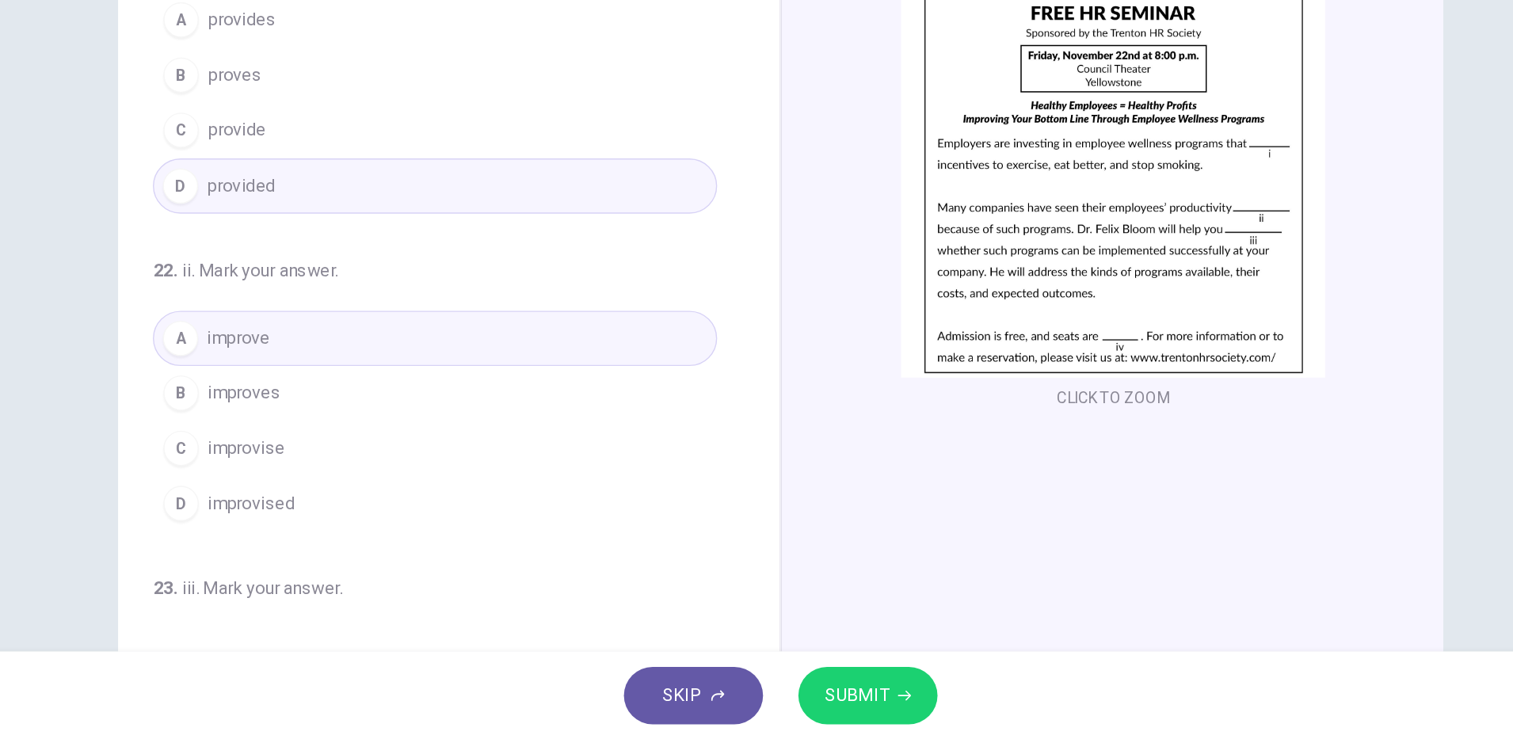
click at [844, 706] on icon "button" at bounding box center [845, 708] width 10 height 10
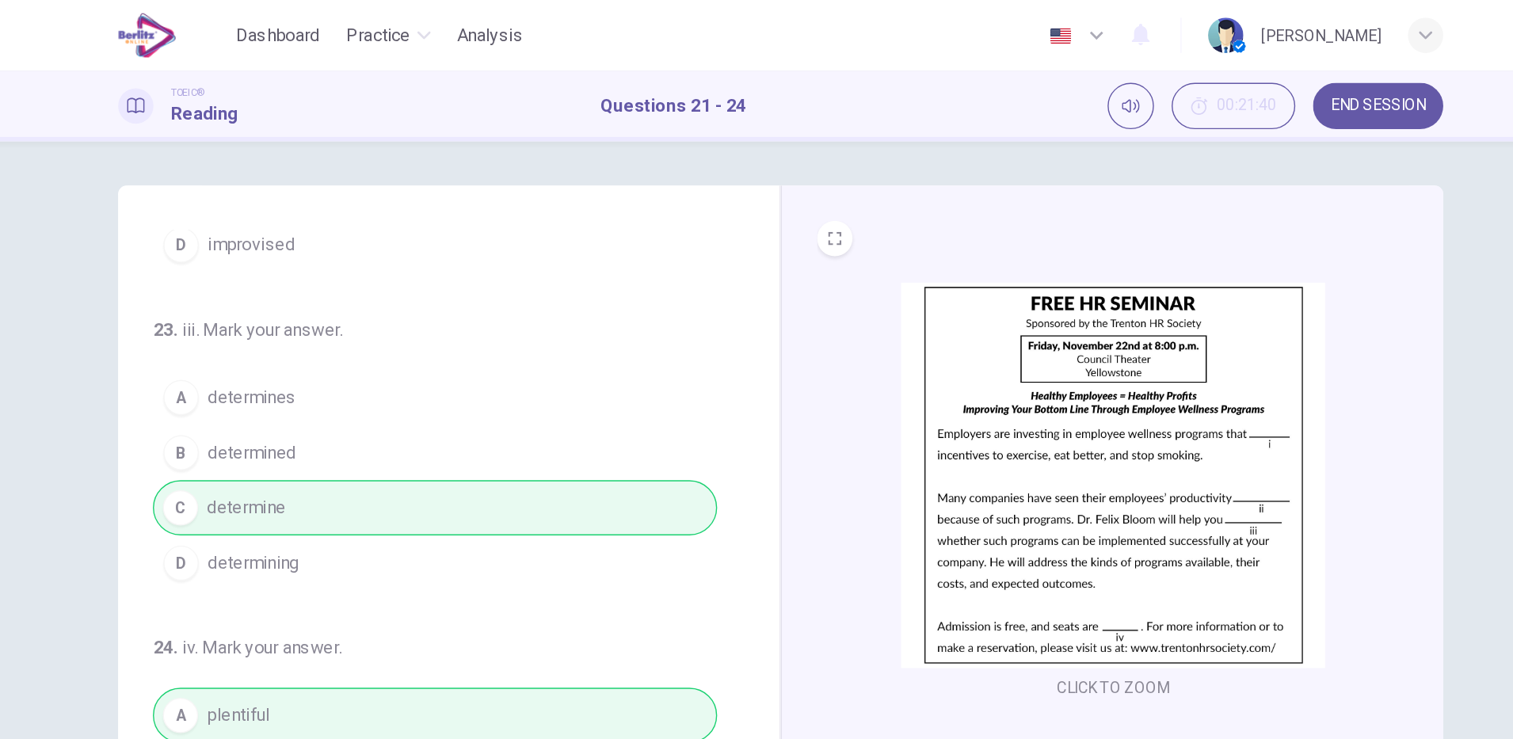
scroll to position [40, 0]
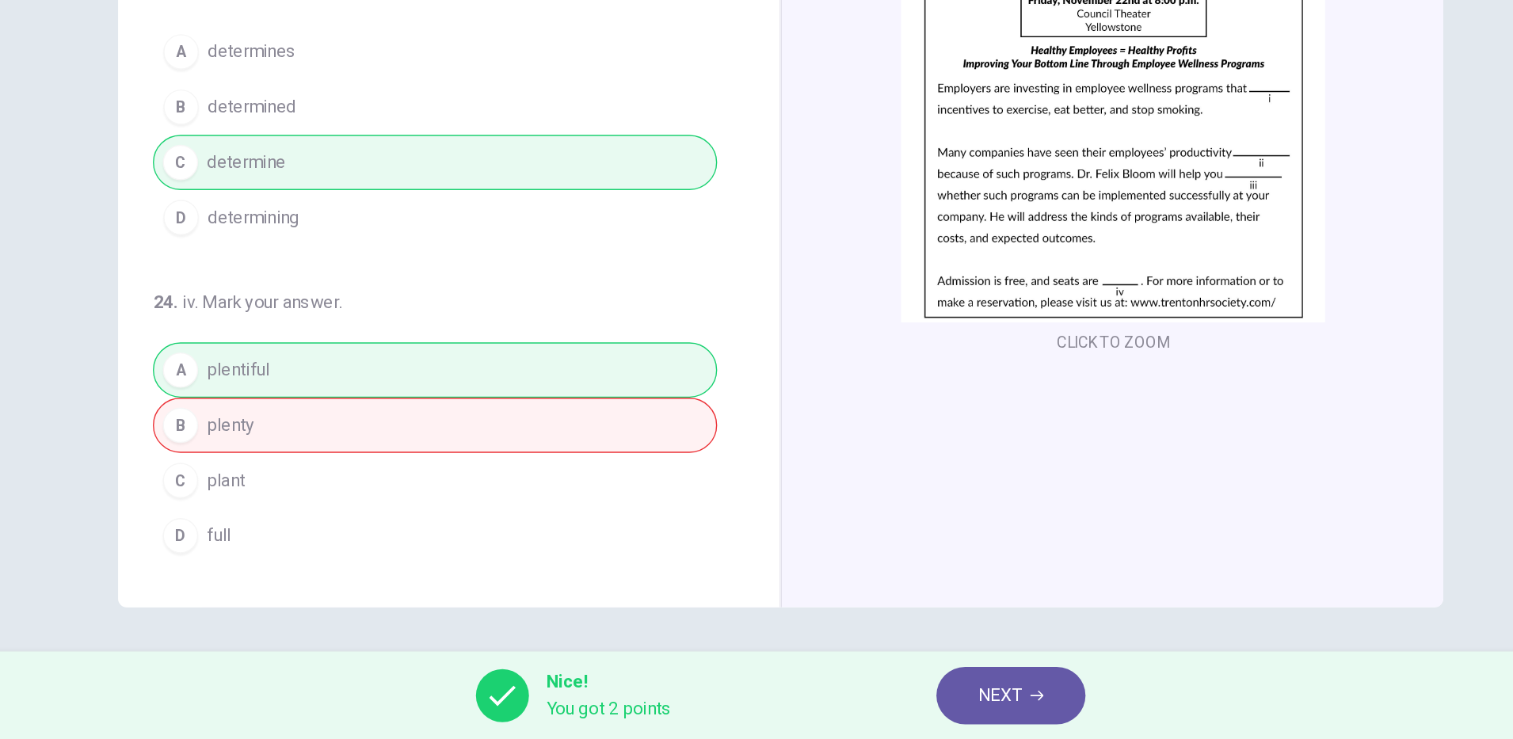
click at [915, 709] on span "NEXT" at bounding box center [913, 707] width 31 height 22
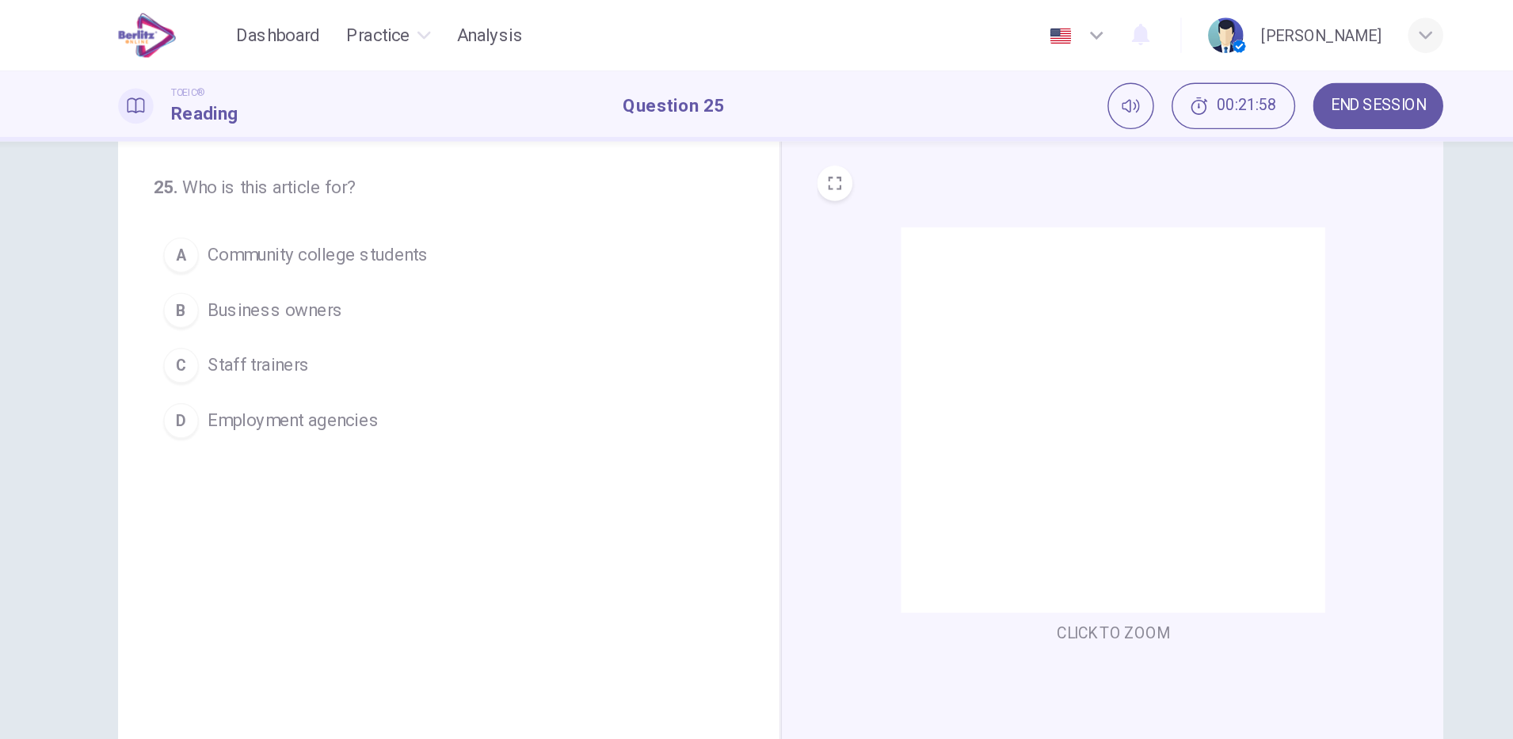
scroll to position [0, 0]
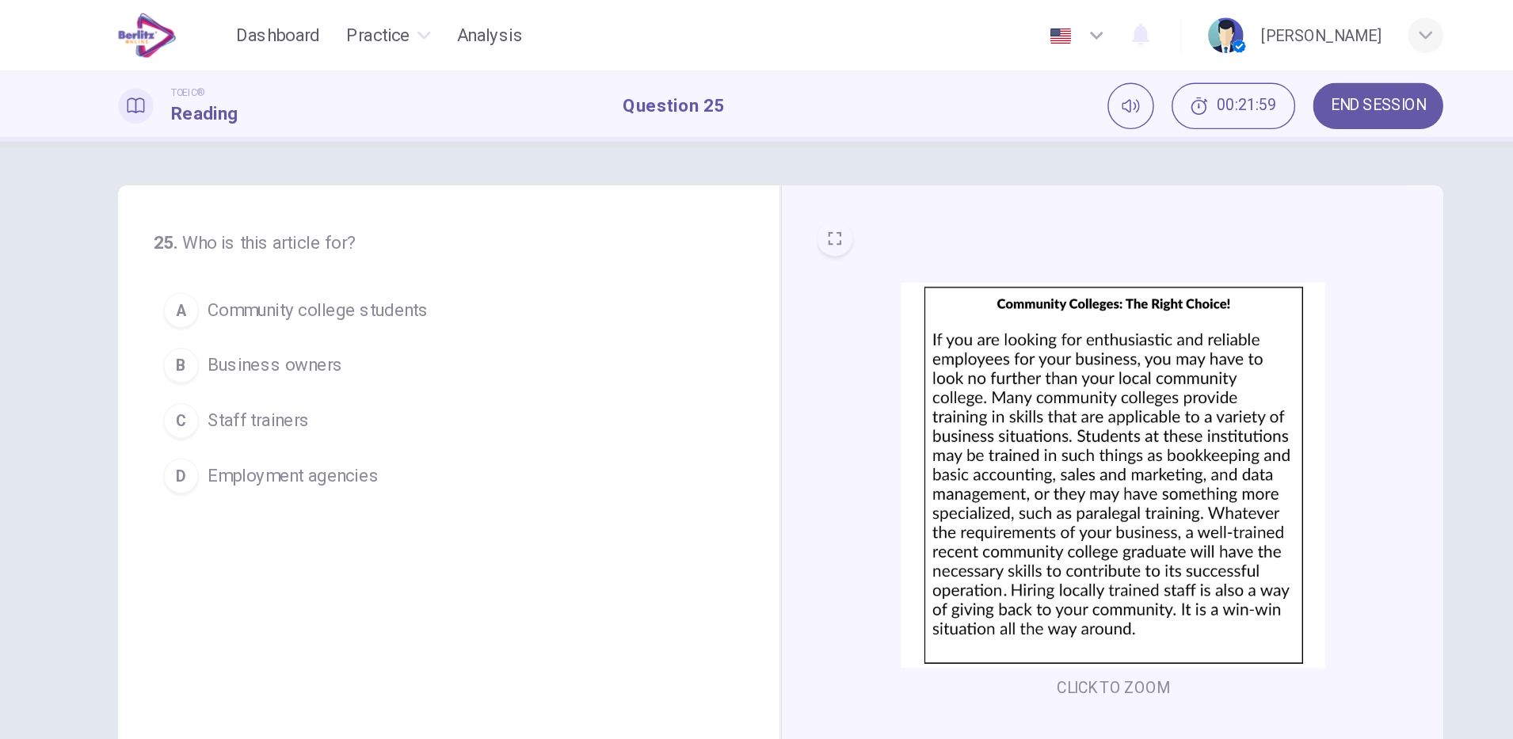
click at [791, 171] on icon "EXPAND" at bounding box center [796, 171] width 10 height 10
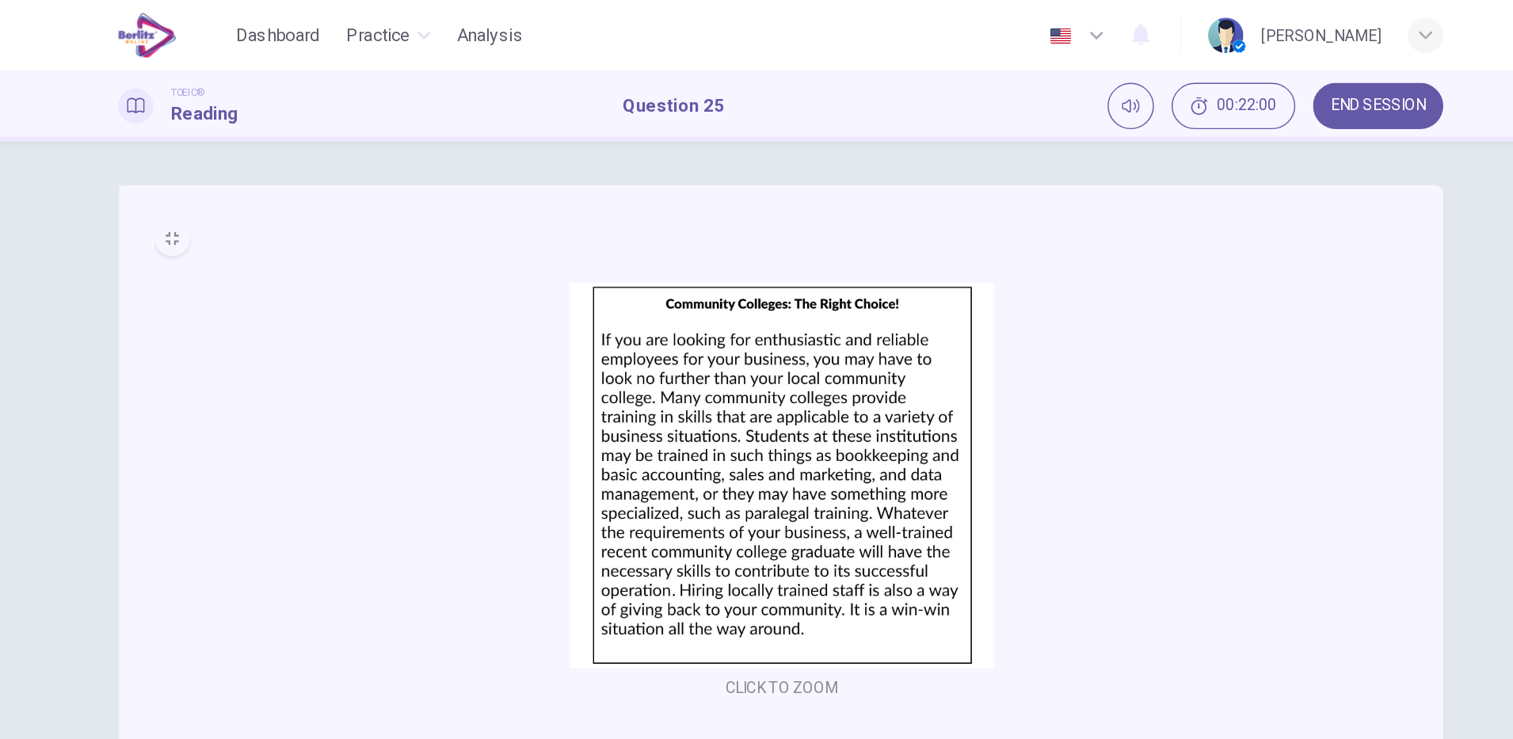
click at [315, 170] on icon "MINIMIZE" at bounding box center [320, 171] width 10 height 10
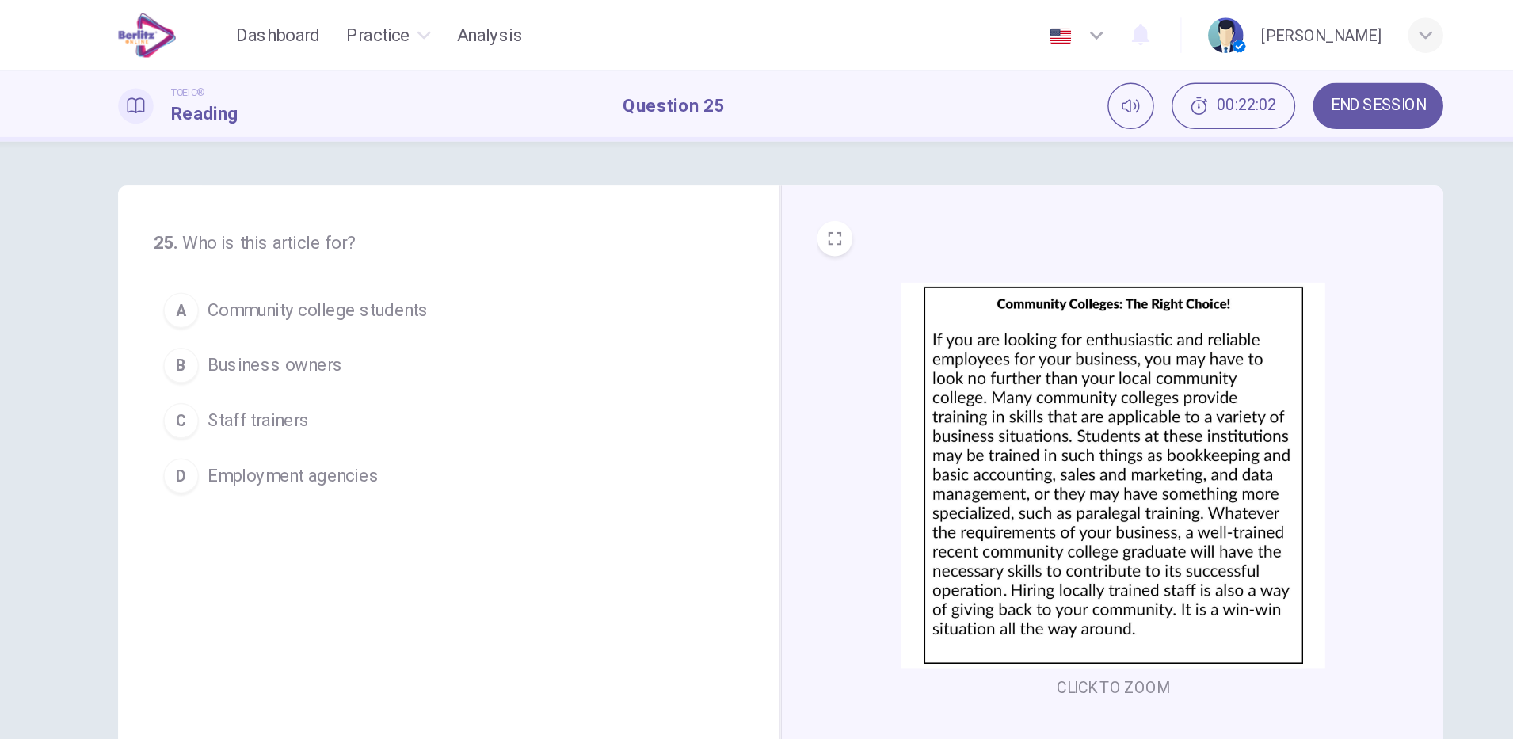
click at [435, 315] on button "C Staff trainers" at bounding box center [509, 302] width 405 height 40
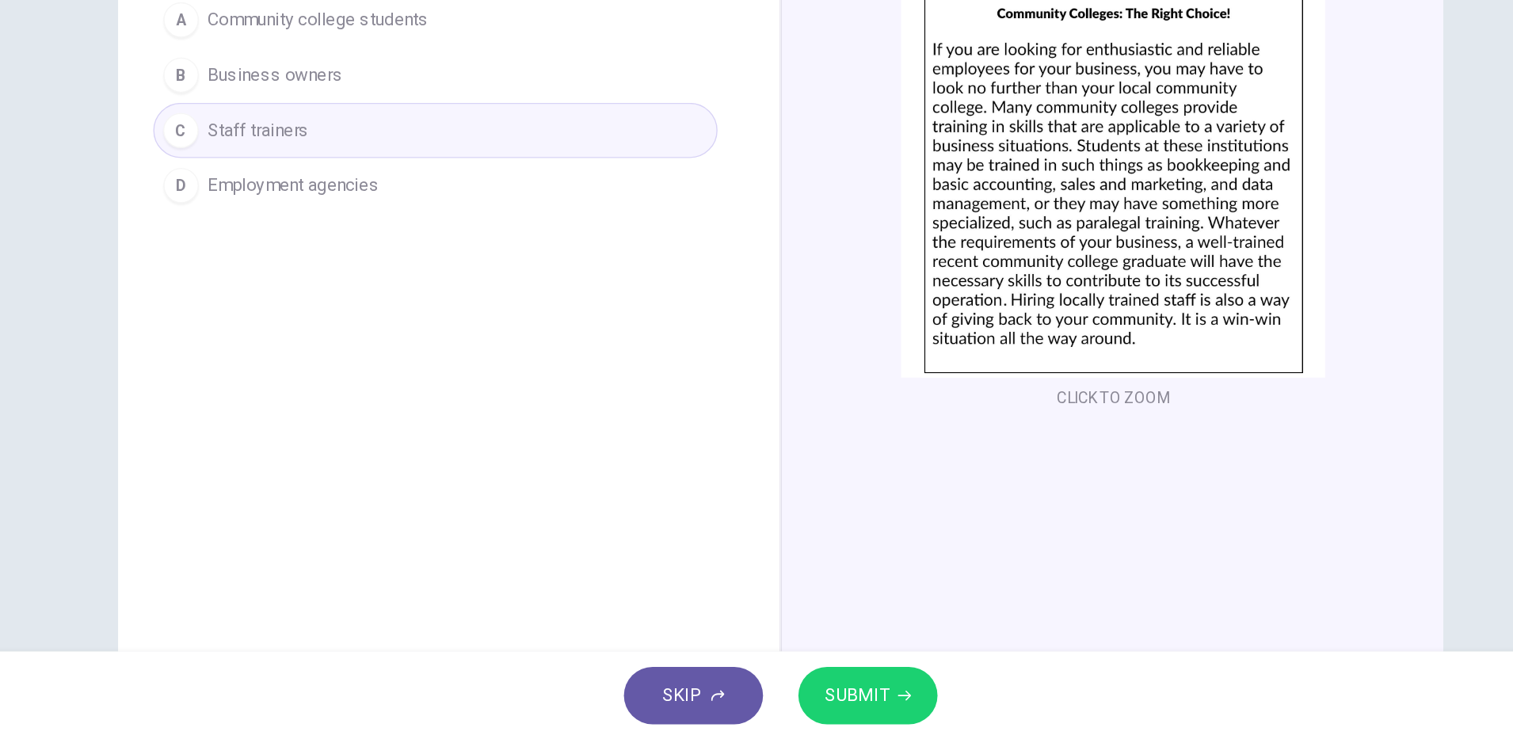
click at [1008, 378] on img at bounding box center [995, 341] width 304 height 276
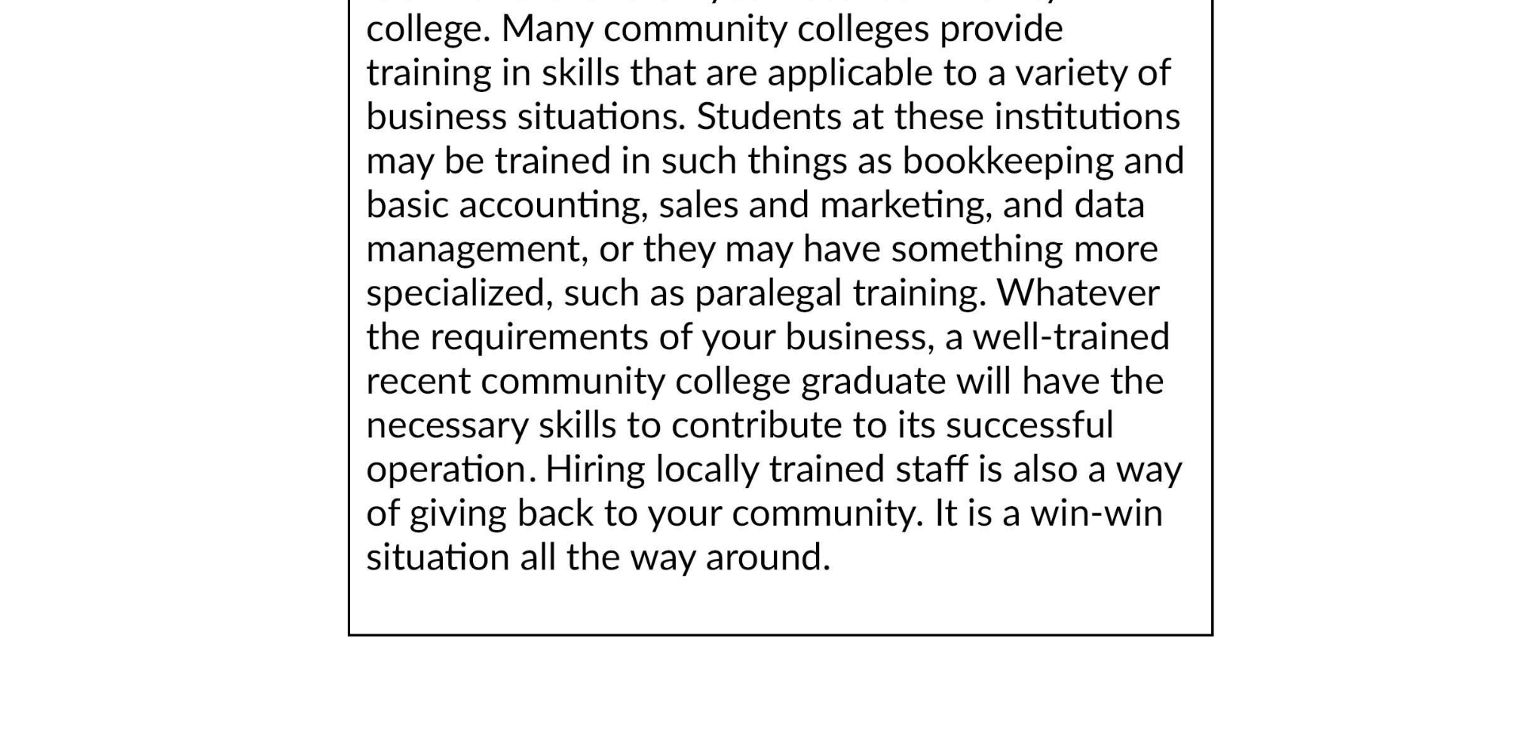
click at [1038, 432] on img at bounding box center [757, 336] width 1434 height 632
click at [1034, 546] on img at bounding box center [757, 336] width 1434 height 632
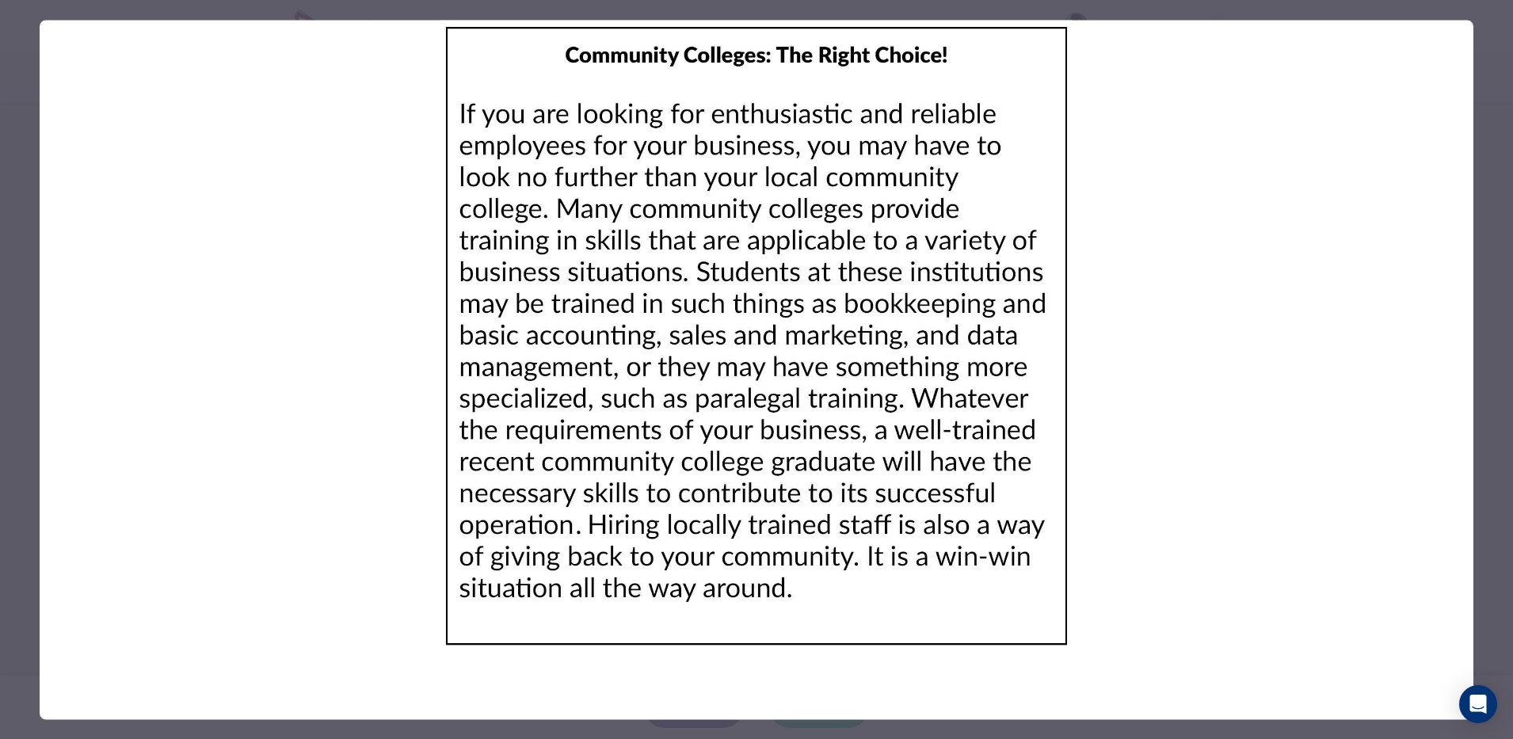
click at [951, 449] on img at bounding box center [757, 336] width 1434 height 632
click at [1472, 700] on icon "Open Intercom Messenger" at bounding box center [1478, 704] width 18 height 21
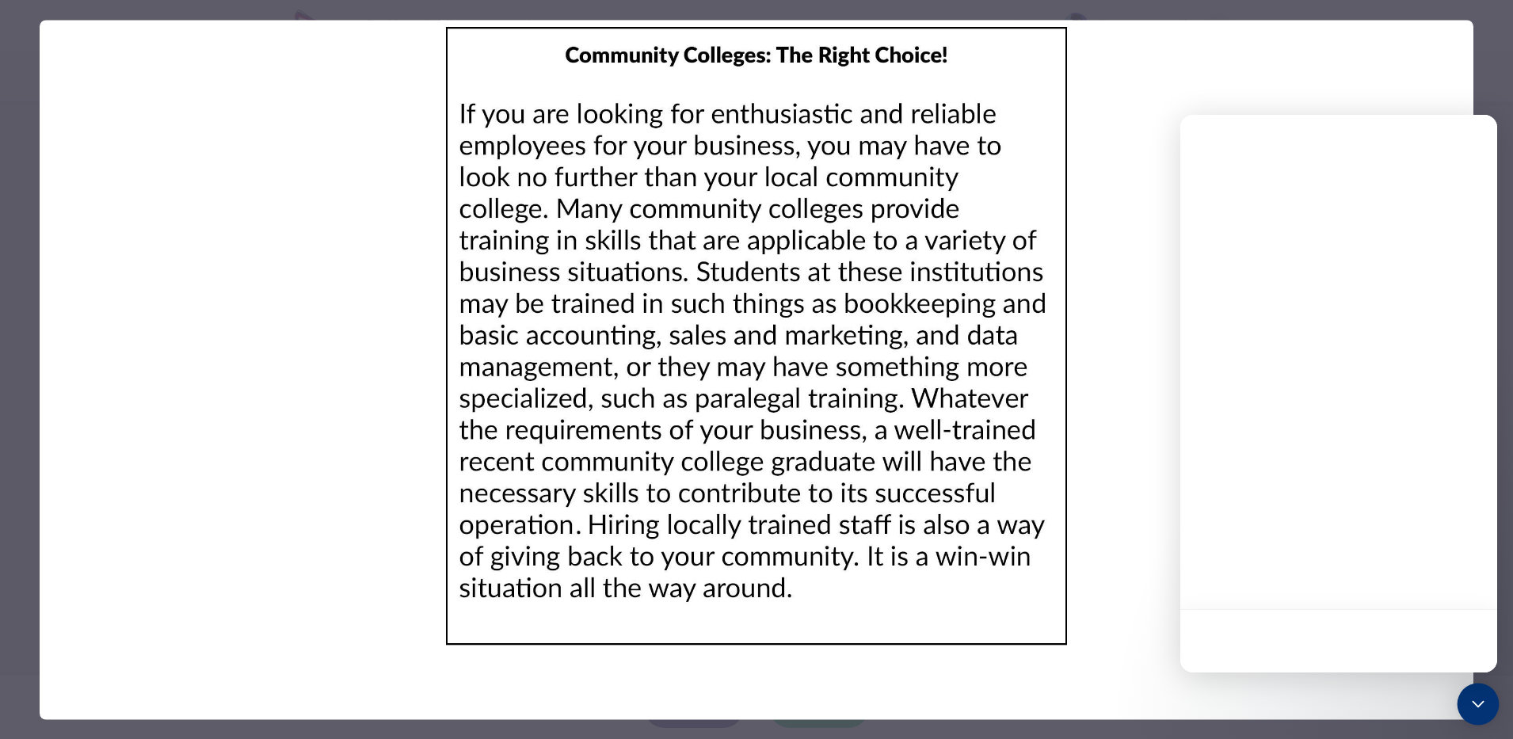
click at [1495, 703] on div "Open Intercom Messenger" at bounding box center [1479, 705] width 42 height 42
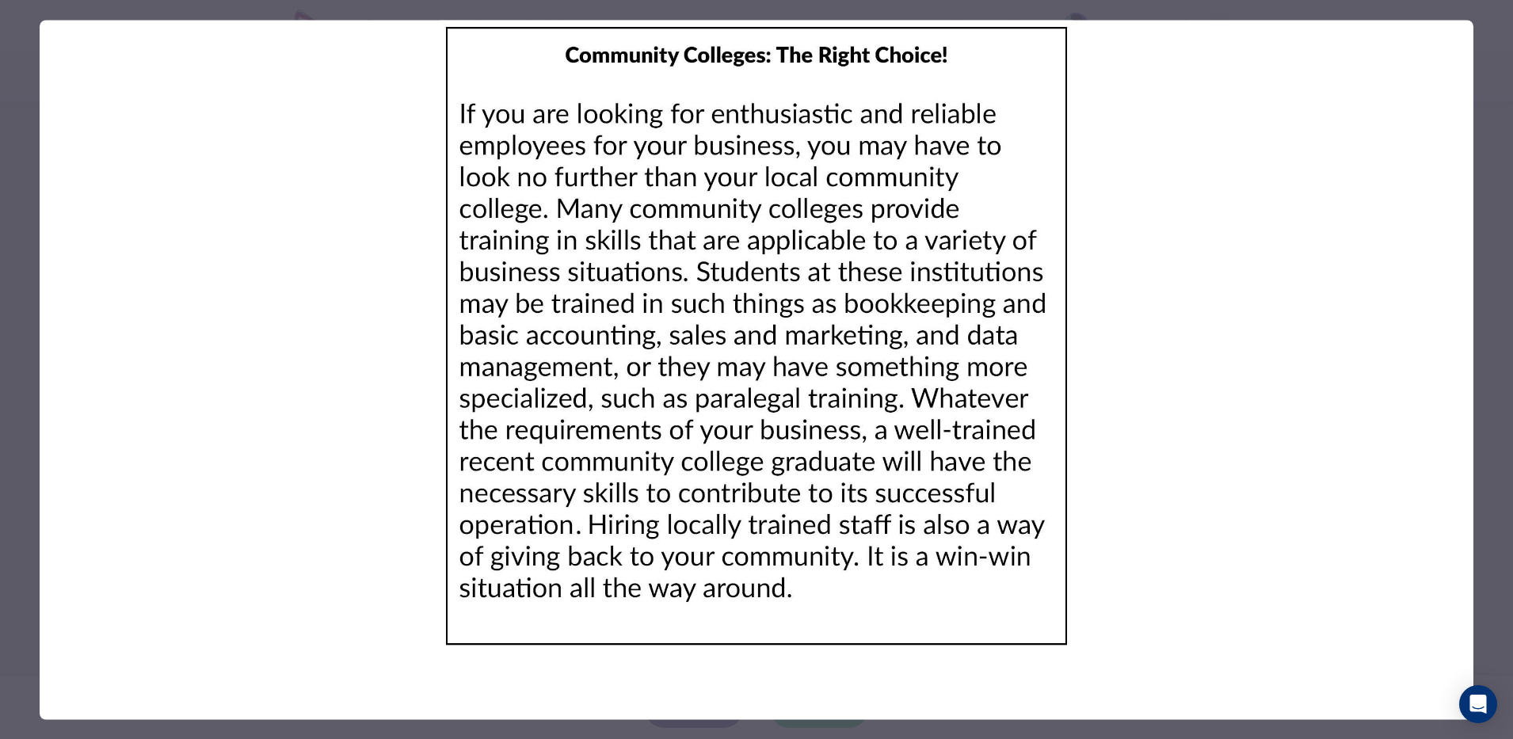
click at [51, 12] on div at bounding box center [756, 369] width 1513 height 739
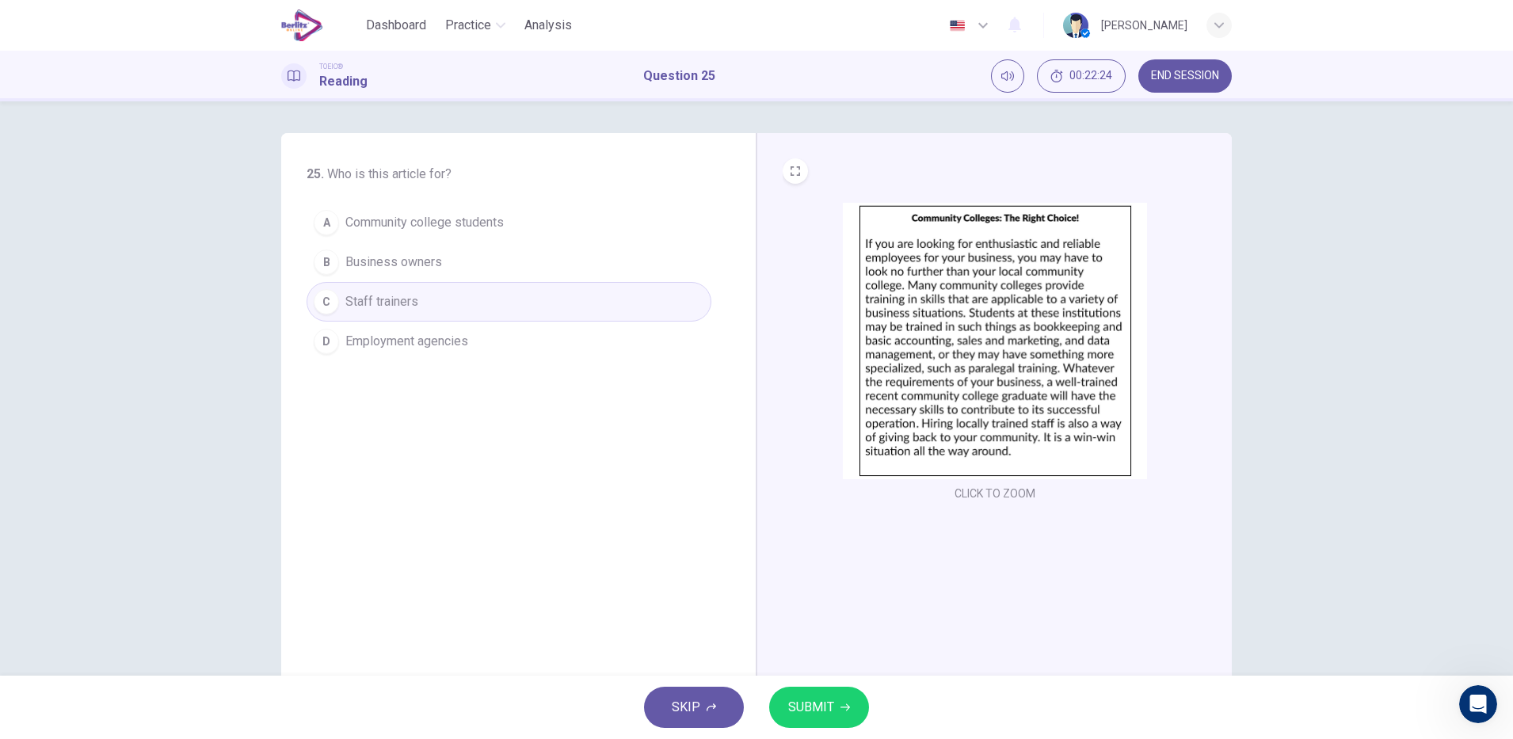
click at [530, 227] on button "A Community college students" at bounding box center [509, 223] width 405 height 40
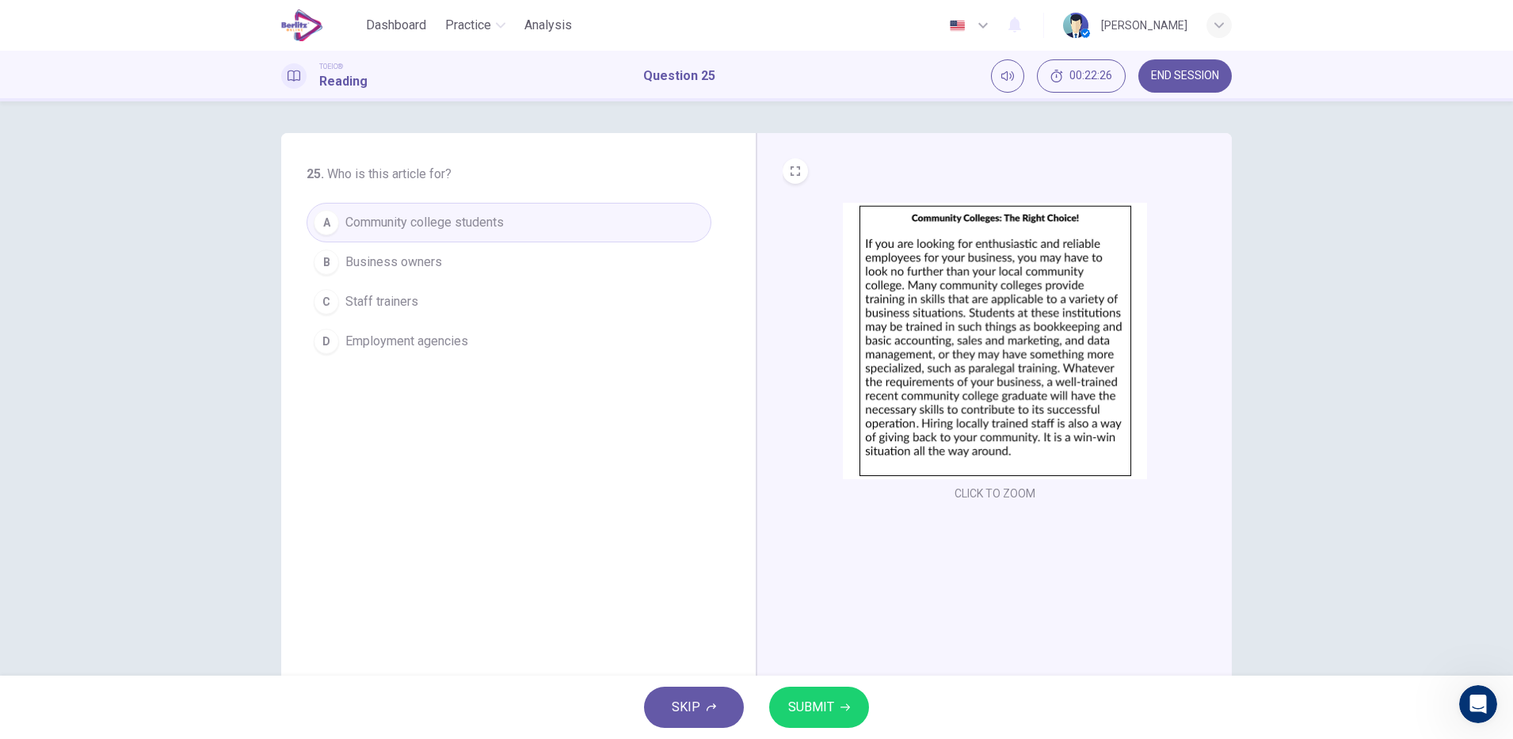
click at [494, 273] on button "B Business owners" at bounding box center [509, 262] width 405 height 40
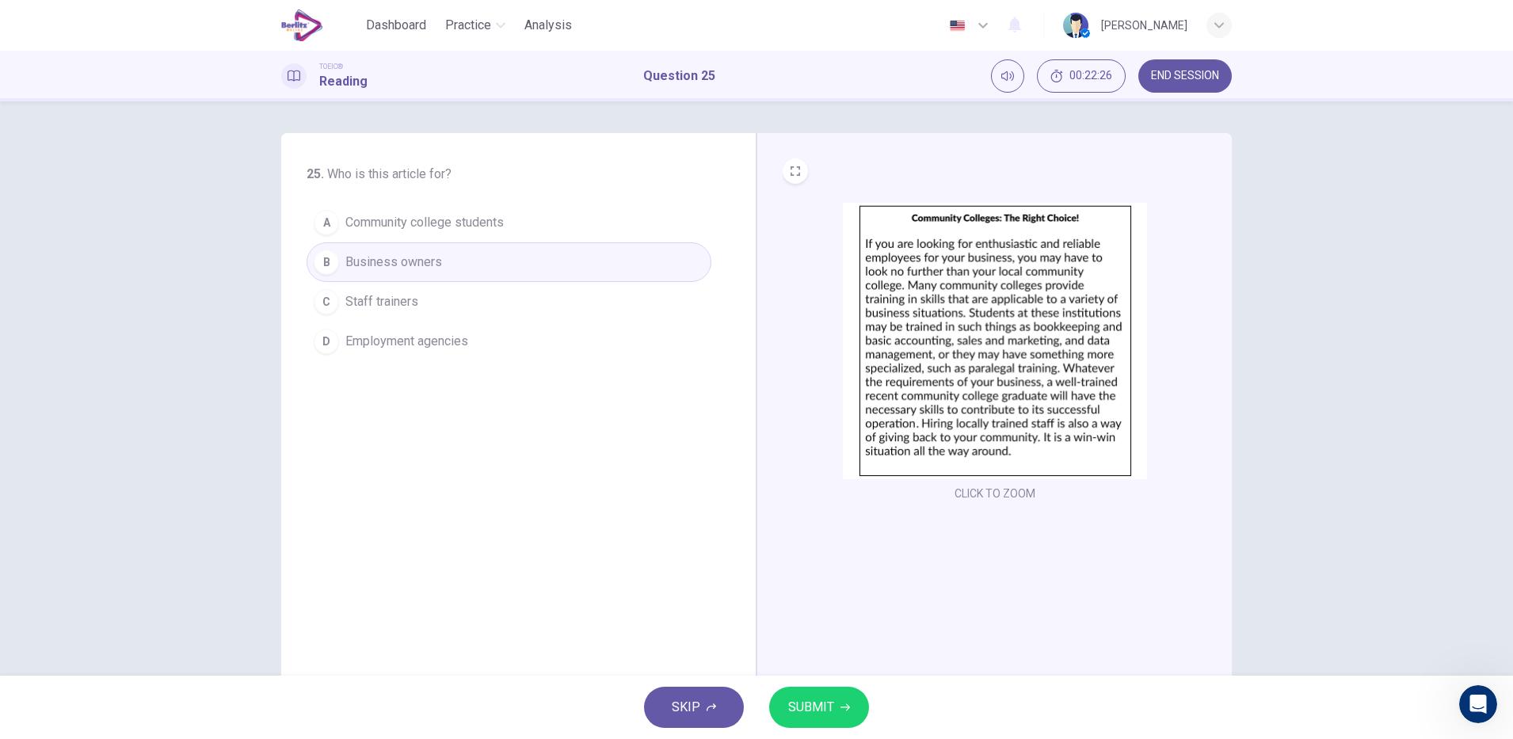
click at [829, 715] on span "SUBMIT" at bounding box center [811, 707] width 46 height 22
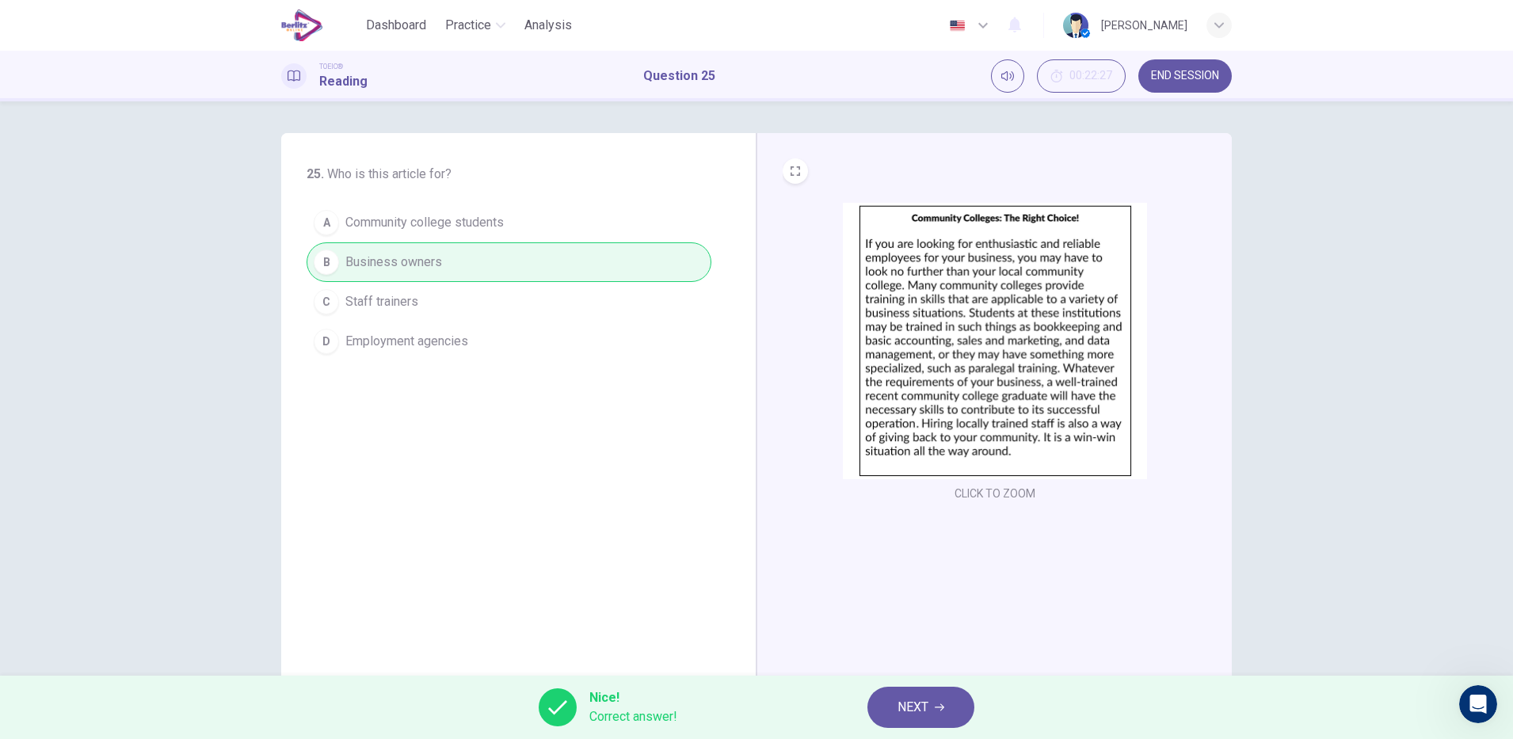
click at [940, 707] on icon "button" at bounding box center [940, 707] width 10 height 7
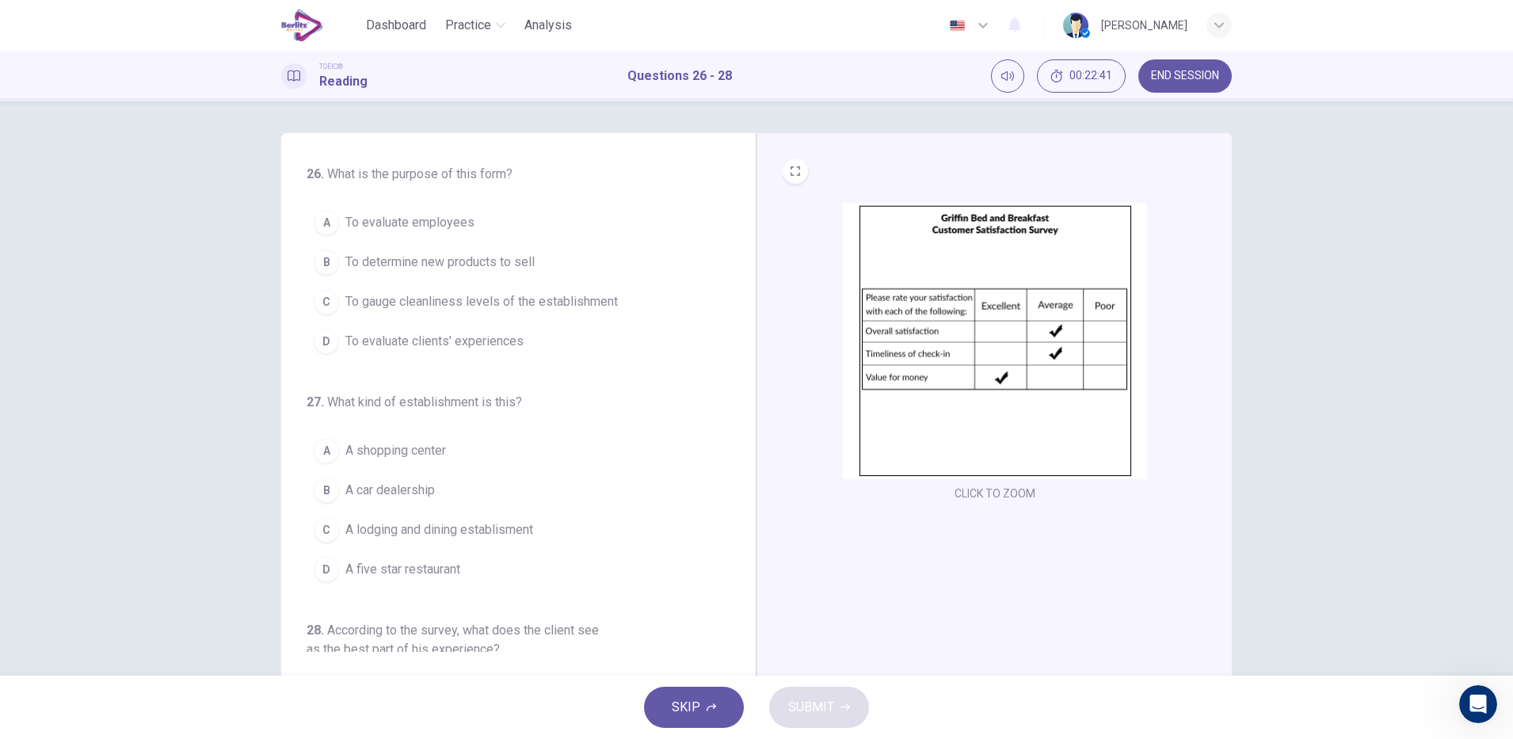
click at [514, 307] on span "To gauge cleanliness levels of the establishment" at bounding box center [481, 301] width 272 height 19
click at [511, 341] on span "To evaluate clients' experiences" at bounding box center [434, 341] width 178 height 19
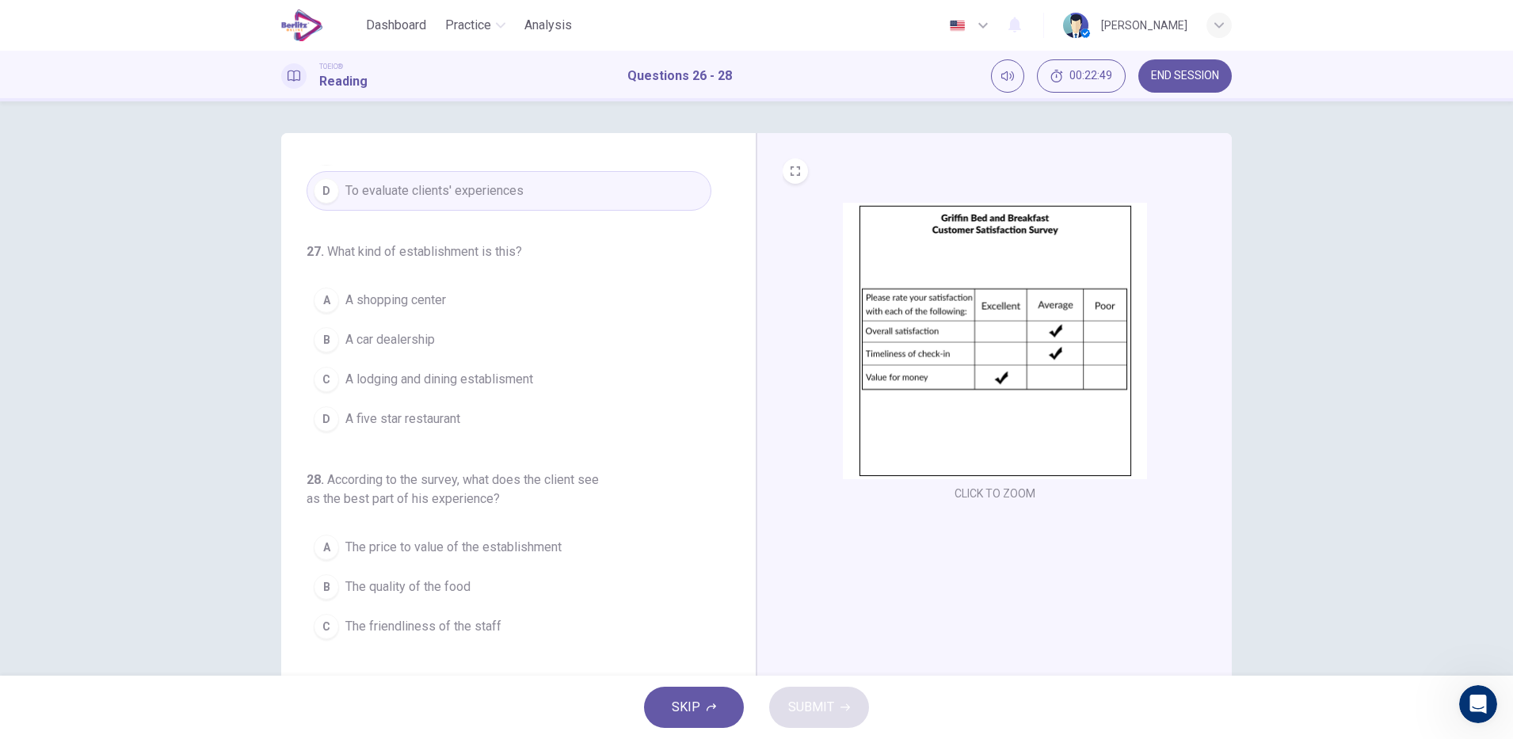
scroll to position [154, 0]
click at [510, 378] on span "A lodging and dining establisment" at bounding box center [439, 376] width 188 height 19
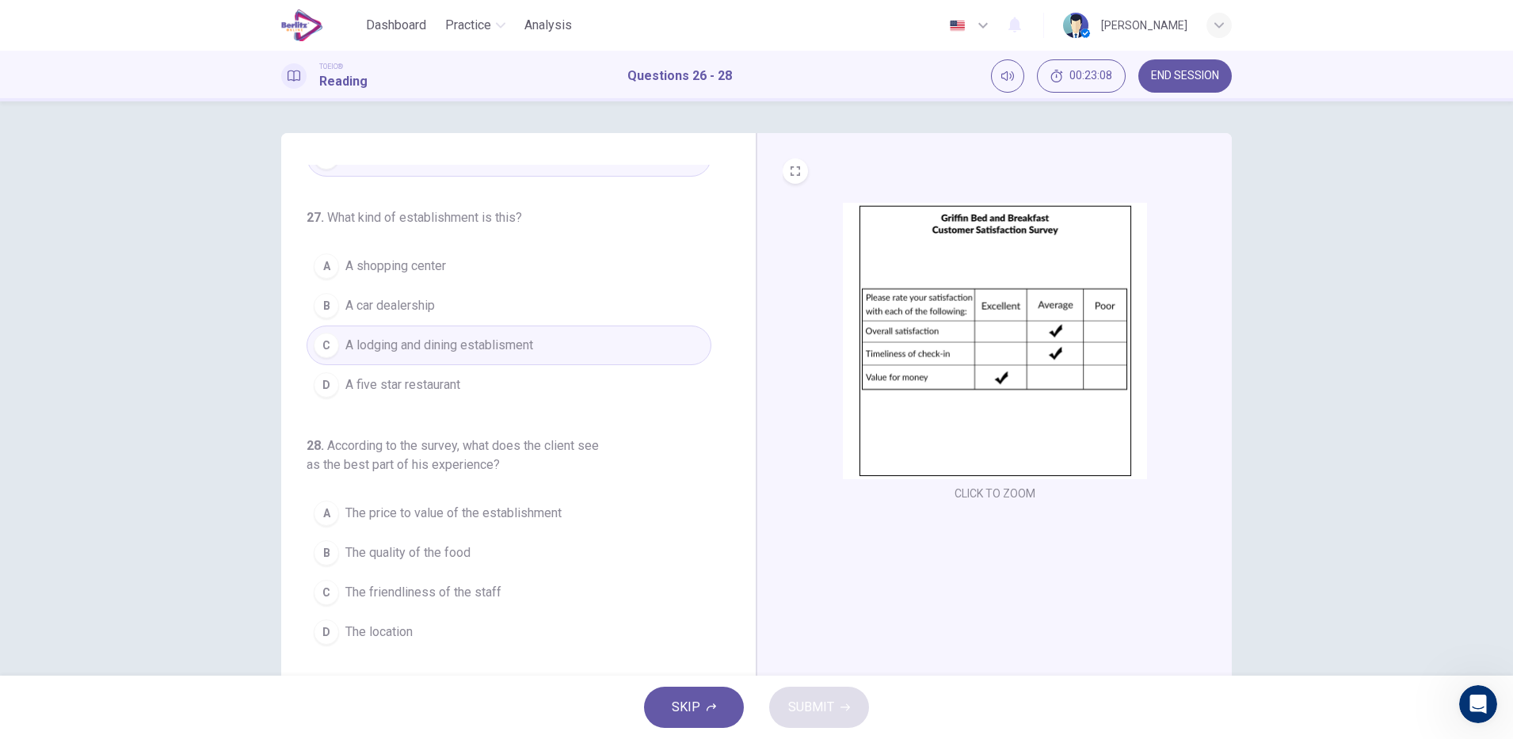
click at [552, 513] on span "The price to value of the establishment" at bounding box center [453, 513] width 216 height 19
click at [824, 711] on span "SUBMIT" at bounding box center [811, 707] width 46 height 22
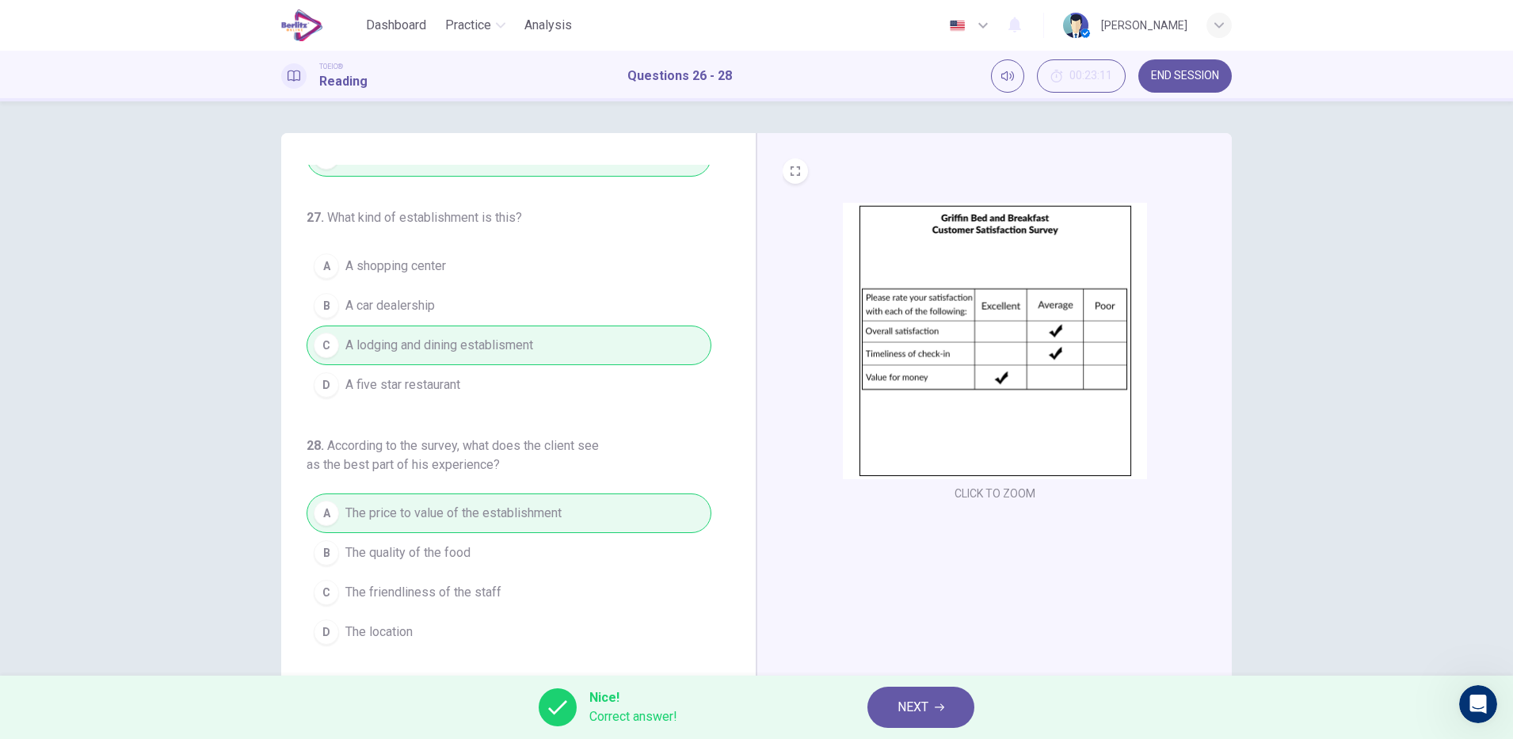
click at [940, 707] on icon "button" at bounding box center [940, 707] width 10 height 7
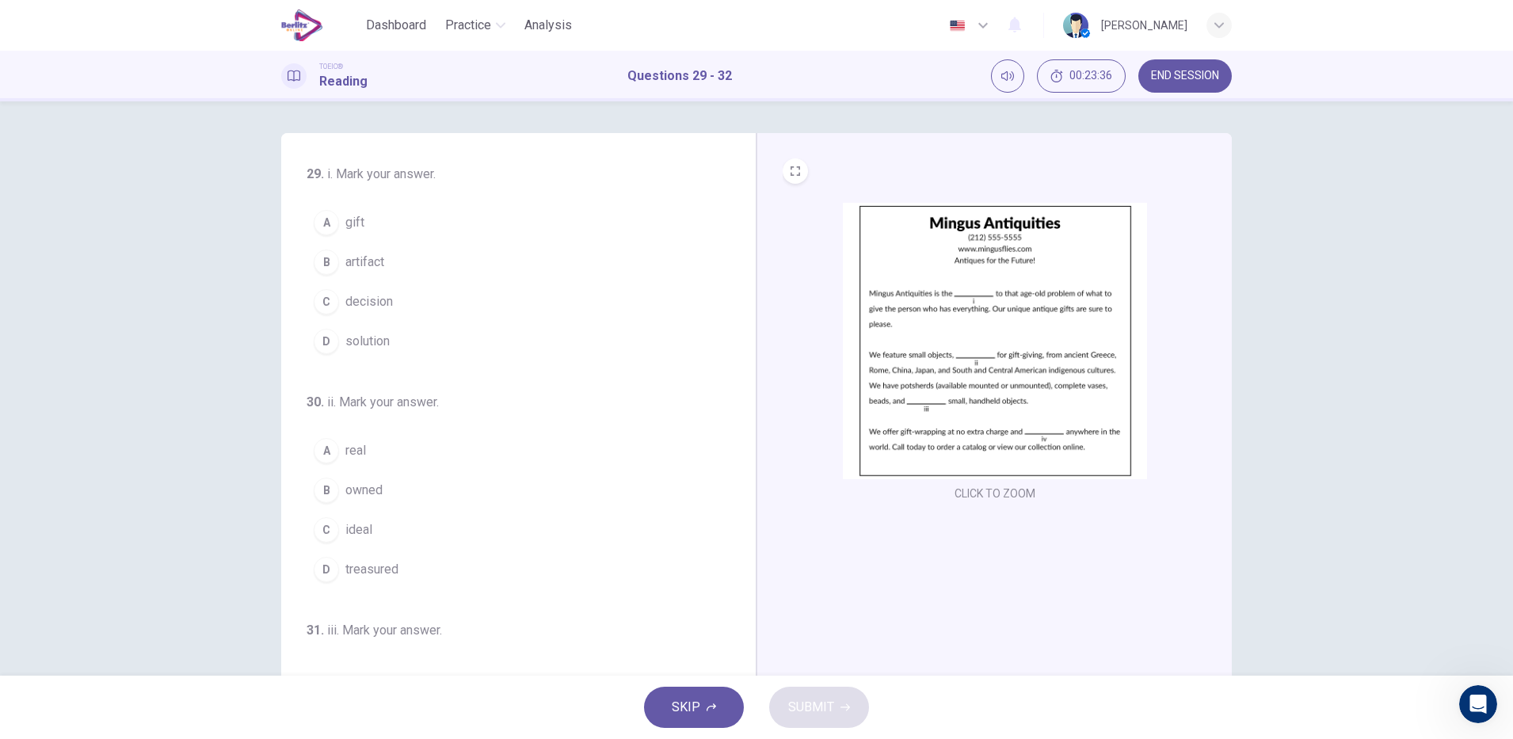
click at [350, 222] on span "gift" at bounding box center [354, 222] width 19 height 19
click at [318, 376] on div "C" at bounding box center [326, 370] width 25 height 25
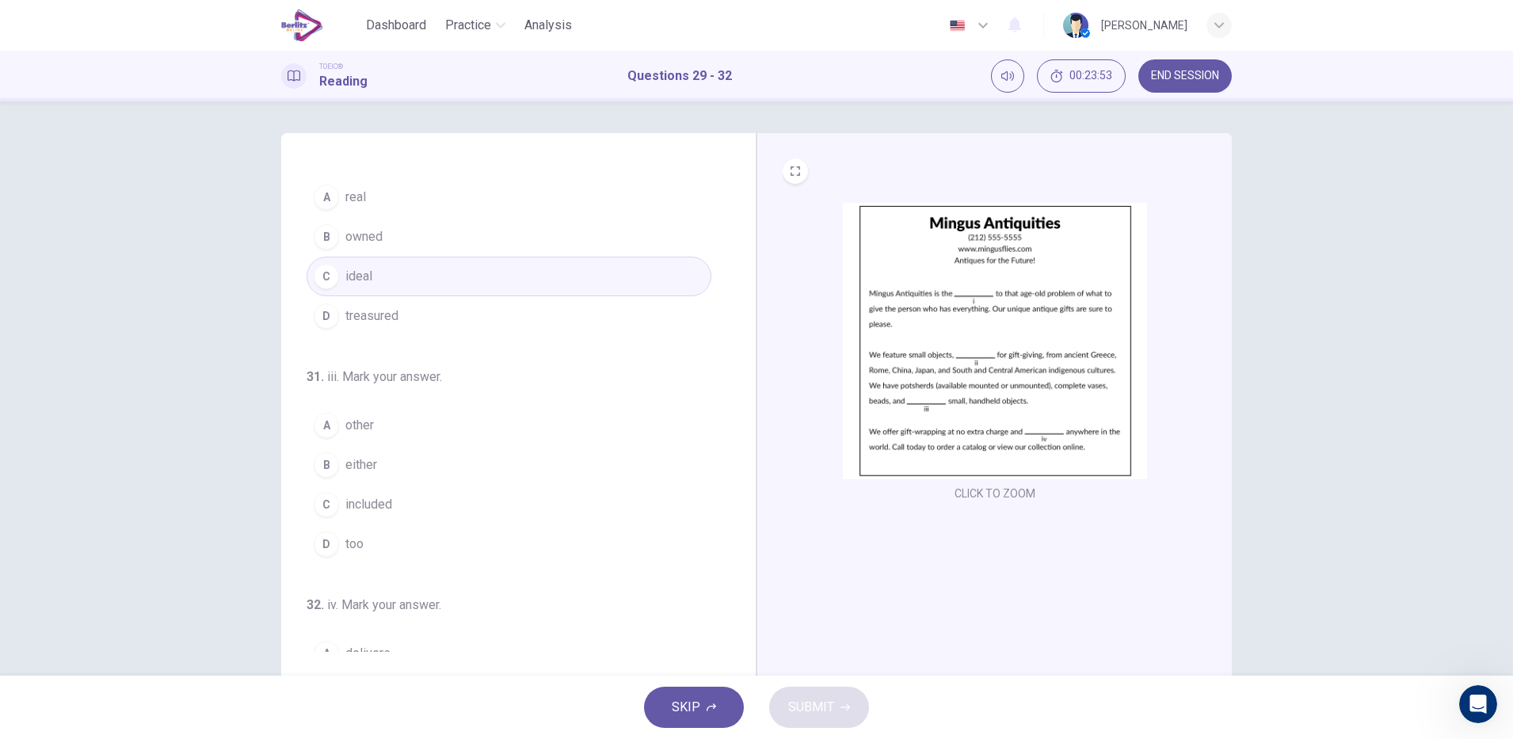
scroll to position [394, 0]
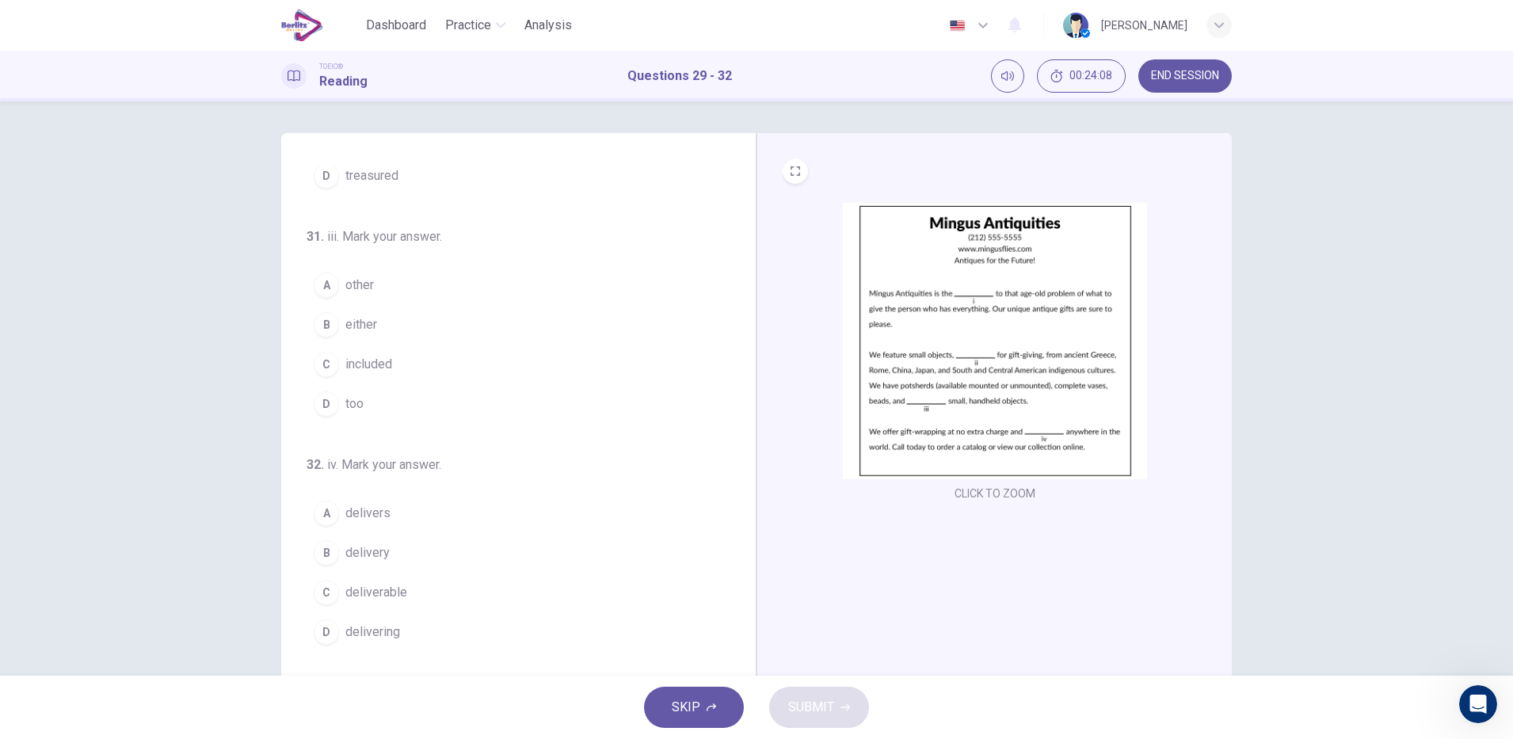
click at [353, 284] on span "other" at bounding box center [359, 285] width 29 height 19
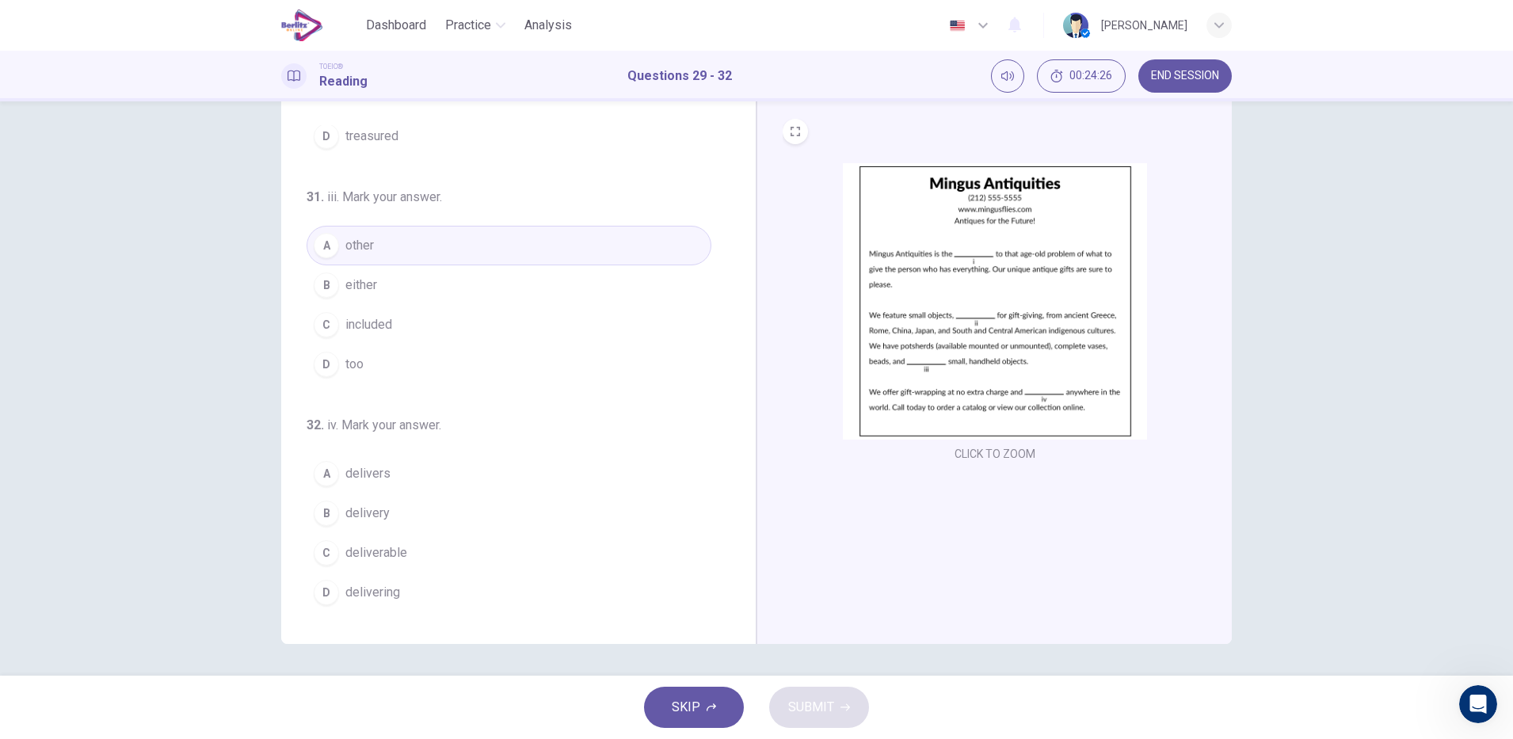
click at [383, 513] on span "delivery" at bounding box center [367, 513] width 44 height 19
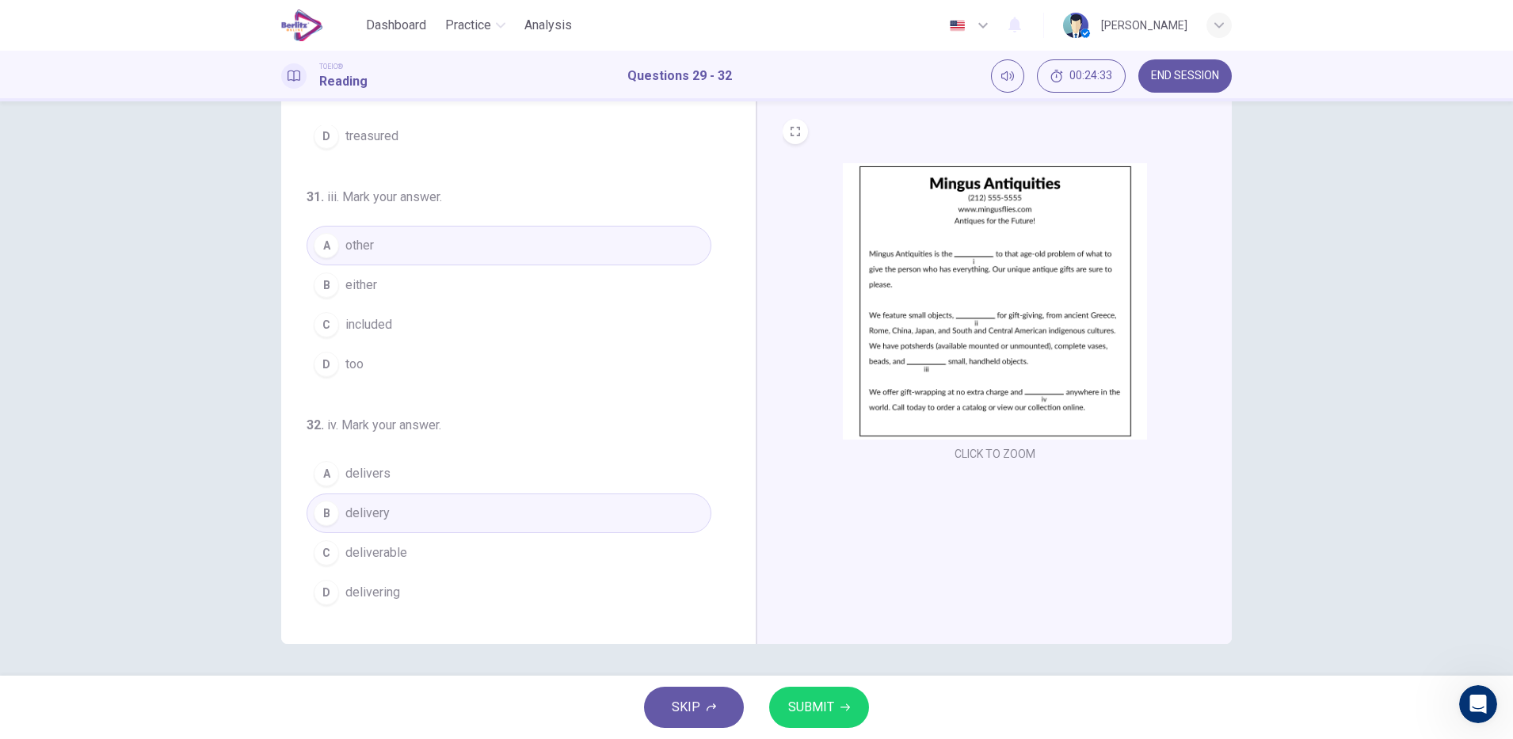
click at [452, 567] on button "C deliverable" at bounding box center [509, 553] width 405 height 40
click at [444, 612] on button "D delivering" at bounding box center [509, 593] width 405 height 40
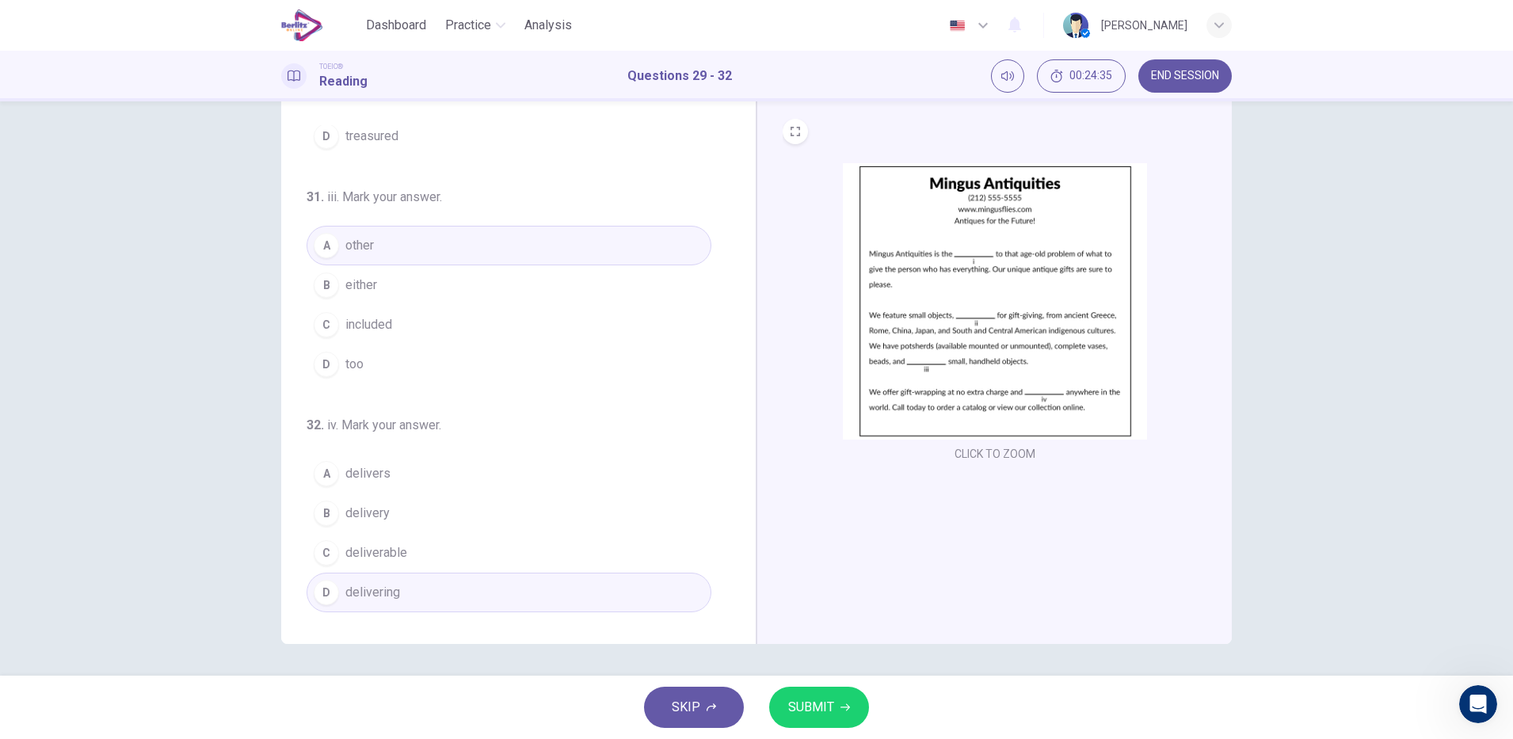
click at [819, 707] on span "SUBMIT" at bounding box center [811, 707] width 46 height 22
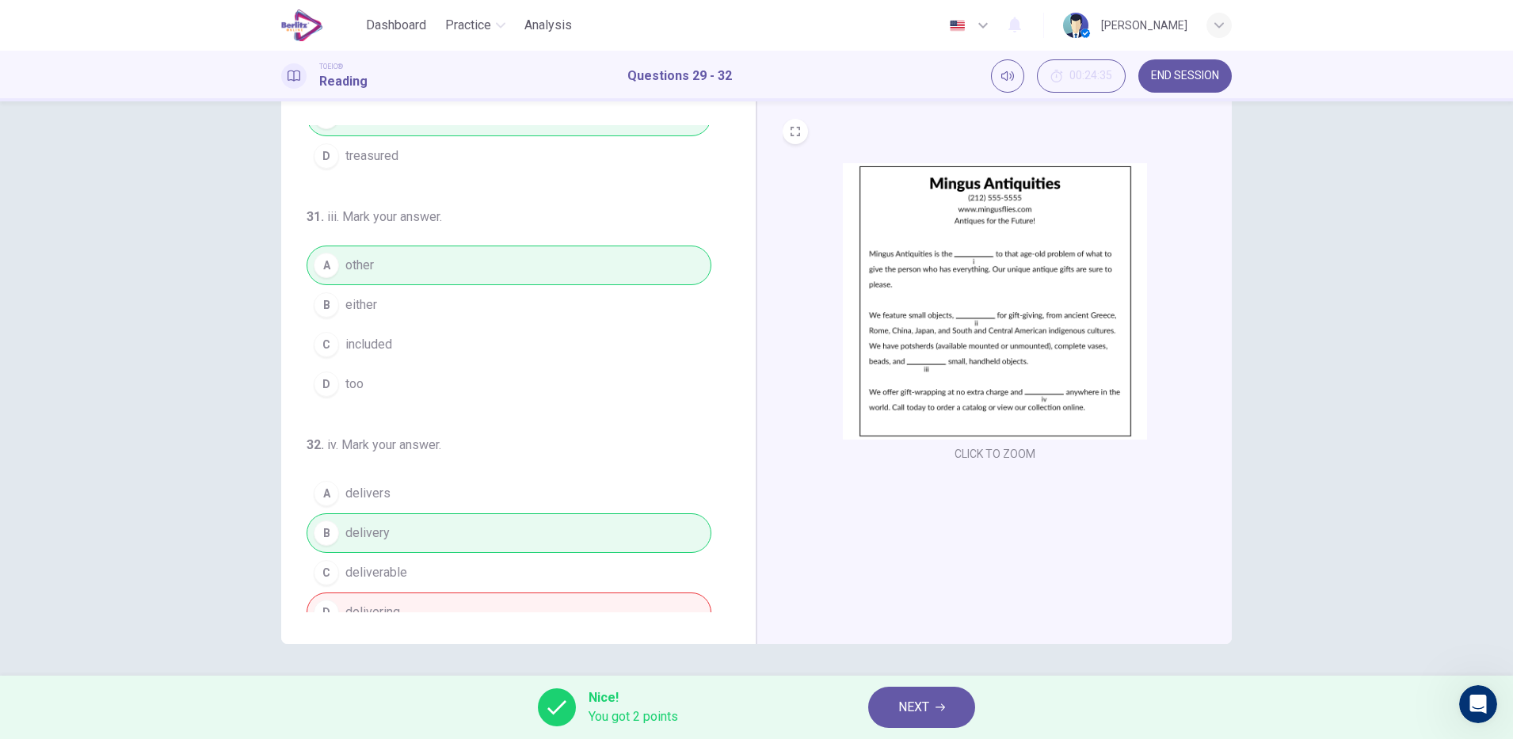
scroll to position [394, 0]
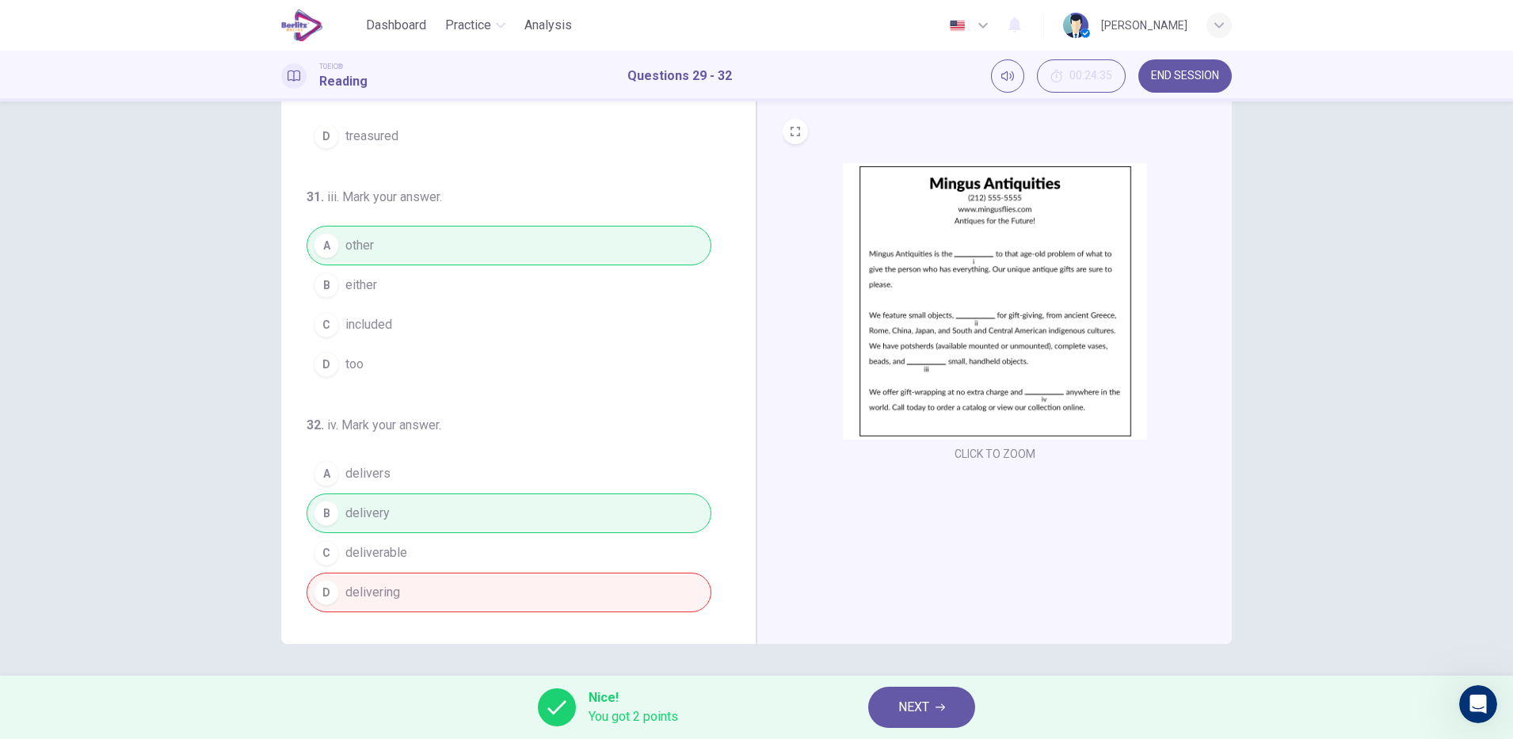
click at [919, 715] on span "NEXT" at bounding box center [913, 707] width 31 height 22
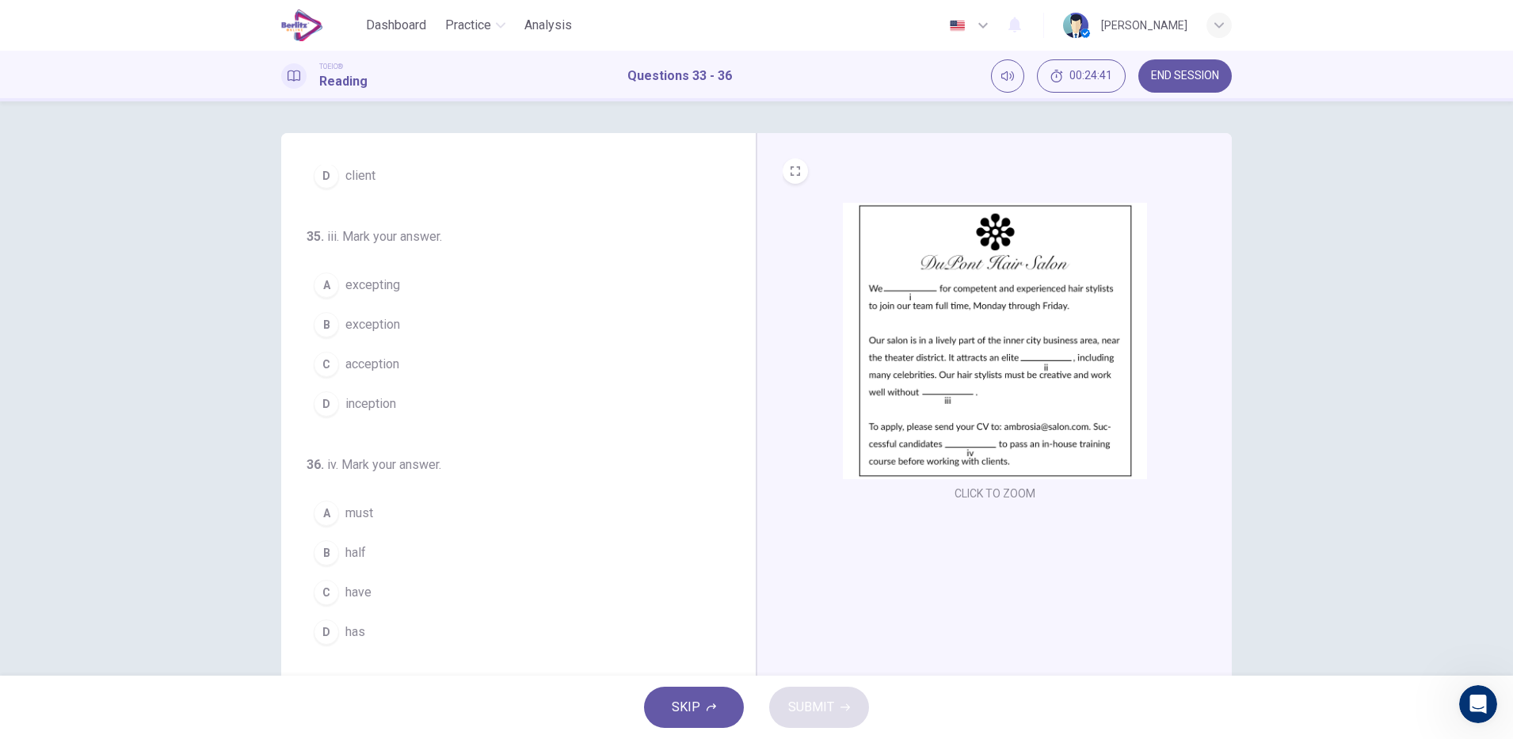
scroll to position [0, 0]
click at [402, 226] on span "are looking" at bounding box center [375, 222] width 61 height 19
click at [402, 368] on button "B clients" at bounding box center [509, 375] width 405 height 40
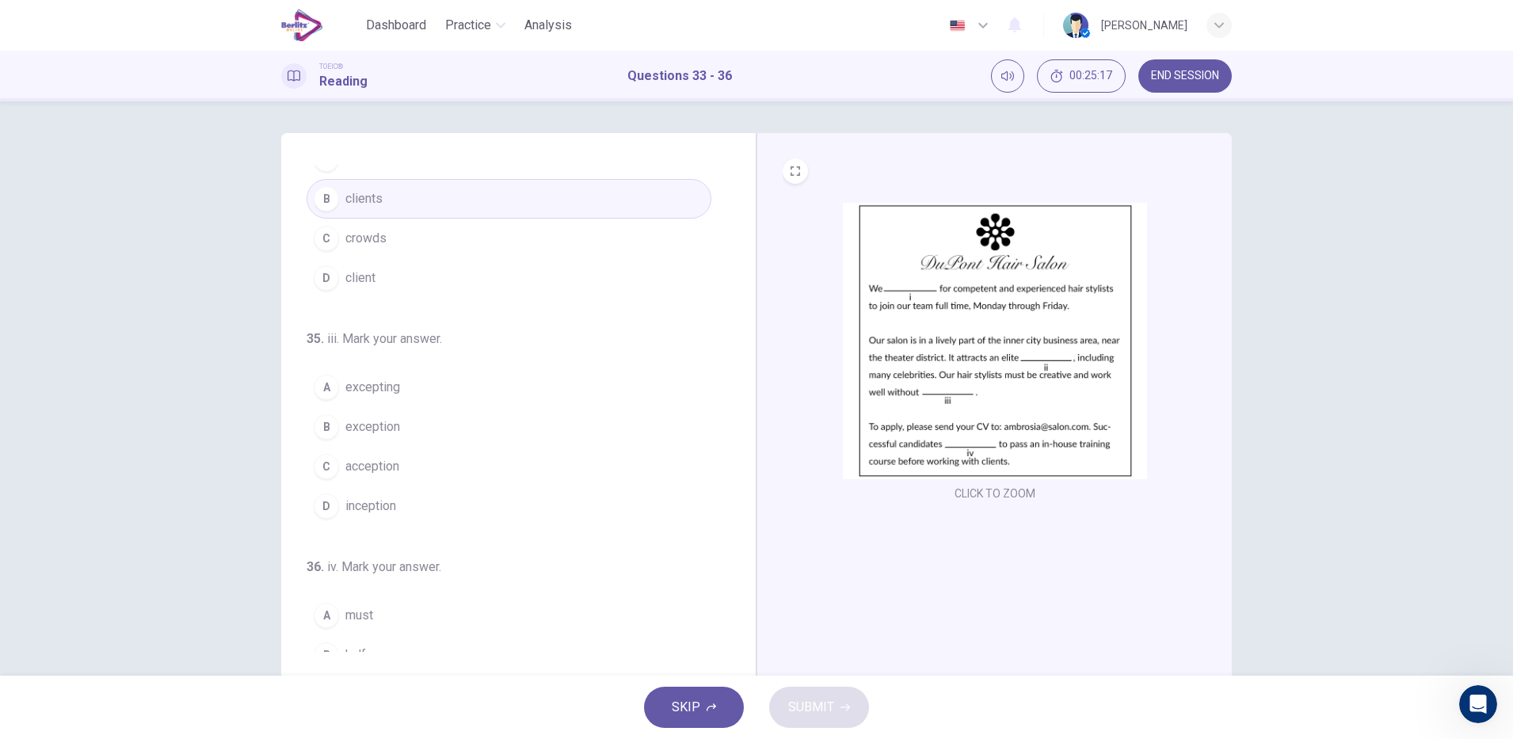
scroll to position [309, 0]
click at [393, 404] on span "exception" at bounding box center [372, 409] width 55 height 19
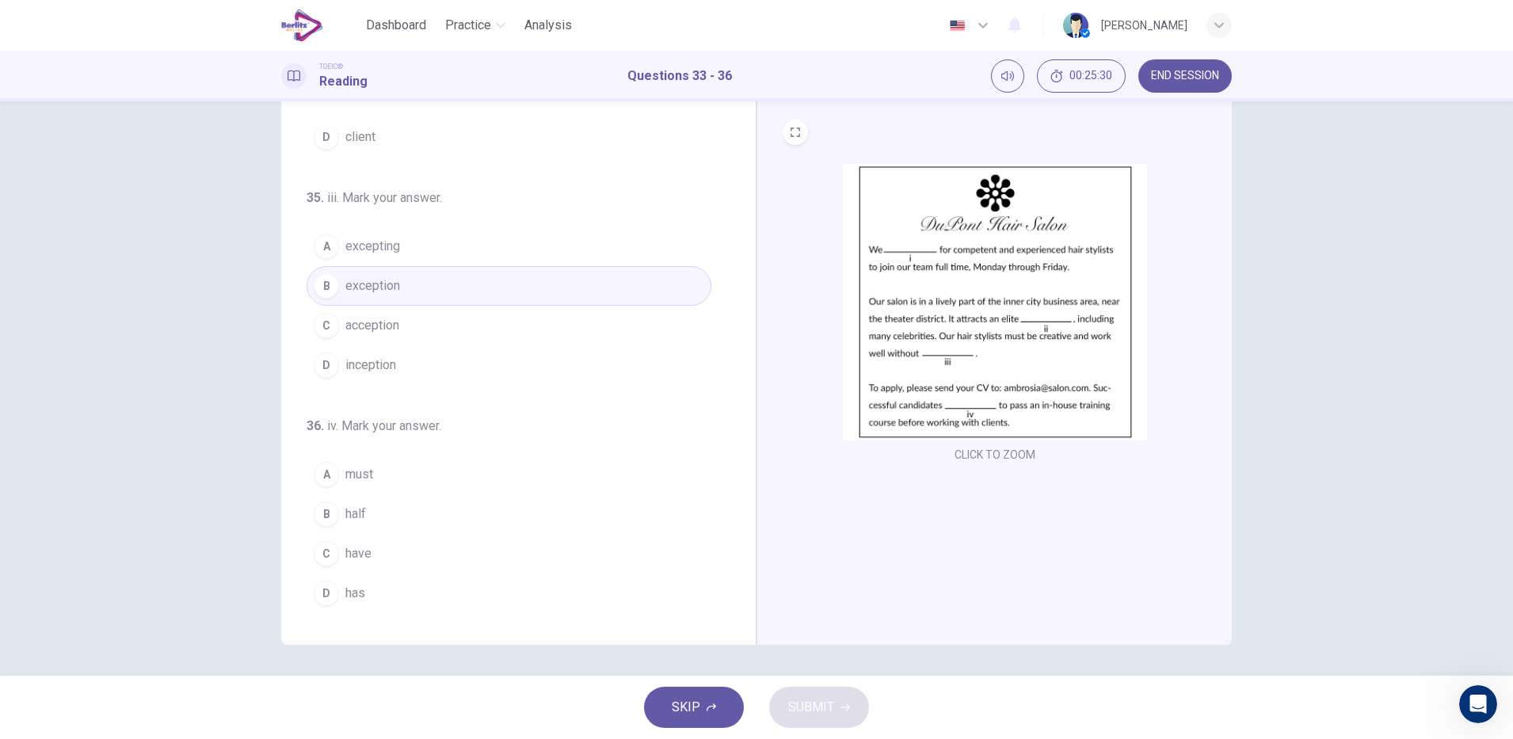
scroll to position [40, 0]
click at [442, 473] on button "A must" at bounding box center [509, 474] width 405 height 40
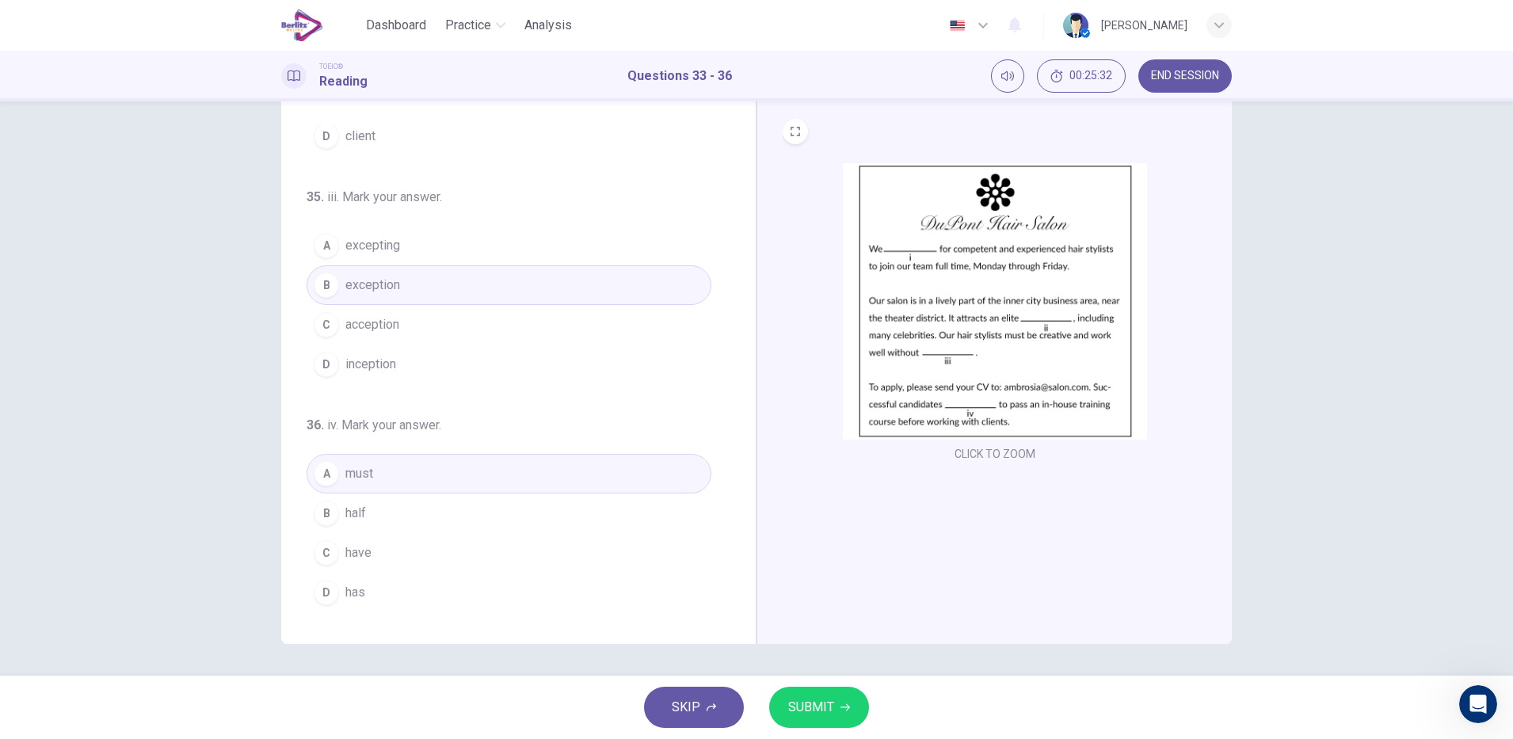
click at [844, 707] on icon "button" at bounding box center [845, 707] width 10 height 7
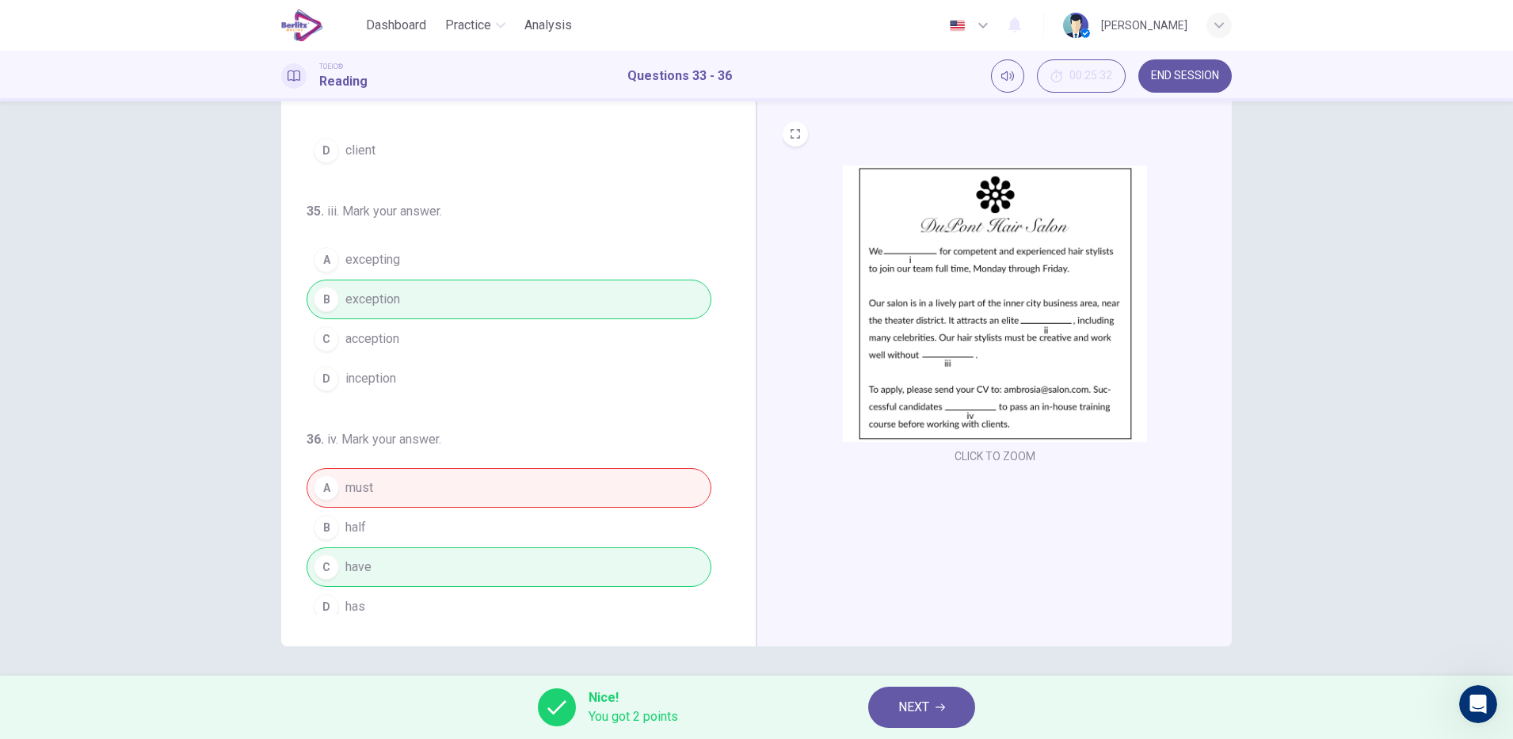
scroll to position [394, 0]
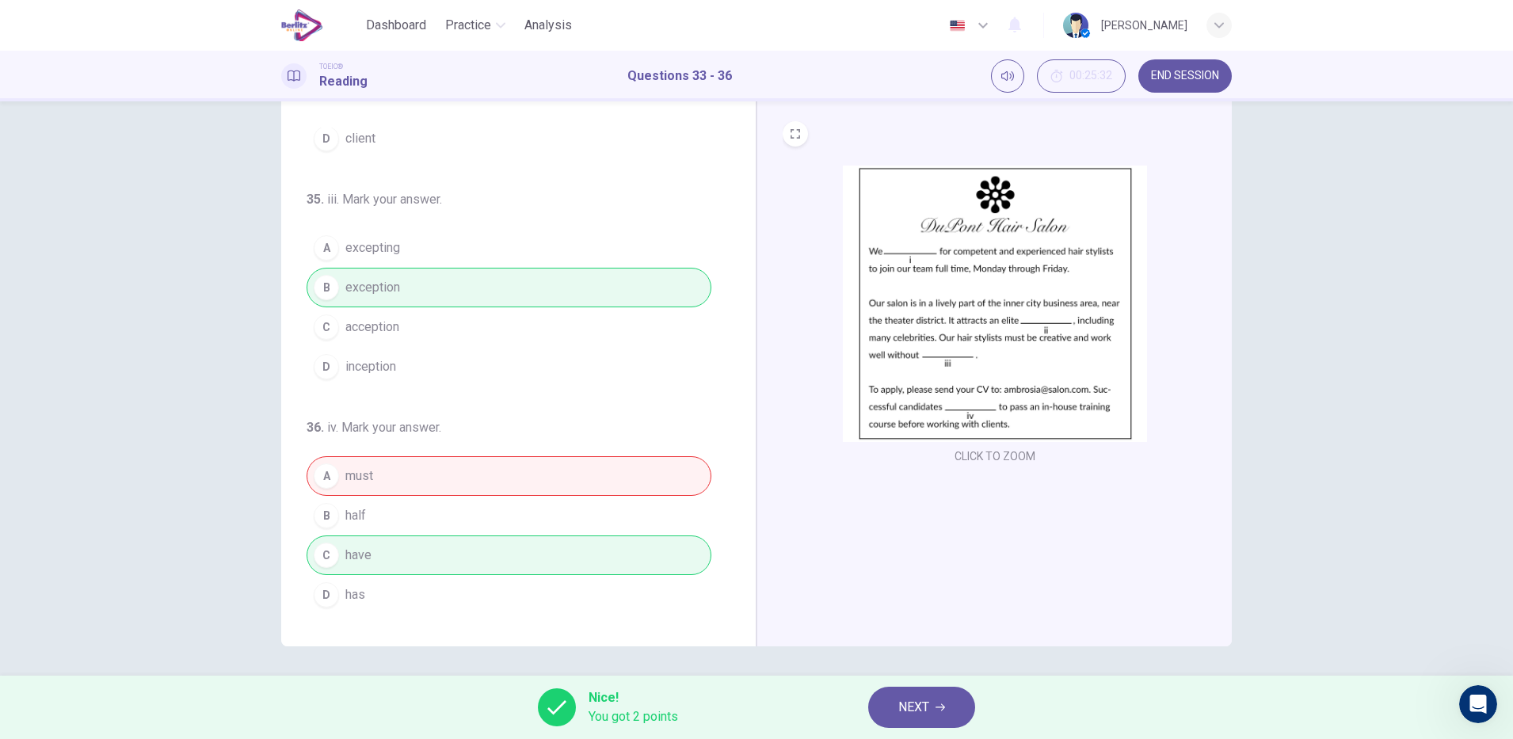
click at [943, 707] on icon "button" at bounding box center [941, 707] width 10 height 7
